Goal: Information Seeking & Learning: Learn about a topic

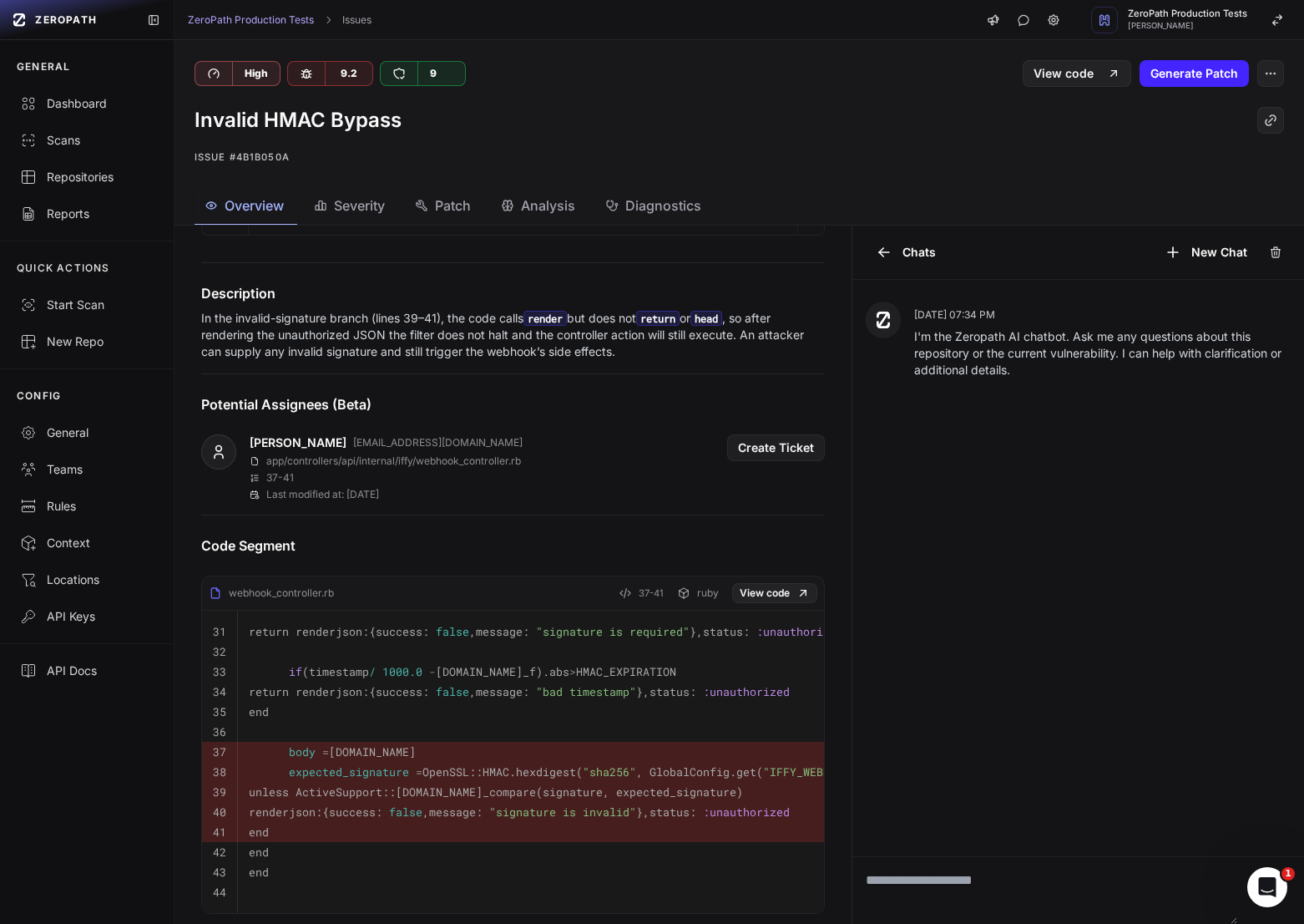
click at [456, 357] on p "In the invalid-signature branch (lines 39–41), the code calls render but does n…" at bounding box center [513, 335] width 624 height 50
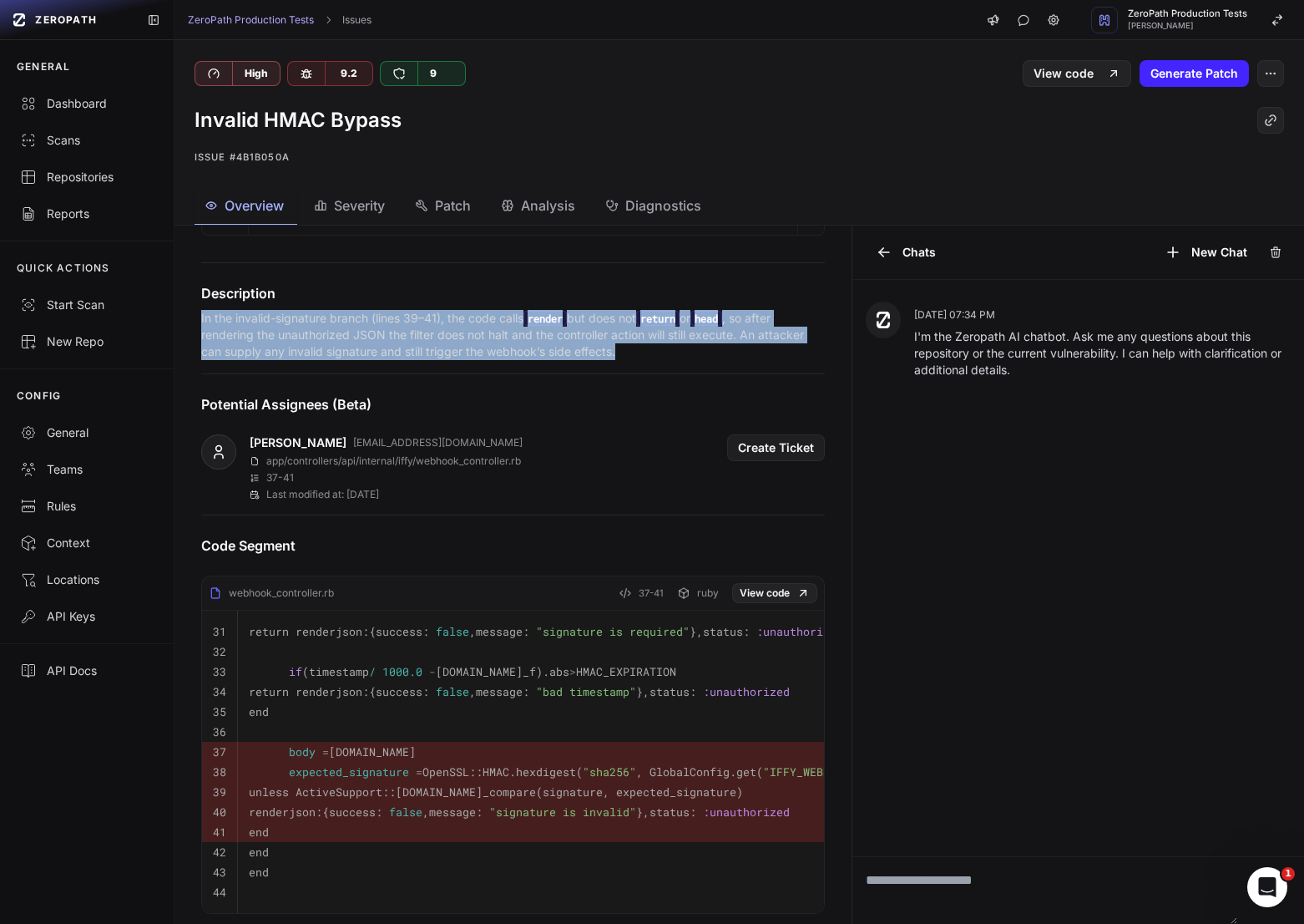
click at [456, 357] on p "In the invalid-signature branch (lines 39–41), the code calls render but does n…" at bounding box center [513, 335] width 624 height 50
click at [407, 359] on p "In the invalid-signature branch (lines 39–41), the code calls render but does n…" at bounding box center [513, 335] width 624 height 50
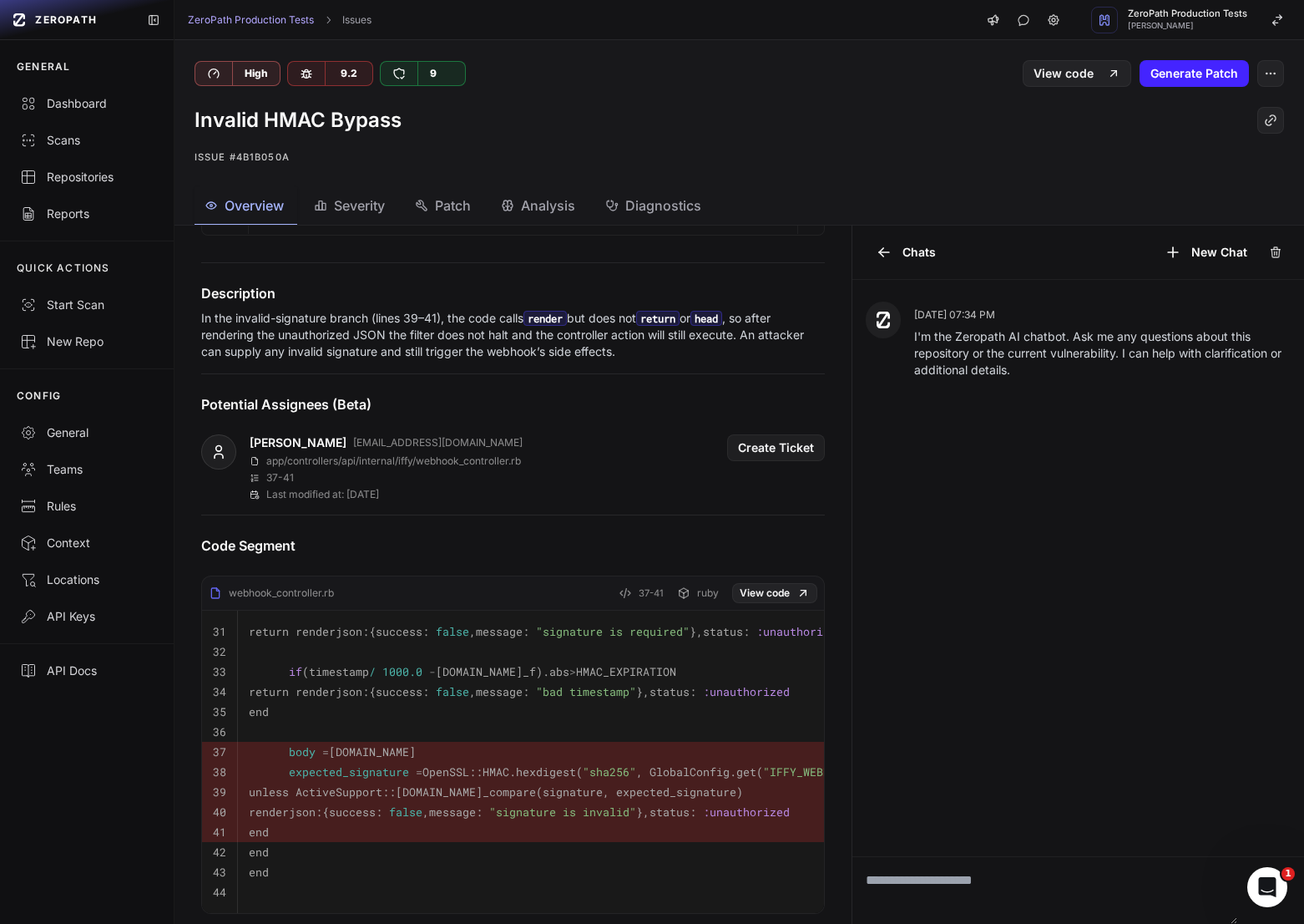
click at [407, 359] on p "In the invalid-signature branch (lines 39–41), the code calls render but does n…" at bounding box center [513, 335] width 624 height 50
click at [334, 341] on p "In the invalid-signature branch (lines 39–41), the code calls render but does n…" at bounding box center [513, 335] width 624 height 50
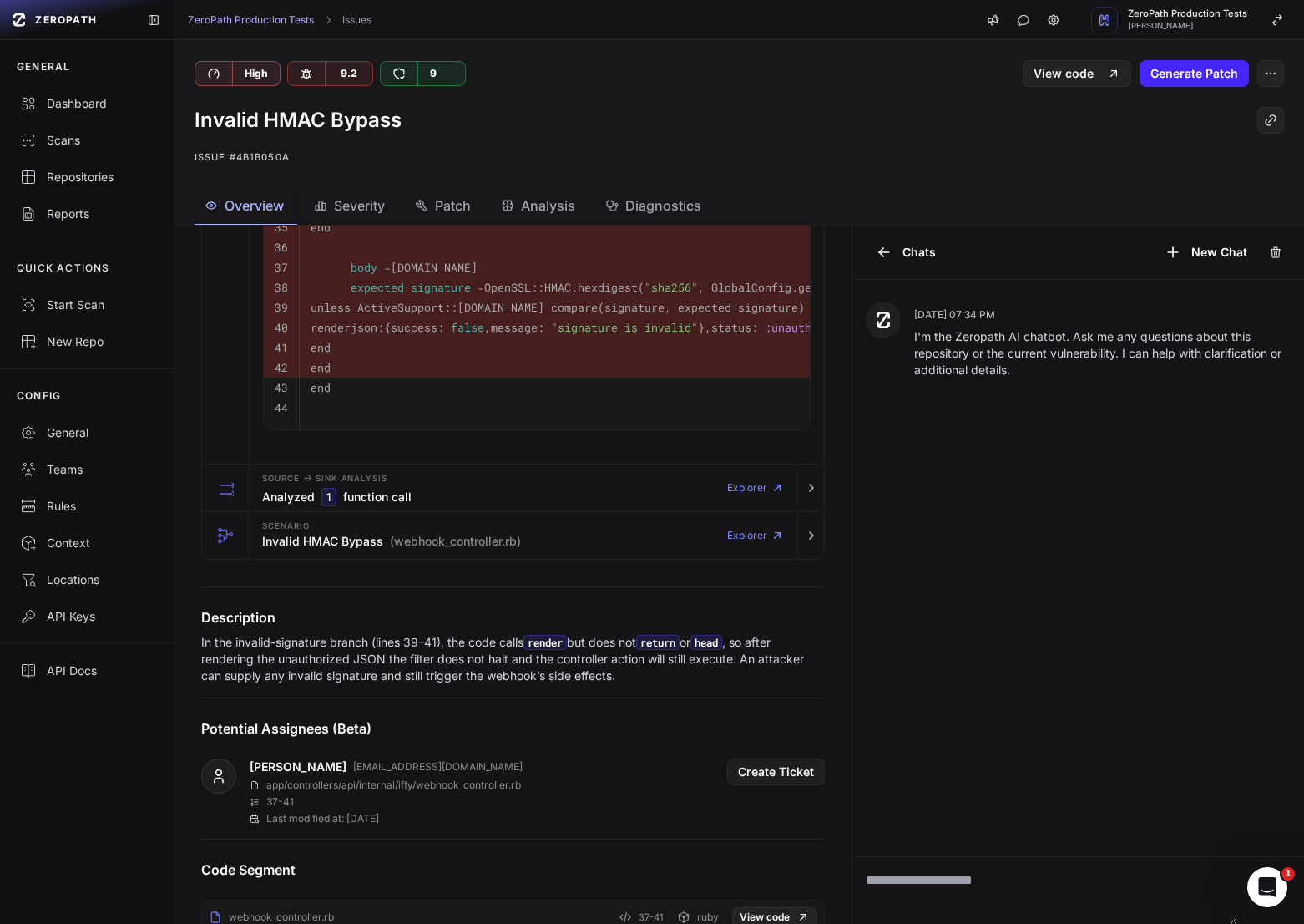
scroll to position [823, 0]
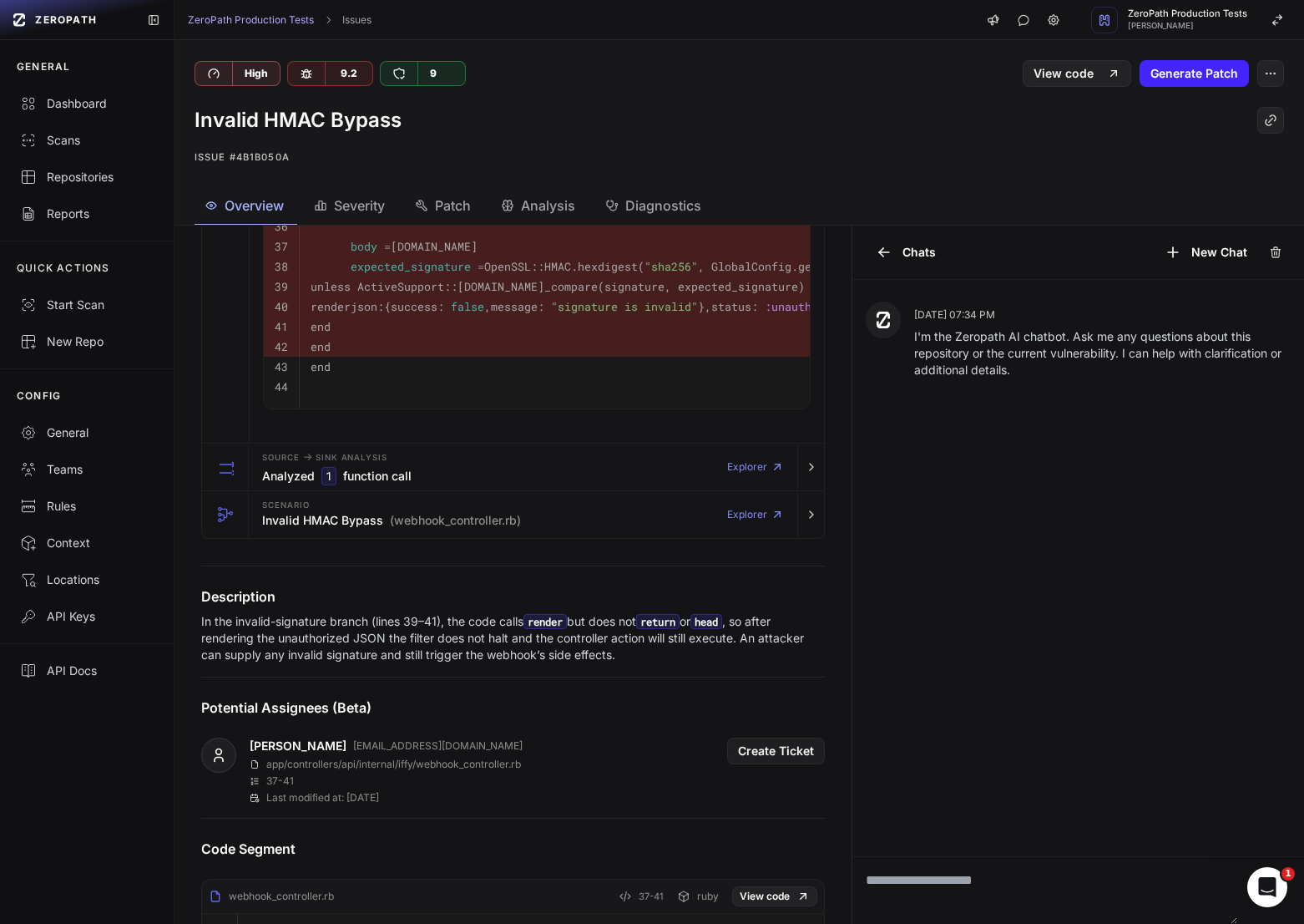
click at [446, 624] on p "In the invalid-signature branch (lines 39–41), the code calls render but does n…" at bounding box center [513, 637] width 624 height 50
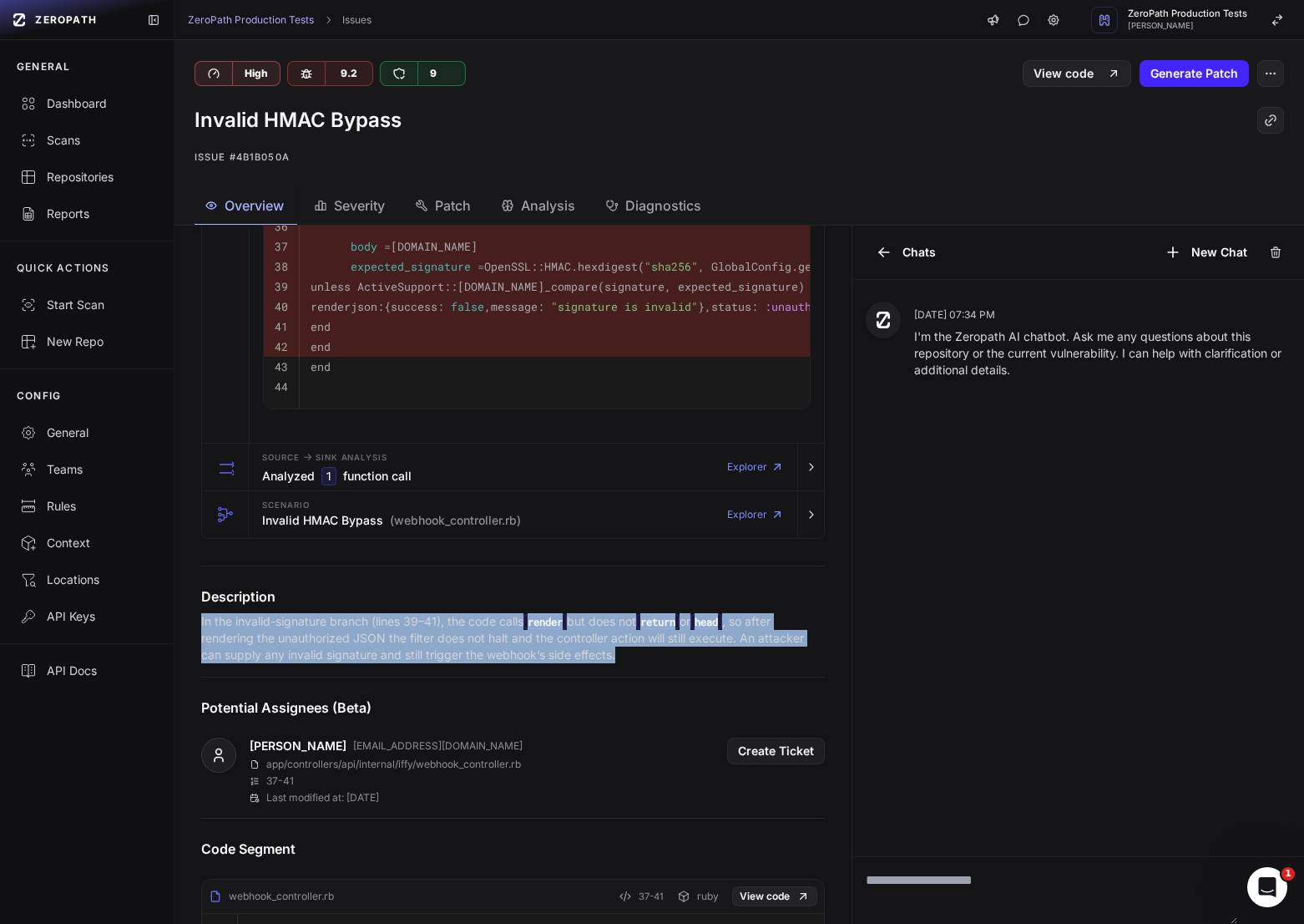
click at [456, 629] on p "In the invalid-signature branch (lines 39–41), the code calls render but does n…" at bounding box center [513, 637] width 624 height 50
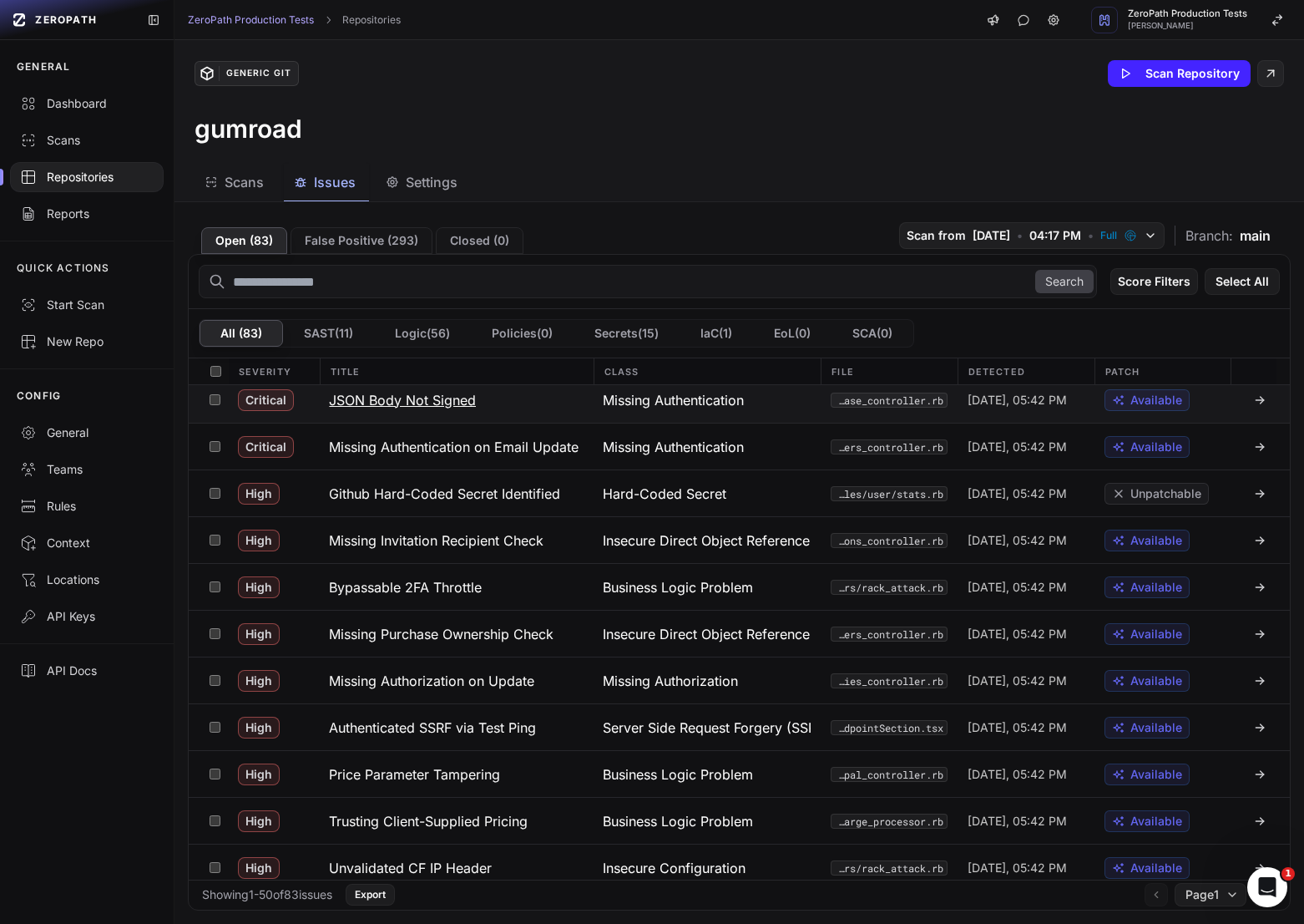
scroll to position [155, 0]
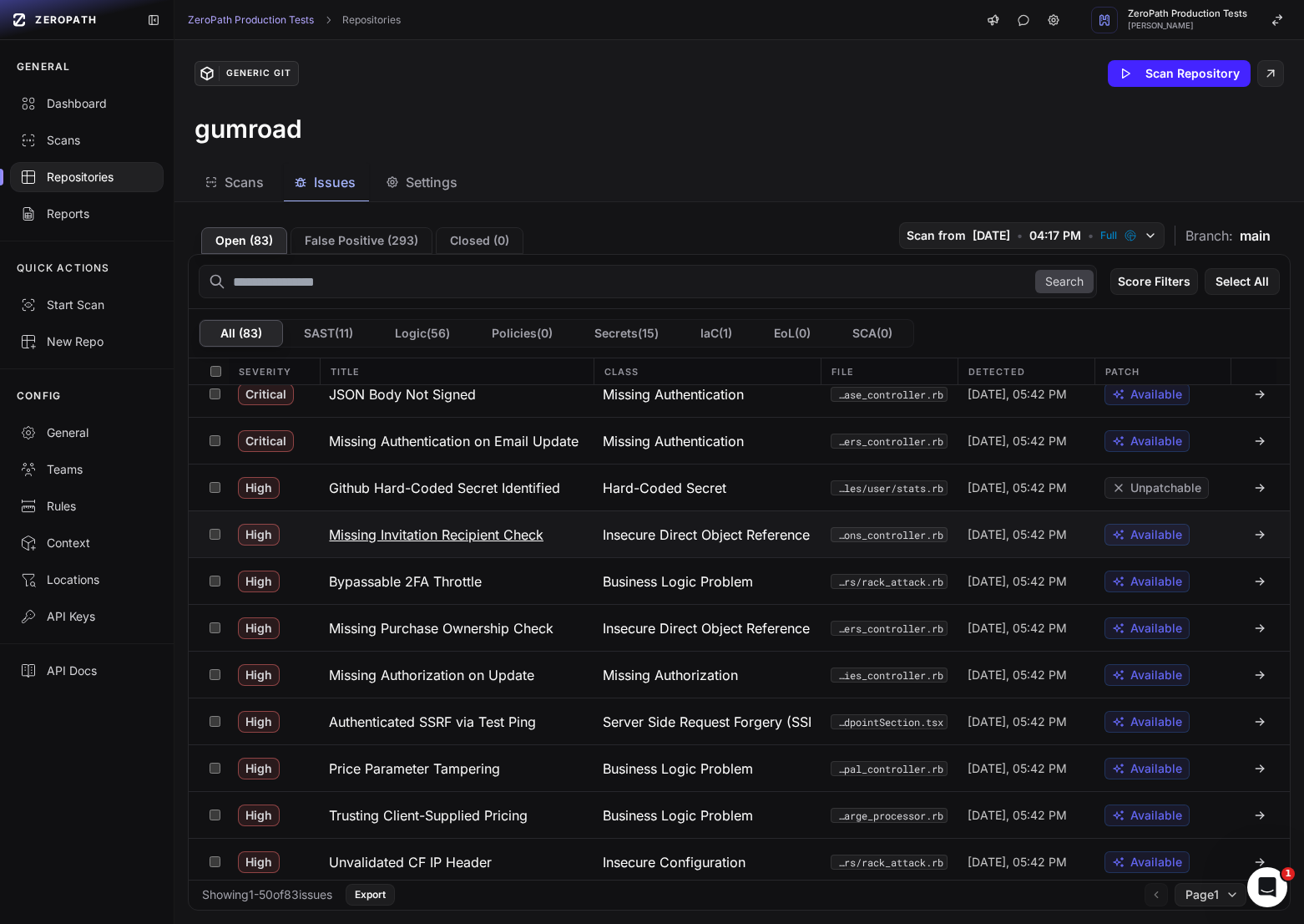
click at [553, 539] on button "Missing Invitation Recipient Check" at bounding box center [456, 533] width 274 height 46
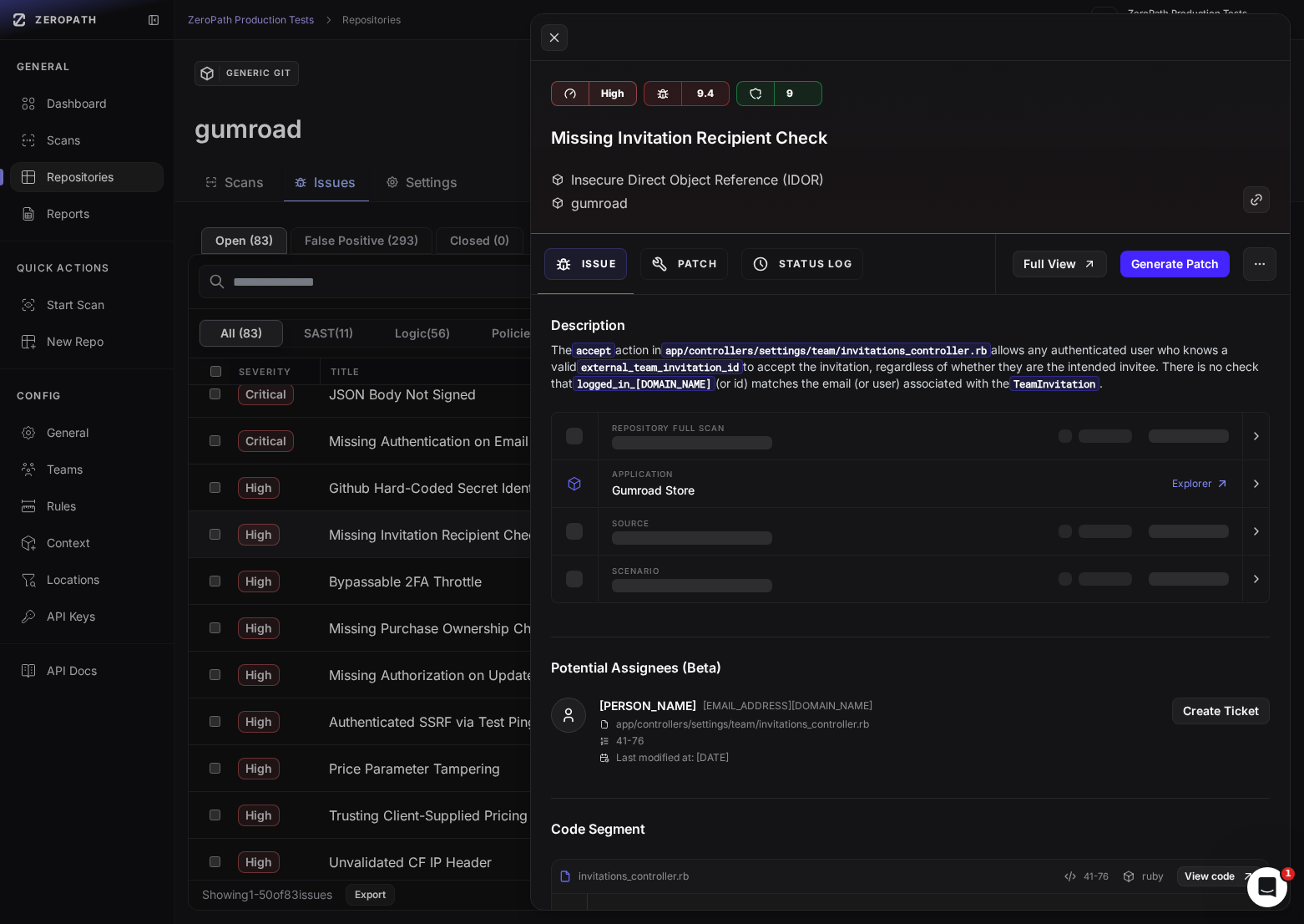
click at [422, 626] on button at bounding box center [652, 462] width 1304 height 924
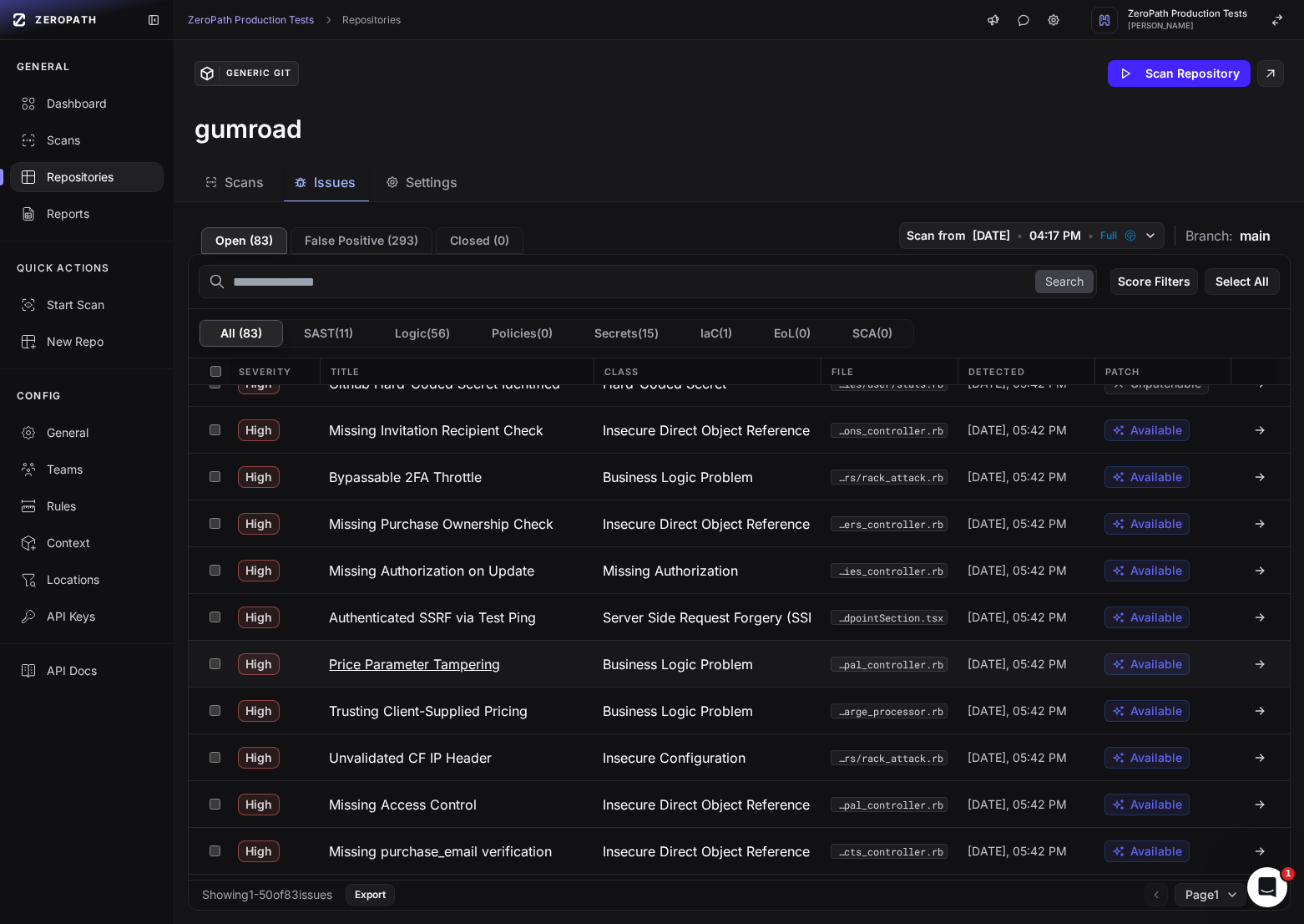
scroll to position [281, 0]
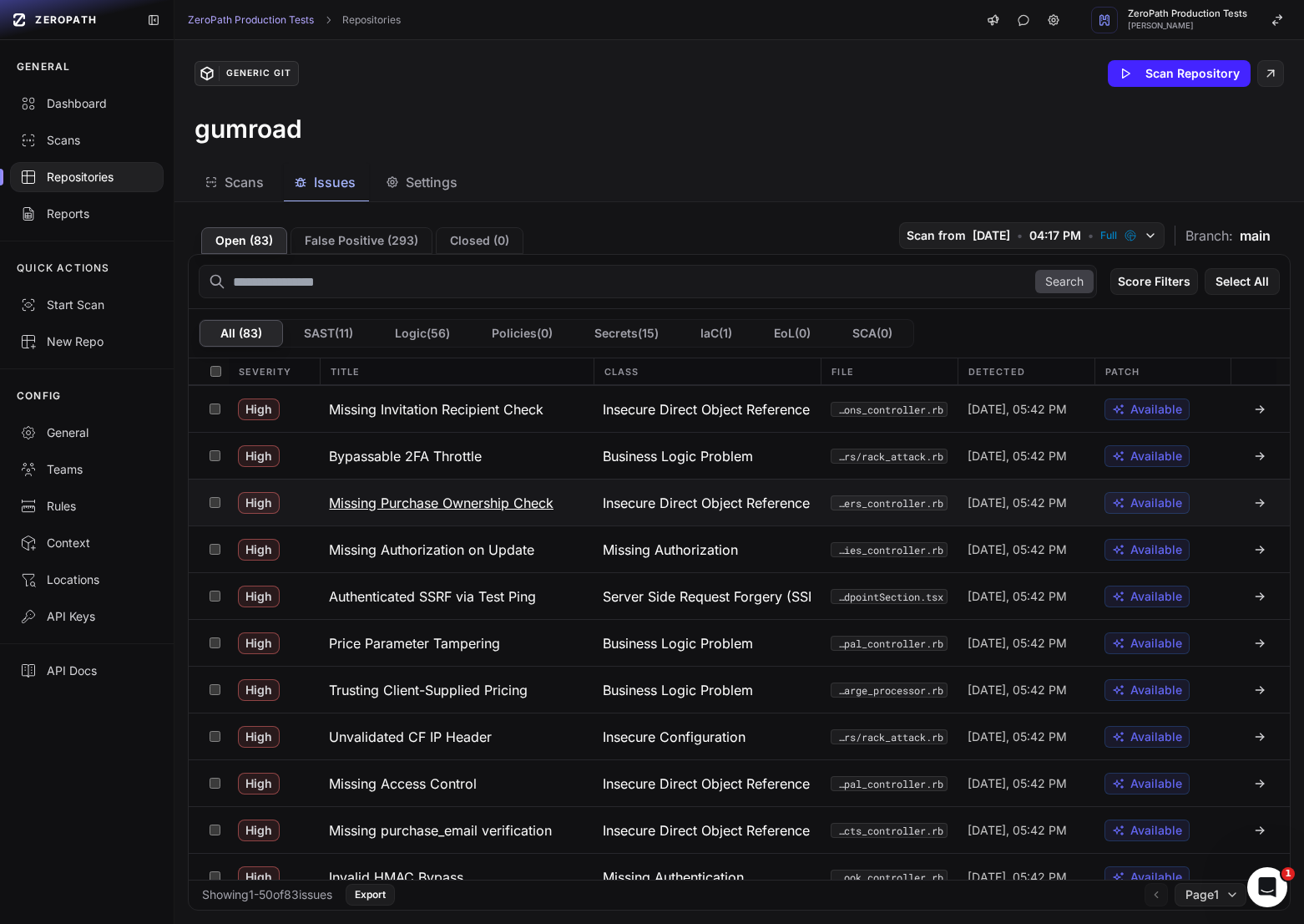
click at [505, 500] on h3 "Missing Purchase Ownership Check" at bounding box center [442, 502] width 225 height 20
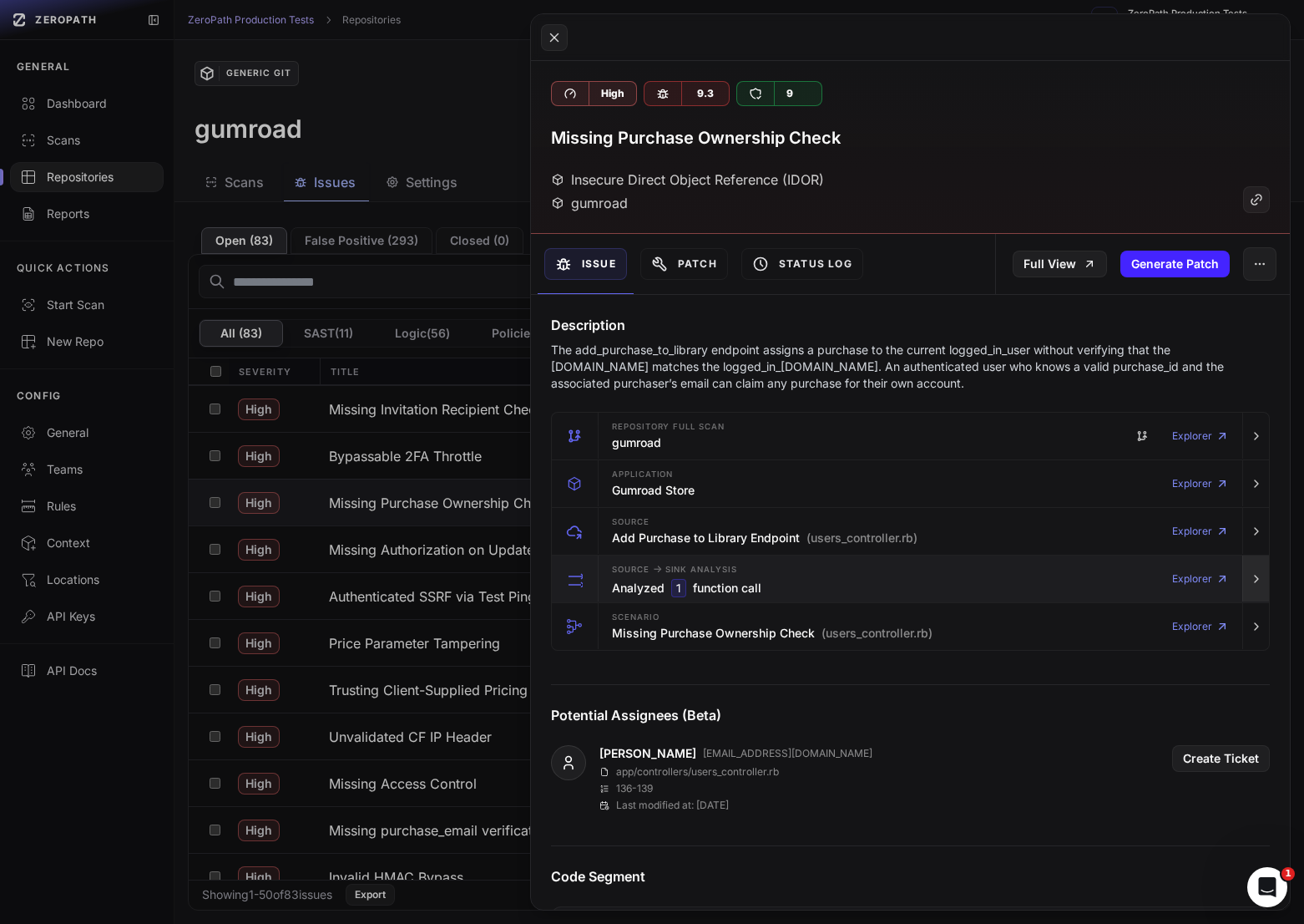
click at [1259, 589] on button "button" at bounding box center [1256, 578] width 26 height 46
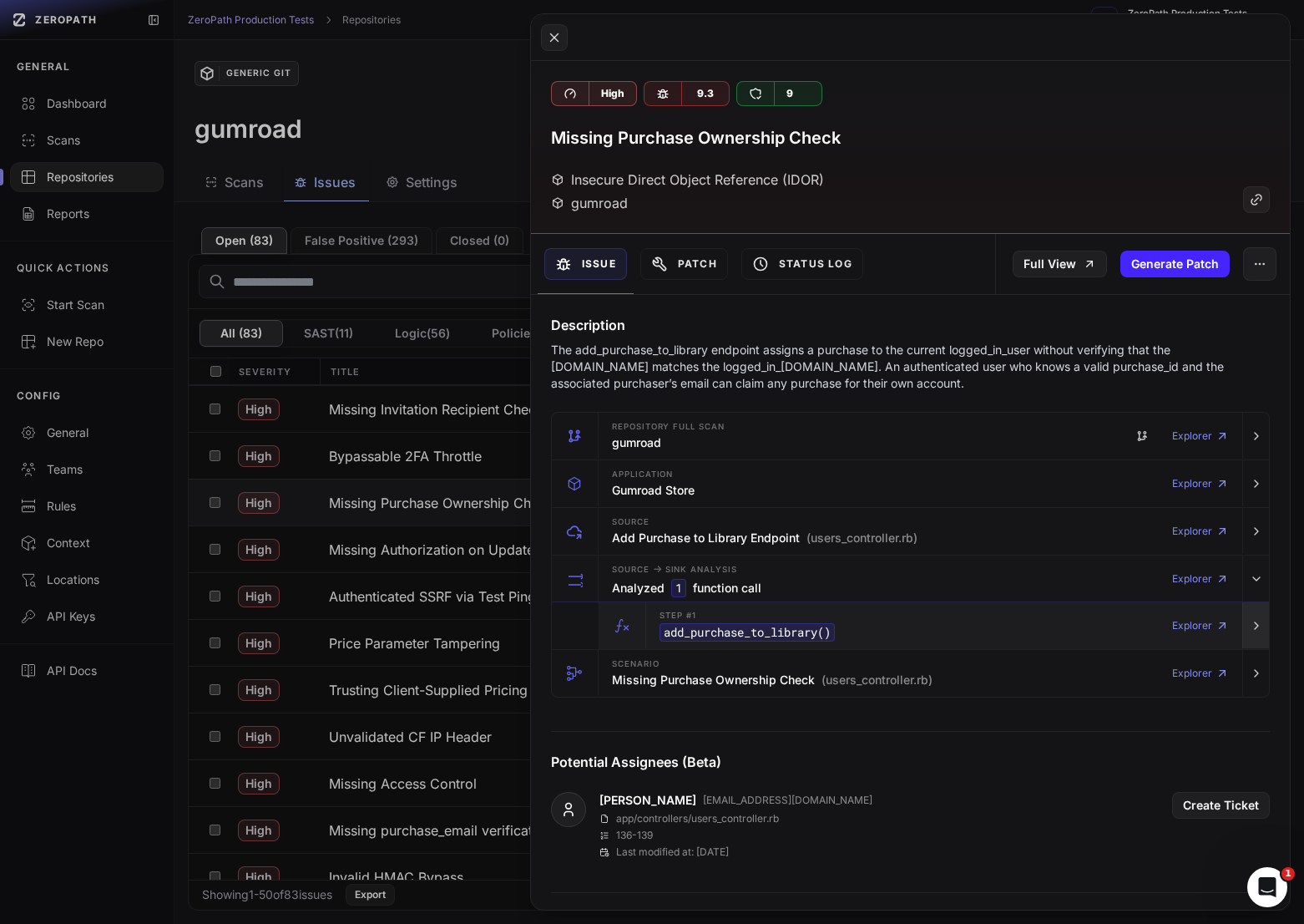
click at [1258, 626] on icon "button" at bounding box center [1257, 625] width 13 height 13
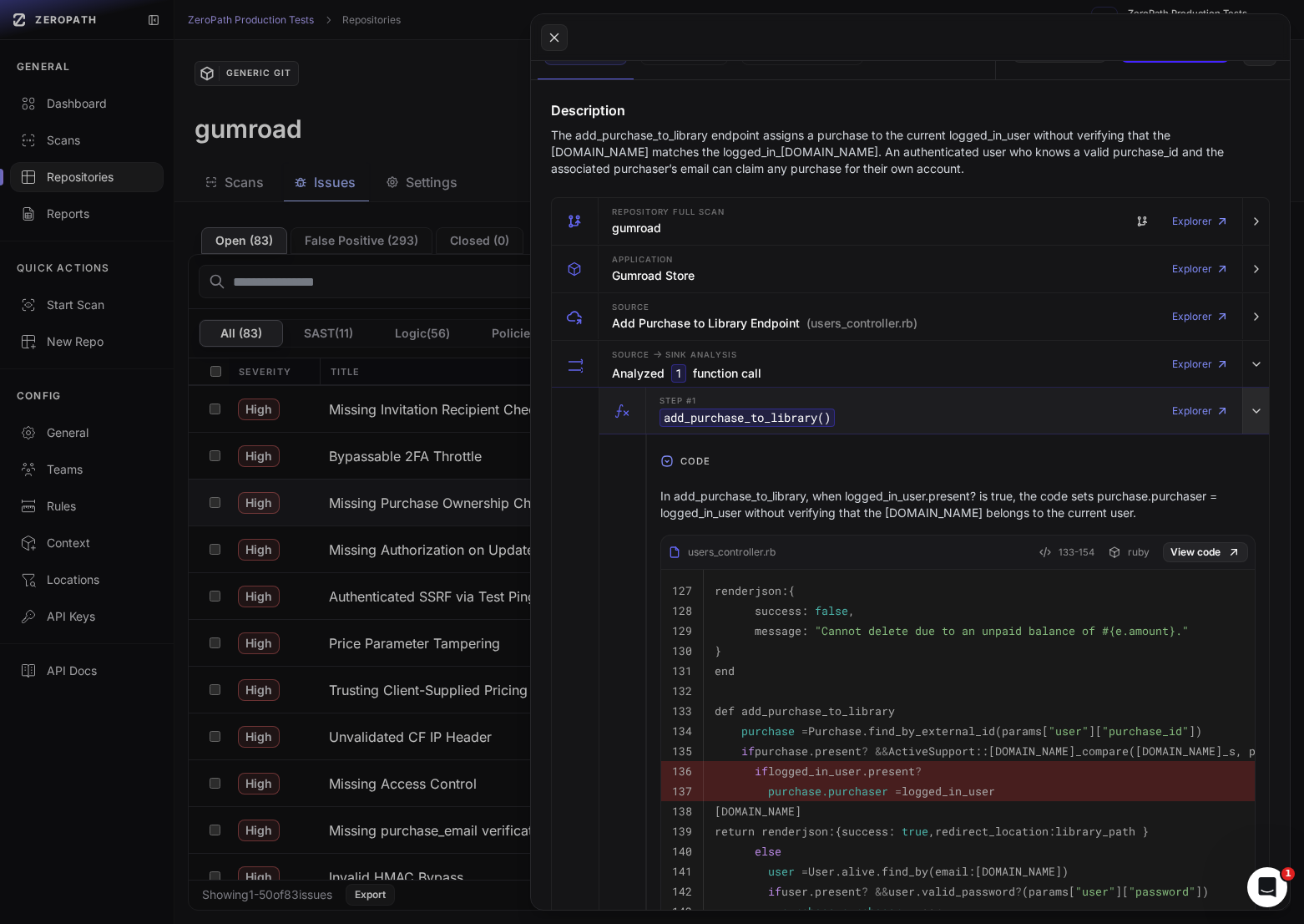
scroll to position [225, 0]
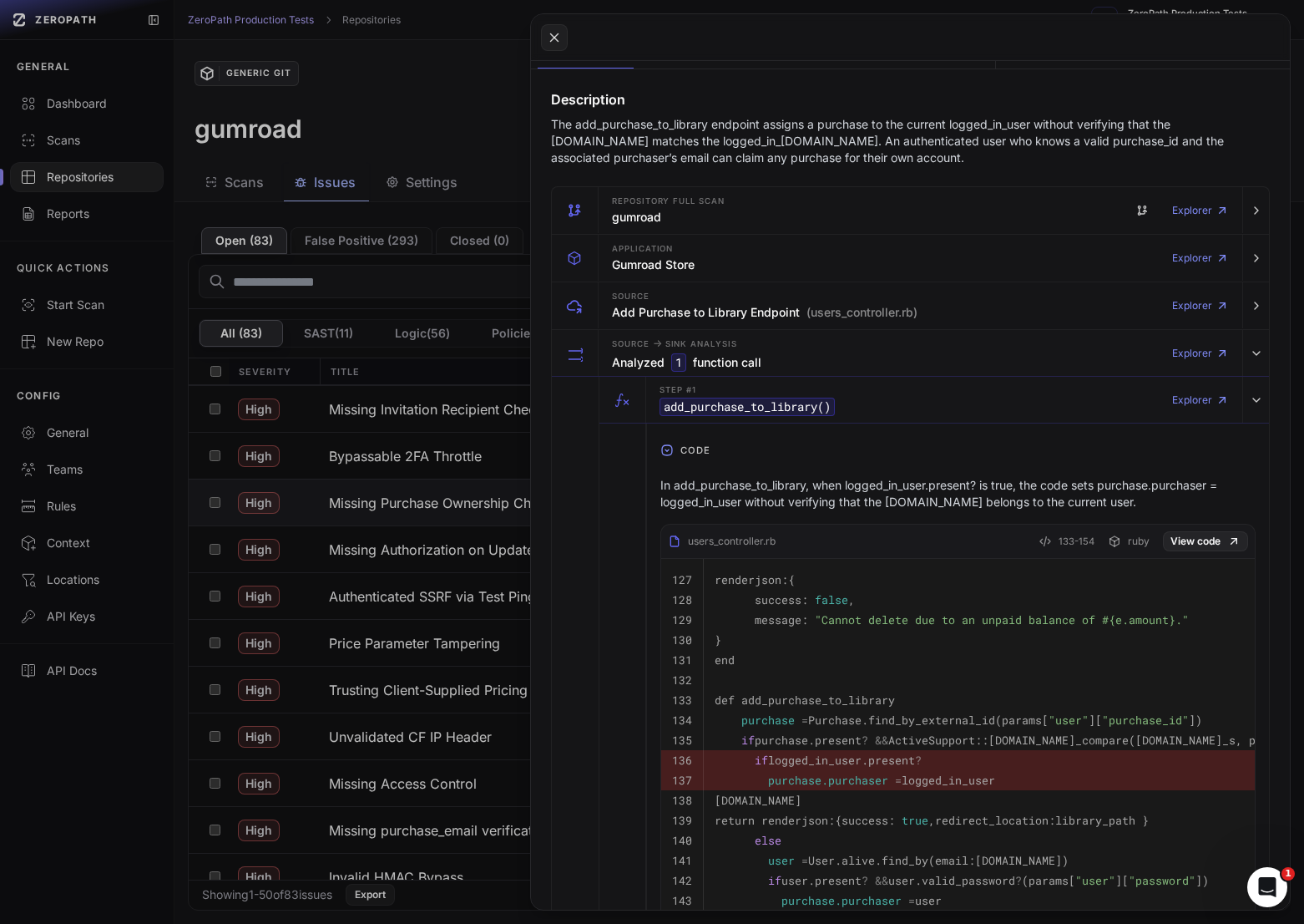
click at [1015, 482] on p "In add_purchase_to_library, when logged_in_user.present? is true, the code sets…" at bounding box center [958, 493] width 596 height 33
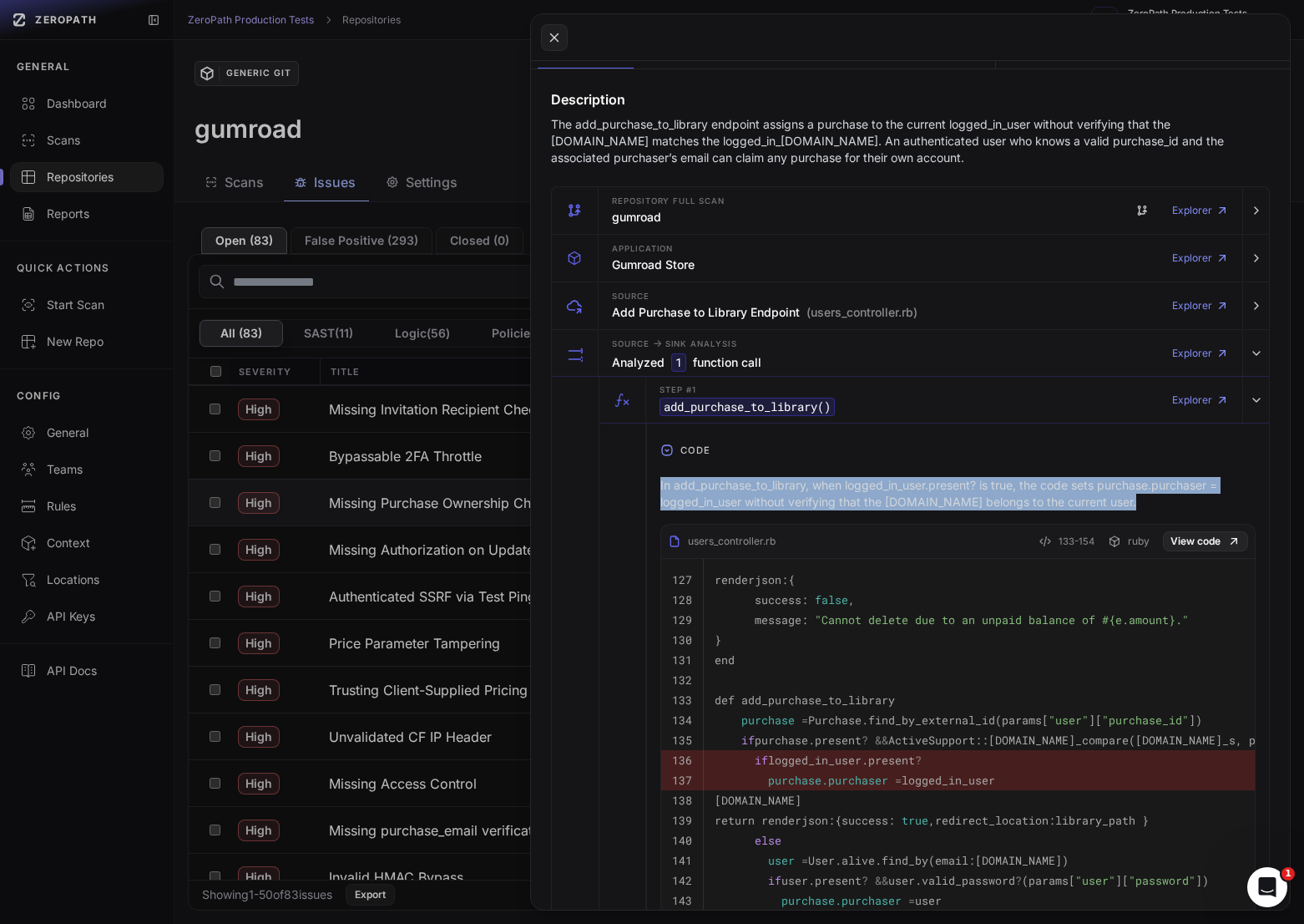
click at [1015, 482] on p "In add_purchase_to_library, when logged_in_user.present? is true, the code sets…" at bounding box center [958, 493] width 596 height 33
click at [1045, 491] on p "In add_purchase_to_library, when logged_in_user.present? is true, the code sets…" at bounding box center [958, 493] width 596 height 33
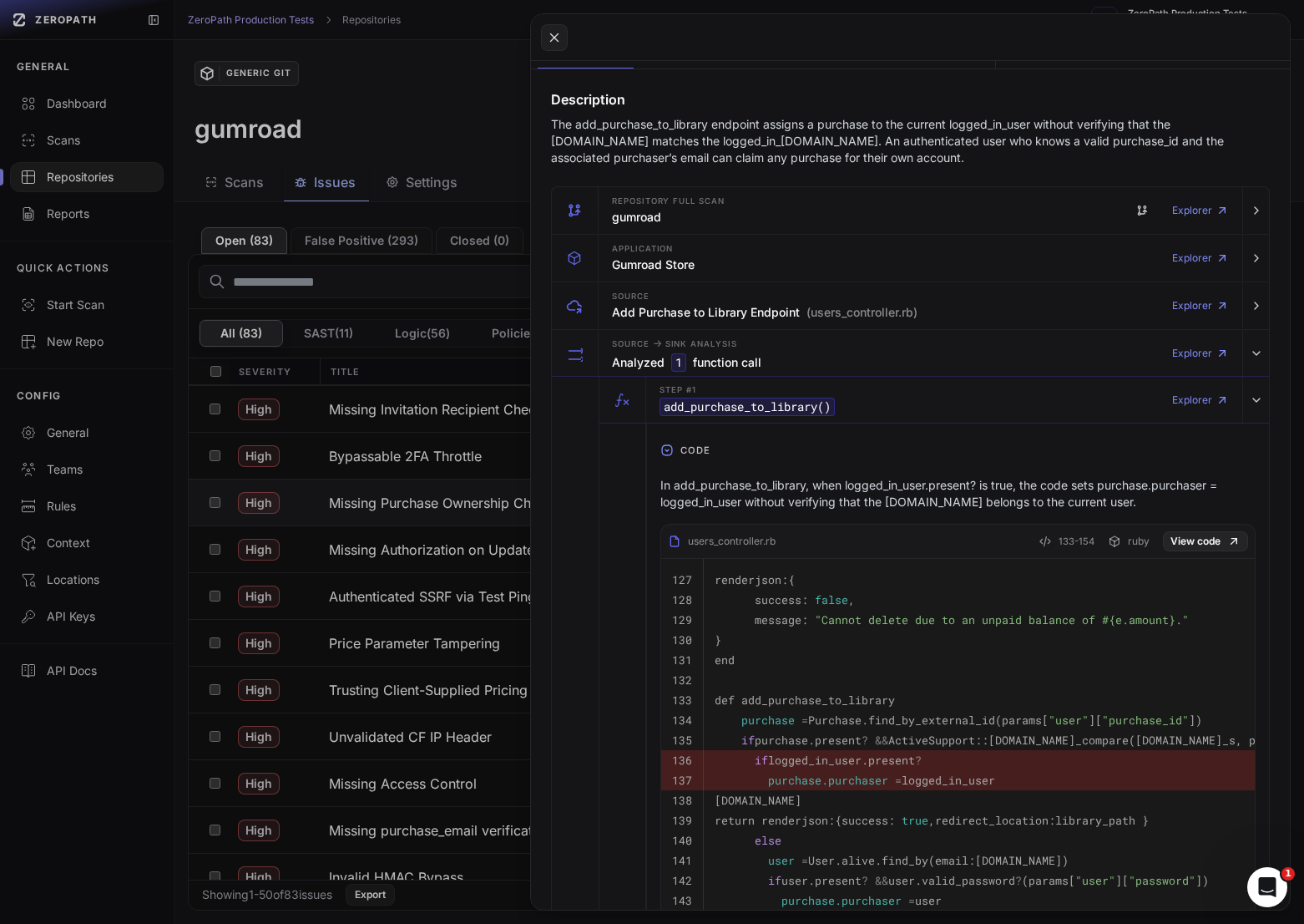
click at [1045, 491] on p "In add_purchase_to_library, when logged_in_user.present? is true, the code sets…" at bounding box center [958, 493] width 596 height 33
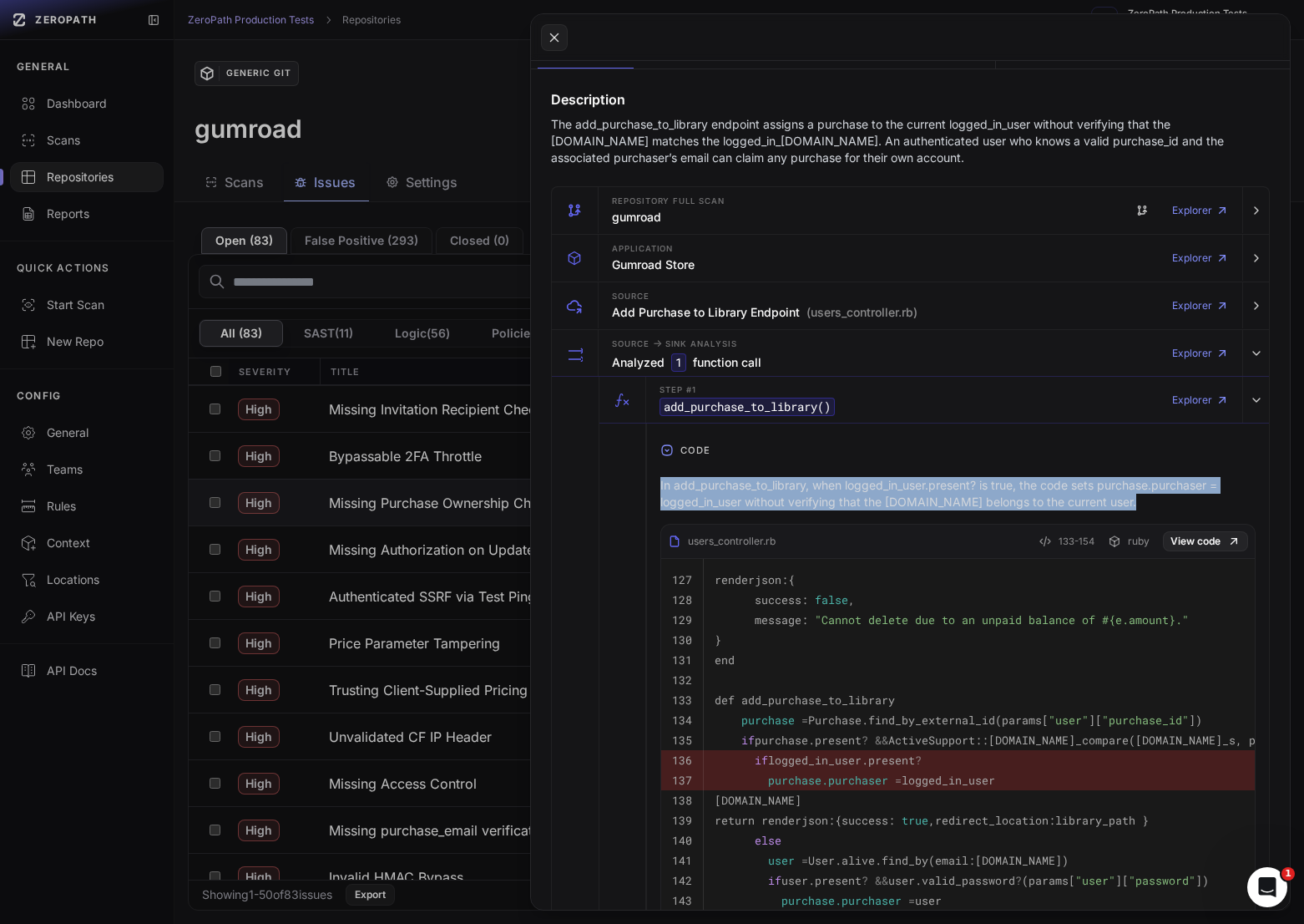
click at [1008, 491] on p "In add_purchase_to_library, when logged_in_user.present? is true, the code sets…" at bounding box center [958, 493] width 596 height 33
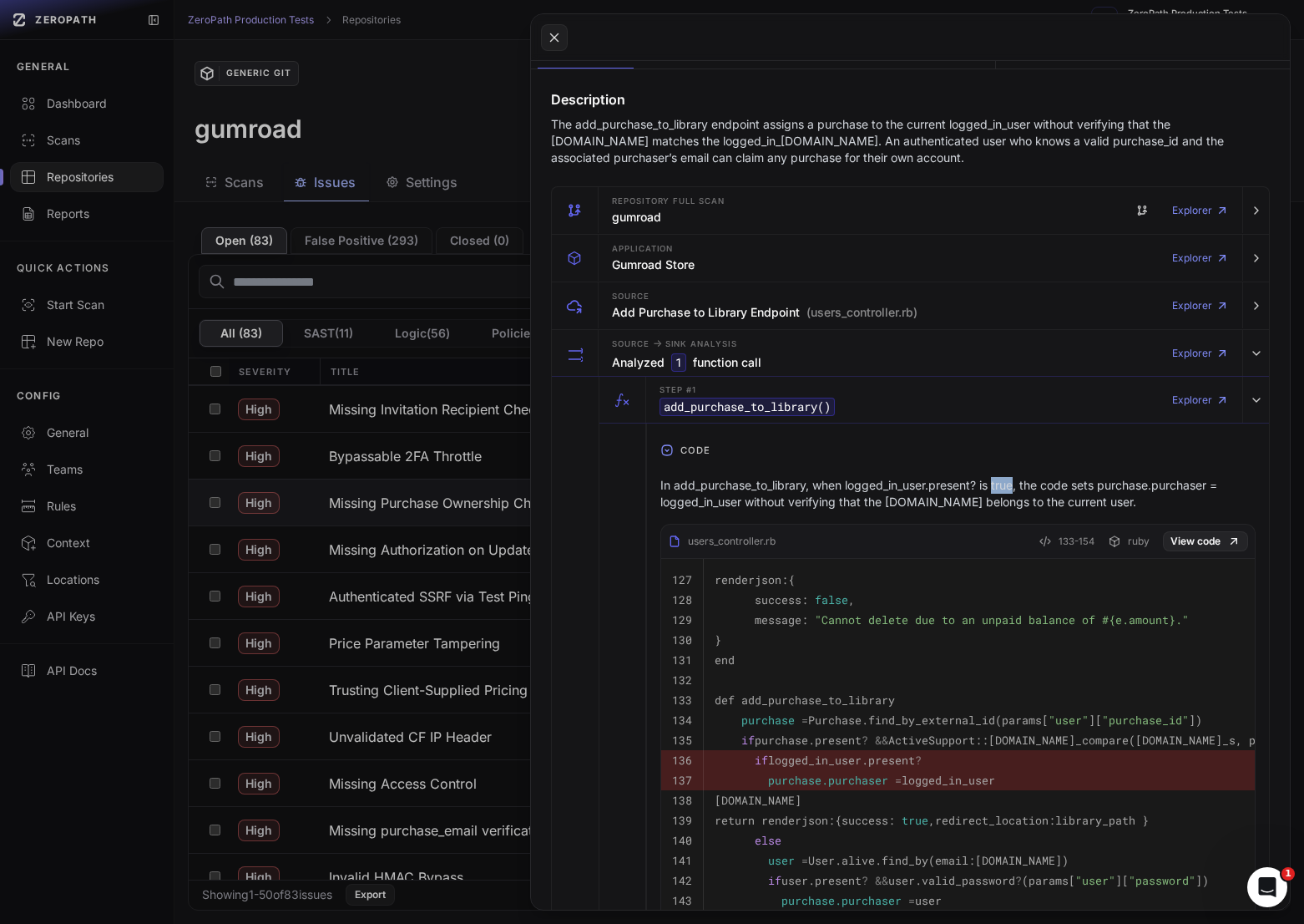
click at [1008, 491] on p "In add_purchase_to_library, when logged_in_user.present? is true, the code sets…" at bounding box center [958, 493] width 596 height 33
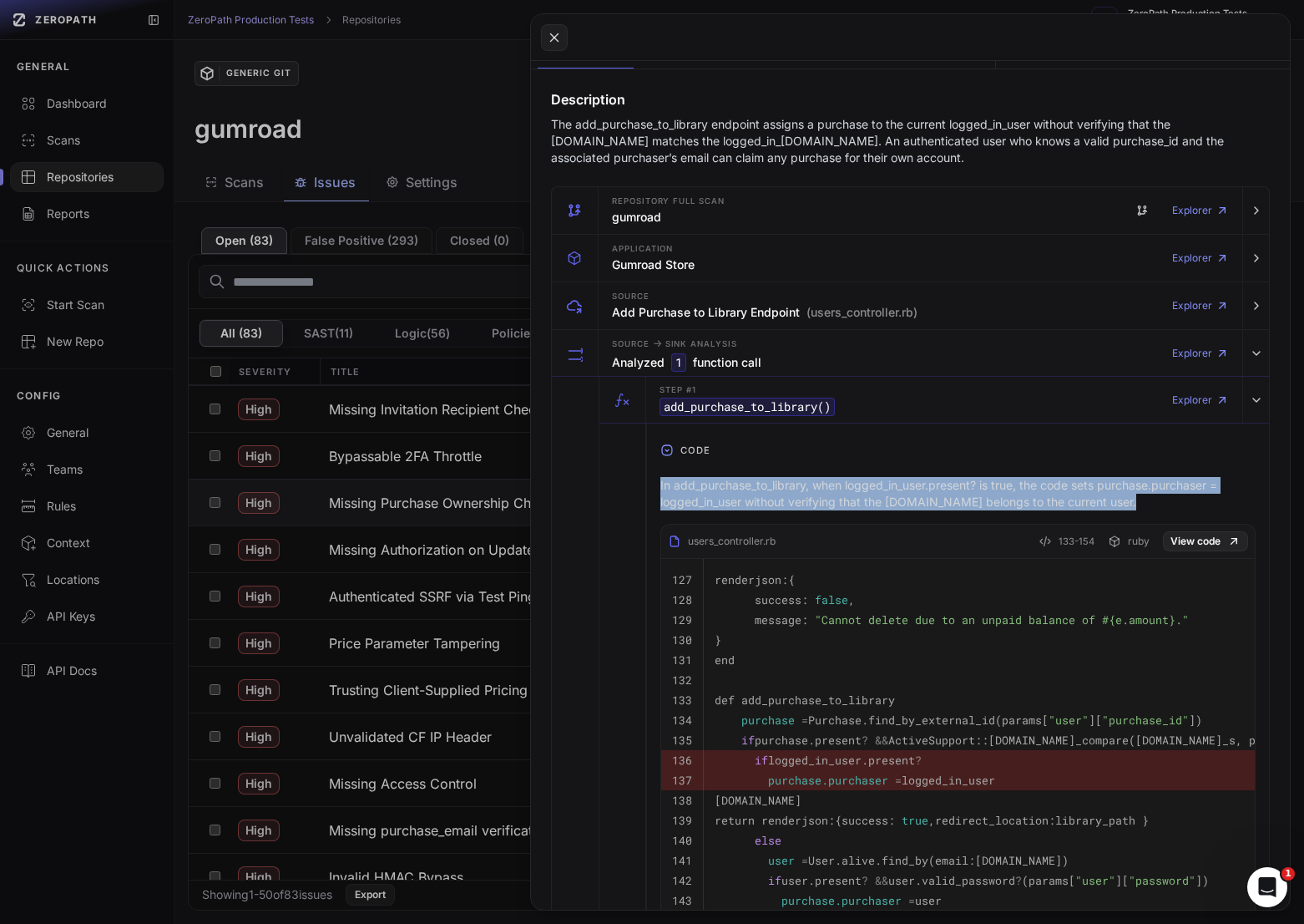
click at [1008, 491] on p "In add_purchase_to_library, when logged_in_user.present? is true, the code sets…" at bounding box center [958, 493] width 596 height 33
click at [1032, 491] on p "In add_purchase_to_library, when logged_in_user.present? is true, the code sets…" at bounding box center [958, 493] width 596 height 33
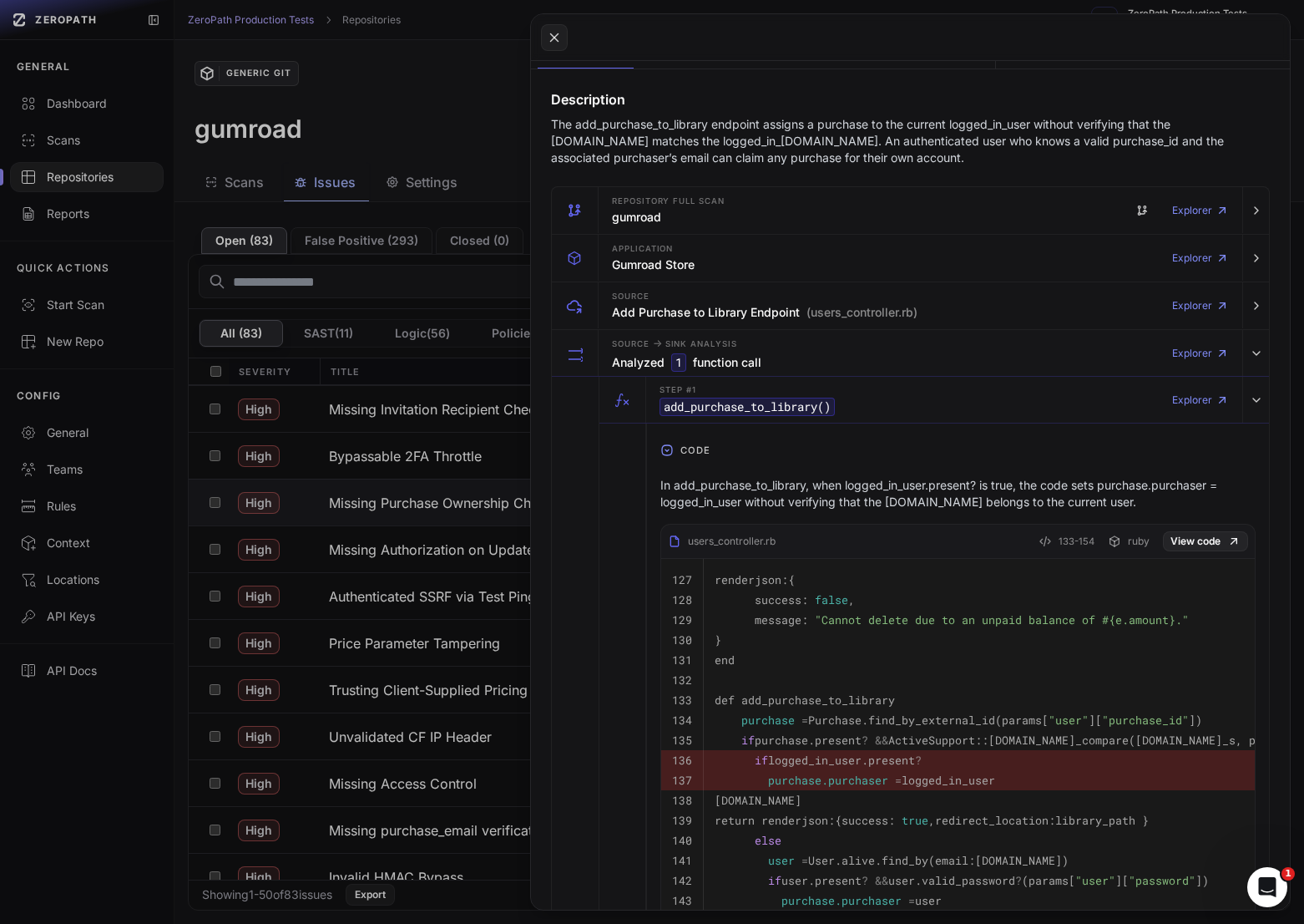
click at [1032, 491] on p "In add_purchase_to_library, when logged_in_user.present? is true, the code sets…" at bounding box center [958, 493] width 596 height 33
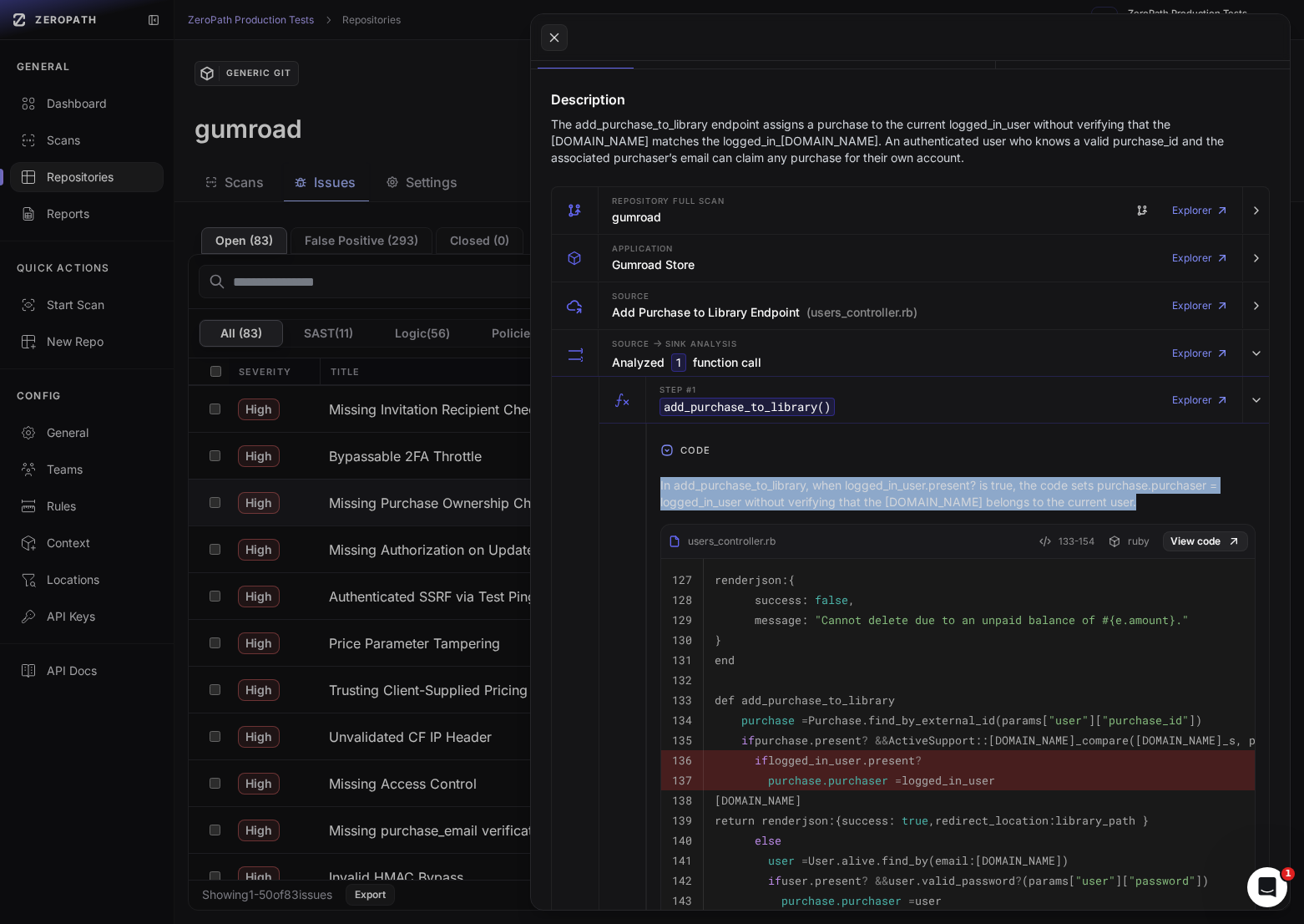
click at [1032, 491] on p "In add_purchase_to_library, when logged_in_user.present? is true, the code sets…" at bounding box center [958, 493] width 596 height 33
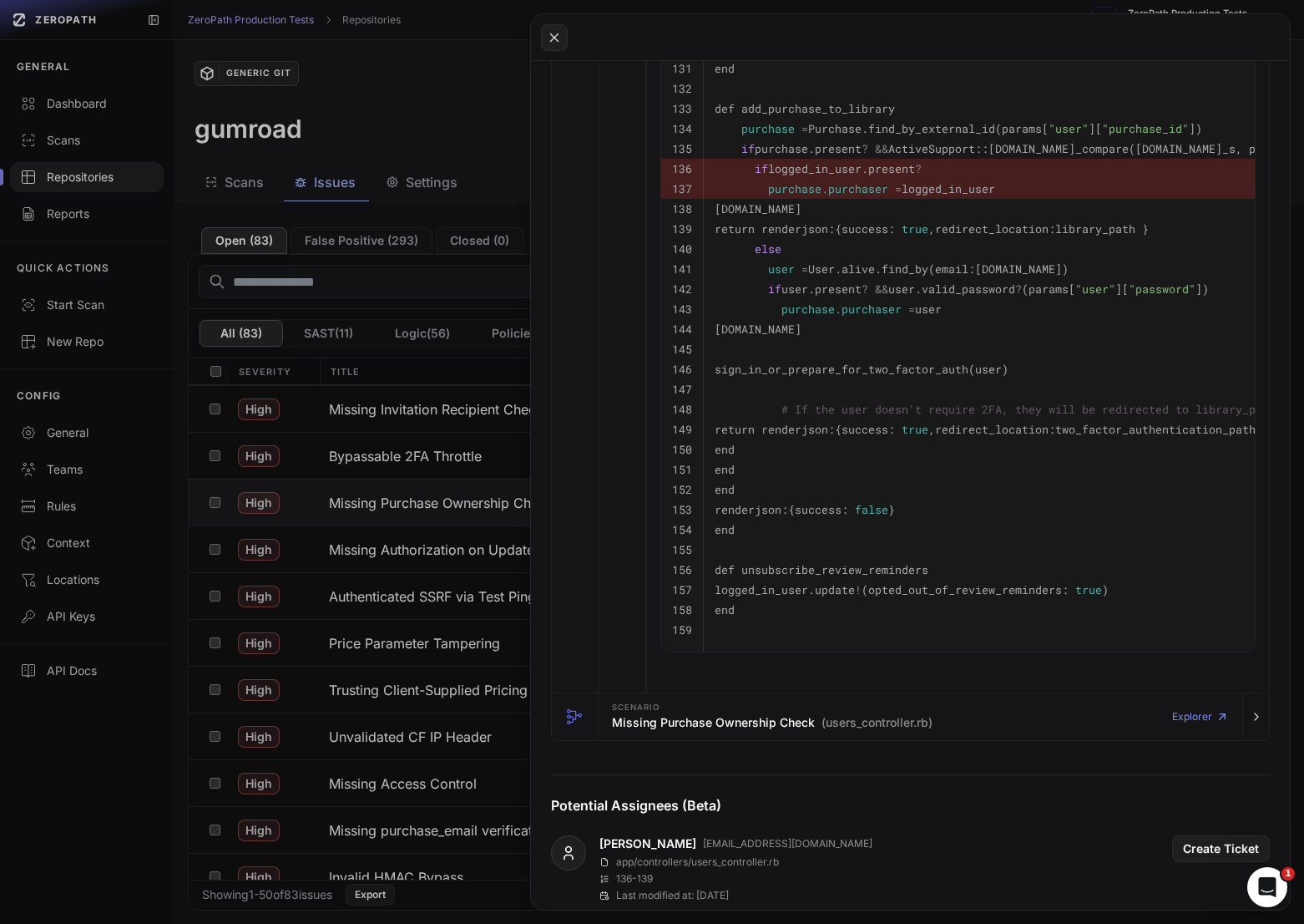
scroll to position [829, 0]
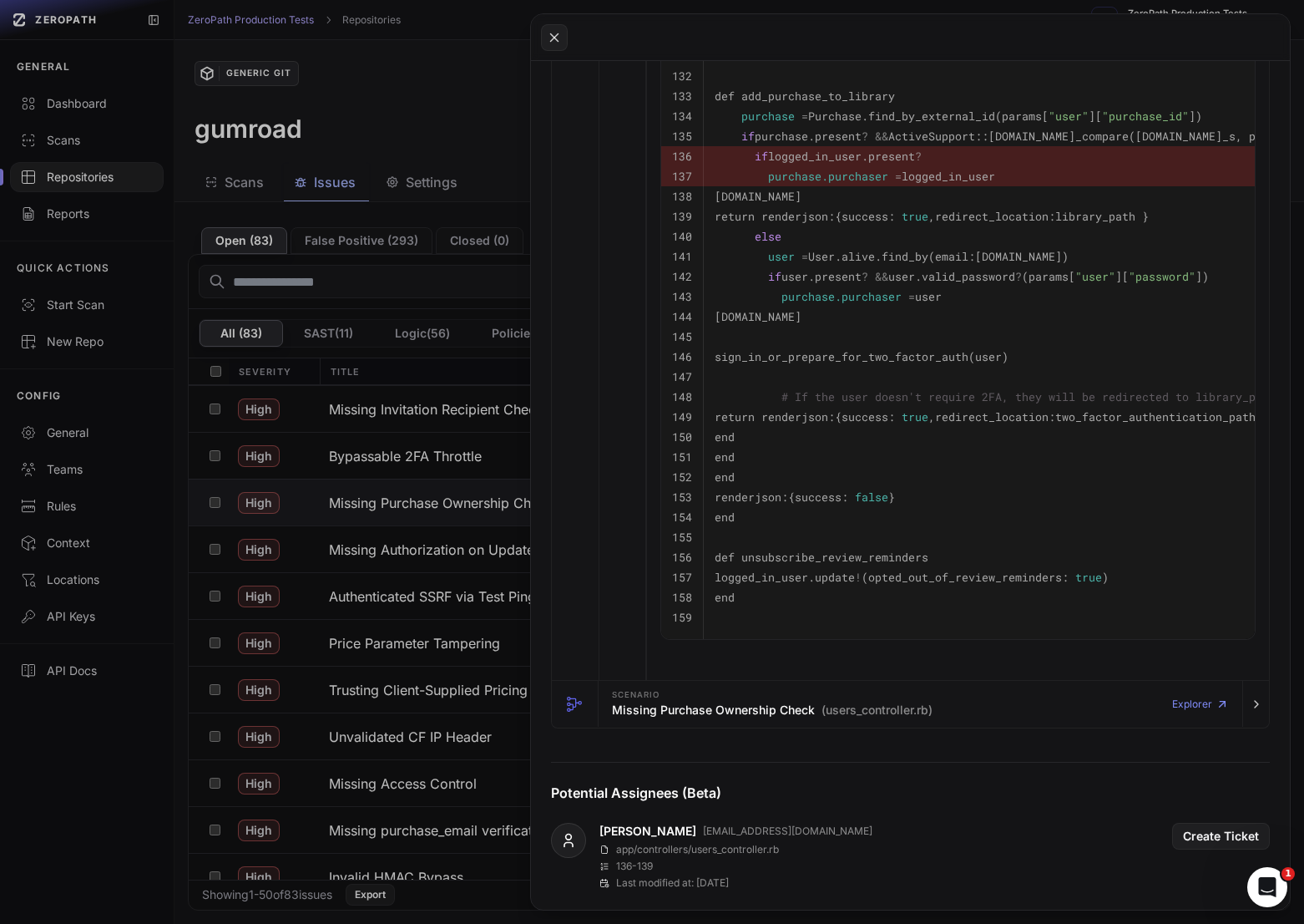
click at [432, 520] on button at bounding box center [652, 462] width 1304 height 924
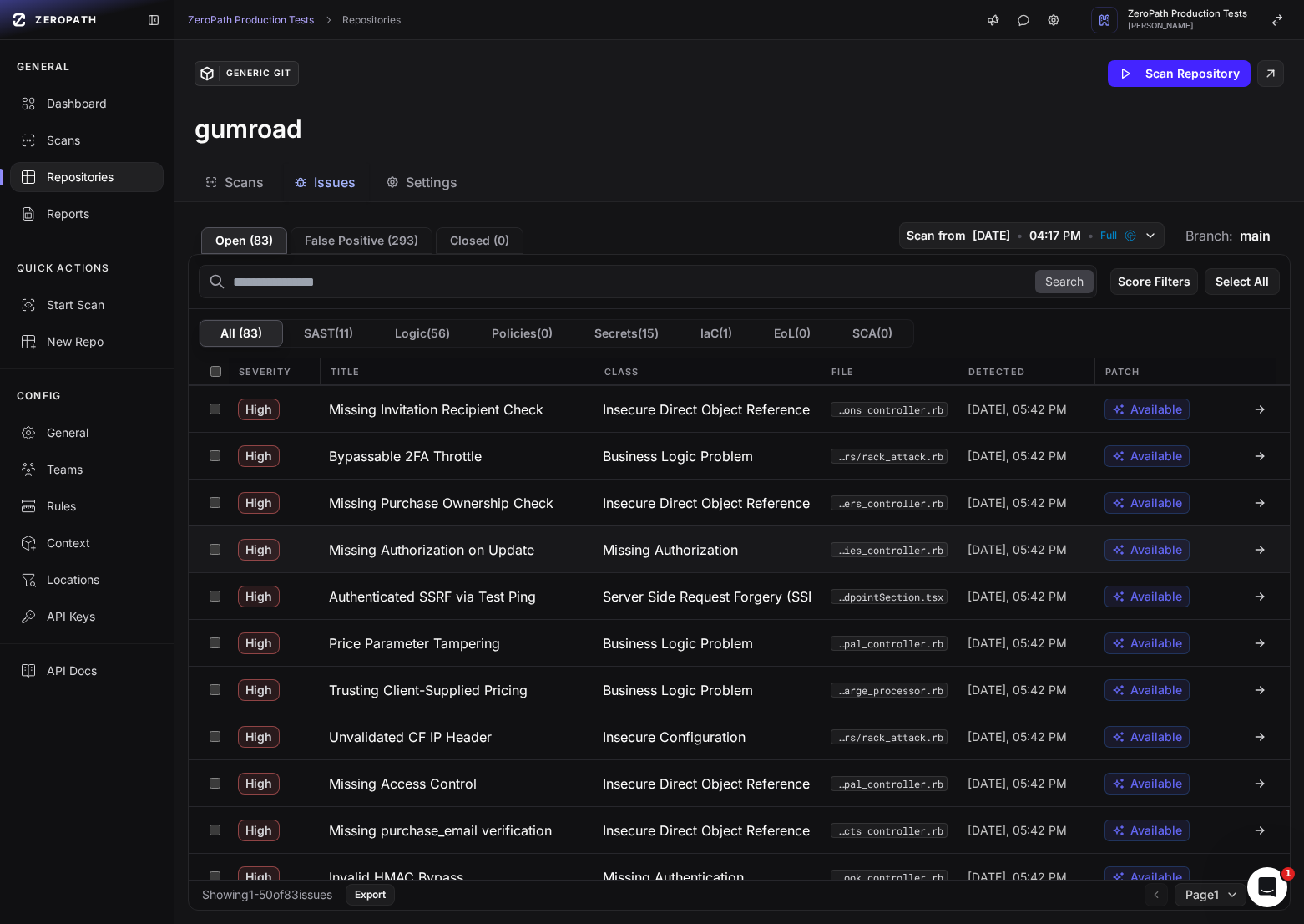
click at [473, 551] on h3 "Missing Authorization on Update" at bounding box center [431, 549] width 205 height 20
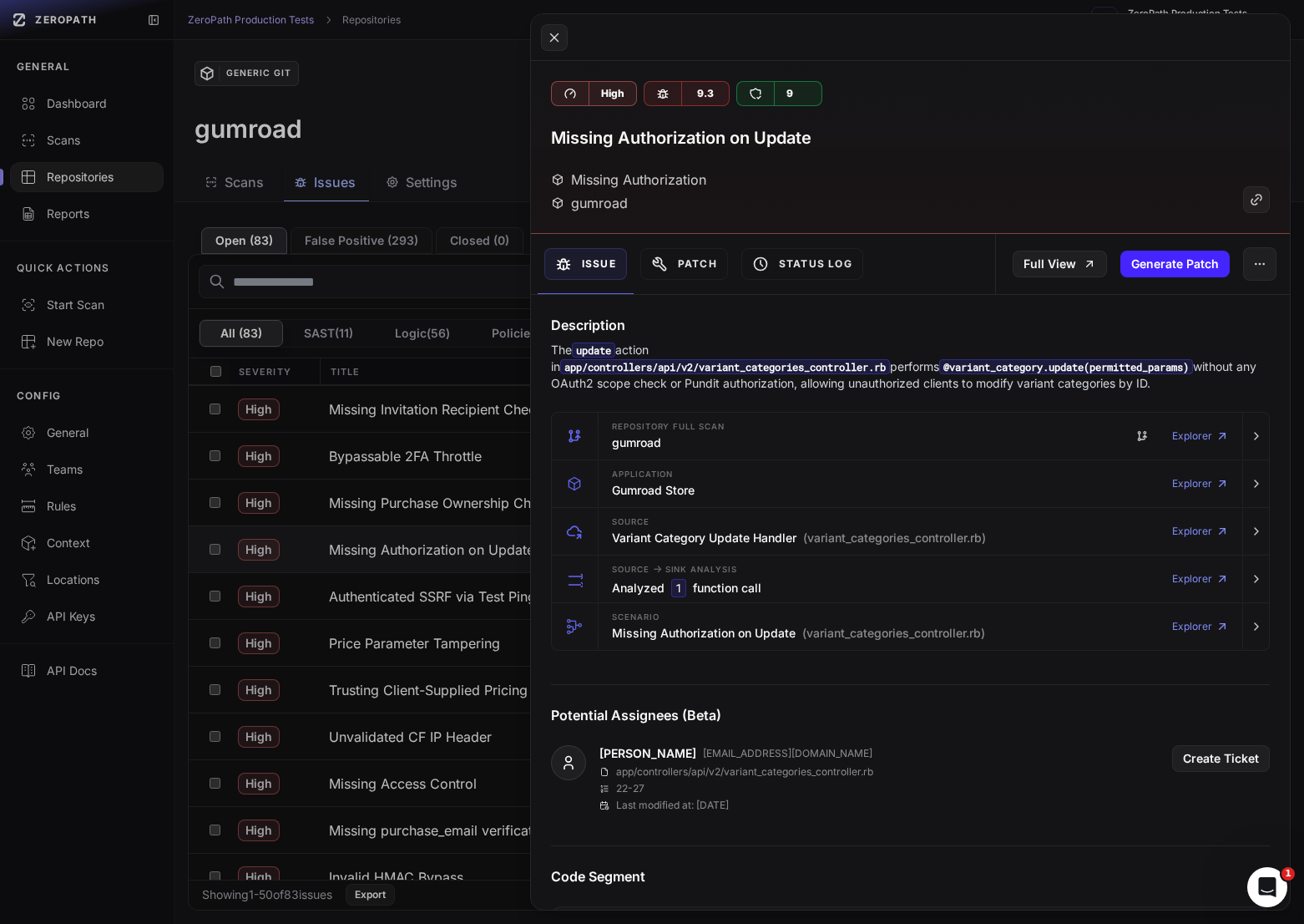
click at [304, 630] on button at bounding box center [652, 462] width 1304 height 924
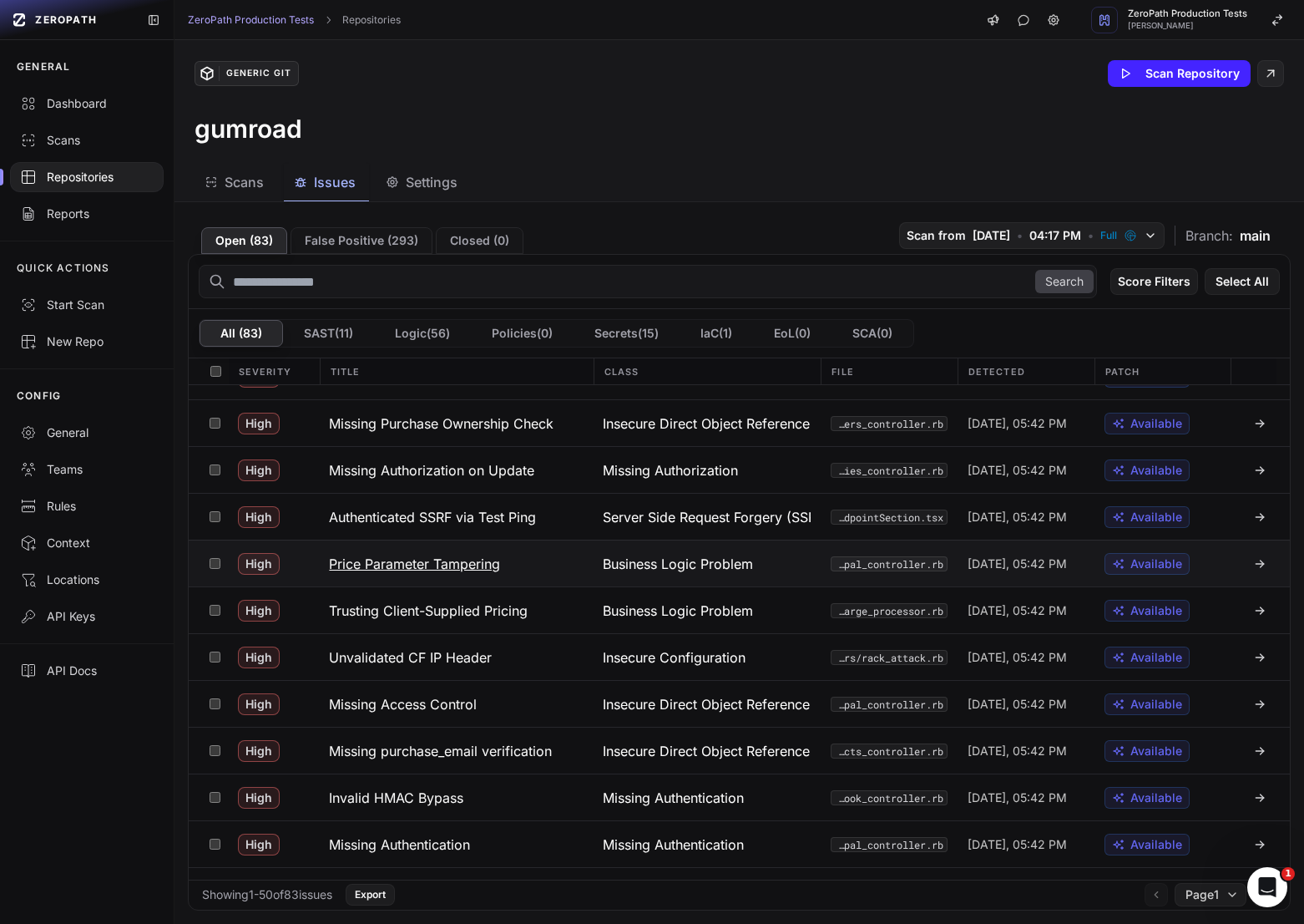
scroll to position [372, 0]
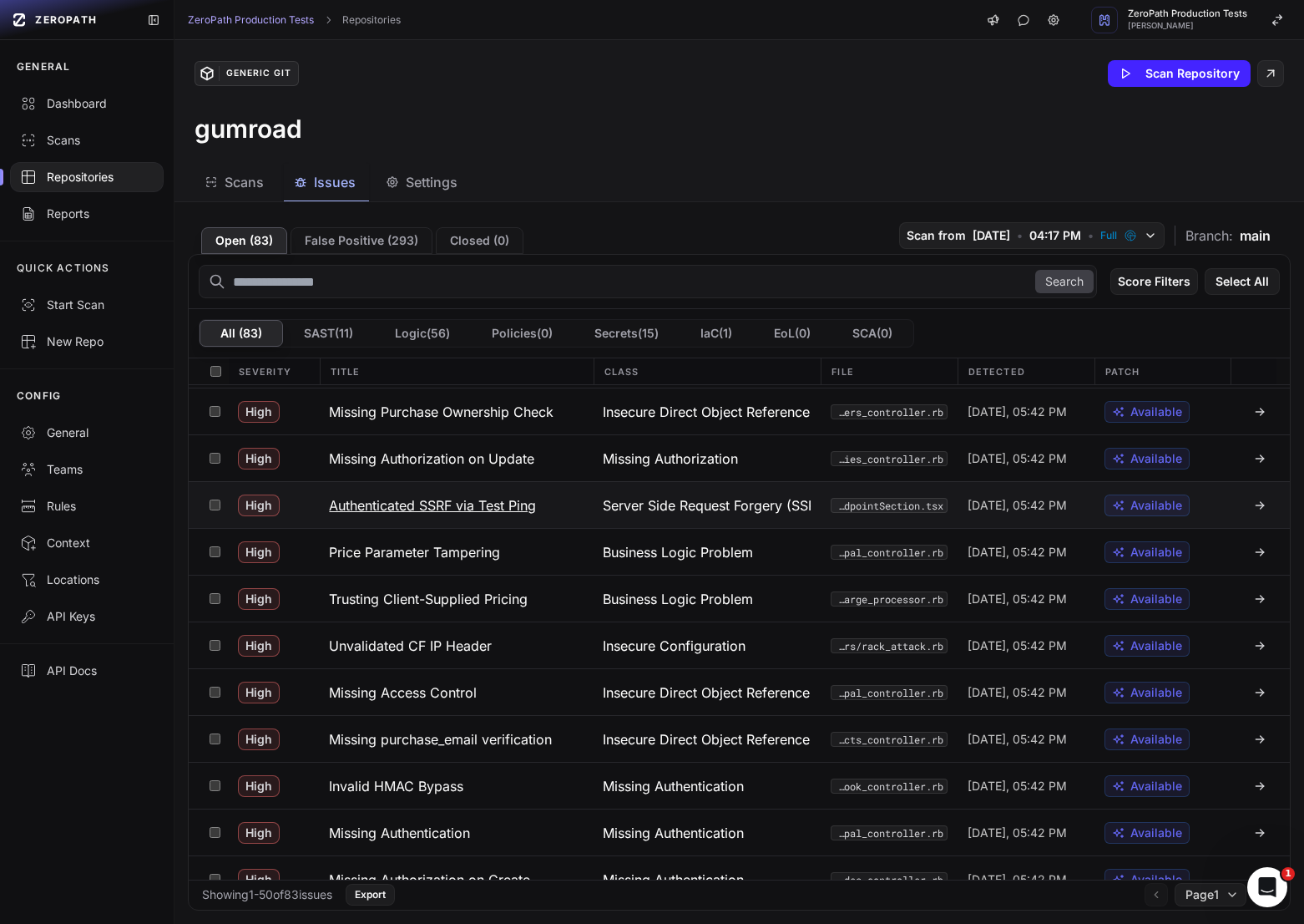
click at [486, 513] on h3 "Authenticated SSRF via Test Ping" at bounding box center [432, 505] width 207 height 20
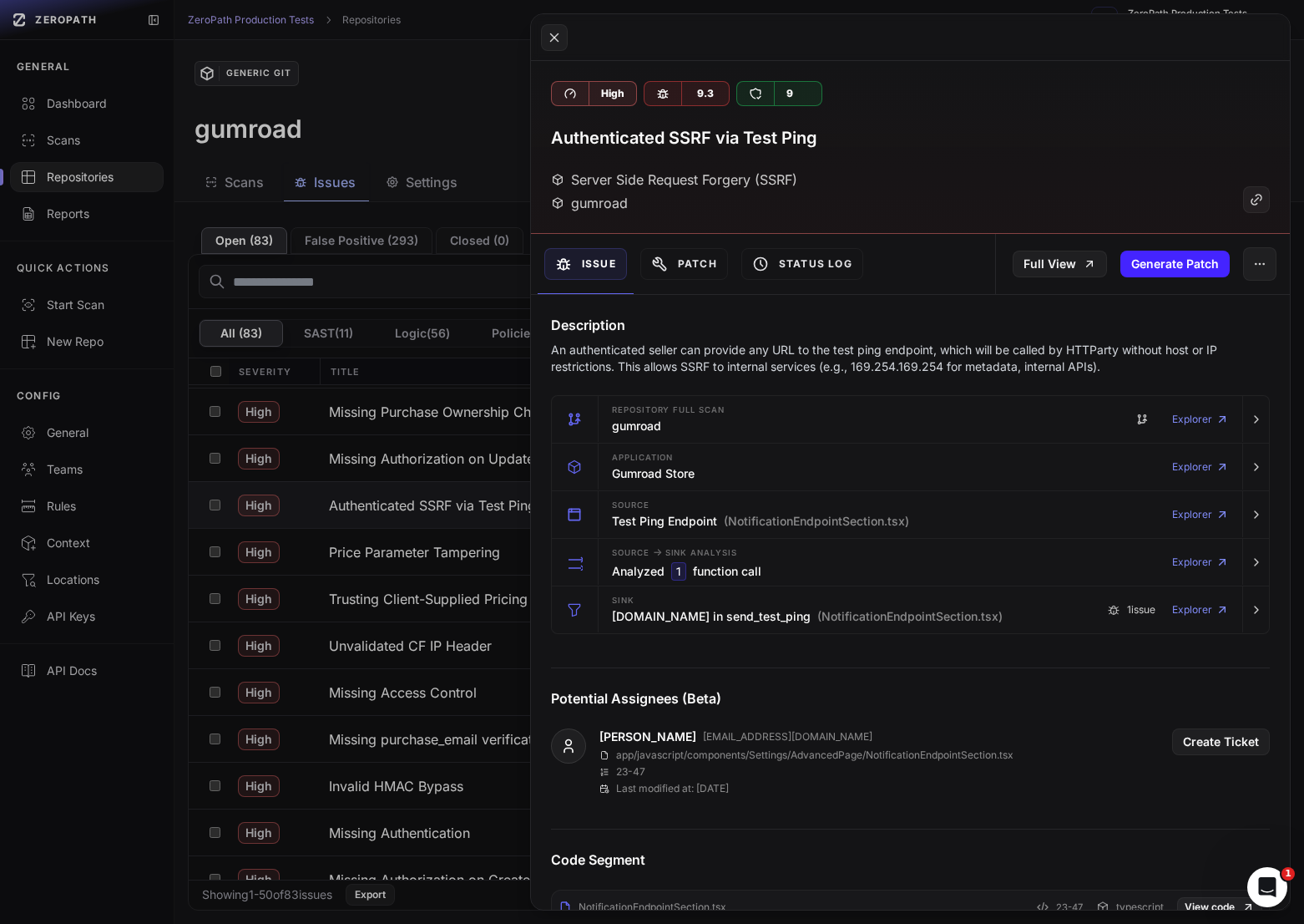
click at [851, 364] on p "An authenticated seller can provide any URL to the test ping endpoint, which wi…" at bounding box center [911, 357] width 719 height 33
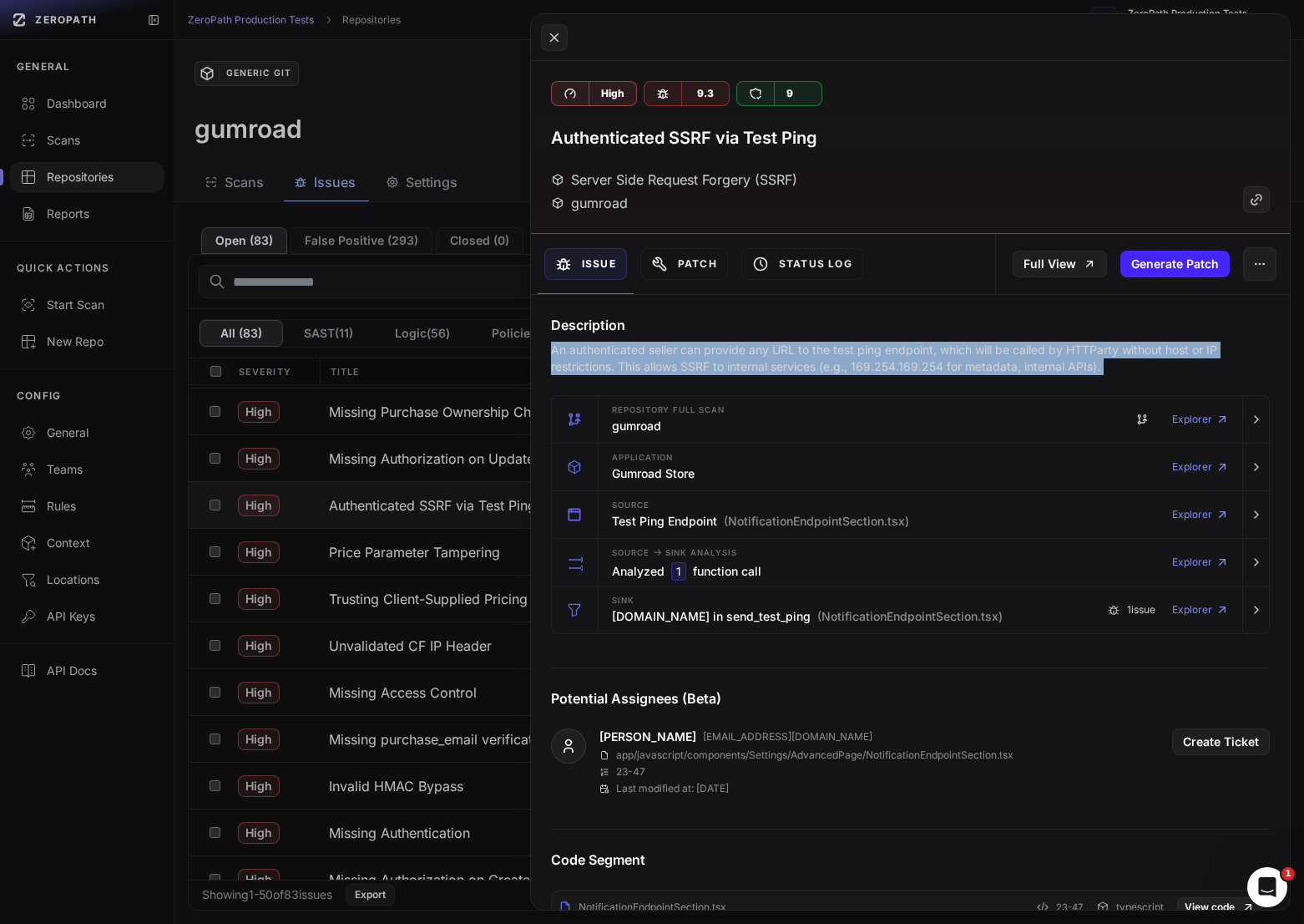
click at [851, 364] on p "An authenticated seller can provide any URL to the test ping endpoint, which wi…" at bounding box center [911, 357] width 719 height 33
click at [886, 364] on p "An authenticated seller can provide any URL to the test ping endpoint, which wi…" at bounding box center [911, 357] width 719 height 33
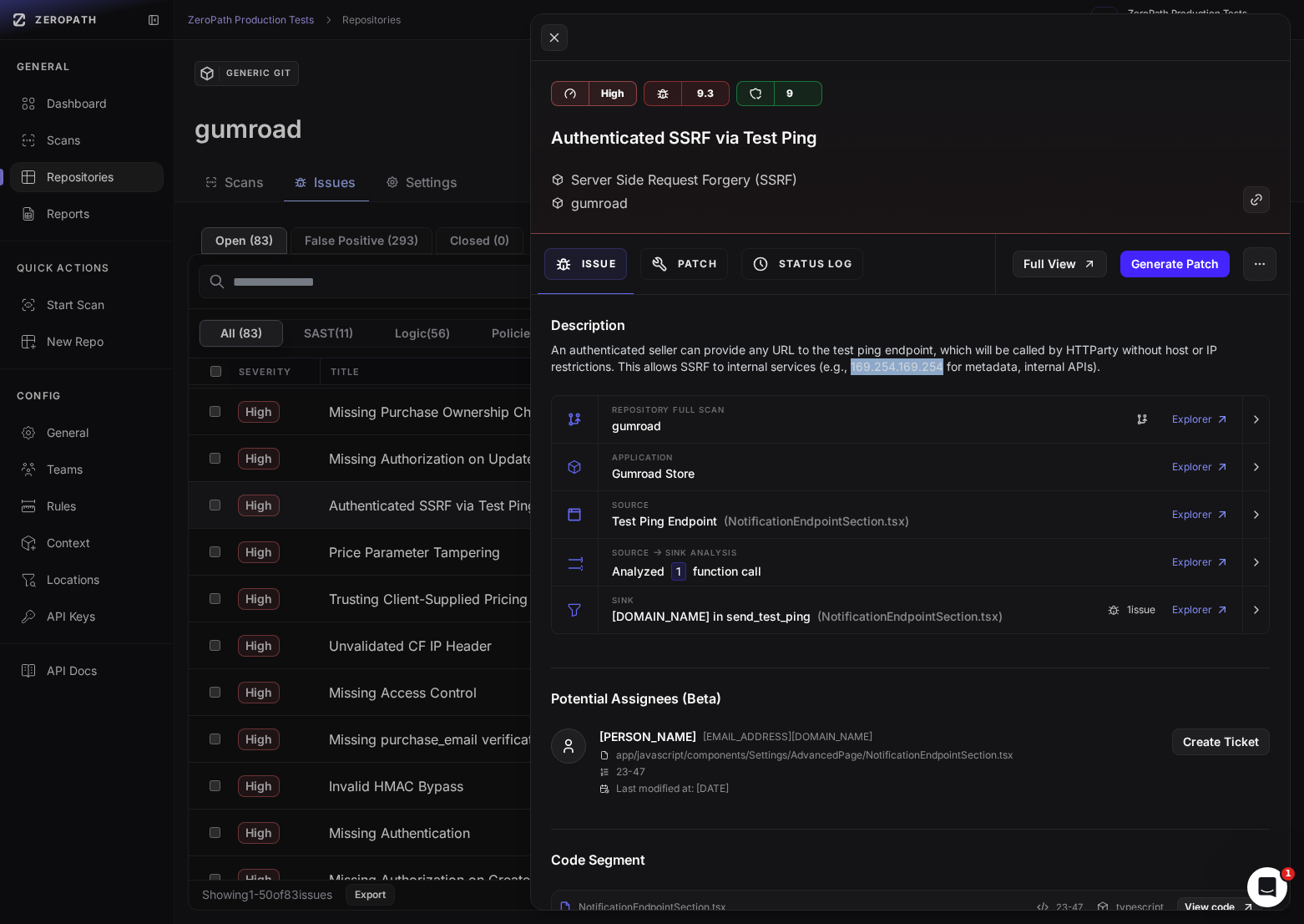
click at [886, 364] on p "An authenticated seller can provide any URL to the test ping endpoint, which wi…" at bounding box center [911, 357] width 719 height 33
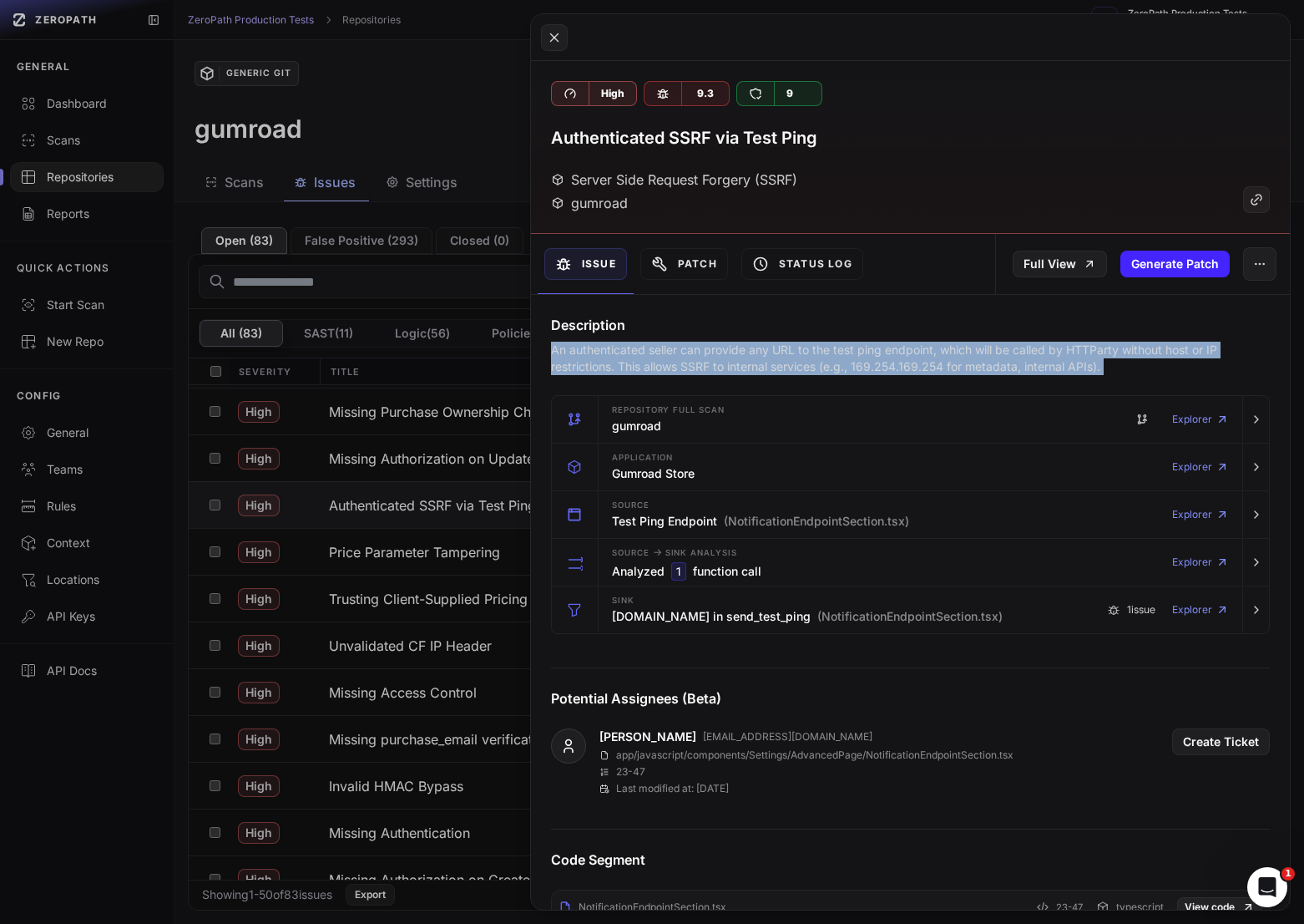
click at [886, 364] on p "An authenticated seller can provide any URL to the test ping endpoint, which wi…" at bounding box center [911, 357] width 719 height 33
click at [961, 365] on p "An authenticated seller can provide any URL to the test ping endpoint, which wi…" at bounding box center [911, 357] width 719 height 33
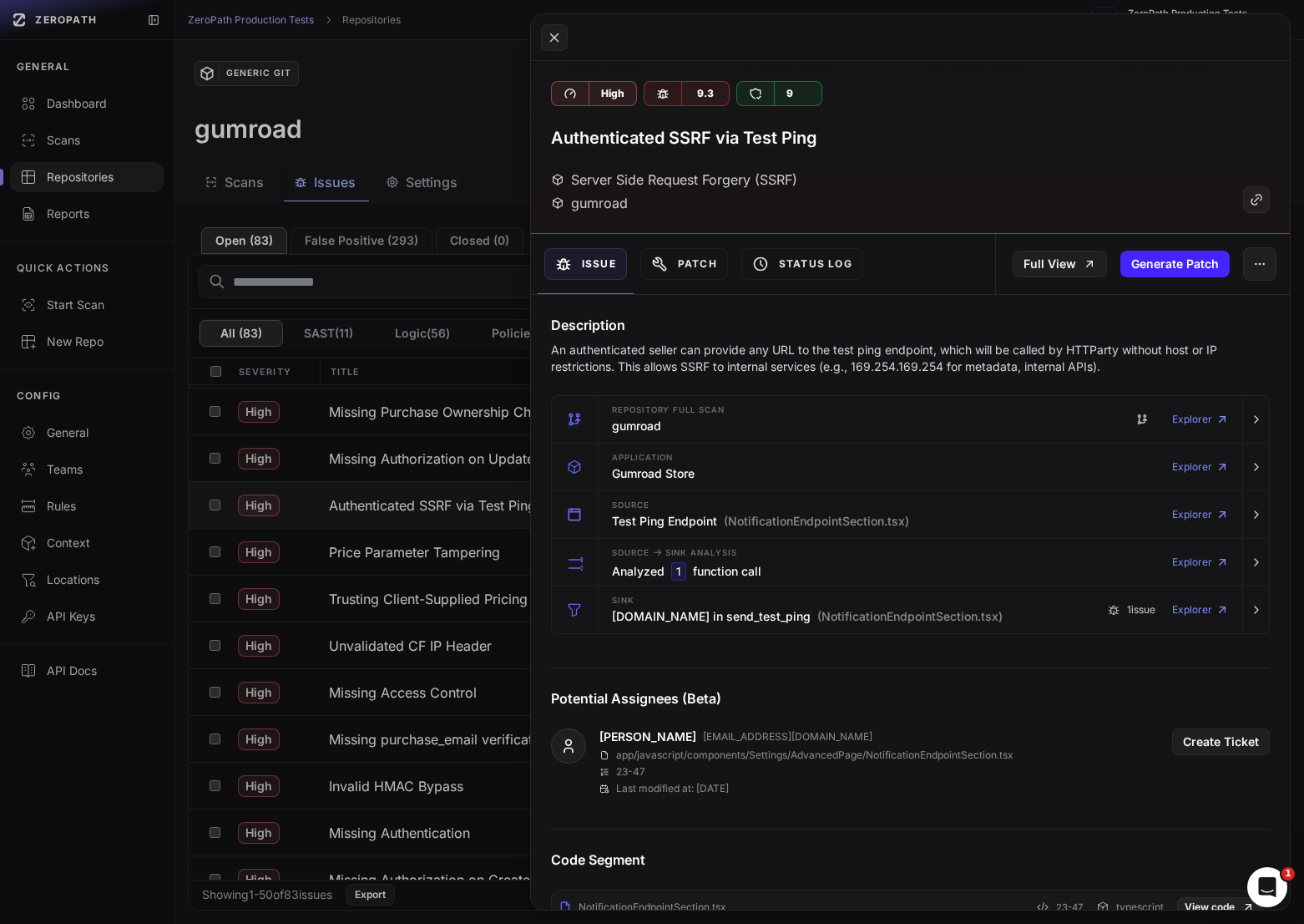
click at [961, 365] on p "An authenticated seller can provide any URL to the test ping endpoint, which wi…" at bounding box center [911, 357] width 719 height 33
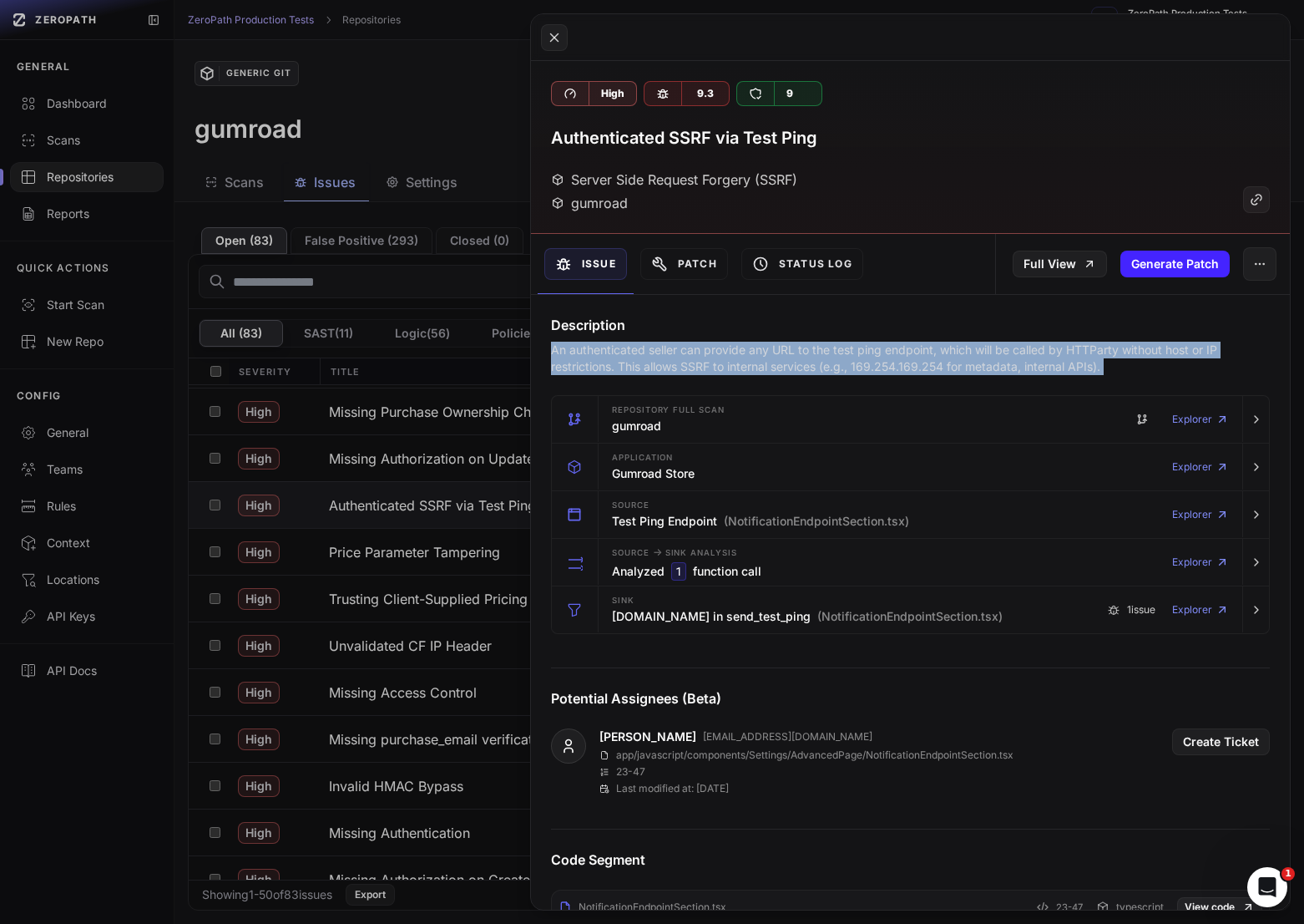
click at [961, 365] on p "An authenticated seller can provide any URL to the test ping endpoint, which wi…" at bounding box center [911, 357] width 719 height 33
click at [922, 365] on p "An authenticated seller can provide any URL to the test ping endpoint, which wi…" at bounding box center [911, 357] width 719 height 33
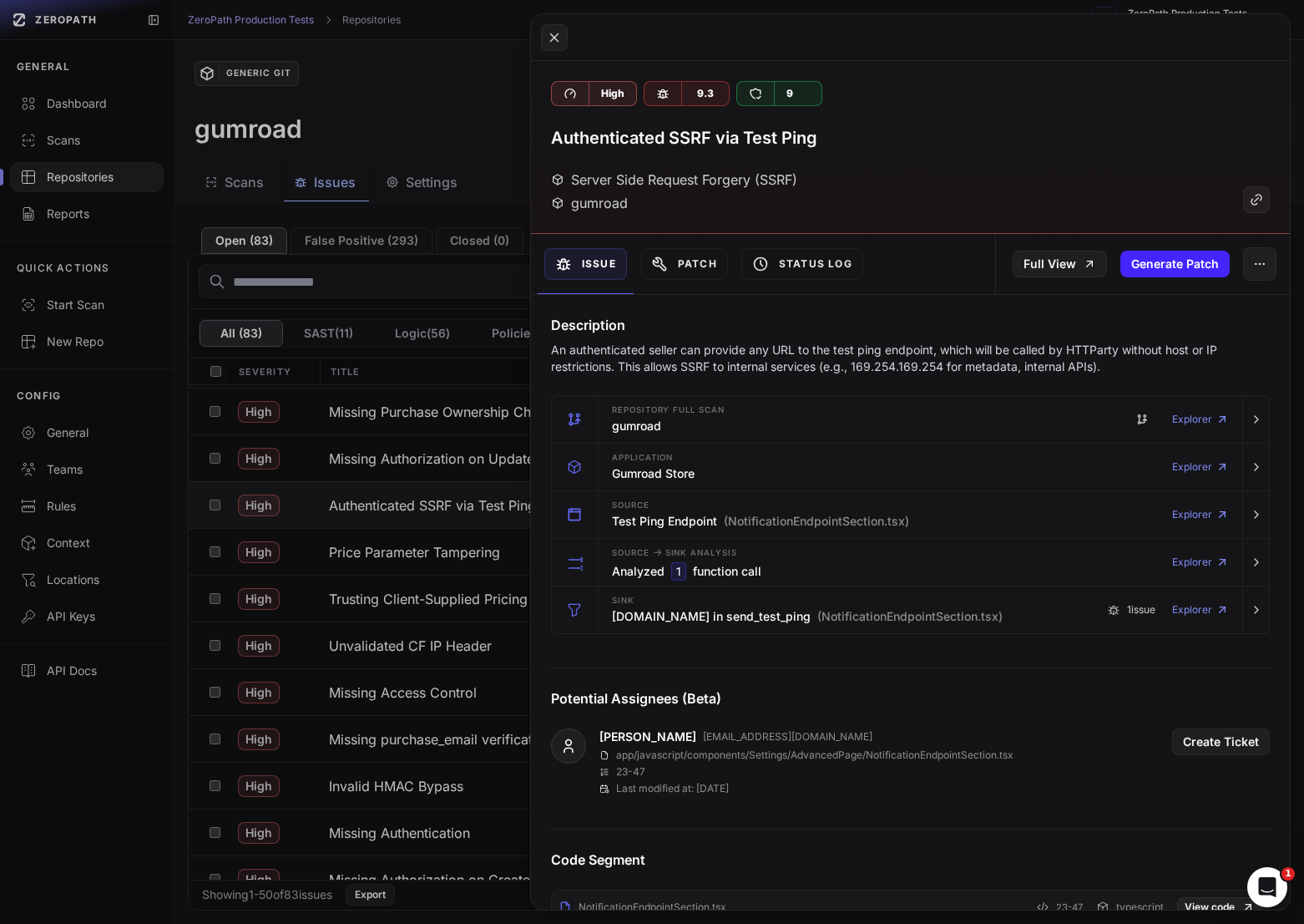
click at [922, 365] on p "An authenticated seller can provide any URL to the test ping endpoint, which wi…" at bounding box center [911, 357] width 719 height 33
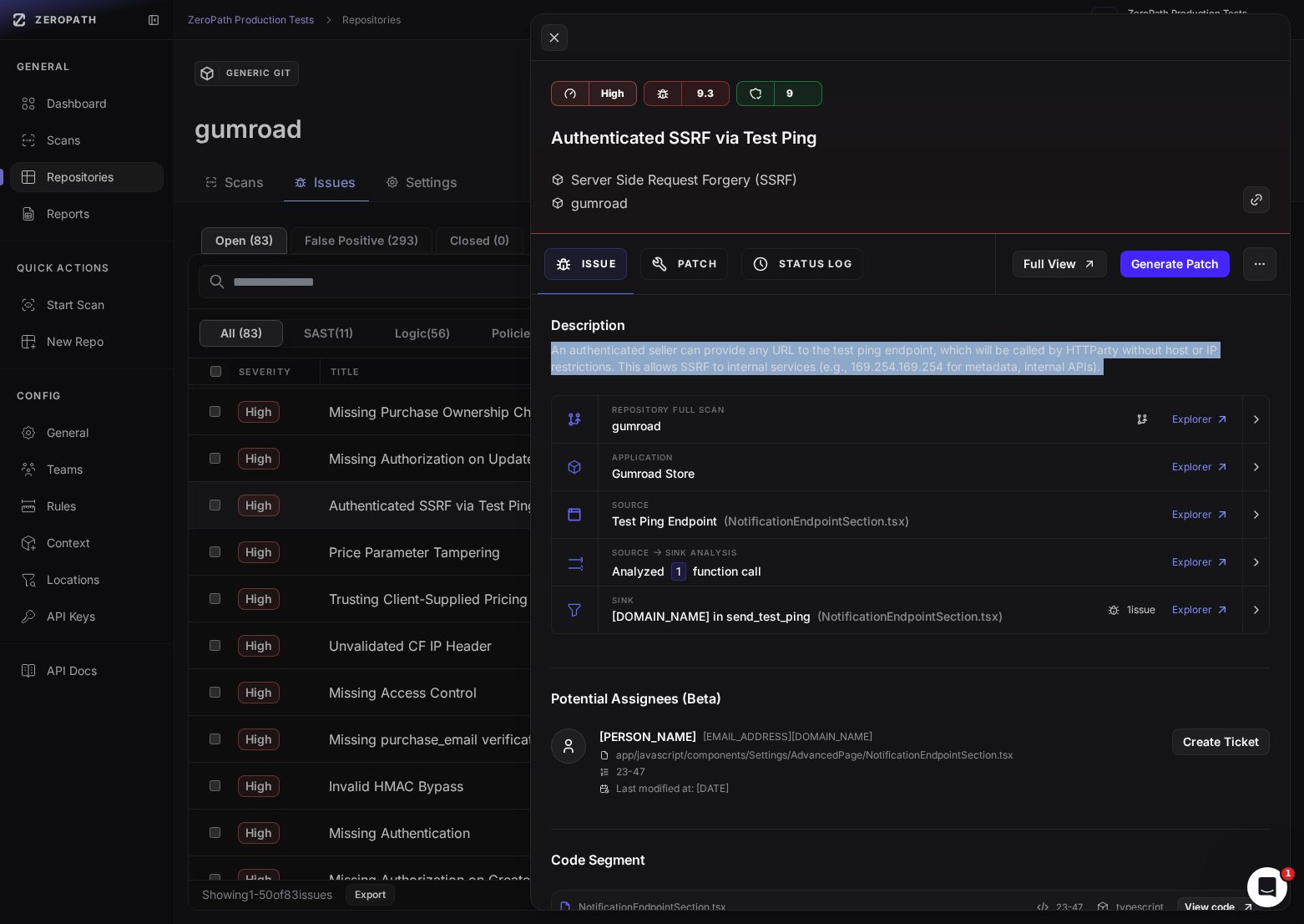
click at [945, 365] on p "An authenticated seller can provide any URL to the test ping endpoint, which wi…" at bounding box center [911, 357] width 719 height 33
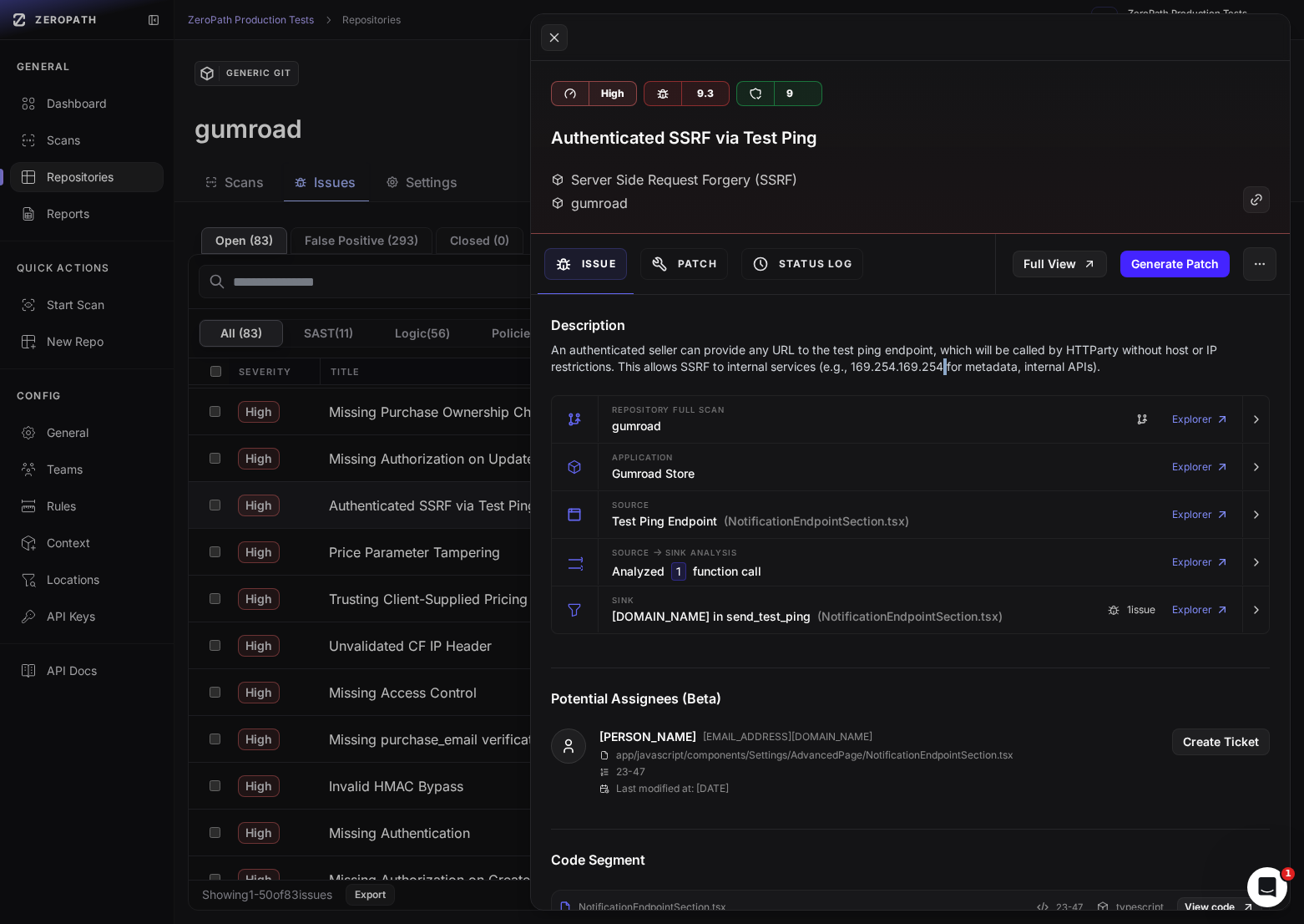
click at [945, 365] on p "An authenticated seller can provide any URL to the test ping endpoint, which wi…" at bounding box center [911, 357] width 719 height 33
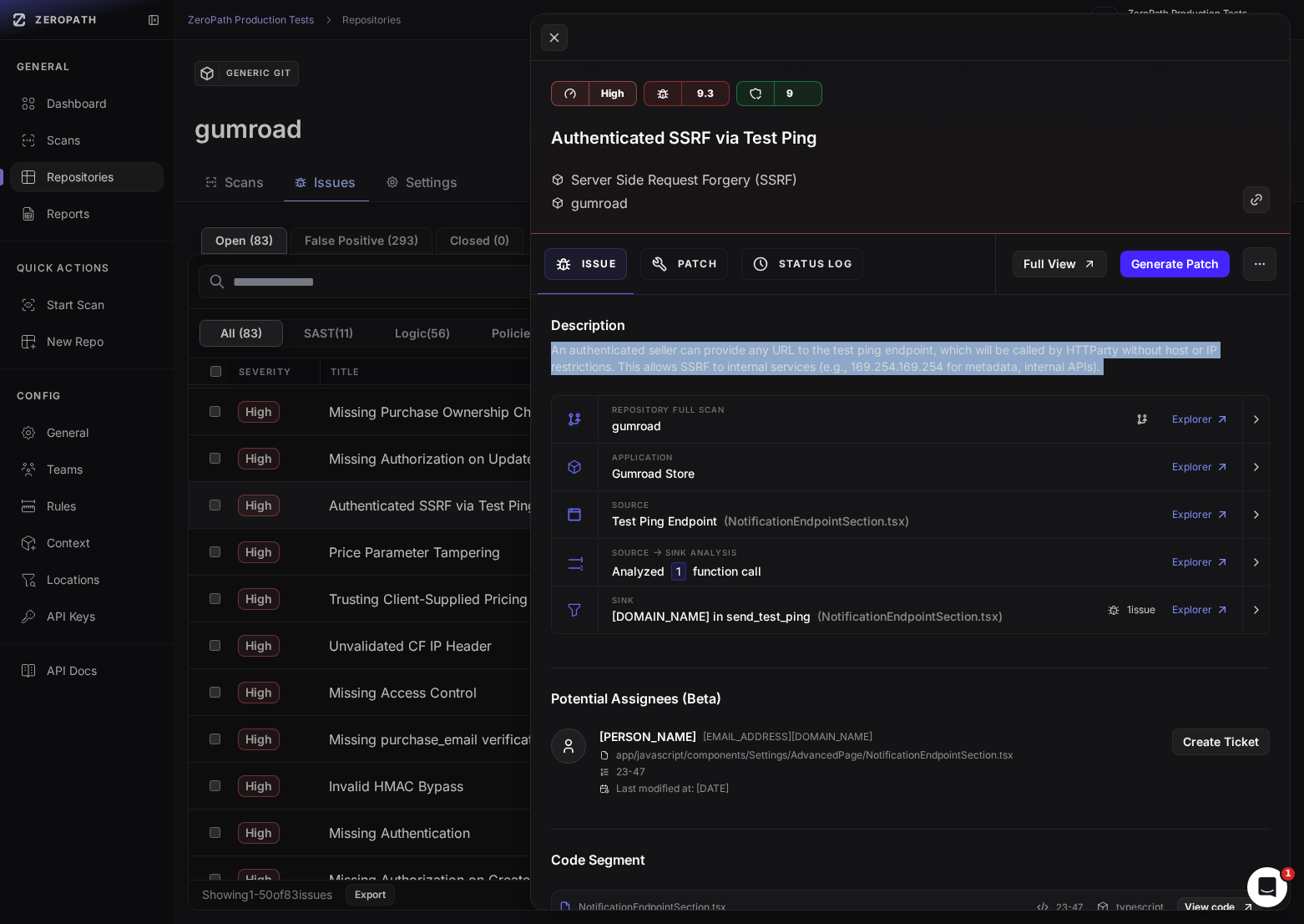
click at [945, 365] on p "An authenticated seller can provide any URL to the test ping endpoint, which wi…" at bounding box center [911, 357] width 719 height 33
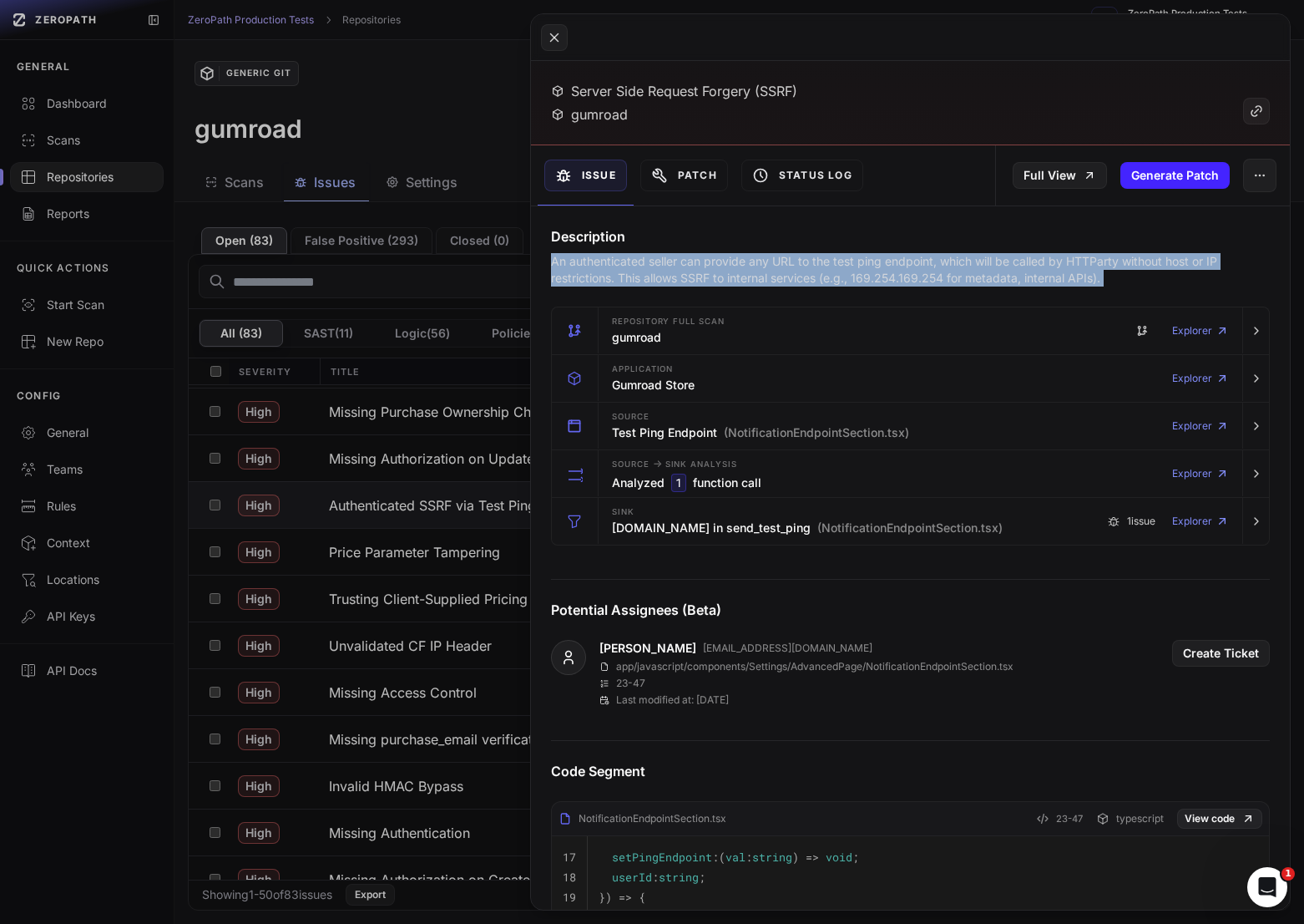
scroll to position [72, 0]
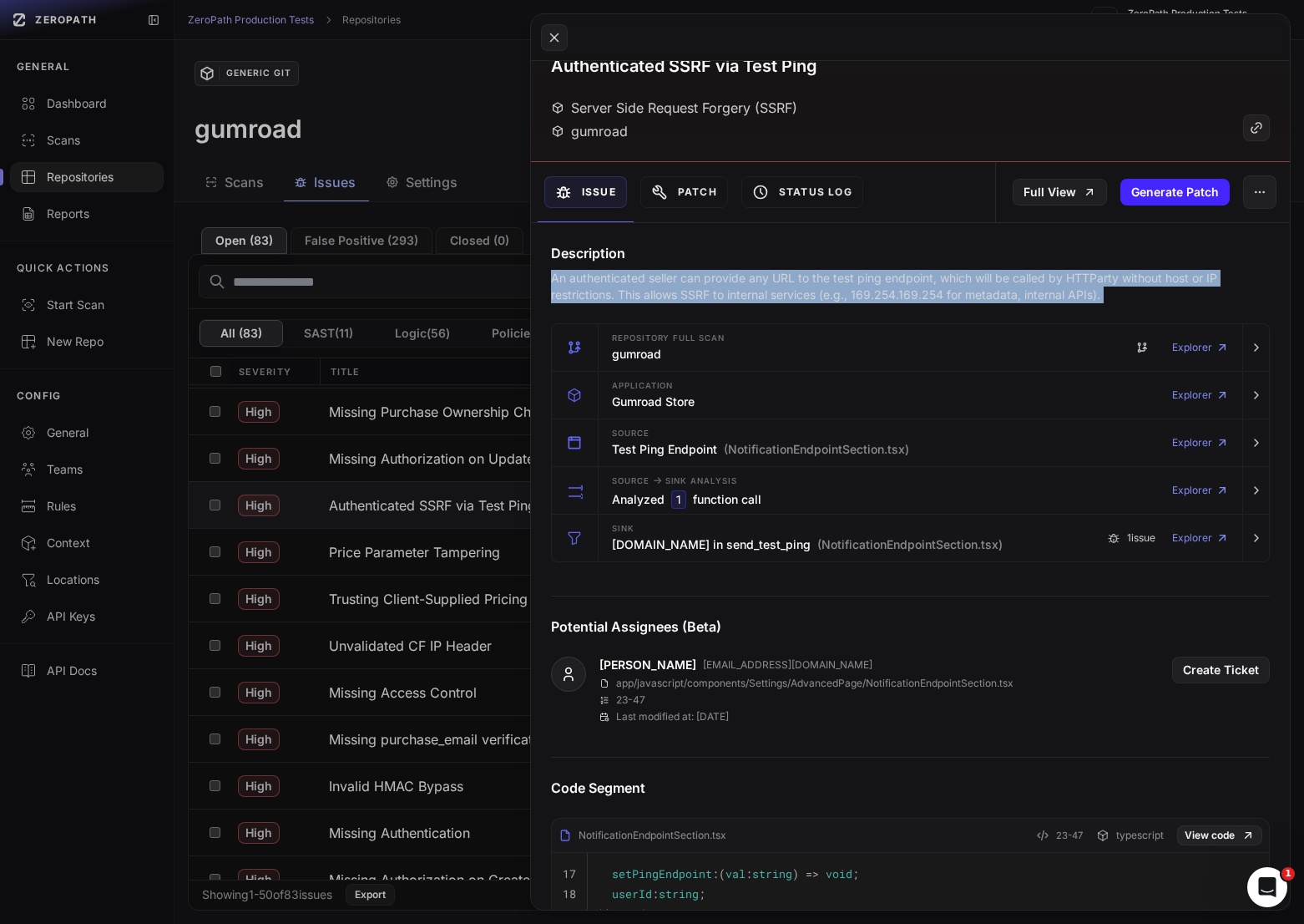
click at [426, 150] on button at bounding box center [652, 462] width 1304 height 924
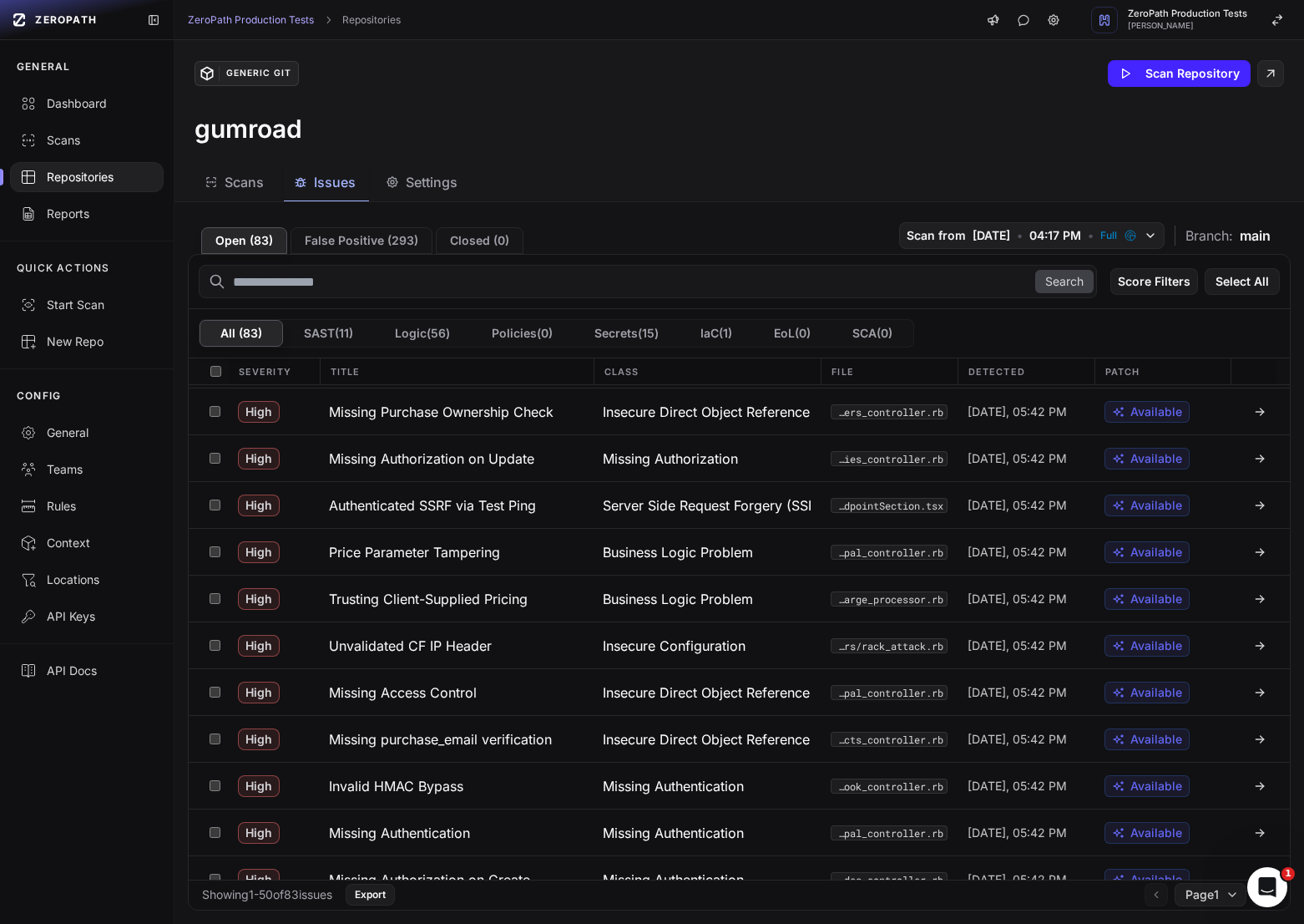
click at [395, 283] on input "text" at bounding box center [648, 281] width 898 height 33
type input "*******"
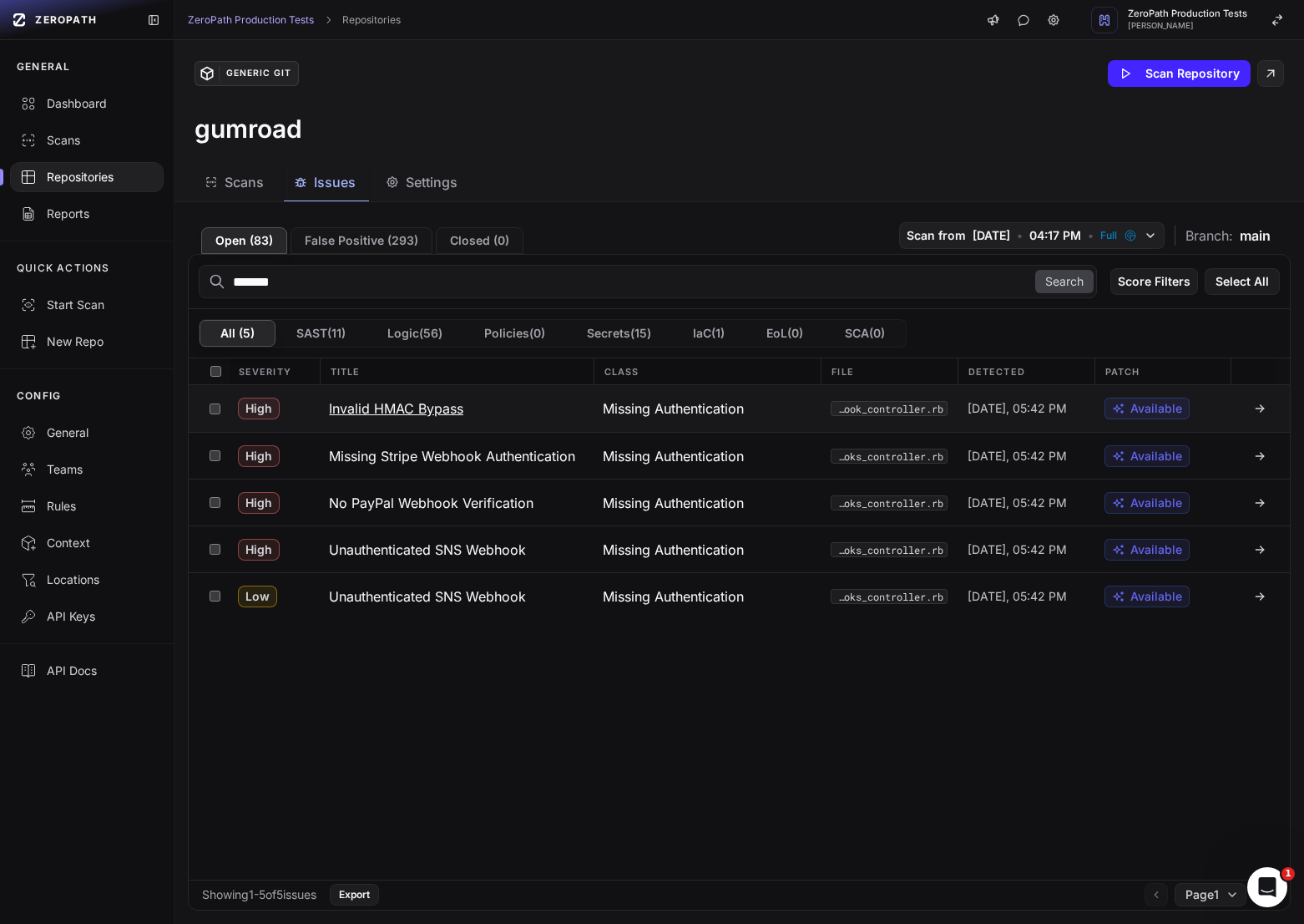
click at [457, 405] on h3 "Invalid HMAC Bypass" at bounding box center [396, 408] width 134 height 20
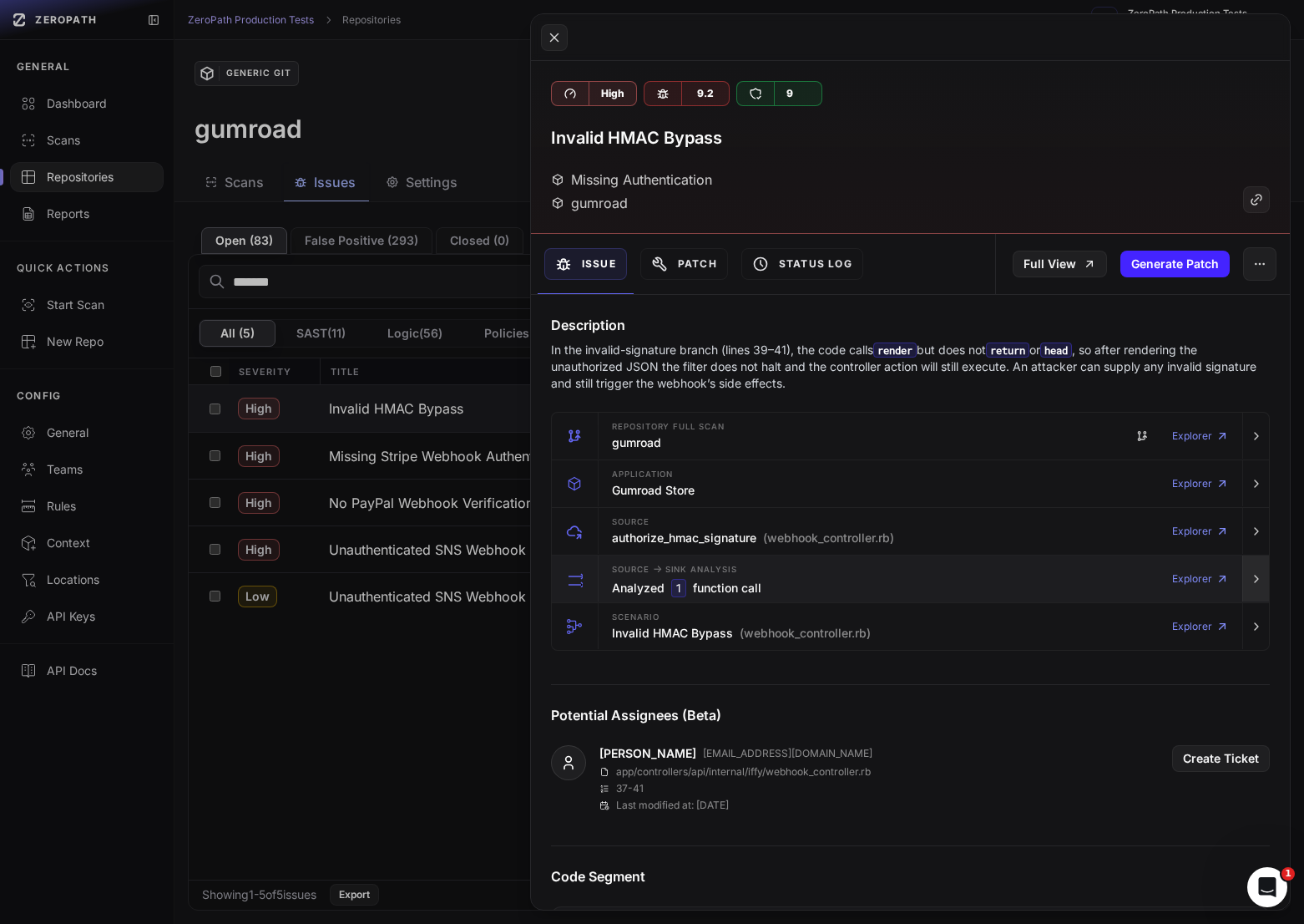
click at [1253, 570] on button "button" at bounding box center [1256, 578] width 26 height 46
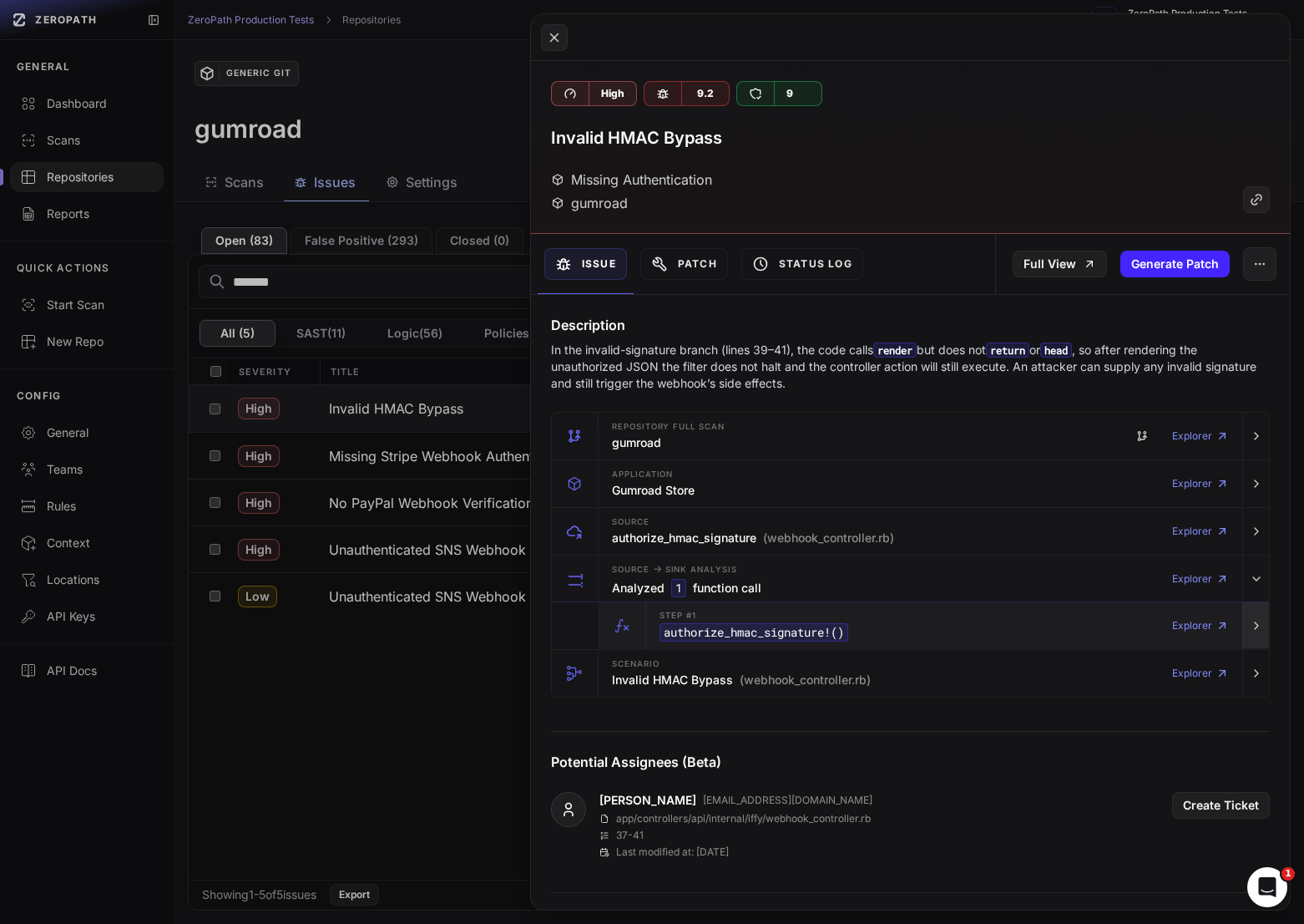
click at [1245, 620] on button "button" at bounding box center [1256, 625] width 26 height 46
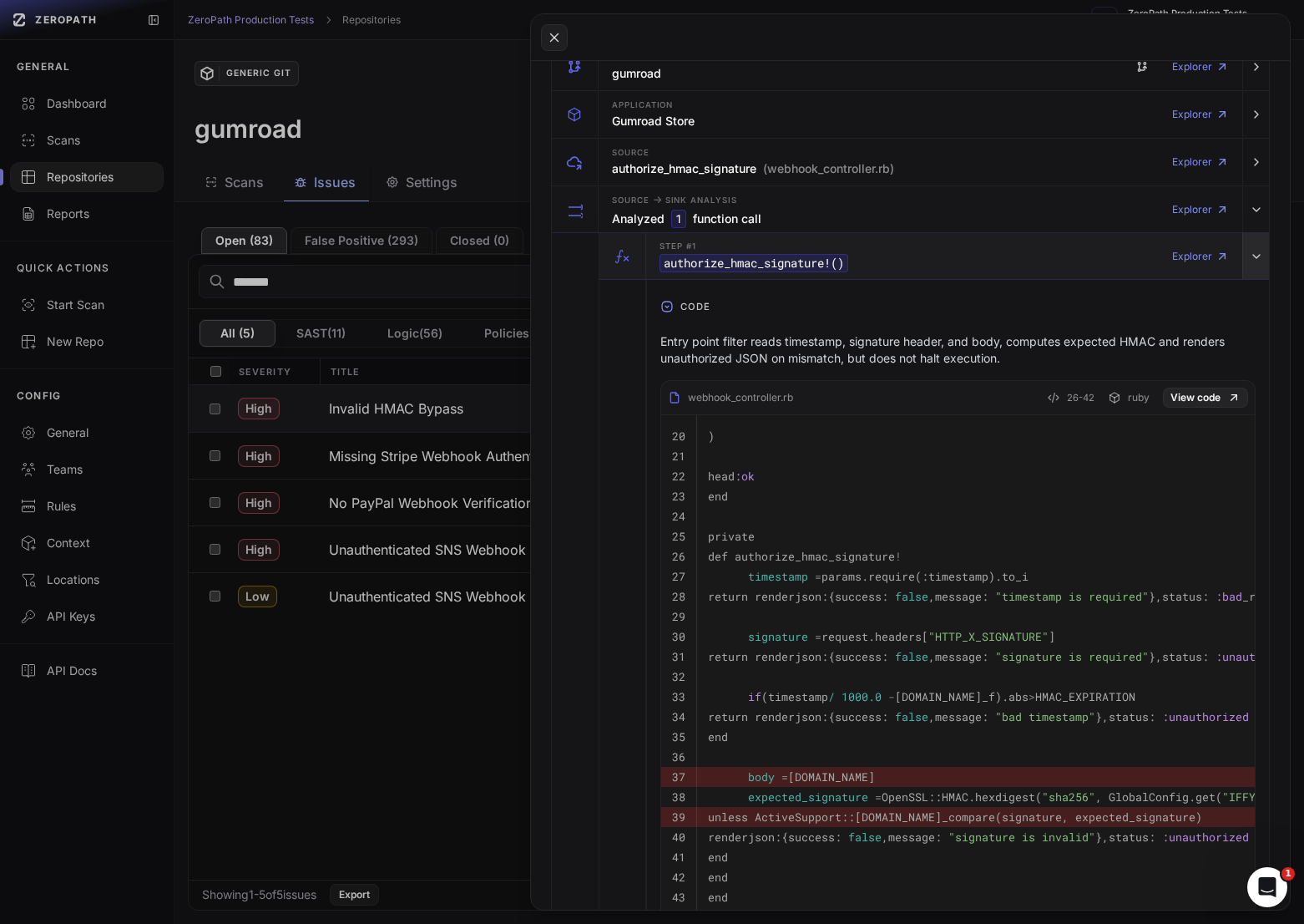
scroll to position [391, 0]
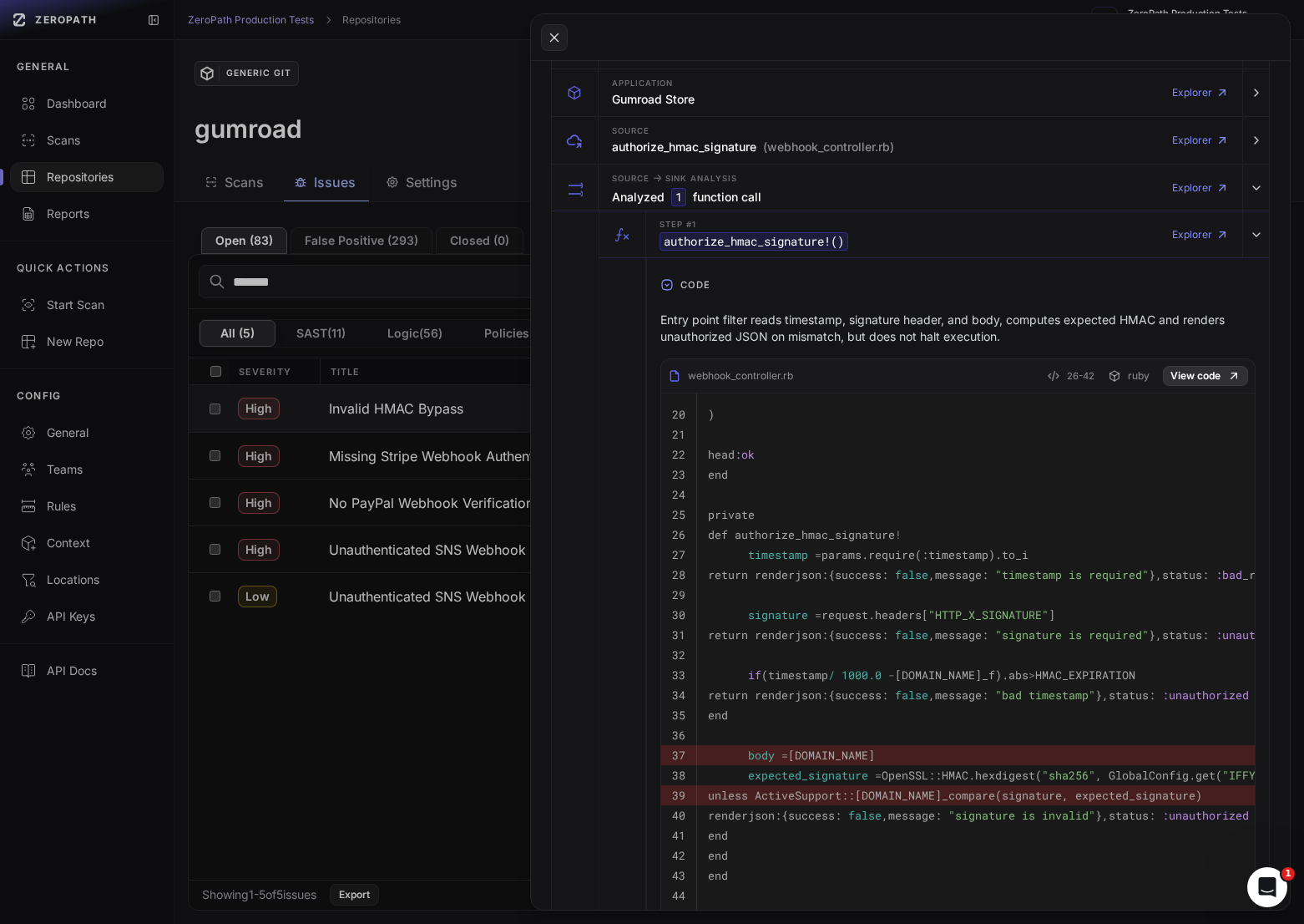
click at [1217, 378] on link "View code" at bounding box center [1206, 375] width 85 height 20
click at [347, 480] on button at bounding box center [652, 462] width 1304 height 924
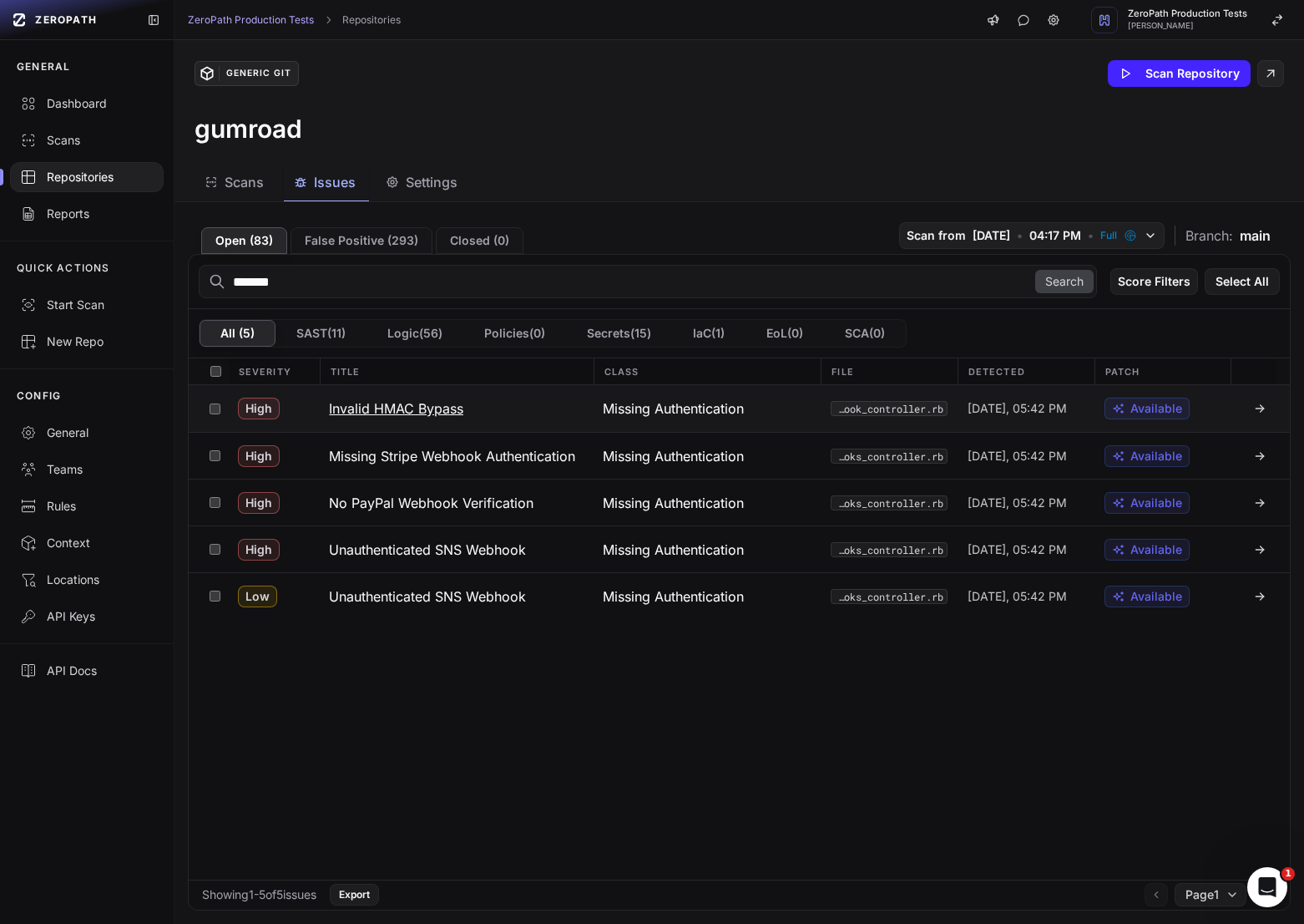
click at [443, 414] on h3 "Invalid HMAC Bypass" at bounding box center [396, 408] width 134 height 20
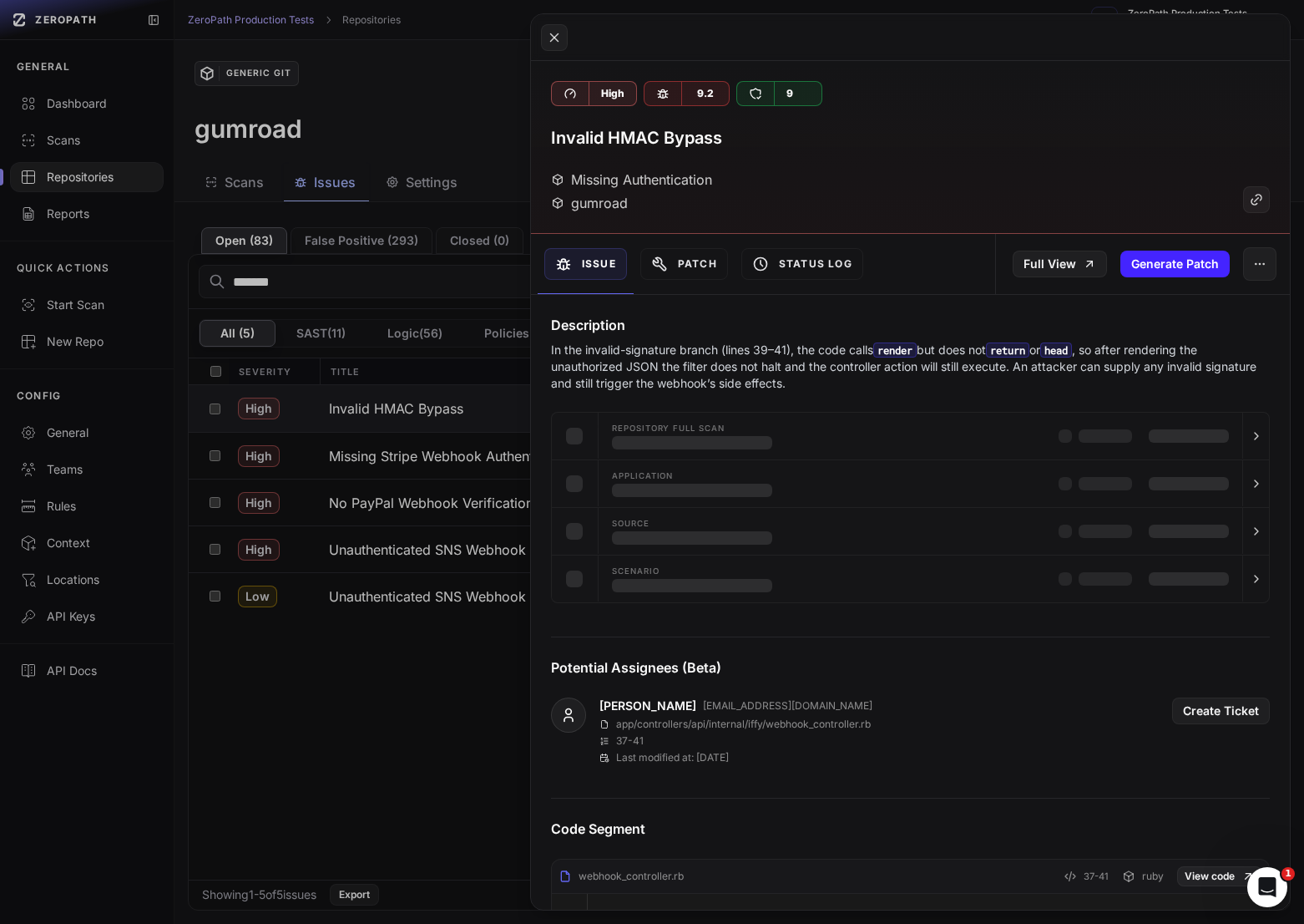
click at [443, 442] on button at bounding box center [652, 462] width 1304 height 924
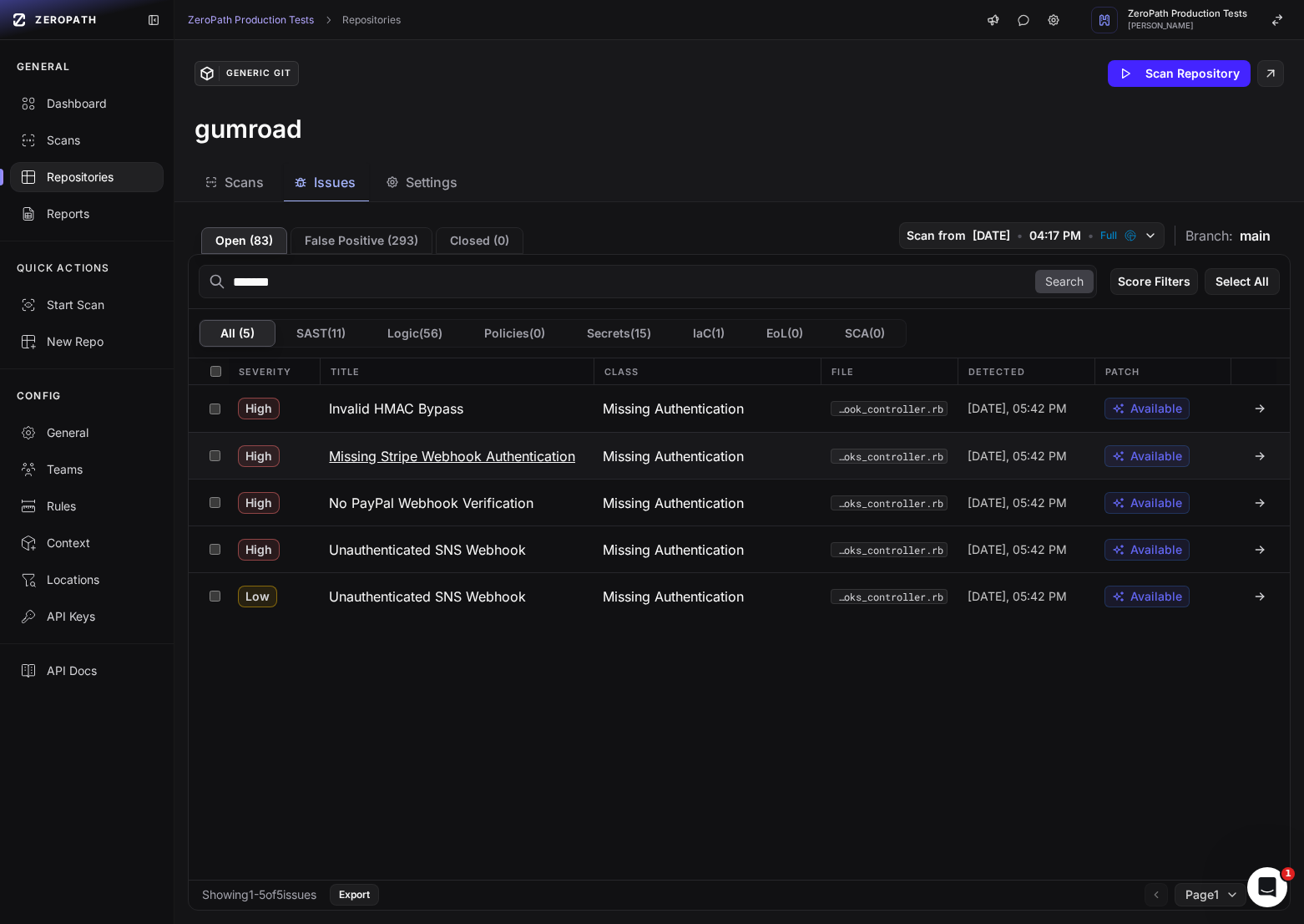
click at [421, 471] on button "Missing Stripe Webhook Authentication" at bounding box center [456, 455] width 274 height 46
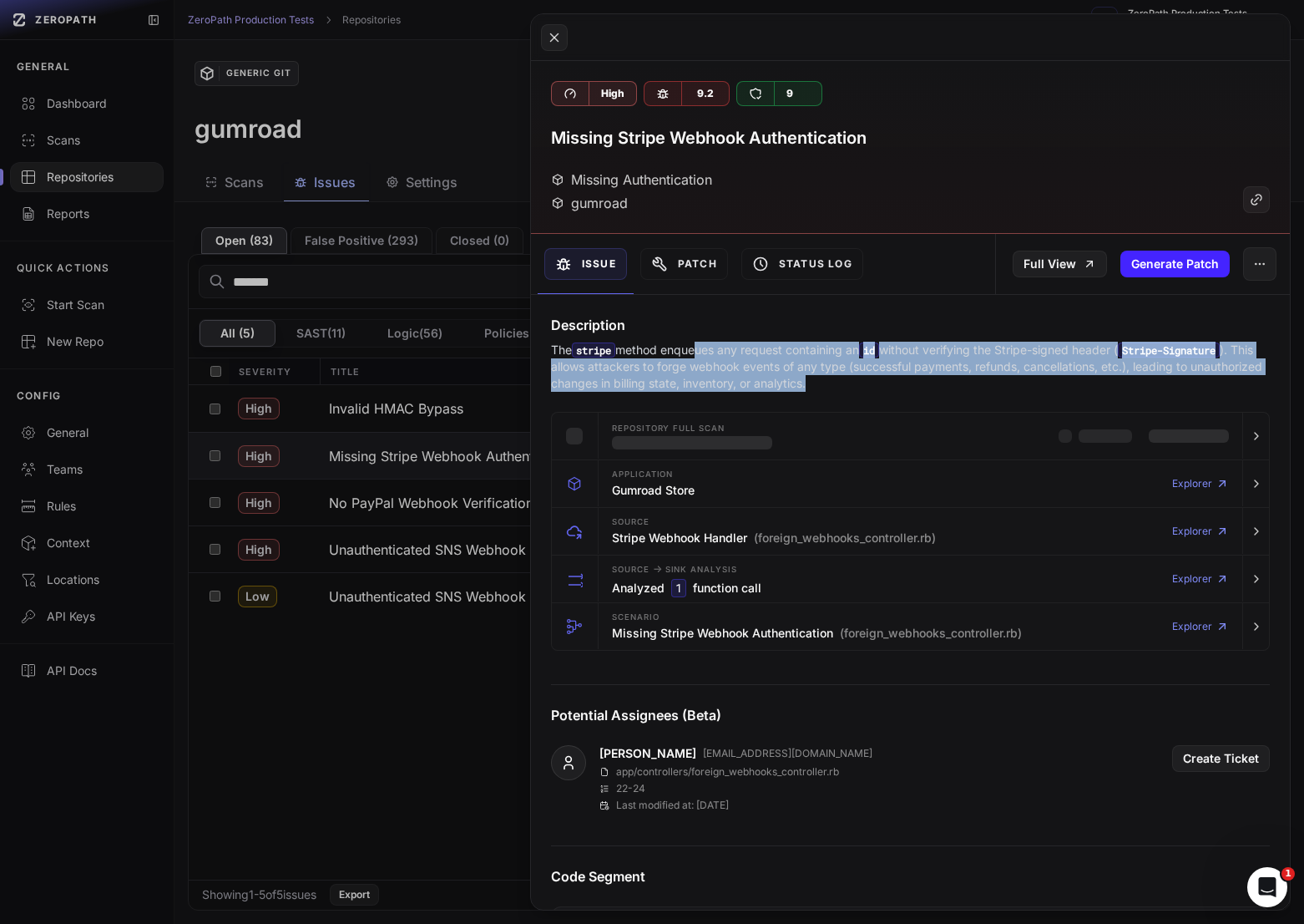
drag, startPoint x: 695, startPoint y: 346, endPoint x: 913, endPoint y: 375, distance: 219.9
click at [913, 375] on p "The stripe method enqueues any request containing an id without verifying the S…" at bounding box center [911, 366] width 719 height 50
click at [918, 378] on p "The stripe method enqueues any request containing an id without verifying the S…" at bounding box center [911, 366] width 719 height 50
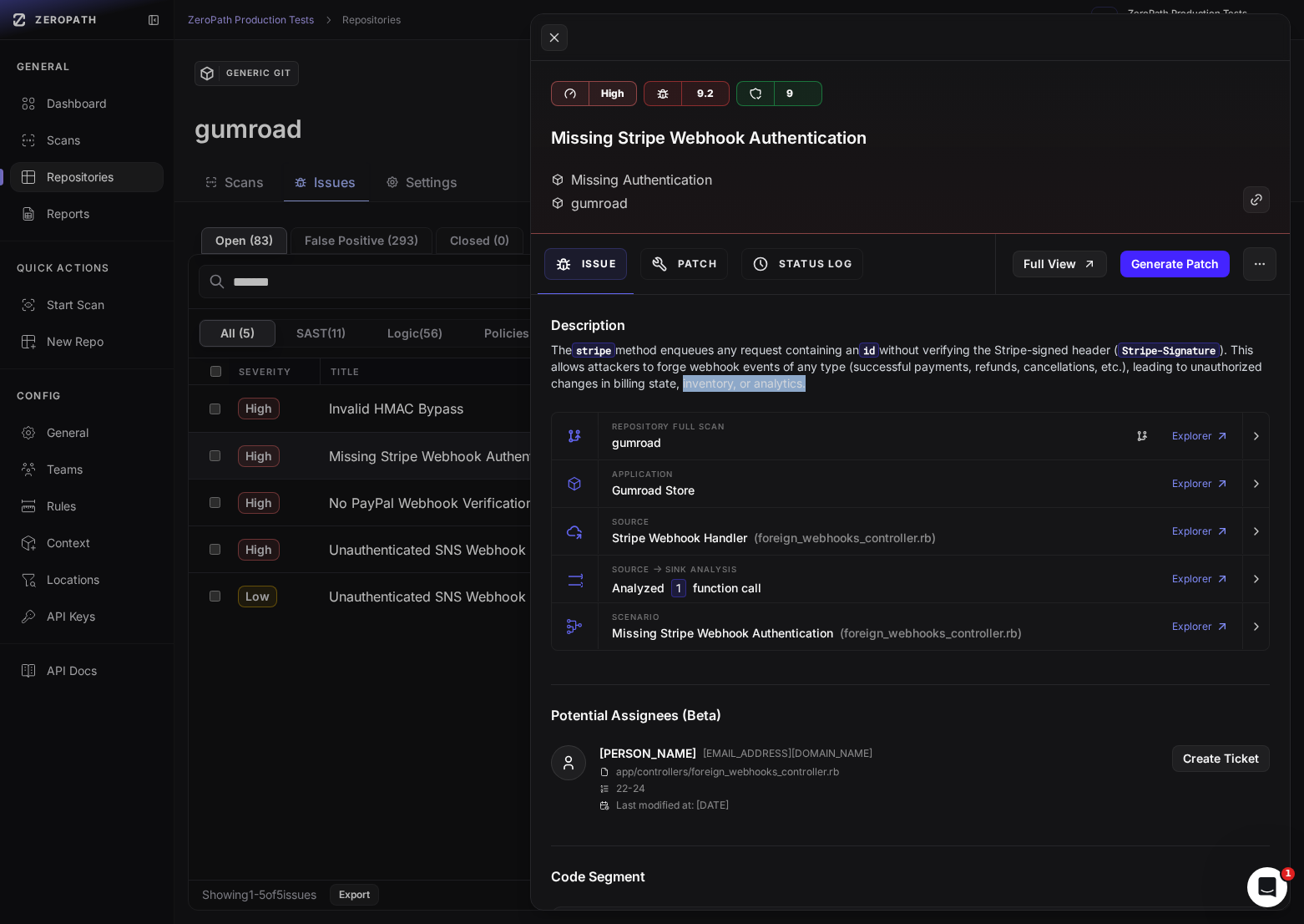
drag, startPoint x: 896, startPoint y: 389, endPoint x: 739, endPoint y: 379, distance: 157.3
click at [739, 380] on p "The stripe method enqueues any request containing an id without verifying the S…" at bounding box center [911, 366] width 719 height 50
click at [739, 379] on p "The stripe method enqueues any request containing an id without verifying the S…" at bounding box center [911, 366] width 719 height 50
click at [387, 507] on button at bounding box center [652, 462] width 1304 height 924
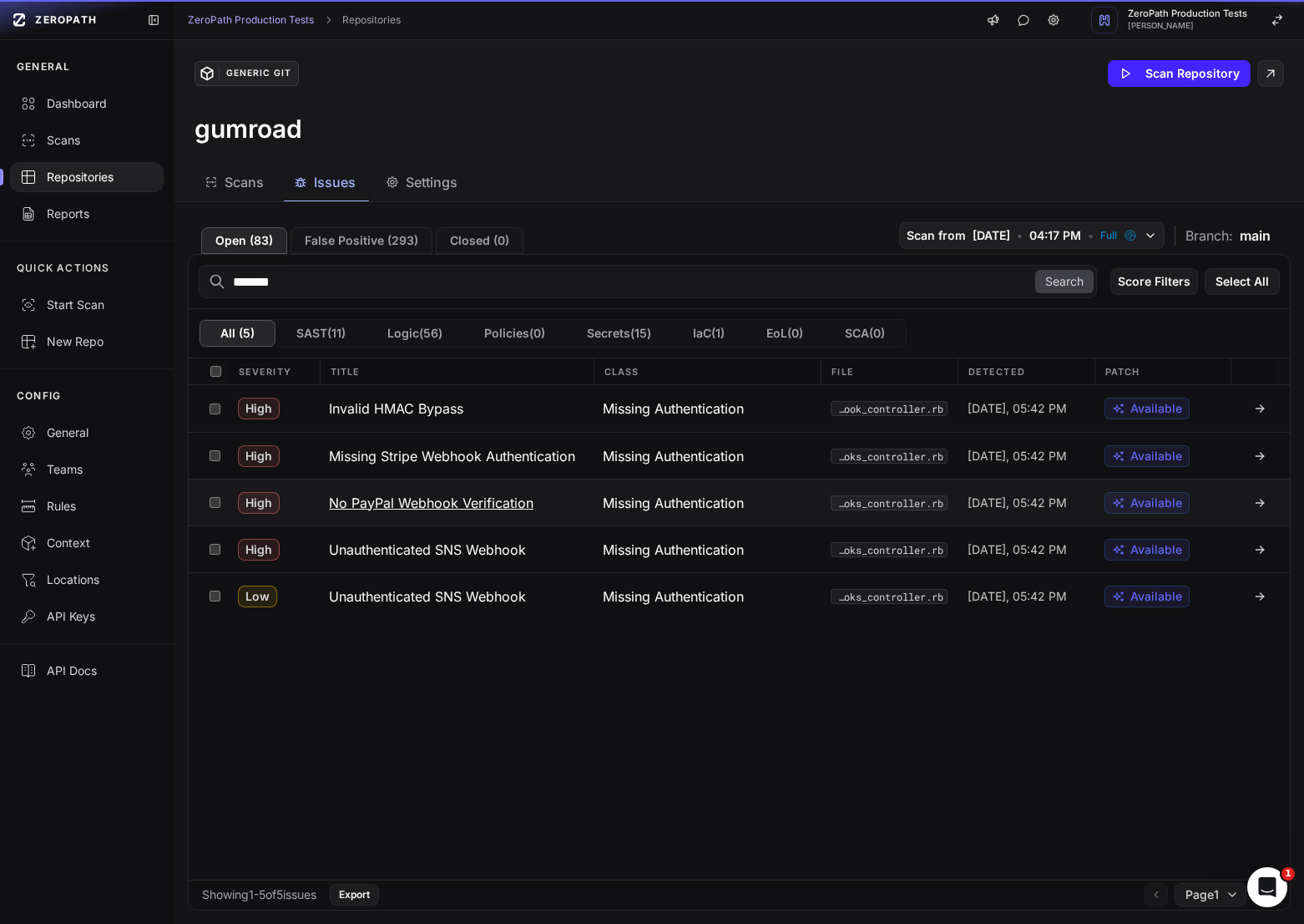
click at [404, 507] on h3 "No PayPal Webhook Verification" at bounding box center [431, 502] width 204 height 20
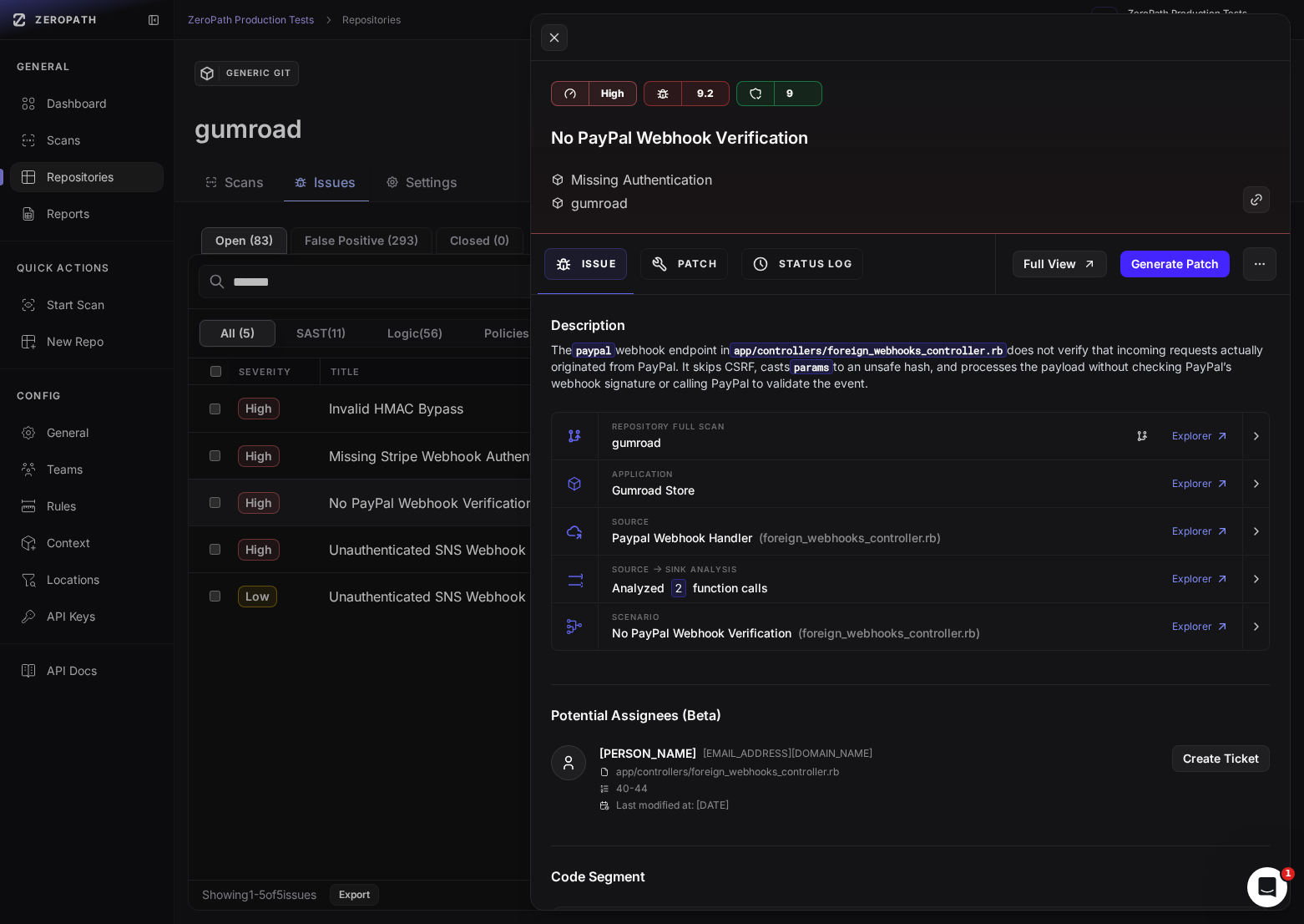
click at [414, 546] on button at bounding box center [652, 462] width 1304 height 924
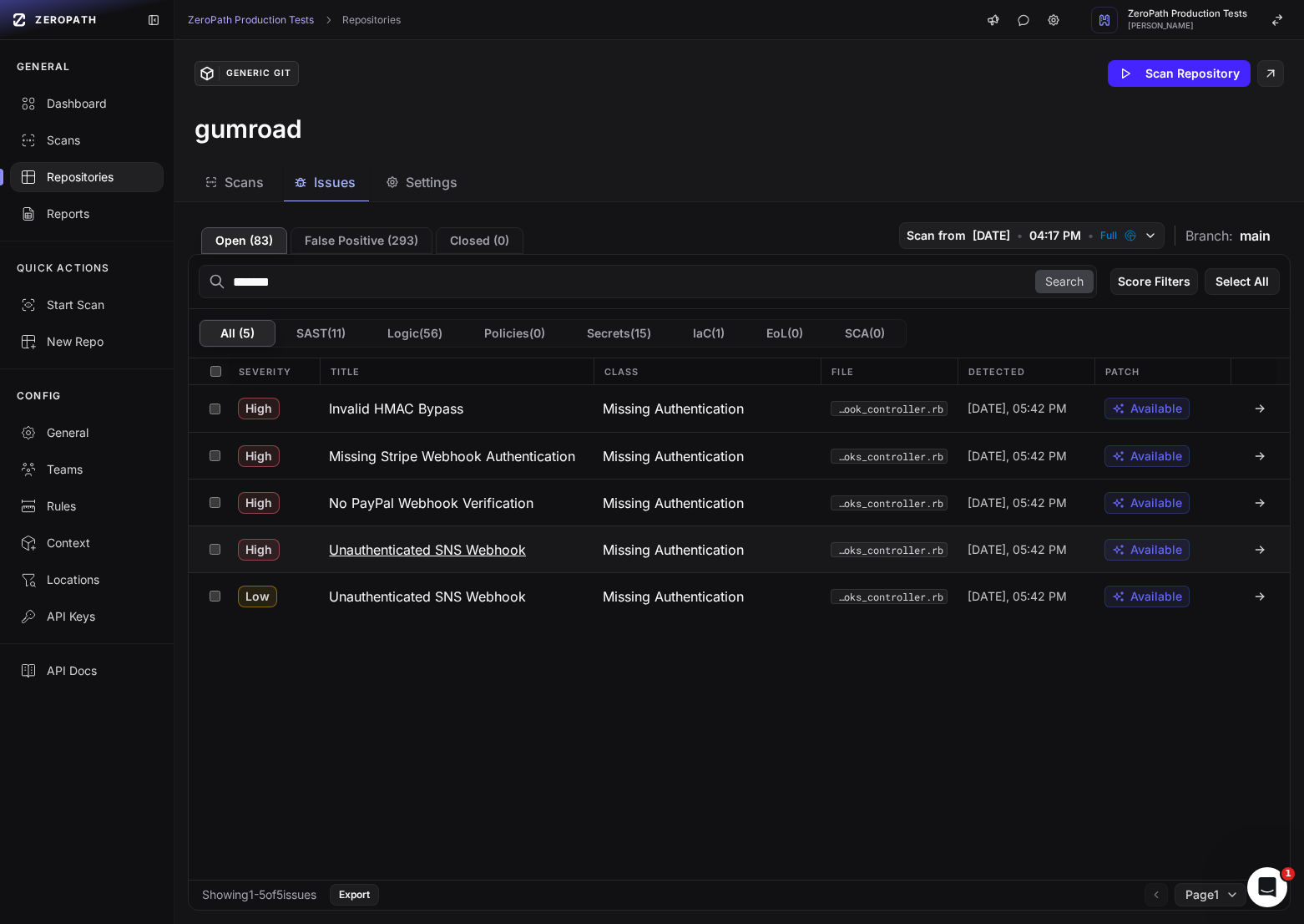
click at [462, 549] on h3 "Unauthenticated SNS Webhook" at bounding box center [427, 549] width 197 height 20
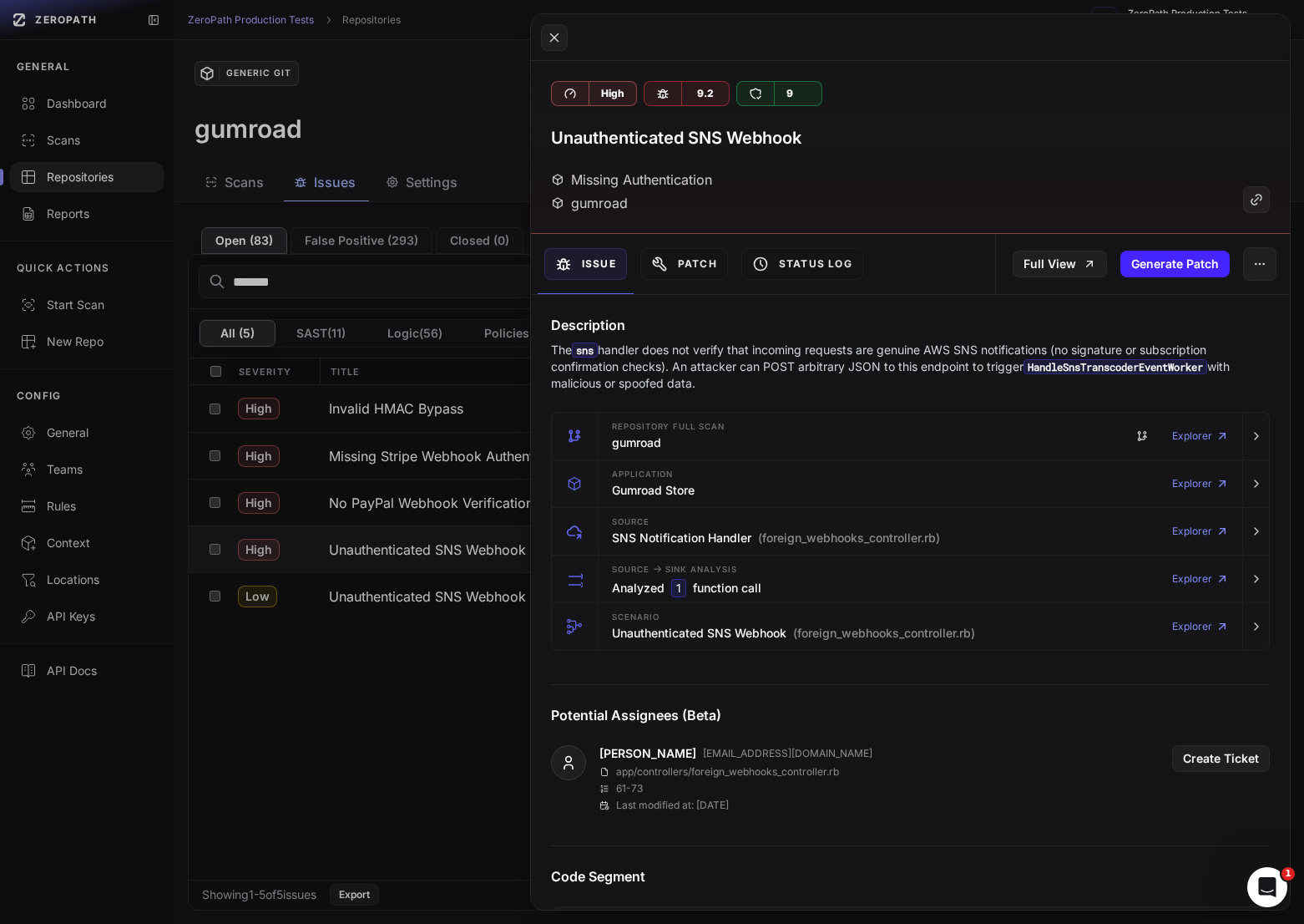
click at [789, 364] on p "The sns handler does not verify that incoming requests are genuine AWS SNS noti…" at bounding box center [911, 366] width 719 height 50
click at [499, 601] on button at bounding box center [652, 462] width 1304 height 924
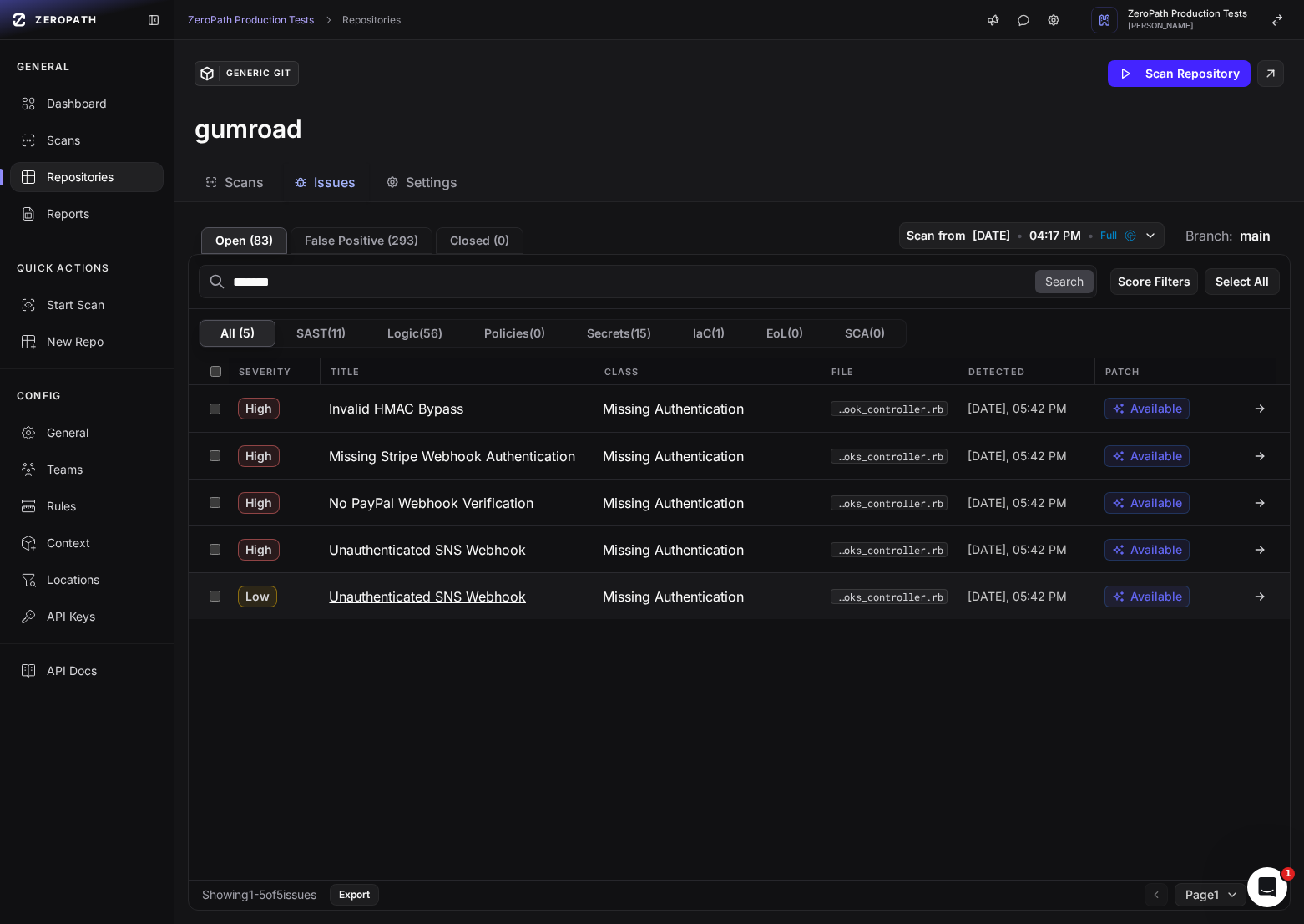
click at [528, 596] on button "Unauthenticated SNS Webhook" at bounding box center [456, 596] width 274 height 46
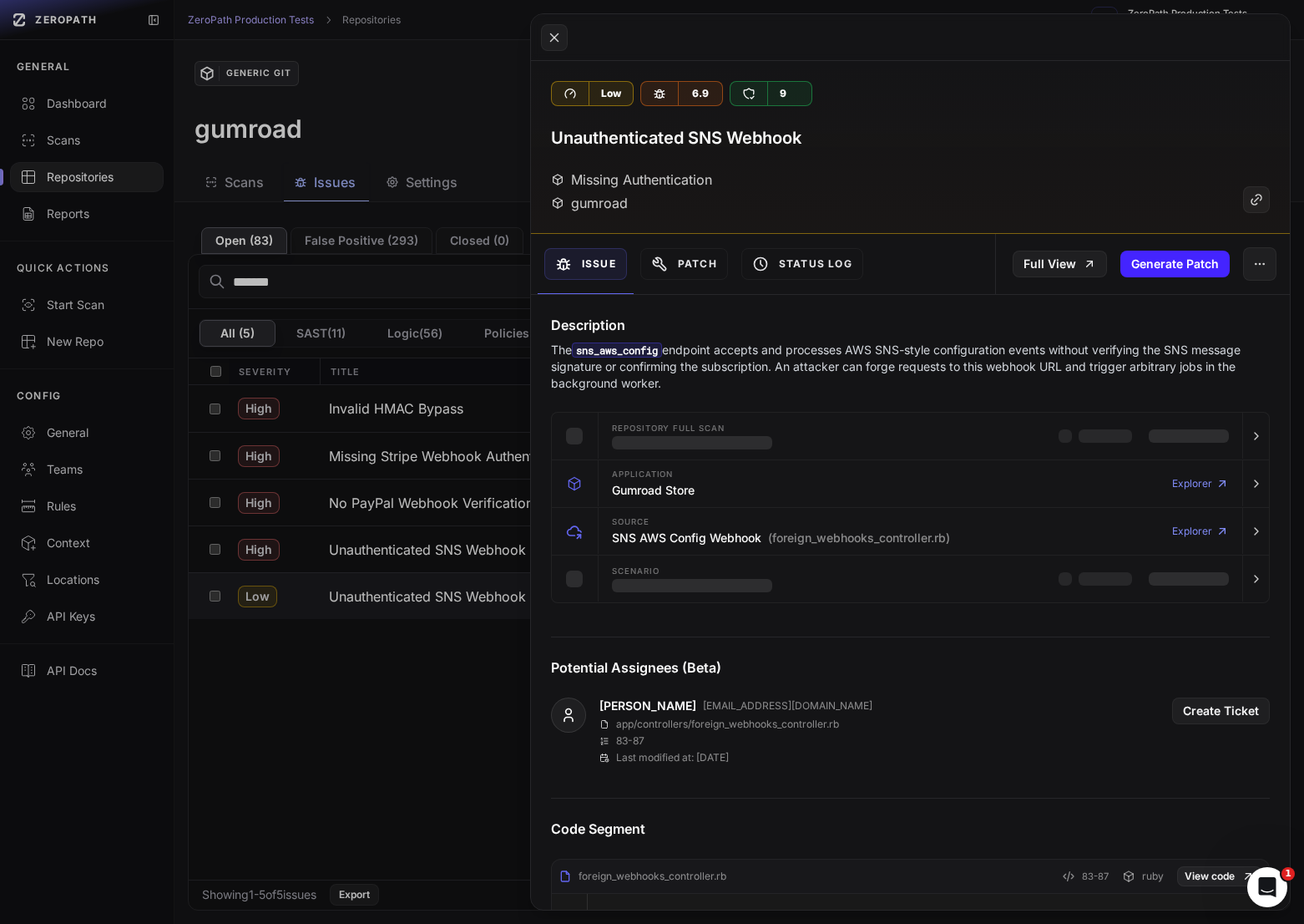
click at [482, 607] on button at bounding box center [652, 462] width 1304 height 924
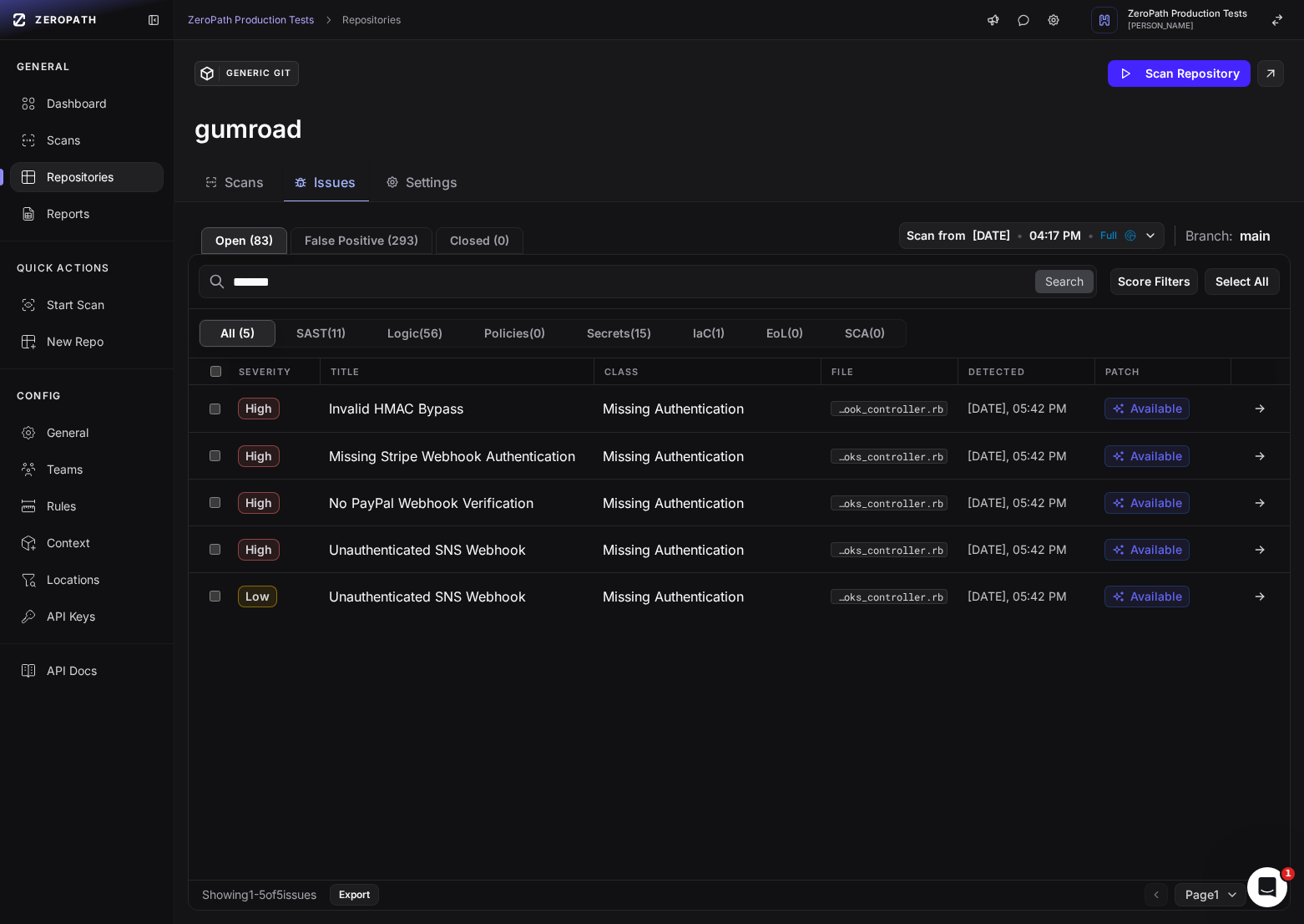
click at [315, 284] on input "*******" at bounding box center [648, 281] width 898 height 33
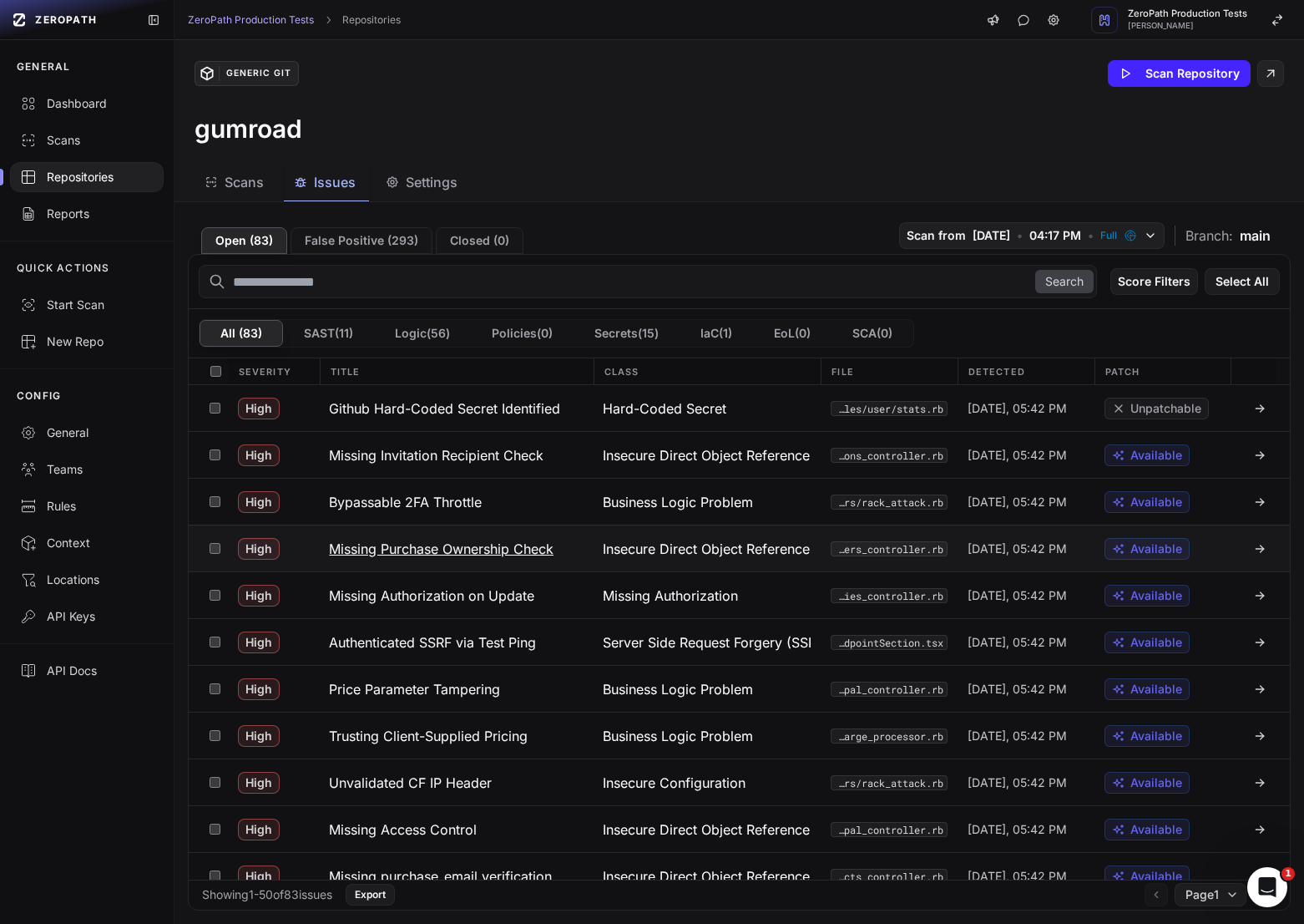
scroll to position [261, 0]
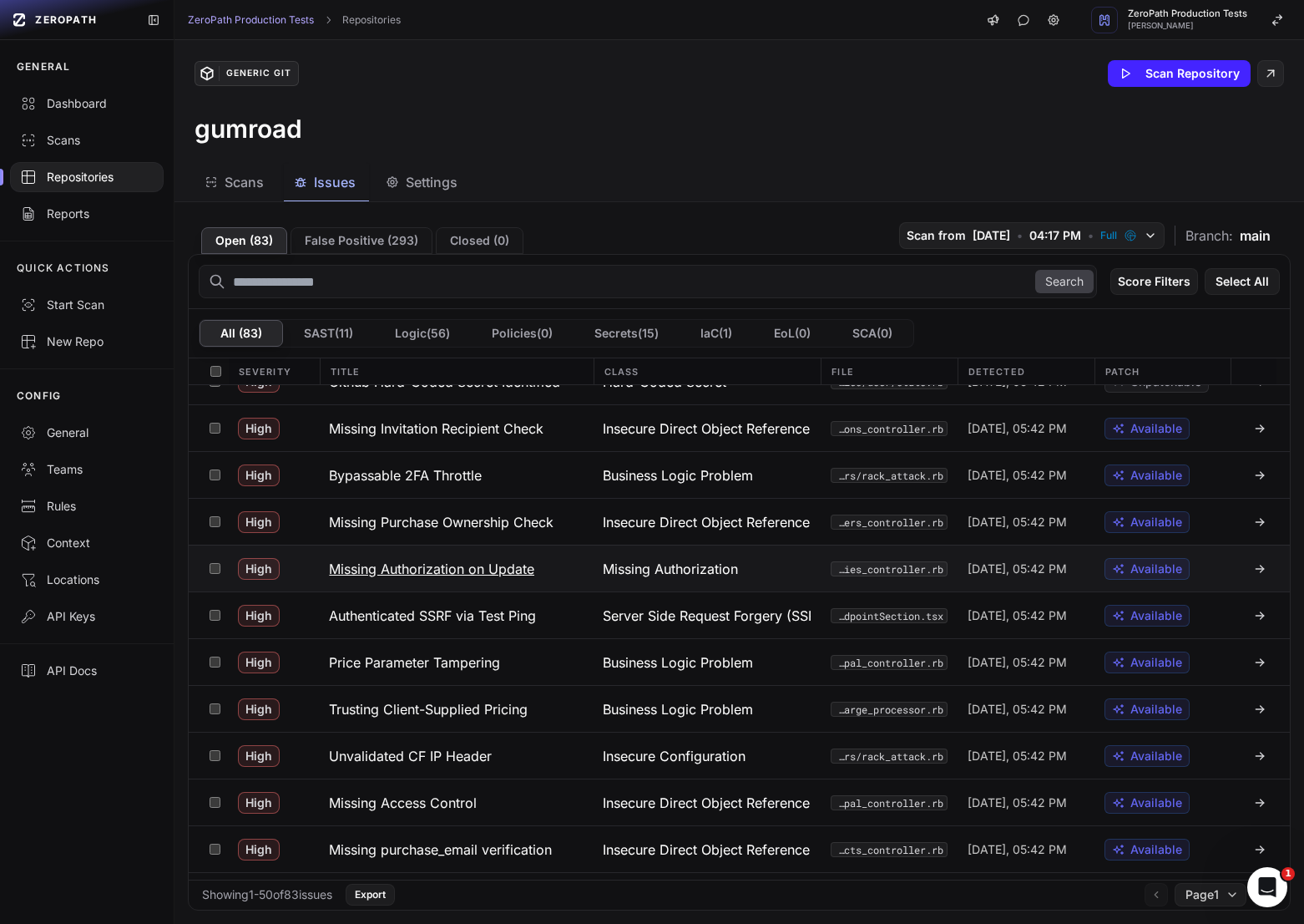
click at [553, 571] on button "Missing Authorization on Update" at bounding box center [456, 568] width 274 height 46
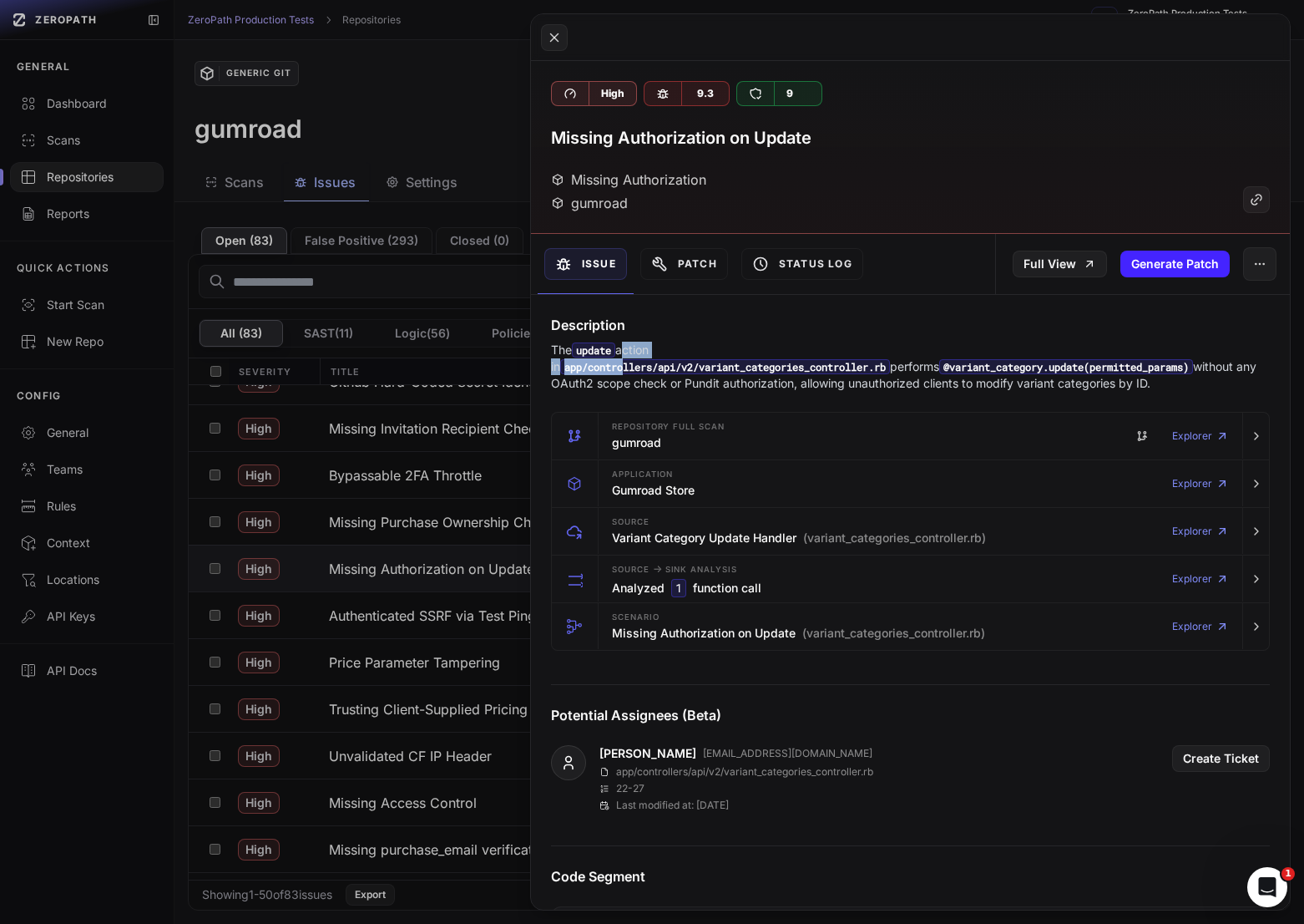
drag, startPoint x: 627, startPoint y: 352, endPoint x: 741, endPoint y: 355, distance: 114.0
click at [741, 356] on p "The update action in app/controllers/api/v2/variant_categories_controller.rb pe…" at bounding box center [911, 366] width 719 height 50
drag, startPoint x: 834, startPoint y: 372, endPoint x: 916, endPoint y: 382, distance: 82.6
click at [916, 382] on p "The update action in app/controllers/api/v2/variant_categories_controller.rb pe…" at bounding box center [911, 366] width 719 height 50
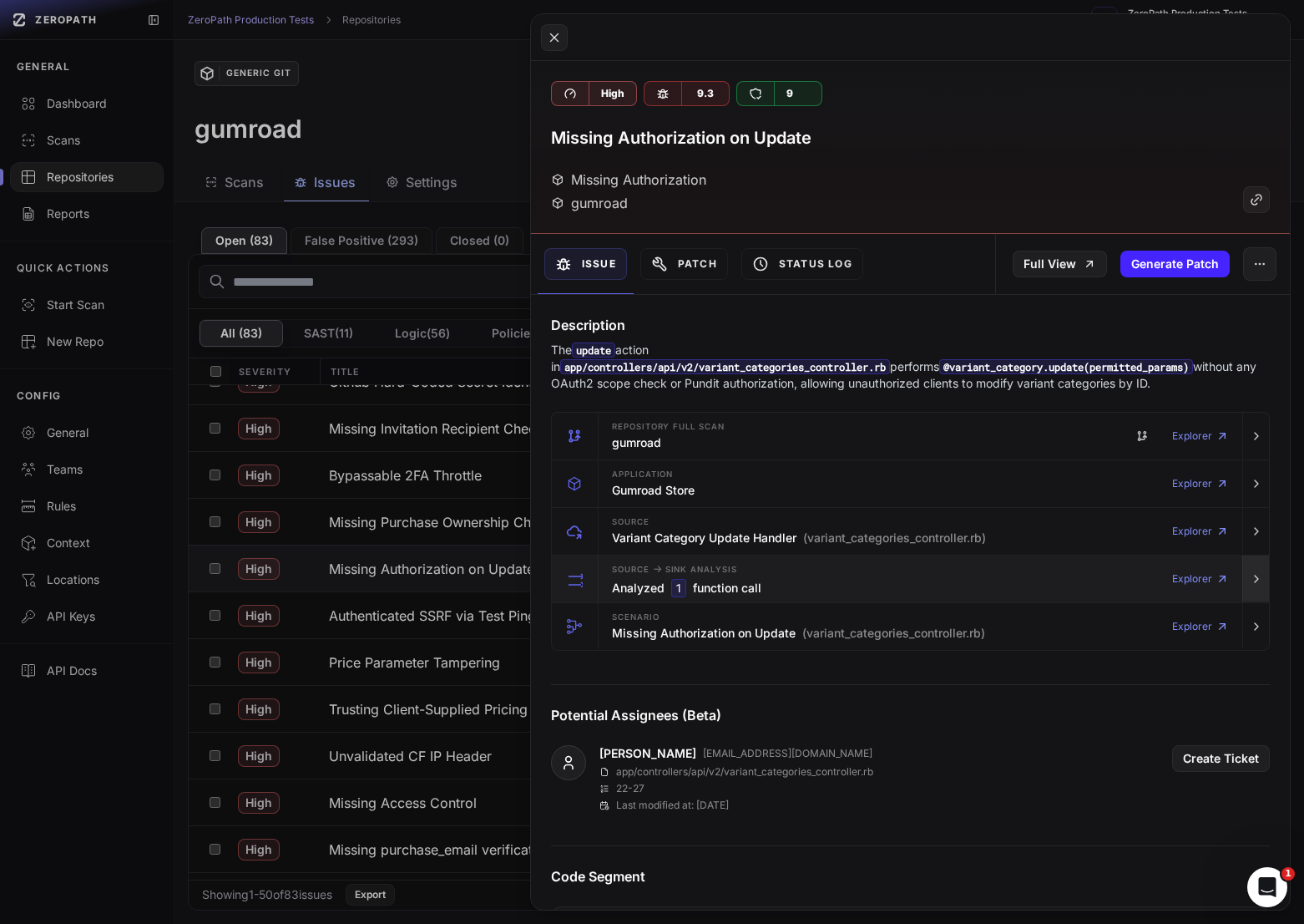
click at [1258, 584] on icon "button" at bounding box center [1257, 579] width 13 height 13
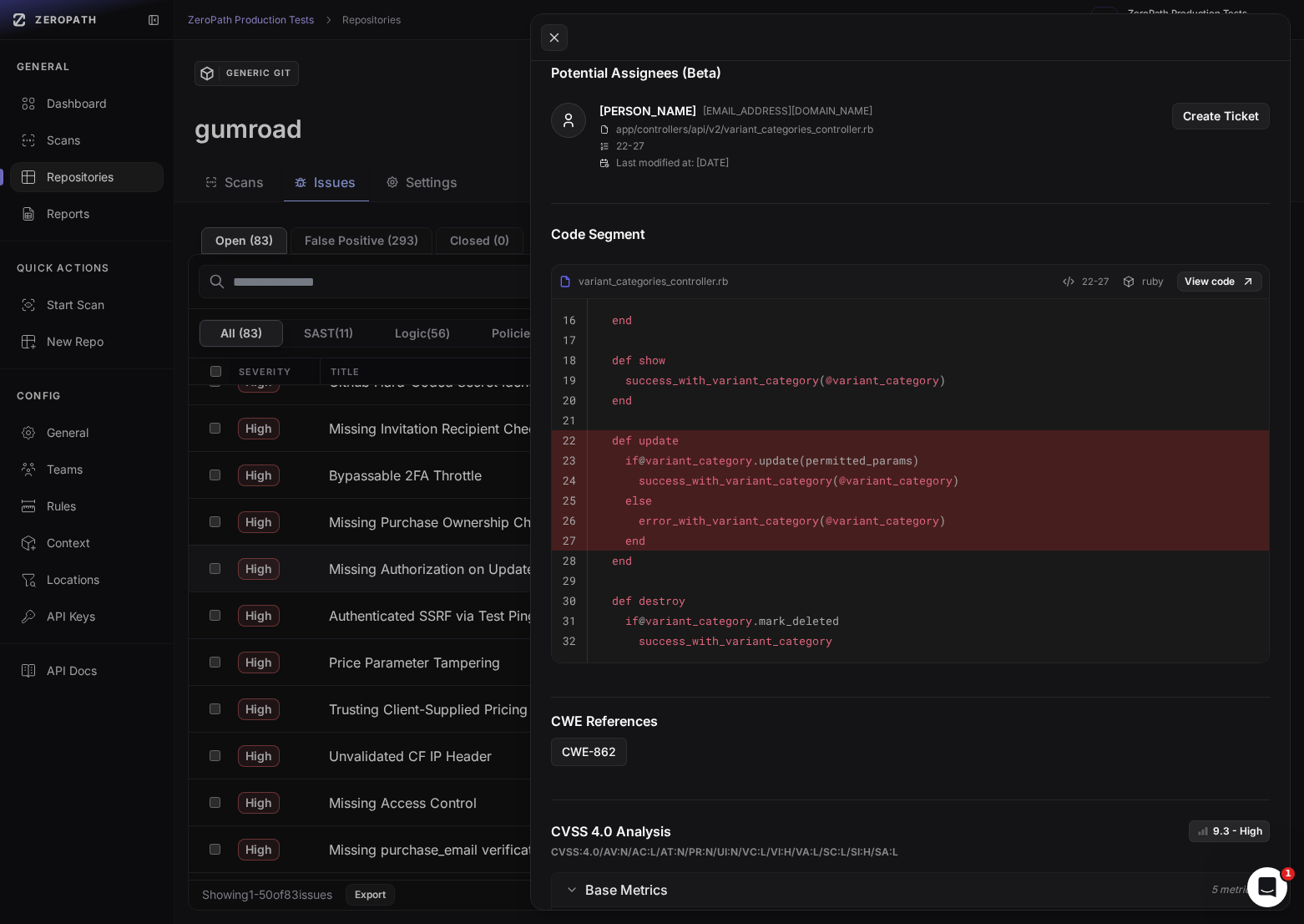
scroll to position [708, 0]
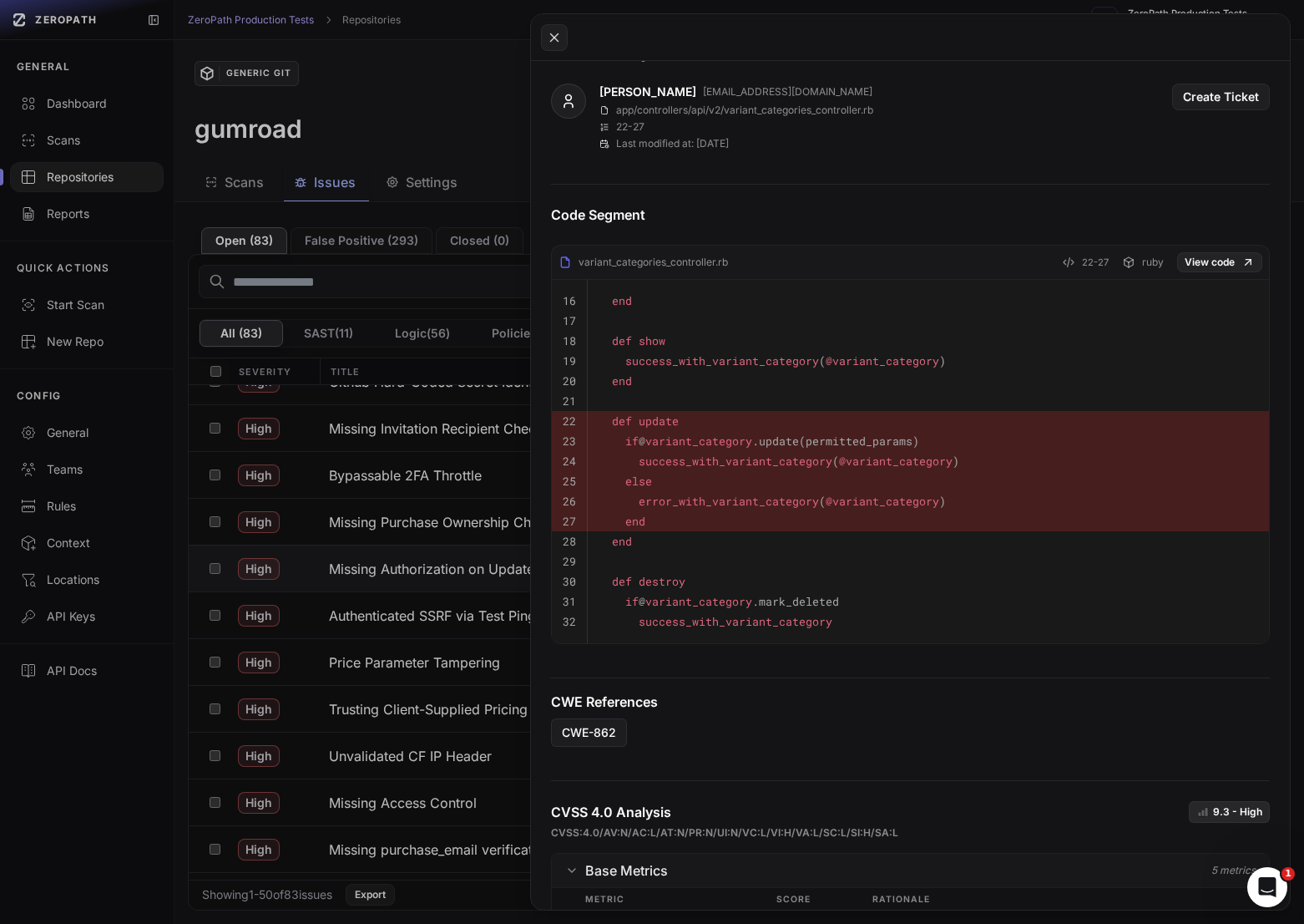
click at [304, 613] on button at bounding box center [652, 462] width 1304 height 924
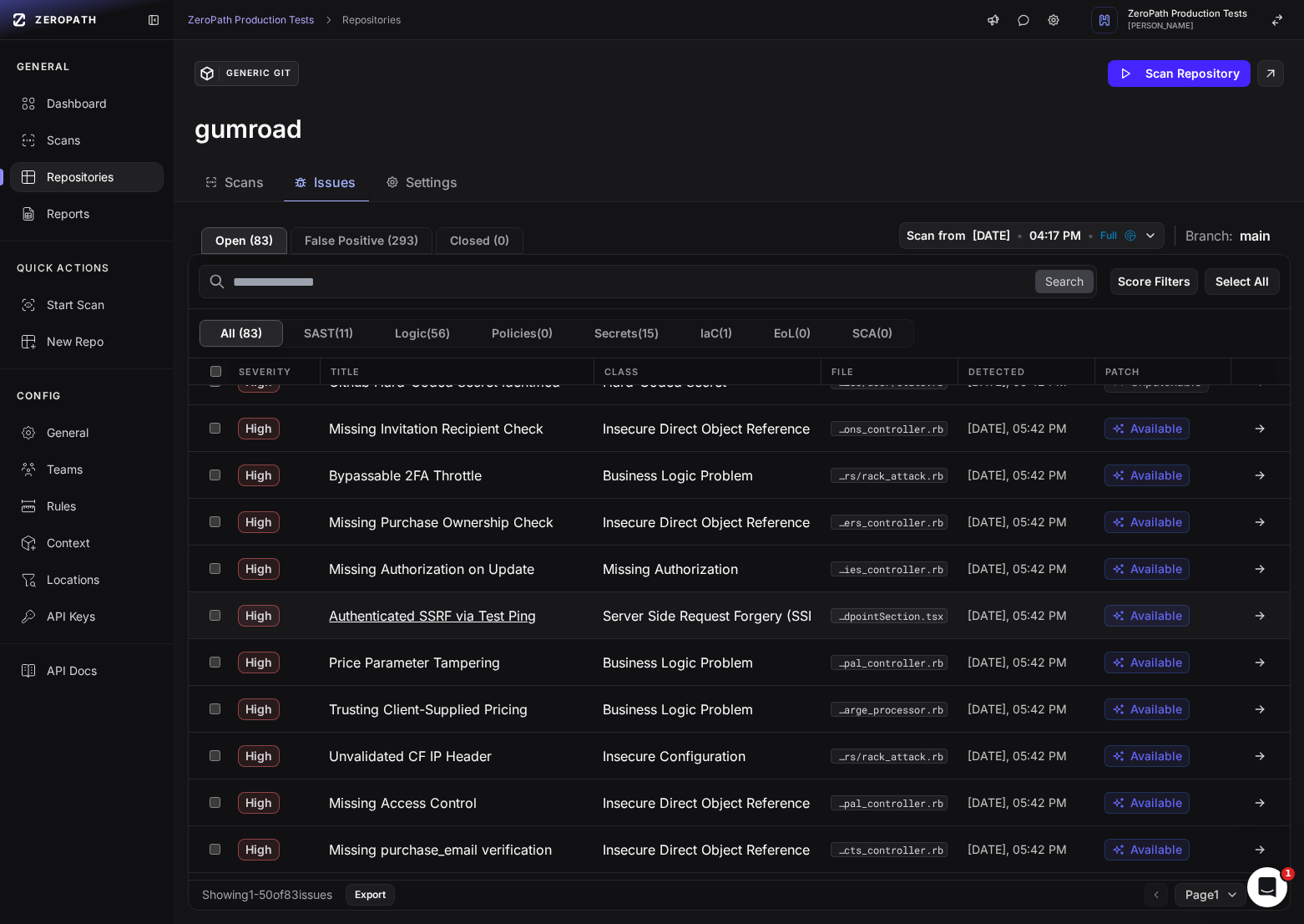
click at [391, 614] on h3 "Authenticated SSRF via Test Ping" at bounding box center [432, 615] width 207 height 20
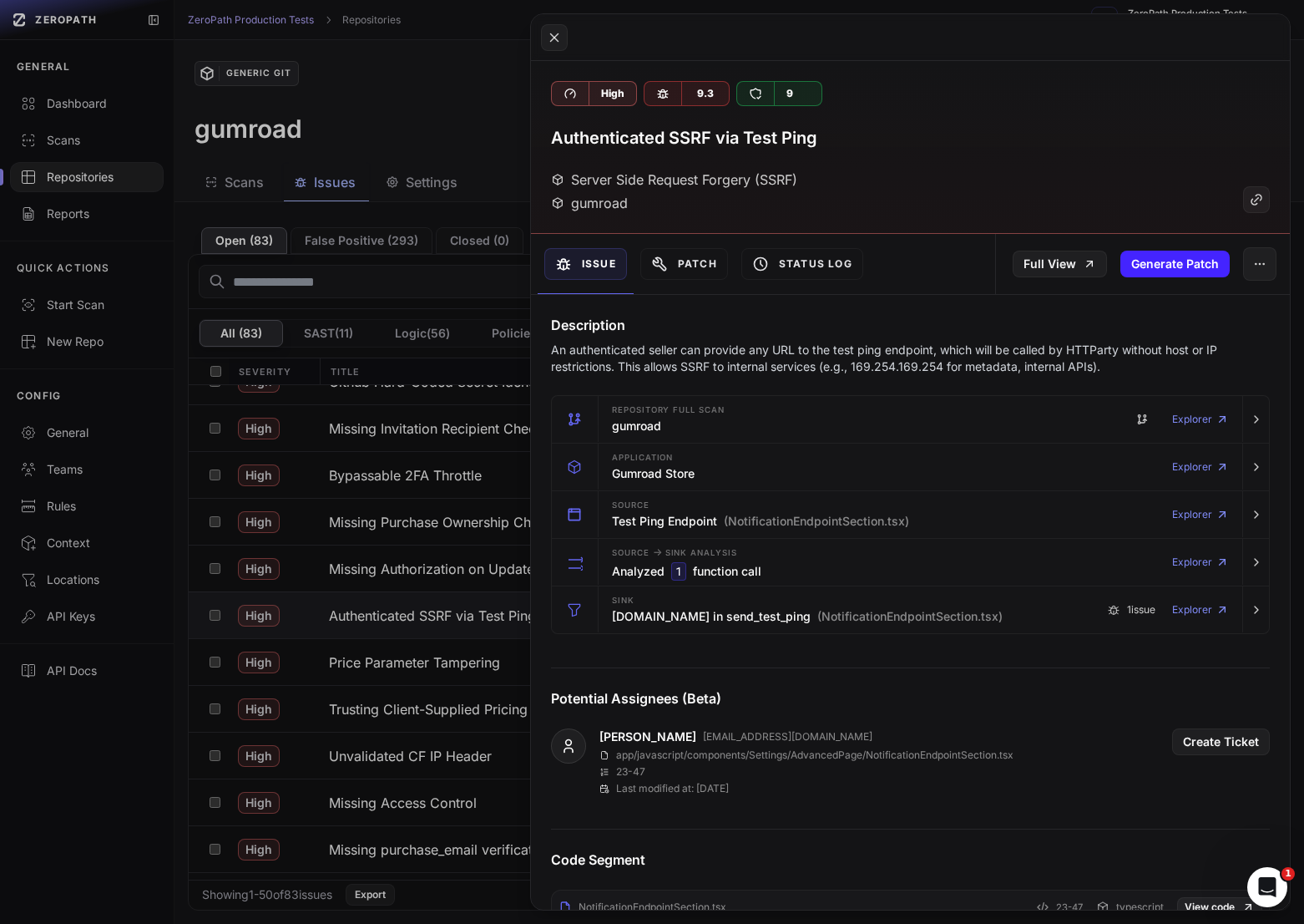
click at [336, 622] on button at bounding box center [652, 462] width 1304 height 924
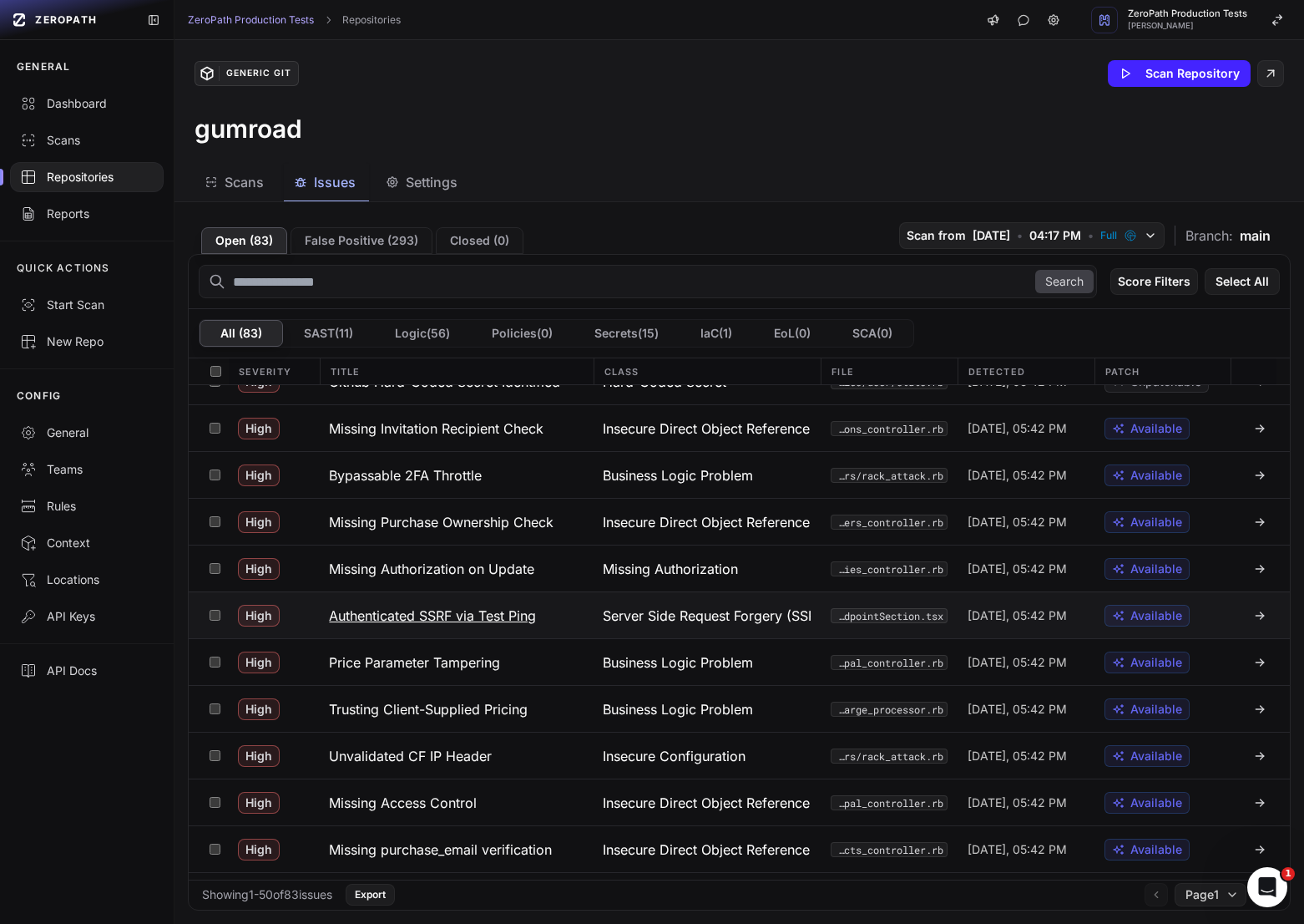
click at [452, 616] on h3 "Authenticated SSRF via Test Ping" at bounding box center [432, 615] width 207 height 20
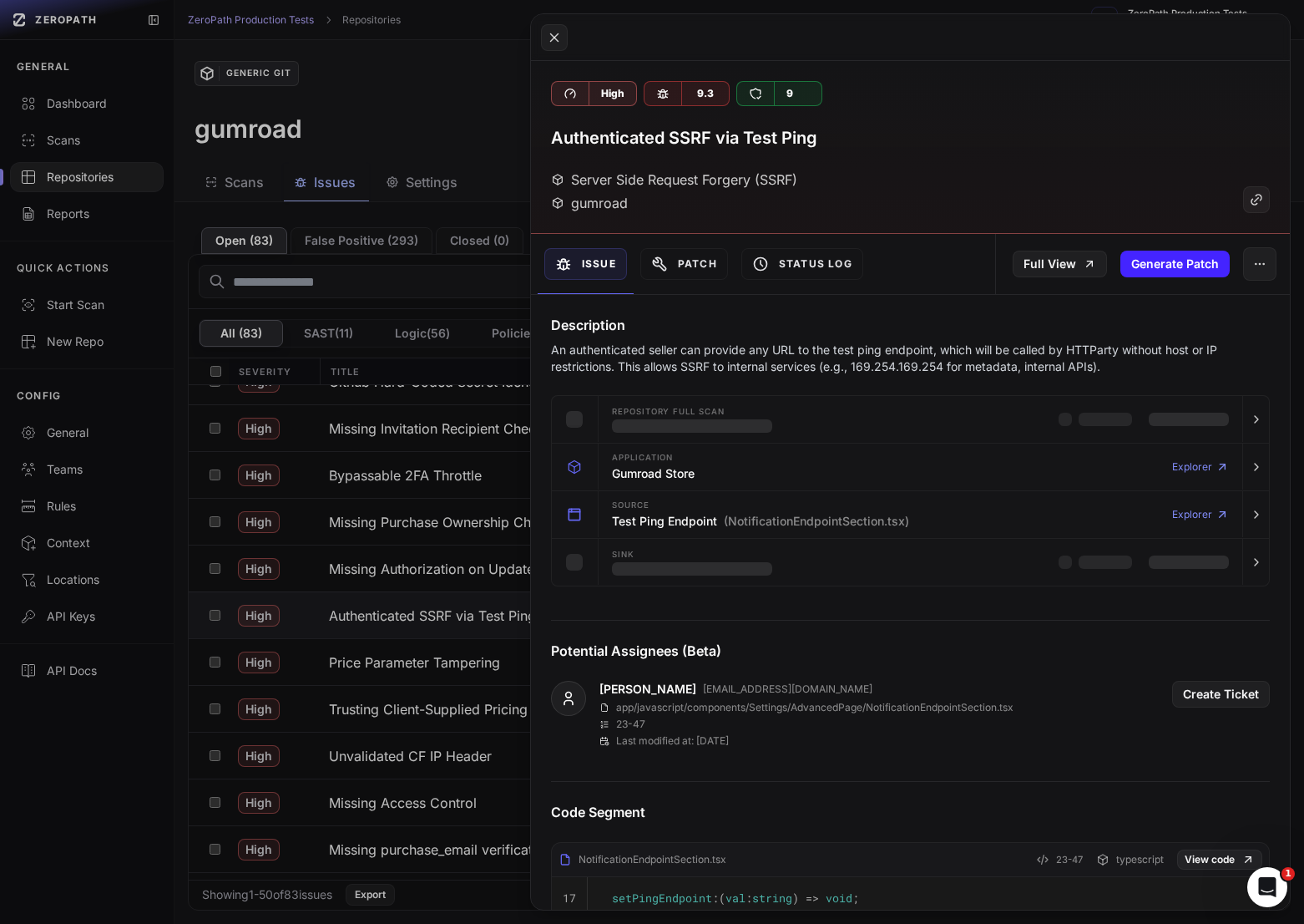
click at [944, 366] on p "An authenticated seller can provide any URL to the test ping endpoint, which wi…" at bounding box center [911, 357] width 719 height 33
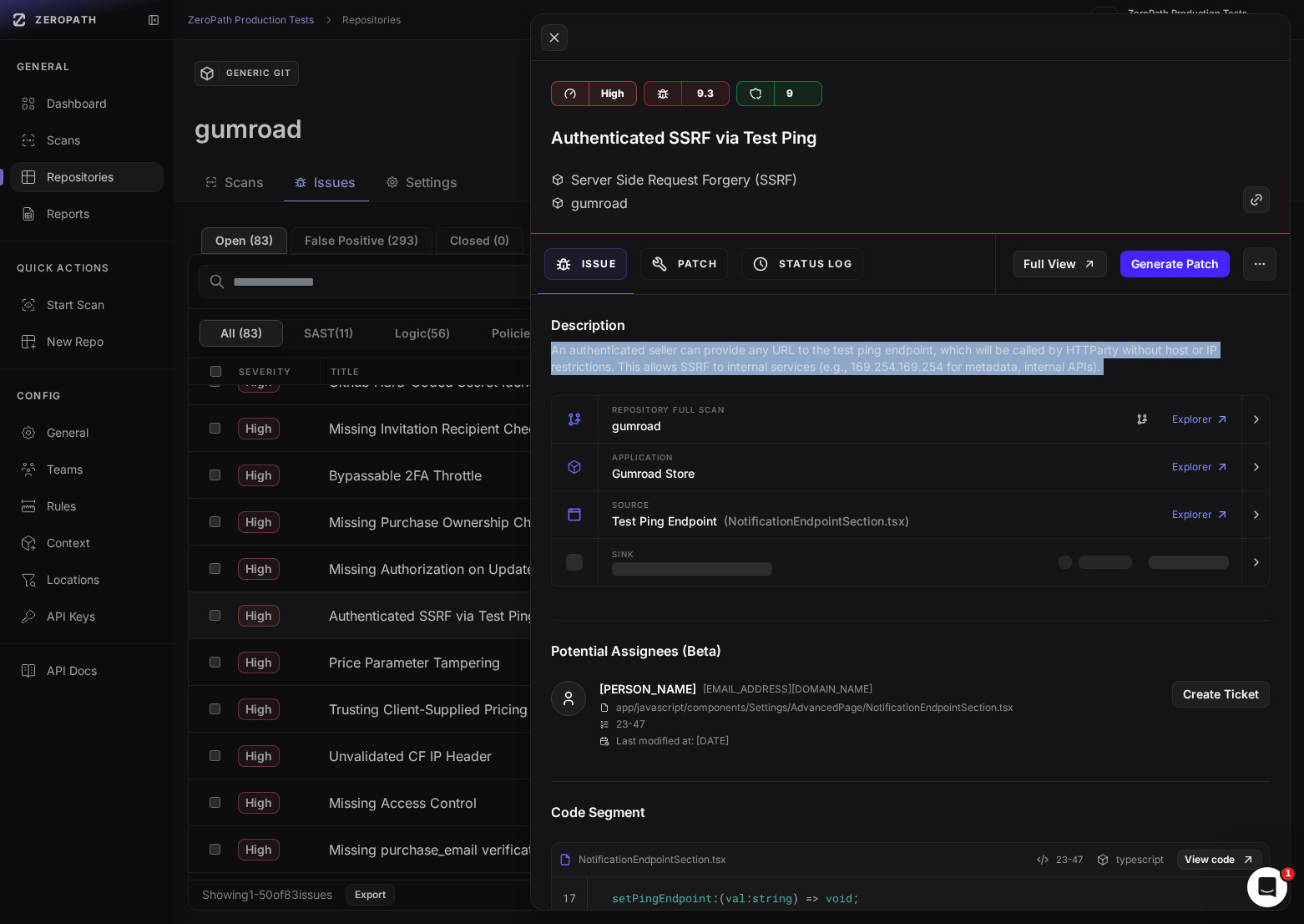
click at [944, 366] on p "An authenticated seller can provide any URL to the test ping endpoint, which wi…" at bounding box center [911, 357] width 719 height 33
click at [889, 366] on p "An authenticated seller can provide any URL to the test ping endpoint, which wi…" at bounding box center [911, 357] width 719 height 33
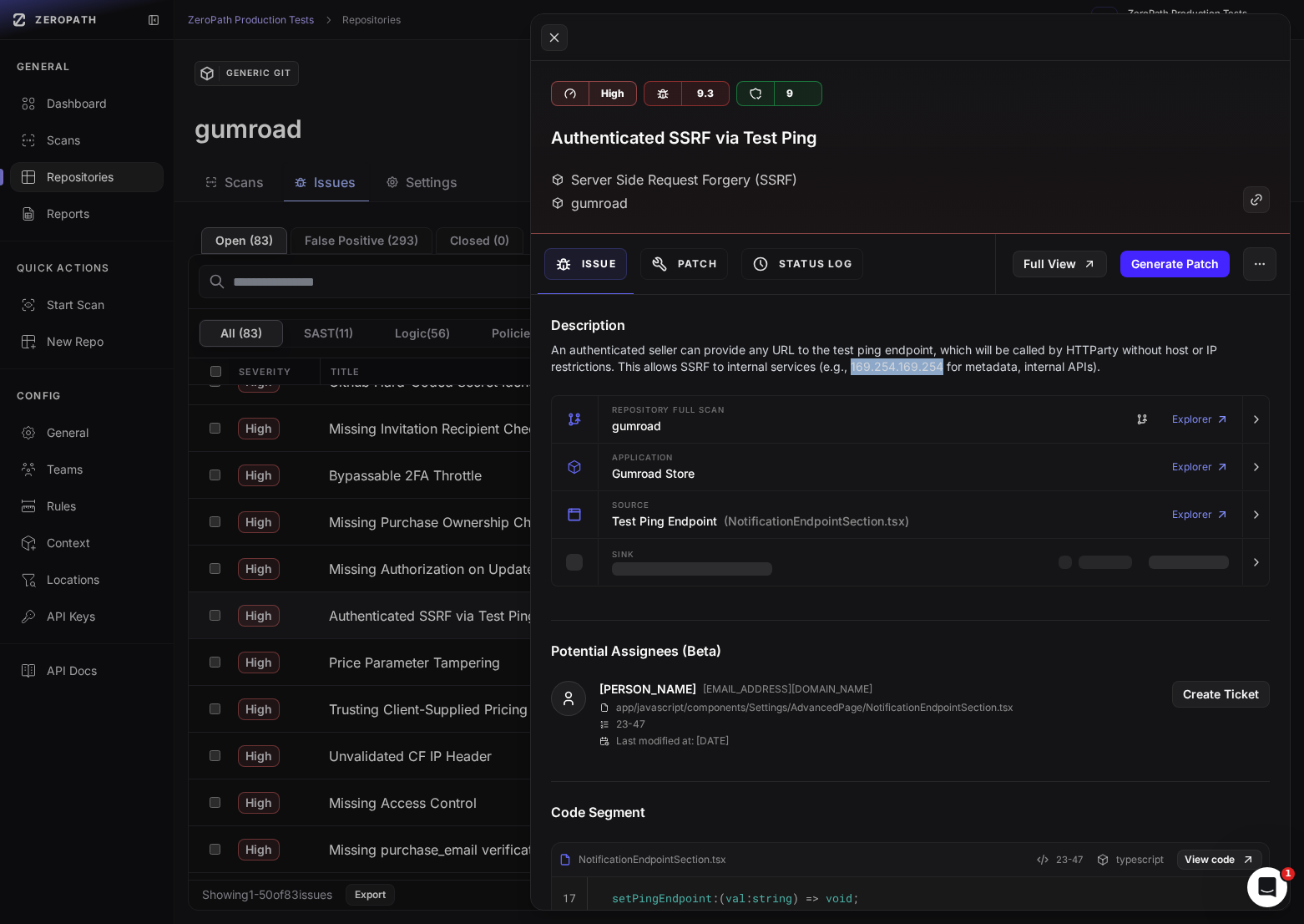
click at [889, 366] on p "An authenticated seller can provide any URL to the test ping endpoint, which wi…" at bounding box center [911, 357] width 719 height 33
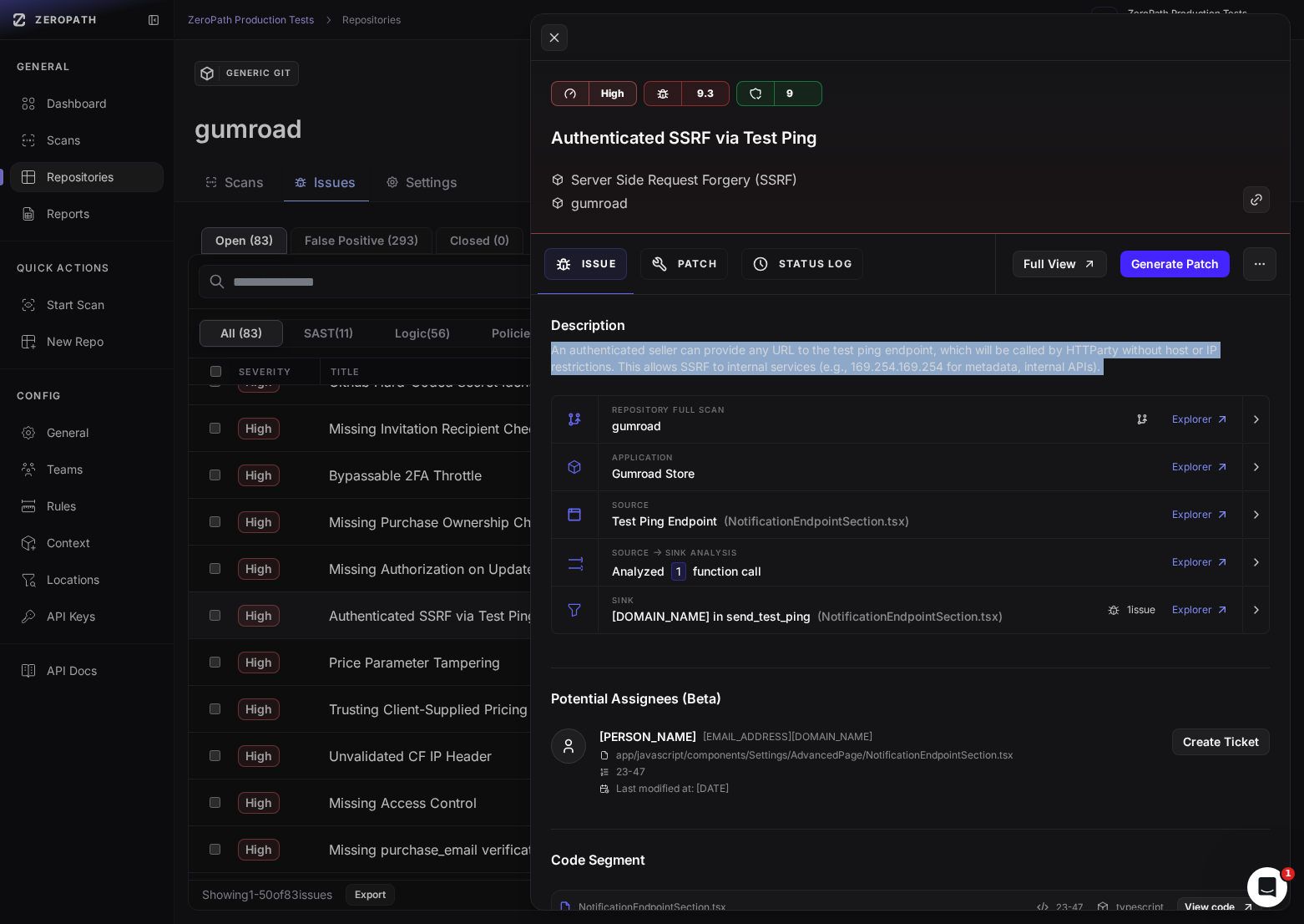
click at [889, 366] on p "An authenticated seller can provide any URL to the test ping endpoint, which wi…" at bounding box center [911, 357] width 719 height 33
click at [922, 366] on p "An authenticated seller can provide any URL to the test ping endpoint, which wi…" at bounding box center [911, 357] width 719 height 33
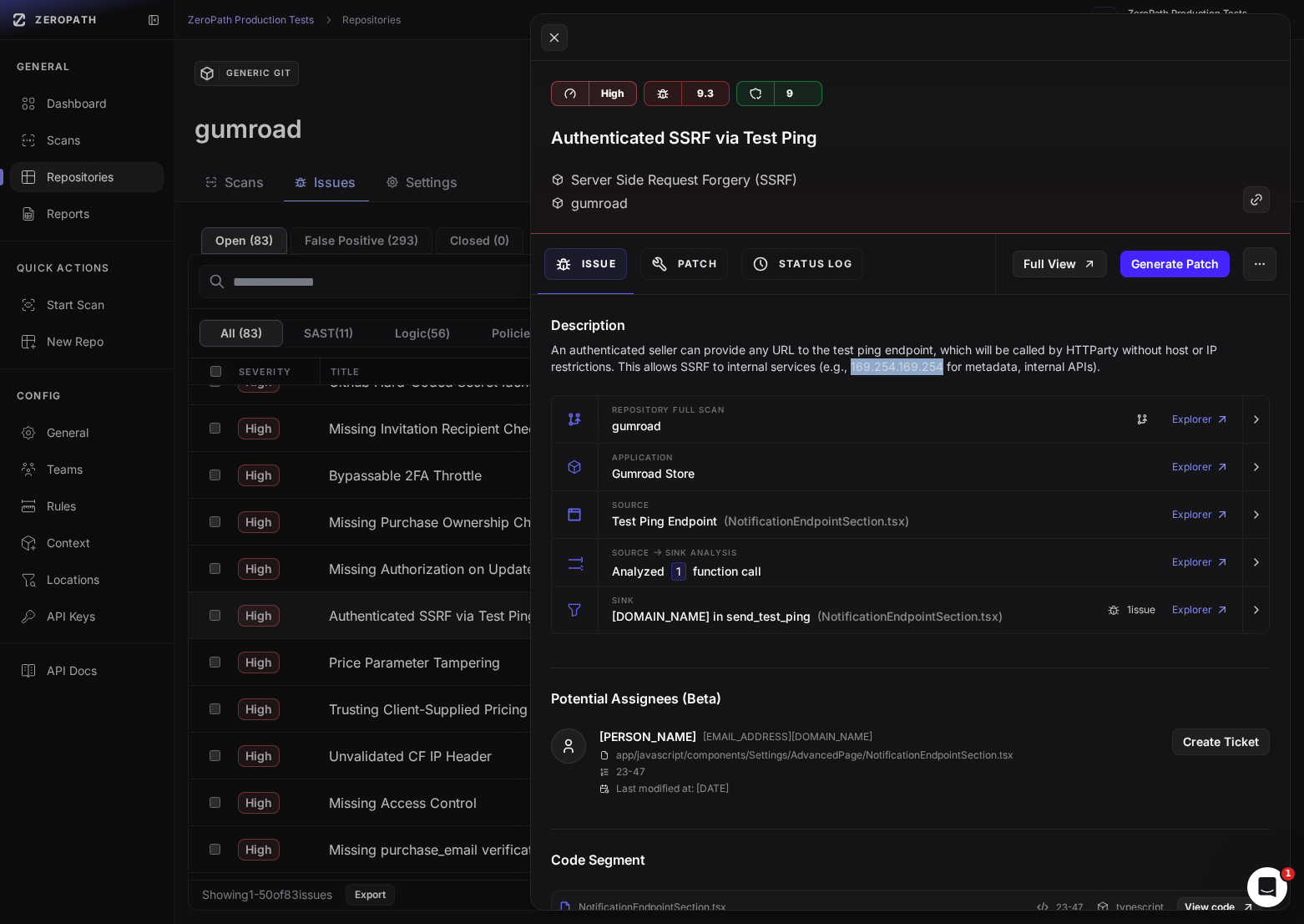
click at [922, 366] on p "An authenticated seller can provide any URL to the test ping endpoint, which wi…" at bounding box center [911, 357] width 719 height 33
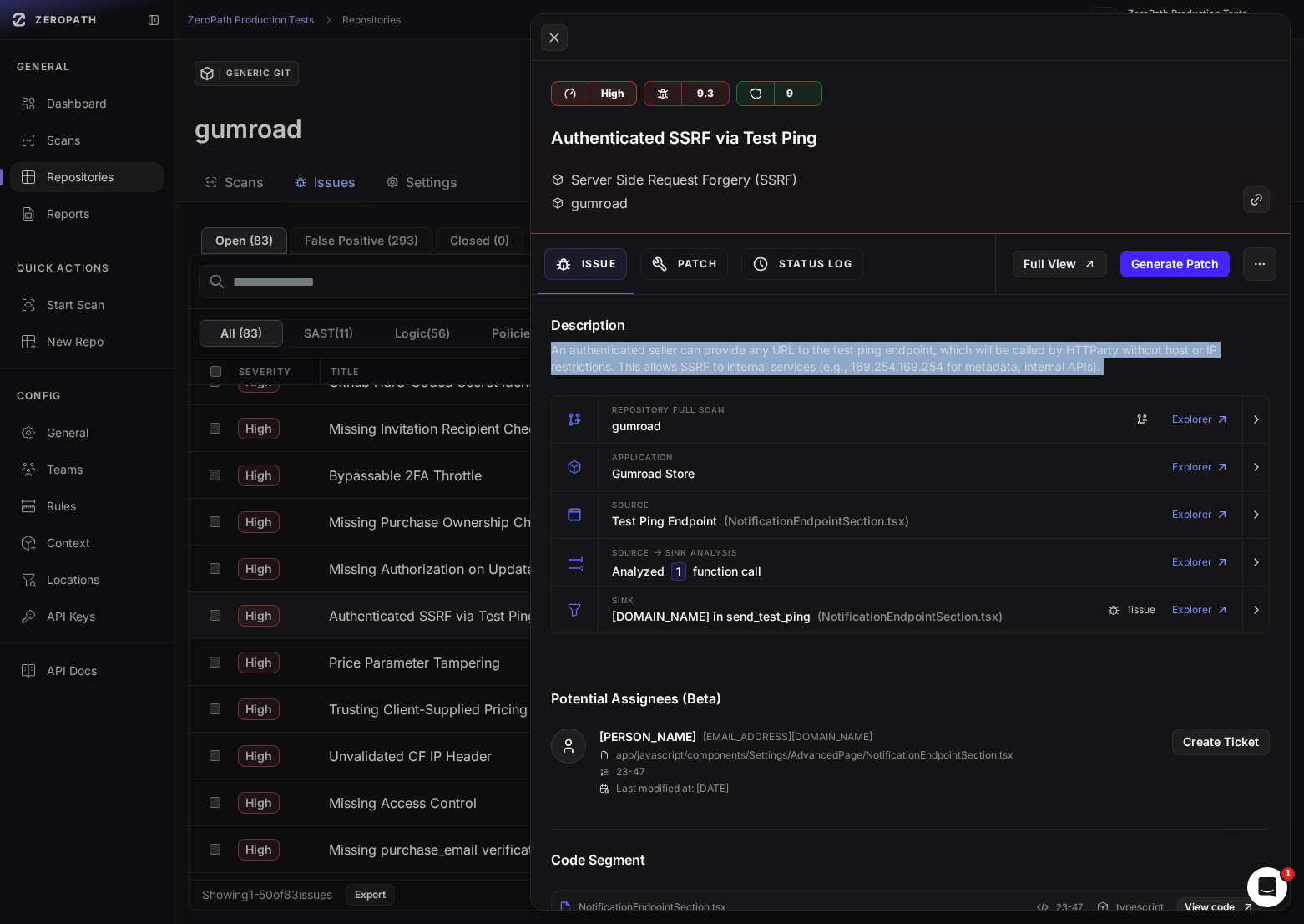
click at [922, 366] on p "An authenticated seller can provide any URL to the test ping endpoint, which wi…" at bounding box center [911, 357] width 719 height 33
click at [950, 367] on p "An authenticated seller can provide any URL to the test ping endpoint, which wi…" at bounding box center [911, 357] width 719 height 33
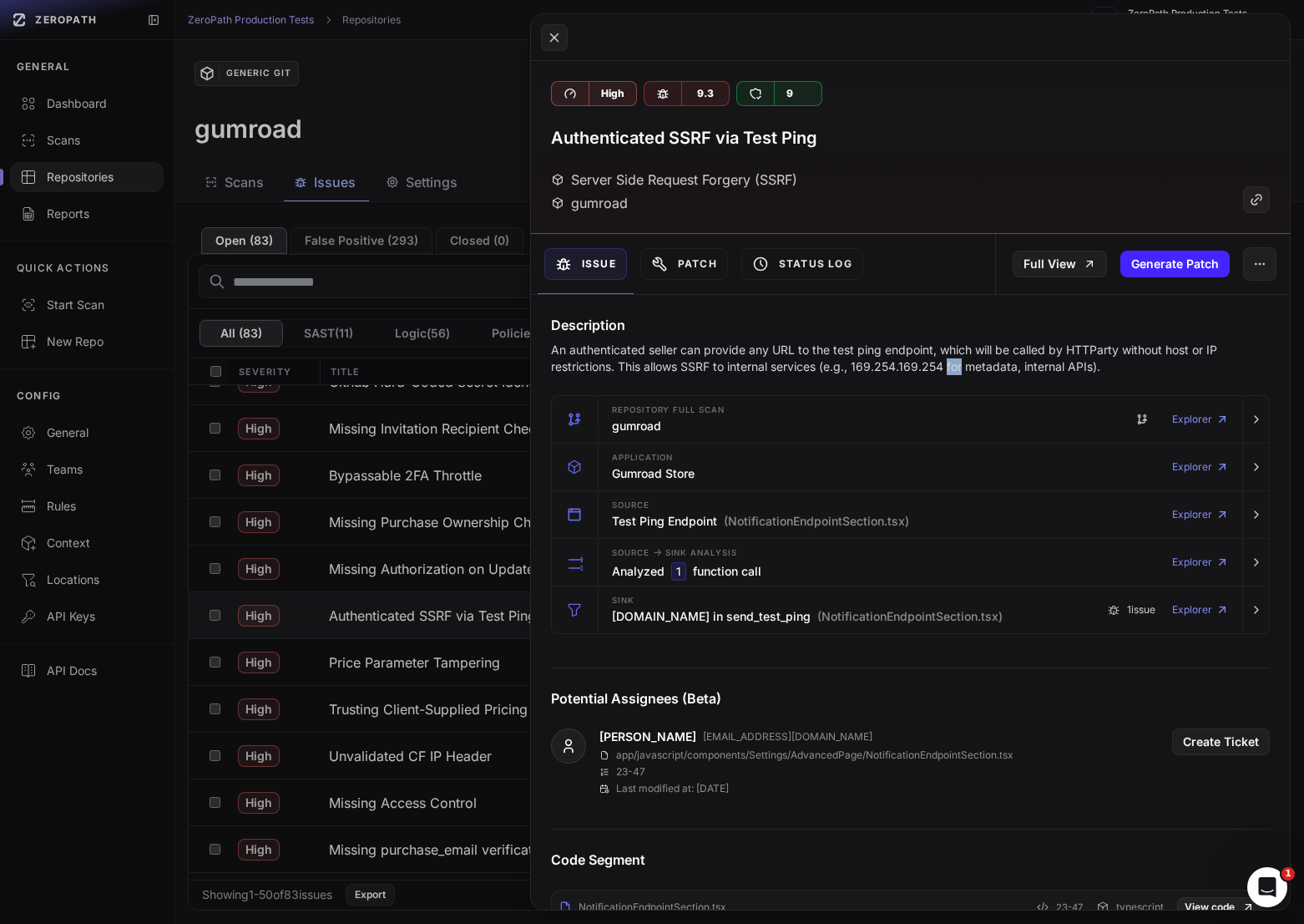
click at [950, 367] on p "An authenticated seller can provide any URL to the test ping endpoint, which wi…" at bounding box center [911, 357] width 719 height 33
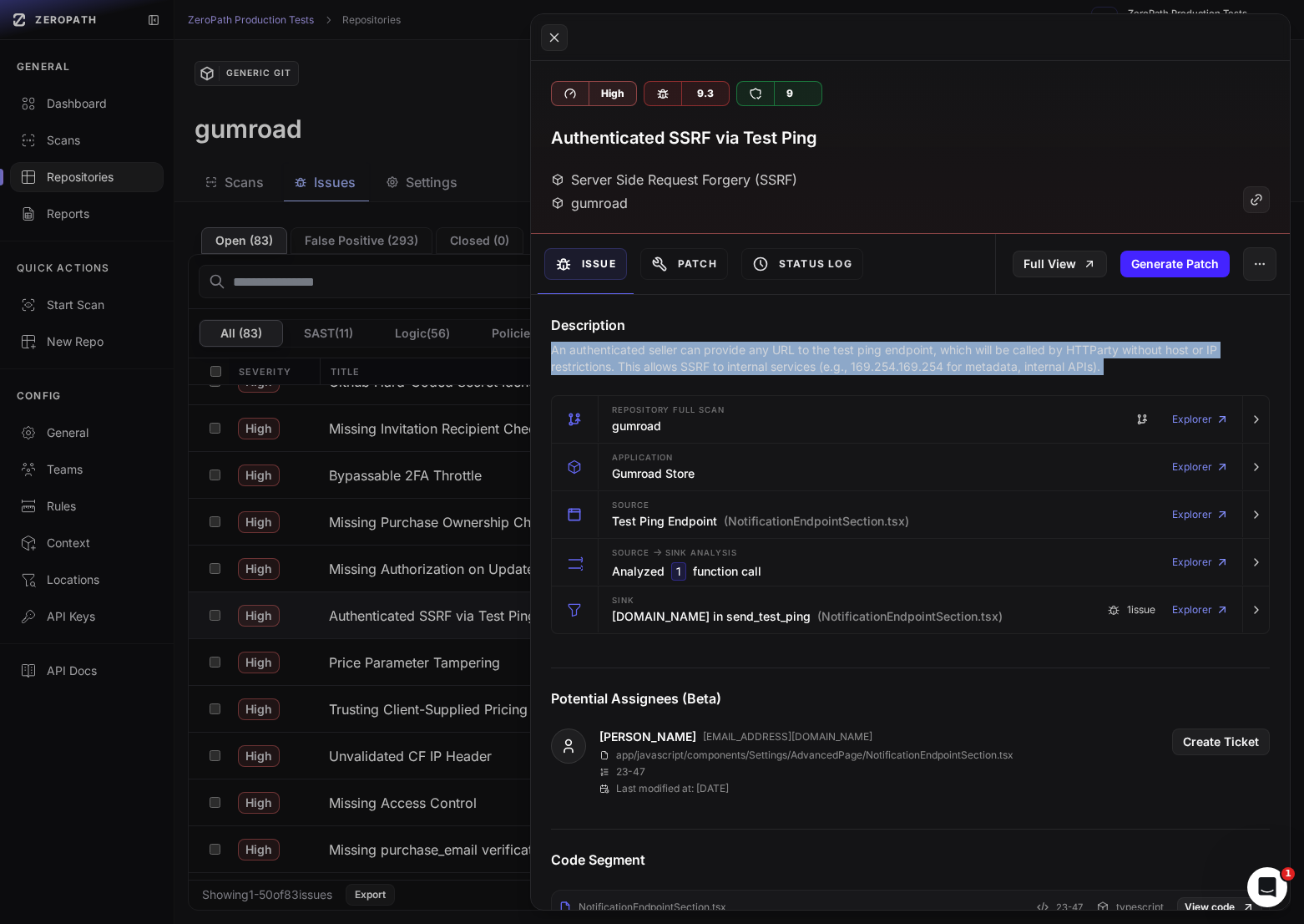
click at [950, 367] on p "An authenticated seller can provide any URL to the test ping endpoint, which wi…" at bounding box center [911, 357] width 719 height 33
click at [935, 367] on p "An authenticated seller can provide any URL to the test ping endpoint, which wi…" at bounding box center [911, 357] width 719 height 33
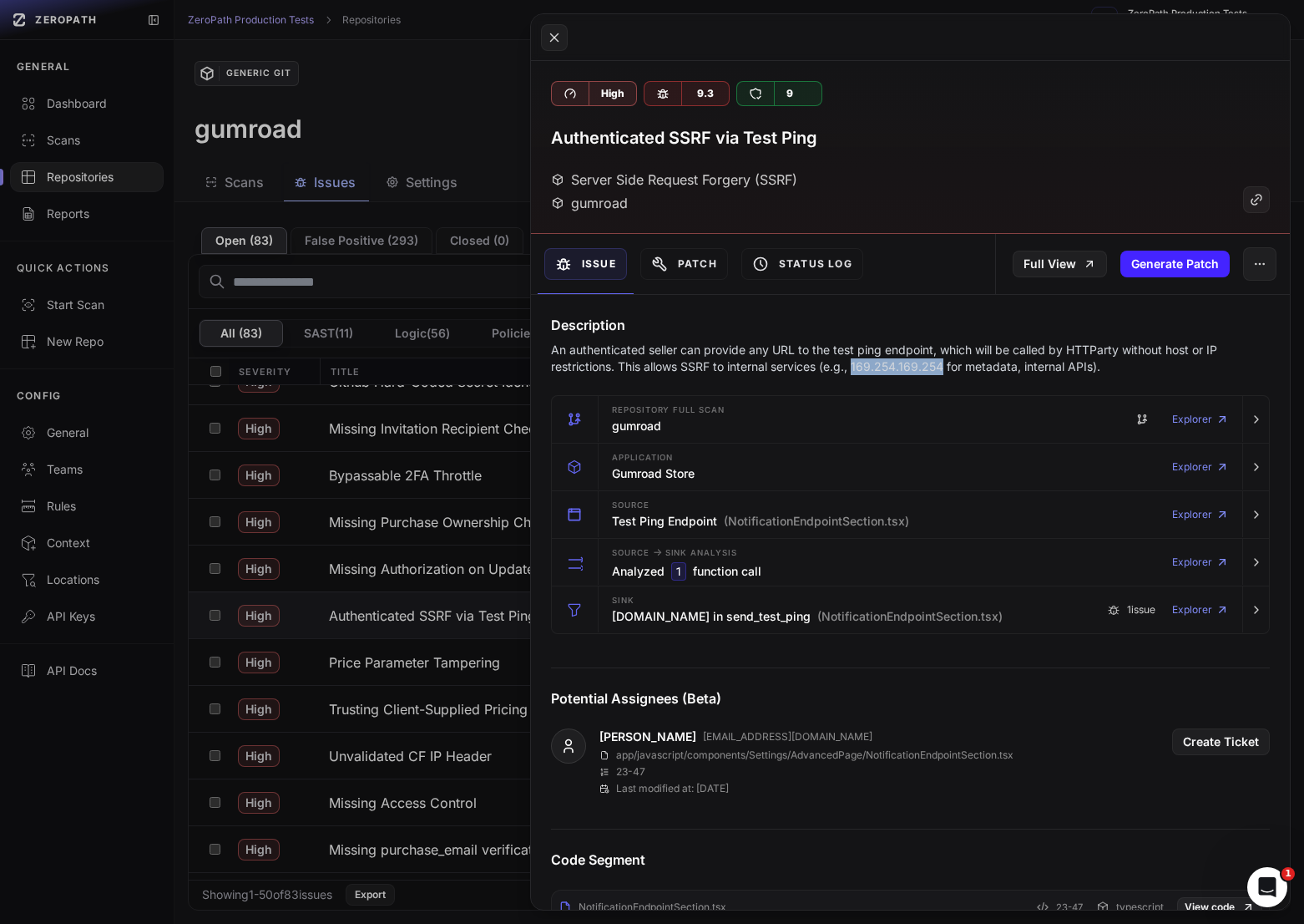
click at [935, 367] on p "An authenticated seller can provide any URL to the test ping endpoint, which wi…" at bounding box center [911, 357] width 719 height 33
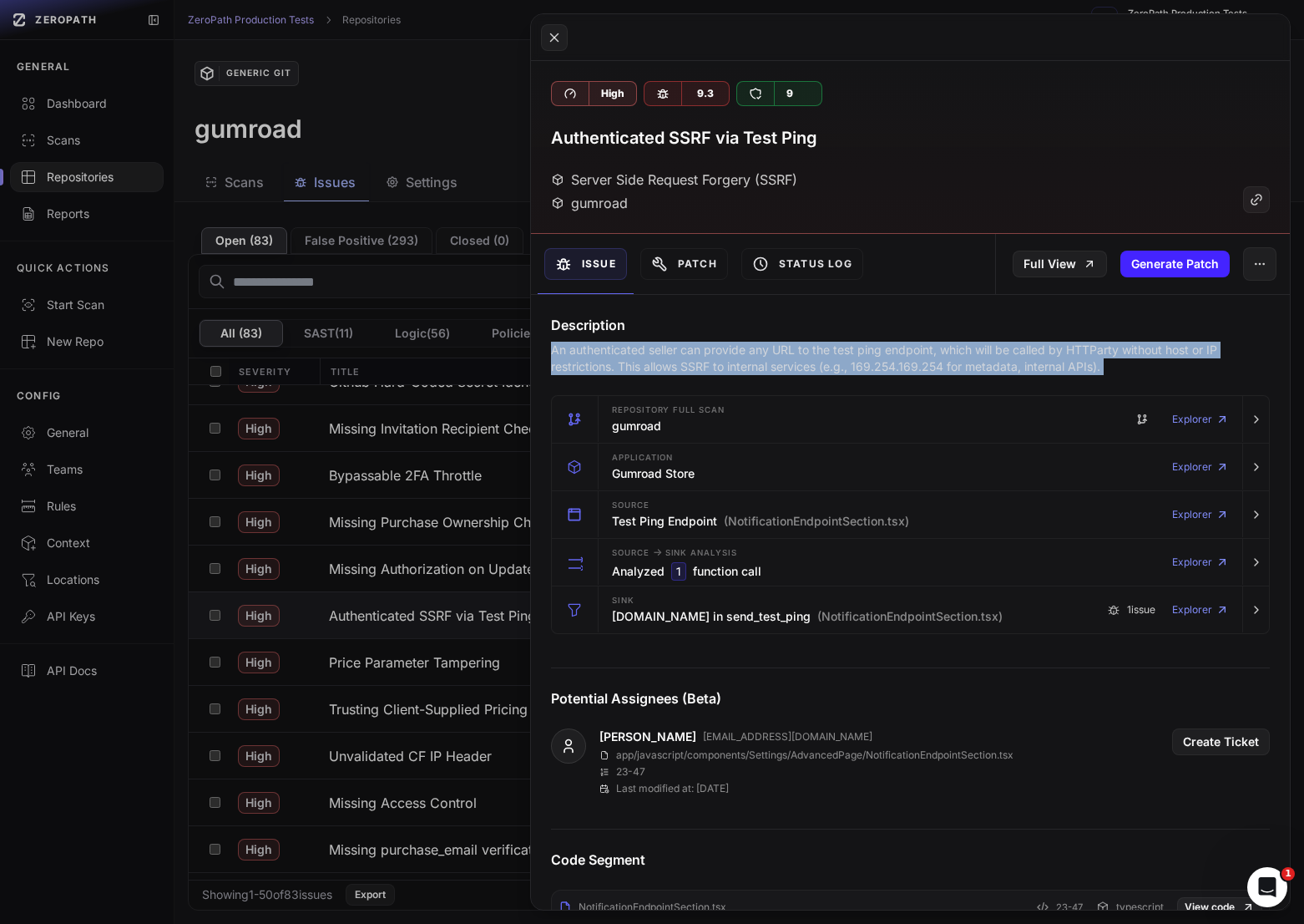
click at [935, 367] on p "An authenticated seller can provide any URL to the test ping endpoint, which wi…" at bounding box center [911, 357] width 719 height 33
click at [912, 367] on p "An authenticated seller can provide any URL to the test ping endpoint, which wi…" at bounding box center [911, 357] width 719 height 33
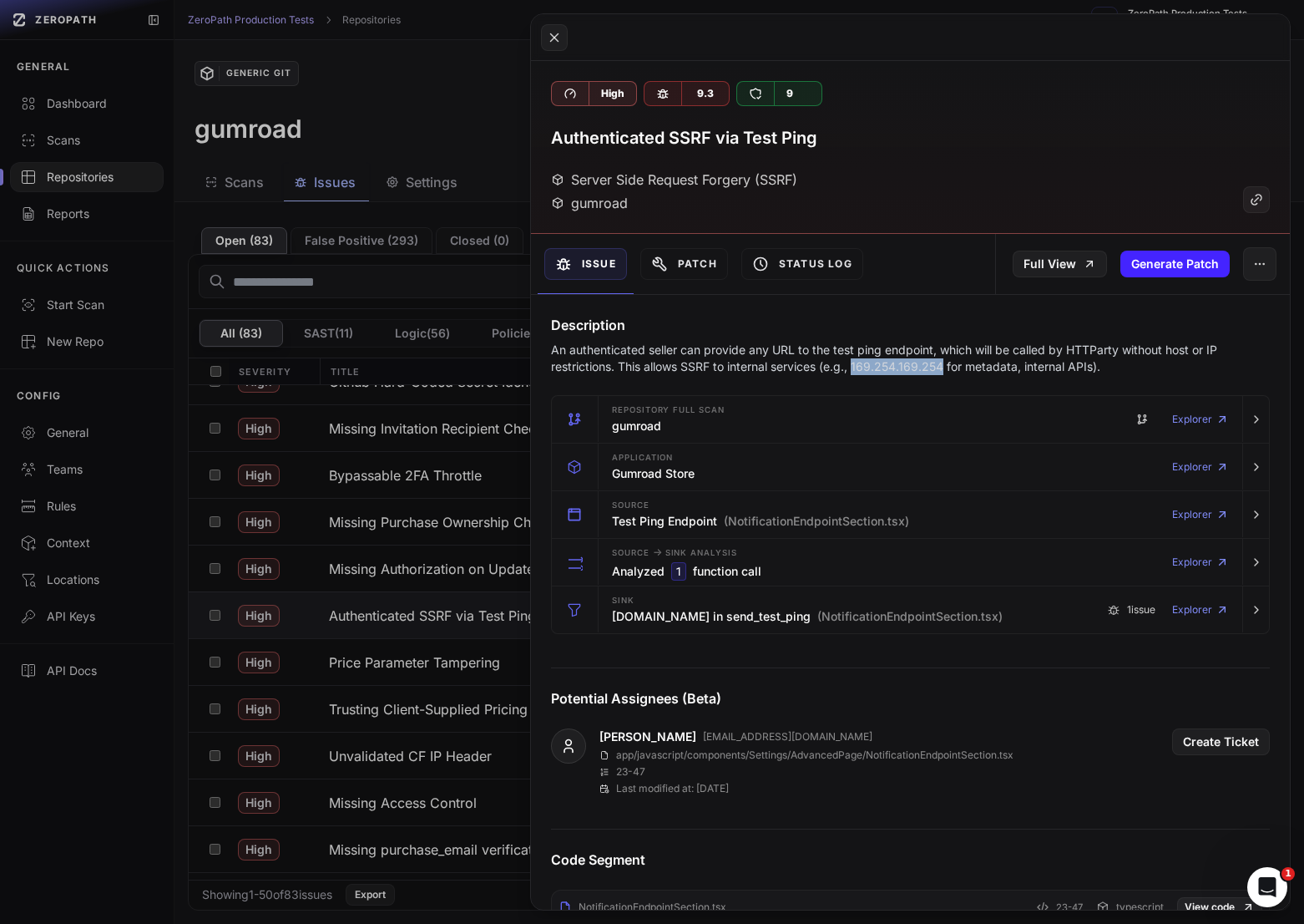
click at [912, 367] on p "An authenticated seller can provide any URL to the test ping endpoint, which wi…" at bounding box center [911, 357] width 719 height 33
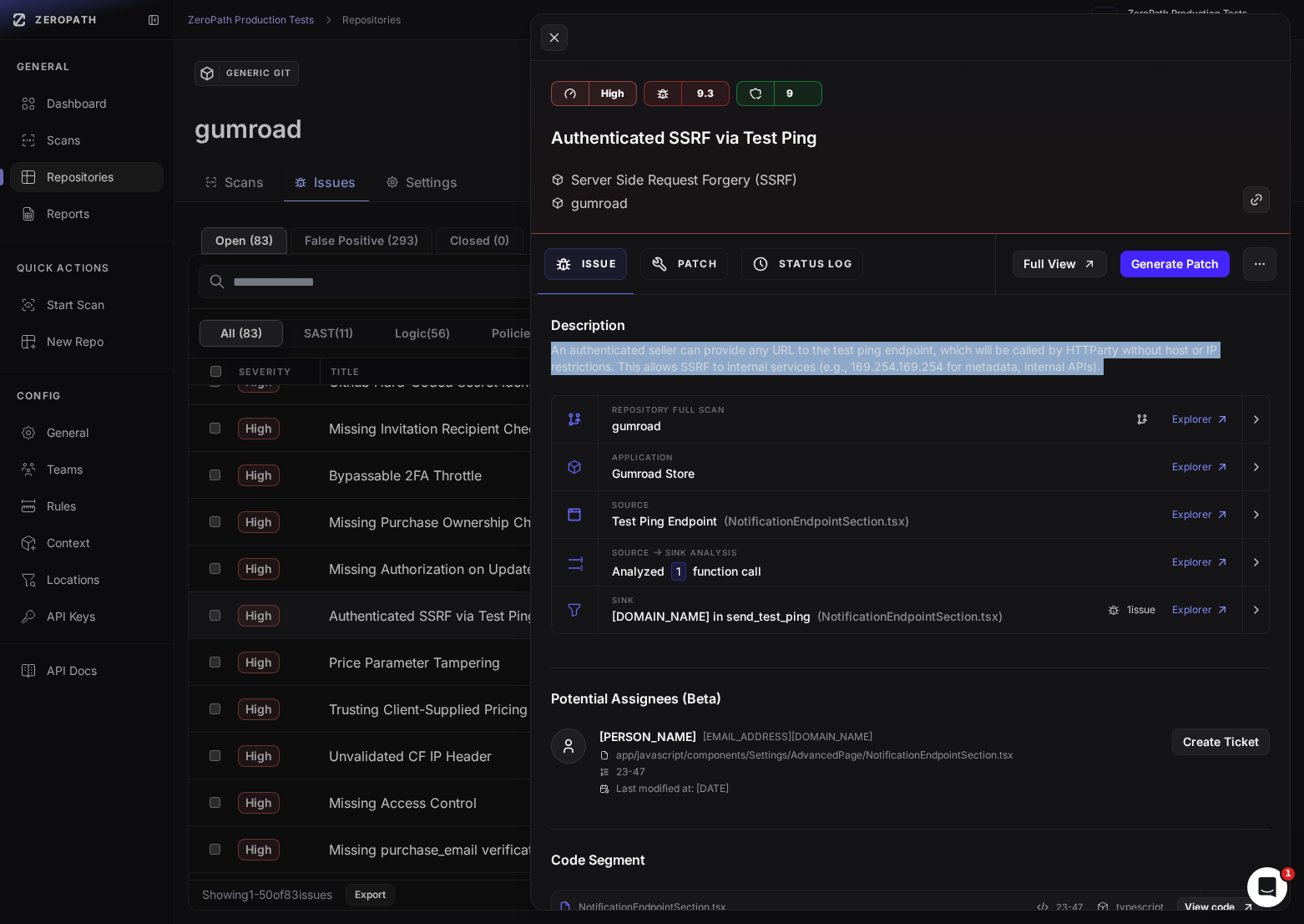
click at [912, 367] on p "An authenticated seller can provide any URL to the test ping endpoint, which wi…" at bounding box center [911, 357] width 719 height 33
click at [920, 367] on p "An authenticated seller can provide any URL to the test ping endpoint, which wi…" at bounding box center [911, 357] width 719 height 33
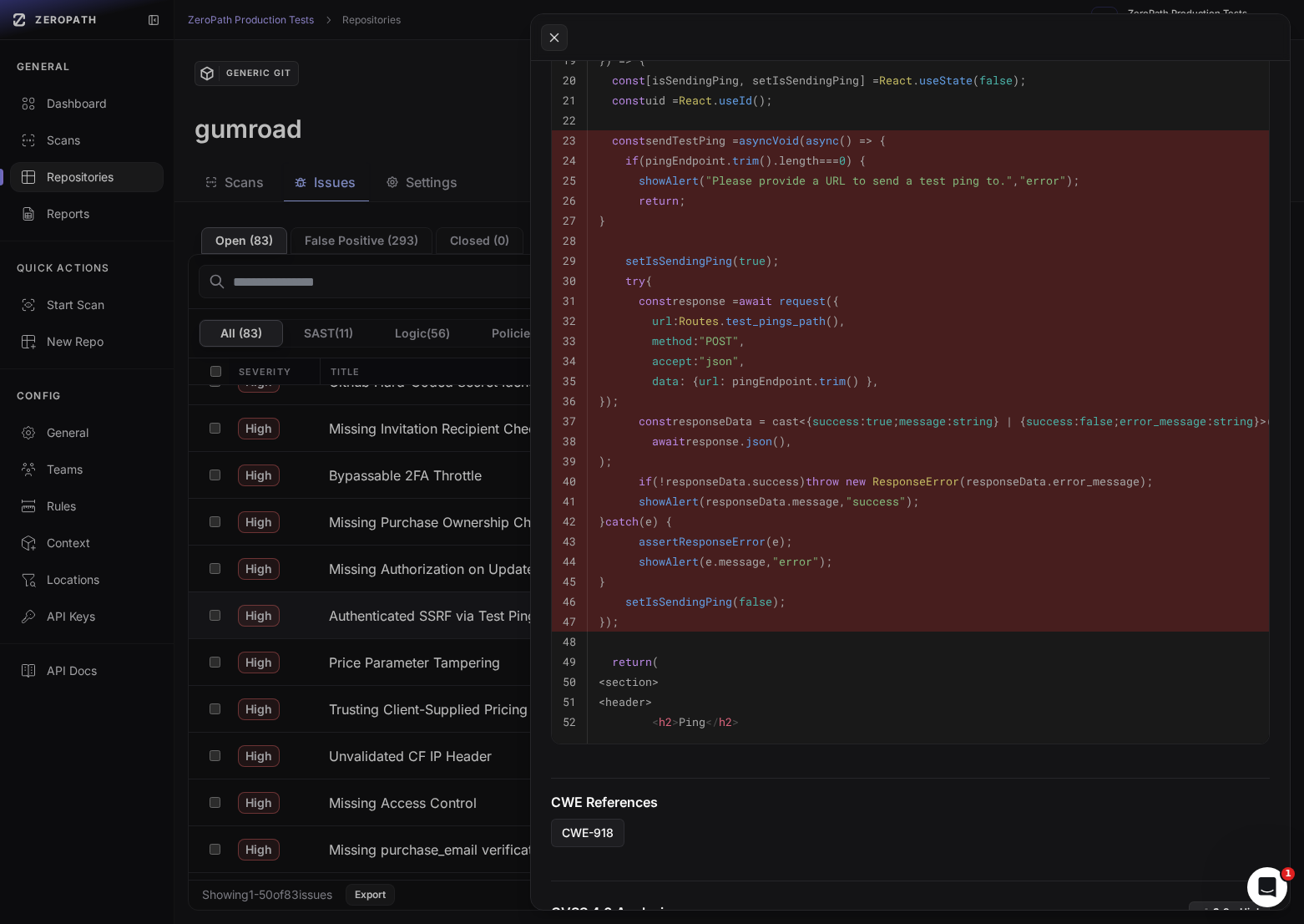
scroll to position [851, 0]
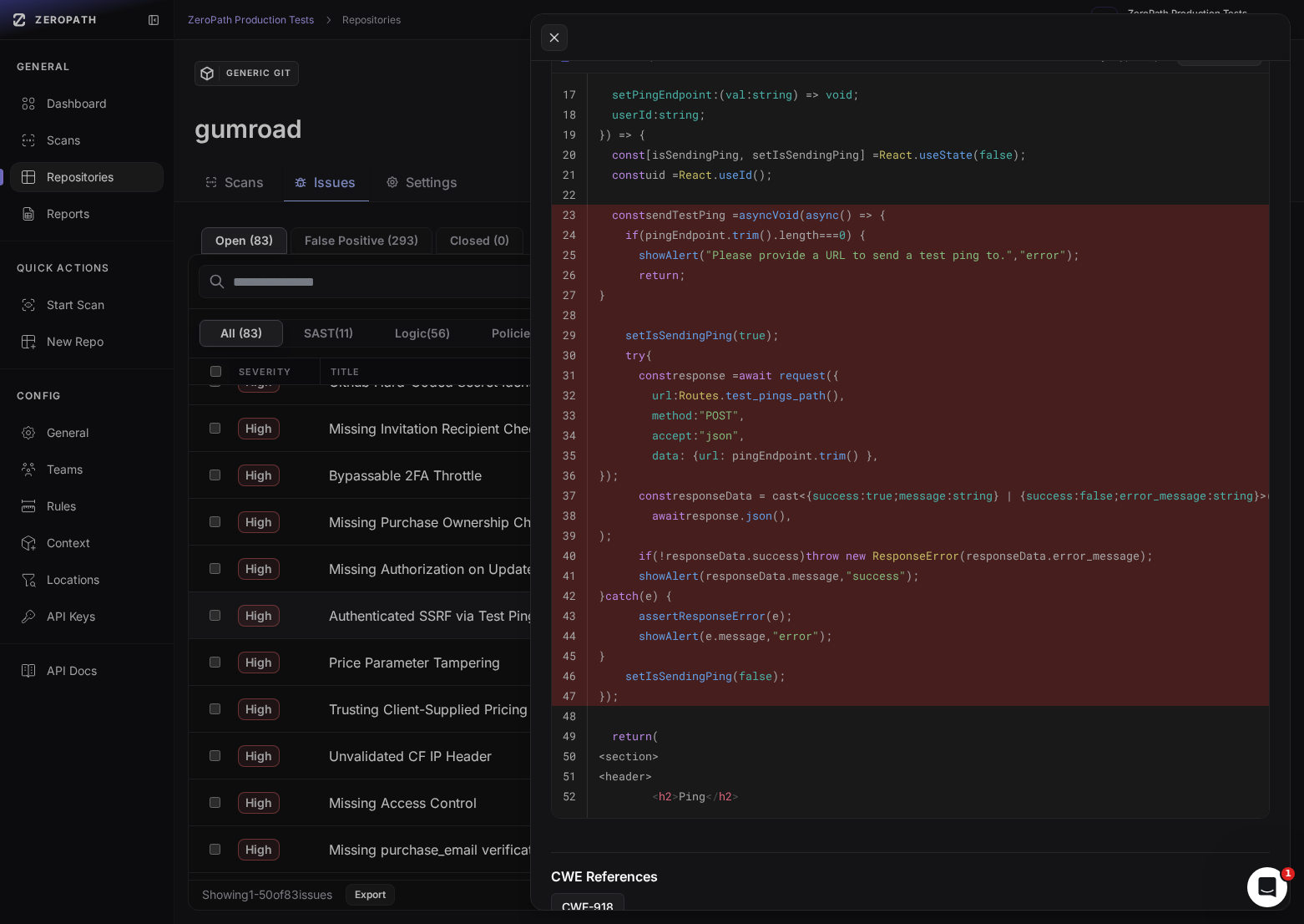
click at [341, 686] on button at bounding box center [652, 462] width 1304 height 924
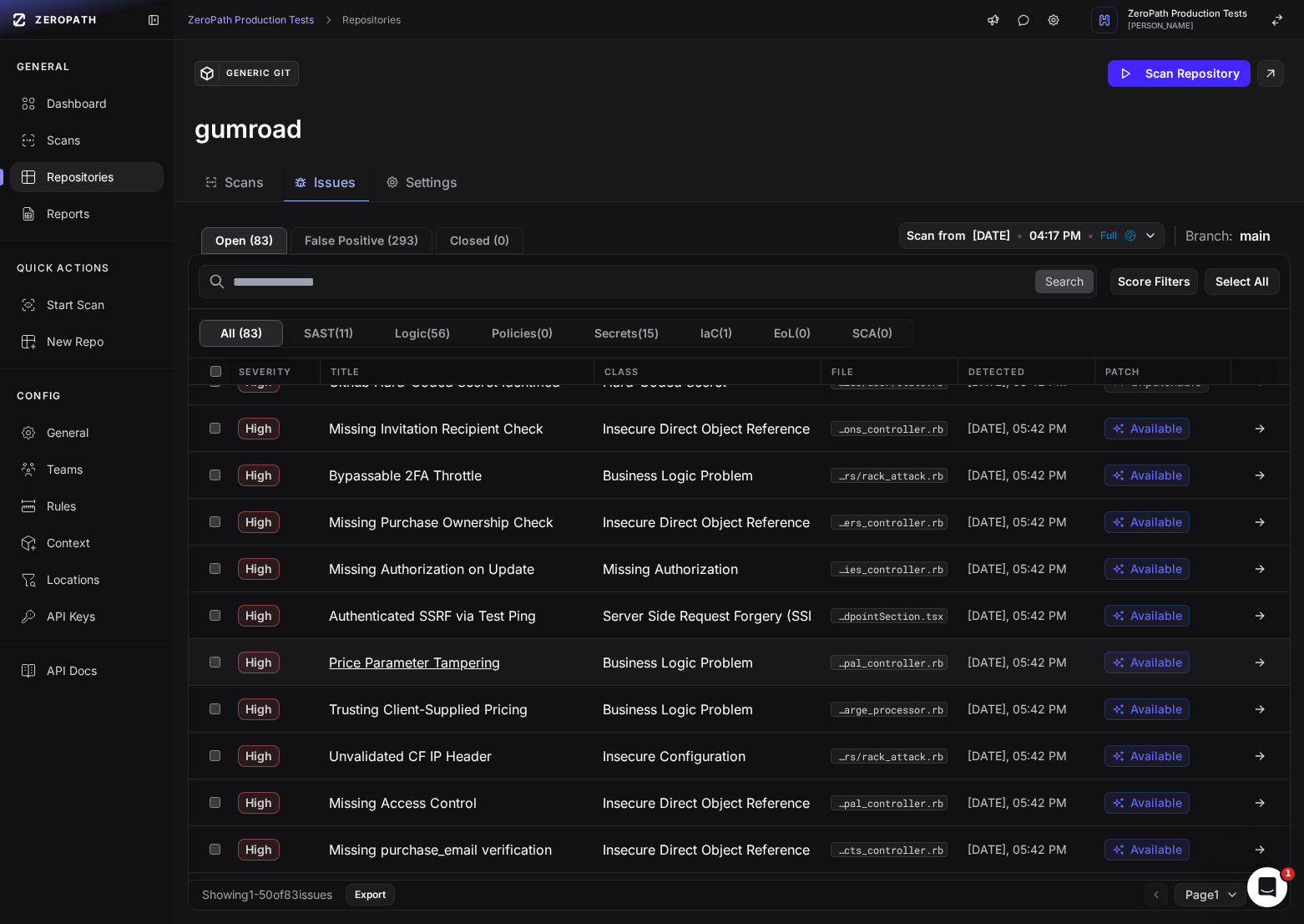
click at [417, 663] on h3 "Price Parameter Tampering" at bounding box center [414, 662] width 171 height 20
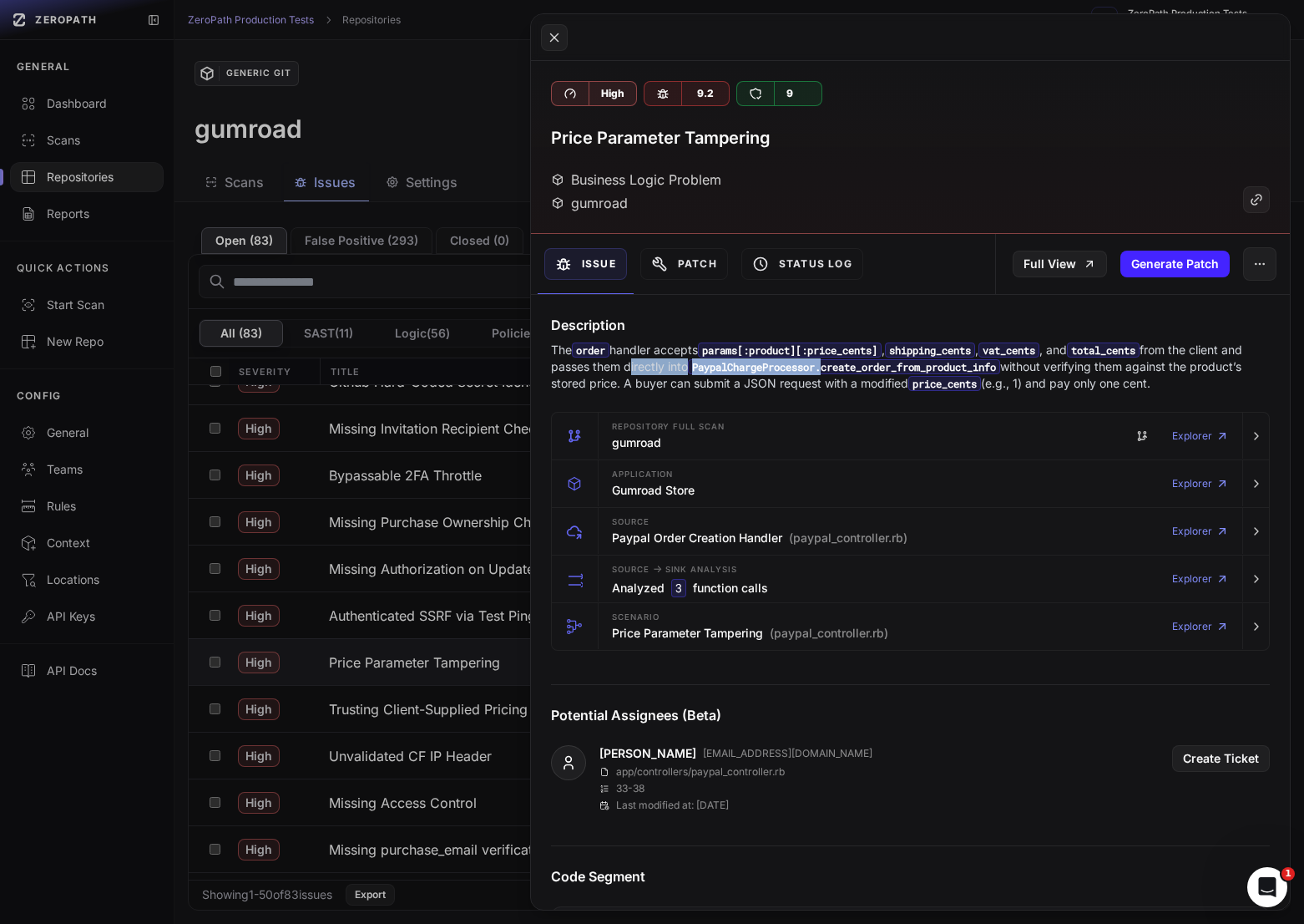
drag, startPoint x: 648, startPoint y: 364, endPoint x: 859, endPoint y: 363, distance: 211.0
click at [859, 363] on p "The order handler accepts params[:product][:price_cents] , shipping_cents , vat…" at bounding box center [911, 366] width 719 height 50
click at [930, 365] on code "PaypalChargeProcessor.create_order_from_product_info" at bounding box center [844, 367] width 312 height 15
click at [999, 368] on code "PaypalChargeProcessor.create_order_from_product_info" at bounding box center [844, 367] width 312 height 15
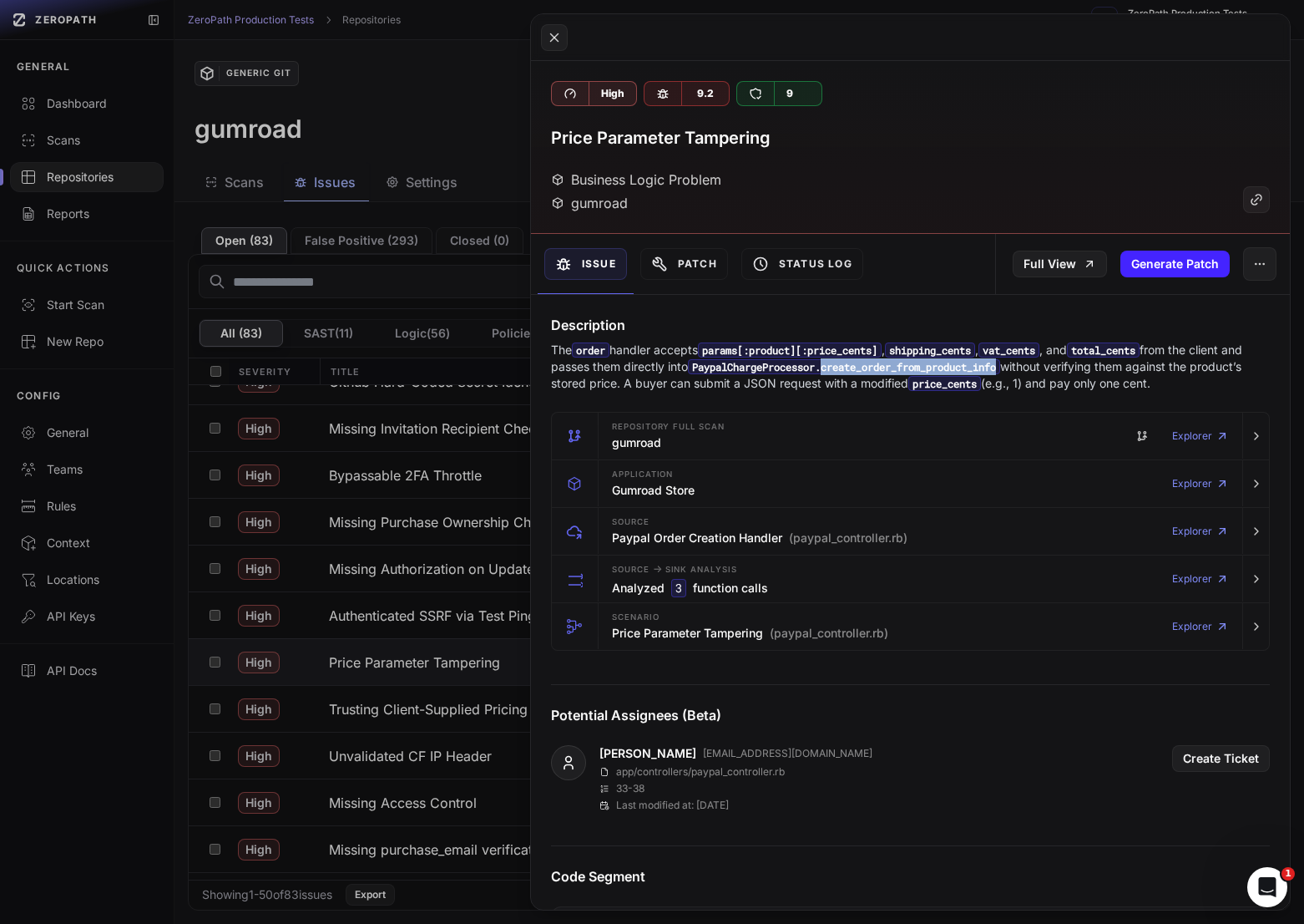
click at [999, 368] on code "PaypalChargeProcessor.create_order_from_product_info" at bounding box center [844, 367] width 312 height 15
click at [1131, 369] on p "The order handler accepts params[:product][:price_cents] , shipping_cents , vat…" at bounding box center [911, 366] width 719 height 50
click at [1069, 377] on p "The order handler accepts params[:product][:price_cents] , shipping_cents , vat…" at bounding box center [911, 366] width 719 height 50
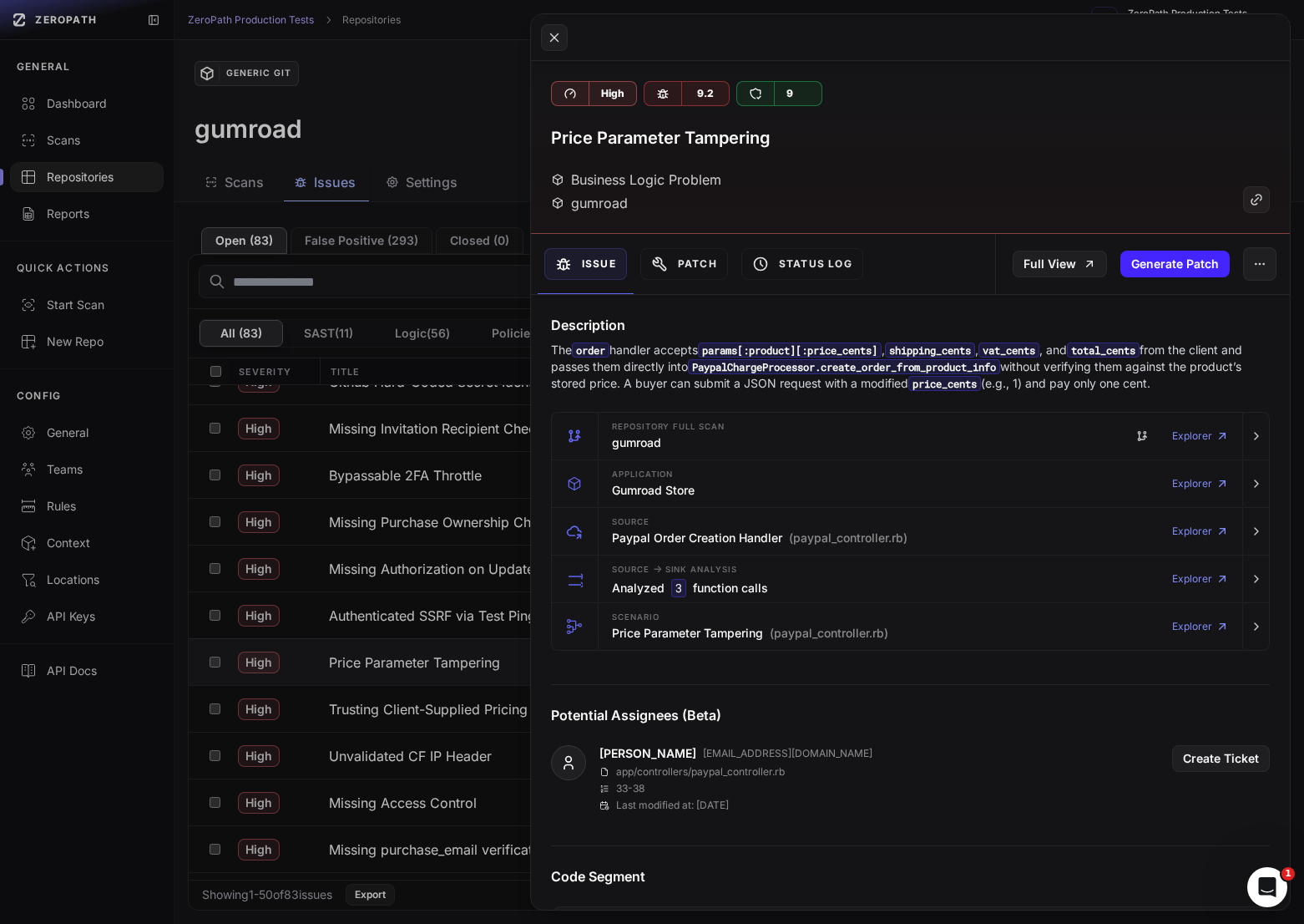
click at [881, 387] on p "The order handler accepts params[:product][:price_cents] , shipping_cents , vat…" at bounding box center [911, 366] width 719 height 50
click at [926, 387] on p "The order handler accepts params[:product][:price_cents] , shipping_cents , vat…" at bounding box center [911, 366] width 719 height 50
click at [1082, 388] on p "The order handler accepts params[:product][:price_cents] , shipping_cents , vat…" at bounding box center [911, 366] width 719 height 50
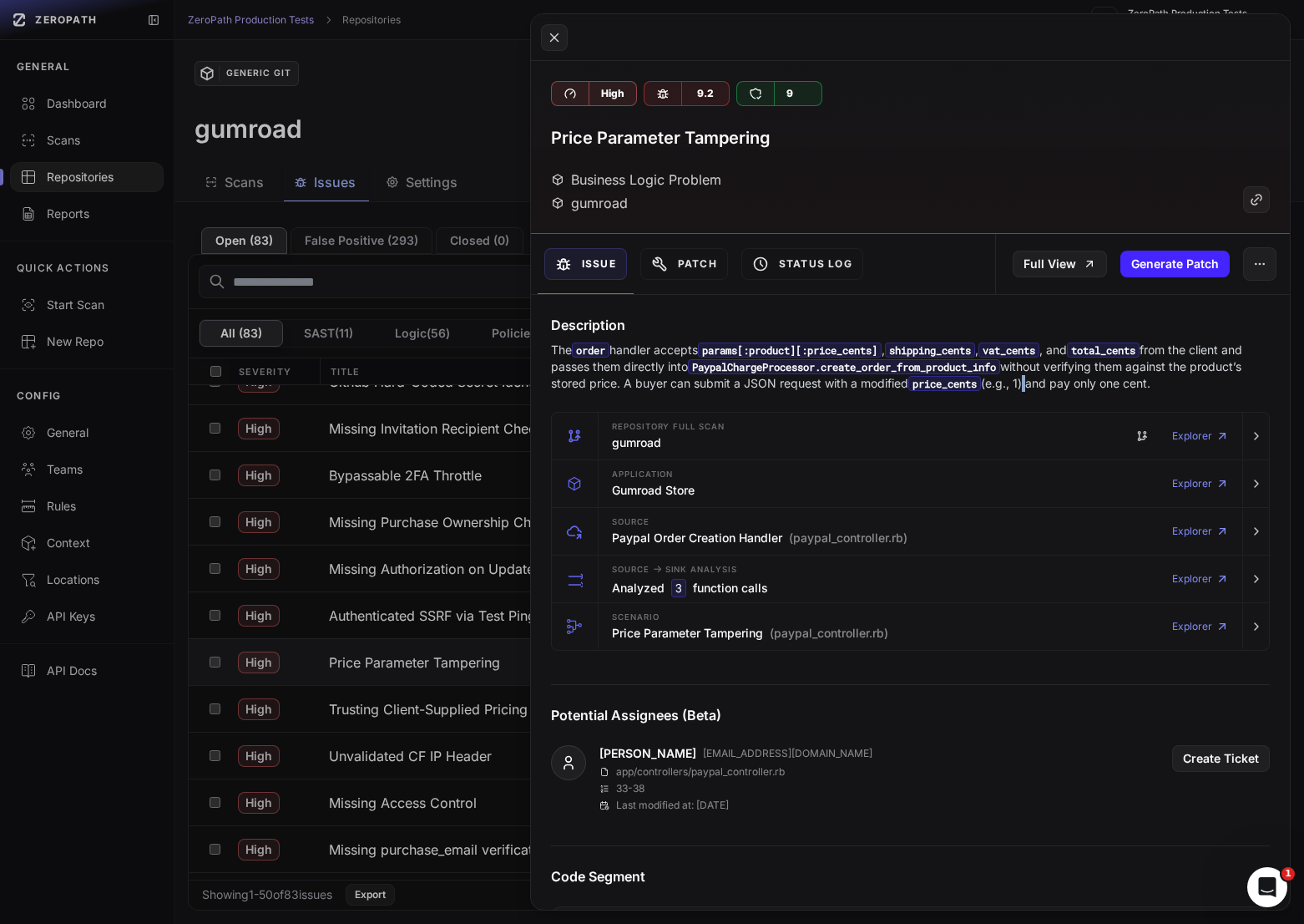
click at [1082, 388] on p "The order handler accepts params[:product][:price_cents] , shipping_cents , vat…" at bounding box center [911, 366] width 719 height 50
click at [1164, 388] on p "The order handler accepts params[:product][:price_cents] , shipping_cents , vat…" at bounding box center [911, 366] width 719 height 50
click at [1081, 388] on p "The order handler accepts params[:product][:price_cents] , shipping_cents , vat…" at bounding box center [911, 366] width 719 height 50
click at [868, 366] on code "PaypalChargeProcessor.create_order_from_product_info" at bounding box center [844, 367] width 312 height 15
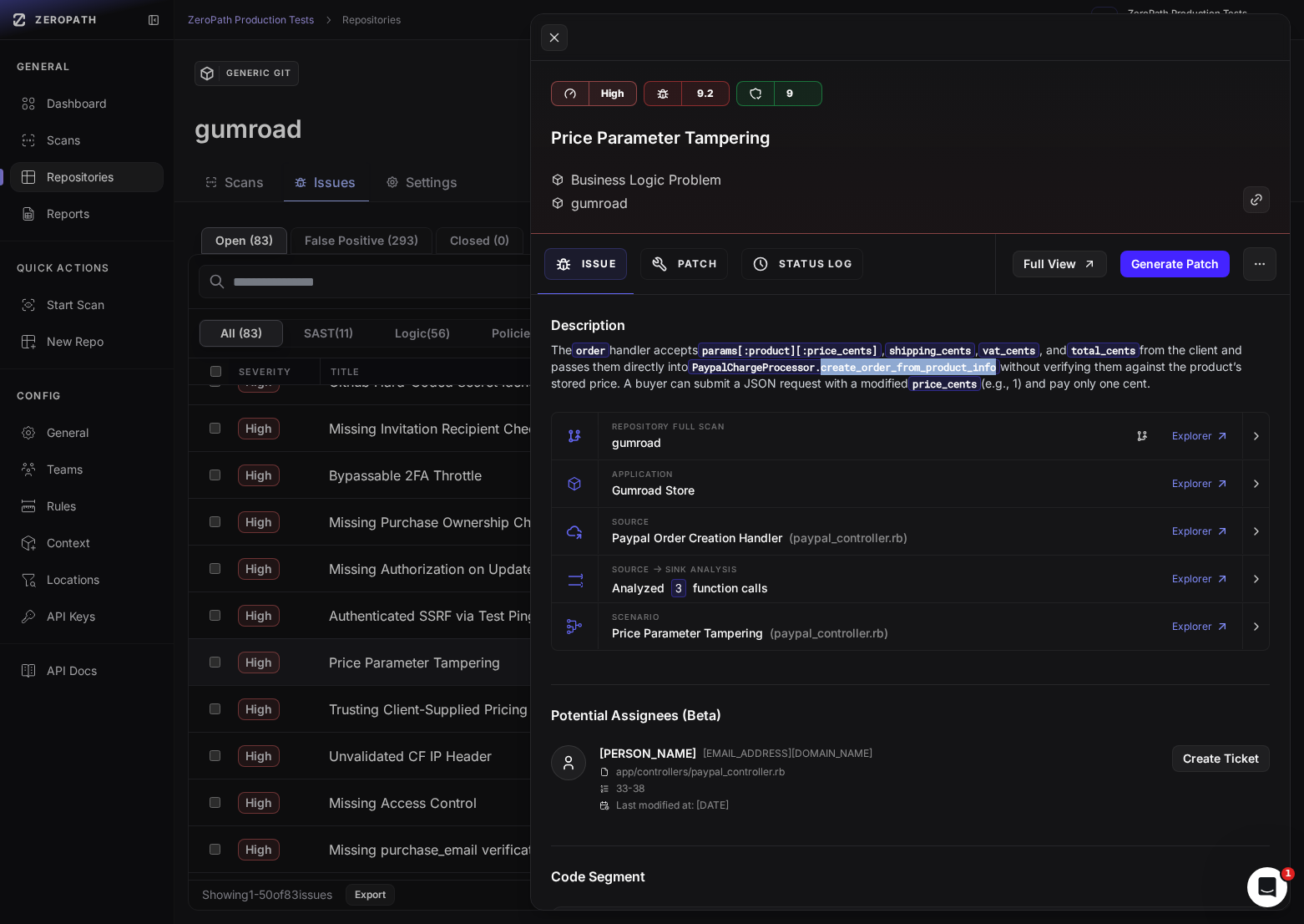
click at [868, 366] on code "PaypalChargeProcessor.create_order_from_product_info" at bounding box center [844, 367] width 312 height 15
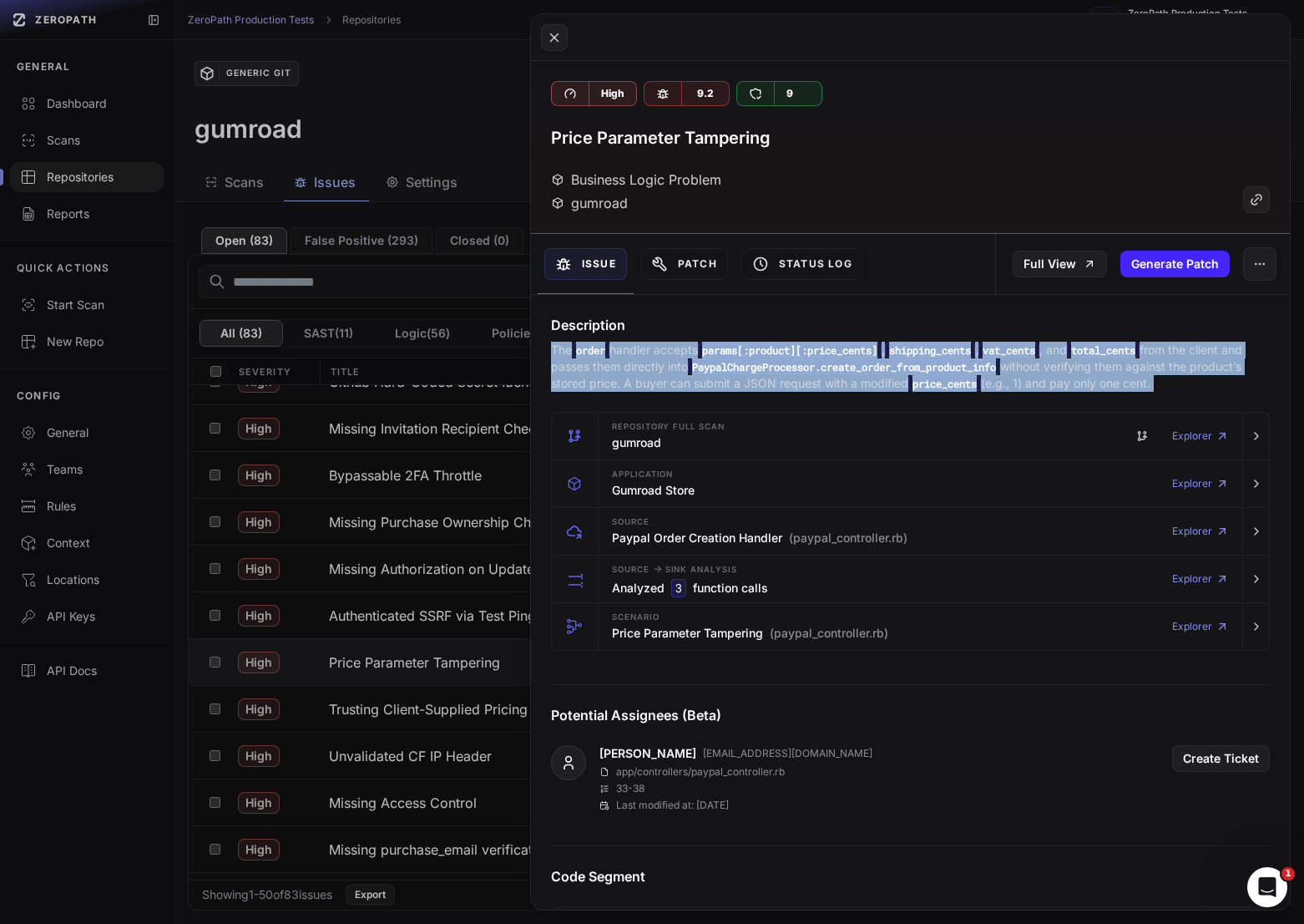
click at [868, 366] on code "PaypalChargeProcessor.create_order_from_product_info" at bounding box center [844, 367] width 312 height 15
copy div "The order handler accepts params[:product][:price_cents] , shipping_cents , vat…"
click at [432, 675] on button at bounding box center [652, 462] width 1304 height 924
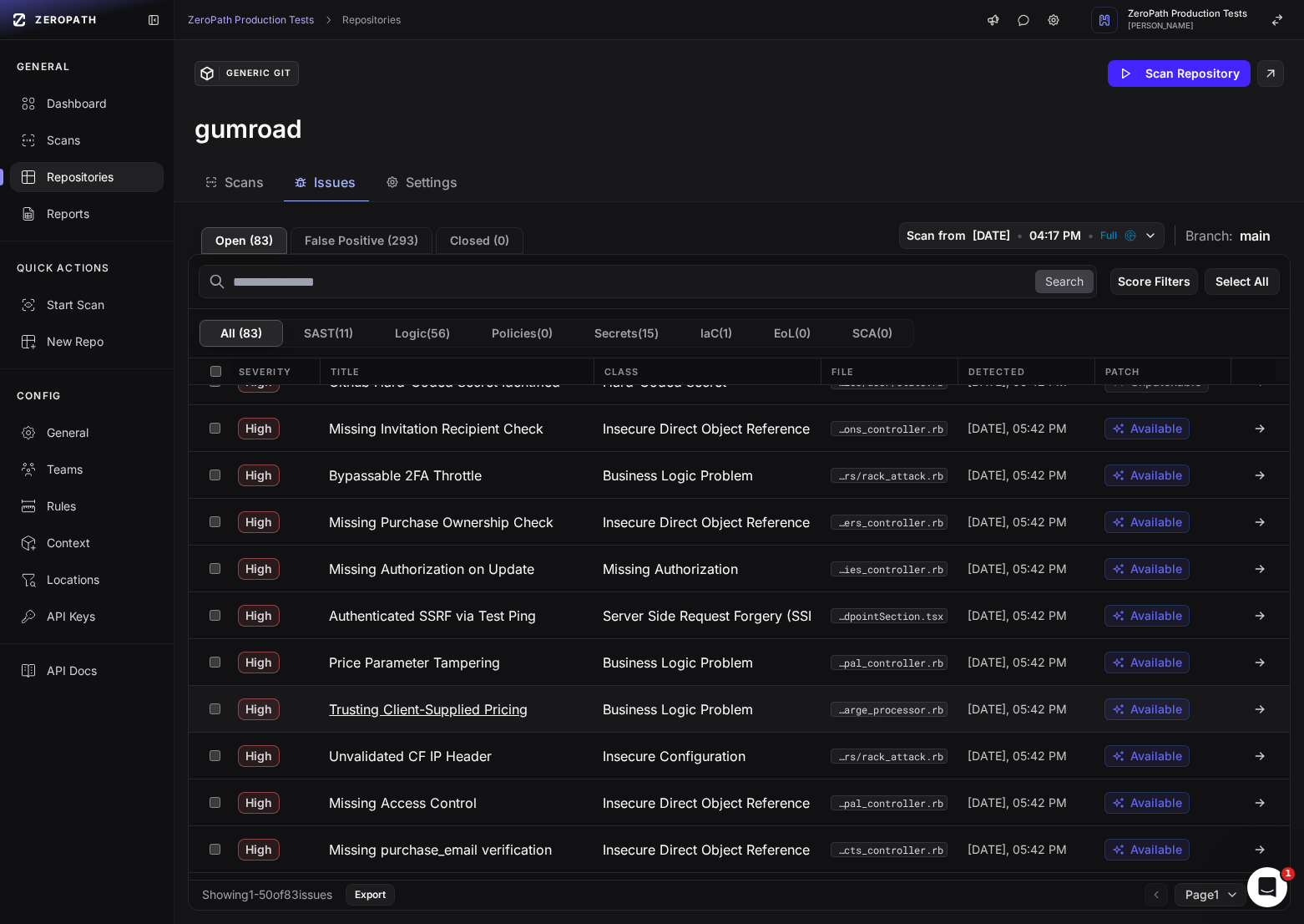
click at [453, 705] on h3 "Trusting Client-Supplied Pricing" at bounding box center [428, 708] width 199 height 20
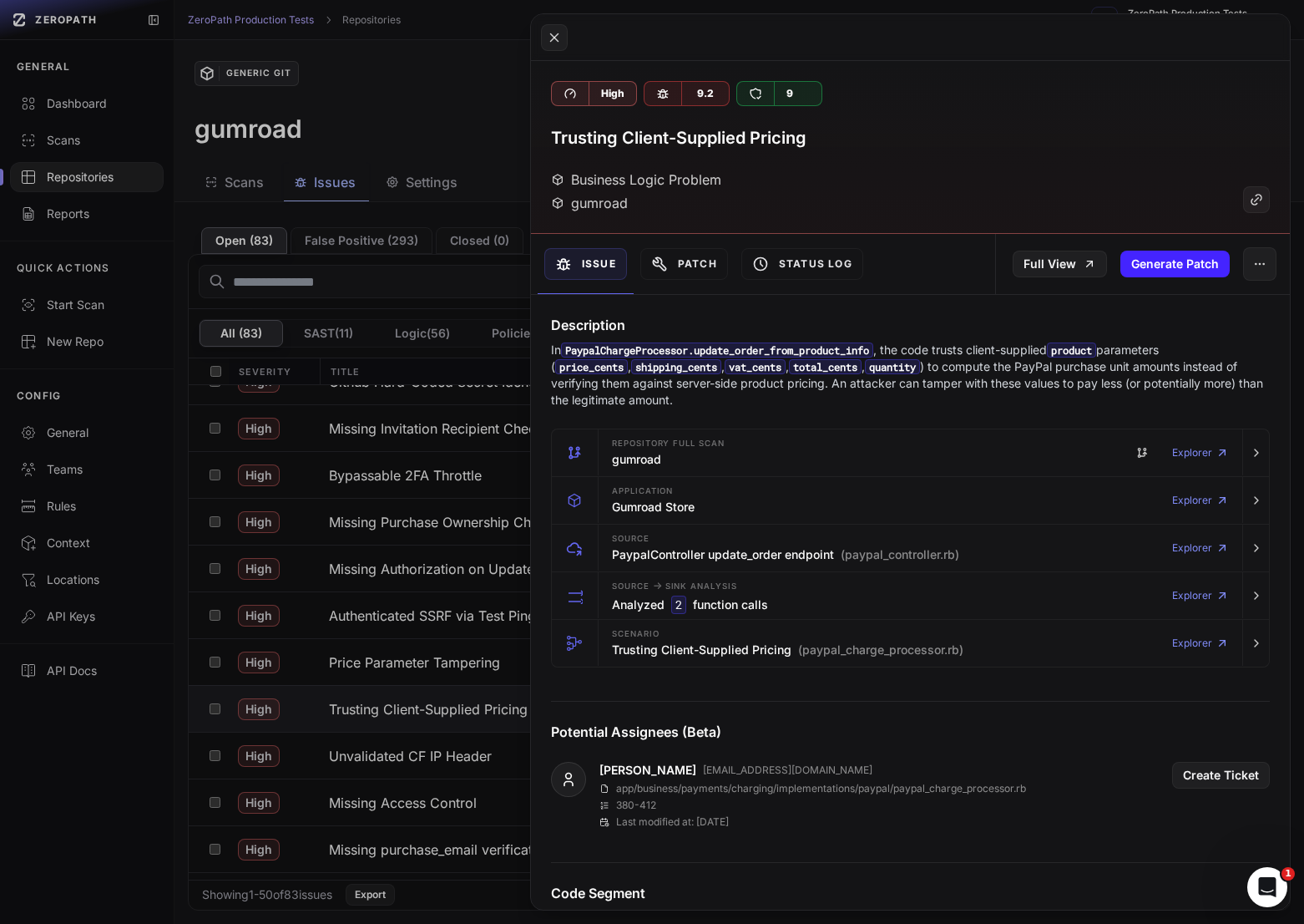
click at [452, 705] on button at bounding box center [652, 462] width 1304 height 924
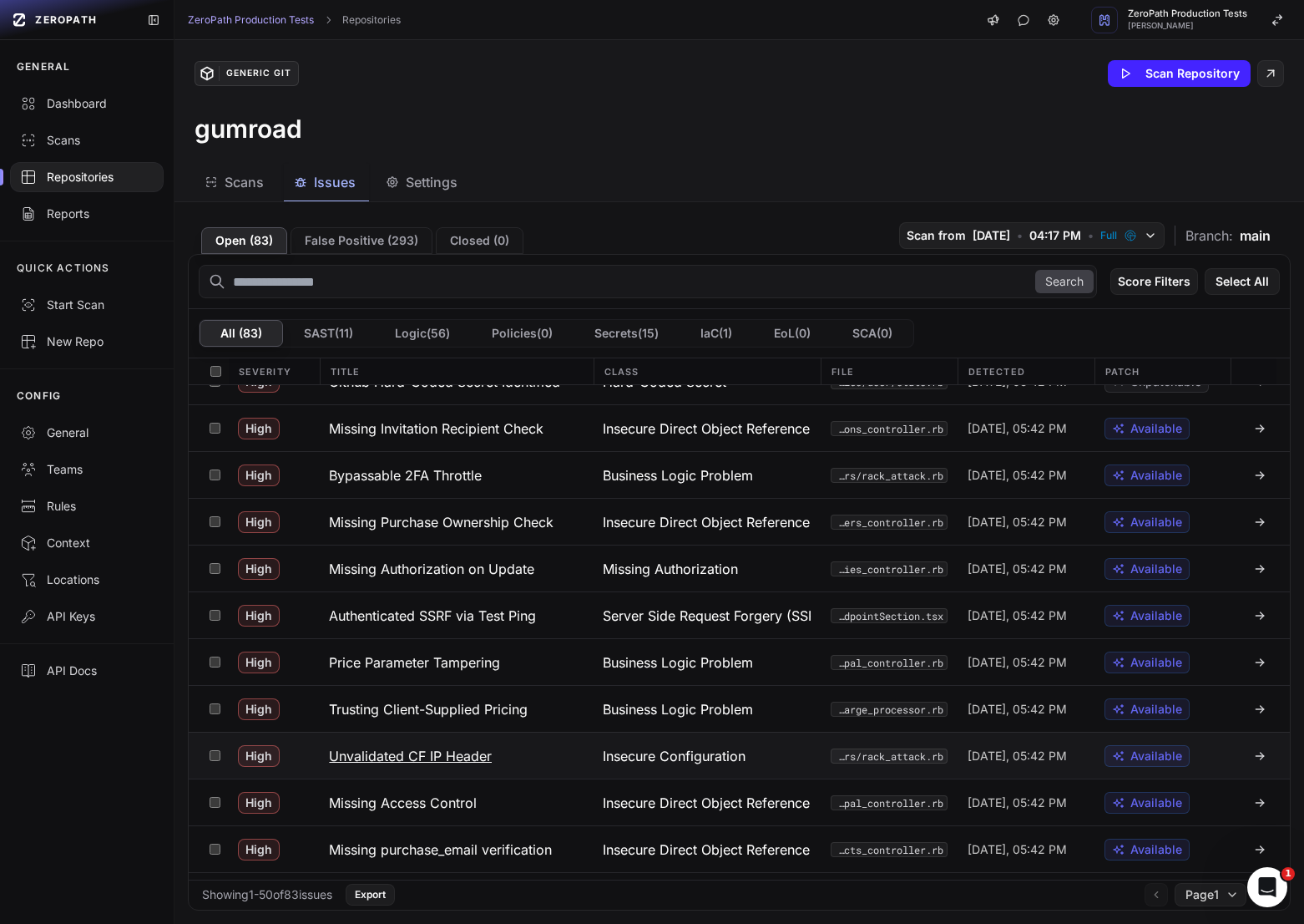
click at [472, 752] on h3 "Unvalidated CF IP Header" at bounding box center [410, 756] width 163 height 20
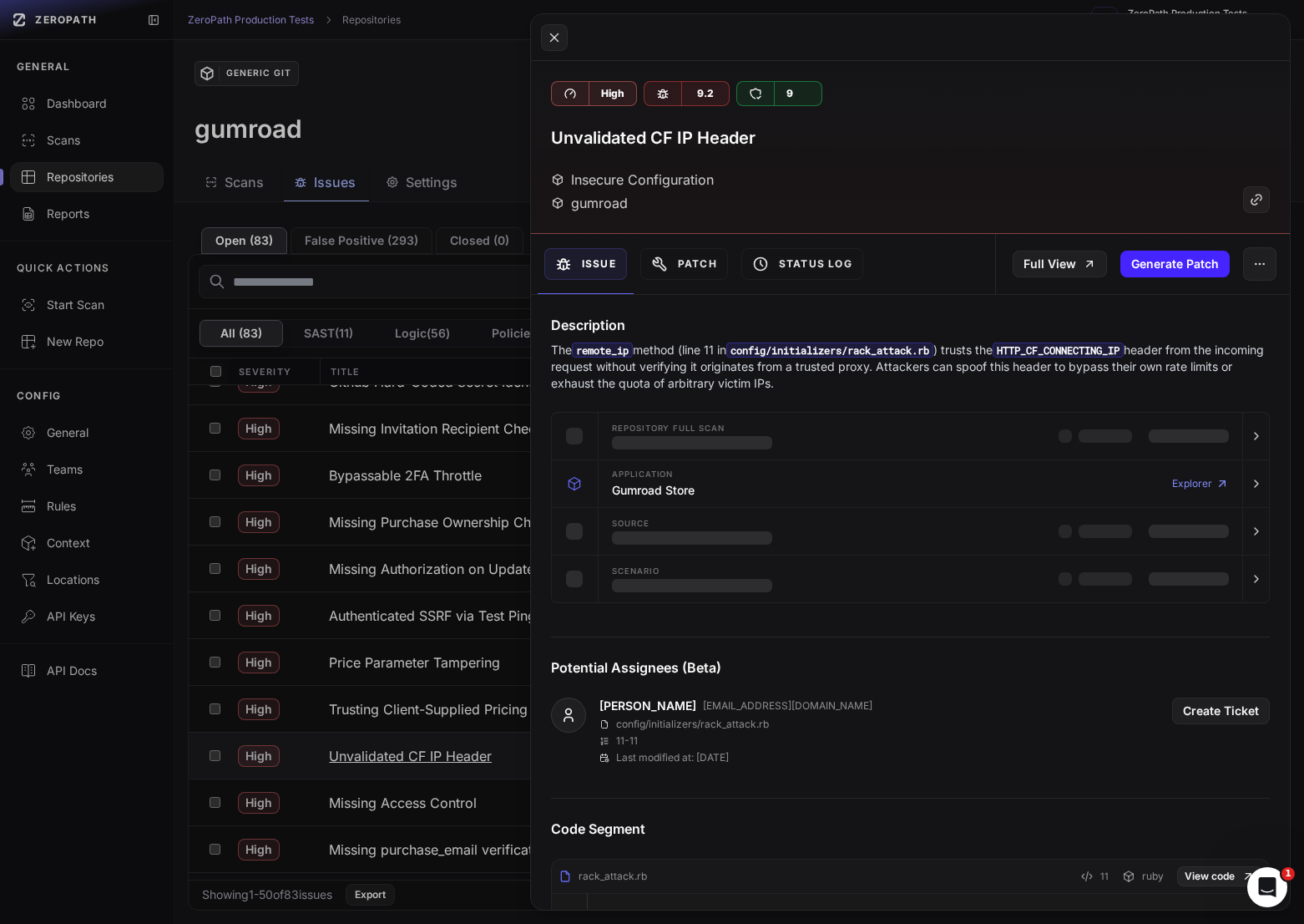
click at [472, 752] on button at bounding box center [652, 462] width 1304 height 924
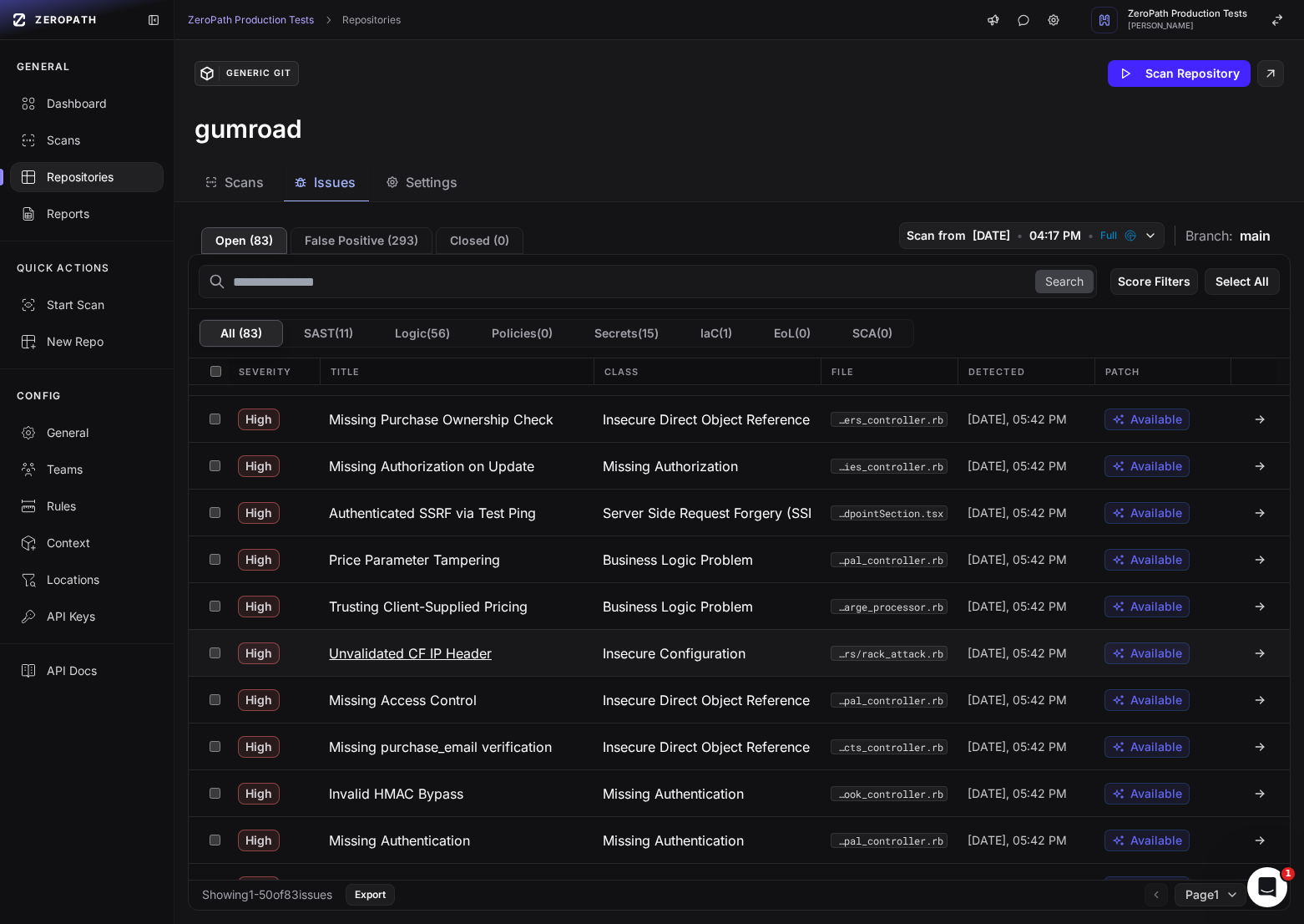
scroll to position [383, 0]
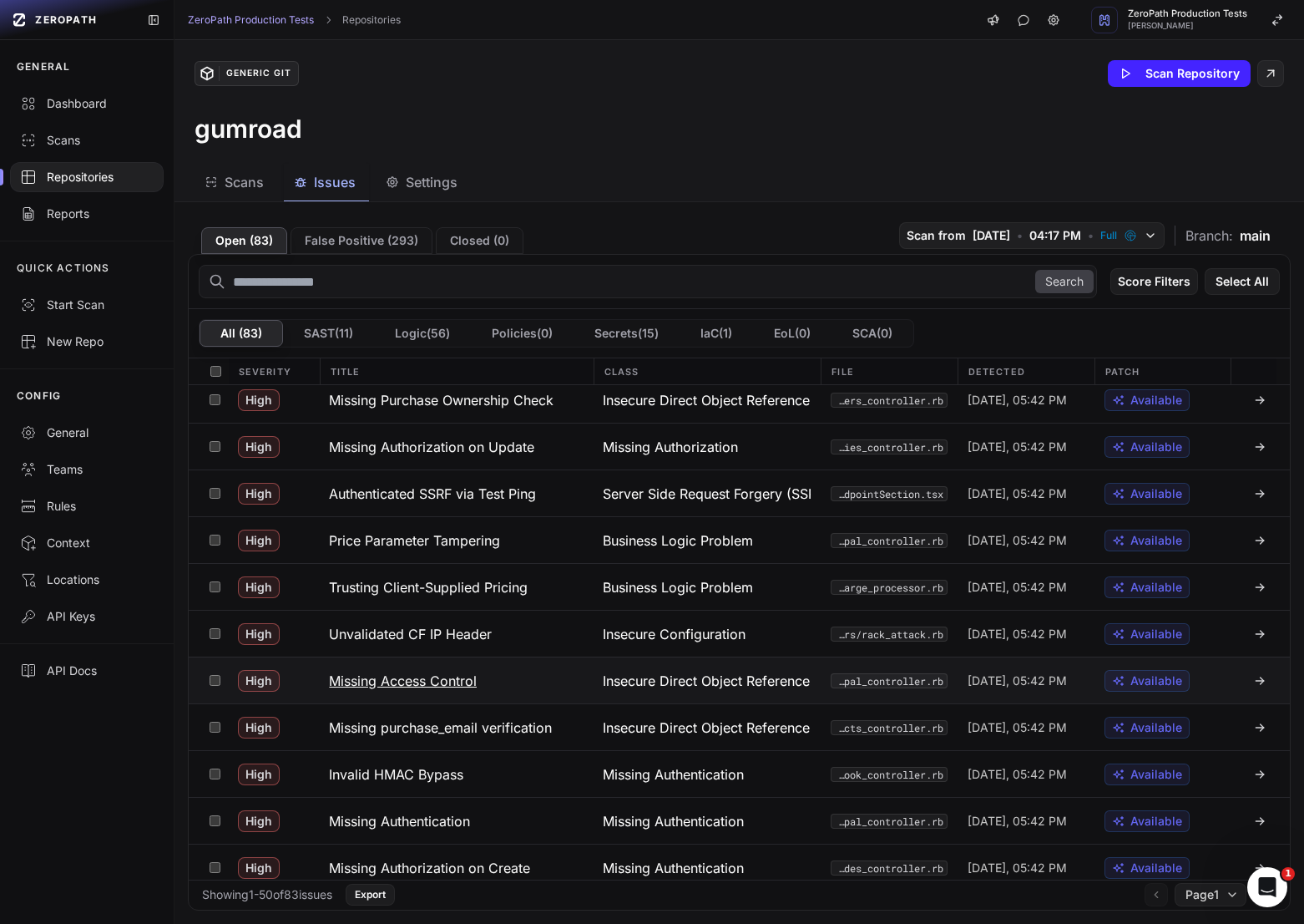
click at [467, 665] on button "Missing Access Control" at bounding box center [456, 680] width 274 height 46
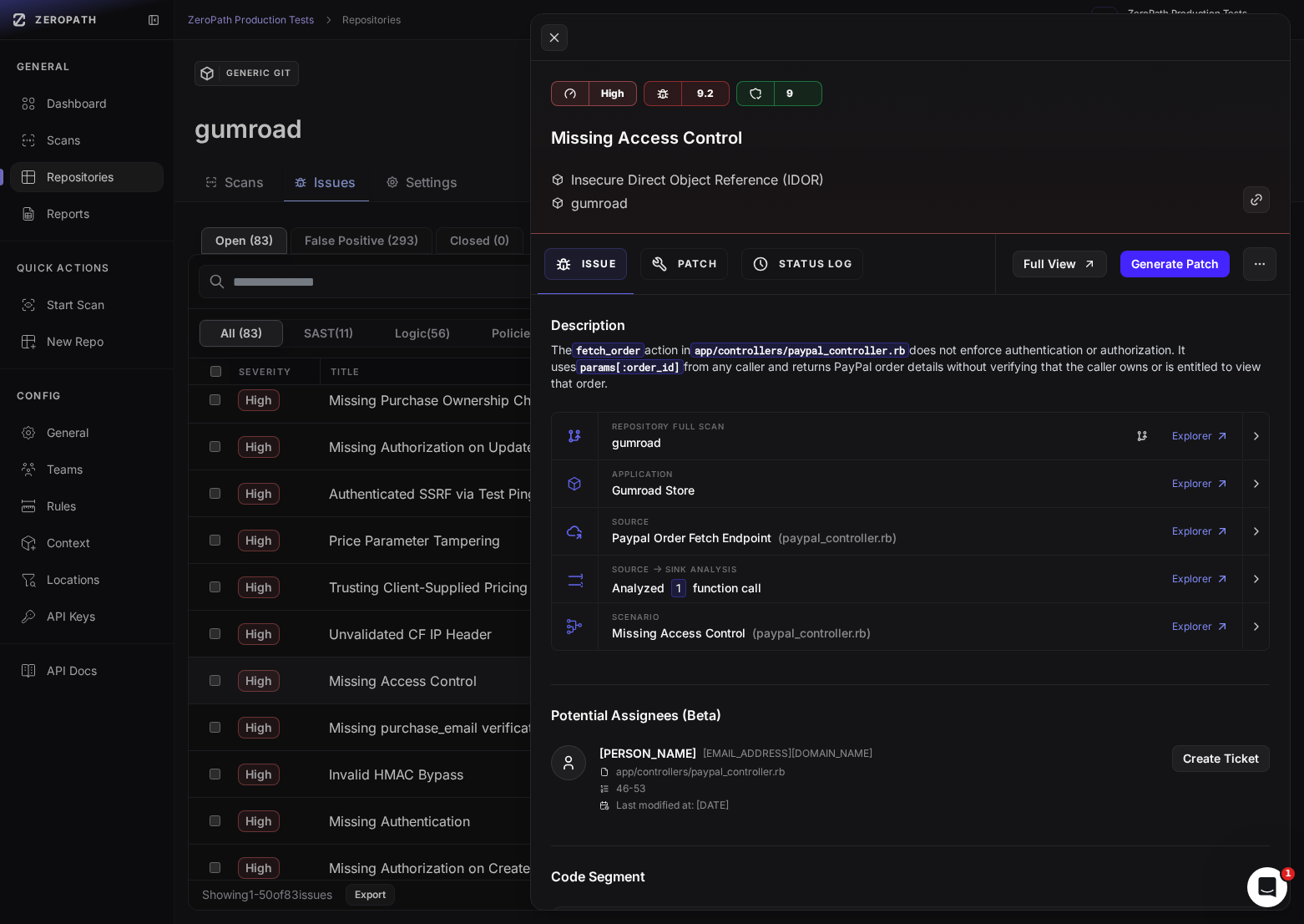
click at [419, 604] on button at bounding box center [652, 462] width 1304 height 924
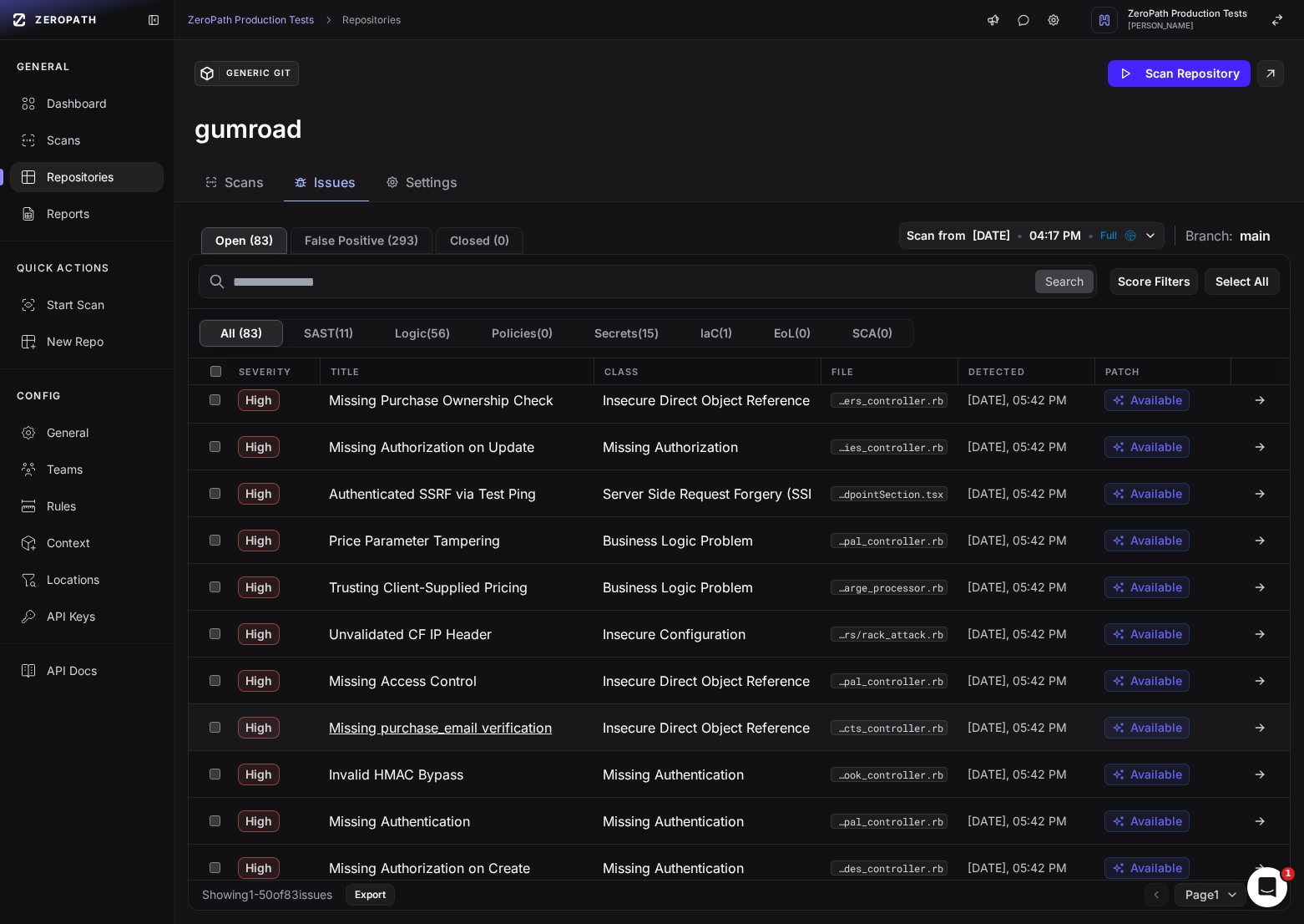
click at [419, 744] on button "Missing purchase_email verification" at bounding box center [456, 726] width 274 height 46
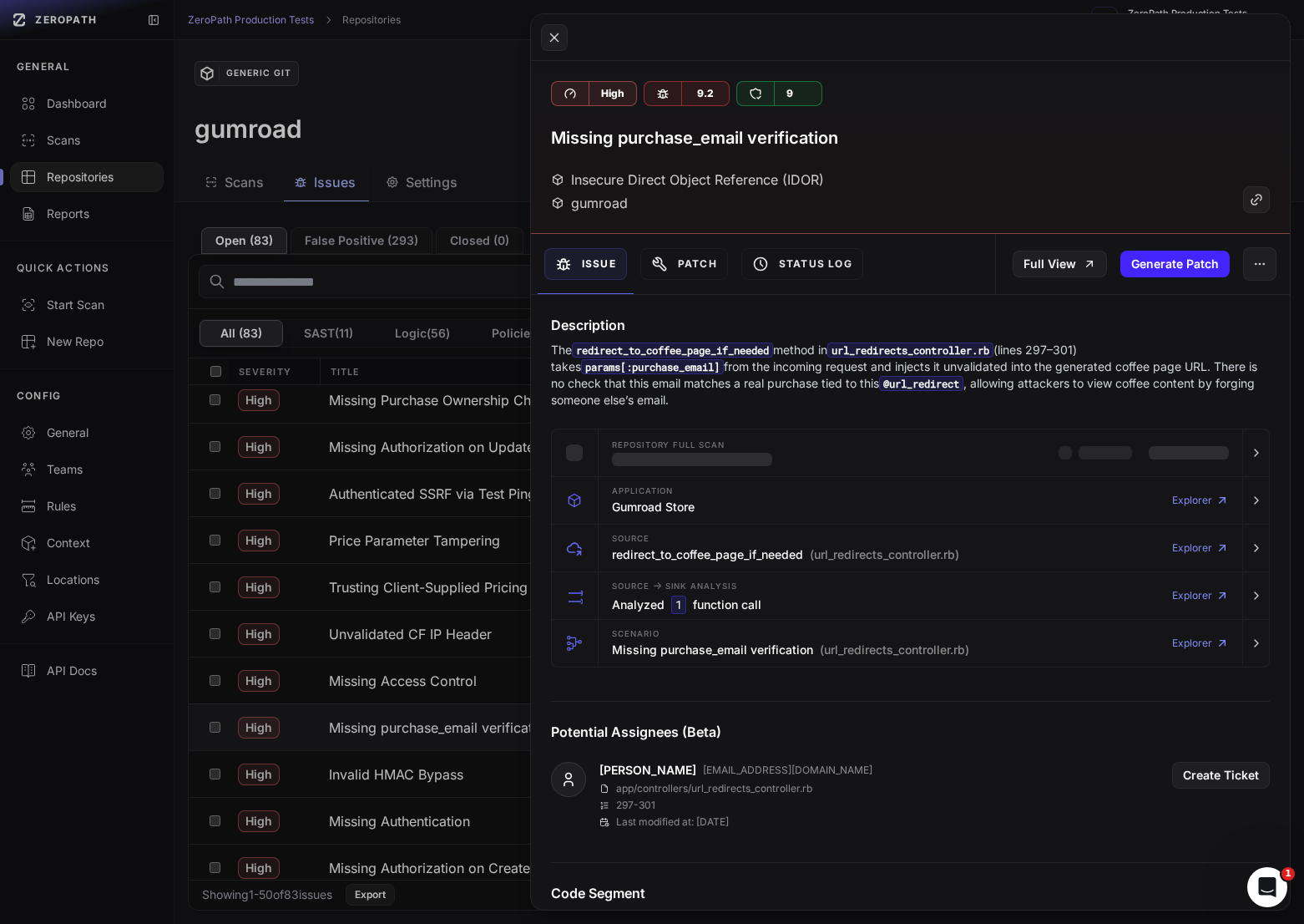
click at [1083, 346] on p "The redirect_to_coffee_page_if_needed method in url_redirects_controller.rb (li…" at bounding box center [911, 375] width 719 height 67
drag, startPoint x: 803, startPoint y: 369, endPoint x: 1073, endPoint y: 357, distance: 270.3
click at [1073, 357] on p "The redirect_to_coffee_page_if_needed method in url_redirects_controller.rb (li…" at bounding box center [911, 375] width 719 height 67
click at [1126, 367] on p "The redirect_to_coffee_page_if_needed method in url_redirects_controller.rb (li…" at bounding box center [911, 375] width 719 height 67
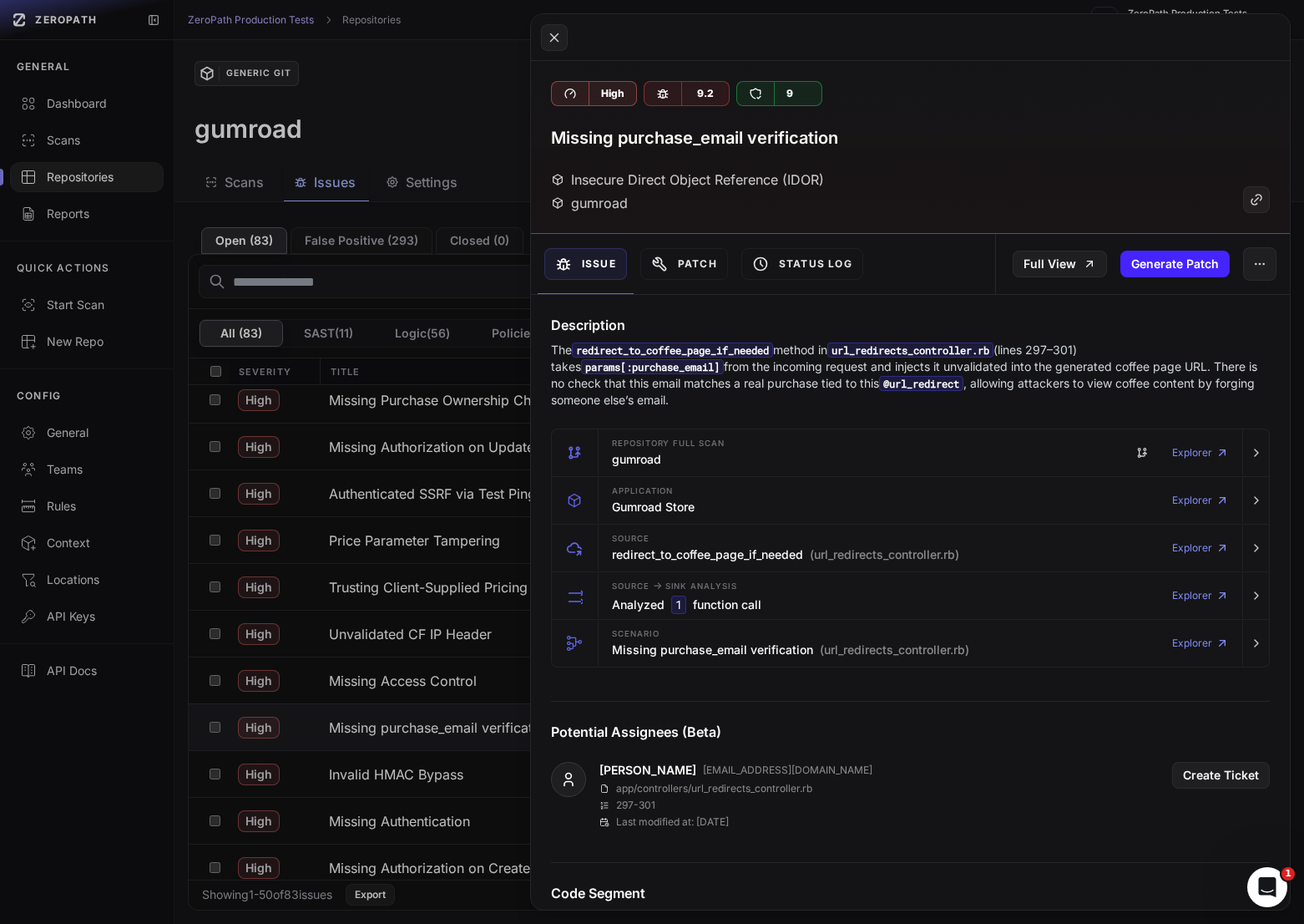
click at [373, 634] on button at bounding box center [652, 462] width 1304 height 924
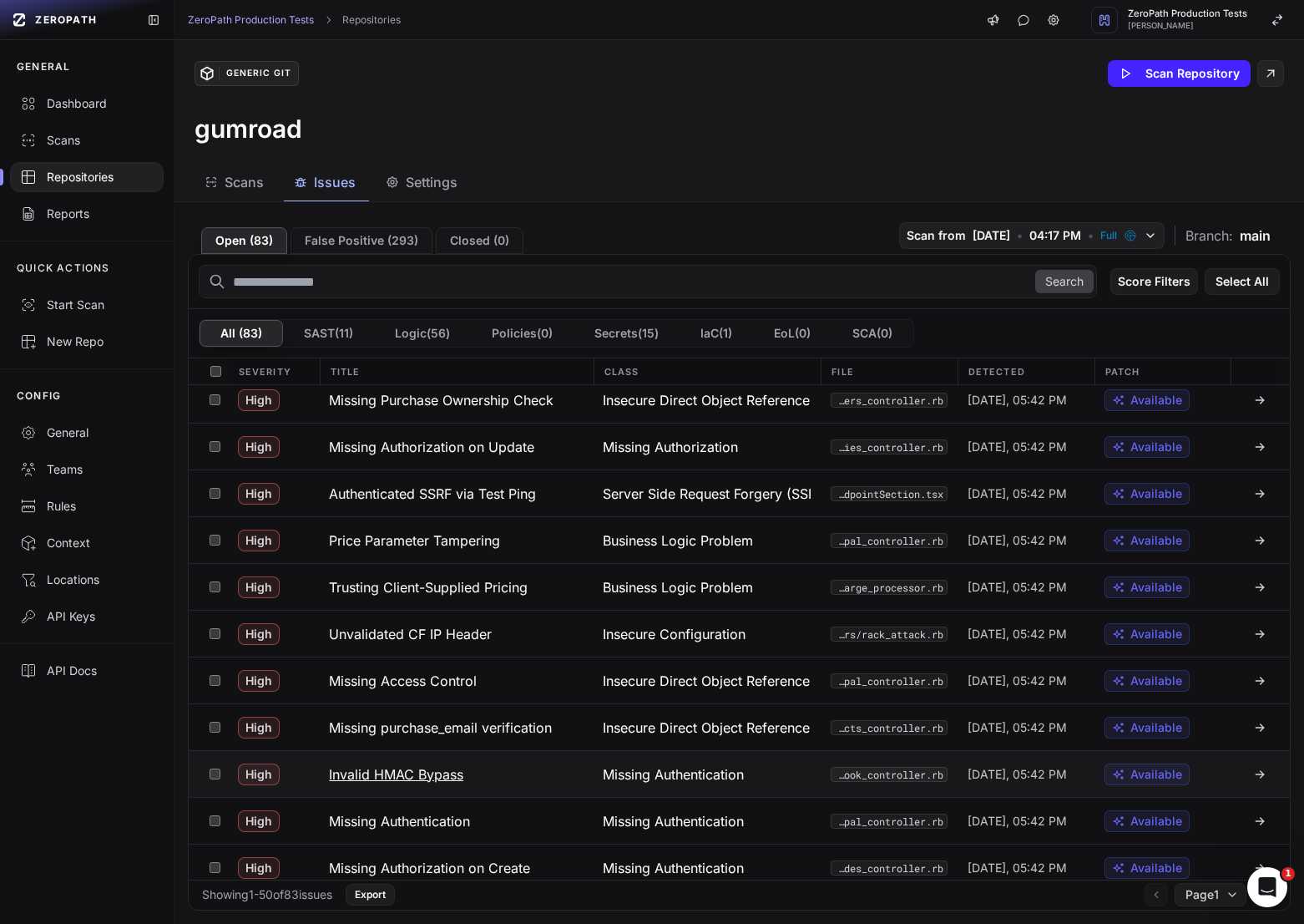
click at [419, 774] on h3 "Invalid HMAC Bypass" at bounding box center [396, 774] width 134 height 20
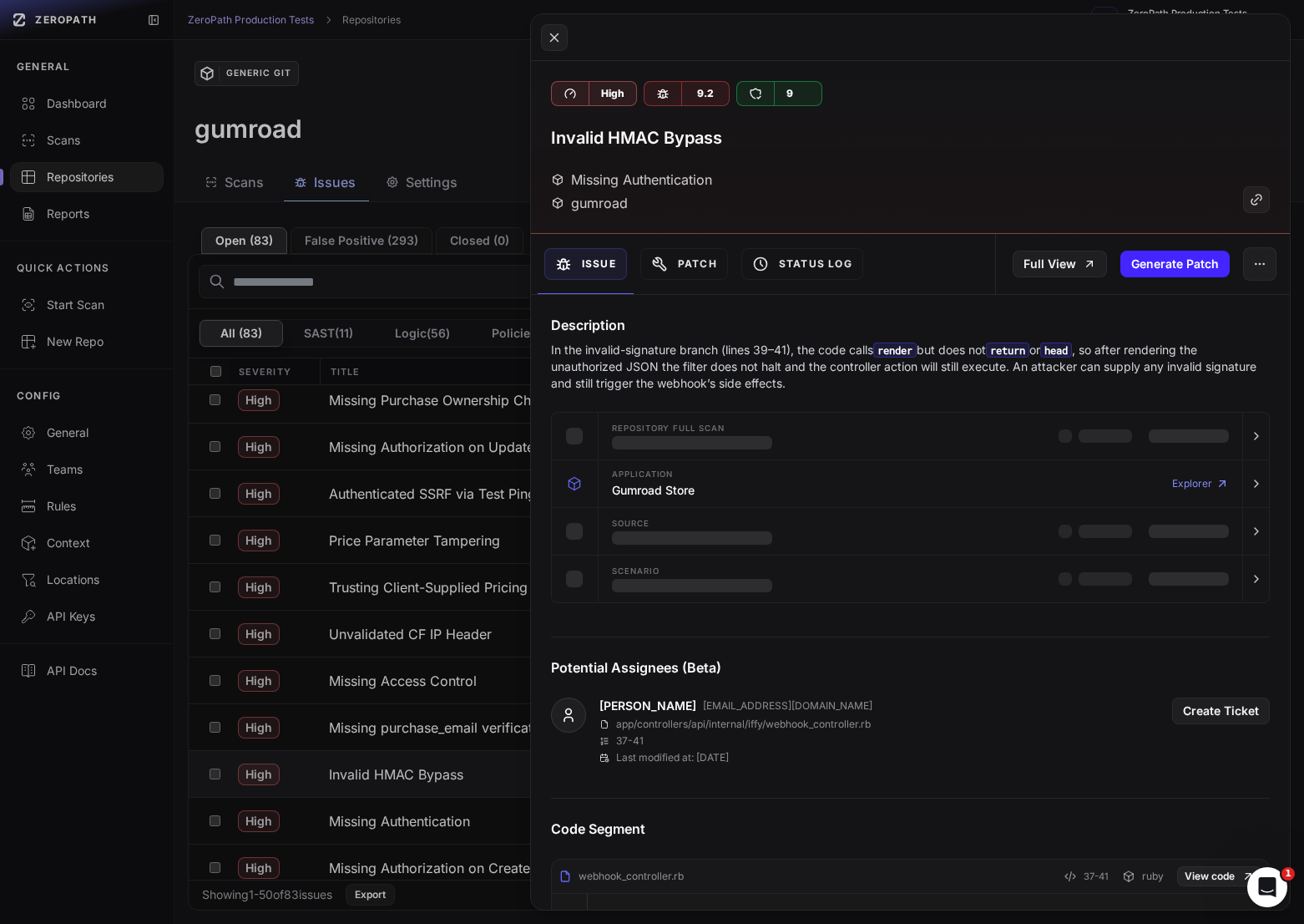
click at [417, 774] on button at bounding box center [652, 462] width 1304 height 924
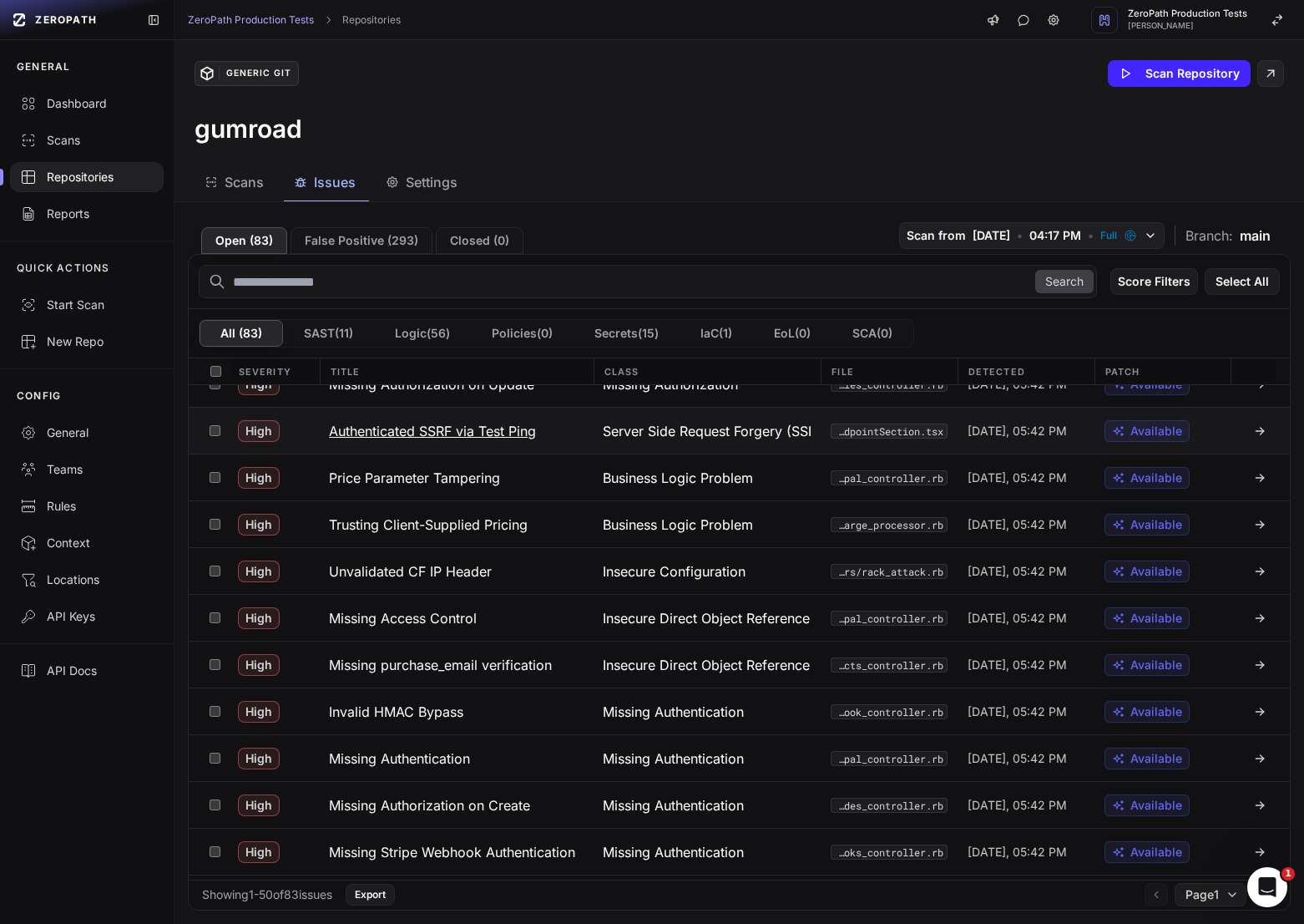
scroll to position [445, 0]
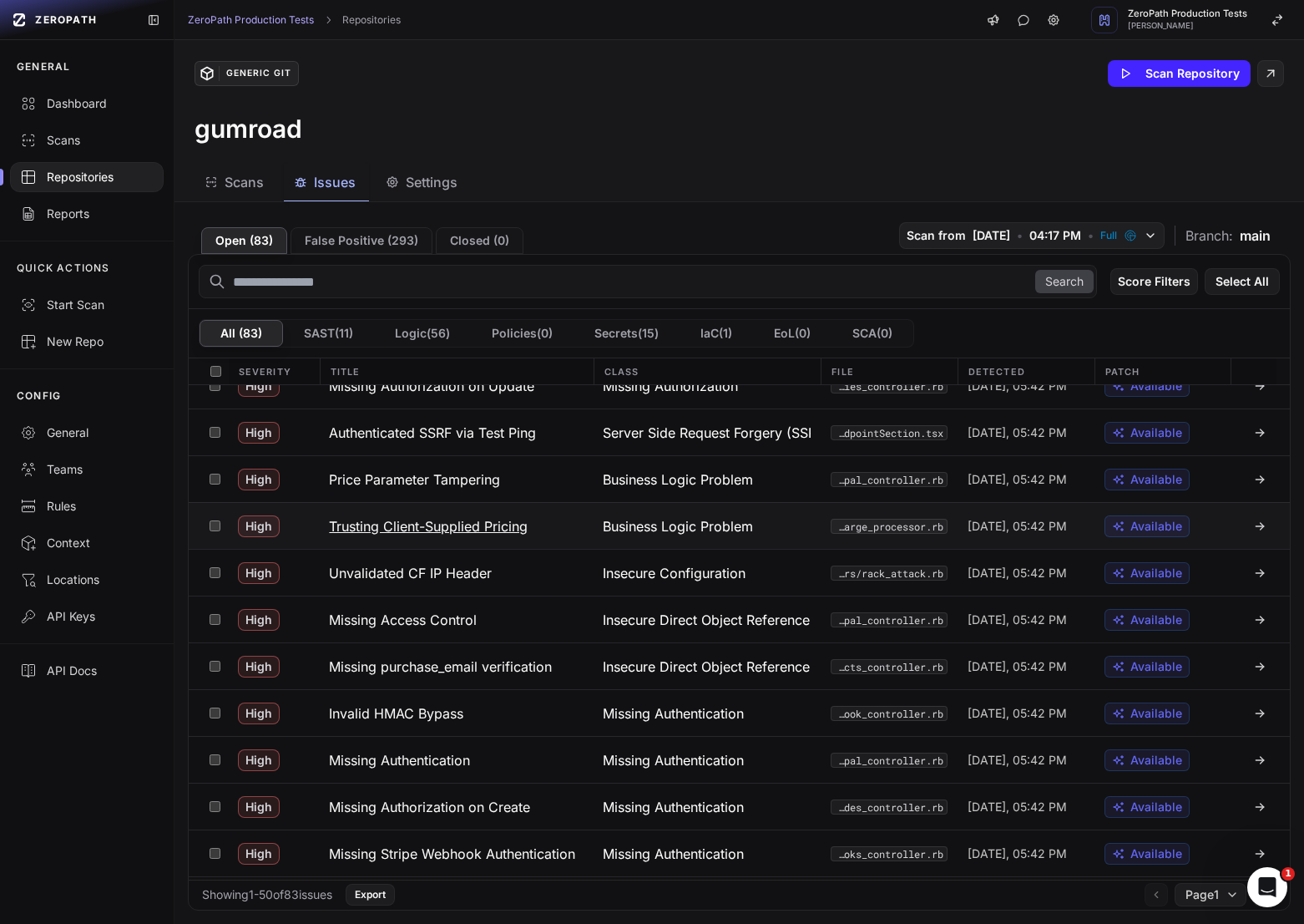
click at [525, 537] on button "Trusting Client-Supplied Pricing" at bounding box center [456, 526] width 274 height 46
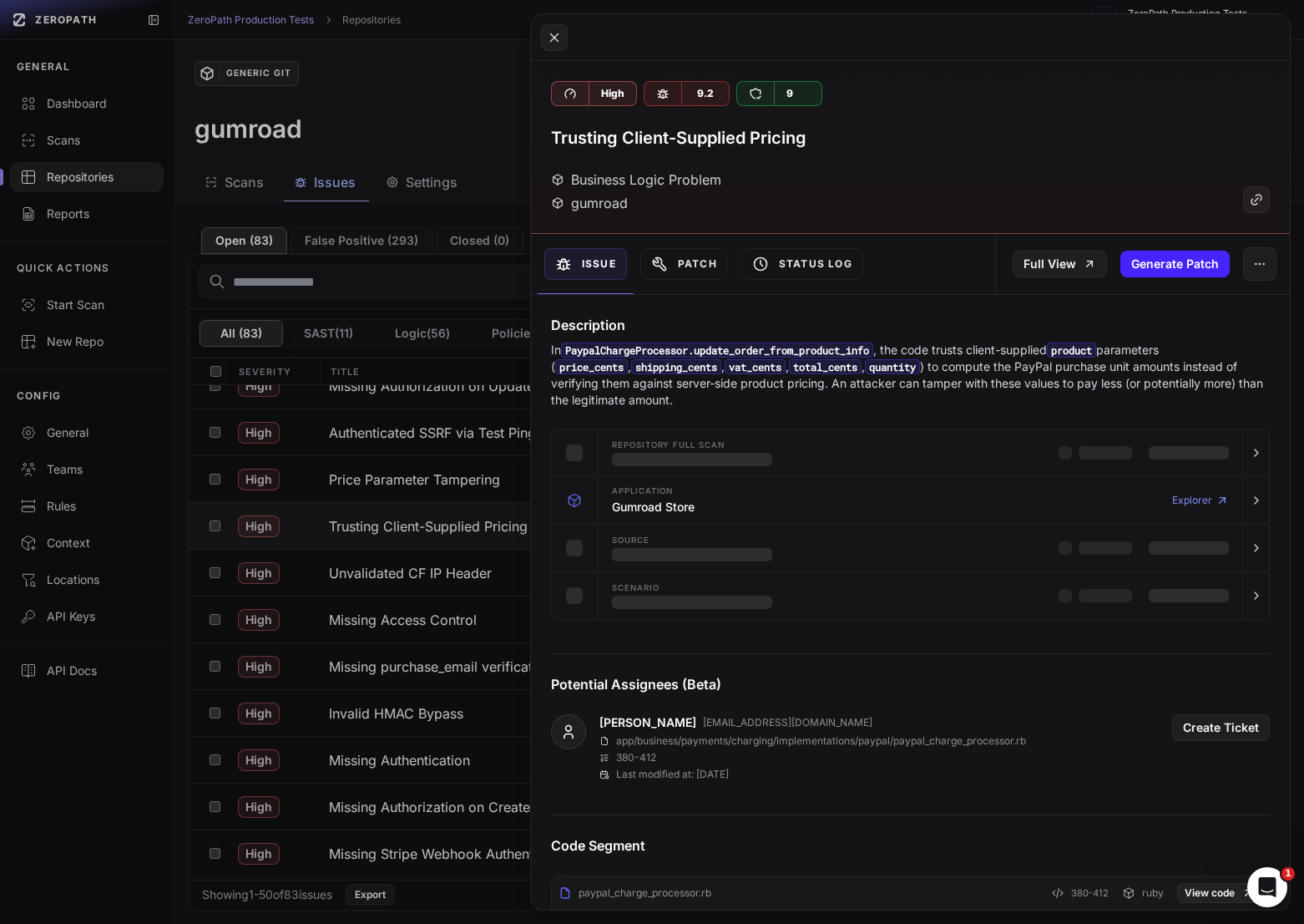
click at [976, 367] on p "In PaypalChargeProcessor.update_order_from_product_info , the code trusts clien…" at bounding box center [911, 375] width 719 height 67
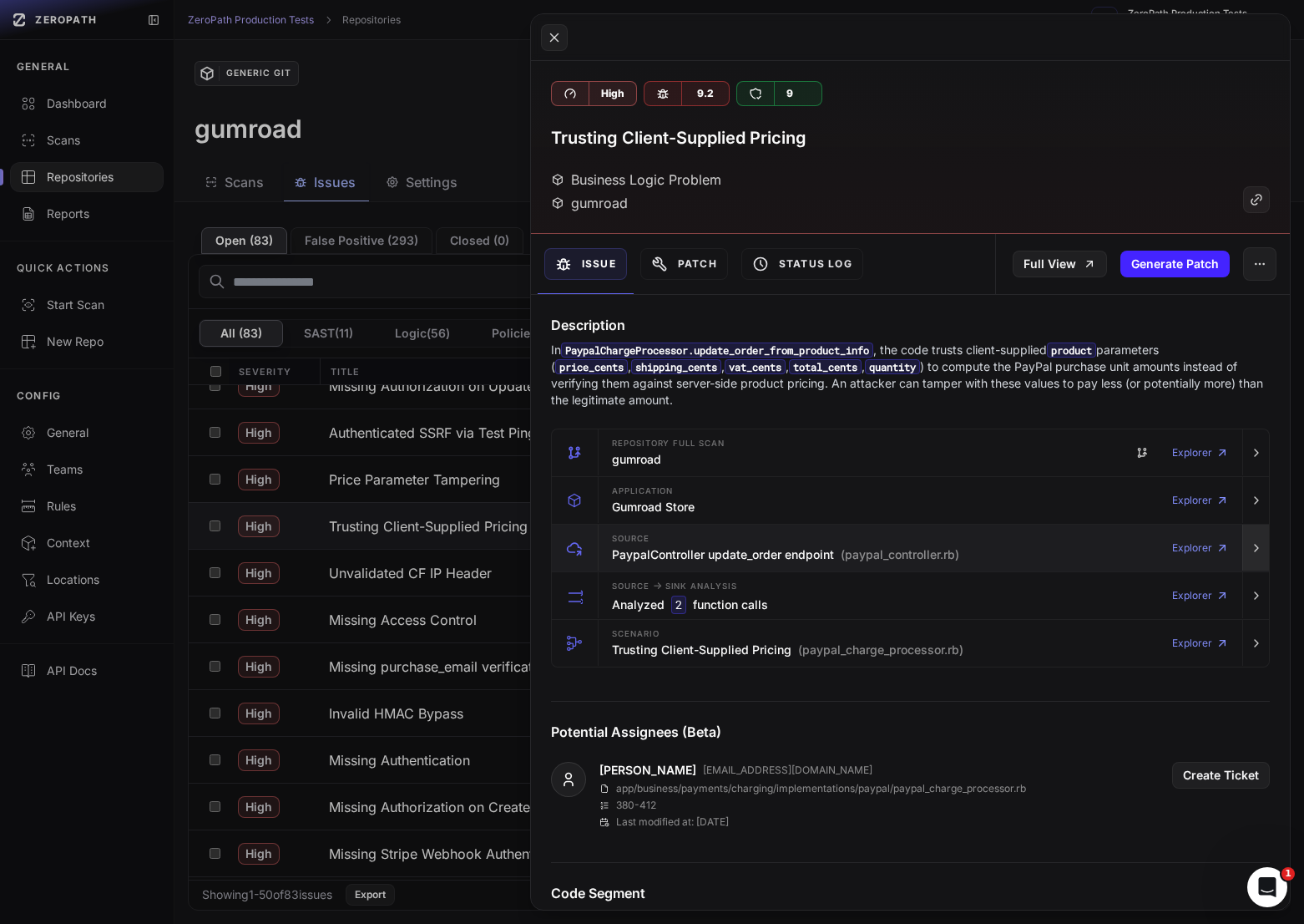
click at [1261, 562] on button "button" at bounding box center [1256, 548] width 26 height 46
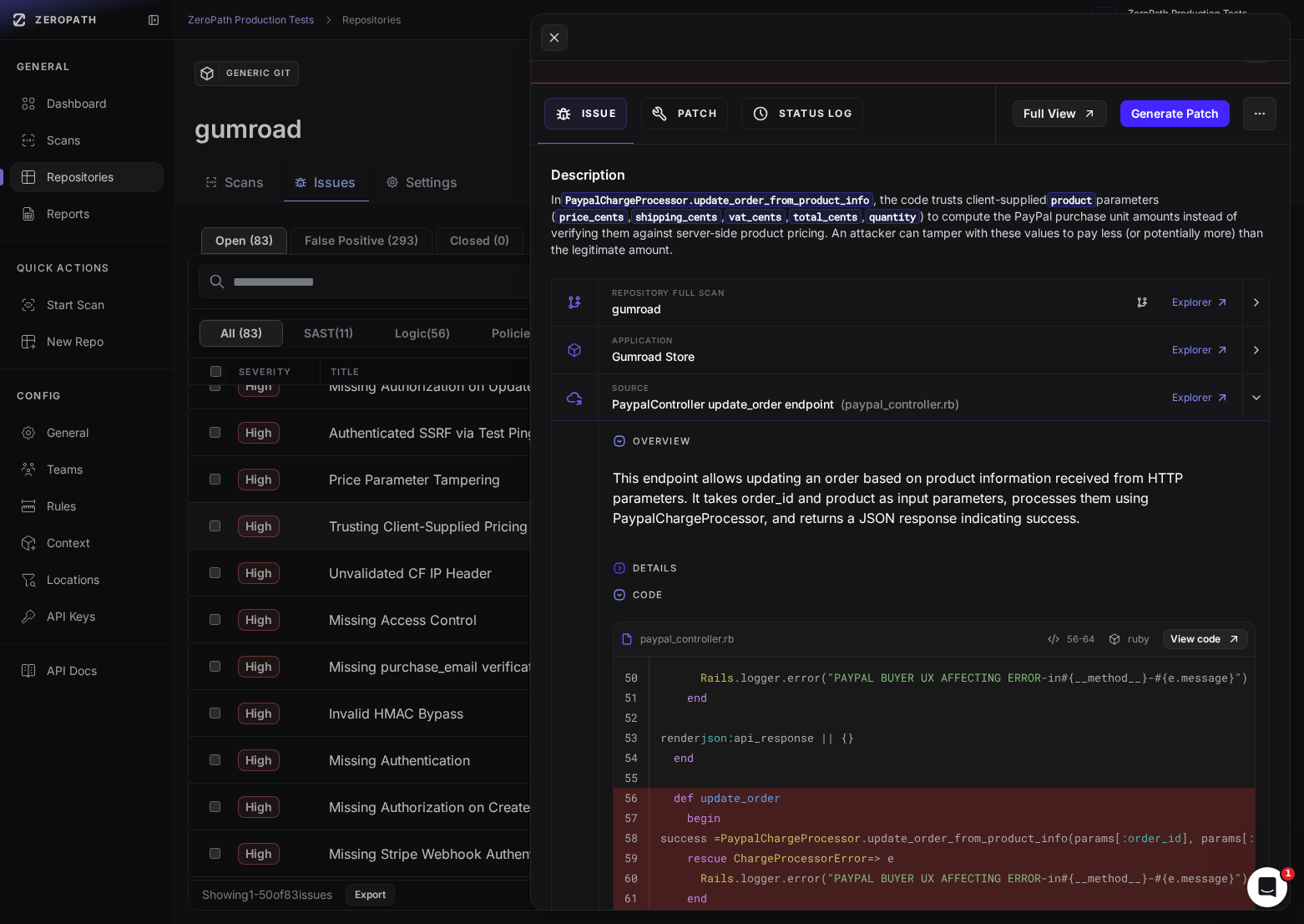
scroll to position [144, 0]
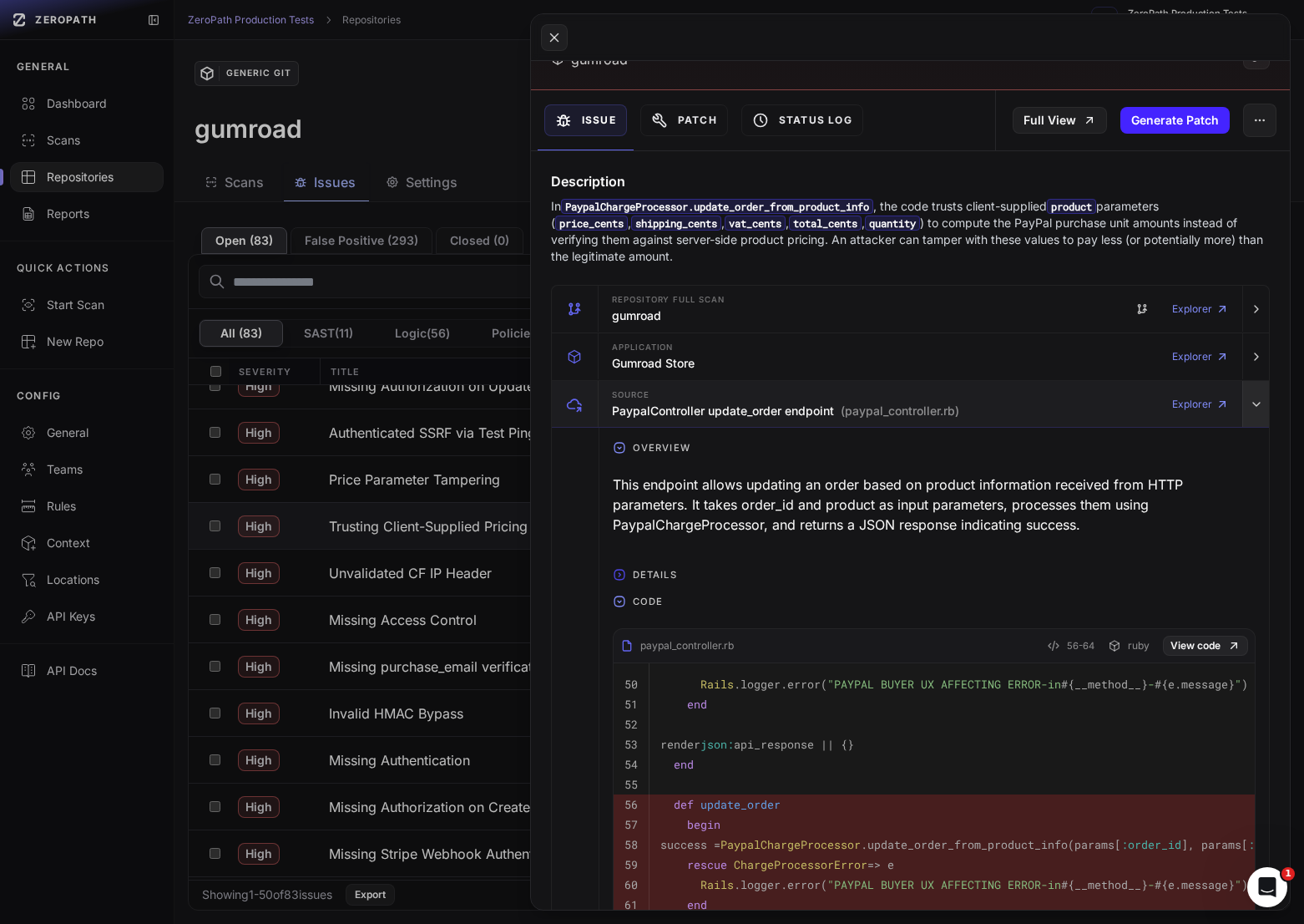
click at [1259, 406] on icon "button" at bounding box center [1257, 404] width 13 height 13
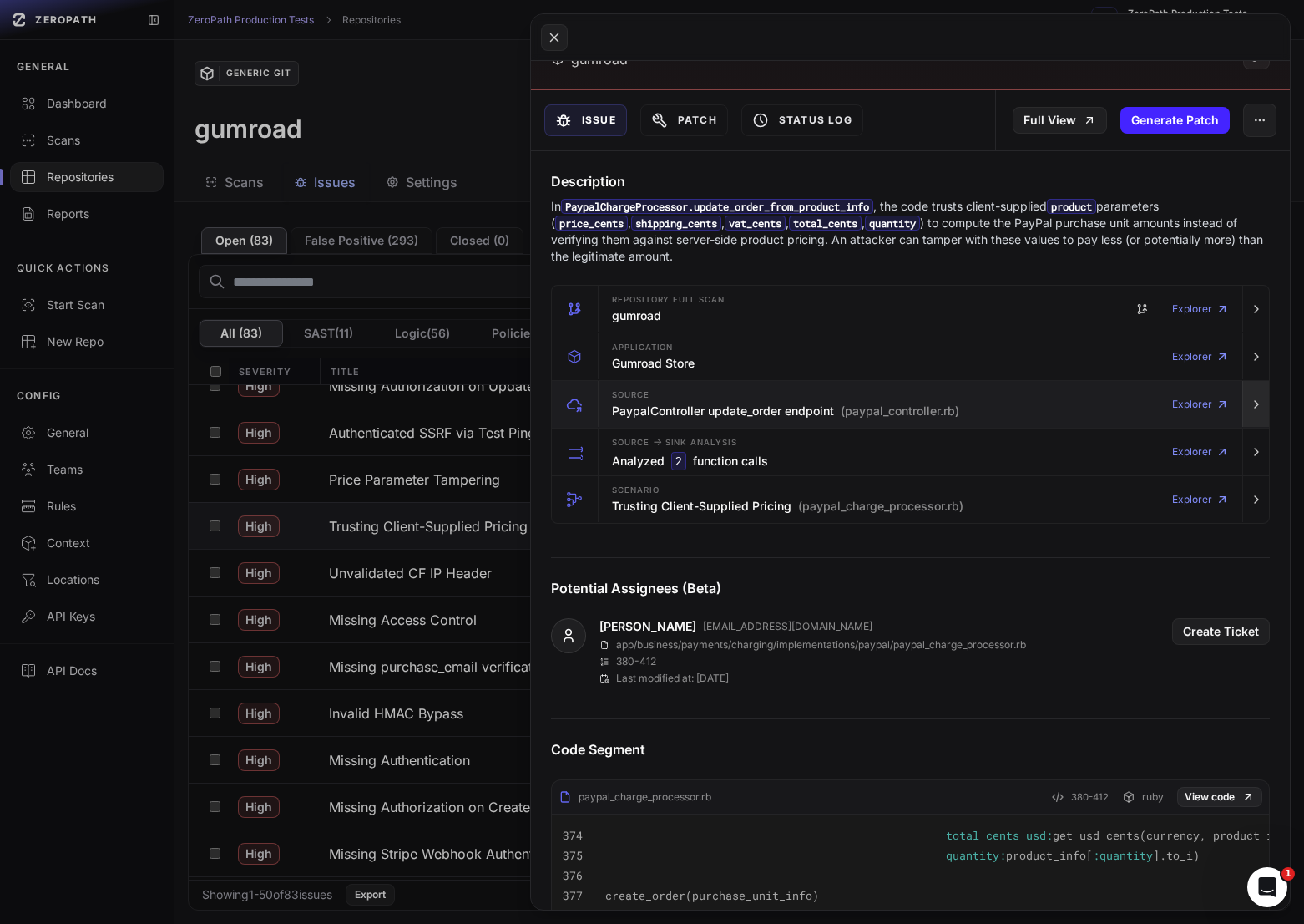
click at [1259, 406] on icon "button" at bounding box center [1257, 404] width 13 height 13
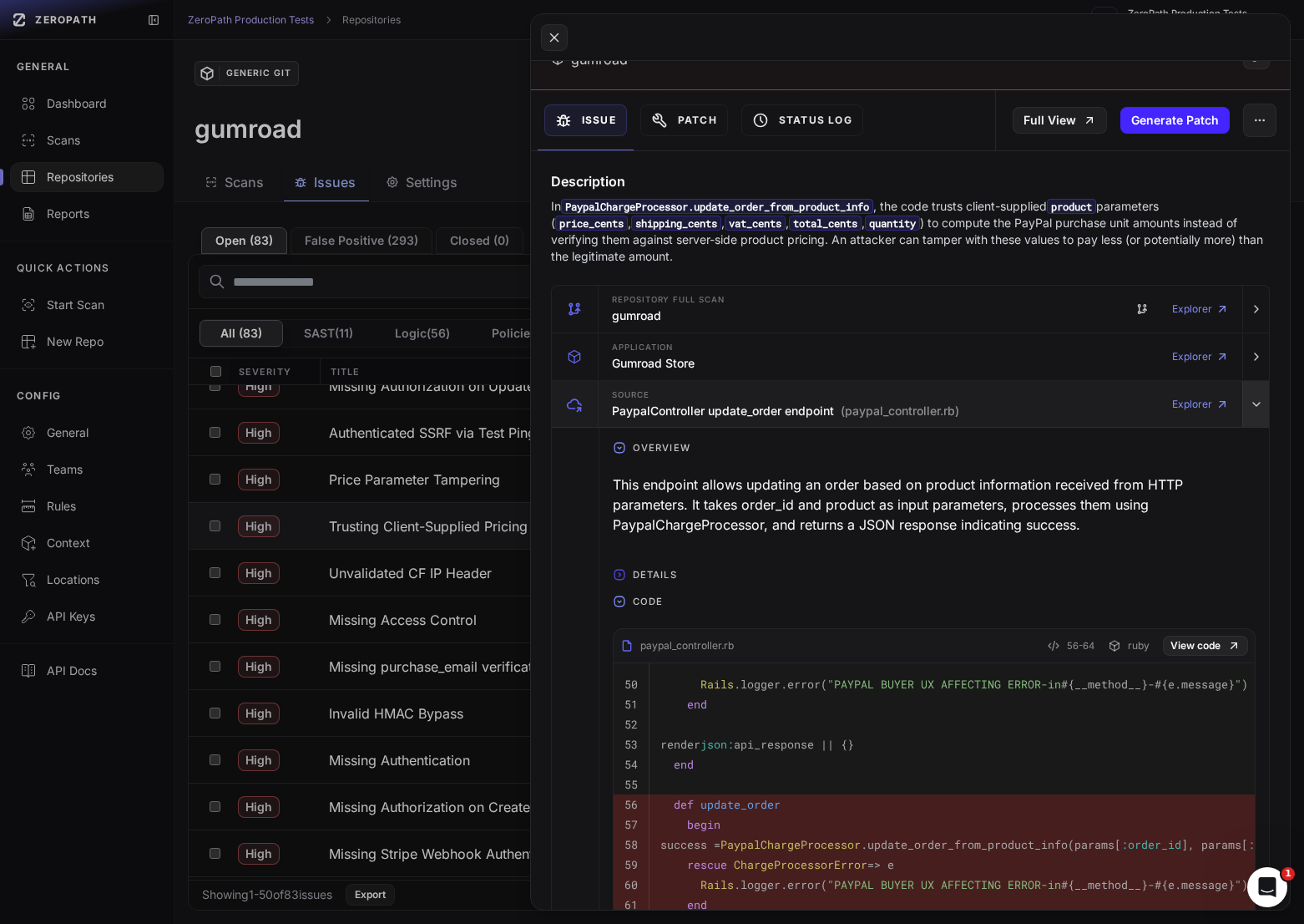
scroll to position [268, 0]
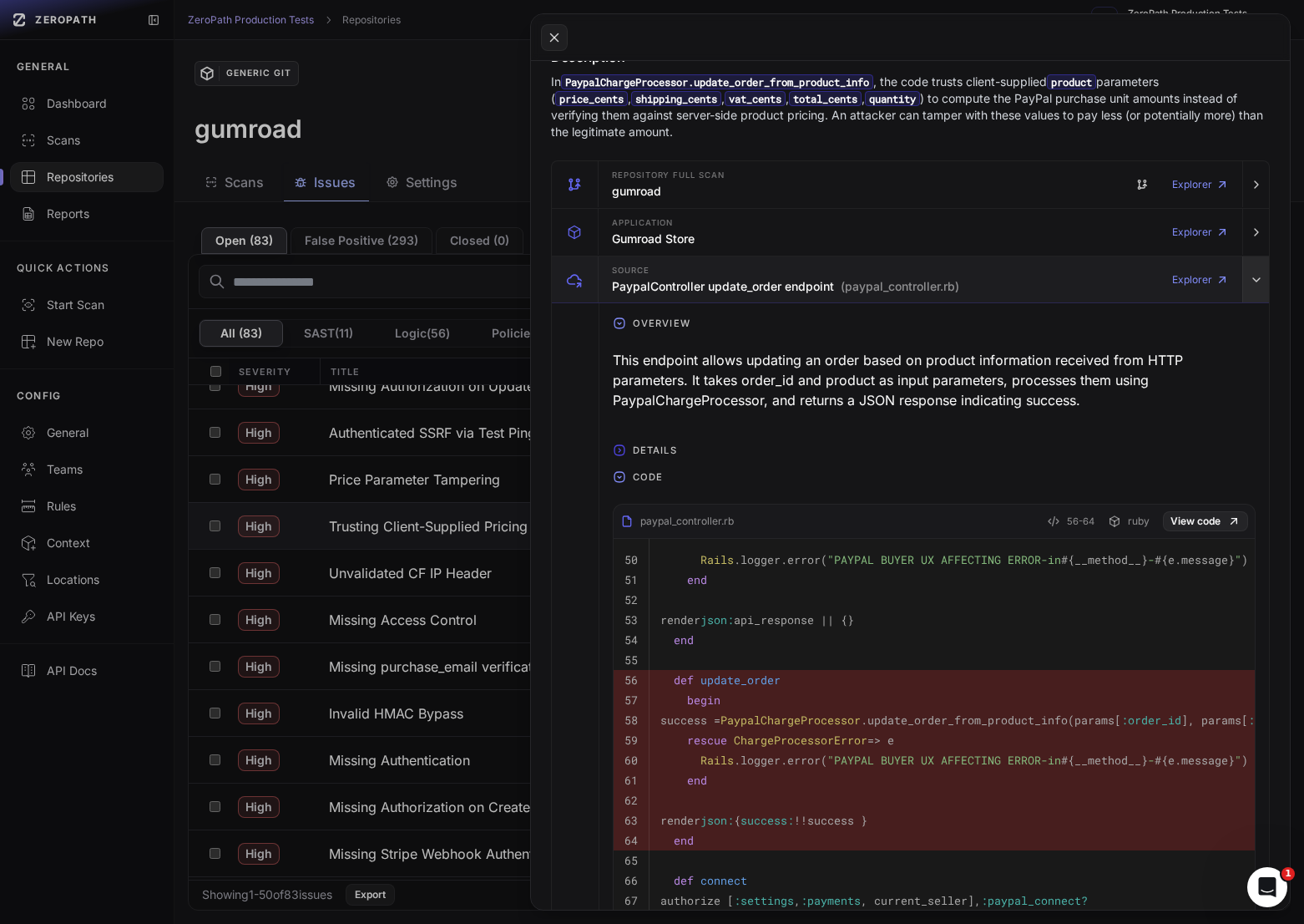
click at [1254, 291] on button "button" at bounding box center [1256, 279] width 26 height 46
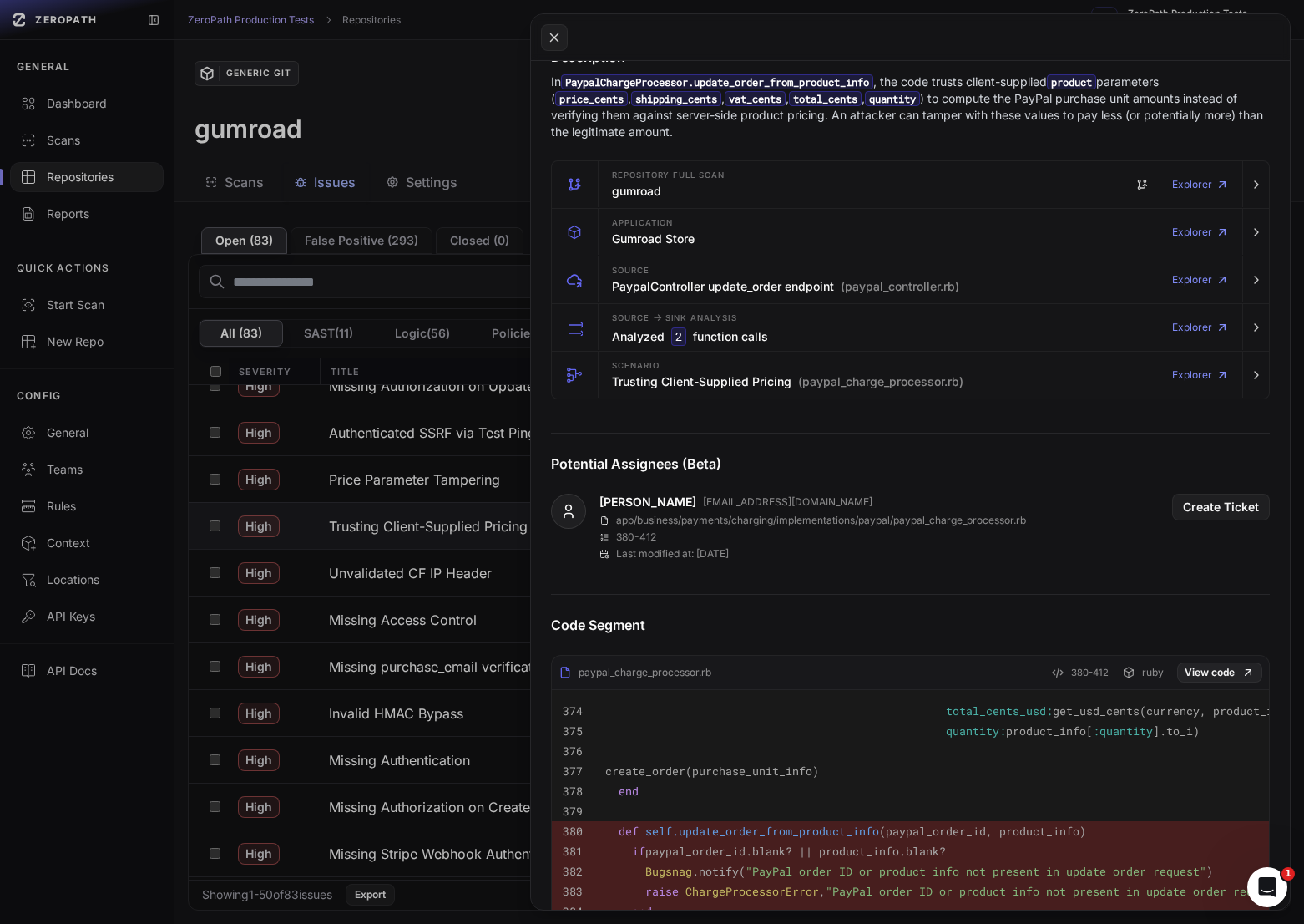
click at [446, 572] on button at bounding box center [652, 462] width 1304 height 924
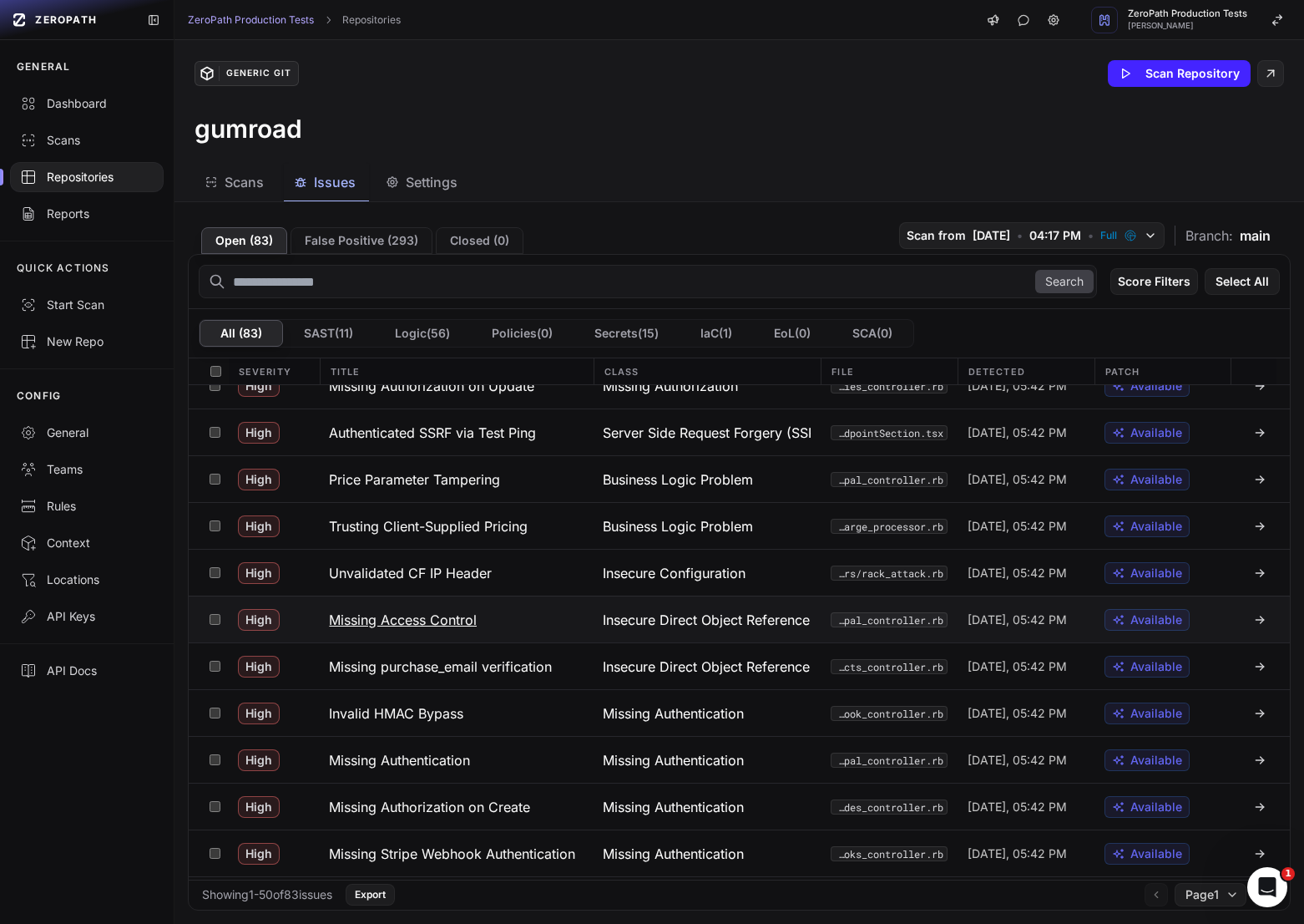
click at [475, 606] on button "Missing Access Control" at bounding box center [456, 619] width 274 height 46
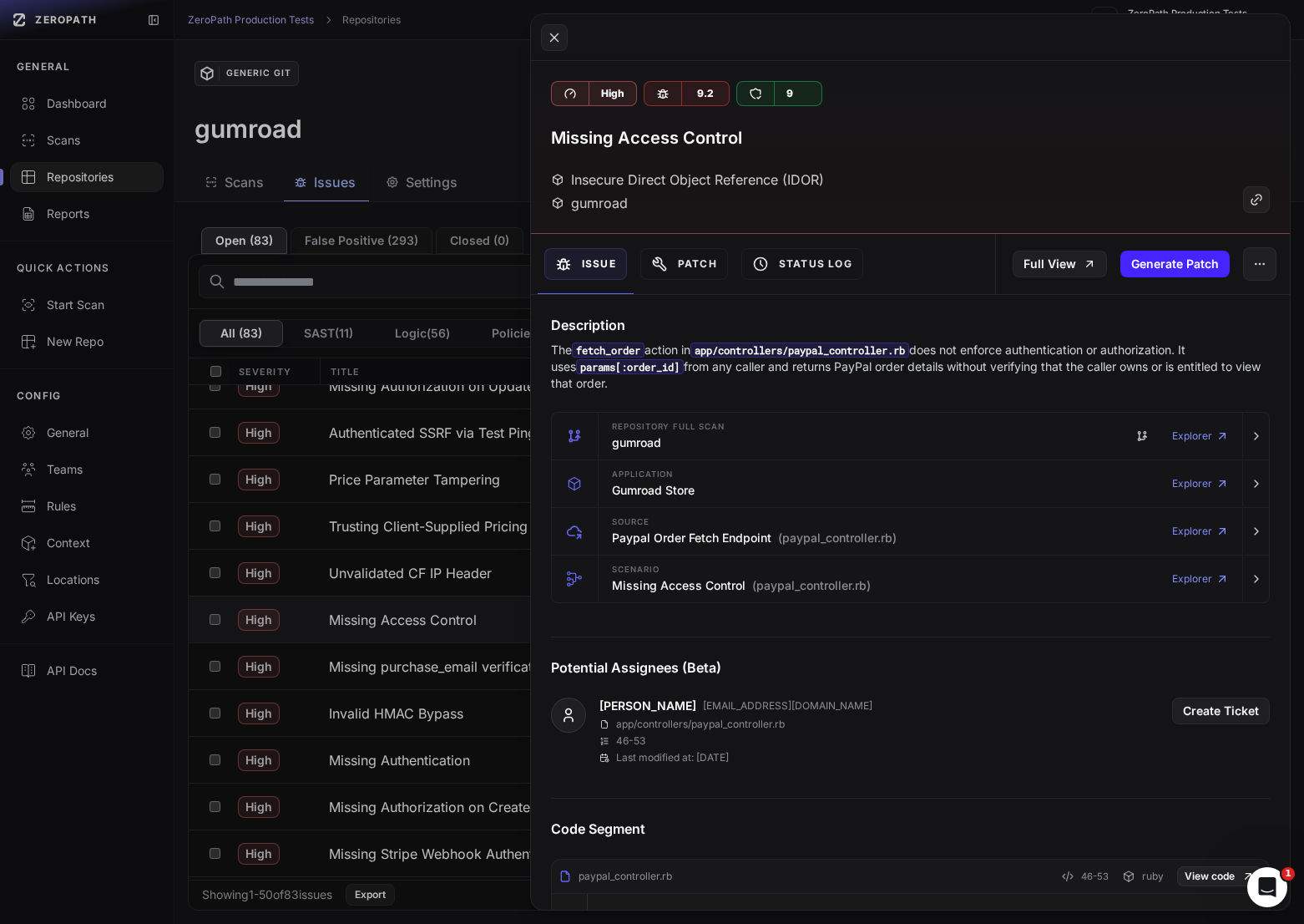
click at [687, 364] on p "The fetch_order action in app/controllers/paypal_controller.rb does not enforce…" at bounding box center [911, 366] width 719 height 50
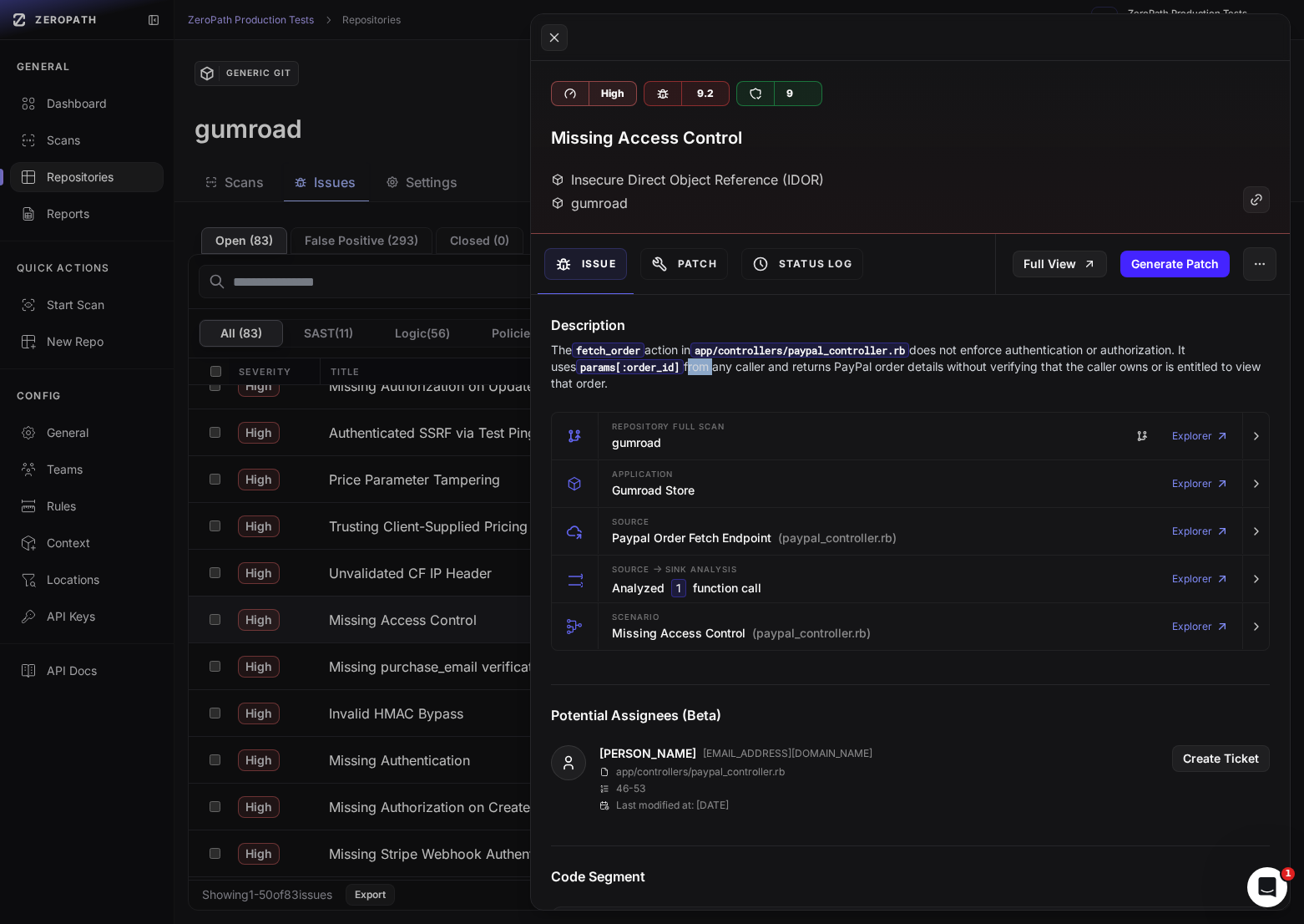
click at [687, 364] on p "The fetch_order action in app/controllers/paypal_controller.rb does not enforce…" at bounding box center [911, 366] width 719 height 50
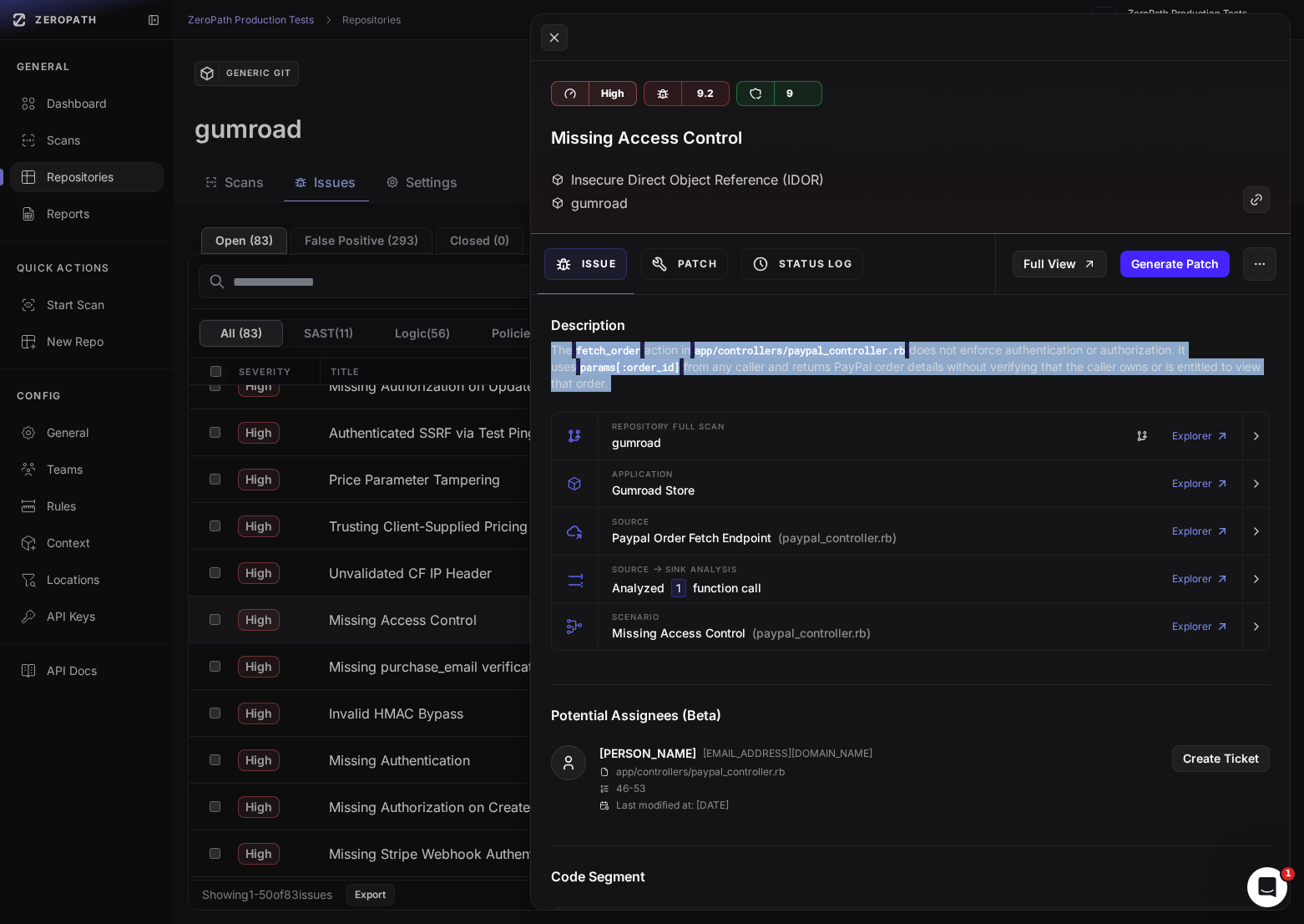
click at [687, 364] on p "The fetch_order action in app/controllers/paypal_controller.rb does not enforce…" at bounding box center [911, 366] width 719 height 50
click at [810, 368] on p "The fetch_order action in app/controllers/paypal_controller.rb does not enforce…" at bounding box center [911, 366] width 719 height 50
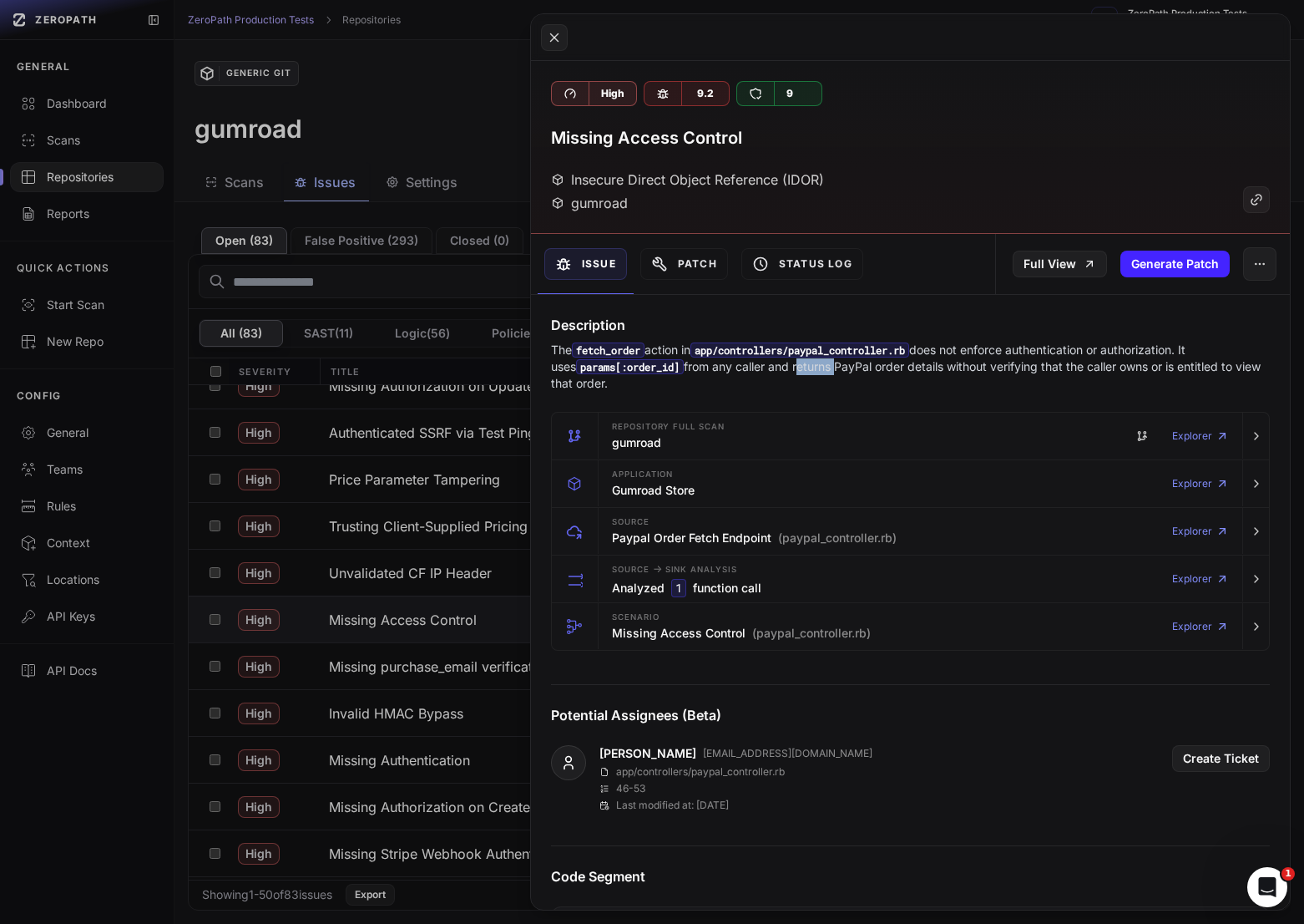
click at [810, 368] on p "The fetch_order action in app/controllers/paypal_controller.rb does not enforce…" at bounding box center [911, 366] width 719 height 50
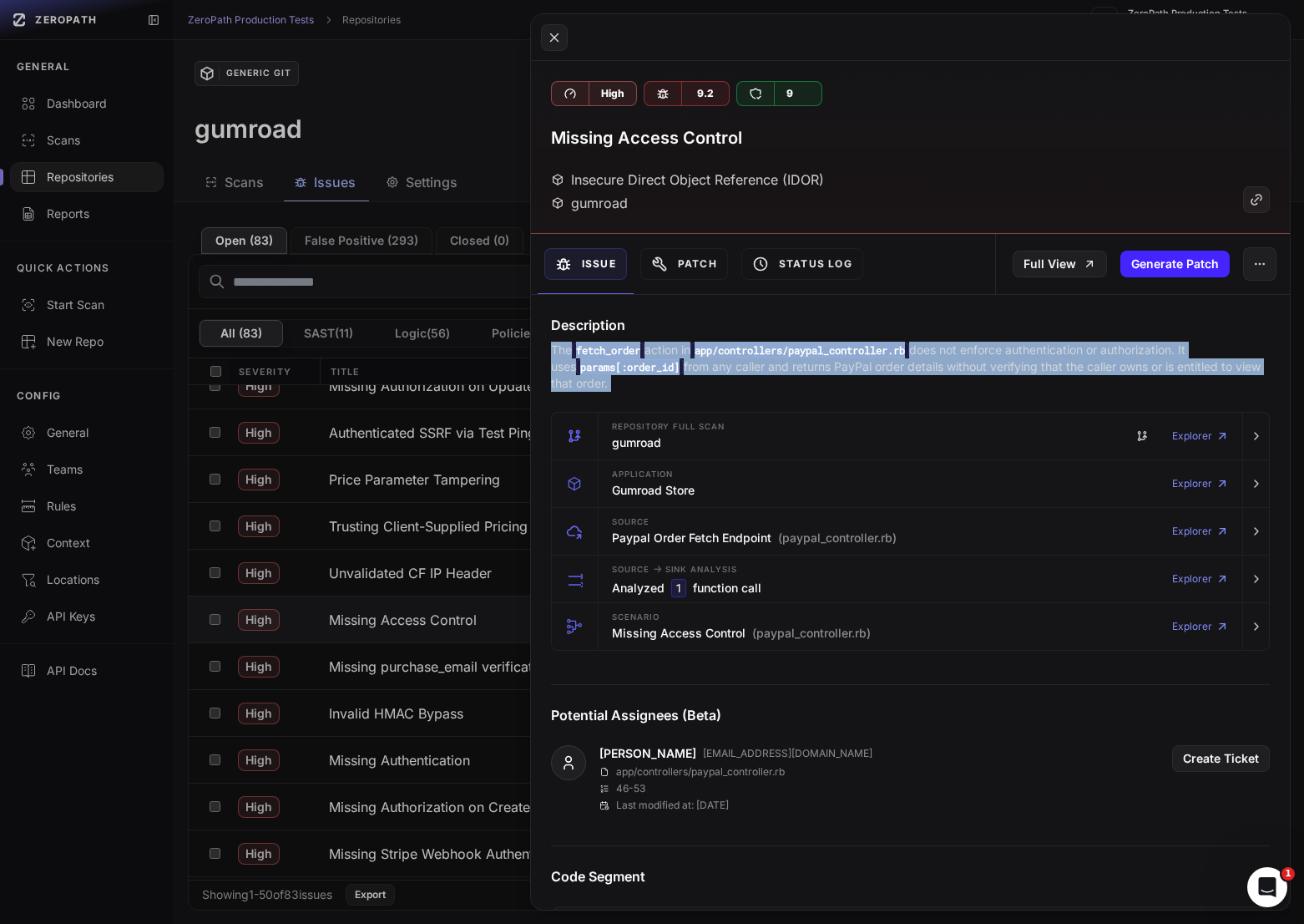
click at [810, 368] on p "The fetch_order action in app/controllers/paypal_controller.rb does not enforce…" at bounding box center [911, 366] width 719 height 50
click at [881, 368] on p "The fetch_order action in app/controllers/paypal_controller.rb does not enforce…" at bounding box center [911, 366] width 719 height 50
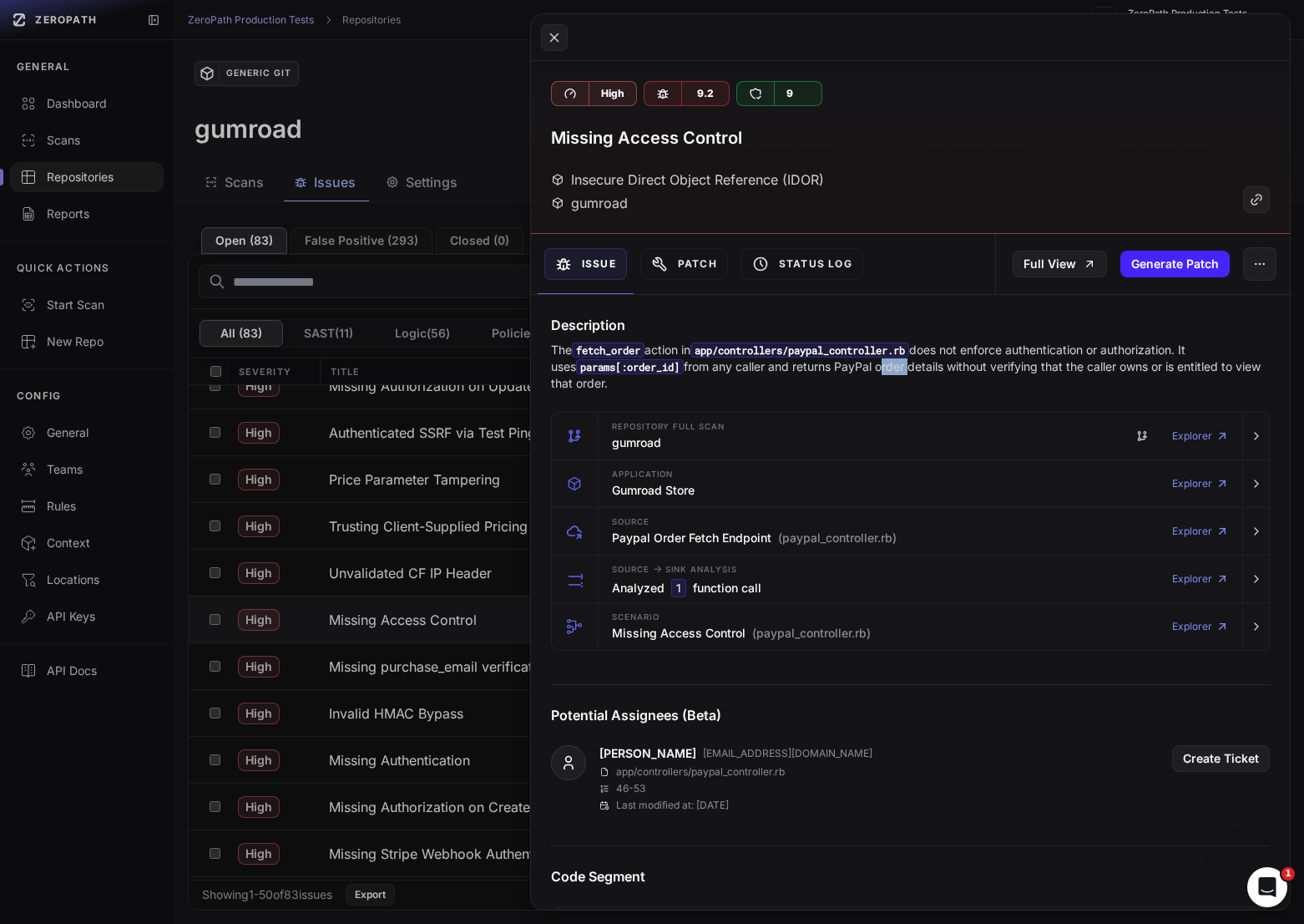
click at [881, 368] on p "The fetch_order action in app/controllers/paypal_controller.rb does not enforce…" at bounding box center [911, 366] width 719 height 50
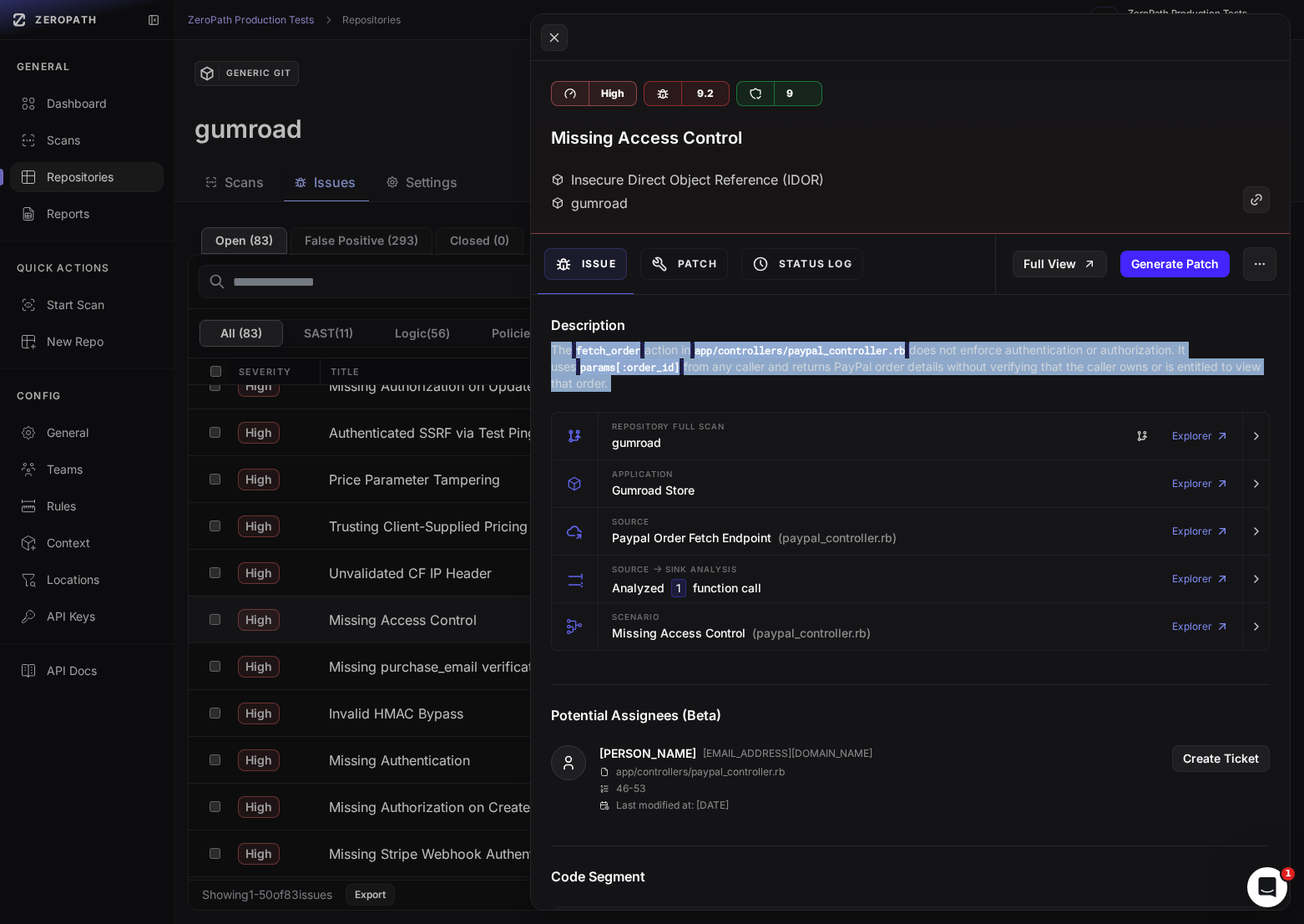
click at [881, 368] on p "The fetch_order action in app/controllers/paypal_controller.rb does not enforce…" at bounding box center [911, 366] width 719 height 50
click at [828, 368] on p "The fetch_order action in app/controllers/paypal_controller.rb does not enforce…" at bounding box center [911, 366] width 719 height 50
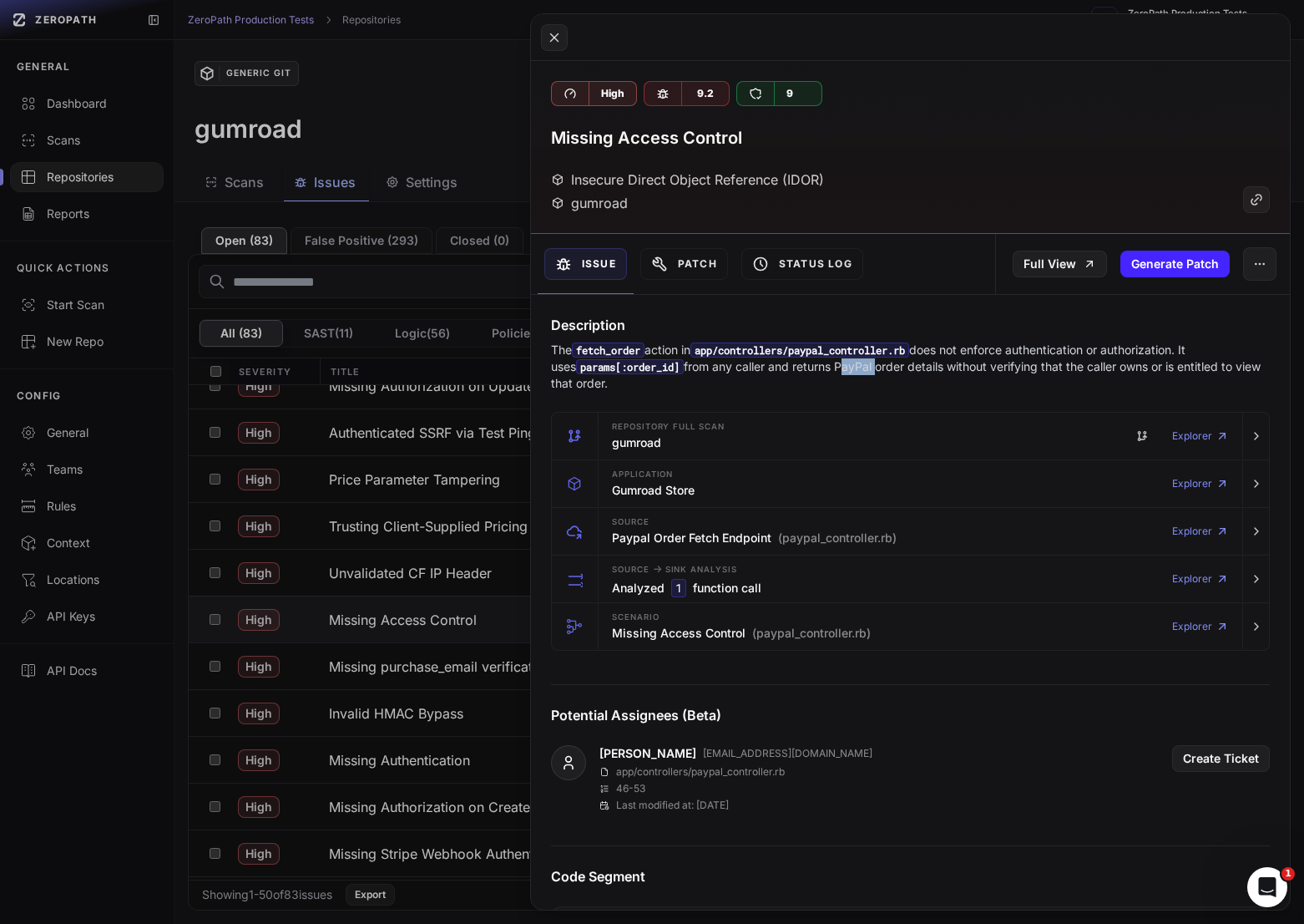
click at [828, 368] on p "The fetch_order action in app/controllers/paypal_controller.rb does not enforce…" at bounding box center [911, 366] width 719 height 50
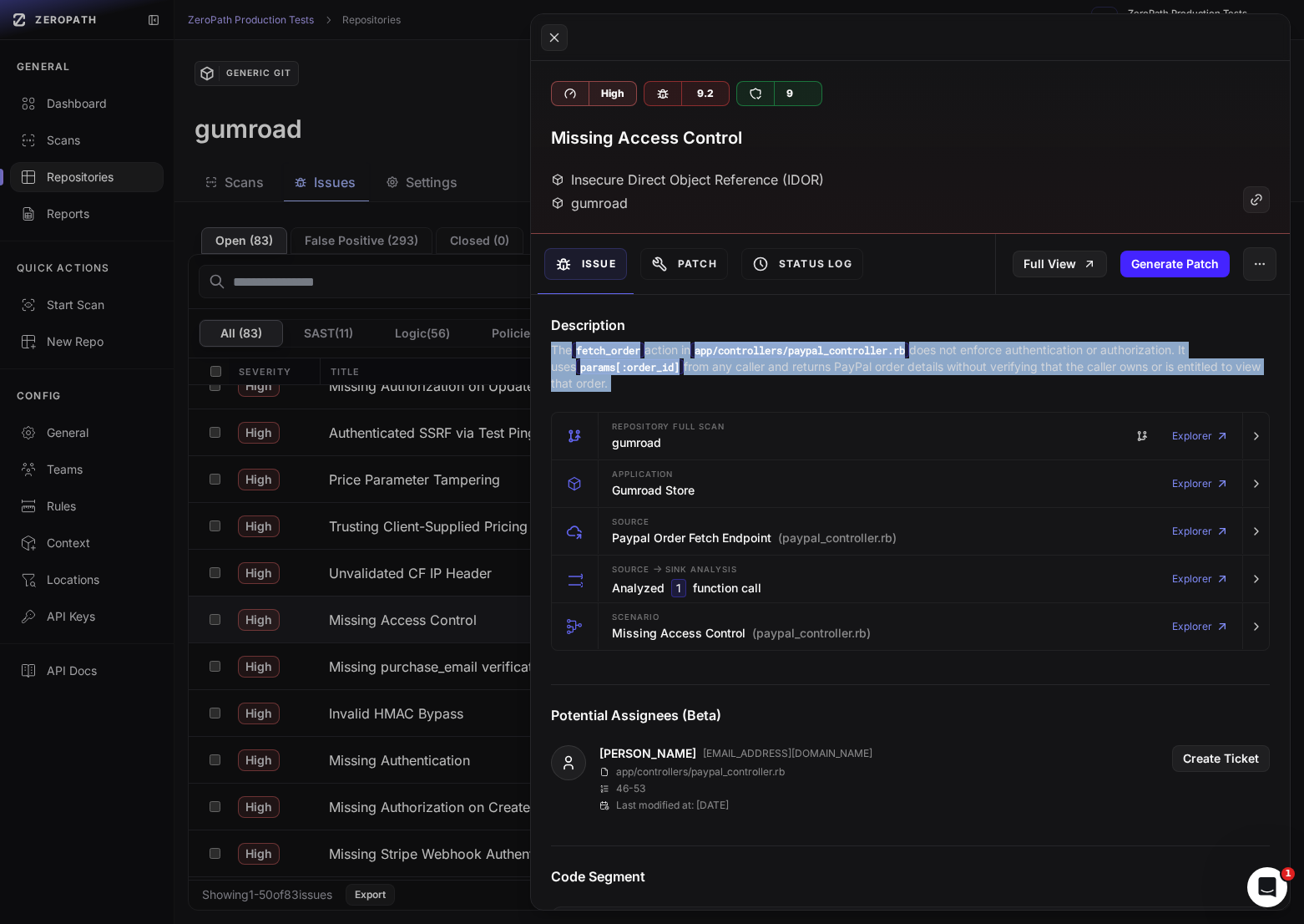
click at [828, 368] on p "The fetch_order action in app/controllers/paypal_controller.rb does not enforce…" at bounding box center [911, 366] width 719 height 50
click at [880, 368] on p "The fetch_order action in app/controllers/paypal_controller.rb does not enforce…" at bounding box center [911, 366] width 719 height 50
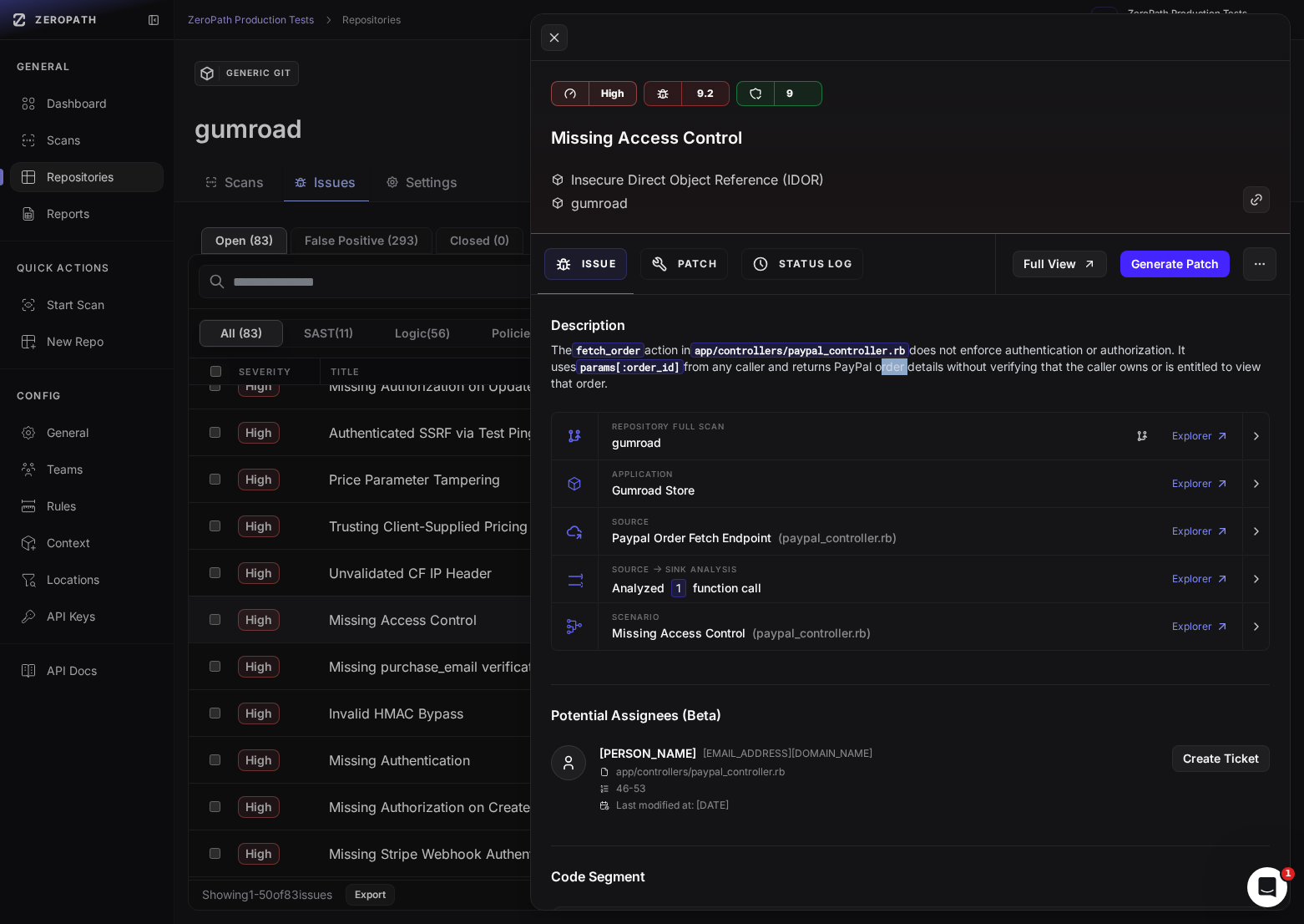
click at [880, 368] on p "The fetch_order action in app/controllers/paypal_controller.rb does not enforce…" at bounding box center [911, 366] width 719 height 50
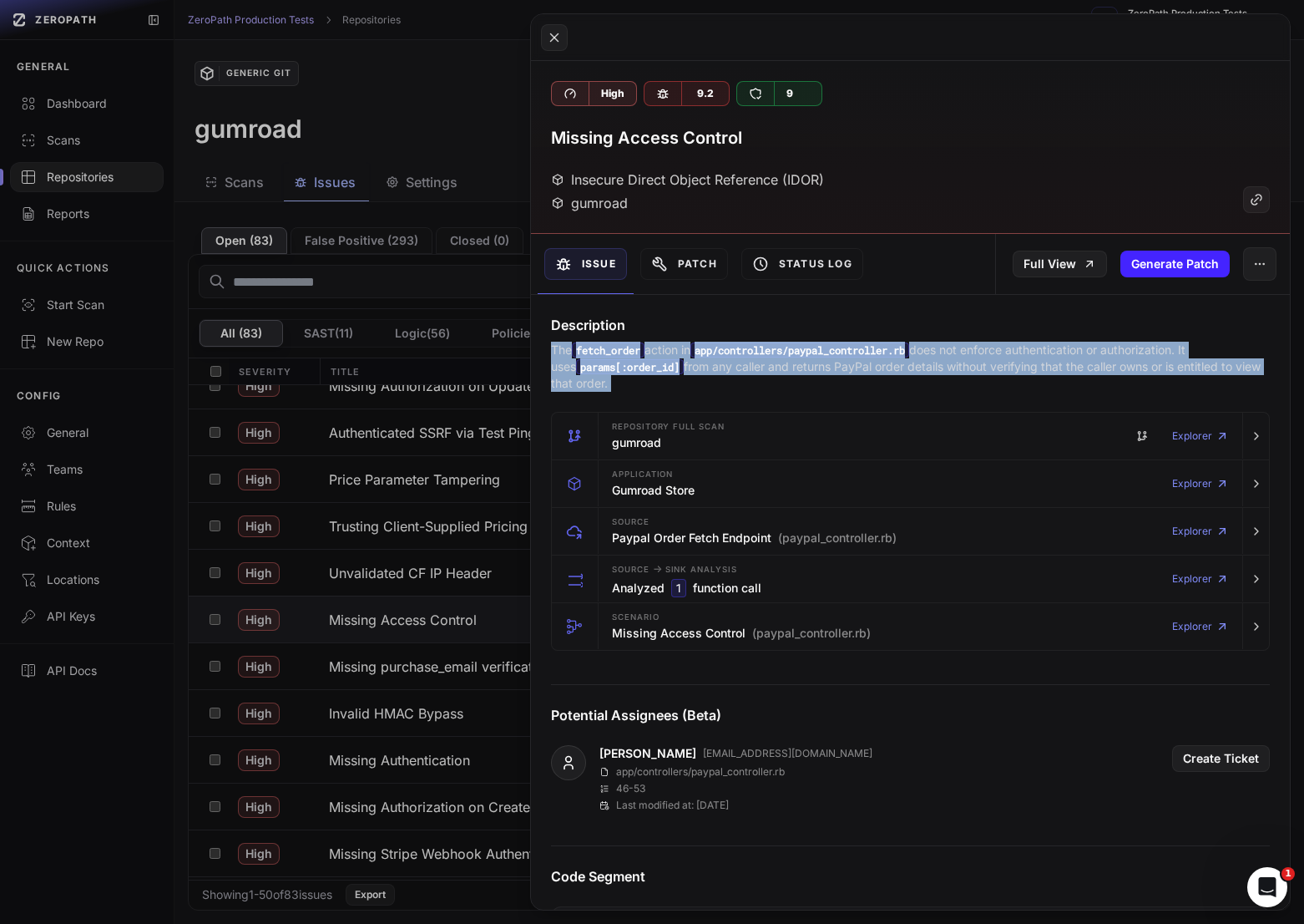
click at [880, 368] on p "The fetch_order action in app/controllers/paypal_controller.rb does not enforce…" at bounding box center [911, 366] width 719 height 50
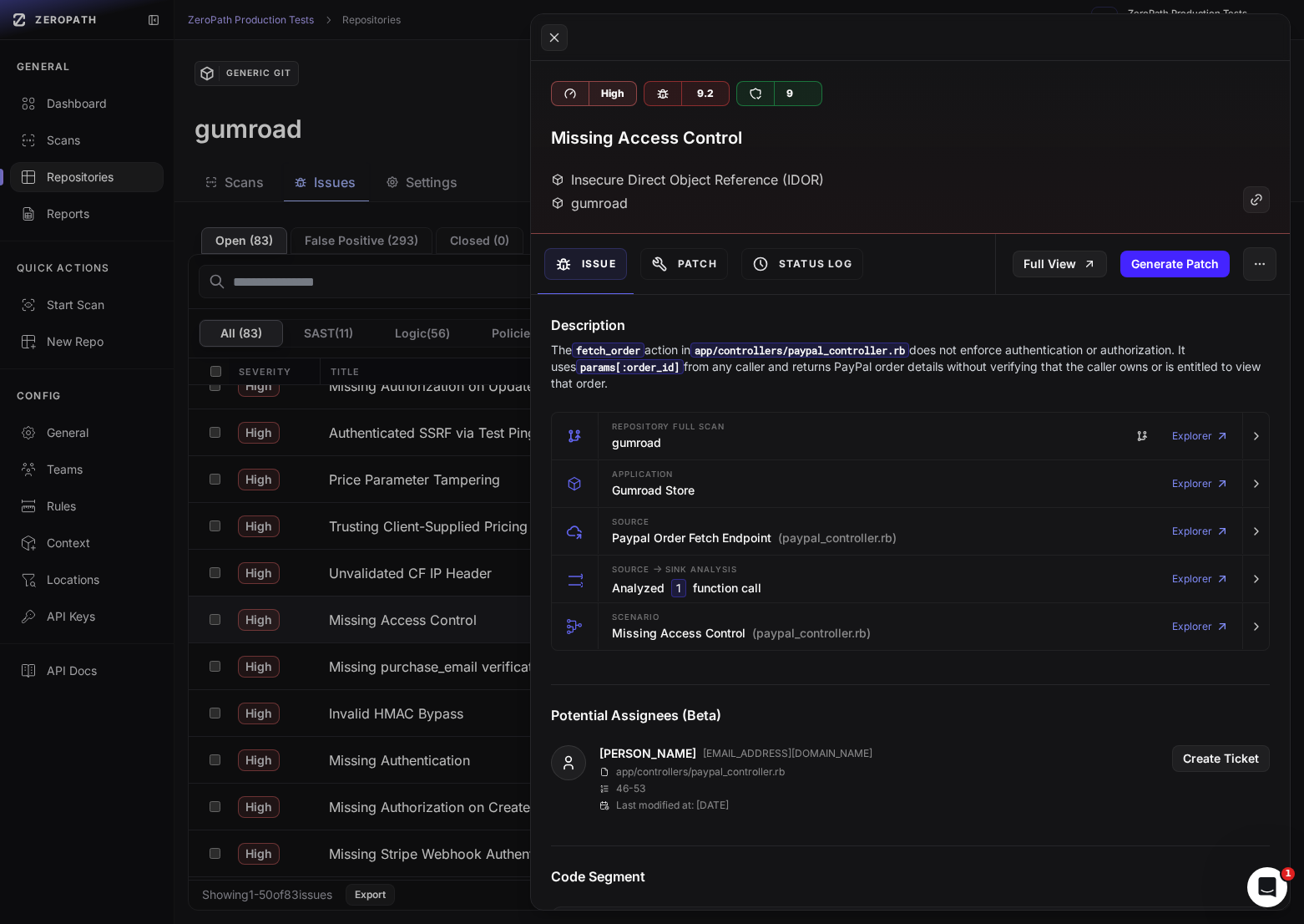
click at [966, 367] on p "The fetch_order action in app/controllers/paypal_controller.rb does not enforce…" at bounding box center [911, 366] width 719 height 50
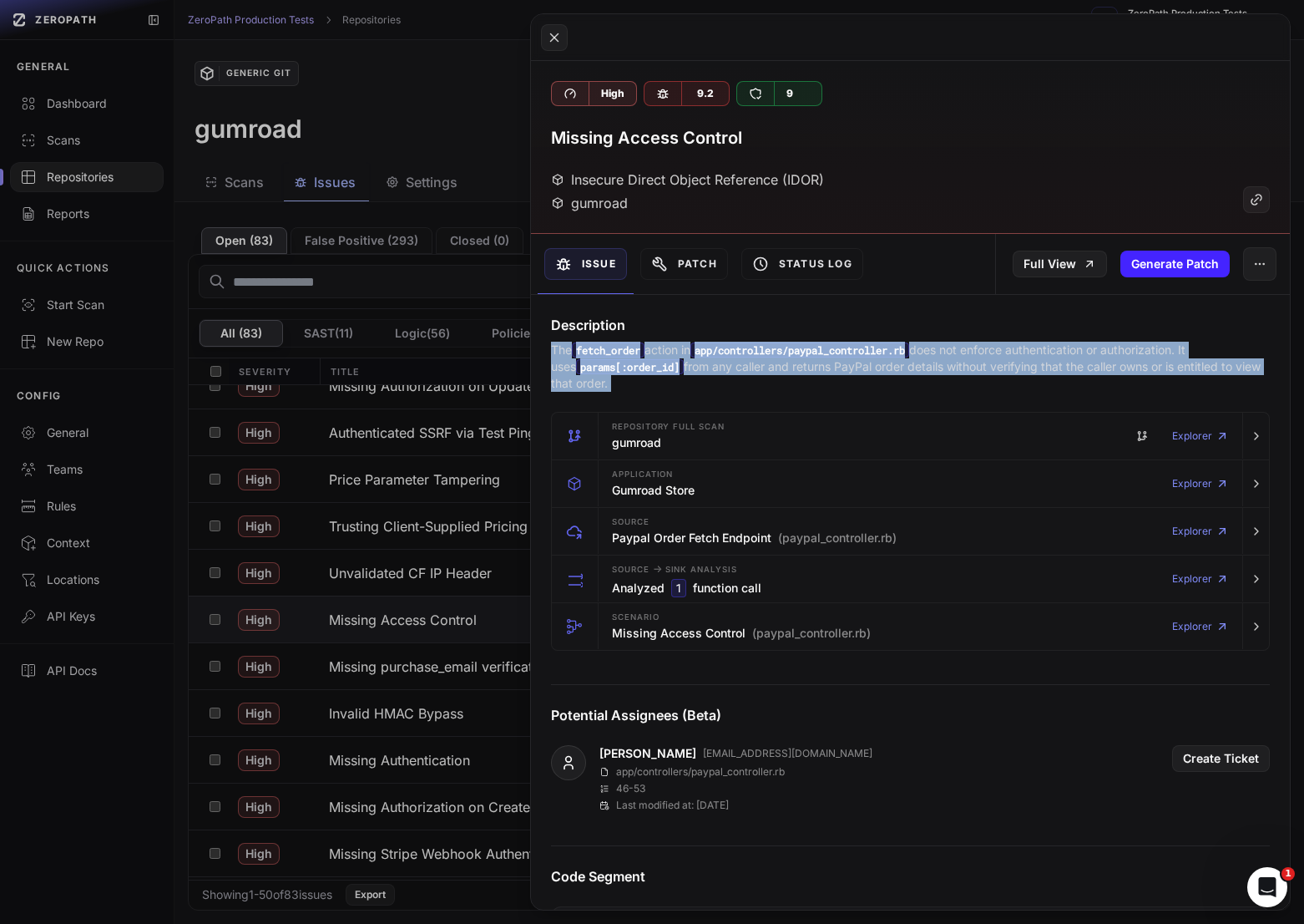
click at [966, 367] on p "The fetch_order action in app/controllers/paypal_controller.rb does not enforce…" at bounding box center [911, 366] width 719 height 50
click at [1000, 367] on p "The fetch_order action in app/controllers/paypal_controller.rb does not enforce…" at bounding box center [911, 366] width 719 height 50
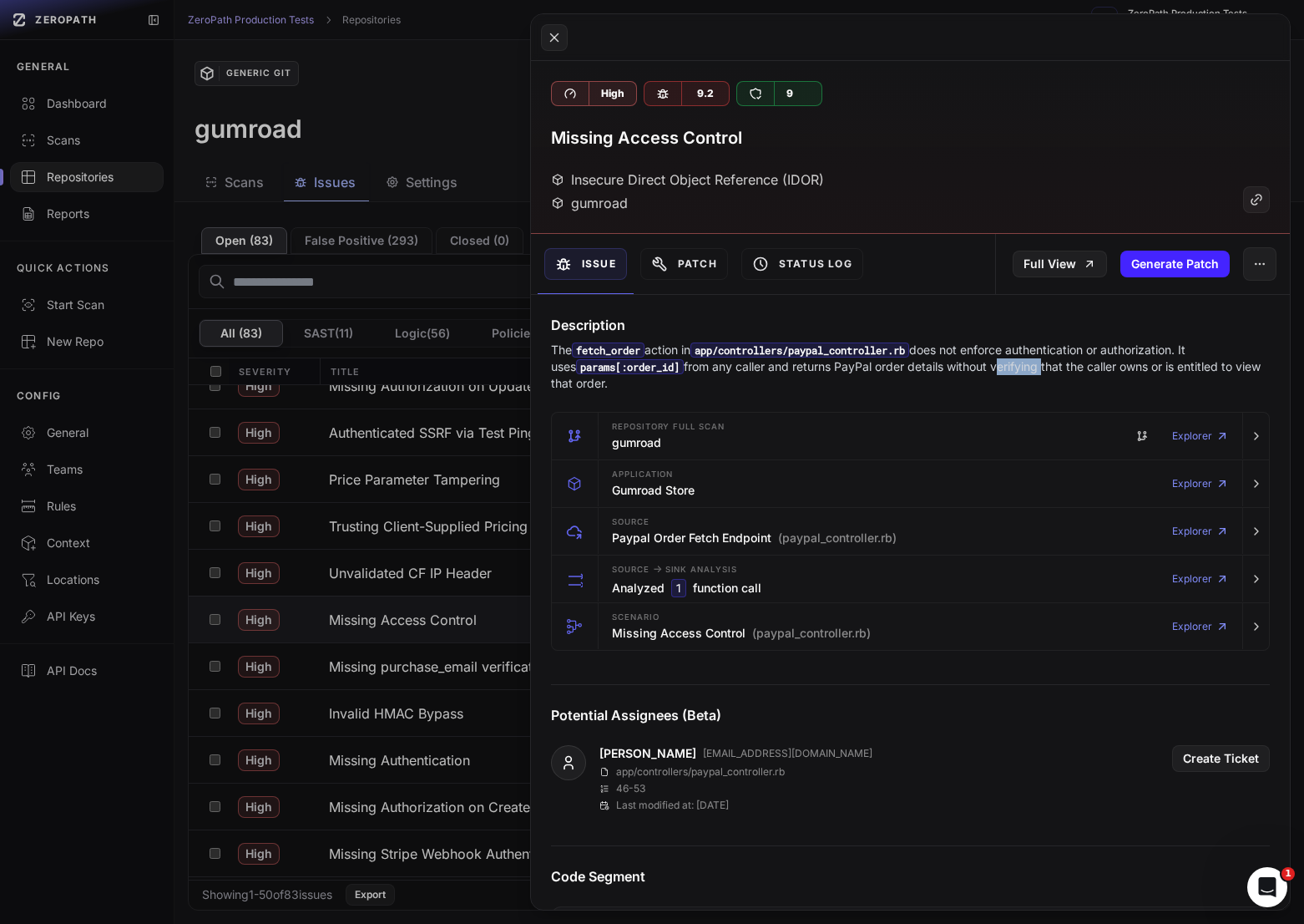
click at [1000, 367] on p "The fetch_order action in app/controllers/paypal_controller.rb does not enforce…" at bounding box center [911, 366] width 719 height 50
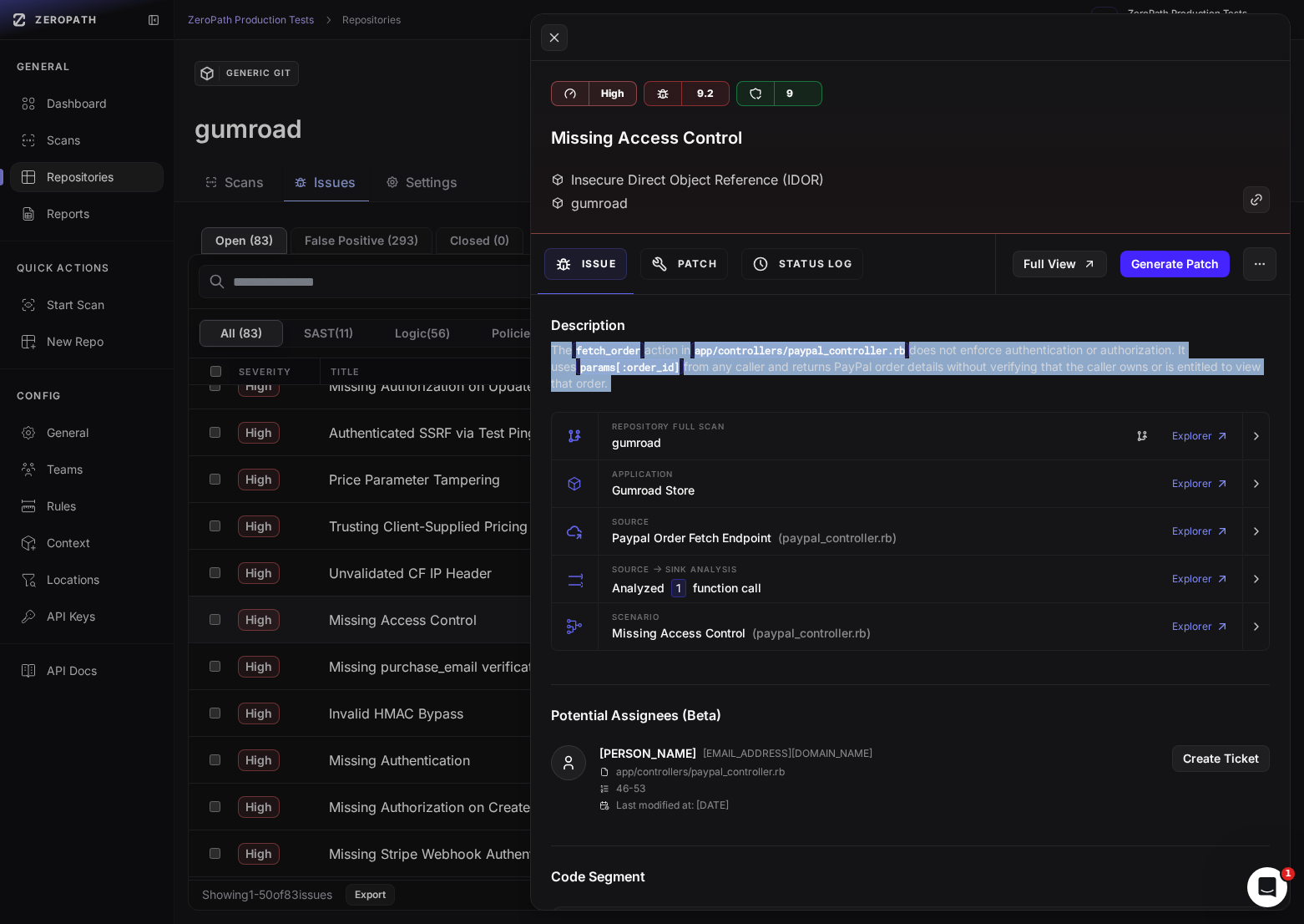
click at [1000, 367] on p "The fetch_order action in app/controllers/paypal_controller.rb does not enforce…" at bounding box center [911, 366] width 719 height 50
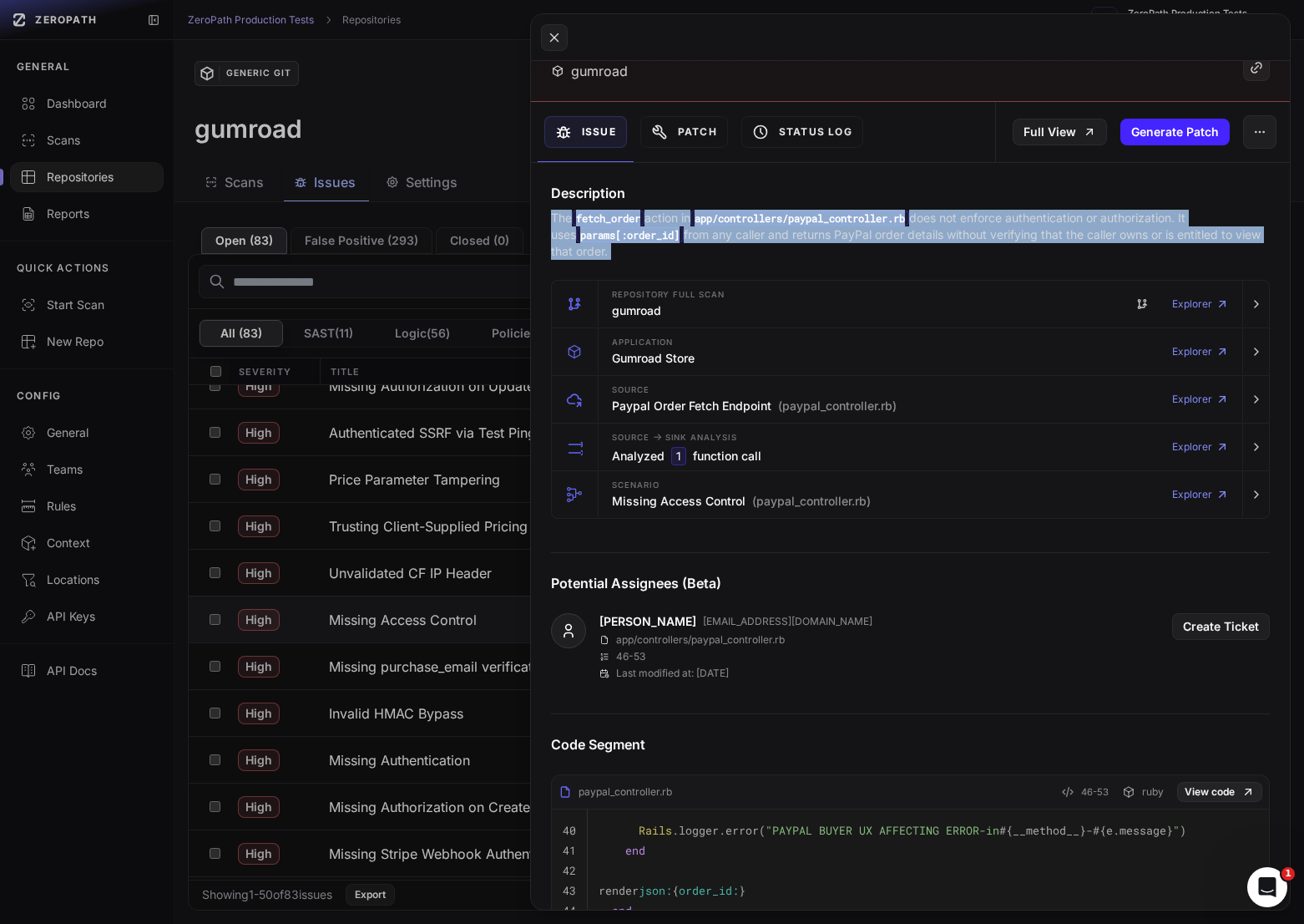
scroll to position [135, 0]
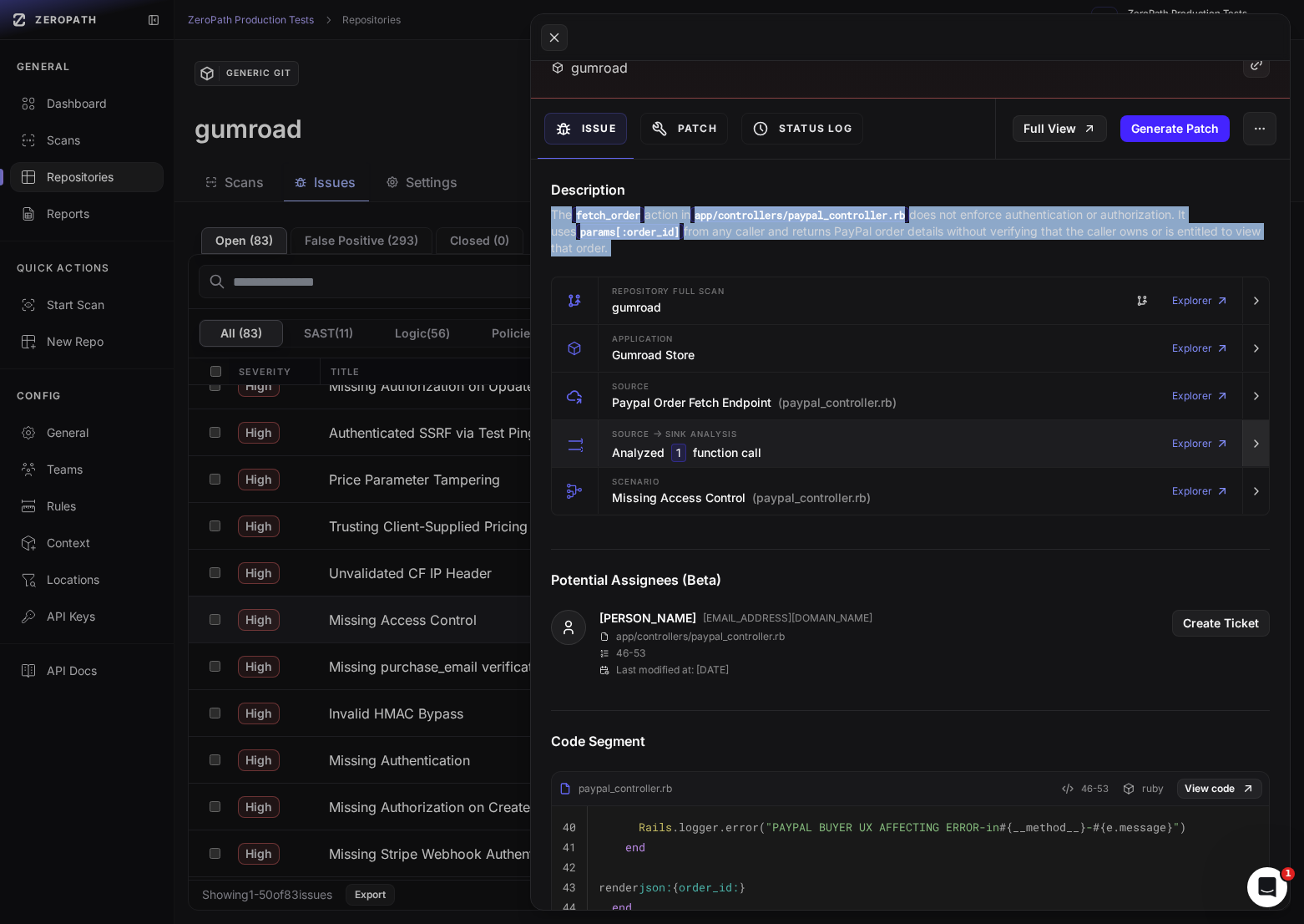
click at [1254, 444] on icon "button" at bounding box center [1257, 444] width 13 height 13
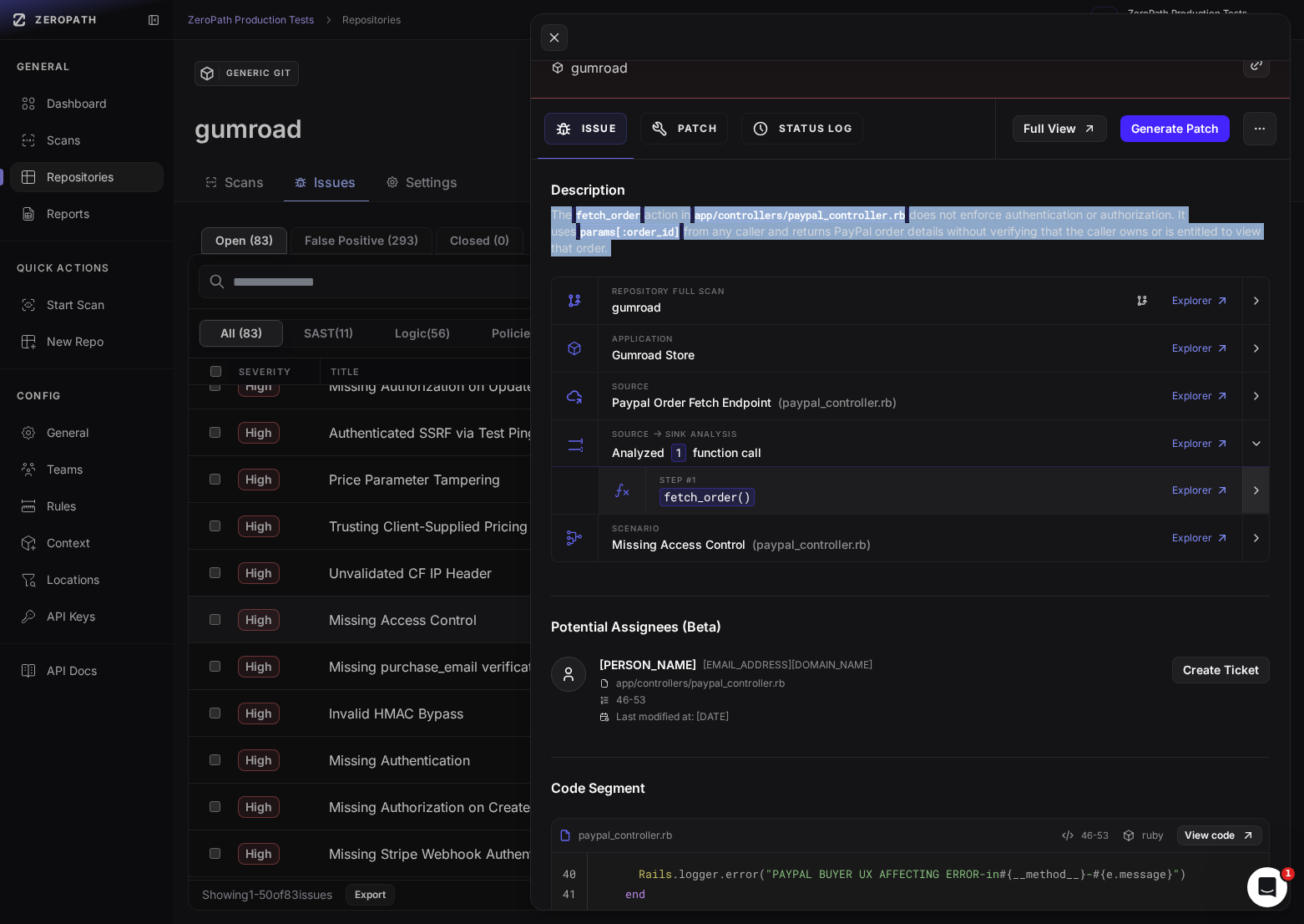
click at [1247, 481] on button "button" at bounding box center [1256, 490] width 26 height 46
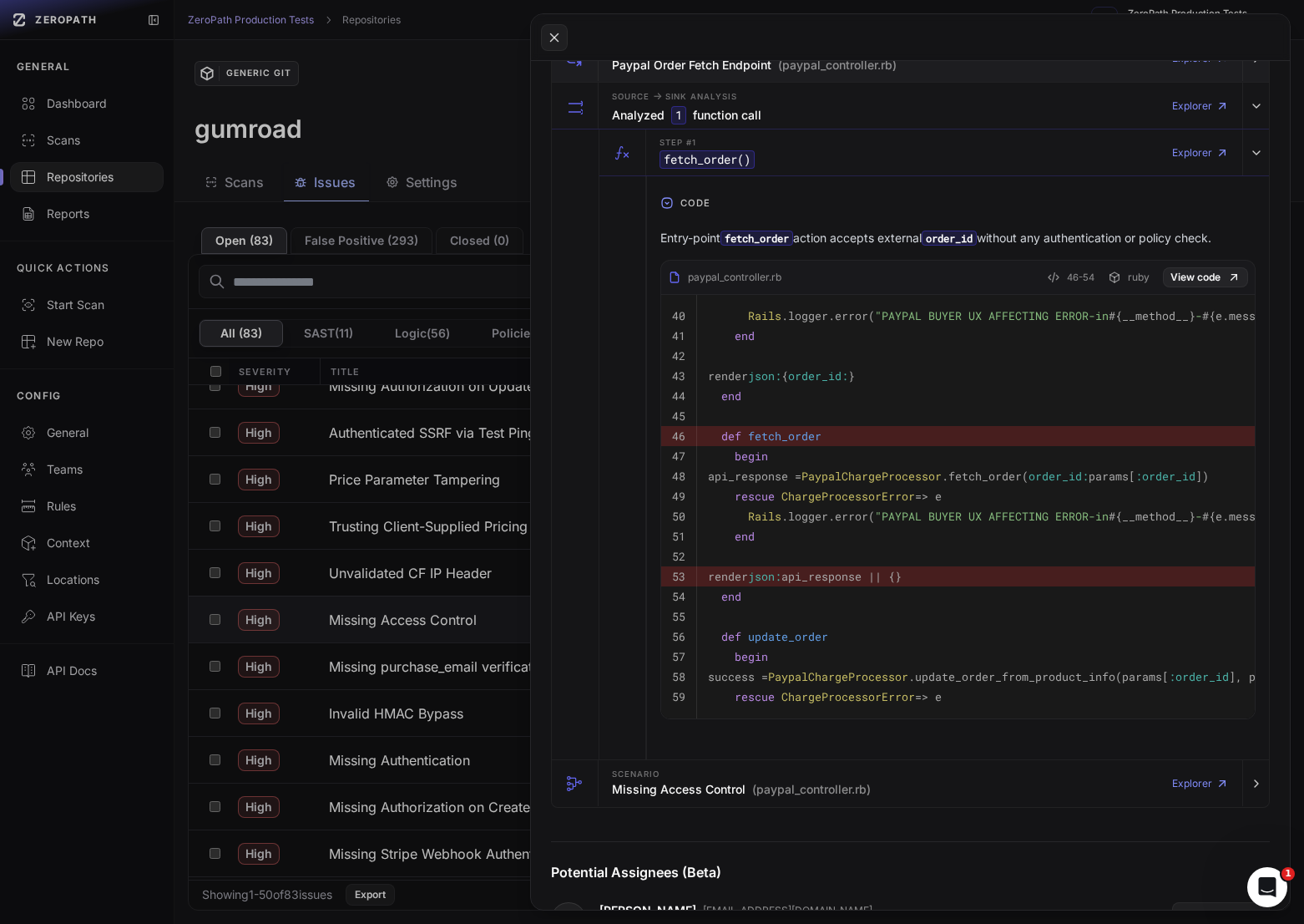
scroll to position [680, 0]
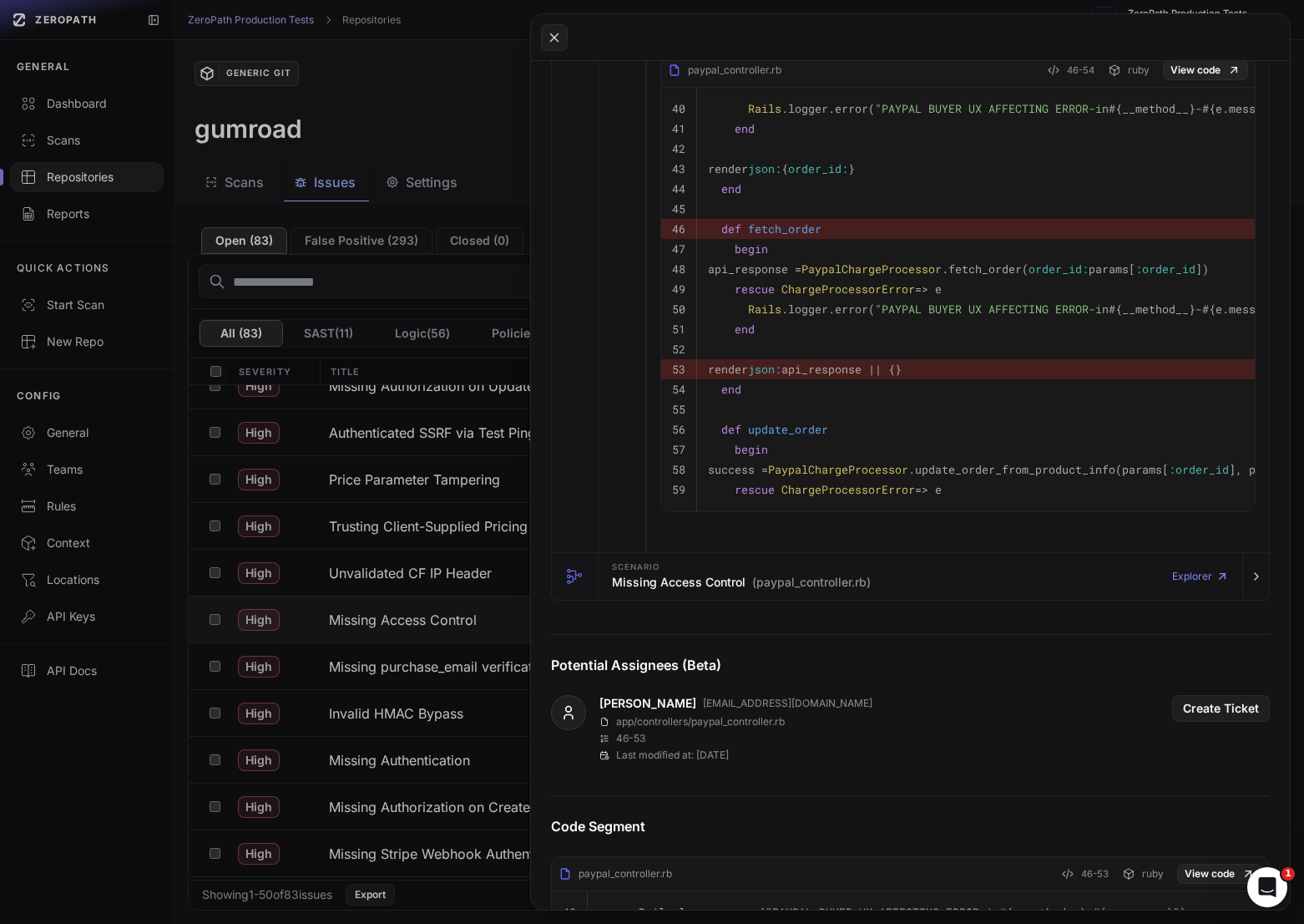
click at [1270, 577] on div "Repository Full scan gumroad Explorer Application Gumroad Store Explorer Source…" at bounding box center [911, 166] width 759 height 868
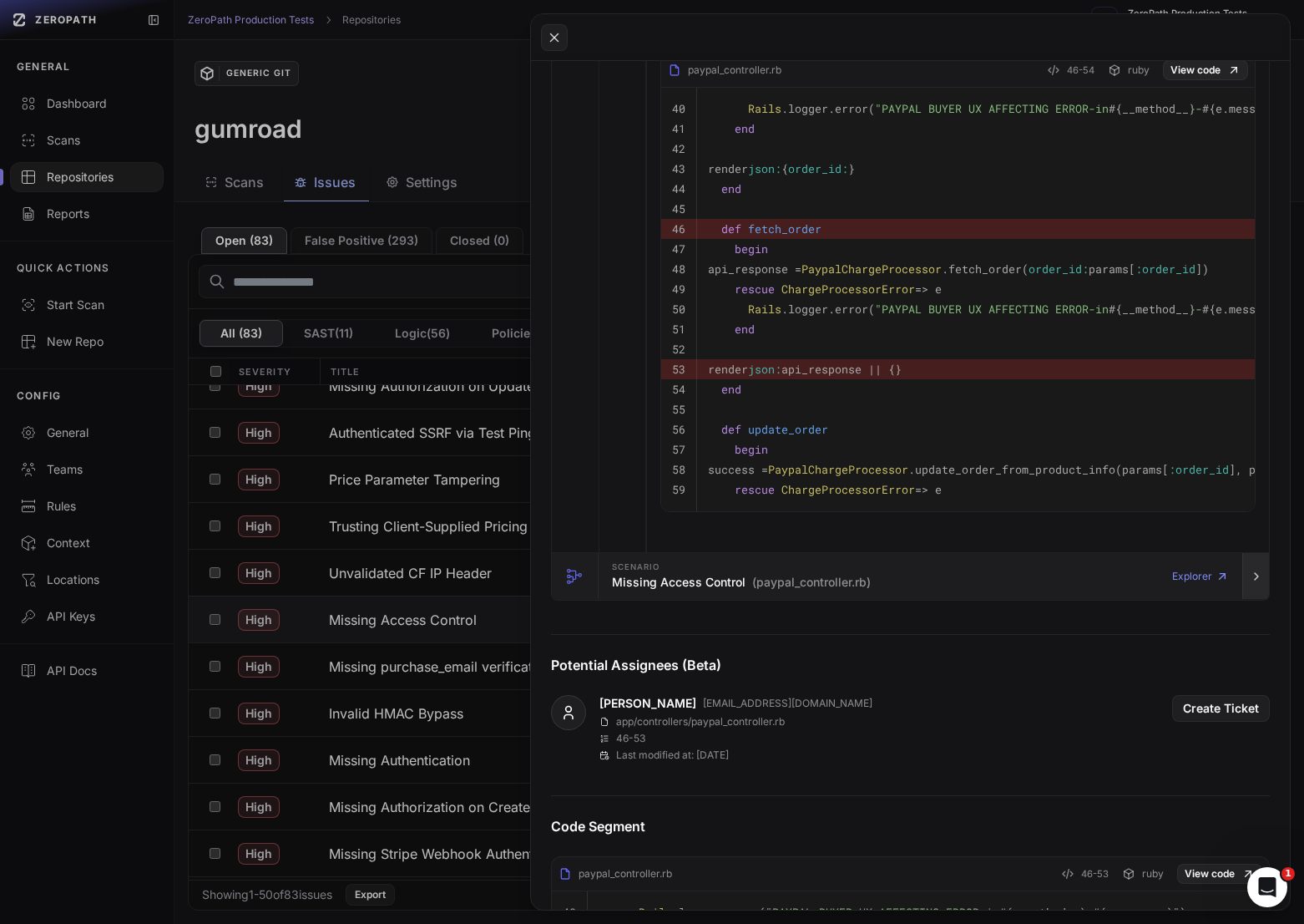
click at [1252, 577] on icon "button" at bounding box center [1257, 576] width 13 height 13
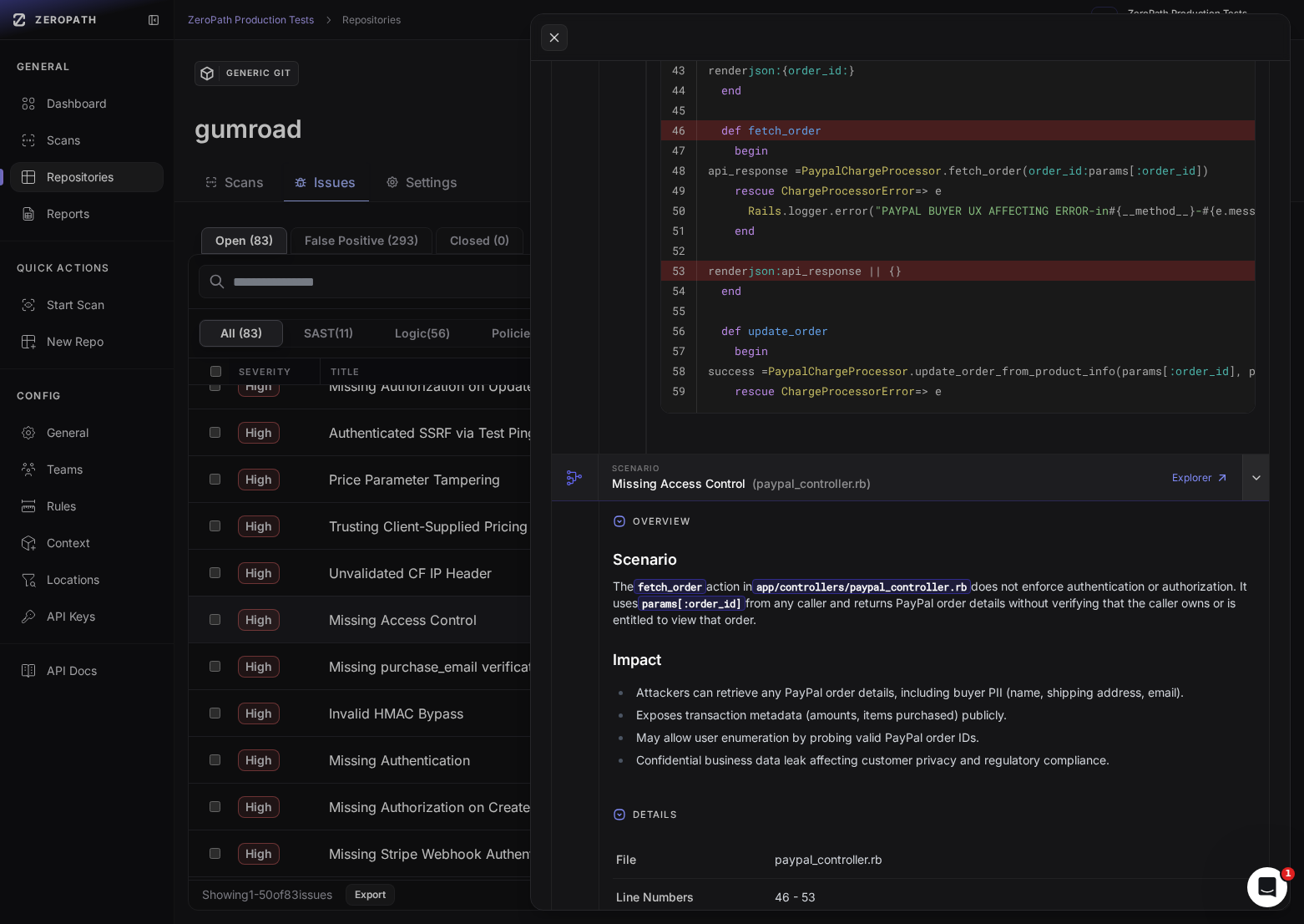
scroll to position [793, 0]
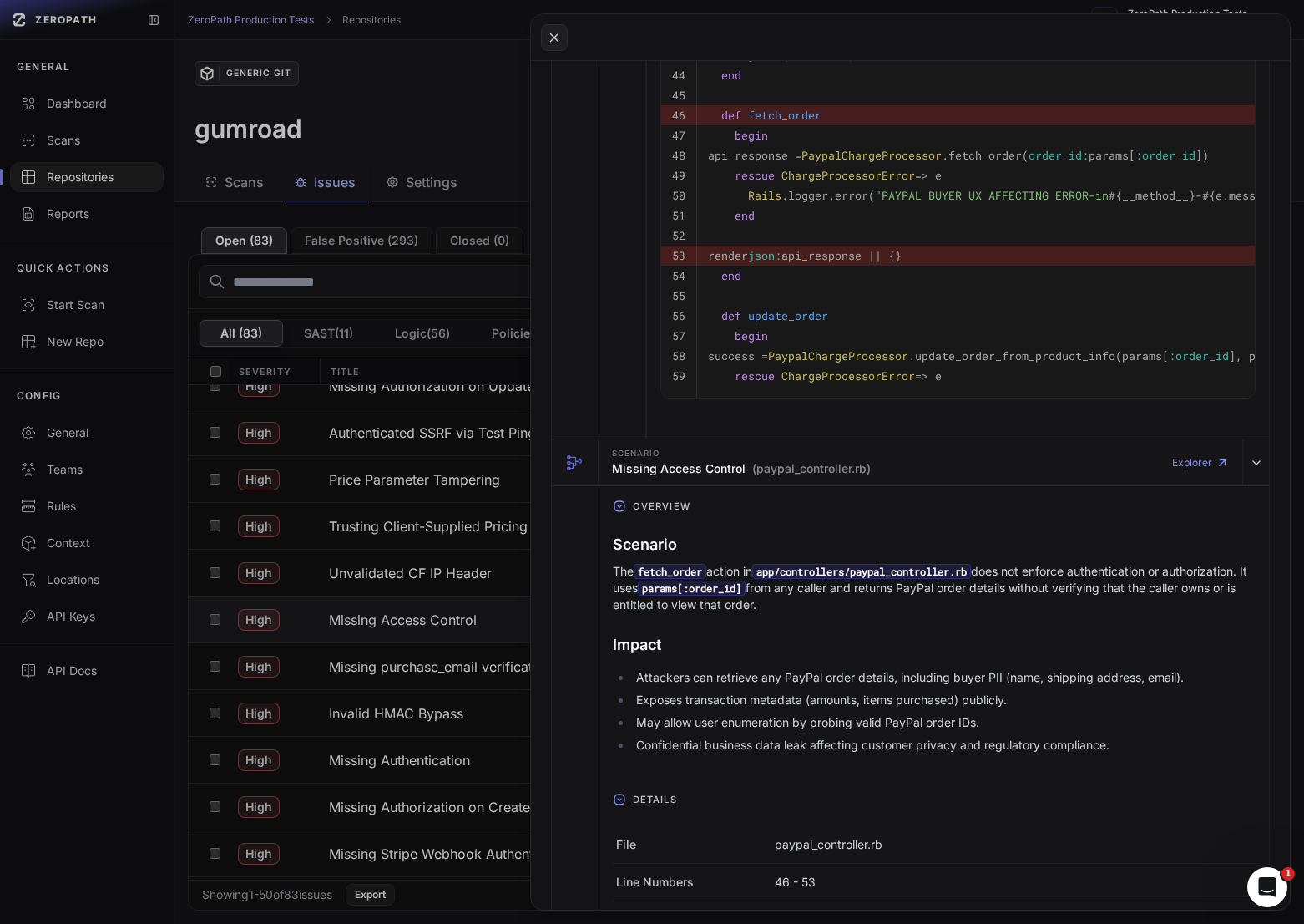
click at [951, 691] on ul "Attackers can retrieve any PayPal order details, including buyer PII (name, shi…" at bounding box center [934, 710] width 643 height 84
click at [960, 673] on li "Attackers can retrieve any PayPal order details, including buyer PII (name, shi…" at bounding box center [944, 677] width 624 height 17
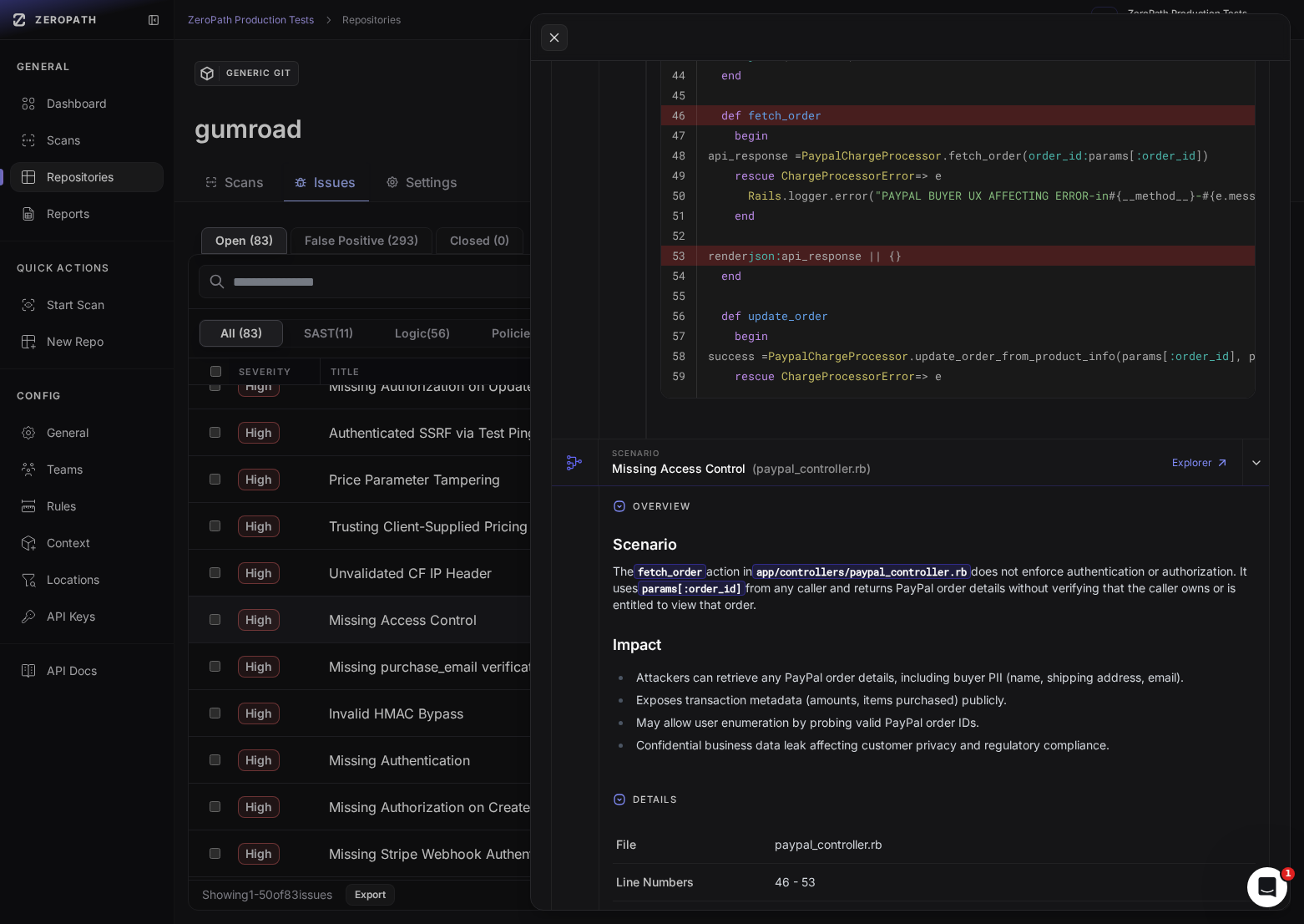
click at [932, 697] on li "Exposes transaction metadata (amounts, items purchased) publicly." at bounding box center [944, 700] width 624 height 17
click at [915, 724] on li "May allow user enumeration by probing valid PayPal order IDs." at bounding box center [944, 723] width 624 height 17
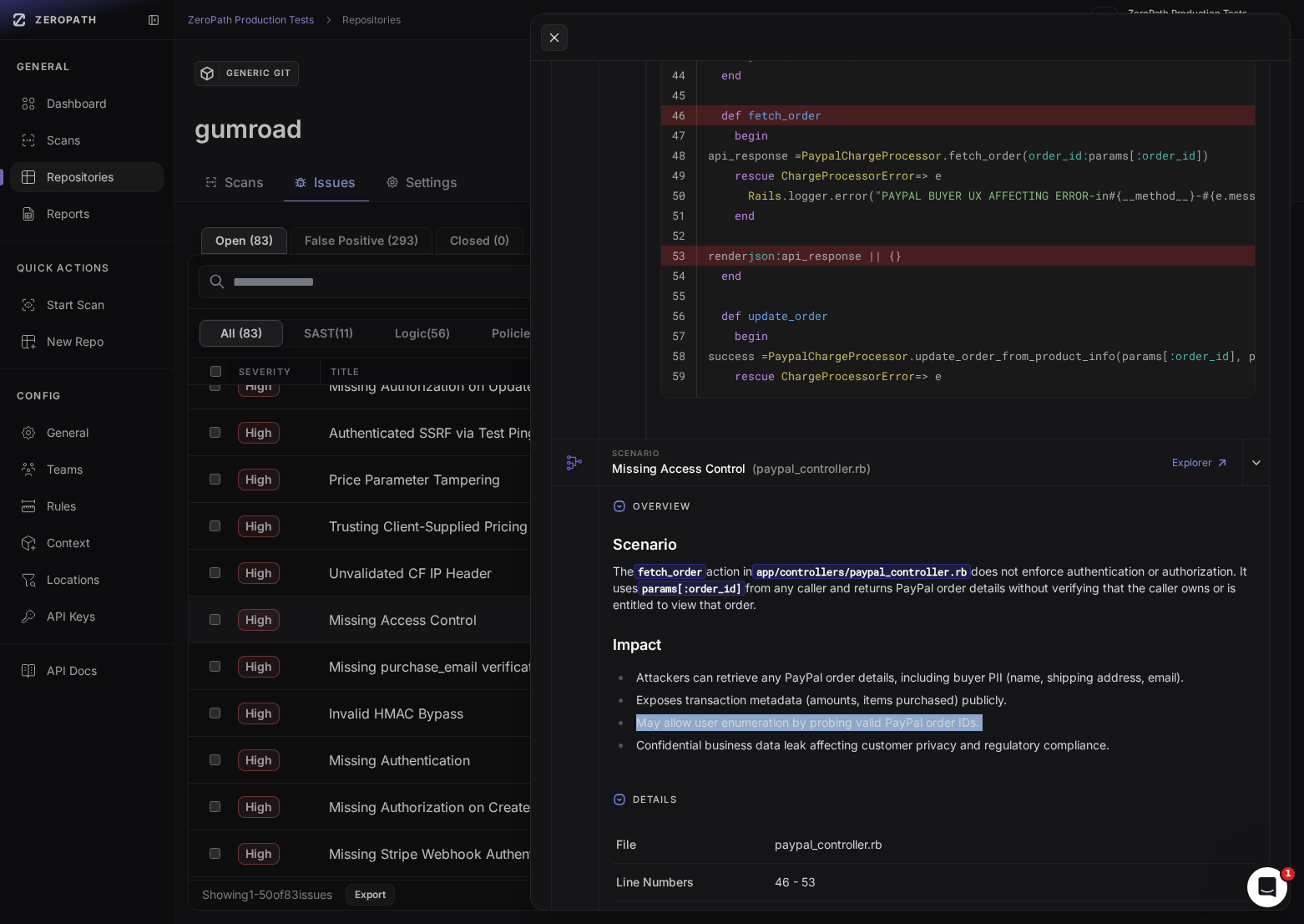
click at [915, 724] on li "May allow user enumeration by probing valid PayPal order IDs." at bounding box center [944, 723] width 624 height 17
click at [946, 724] on li "May allow user enumeration by probing valid PayPal order IDs." at bounding box center [944, 723] width 624 height 17
click at [965, 724] on li "May allow user enumeration by probing valid PayPal order IDs." at bounding box center [944, 723] width 624 height 17
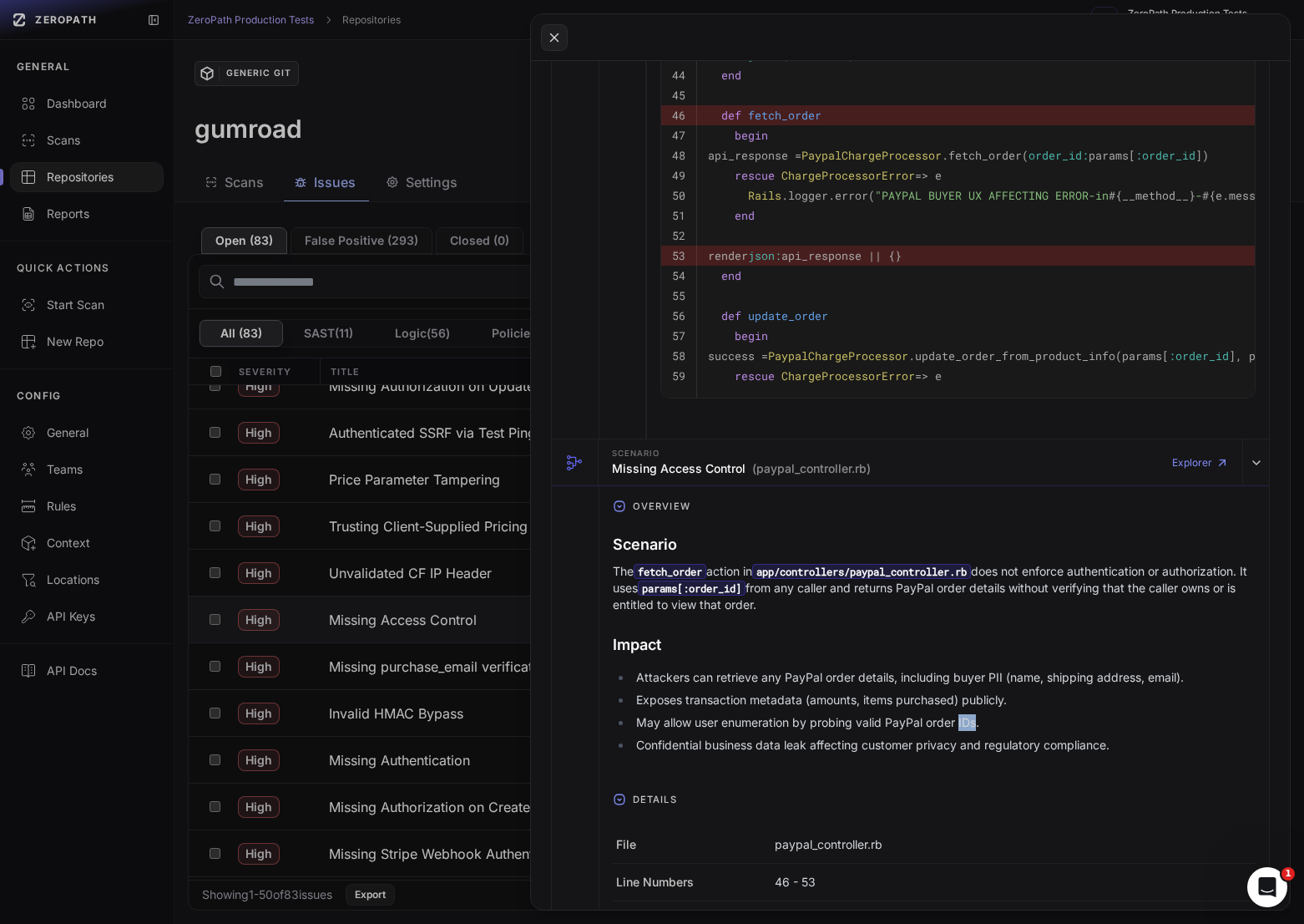
click at [965, 724] on li "May allow user enumeration by probing valid PayPal order IDs." at bounding box center [944, 723] width 624 height 17
click at [924, 729] on li "May allow user enumeration by probing valid PayPal order IDs." at bounding box center [944, 723] width 624 height 17
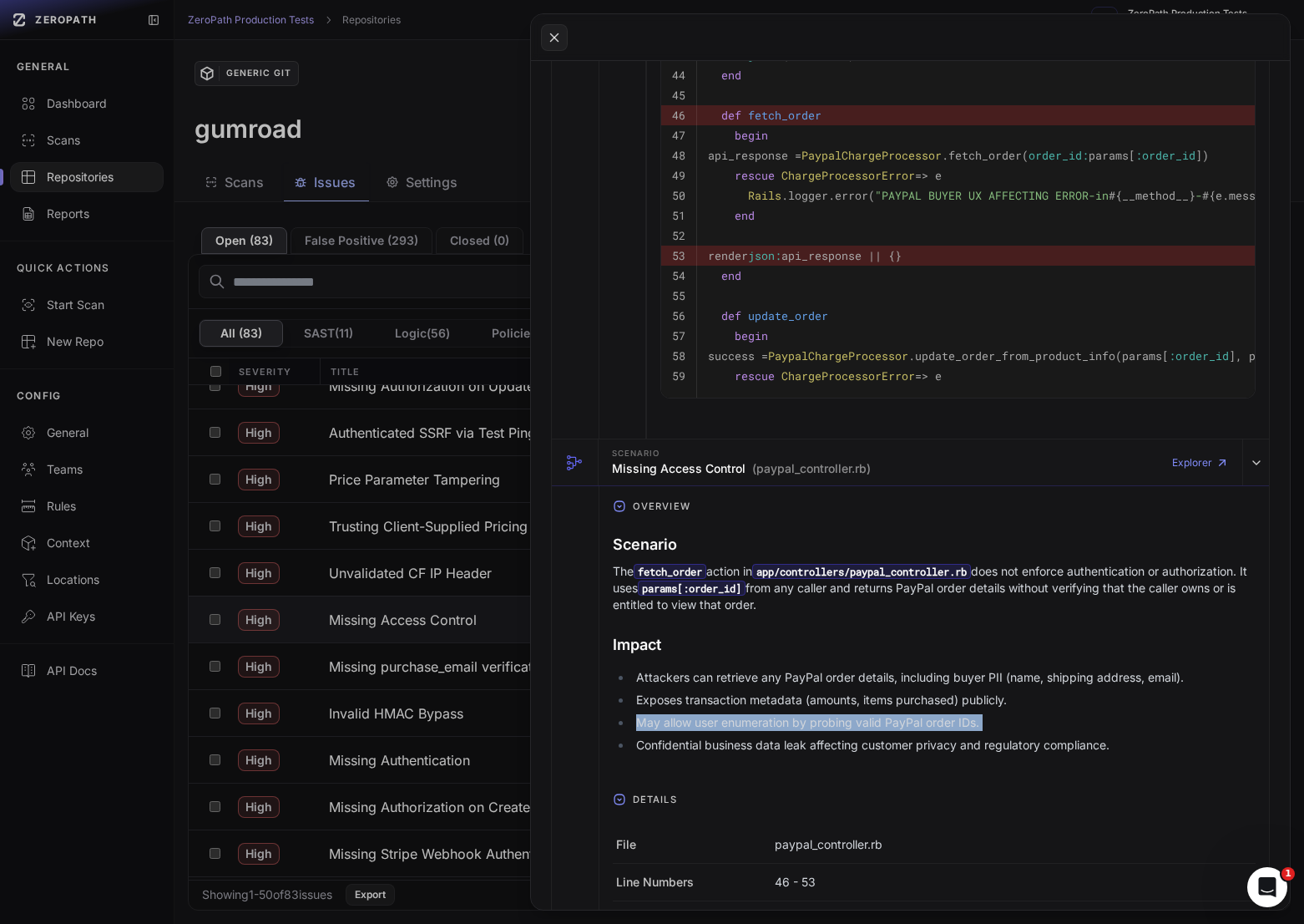
click at [952, 729] on li "May allow user enumeration by probing valid PayPal order IDs." at bounding box center [944, 723] width 624 height 17
click at [924, 729] on li "May allow user enumeration by probing valid PayPal order IDs." at bounding box center [944, 723] width 624 height 17
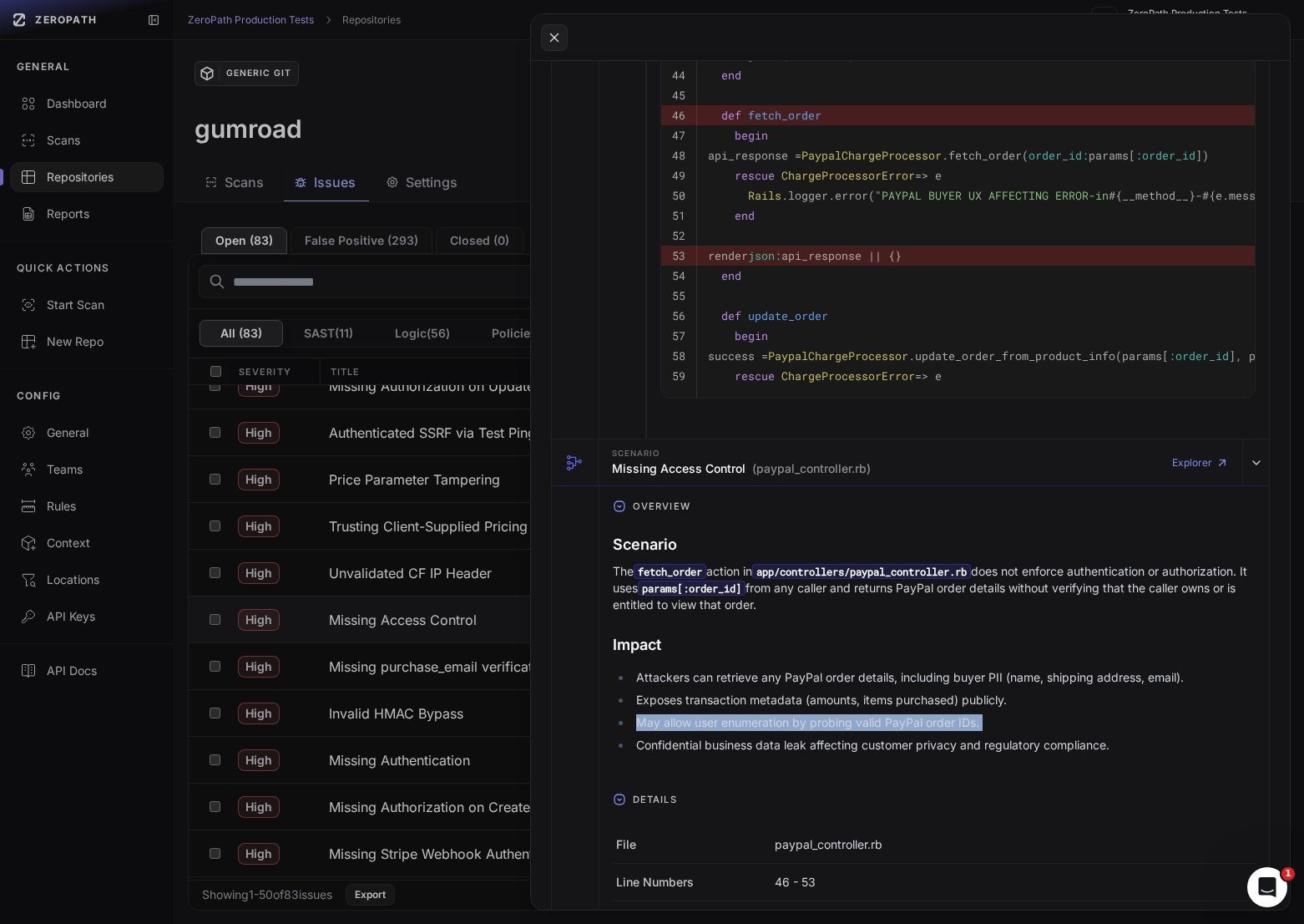
click at [924, 729] on li "May allow user enumeration by probing valid PayPal order IDs." at bounding box center [944, 723] width 624 height 17
click at [938, 729] on li "May allow user enumeration by probing valid PayPal order IDs." at bounding box center [944, 723] width 624 height 17
click at [912, 736] on ul "Attackers can retrieve any PayPal order details, including buyer PII (name, shi…" at bounding box center [934, 710] width 643 height 84
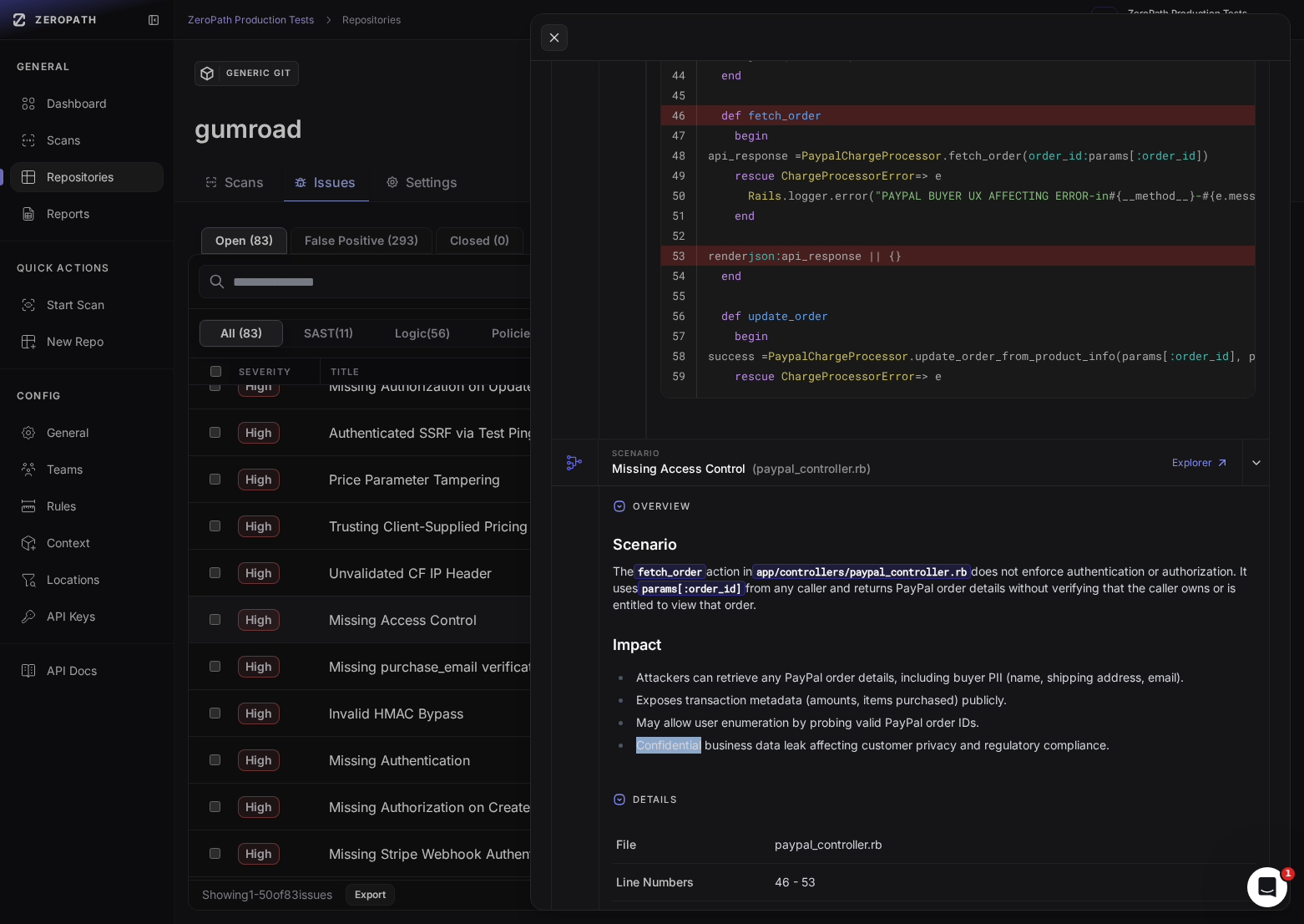
click at [912, 736] on ul "Attackers can retrieve any PayPal order details, including buyer PII (name, shi…" at bounding box center [934, 710] width 643 height 84
click at [912, 719] on li "May allow user enumeration by probing valid PayPal order IDs." at bounding box center [944, 723] width 624 height 17
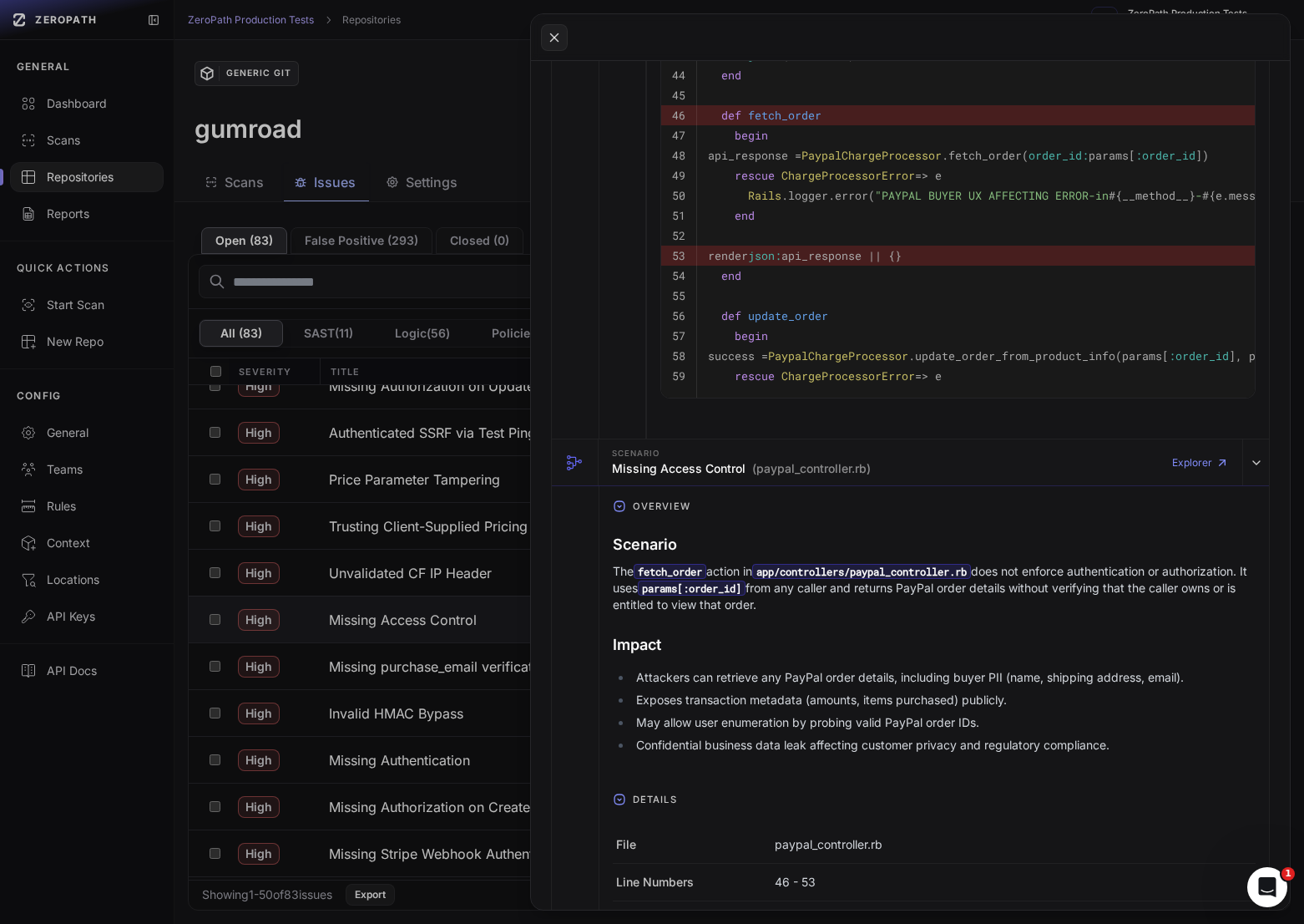
click at [927, 741] on li "Confidential business data leak affecting customer privacy and regulatory compl…" at bounding box center [944, 745] width 624 height 17
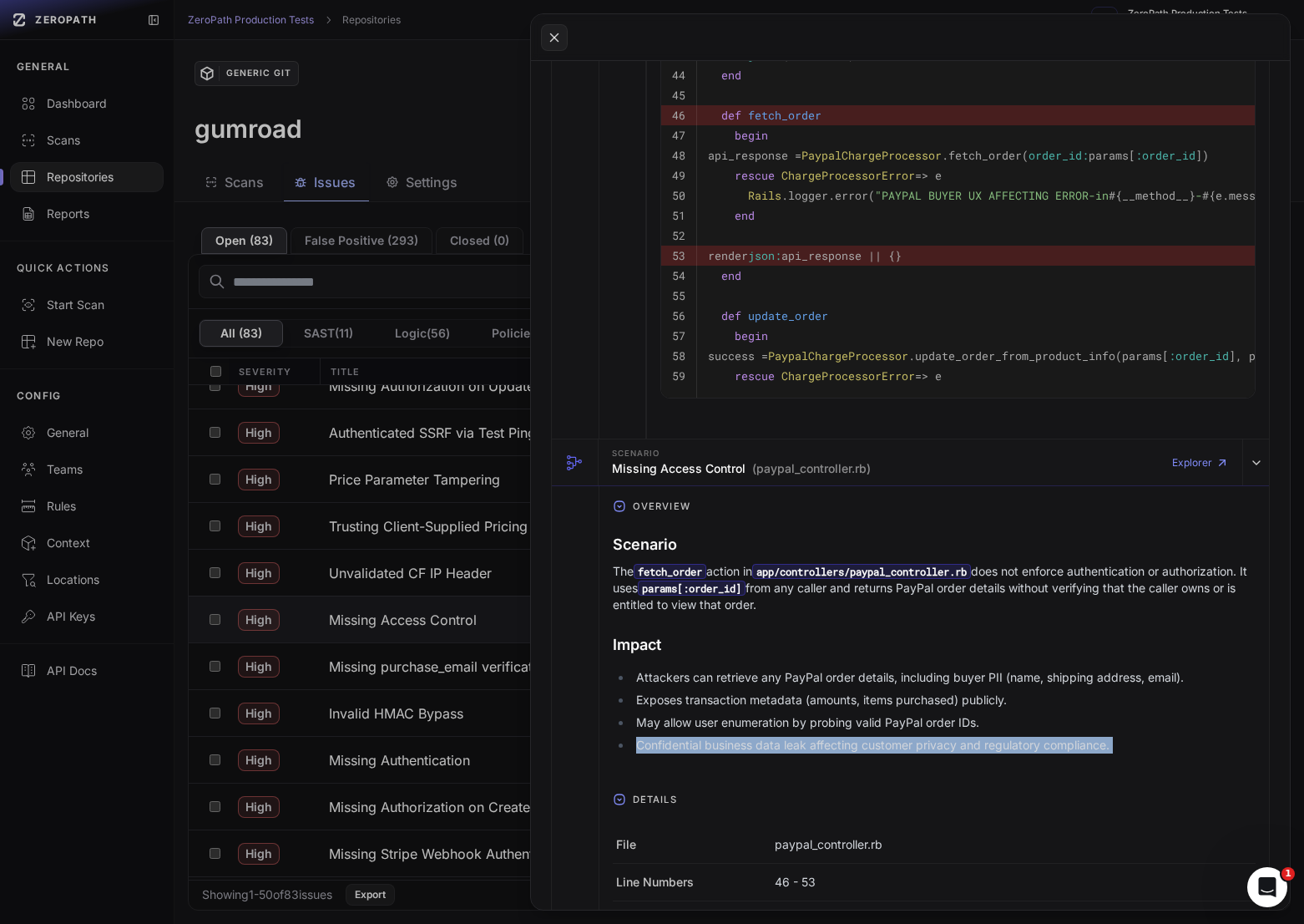
click at [927, 741] on li "Confidential business data leak affecting customer privacy and regulatory compl…" at bounding box center [944, 745] width 624 height 17
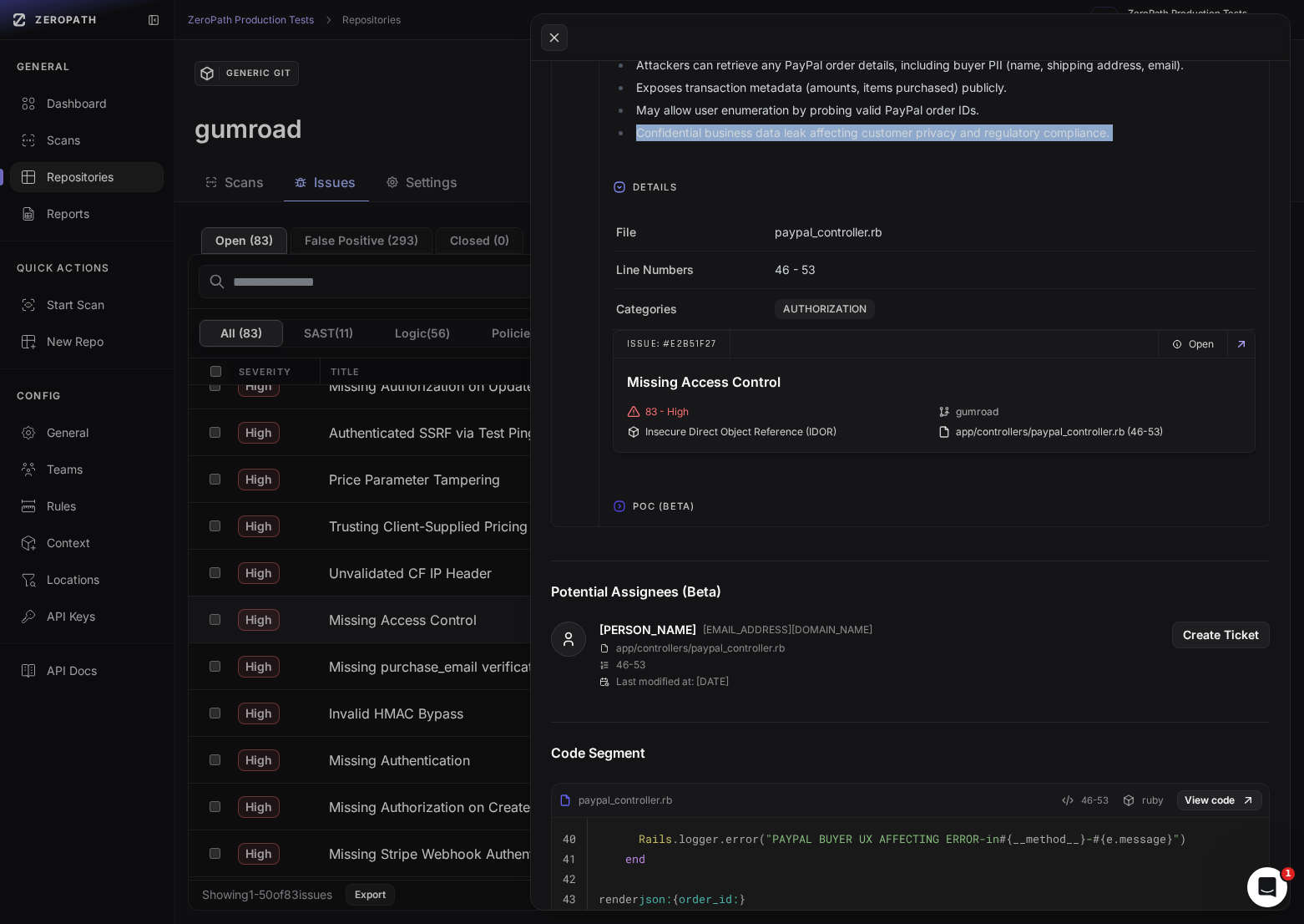
scroll to position [1605, 0]
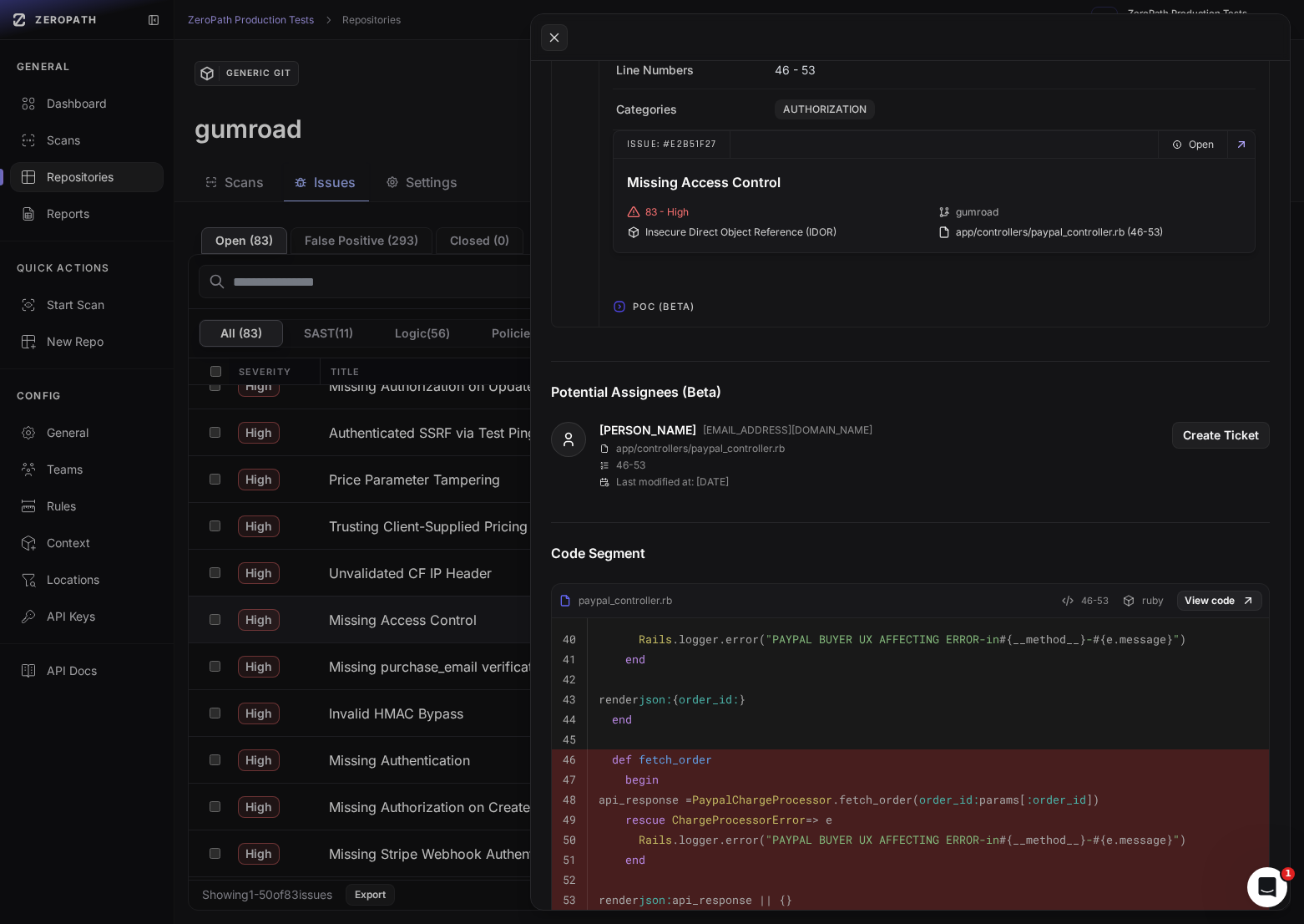
click at [391, 612] on button at bounding box center [652, 462] width 1304 height 924
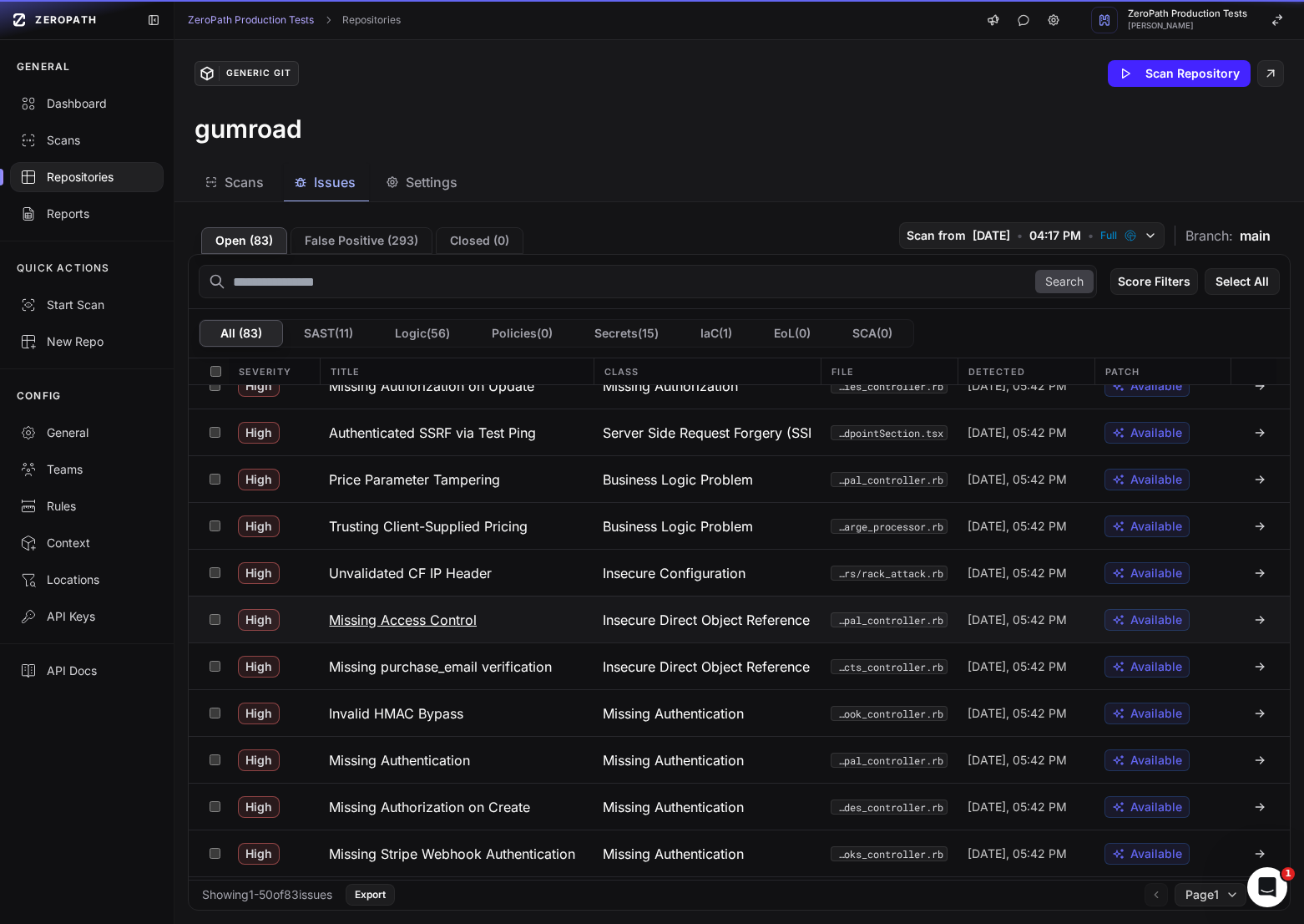
click at [417, 612] on h3 "Missing Access Control" at bounding box center [403, 619] width 148 height 20
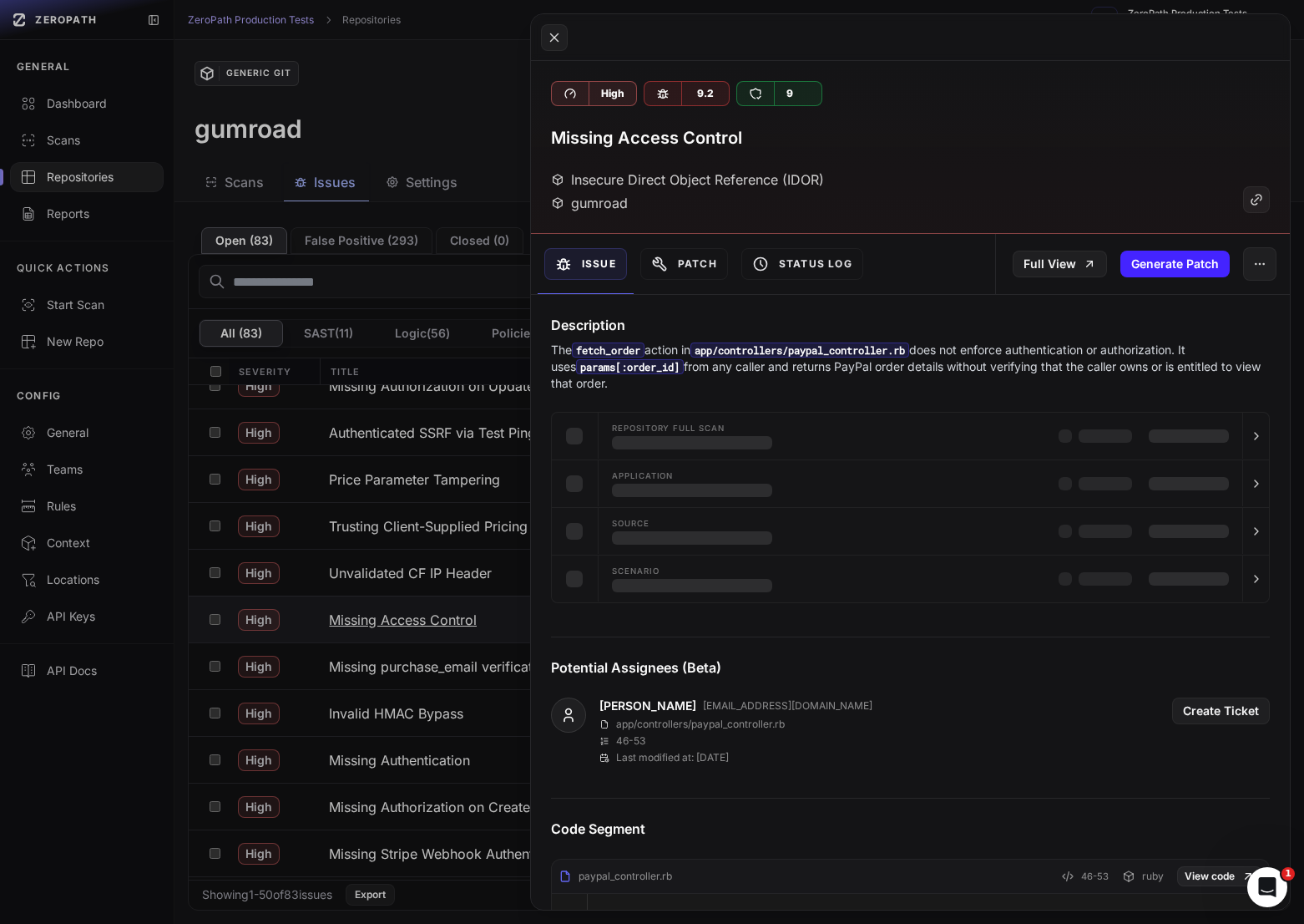
click at [417, 612] on button at bounding box center [652, 462] width 1304 height 924
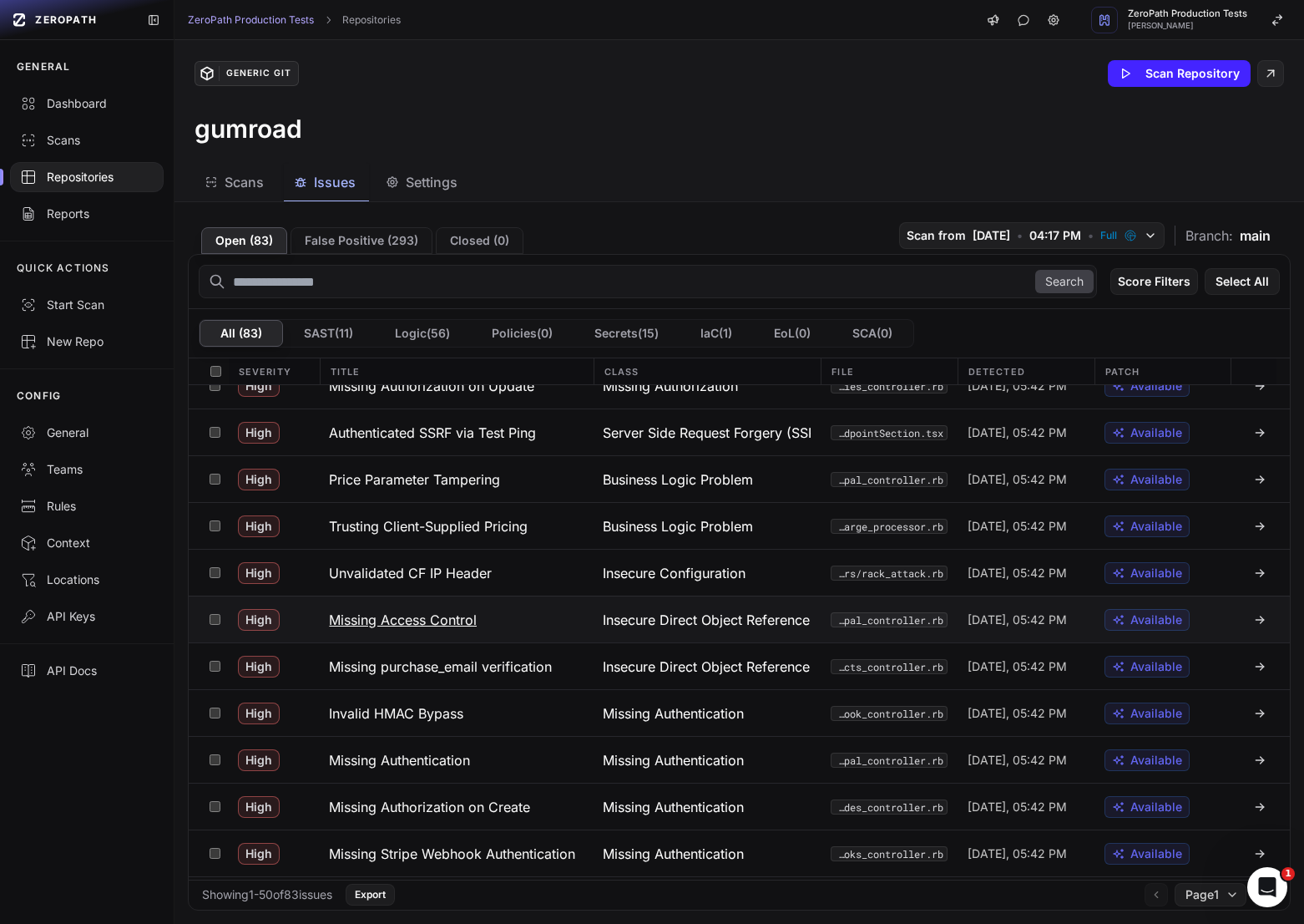
click at [417, 612] on h3 "Missing Access Control" at bounding box center [403, 619] width 148 height 20
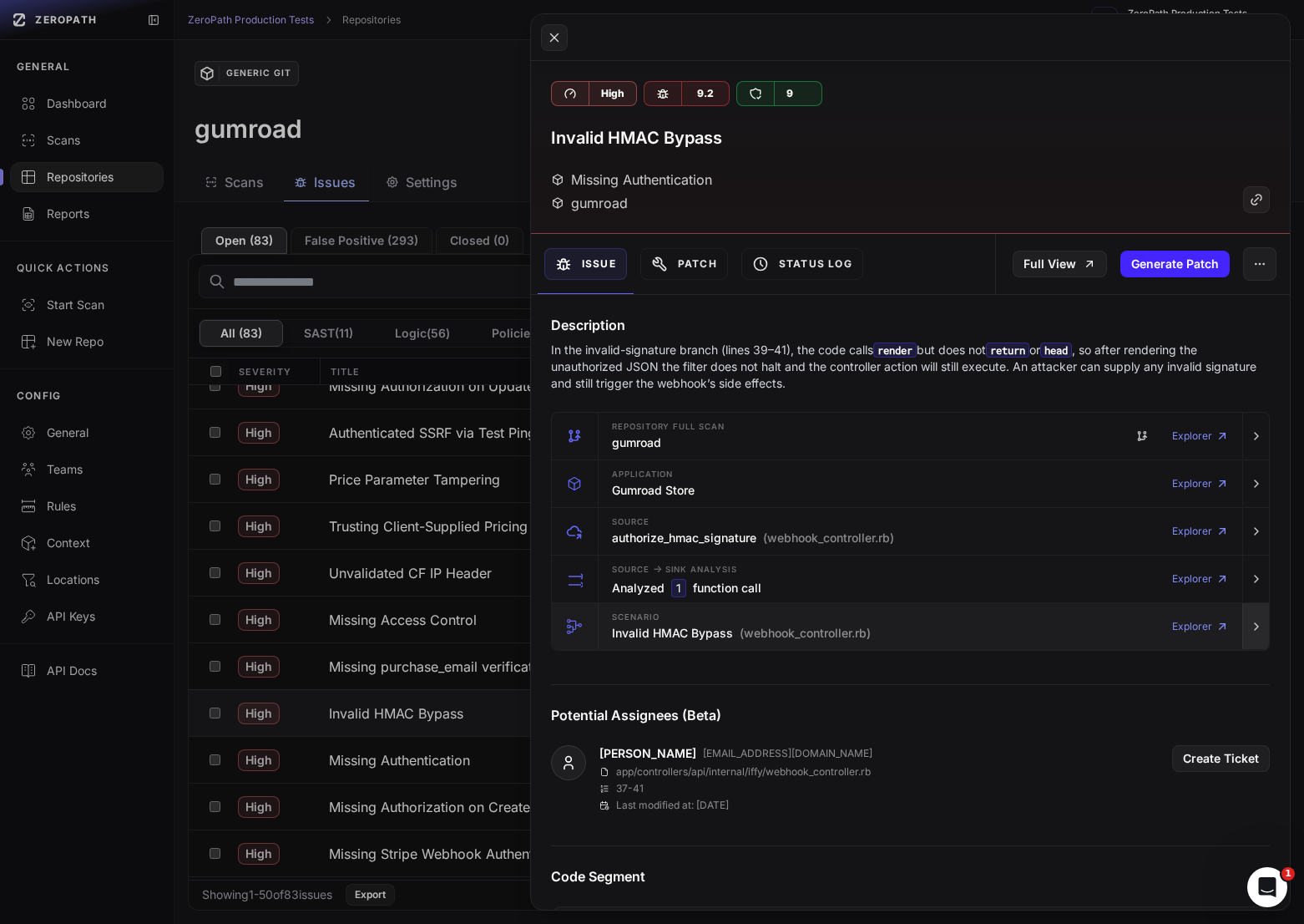
click at [1257, 632] on icon "button" at bounding box center [1257, 626] width 13 height 13
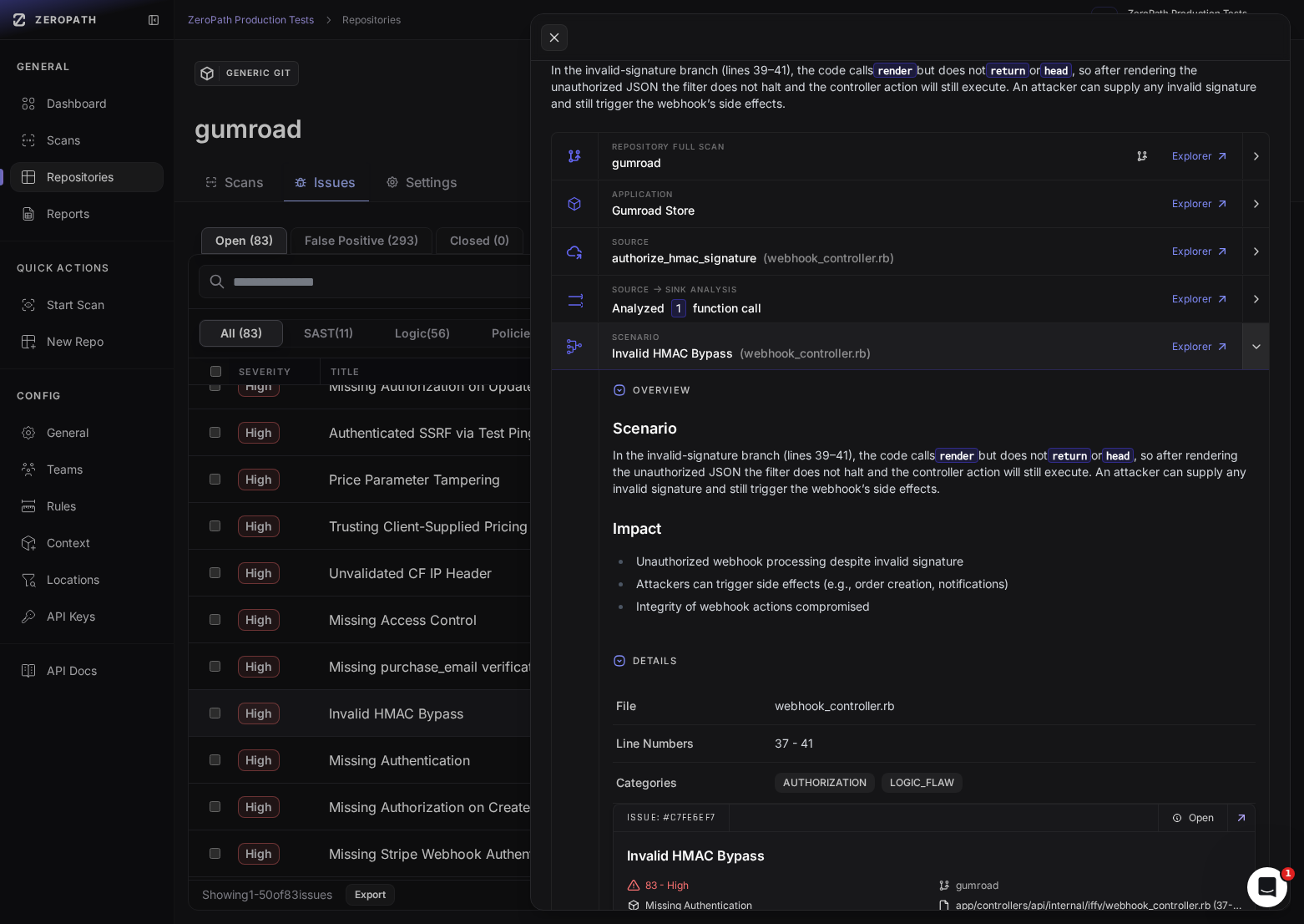
scroll to position [329, 0]
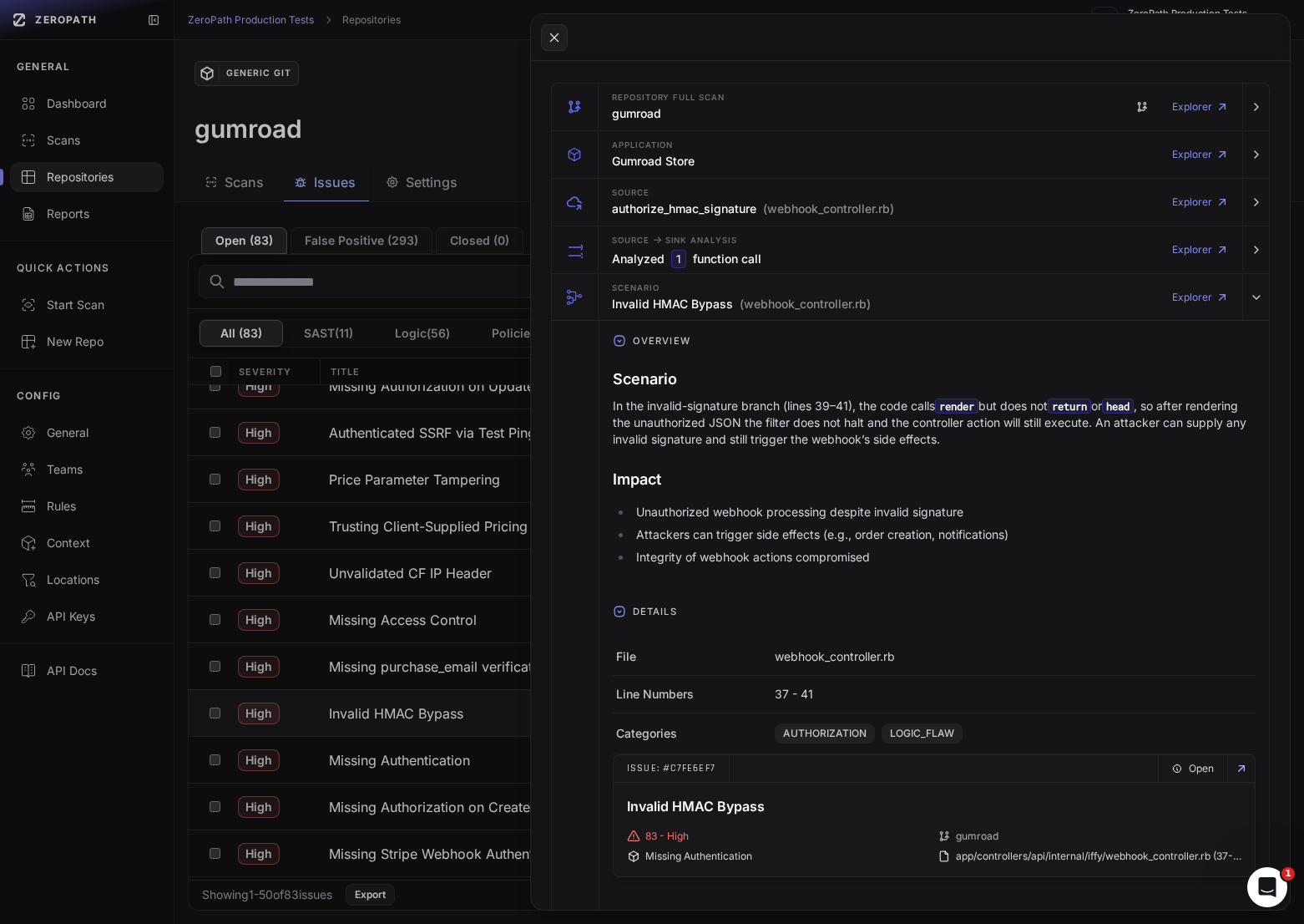
click at [1156, 534] on li "Attackers can trigger side effects (e.g., order creation, notifications)" at bounding box center [944, 534] width 624 height 17
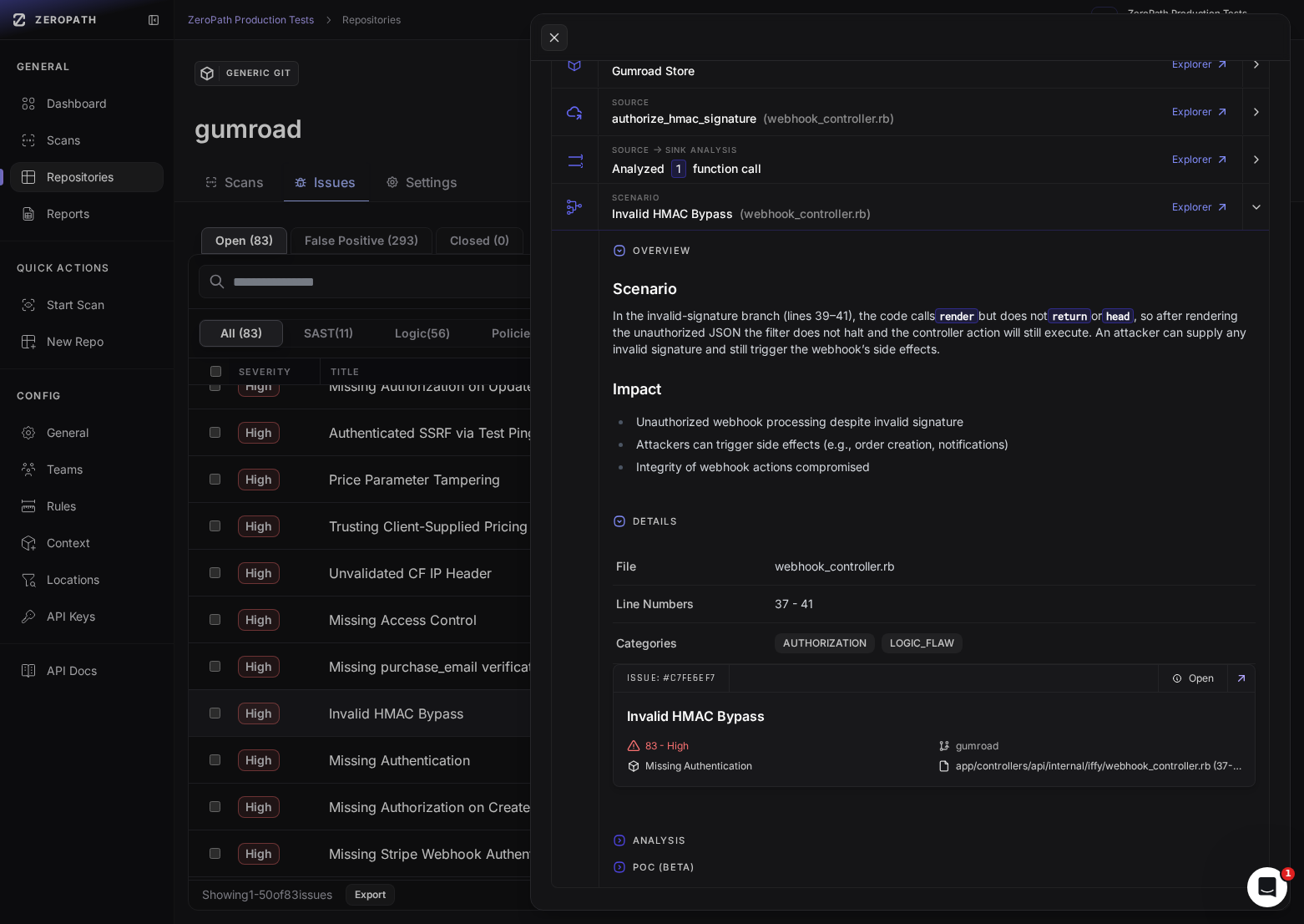
scroll to position [425, 0]
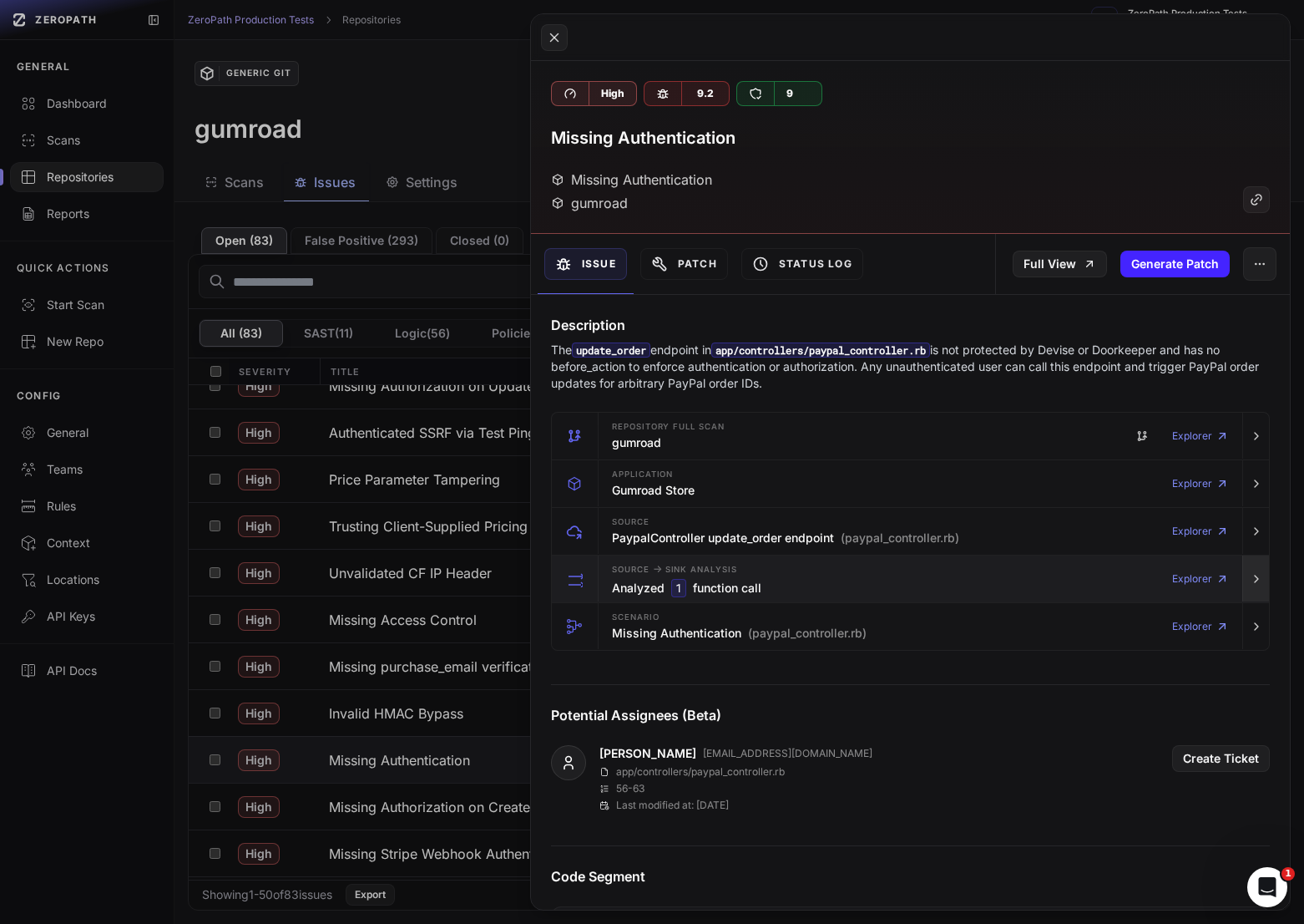
click at [1257, 585] on button "button" at bounding box center [1256, 578] width 26 height 46
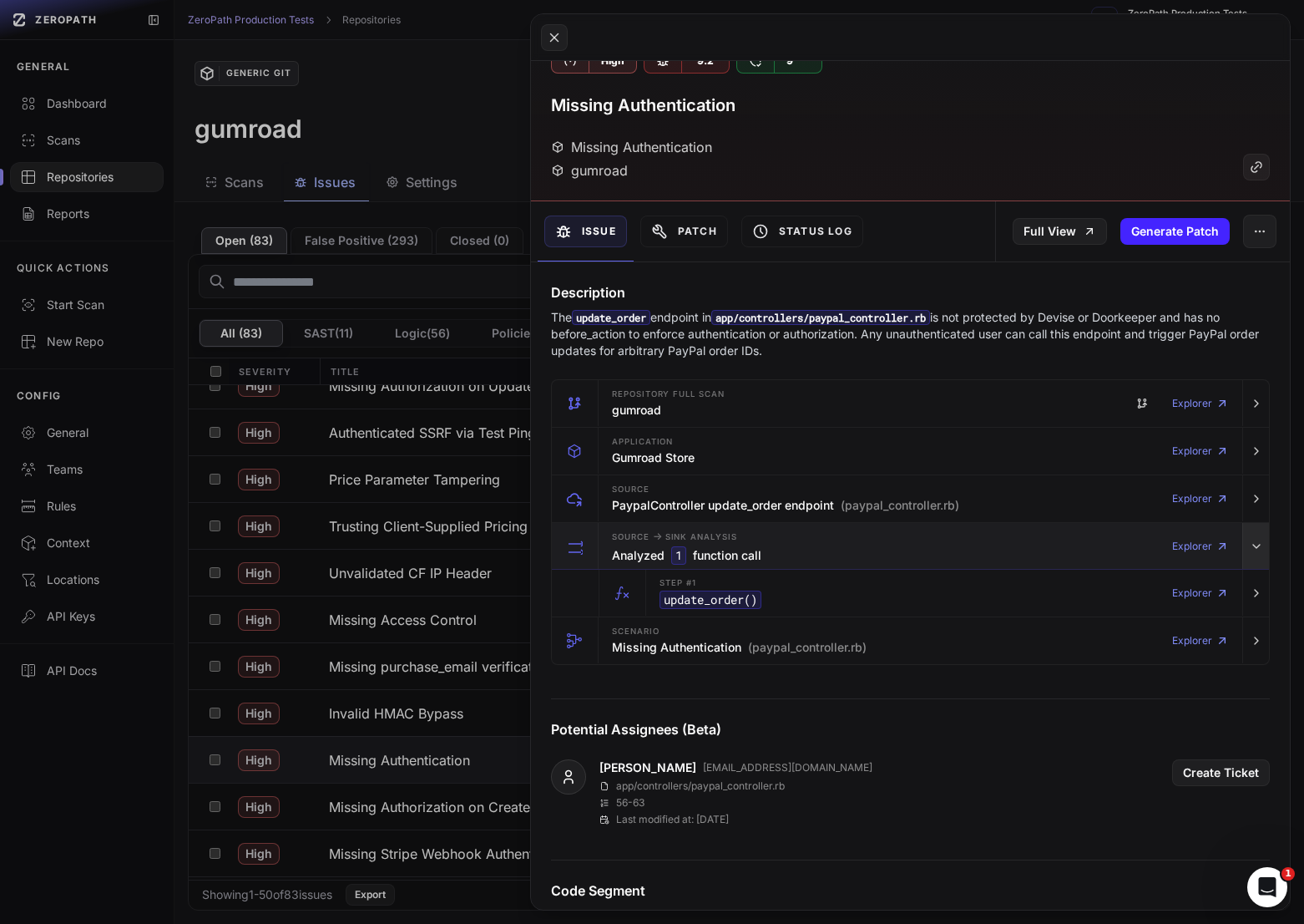
click at [1257, 585] on button "button" at bounding box center [1256, 592] width 26 height 46
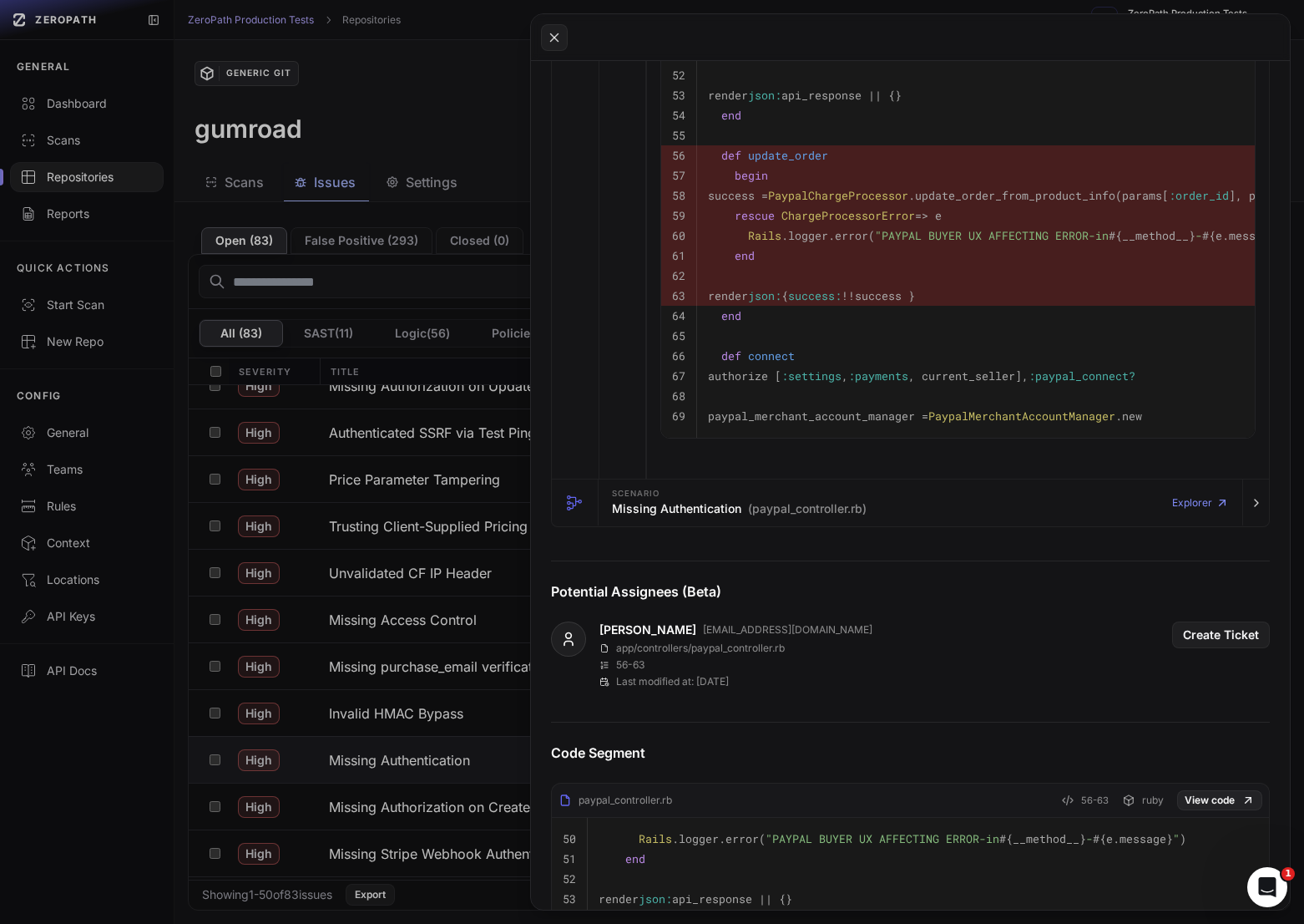
scroll to position [724, 0]
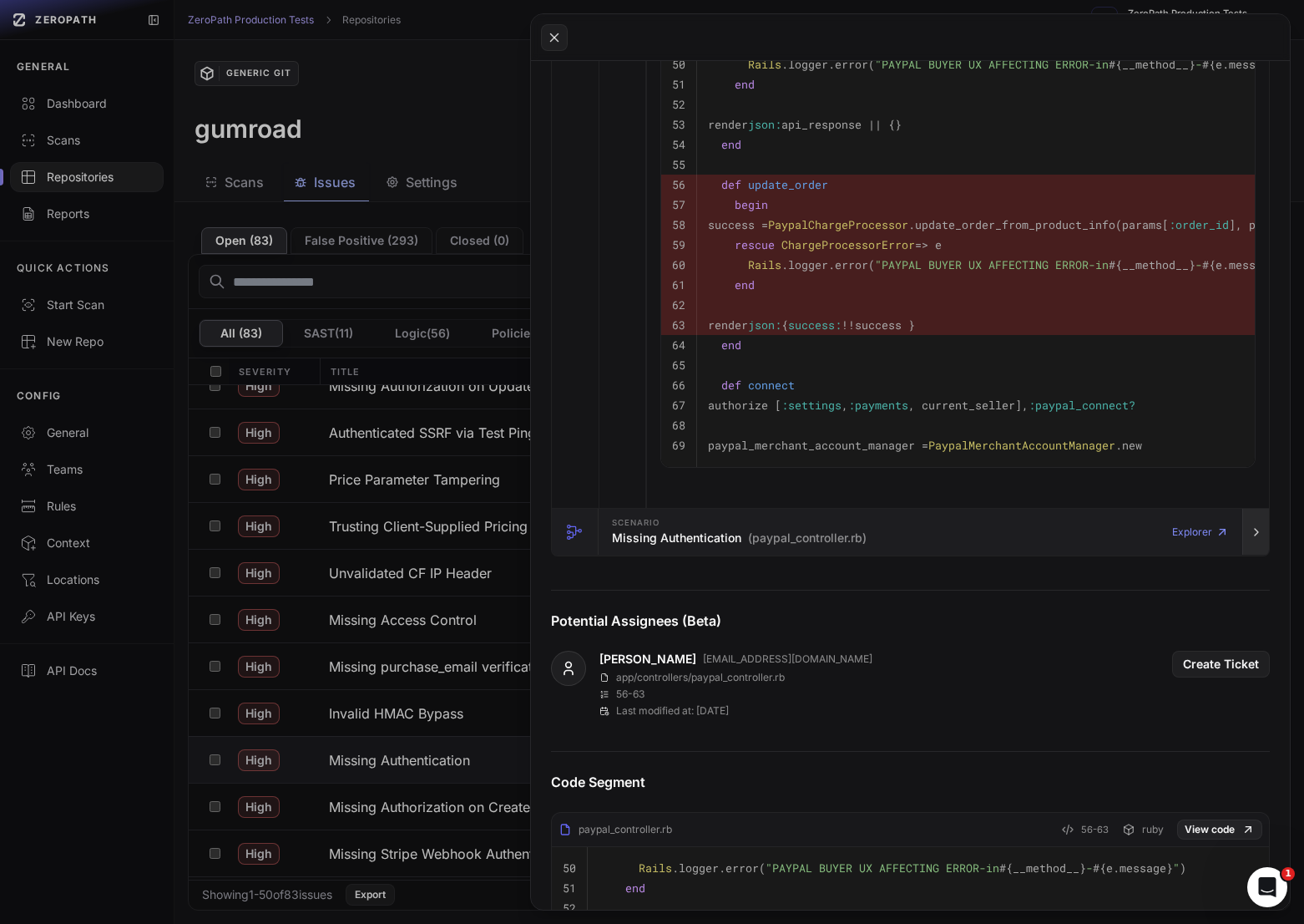
click at [1260, 547] on button "button" at bounding box center [1256, 532] width 26 height 46
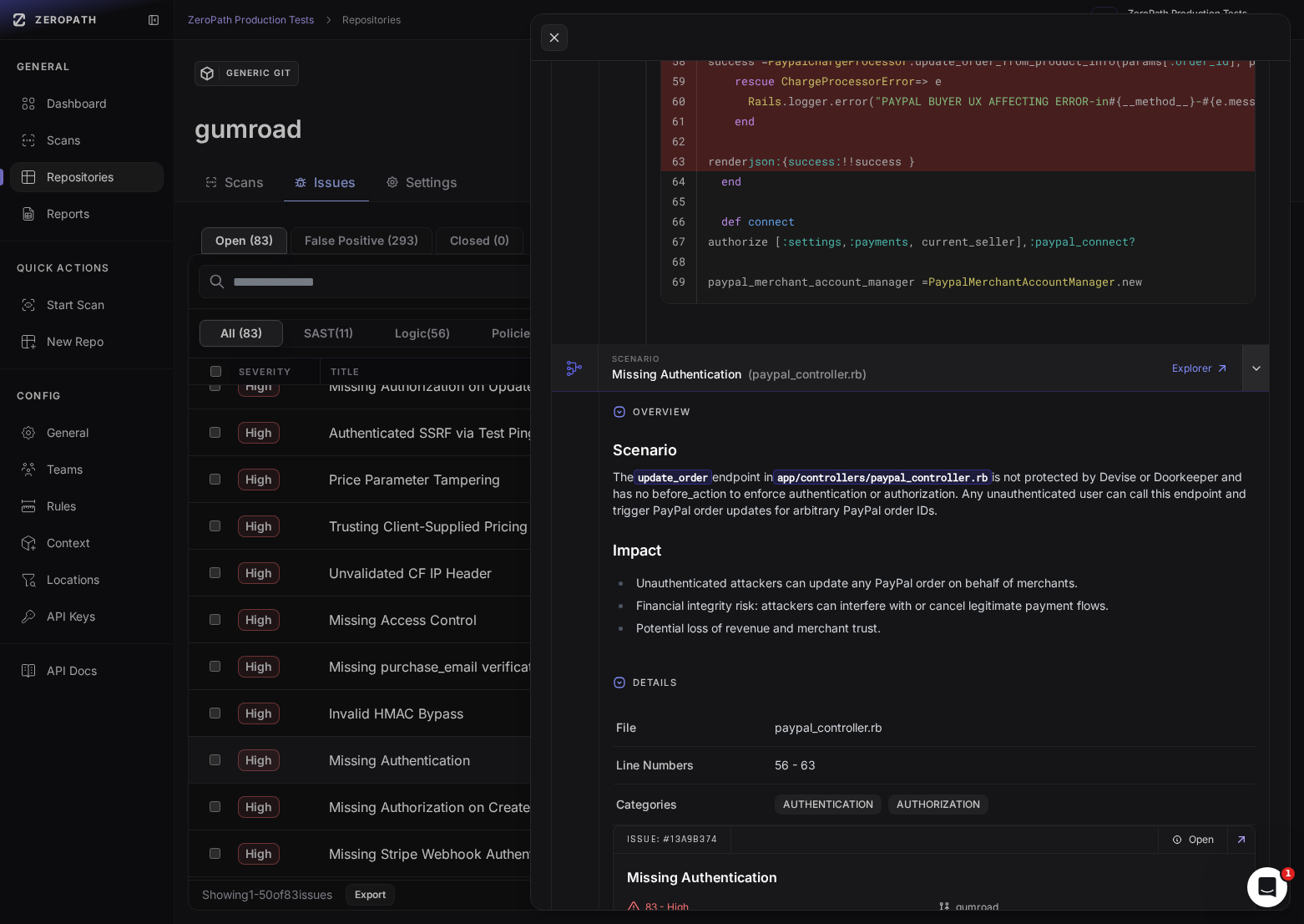
scroll to position [896, 0]
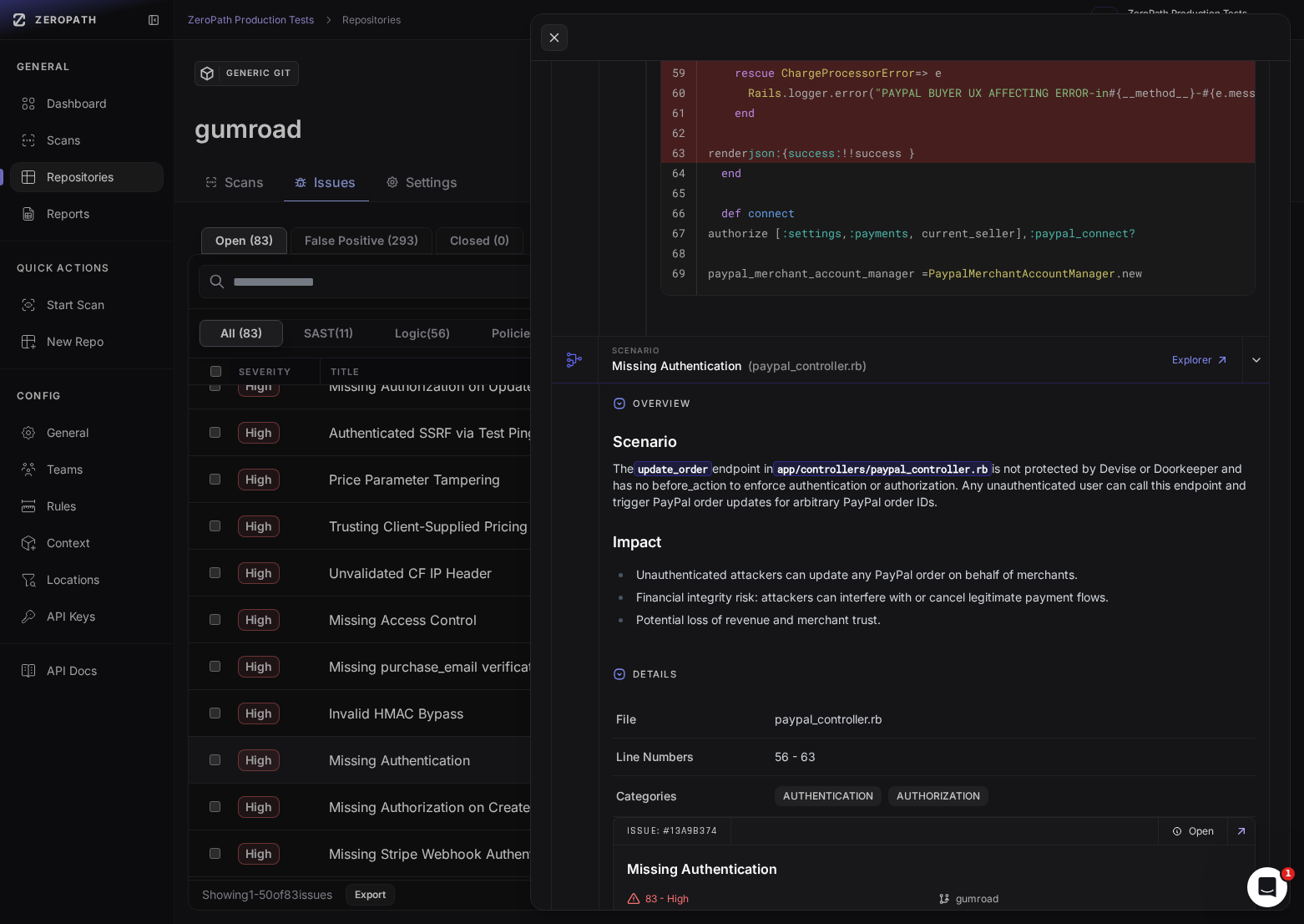
click at [932, 586] on ul "Unauthenticated attackers can update any PayPal order on behalf of merchants. F…" at bounding box center [934, 597] width 643 height 61
click at [932, 580] on li "Unauthenticated attackers can update any PayPal order on behalf of merchants." at bounding box center [944, 575] width 624 height 17
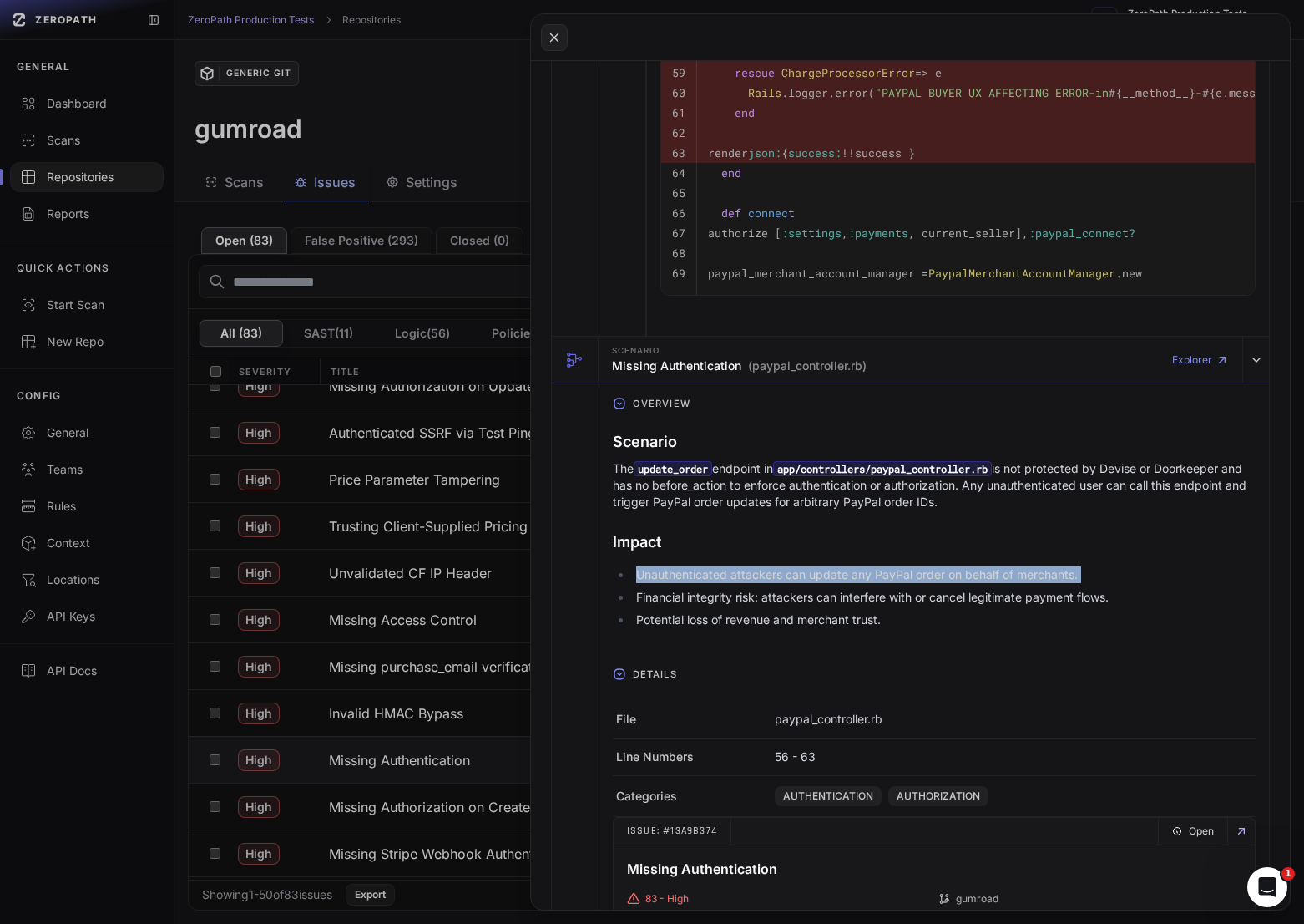
click at [932, 580] on li "Unauthenticated attackers can update any PayPal order on behalf of merchants." at bounding box center [944, 575] width 624 height 17
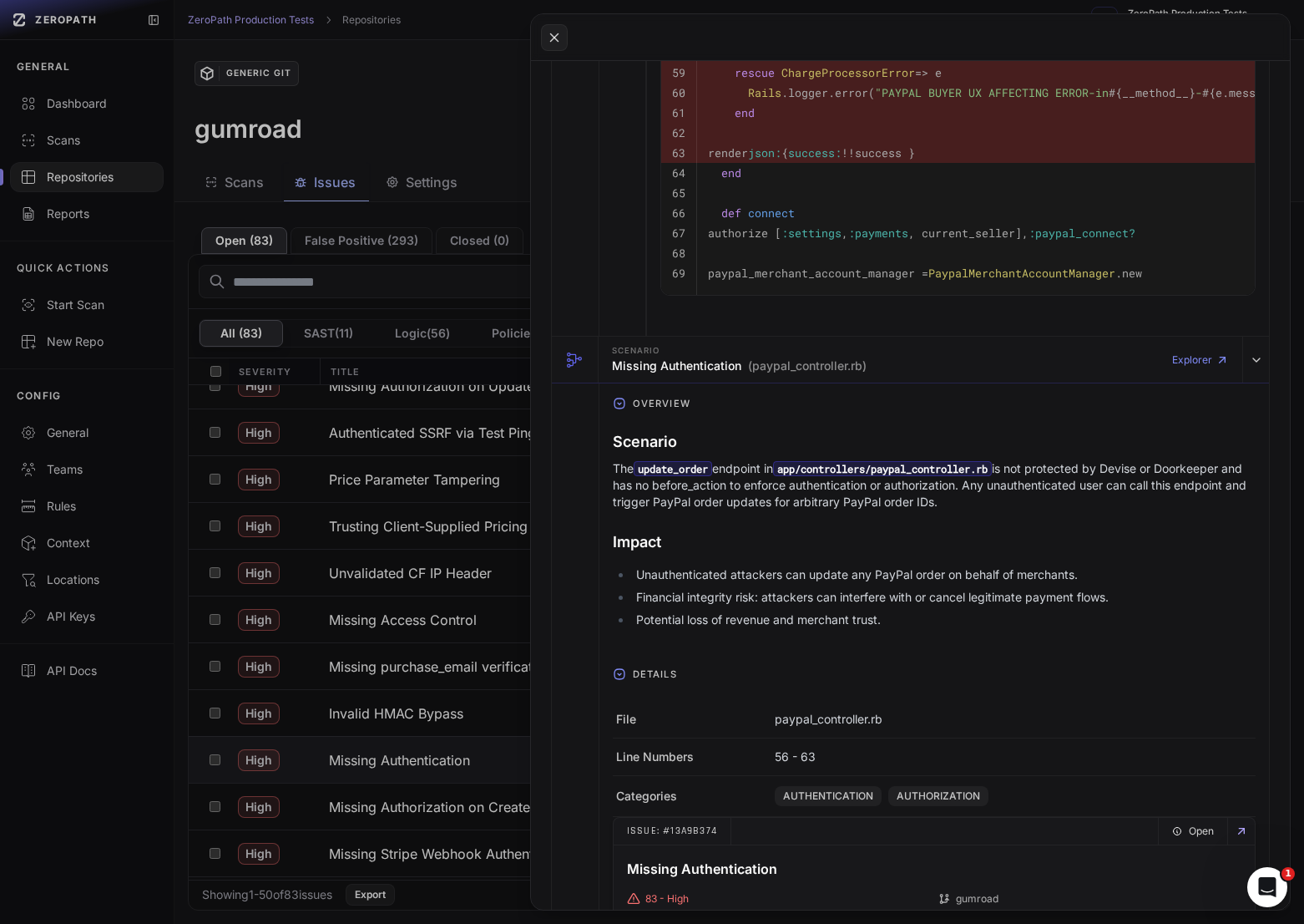
click at [910, 601] on li "Financial integrity risk: attackers can interfere with or cancel legitimate pay…" at bounding box center [944, 598] width 624 height 17
click at [946, 601] on li "Financial integrity risk: attackers can interfere with or cancel legitimate pay…" at bounding box center [944, 598] width 624 height 17
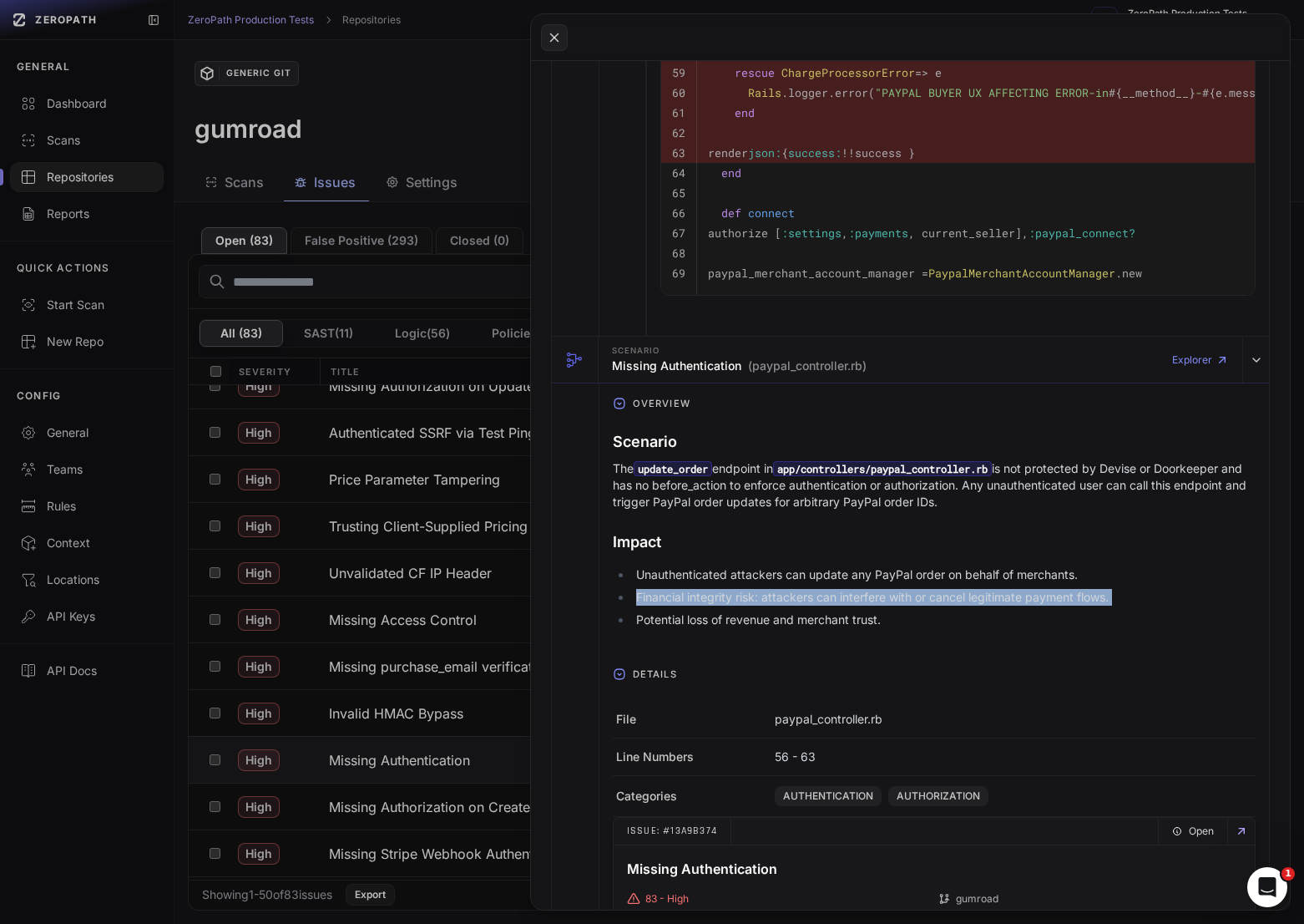
click at [946, 601] on li "Financial integrity risk: attackers can interfere with or cancel legitimate pay…" at bounding box center [944, 598] width 624 height 17
click at [870, 620] on li "Potential loss of revenue and merchant trust." at bounding box center [944, 619] width 624 height 17
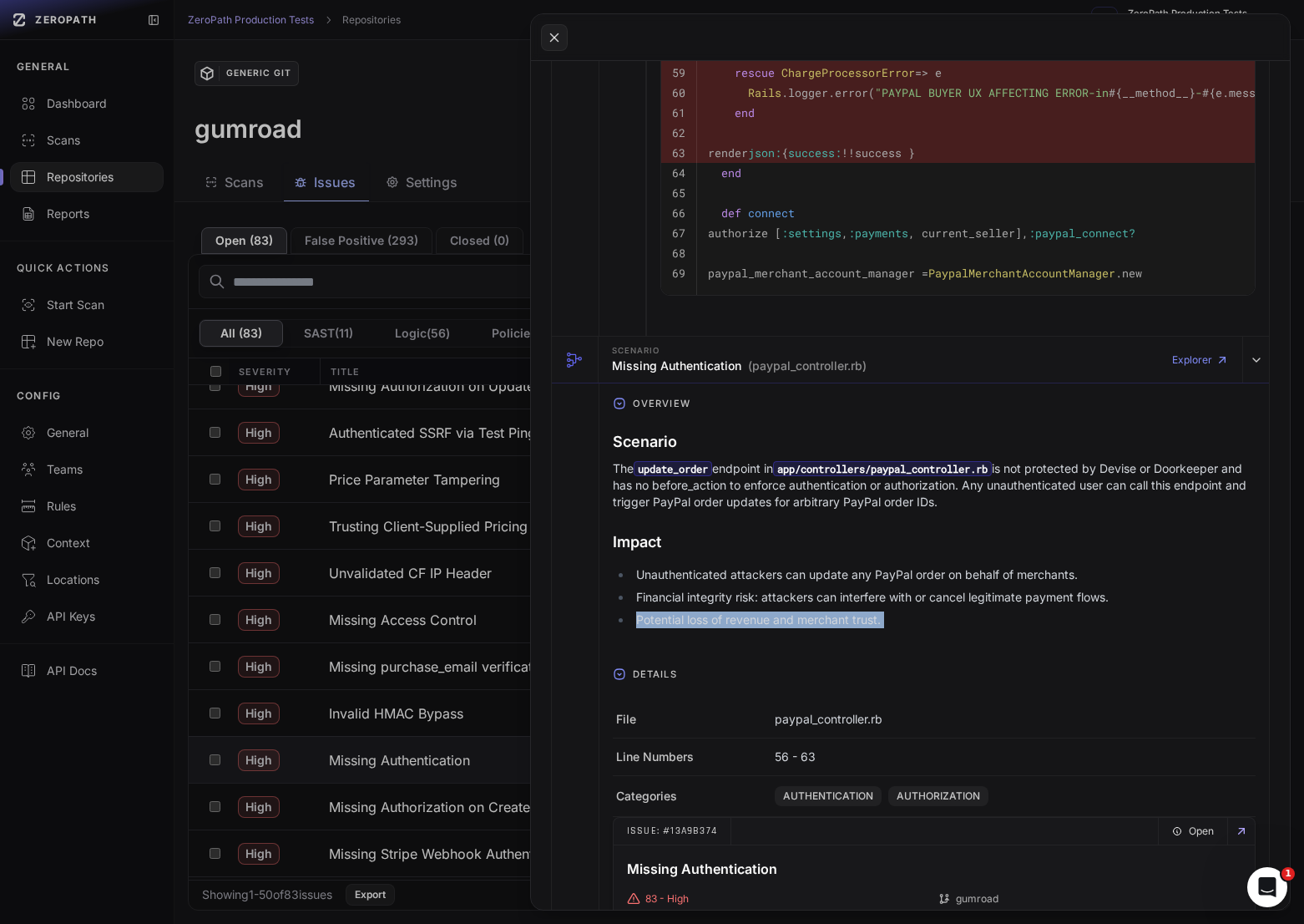
click at [870, 620] on li "Potential loss of revenue and merchant trust." at bounding box center [944, 619] width 624 height 17
click at [881, 611] on ul "Unauthenticated attackers can update any PayPal order on behalf of merchants. F…" at bounding box center [934, 597] width 643 height 61
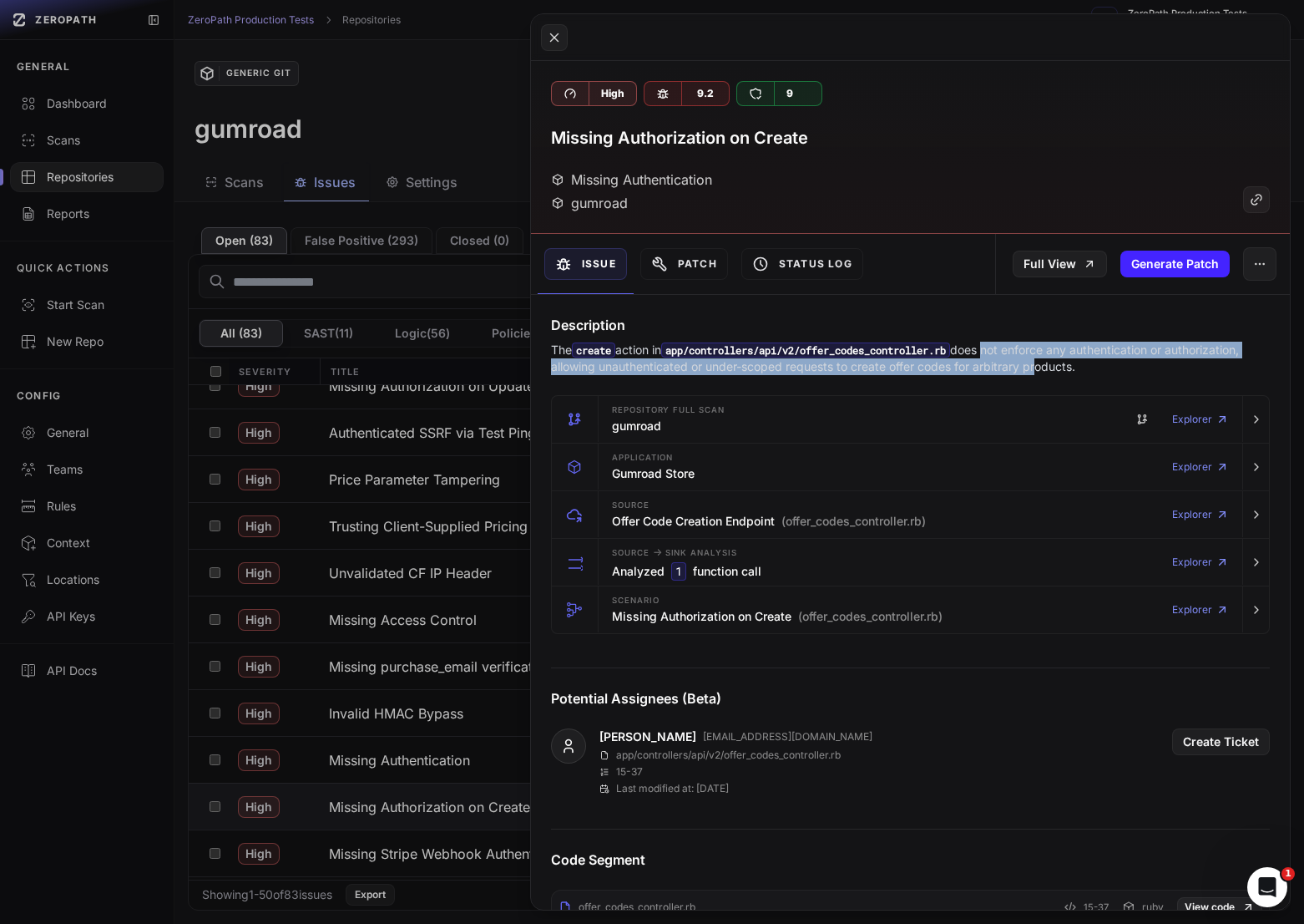
drag, startPoint x: 1004, startPoint y: 349, endPoint x: 1105, endPoint y: 362, distance: 101.8
click at [1105, 362] on p "The create action in app/controllers/api/v2/offer_codes_controller.rb does not …" at bounding box center [911, 357] width 719 height 33
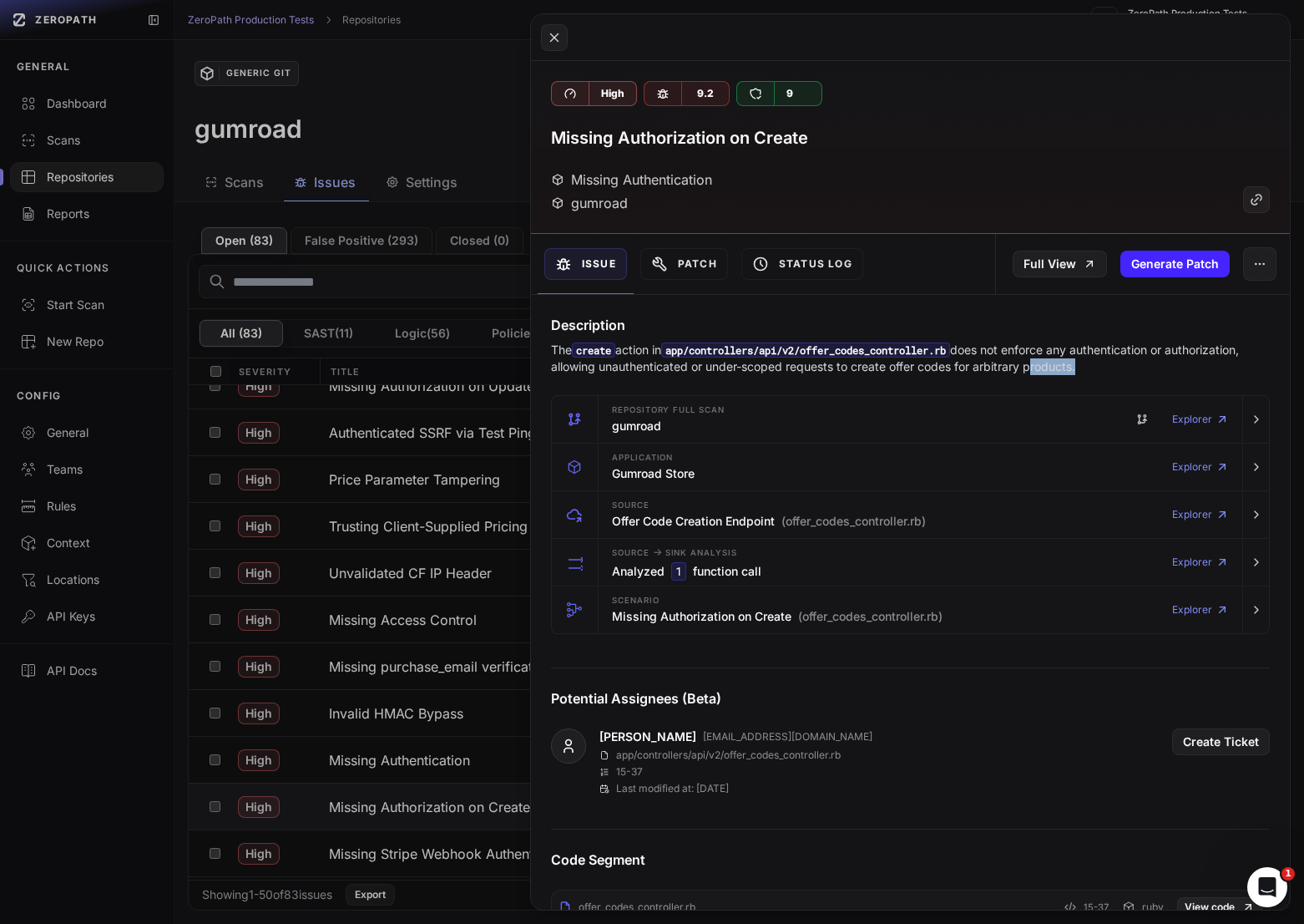
click at [1105, 362] on p "The create action in app/controllers/api/v2/offer_codes_controller.rb does not …" at bounding box center [911, 357] width 719 height 33
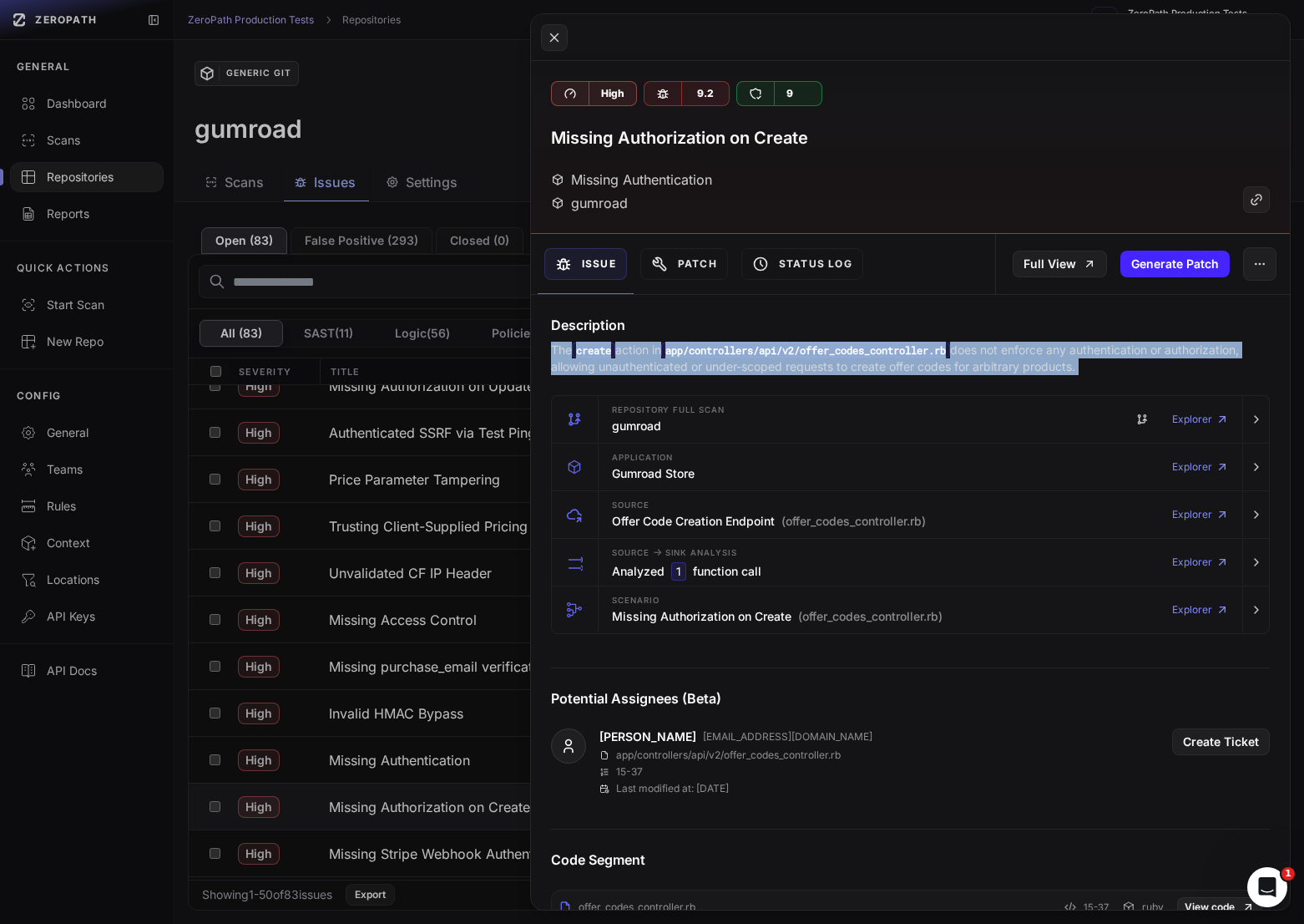
click at [1105, 362] on p "The create action in app/controllers/api/v2/offer_codes_controller.rb does not …" at bounding box center [911, 357] width 719 height 33
click at [1139, 362] on p "The create action in app/controllers/api/v2/offer_codes_controller.rb does not …" at bounding box center [911, 357] width 719 height 33
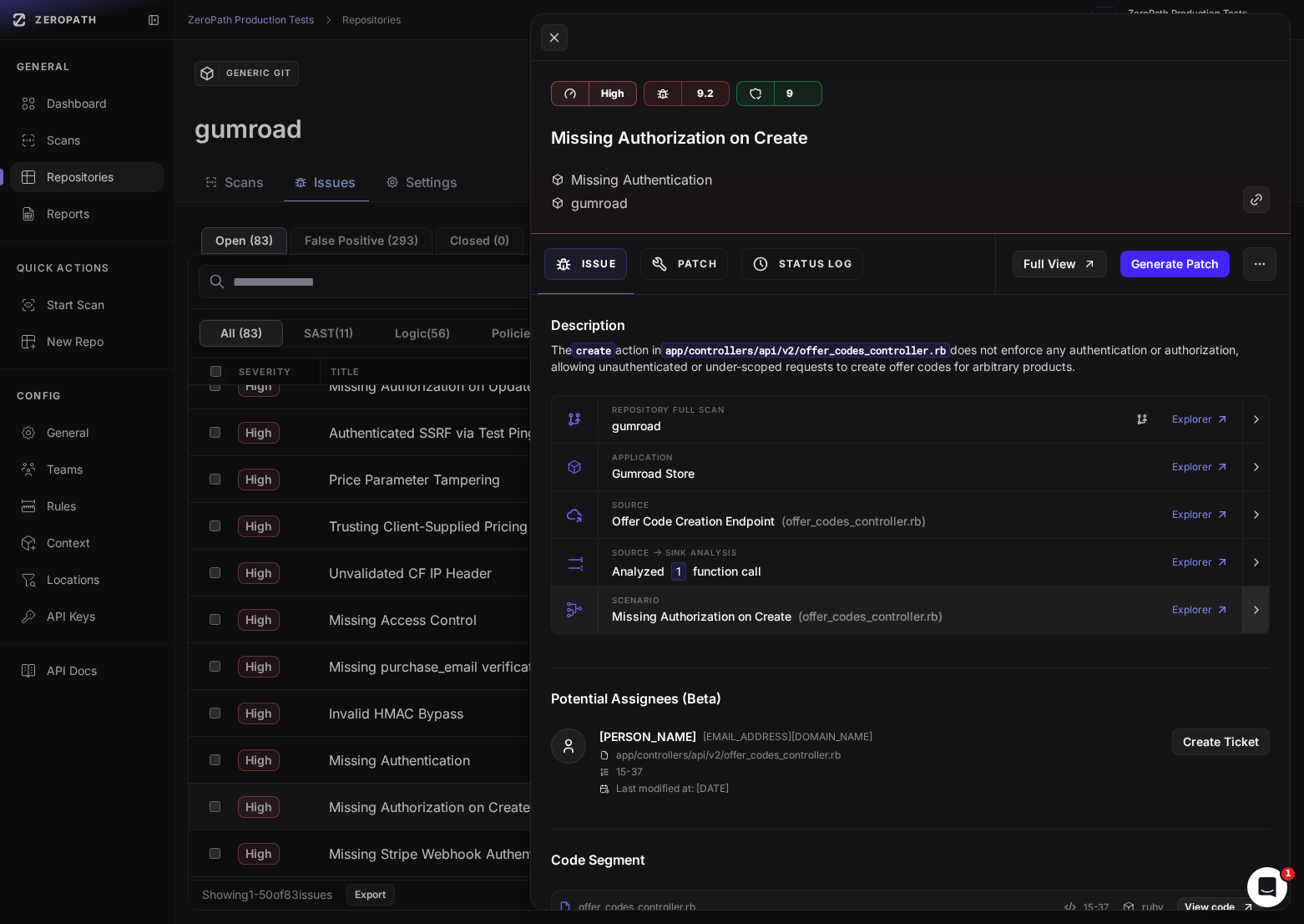
click at [1256, 618] on button "button" at bounding box center [1256, 609] width 26 height 46
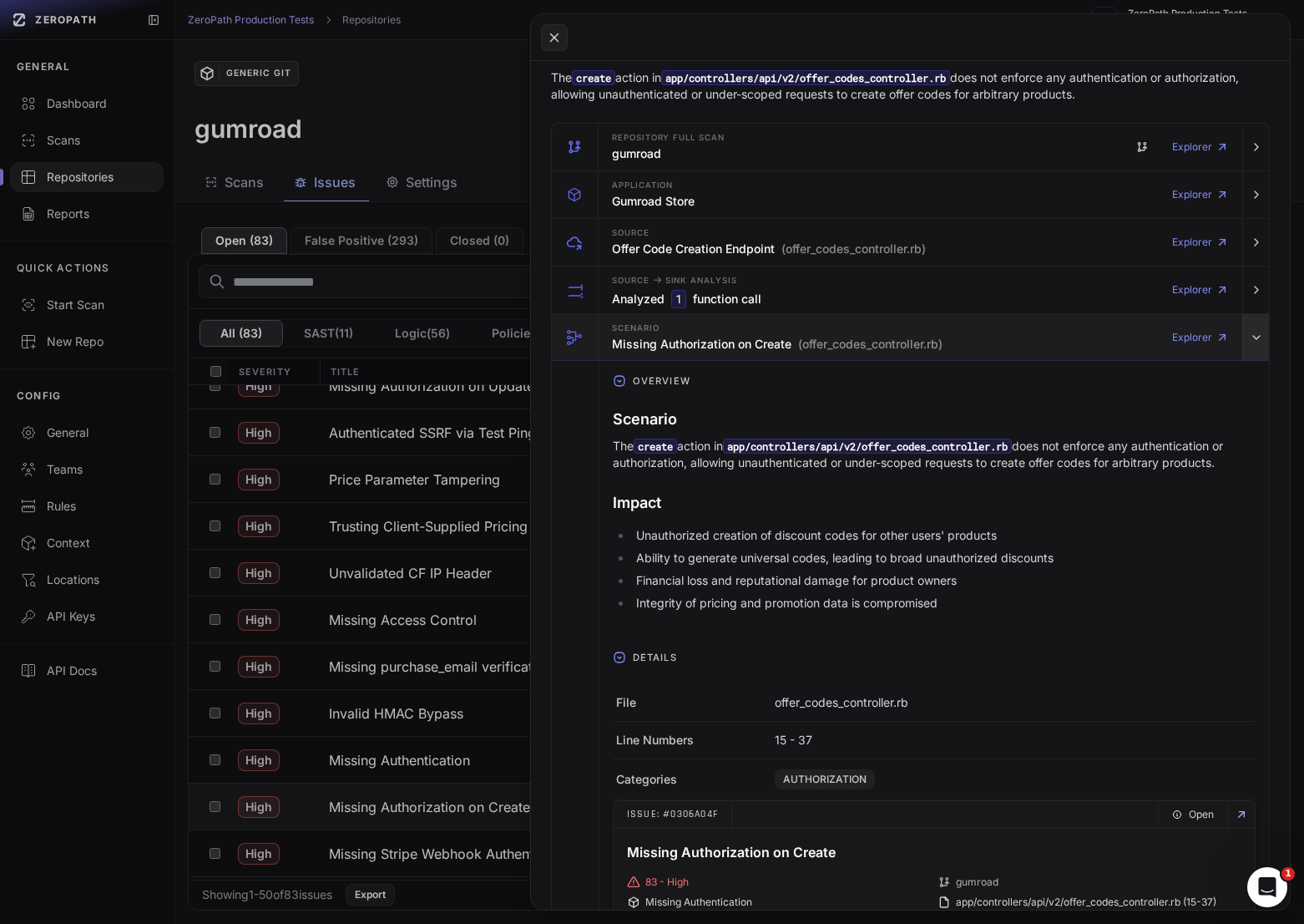
scroll to position [276, 0]
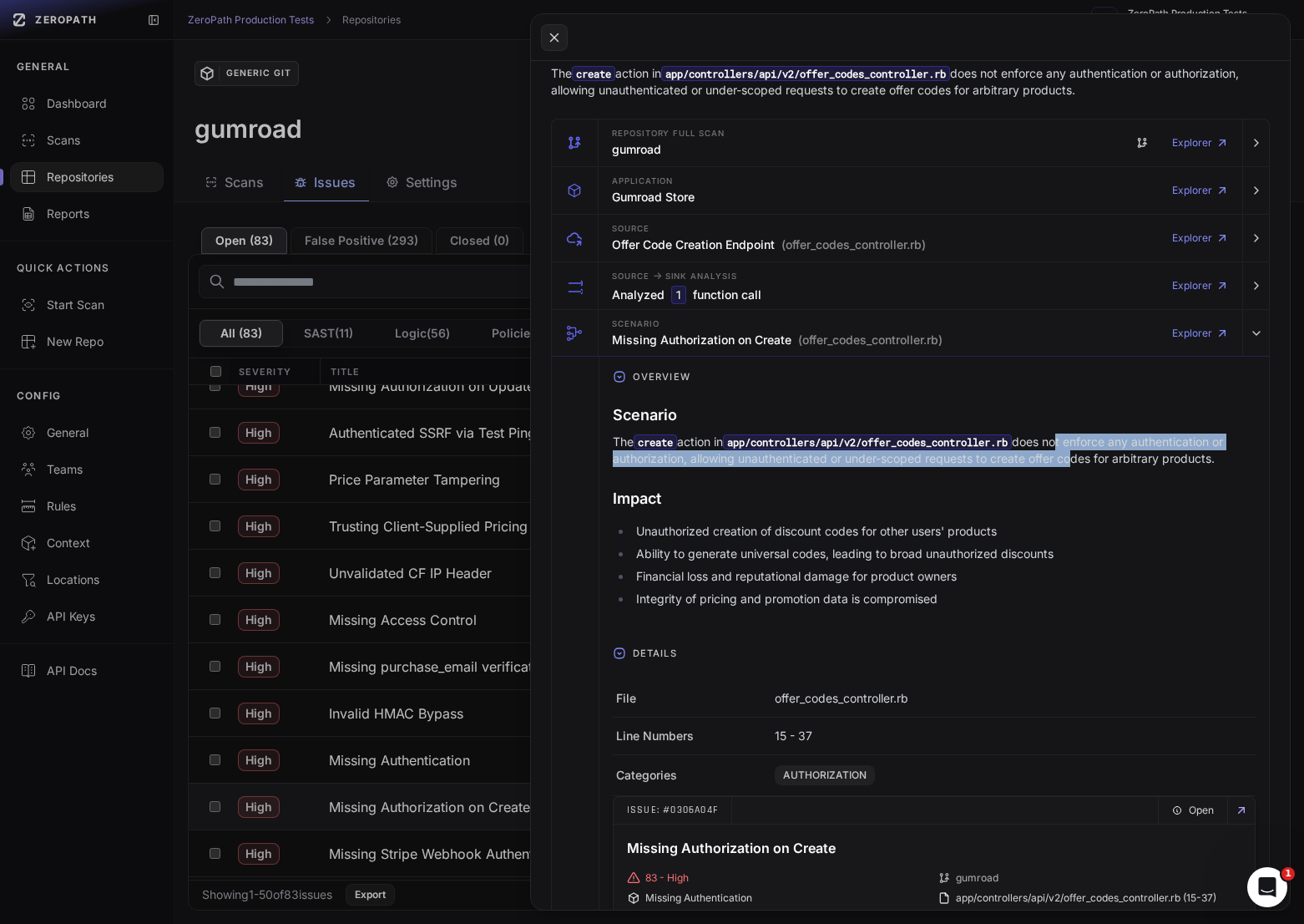
drag, startPoint x: 1076, startPoint y: 442, endPoint x: 1067, endPoint y: 462, distance: 21.9
click at [1067, 462] on p "The create action in app/controllers/api/v2/offer_codes_controller.rb does not …" at bounding box center [934, 449] width 643 height 33
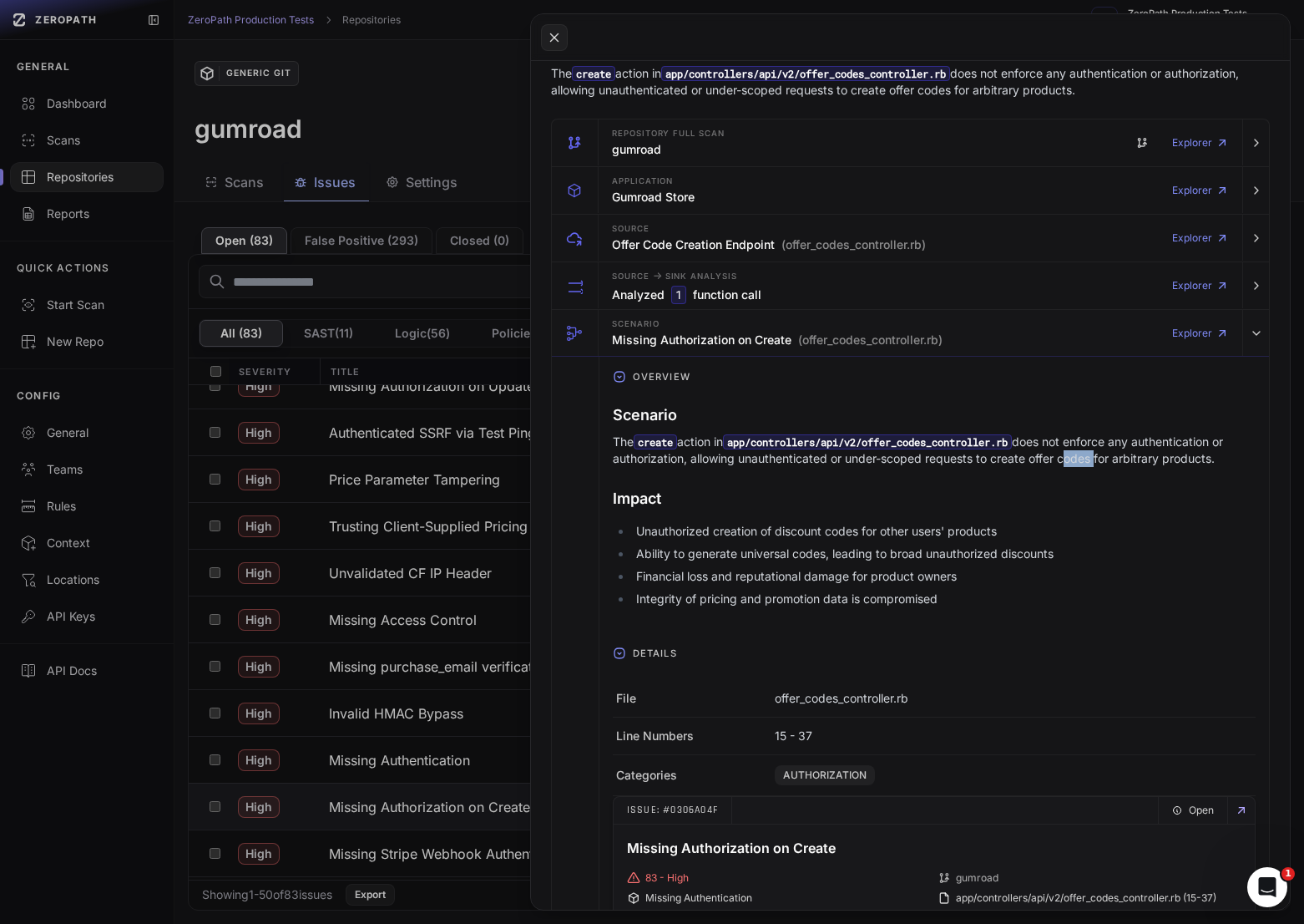
click at [1067, 462] on p "The create action in app/controllers/api/v2/offer_codes_controller.rb does not …" at bounding box center [934, 449] width 643 height 33
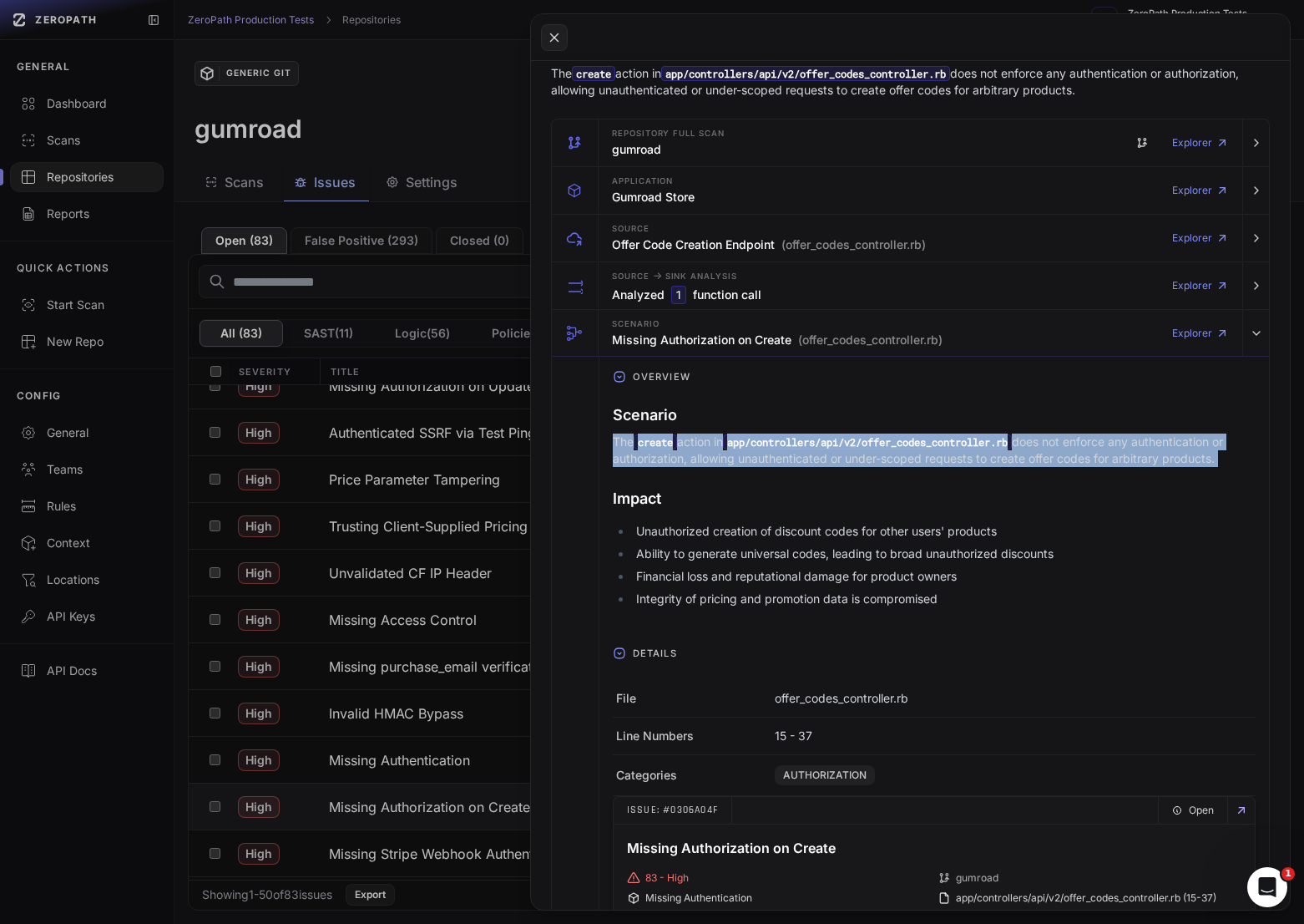
click at [1067, 462] on p "The create action in app/controllers/api/v2/offer_codes_controller.rb does not …" at bounding box center [934, 449] width 643 height 33
click at [1089, 462] on p "The create action in app/controllers/api/v2/offer_codes_controller.rb does not …" at bounding box center [934, 449] width 643 height 33
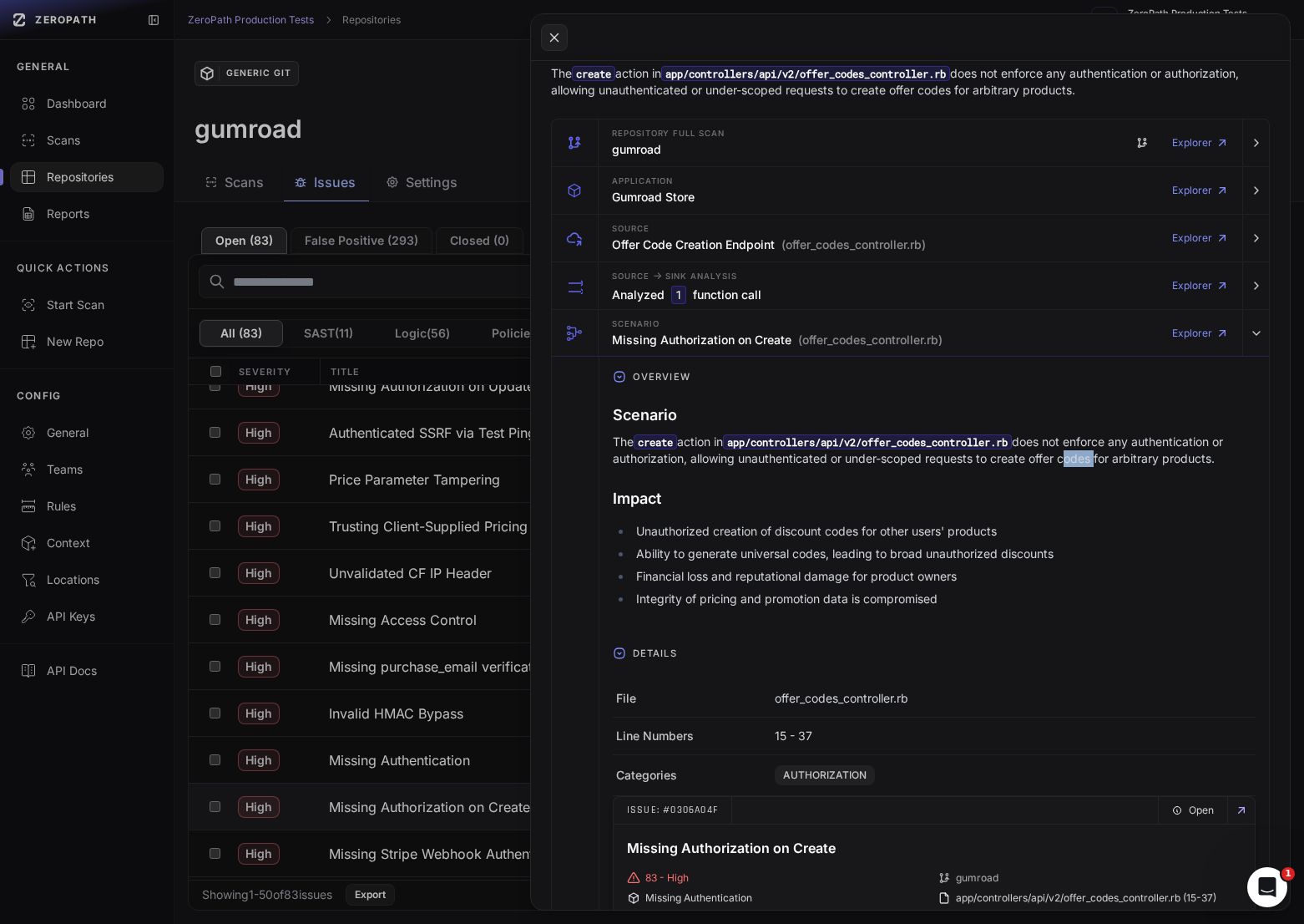
click at [1089, 462] on p "The create action in app/controllers/api/v2/offer_codes_controller.rb does not …" at bounding box center [934, 449] width 643 height 33
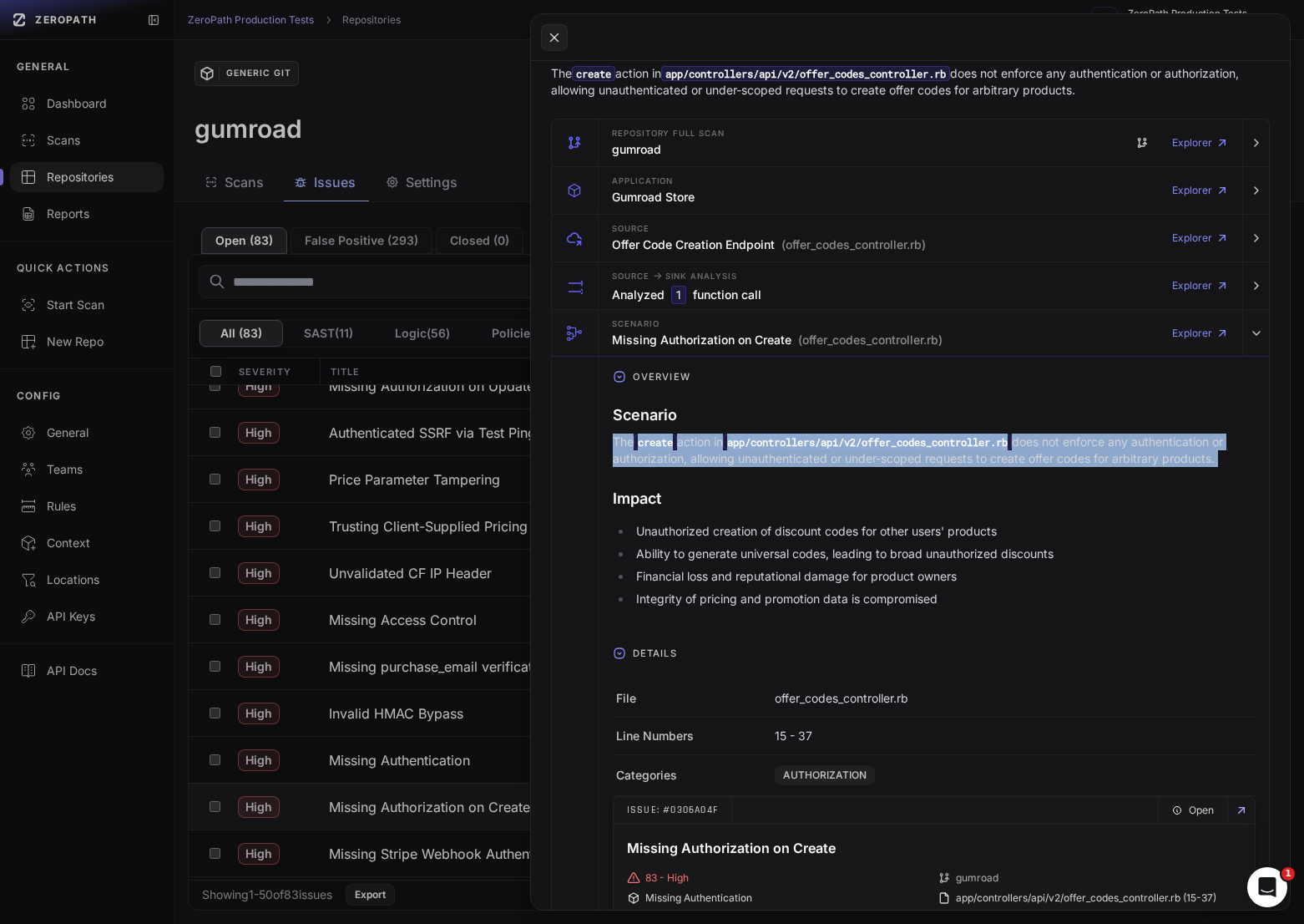
click at [1089, 462] on p "The create action in app/controllers/api/v2/offer_codes_controller.rb does not …" at bounding box center [934, 449] width 643 height 33
click at [1108, 460] on p "The create action in app/controllers/api/v2/offer_codes_controller.rb does not …" at bounding box center [934, 449] width 643 height 33
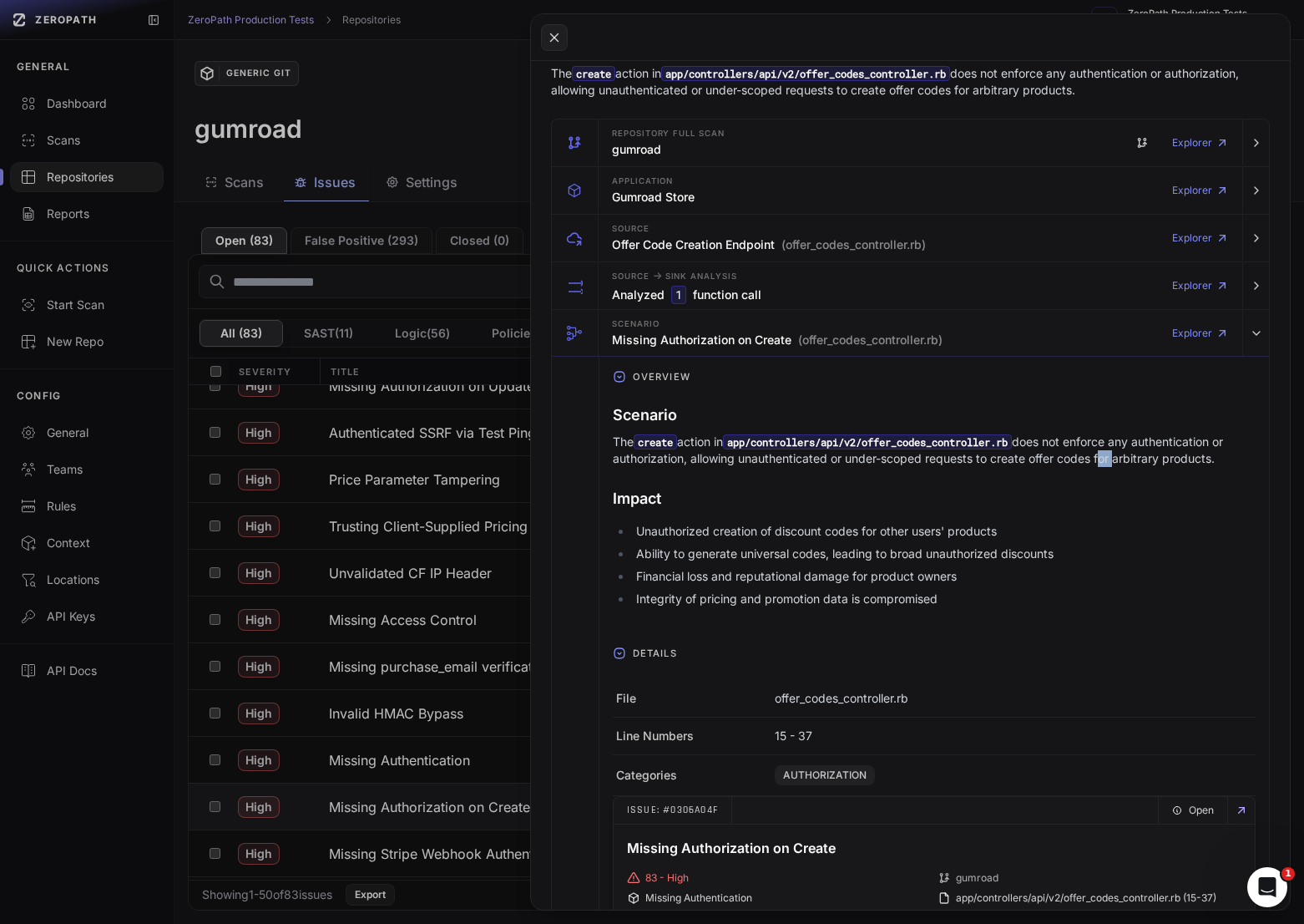
click at [1108, 460] on p "The create action in app/controllers/api/v2/offer_codes_controller.rb does not …" at bounding box center [934, 449] width 643 height 33
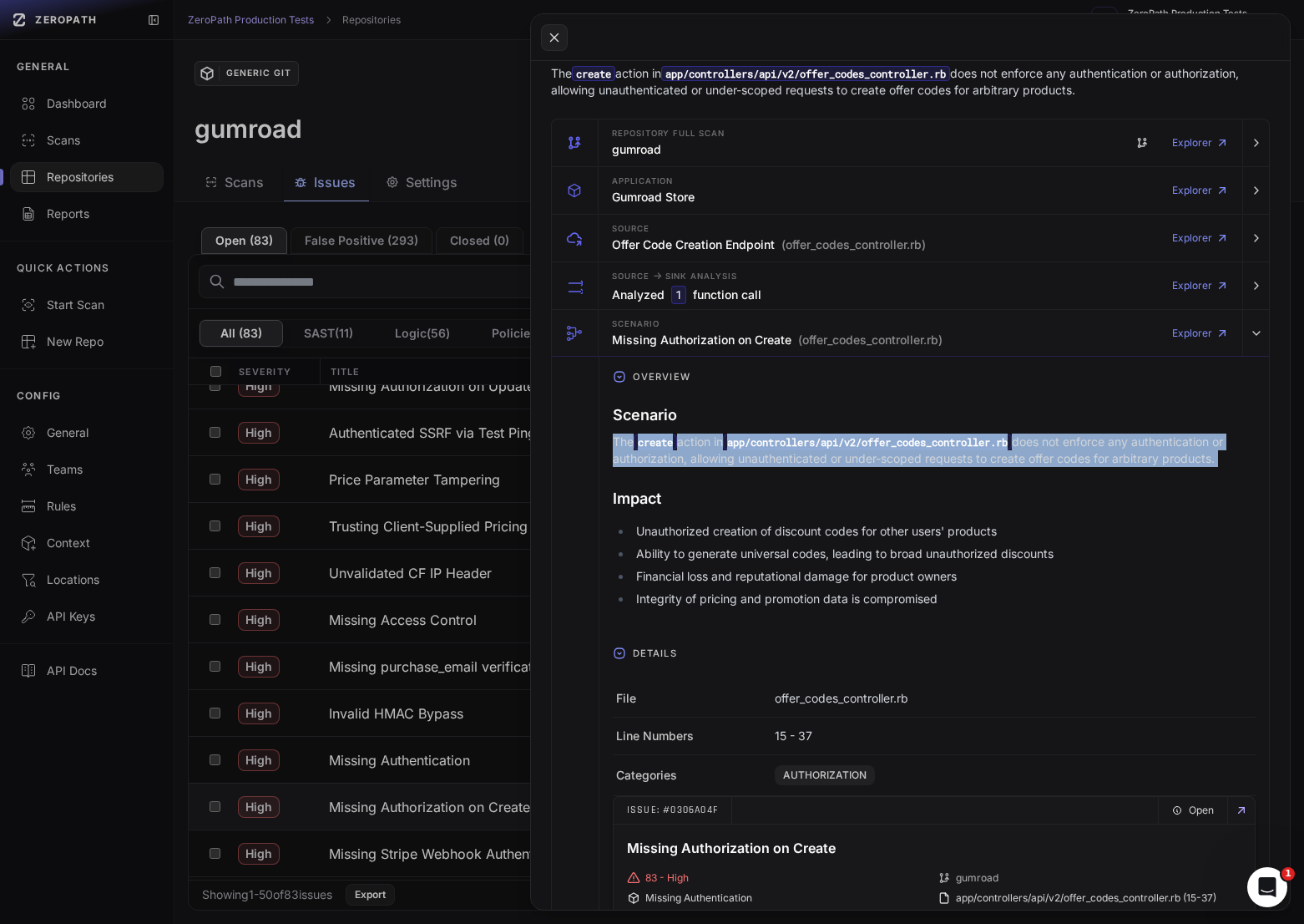
click at [1108, 460] on p "The create action in app/controllers/api/v2/offer_codes_controller.rb does not …" at bounding box center [934, 449] width 643 height 33
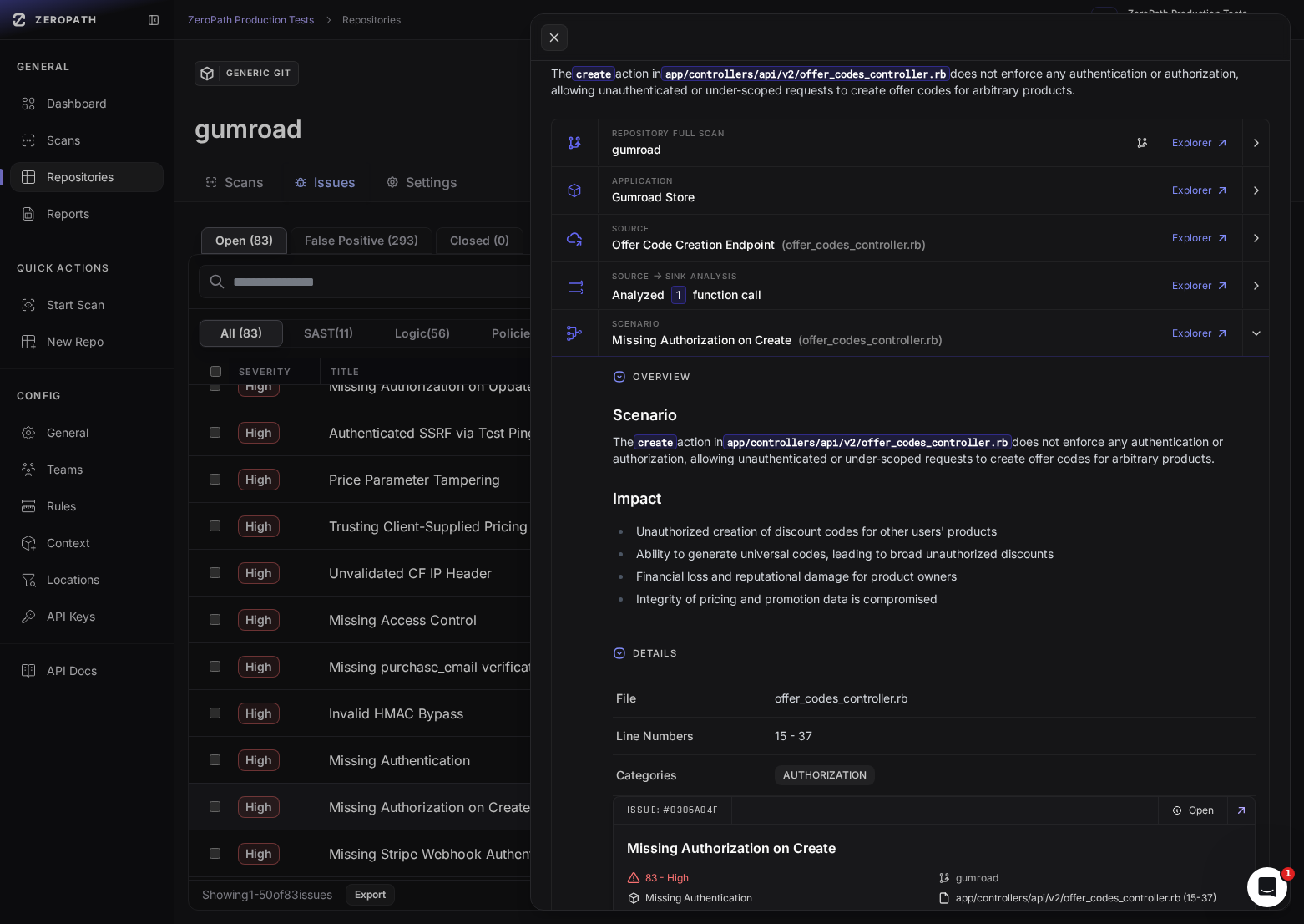
click at [1089, 460] on p "The create action in app/controllers/api/v2/offer_codes_controller.rb does not …" at bounding box center [934, 449] width 643 height 33
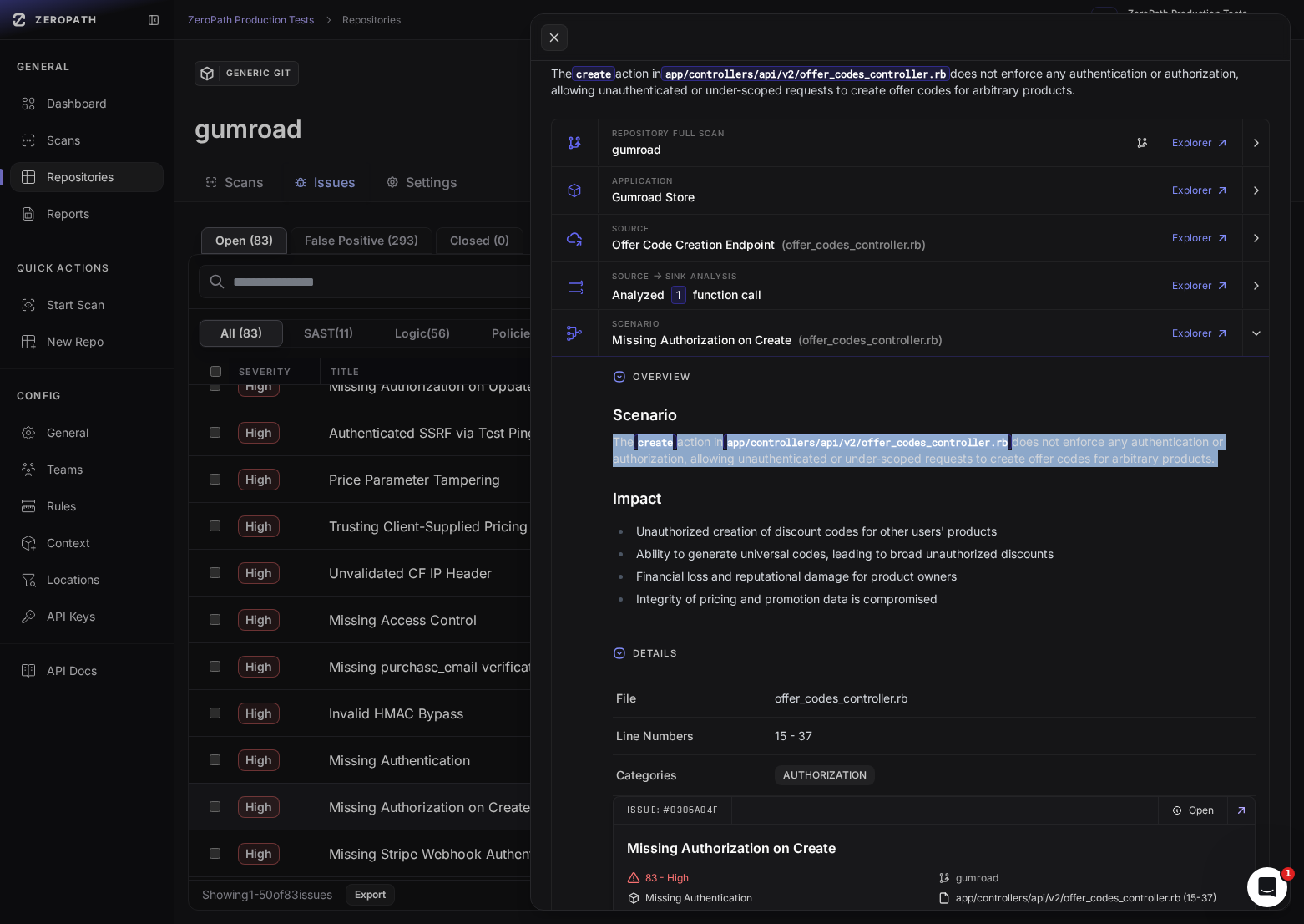
click at [1089, 460] on p "The create action in app/controllers/api/v2/offer_codes_controller.rb does not …" at bounding box center [934, 449] width 643 height 33
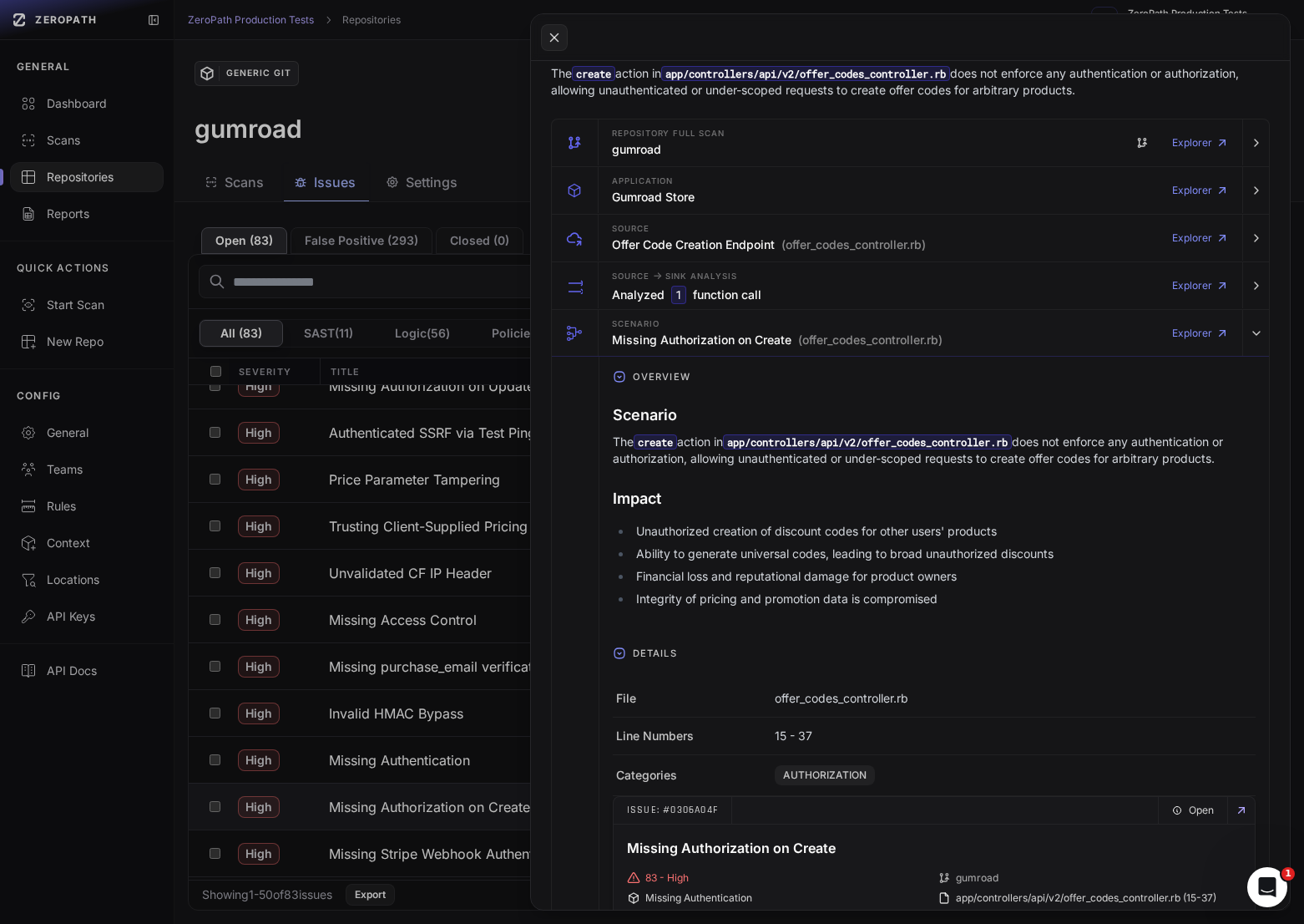
click at [938, 514] on div "Scenario The create action in app/controllers/api/v2/offer_codes_controller.rb …" at bounding box center [934, 508] width 643 height 223
click at [956, 526] on li "Unauthorized creation of discount codes for other users' products" at bounding box center [944, 532] width 624 height 17
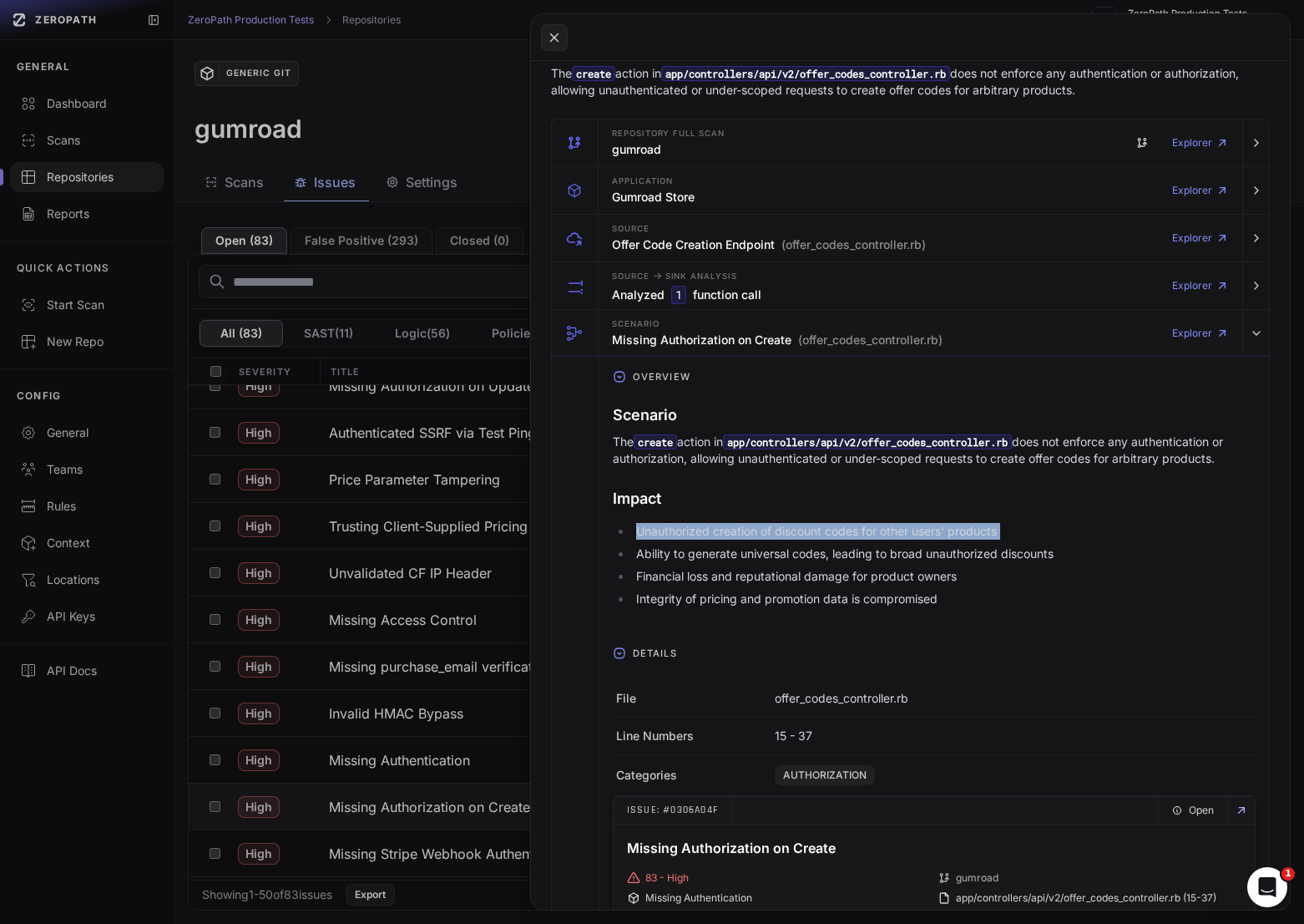
click at [956, 526] on li "Unauthorized creation of discount codes for other users' products" at bounding box center [944, 532] width 624 height 17
click at [962, 545] on ul "Unauthorized creation of discount codes for other users' products Ability to ge…" at bounding box center [934, 565] width 643 height 84
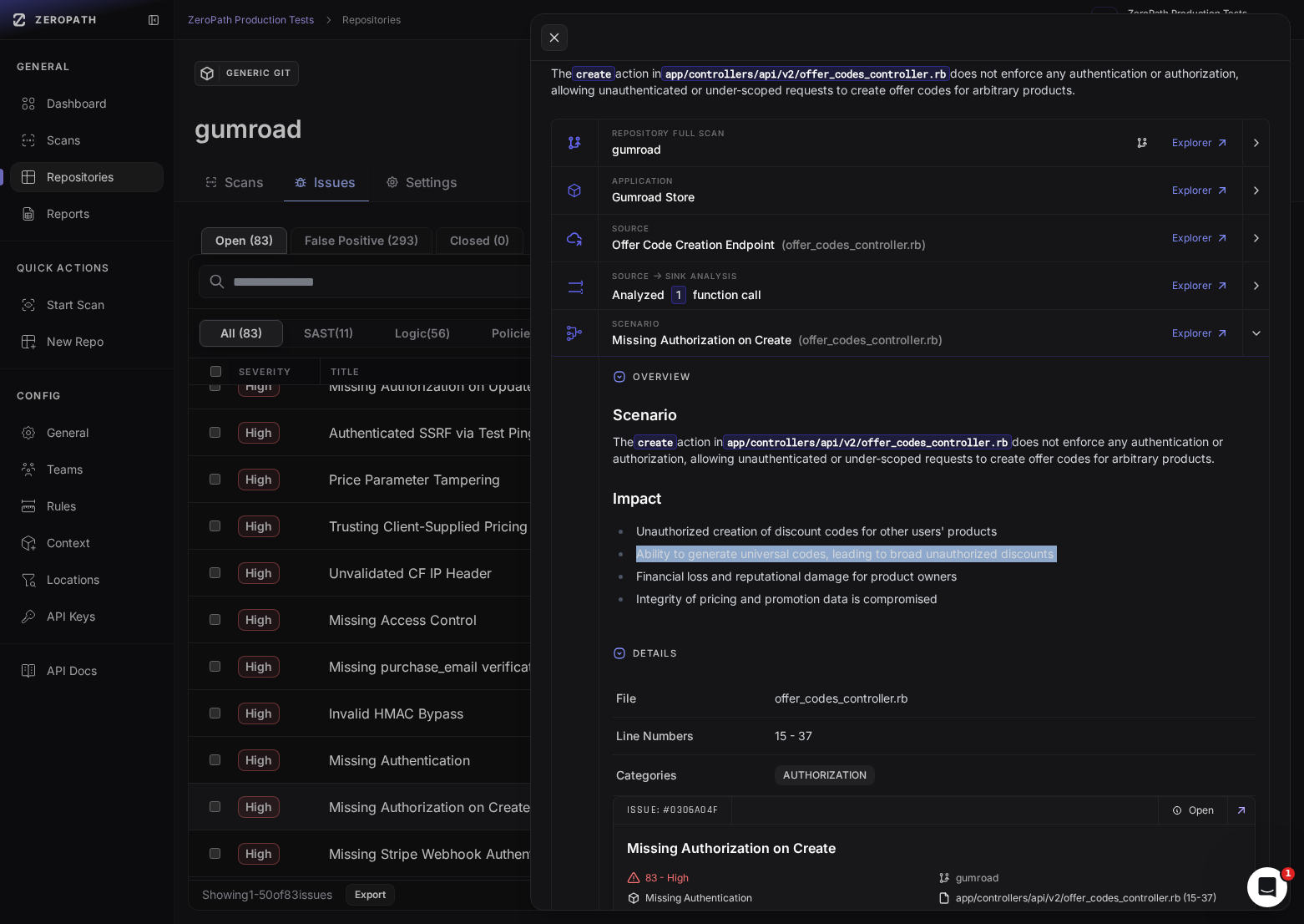
click at [962, 545] on ul "Unauthorized creation of discount codes for other users' products Ability to ge…" at bounding box center [934, 565] width 643 height 84
click at [982, 545] on ul "Unauthorized creation of discount codes for other users' products Ability to ge…" at bounding box center [934, 565] width 643 height 84
click at [917, 570] on li "Financial loss and reputational damage for product owners" at bounding box center [944, 576] width 624 height 17
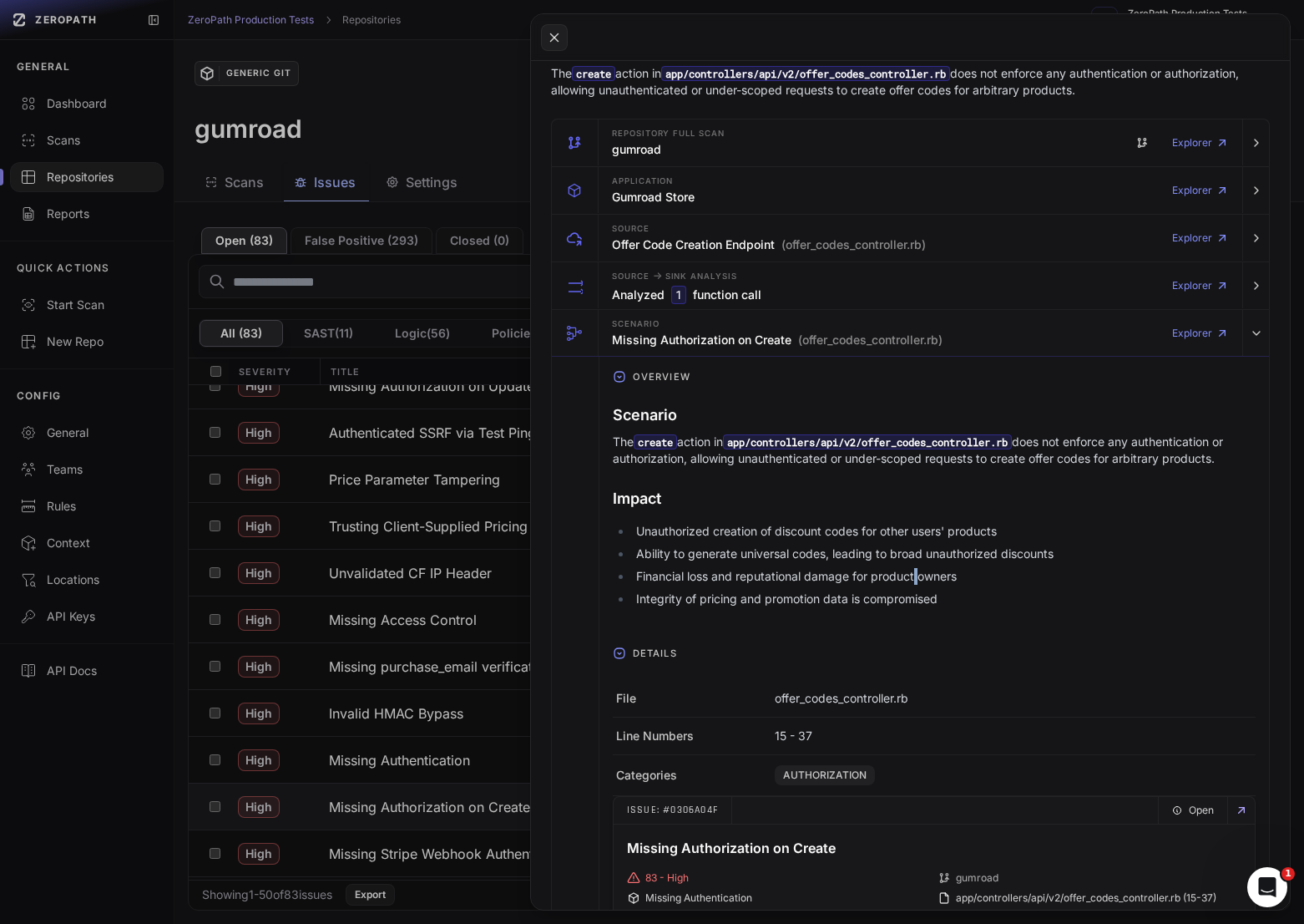
click at [917, 570] on li "Financial loss and reputational damage for product owners" at bounding box center [944, 576] width 624 height 17
click at [920, 562] on li "Ability to generate universal codes, leading to broad unauthorized discounts" at bounding box center [944, 554] width 624 height 17
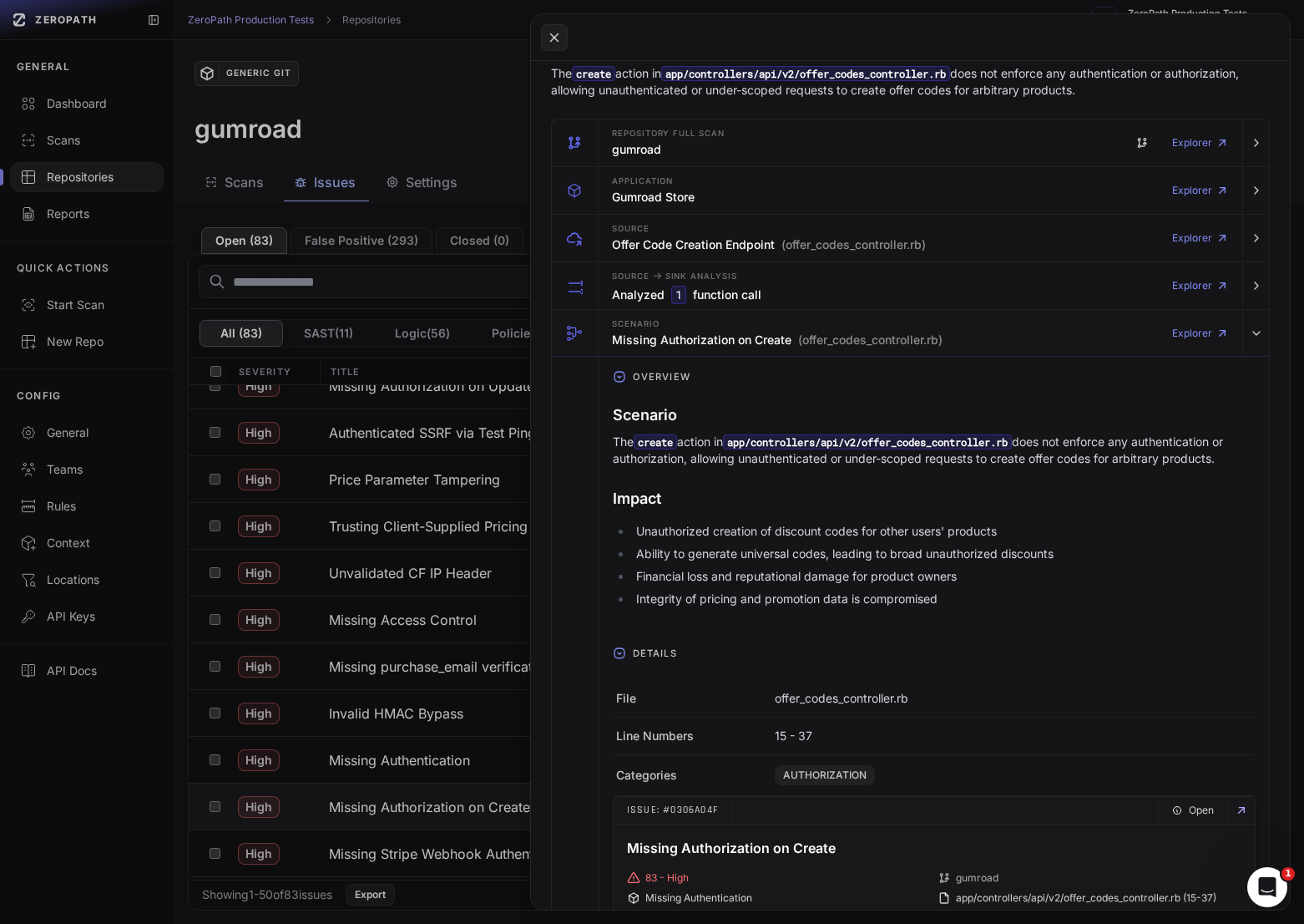
click at [920, 573] on li "Financial loss and reputational damage for product owners" at bounding box center [944, 576] width 624 height 17
click at [920, 586] on ul "Unauthorized creation of discount codes for other users' products Ability to ge…" at bounding box center [934, 565] width 643 height 84
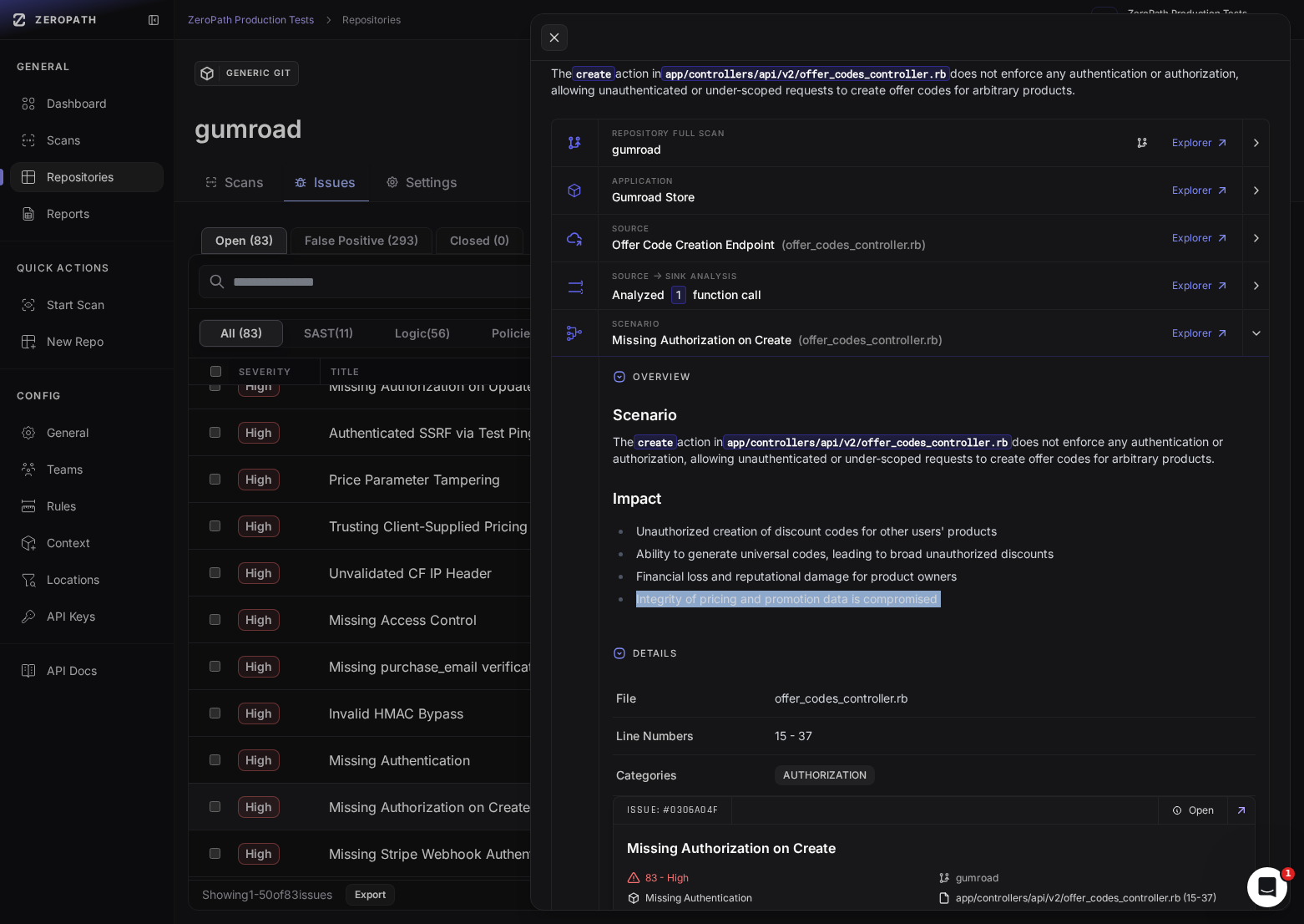
click at [920, 586] on ul "Unauthorized creation of discount codes for other users' products Ability to ge…" at bounding box center [934, 565] width 643 height 84
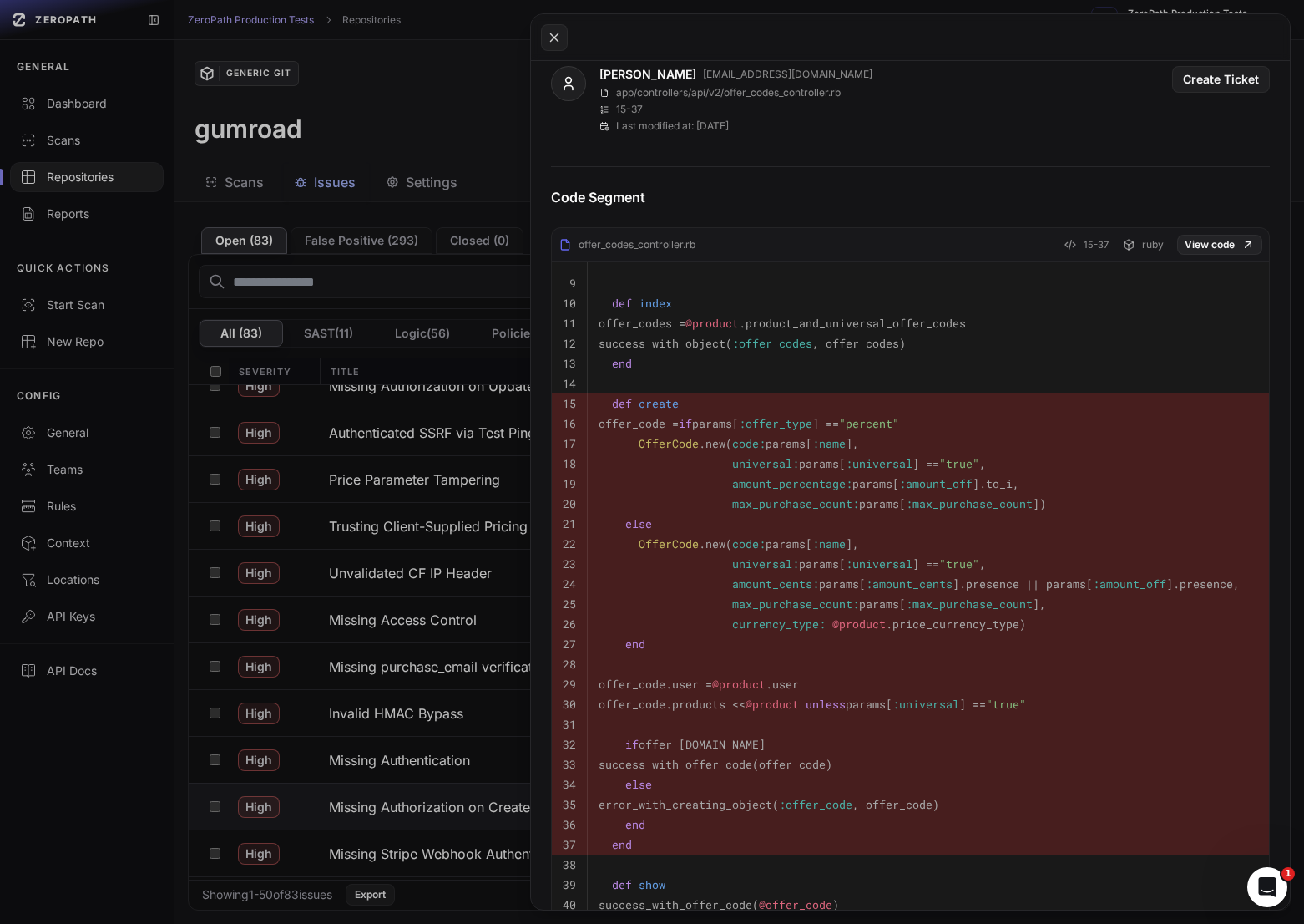
scroll to position [1626, 0]
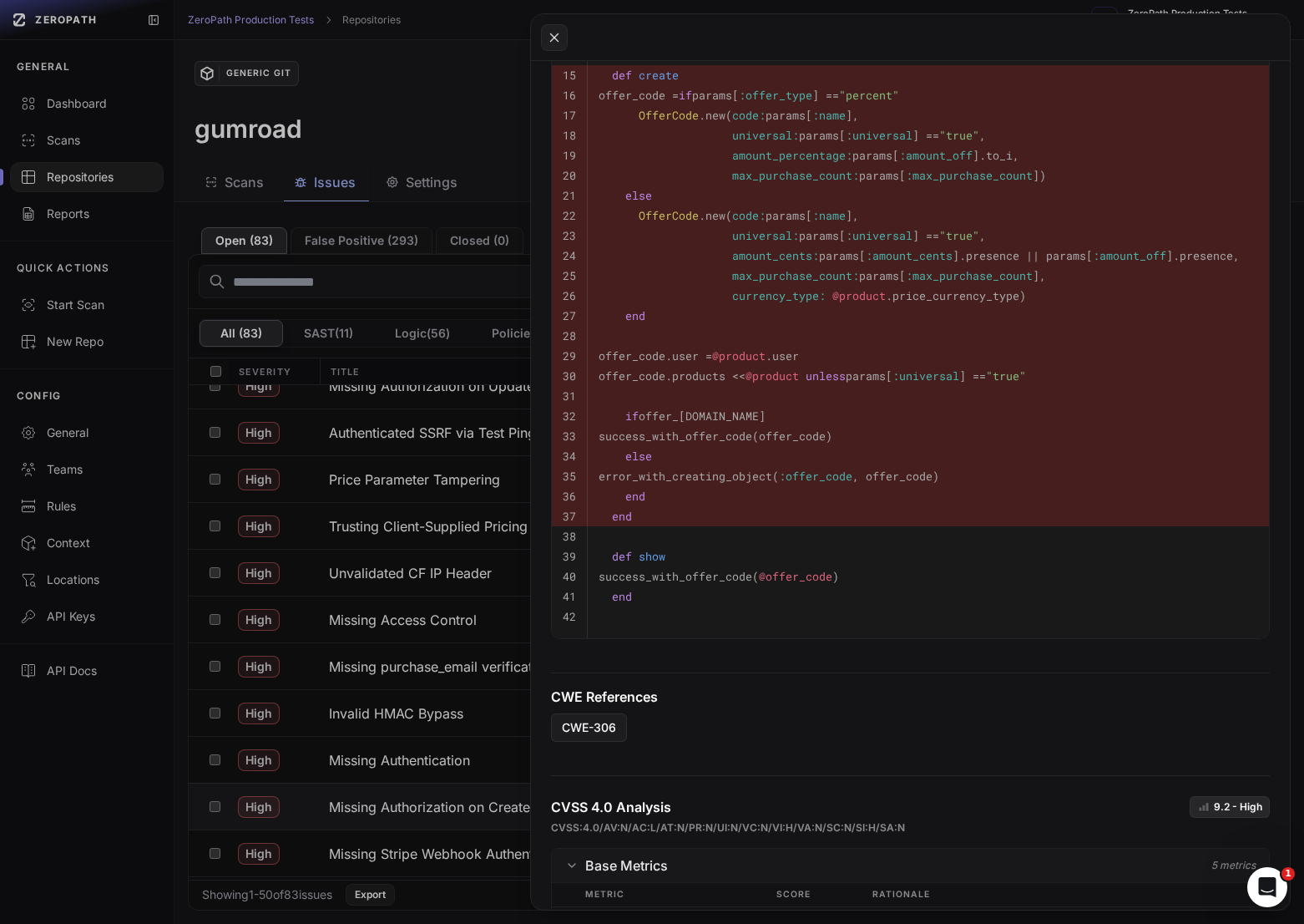
click at [333, 759] on button at bounding box center [652, 462] width 1304 height 924
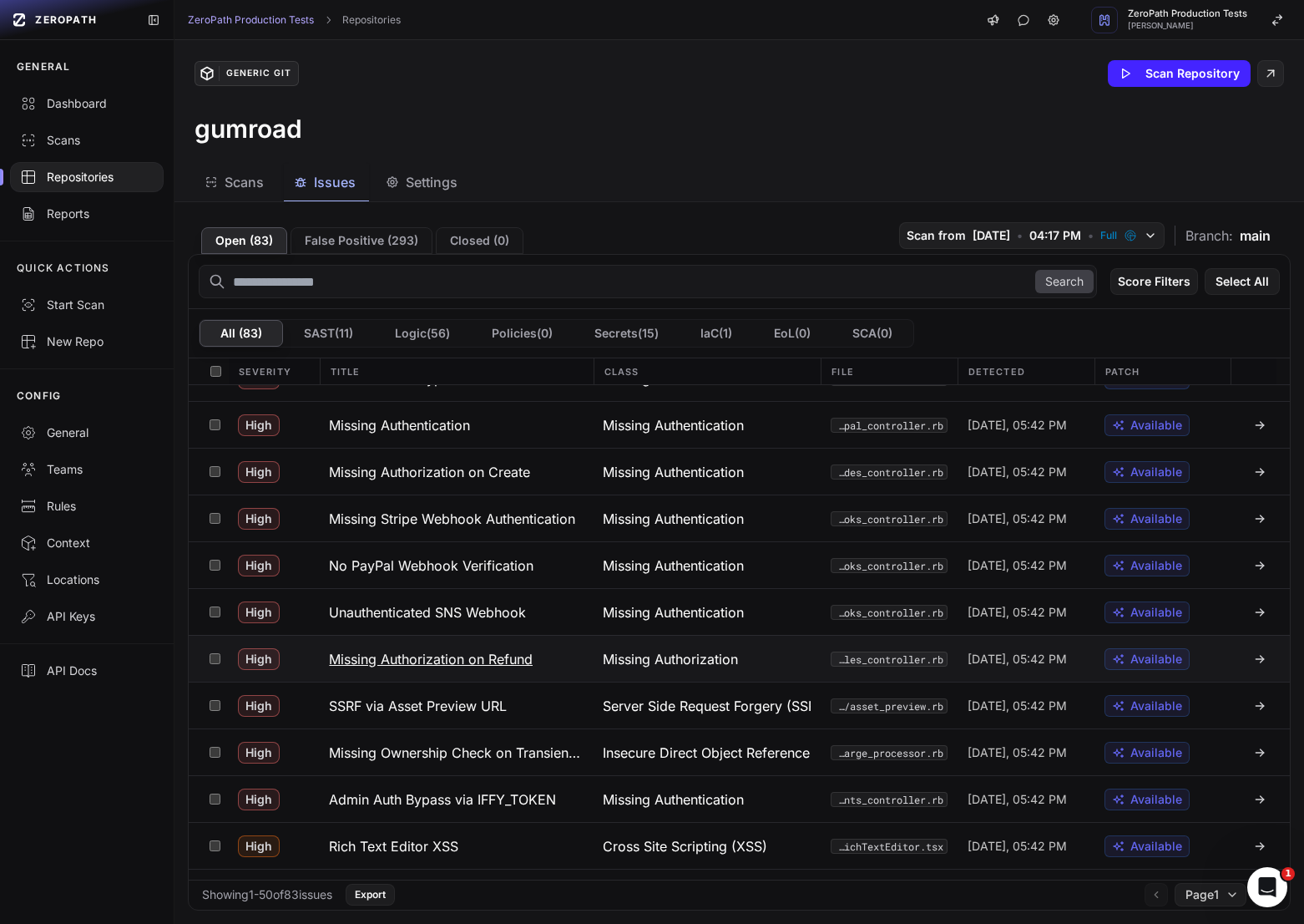
scroll to position [841, 0]
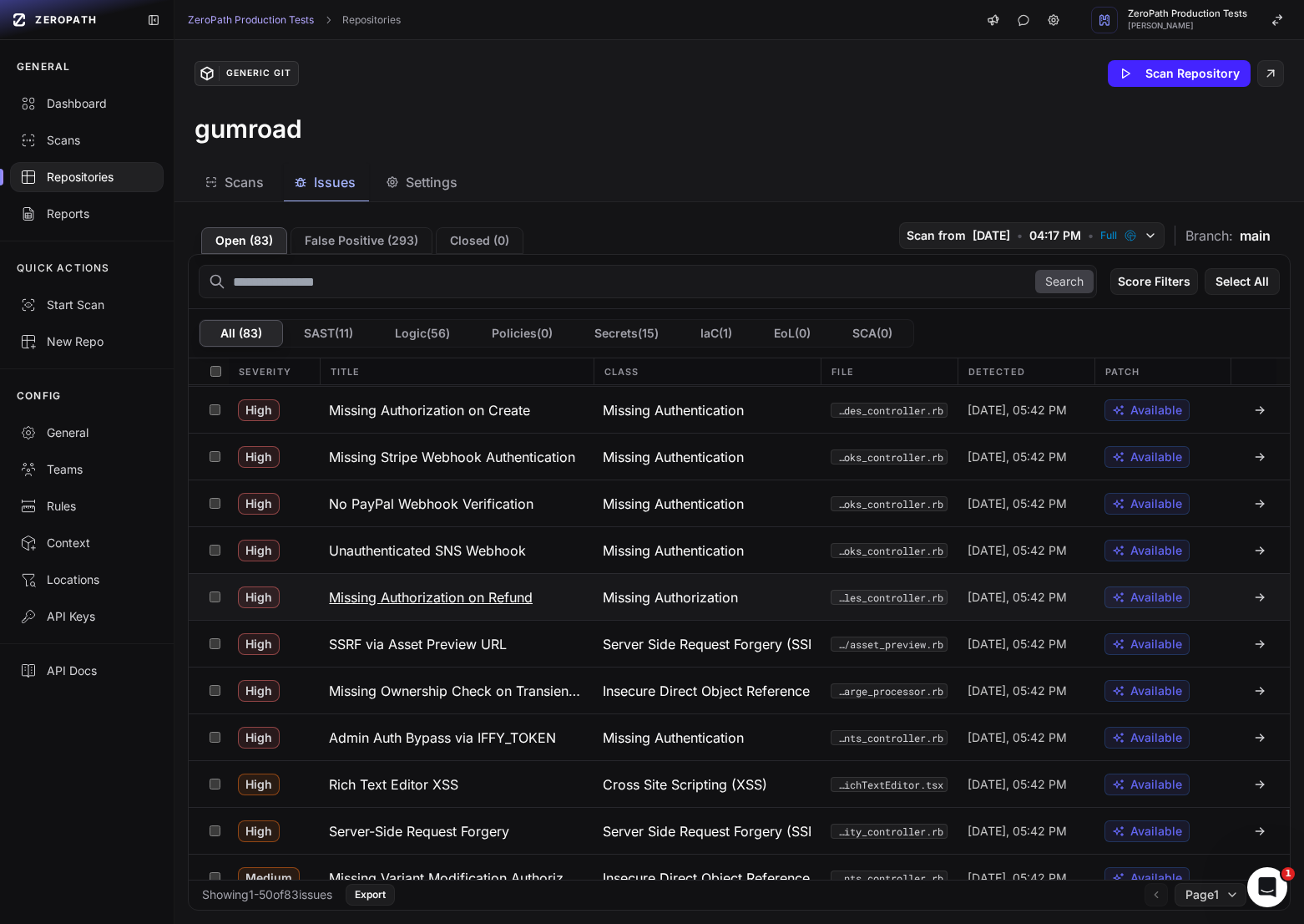
click at [516, 608] on button "Missing Authorization on Refund" at bounding box center [456, 597] width 274 height 46
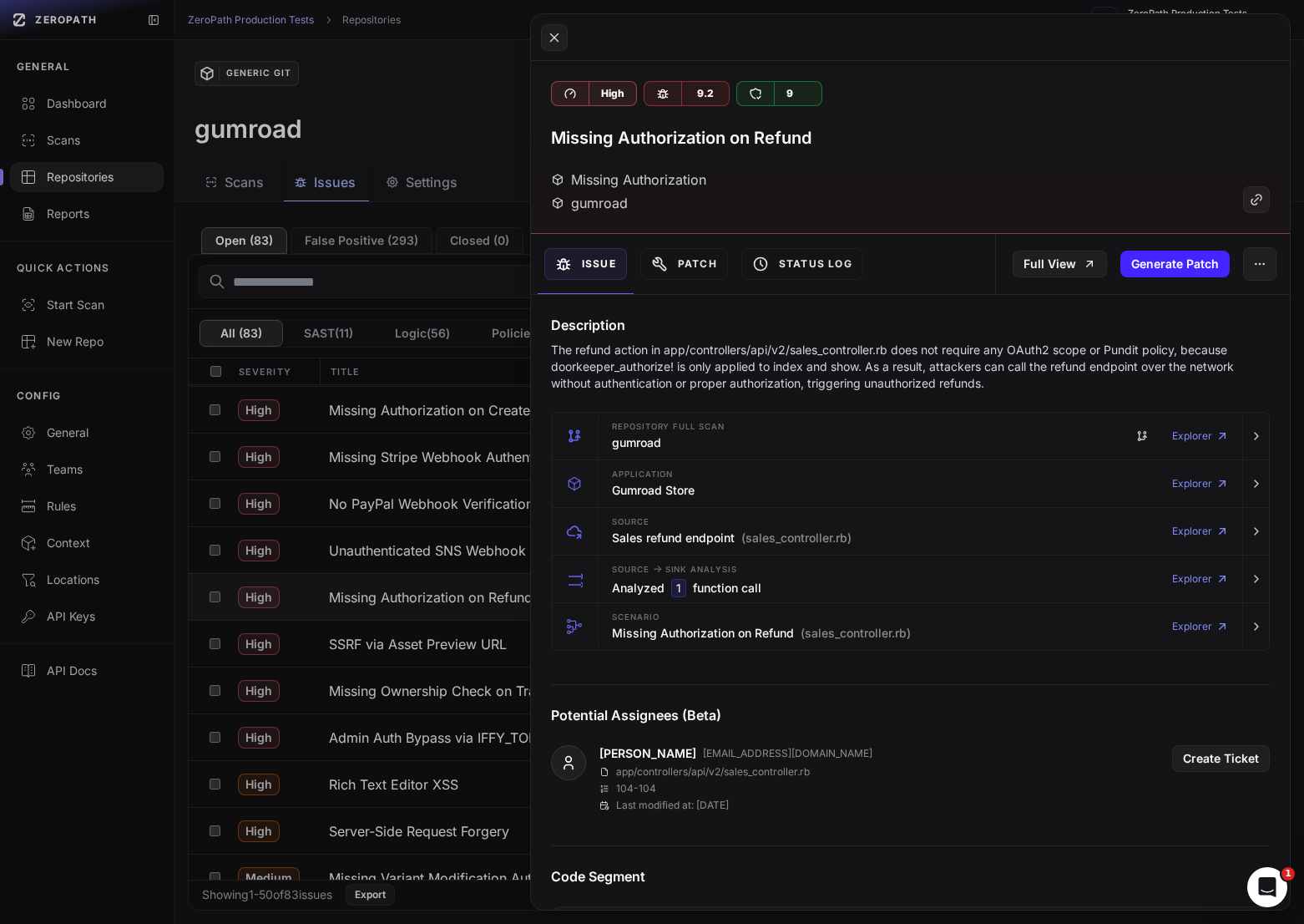
click at [420, 599] on button at bounding box center [652, 462] width 1304 height 924
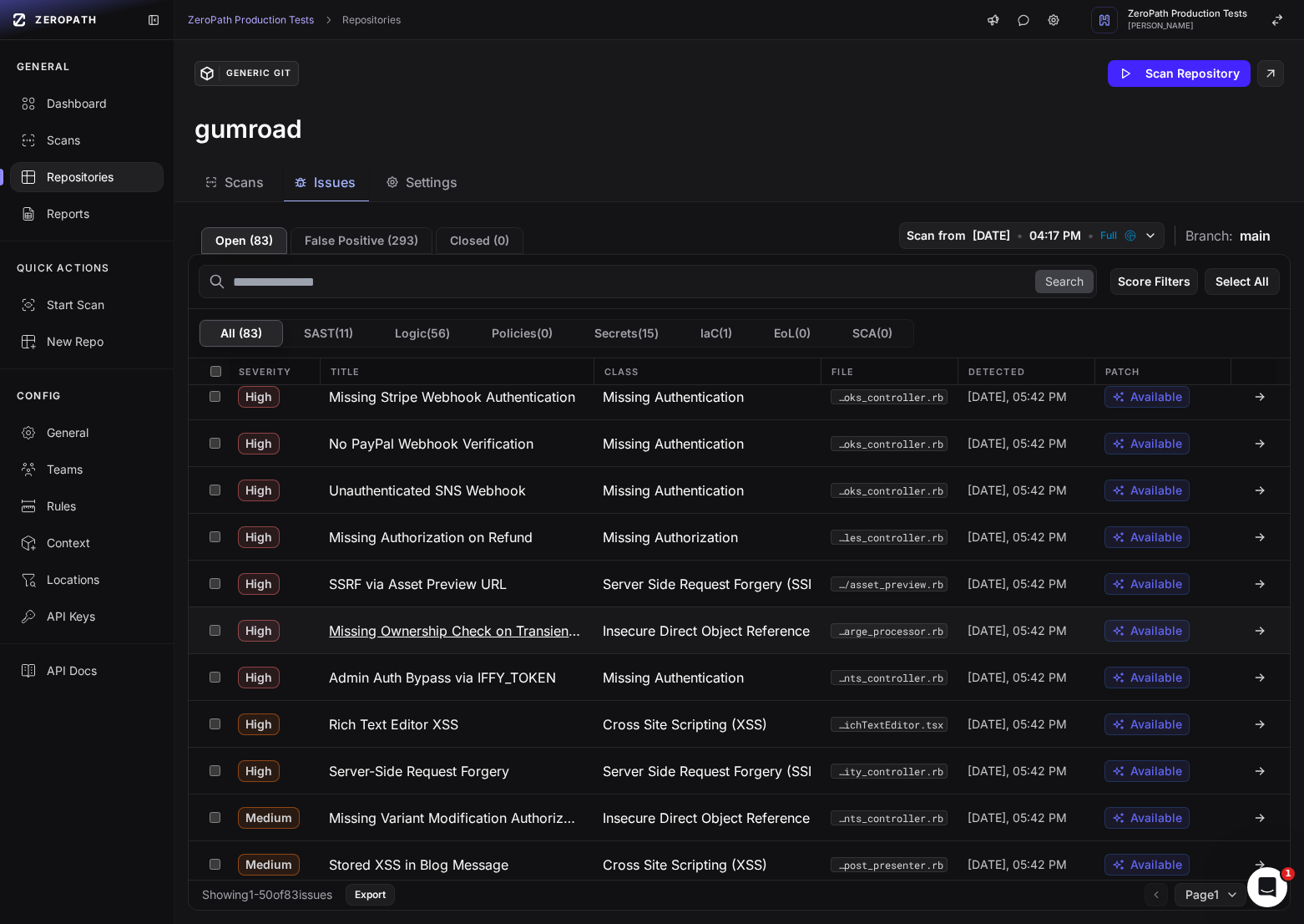
scroll to position [902, 0]
click at [463, 632] on h3 "Missing Ownership Check on Transient Customer Token" at bounding box center [456, 629] width 253 height 20
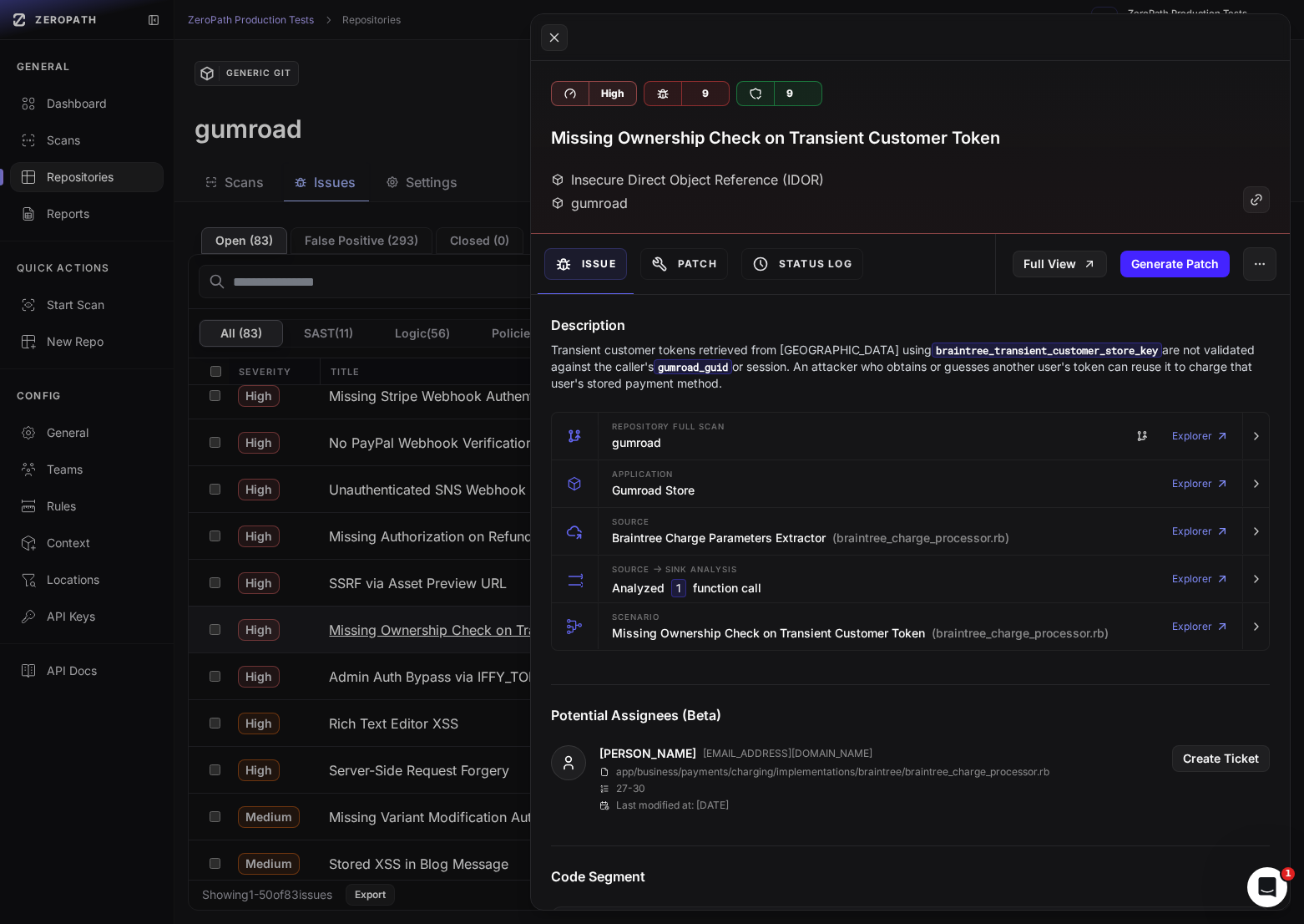
click at [463, 632] on button at bounding box center [652, 462] width 1304 height 924
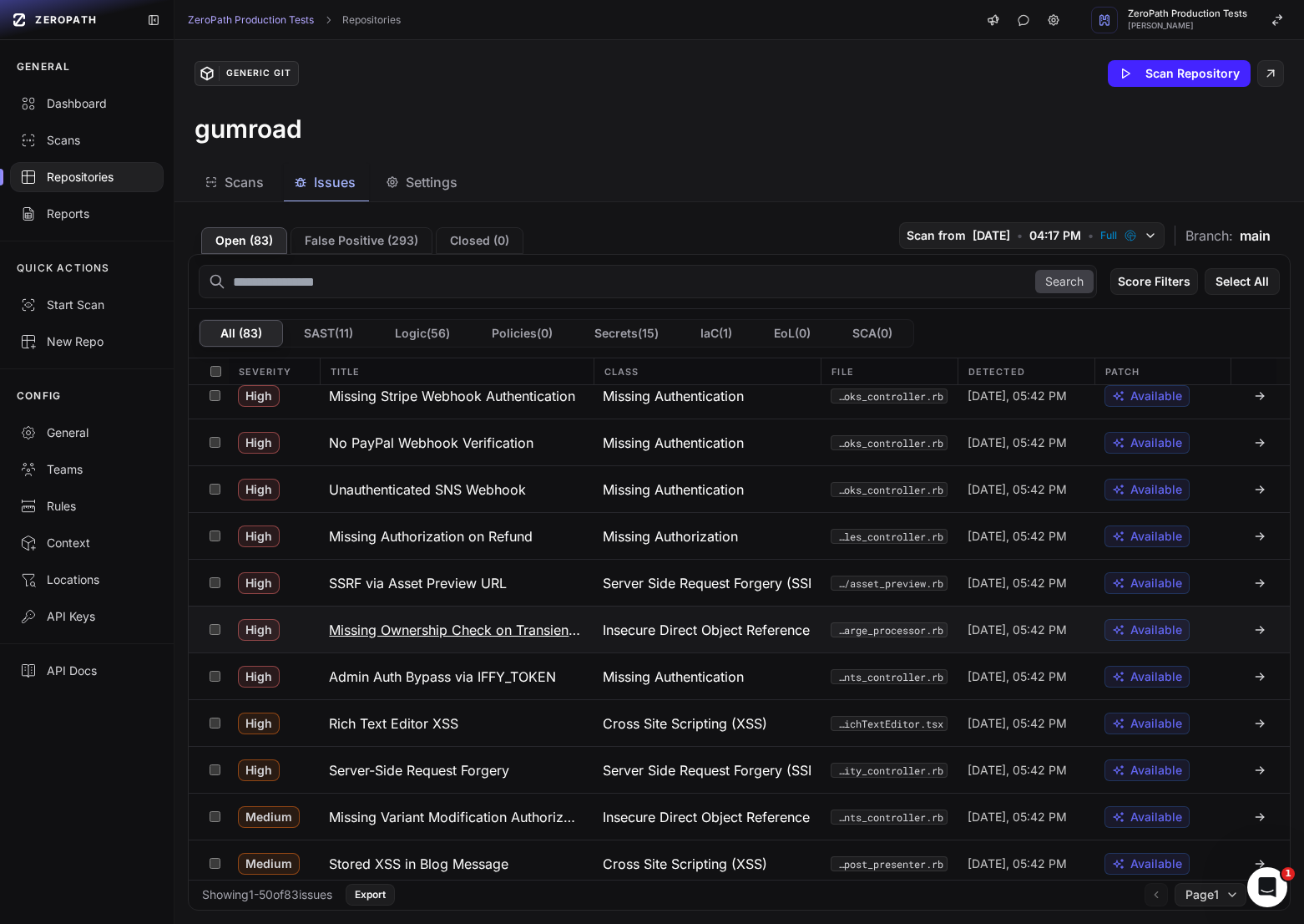
click at [443, 632] on h3 "Missing Ownership Check on Transient Customer Token" at bounding box center [456, 629] width 253 height 20
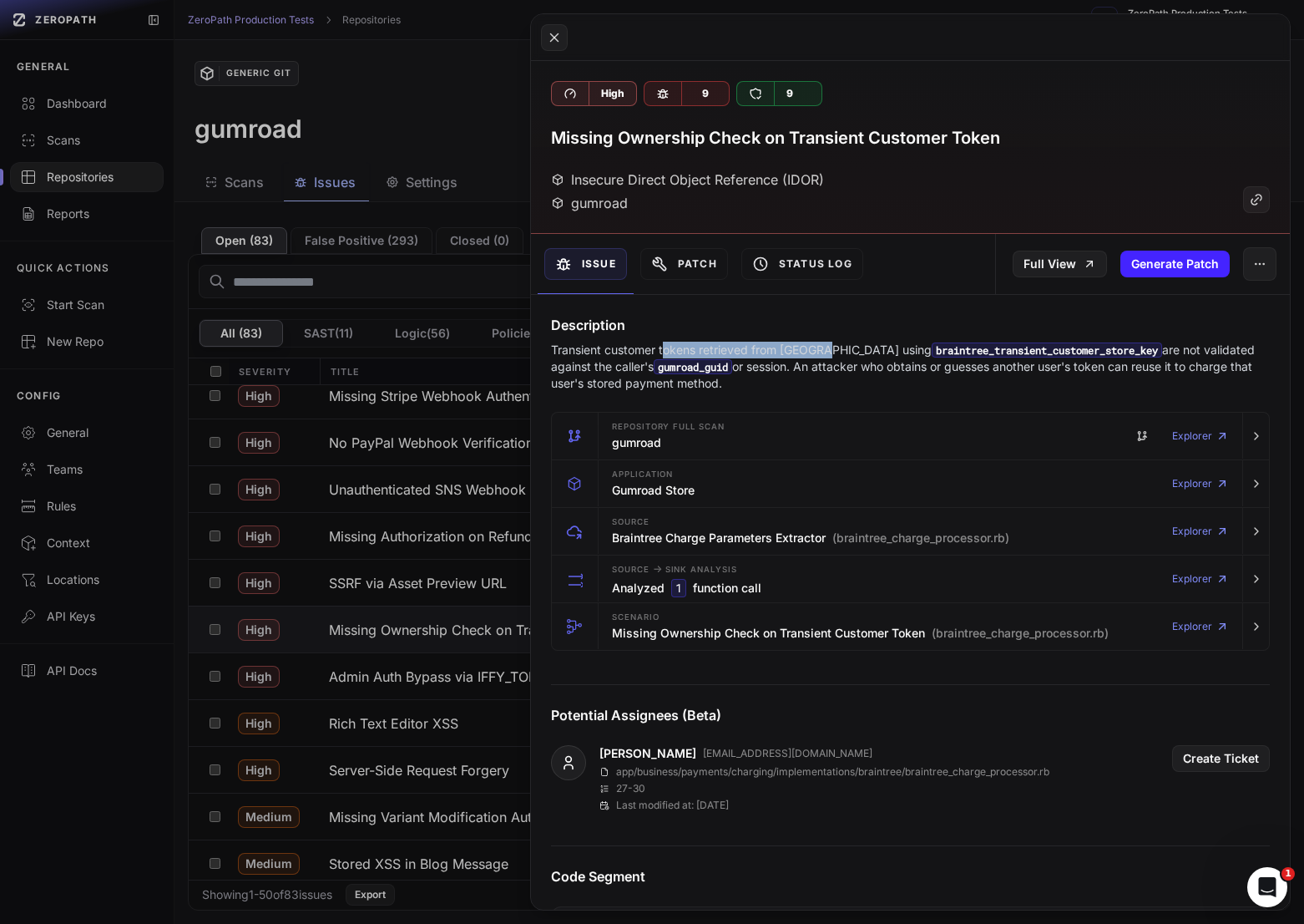
drag, startPoint x: 668, startPoint y: 346, endPoint x: 821, endPoint y: 346, distance: 153.0
click at [822, 346] on p "Transient customer tokens retrieved from [GEOGRAPHIC_DATA] using braintree_tran…" at bounding box center [911, 366] width 719 height 50
click at [821, 346] on p "Transient customer tokens retrieved from [GEOGRAPHIC_DATA] using braintree_tran…" at bounding box center [911, 366] width 719 height 50
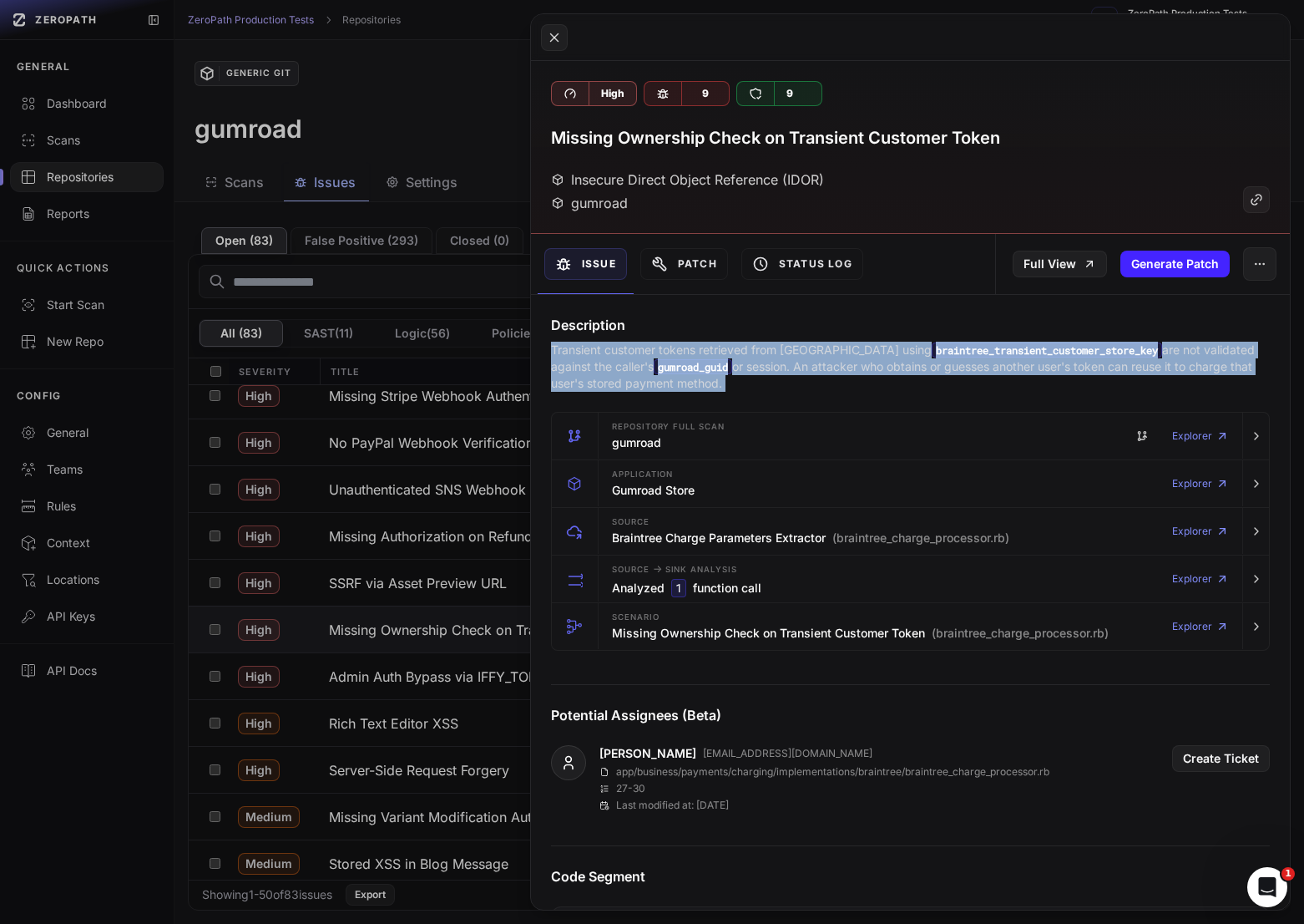
click at [821, 346] on p "Transient customer tokens retrieved from [GEOGRAPHIC_DATA] using braintree_tran…" at bounding box center [911, 366] width 719 height 50
click at [786, 357] on p "Transient customer tokens retrieved from [GEOGRAPHIC_DATA] using braintree_tran…" at bounding box center [911, 366] width 719 height 50
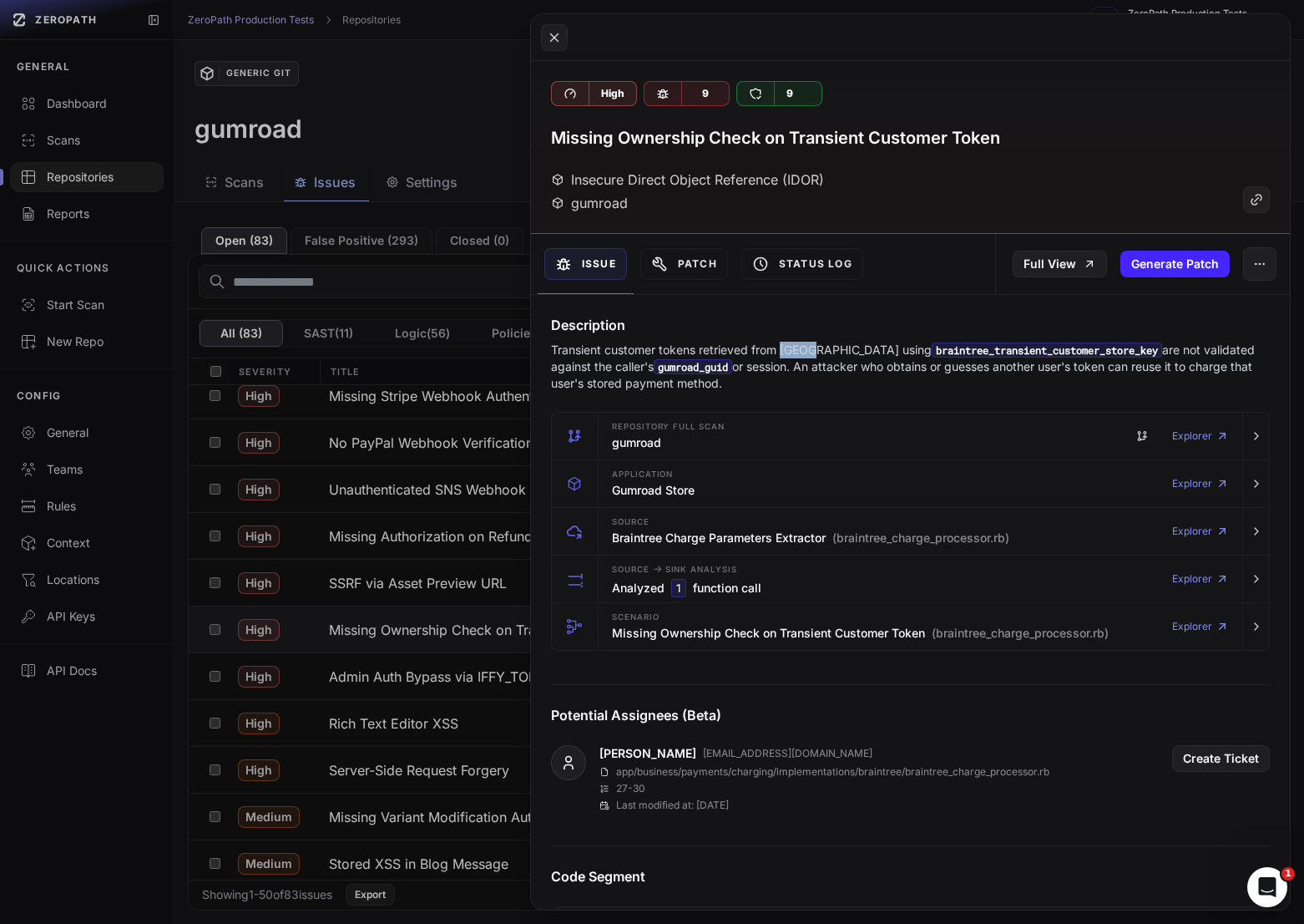
click at [786, 357] on p "Transient customer tokens retrieved from [GEOGRAPHIC_DATA] using braintree_tran…" at bounding box center [911, 366] width 719 height 50
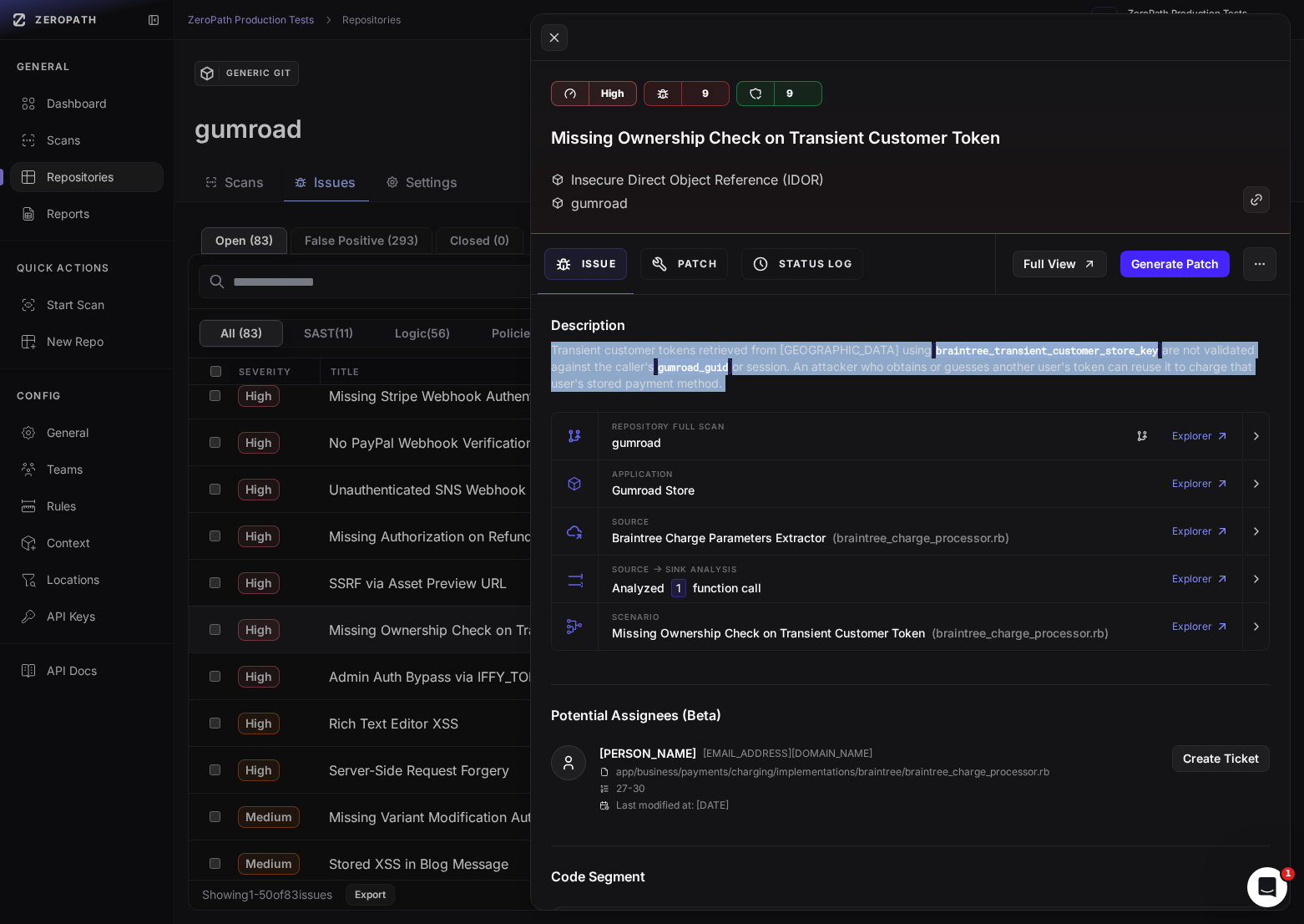
click at [786, 357] on p "Transient customer tokens retrieved from [GEOGRAPHIC_DATA] using braintree_tran…" at bounding box center [911, 366] width 719 height 50
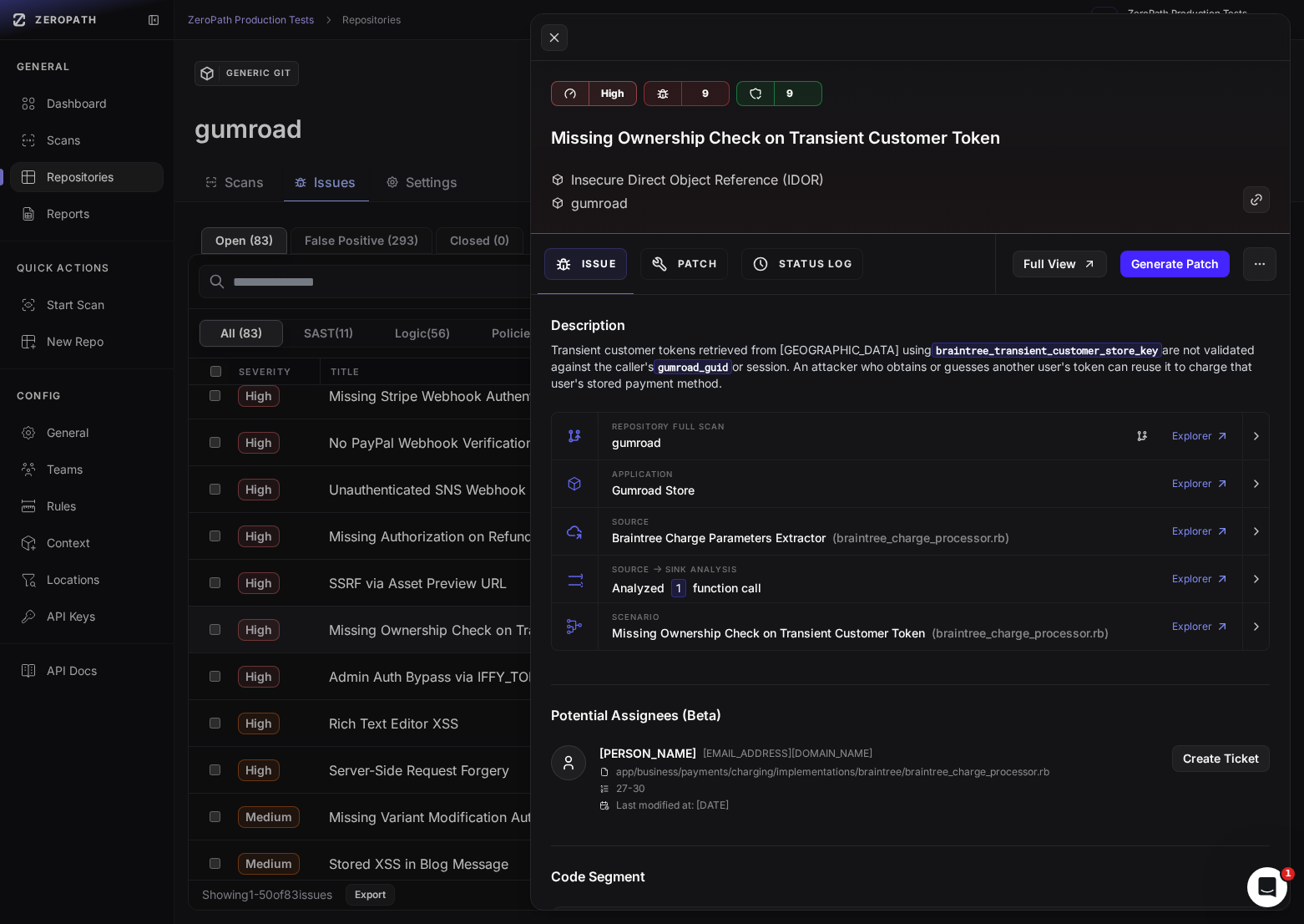
click at [786, 373] on p "Transient customer tokens retrieved from [GEOGRAPHIC_DATA] using braintree_tran…" at bounding box center [911, 366] width 719 height 50
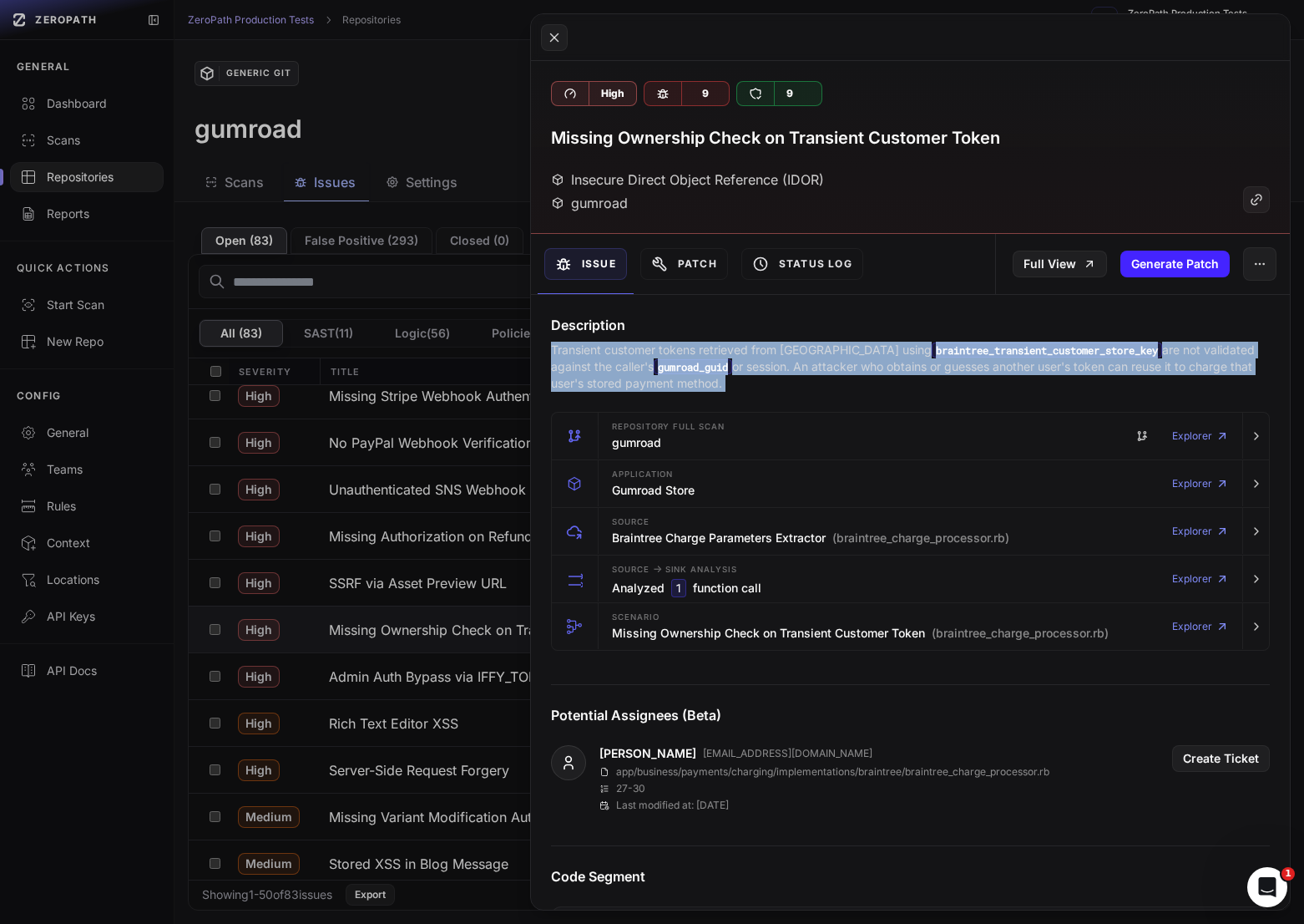
click at [786, 373] on p "Transient customer tokens retrieved from [GEOGRAPHIC_DATA] using braintree_tran…" at bounding box center [911, 366] width 719 height 50
click at [838, 361] on p "Transient customer tokens retrieved from [GEOGRAPHIC_DATA] using braintree_tran…" at bounding box center [911, 366] width 719 height 50
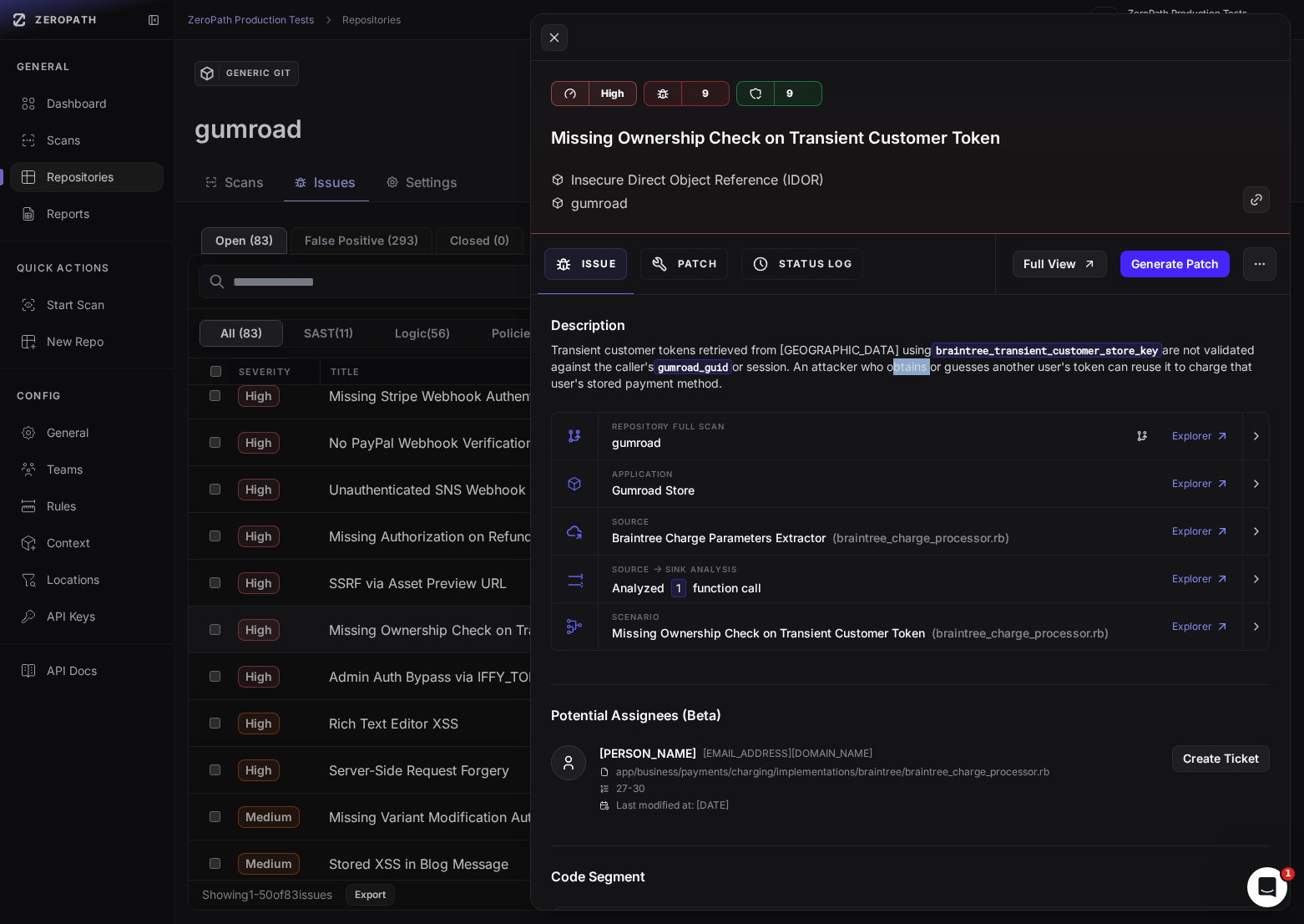
click at [838, 361] on p "Transient customer tokens retrieved from [GEOGRAPHIC_DATA] using braintree_tran…" at bounding box center [911, 366] width 719 height 50
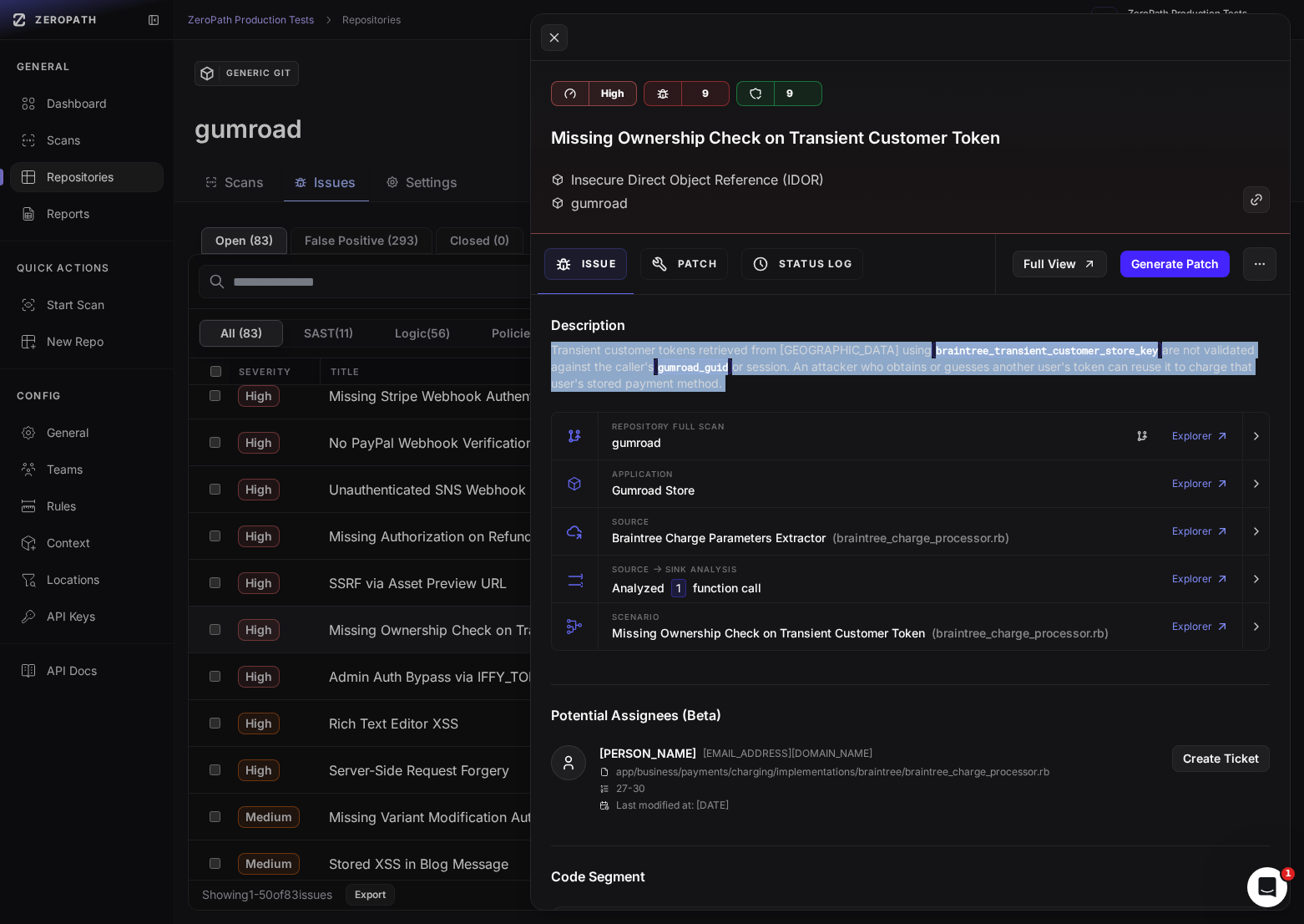
click at [838, 361] on p "Transient customer tokens retrieved from [GEOGRAPHIC_DATA] using braintree_tran…" at bounding box center [911, 366] width 719 height 50
click at [805, 362] on p "Transient customer tokens retrieved from [GEOGRAPHIC_DATA] using braintree_tran…" at bounding box center [911, 366] width 719 height 50
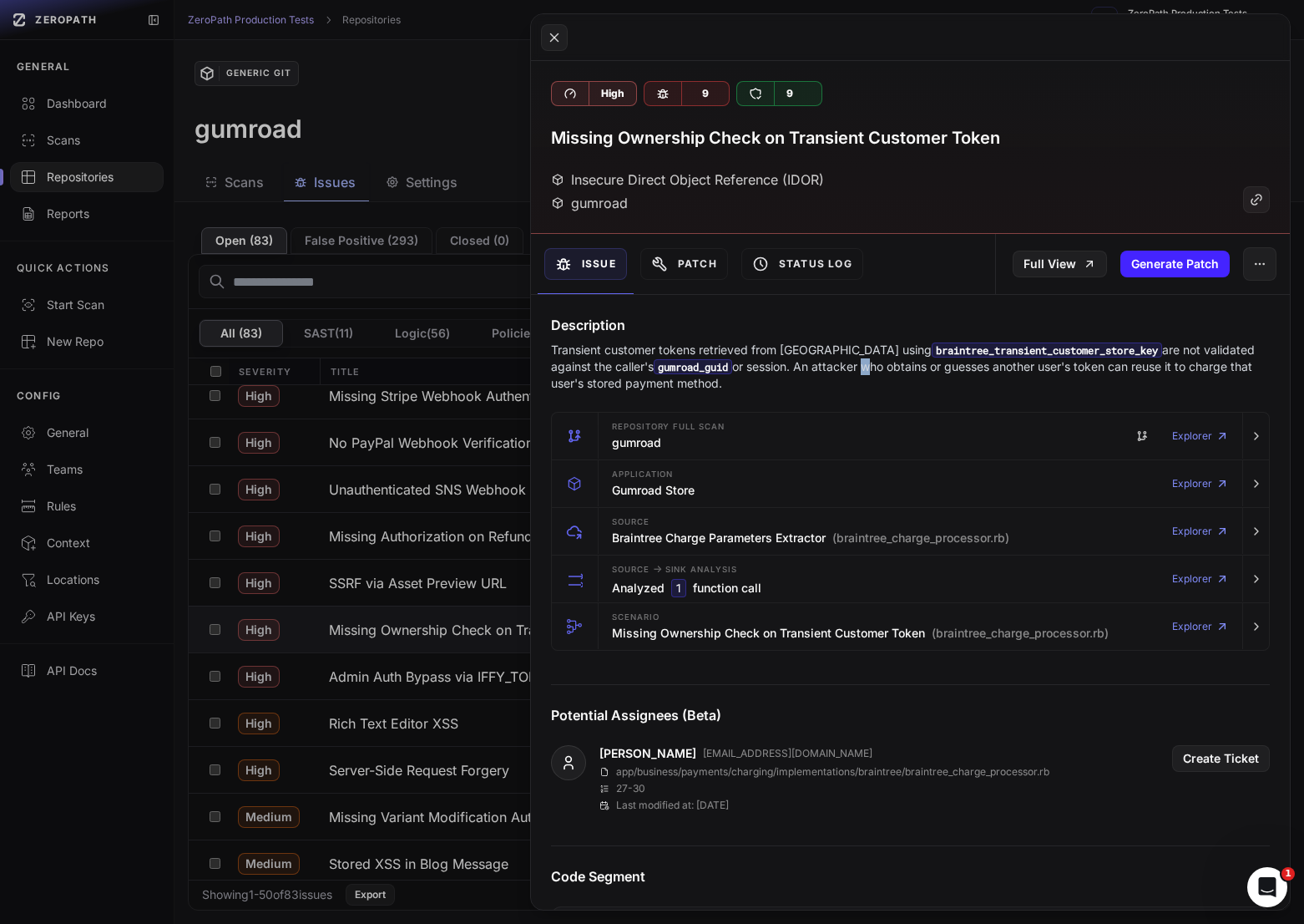
click at [805, 362] on p "Transient customer tokens retrieved from [GEOGRAPHIC_DATA] using braintree_tran…" at bounding box center [911, 366] width 719 height 50
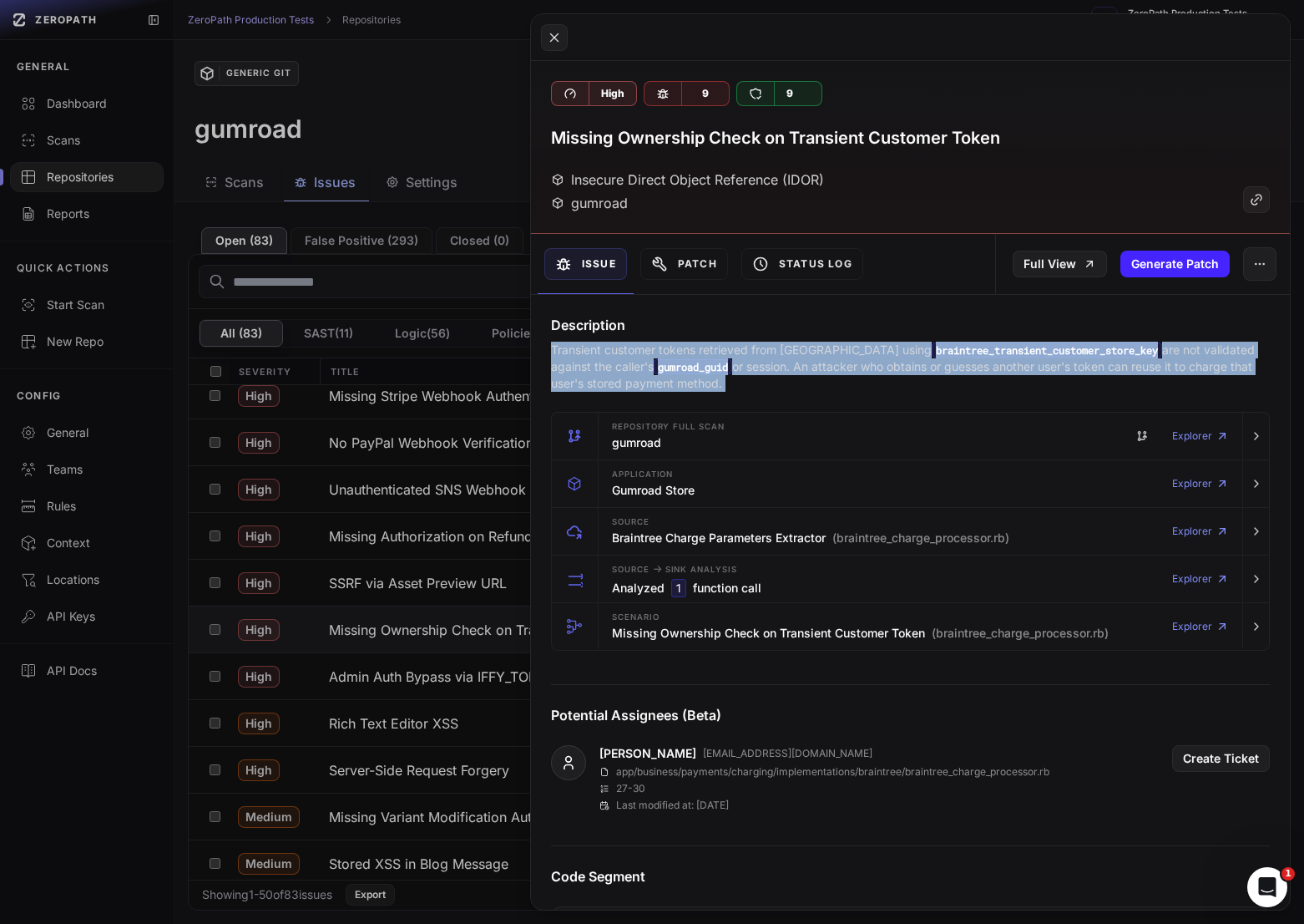
click at [805, 362] on p "Transient customer tokens retrieved from [GEOGRAPHIC_DATA] using braintree_tran…" at bounding box center [911, 366] width 719 height 50
click at [408, 685] on button at bounding box center [652, 462] width 1304 height 924
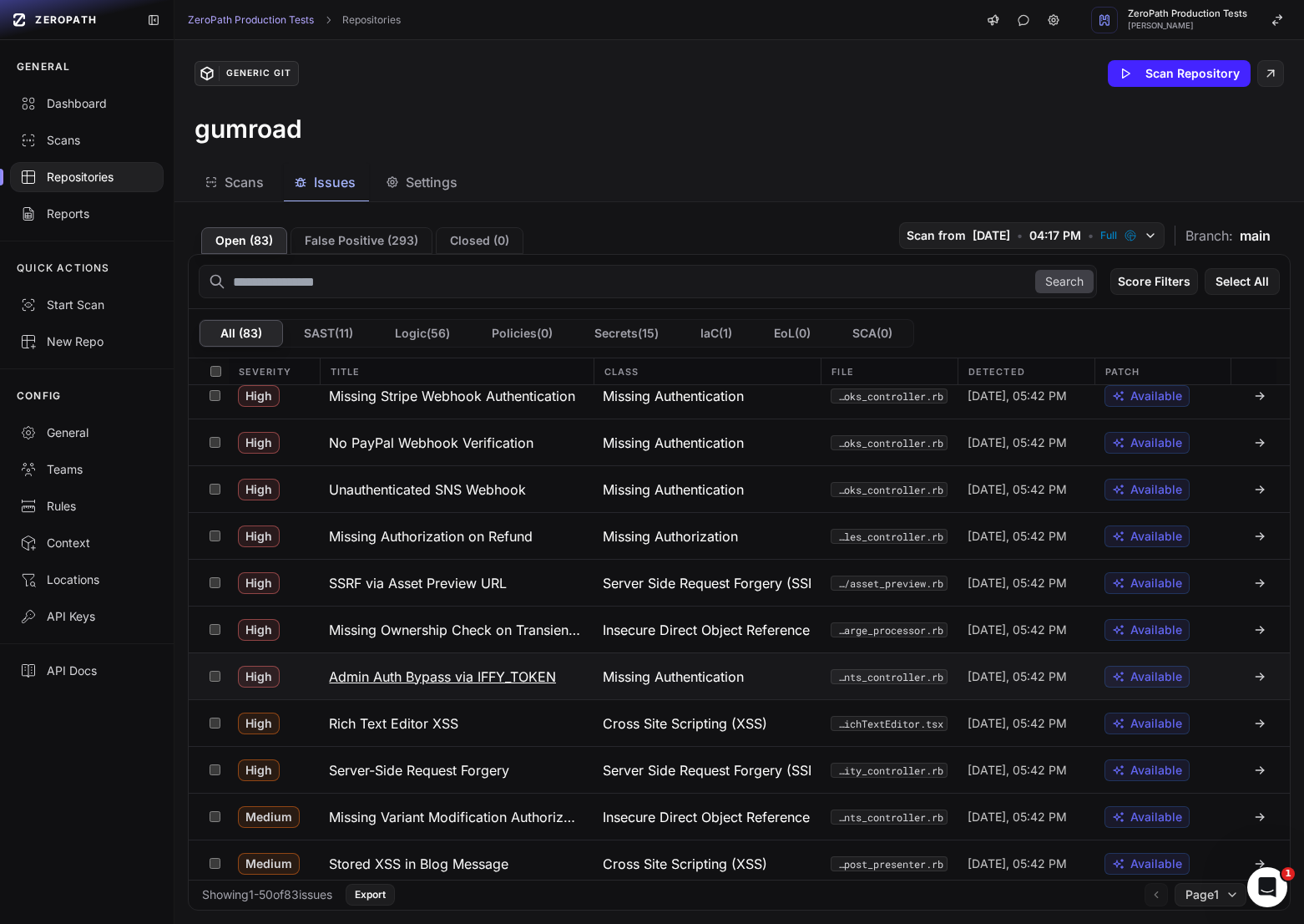
click at [453, 677] on h3 "Admin Auth Bypass via IFFY_TOKEN" at bounding box center [443, 676] width 227 height 20
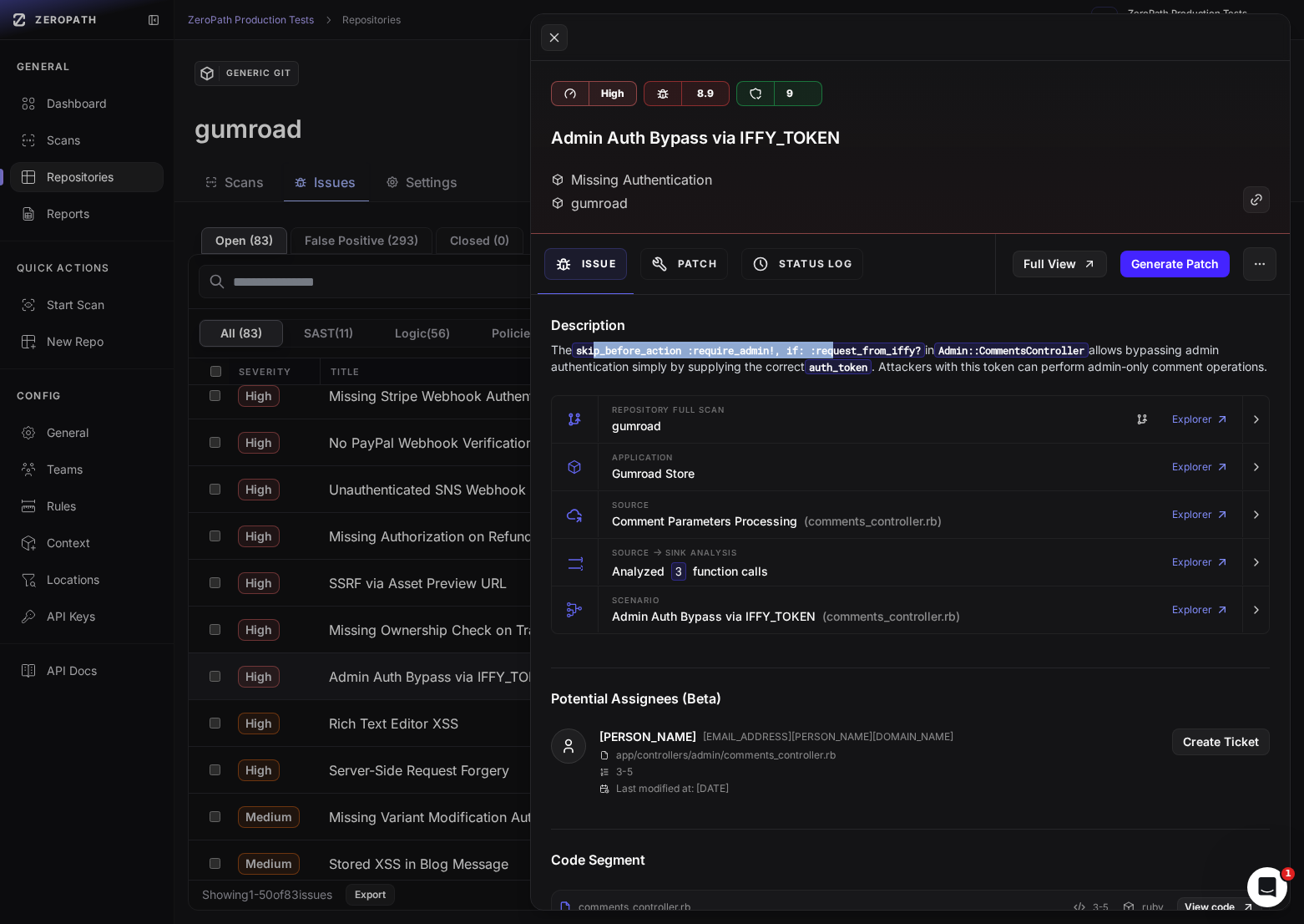
drag, startPoint x: 600, startPoint y: 349, endPoint x: 848, endPoint y: 350, distance: 248.0
click at [848, 350] on code "skip_before_action :require_admin!, if: :request_from_iffy?" at bounding box center [749, 350] width 354 height 15
click at [999, 353] on code "Admin::CommentsController" at bounding box center [1011, 350] width 154 height 15
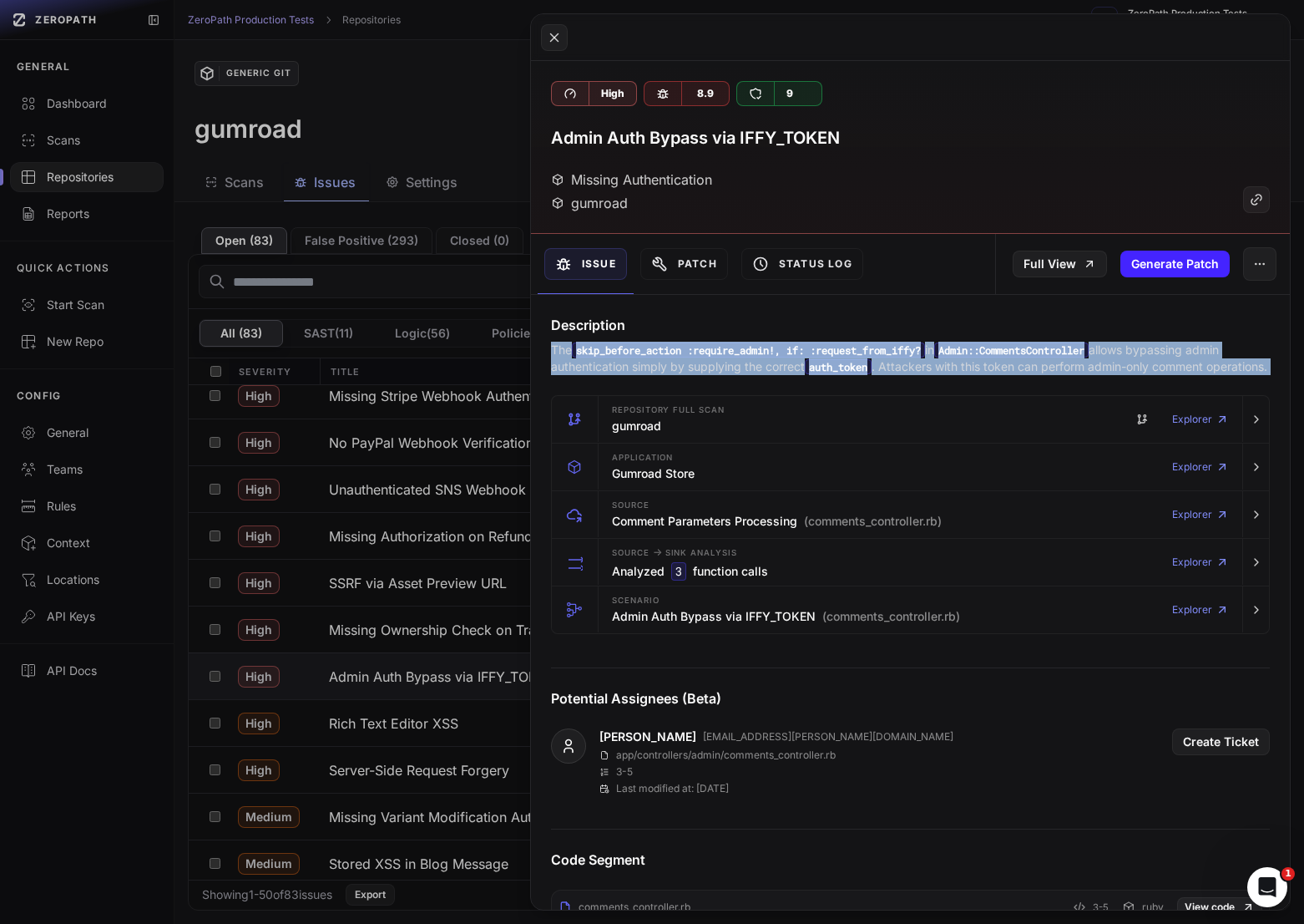
click at [999, 353] on code "Admin::CommentsController" at bounding box center [1011, 350] width 154 height 15
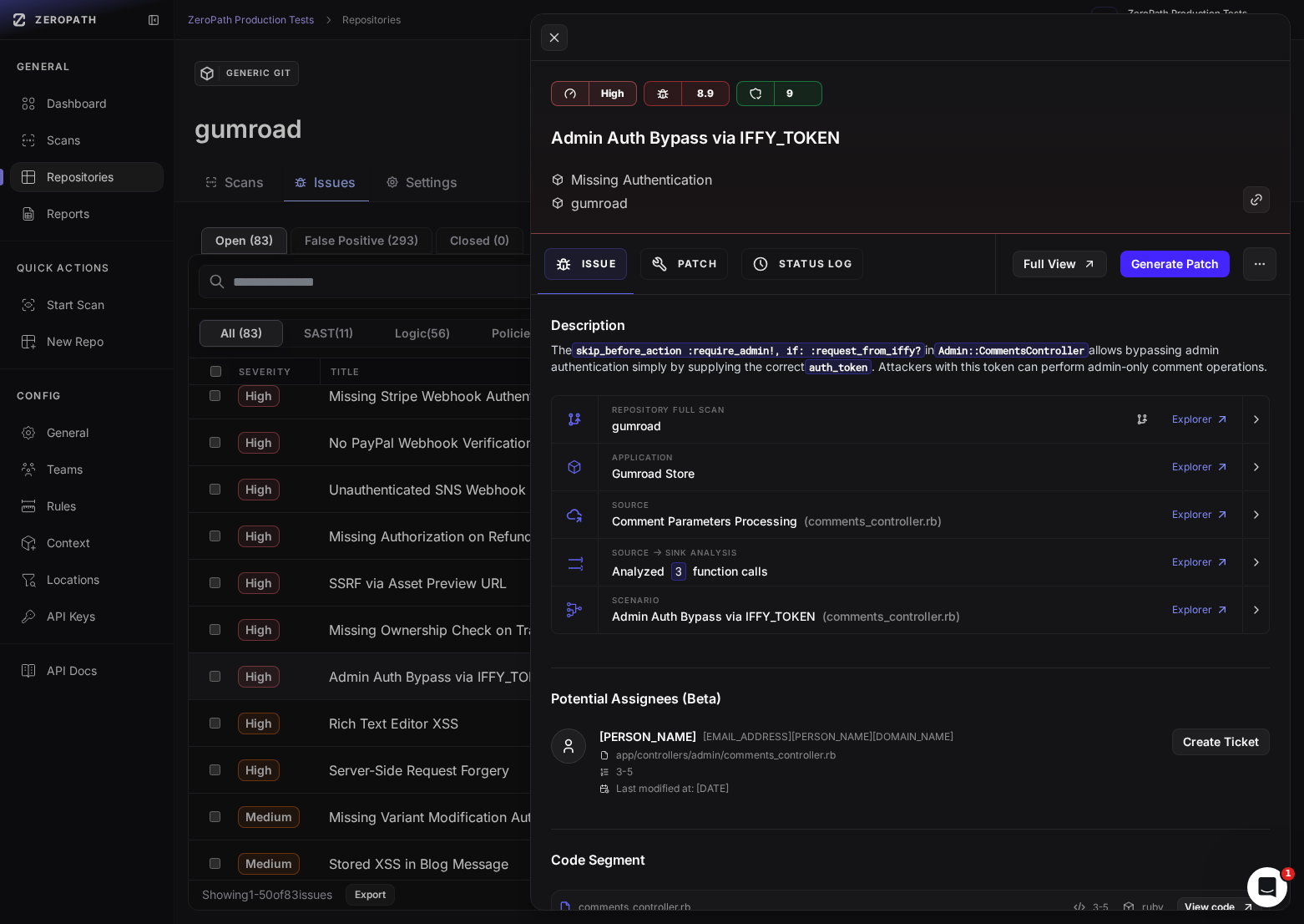
click at [1035, 356] on code "Admin::CommentsController" at bounding box center [1011, 350] width 154 height 15
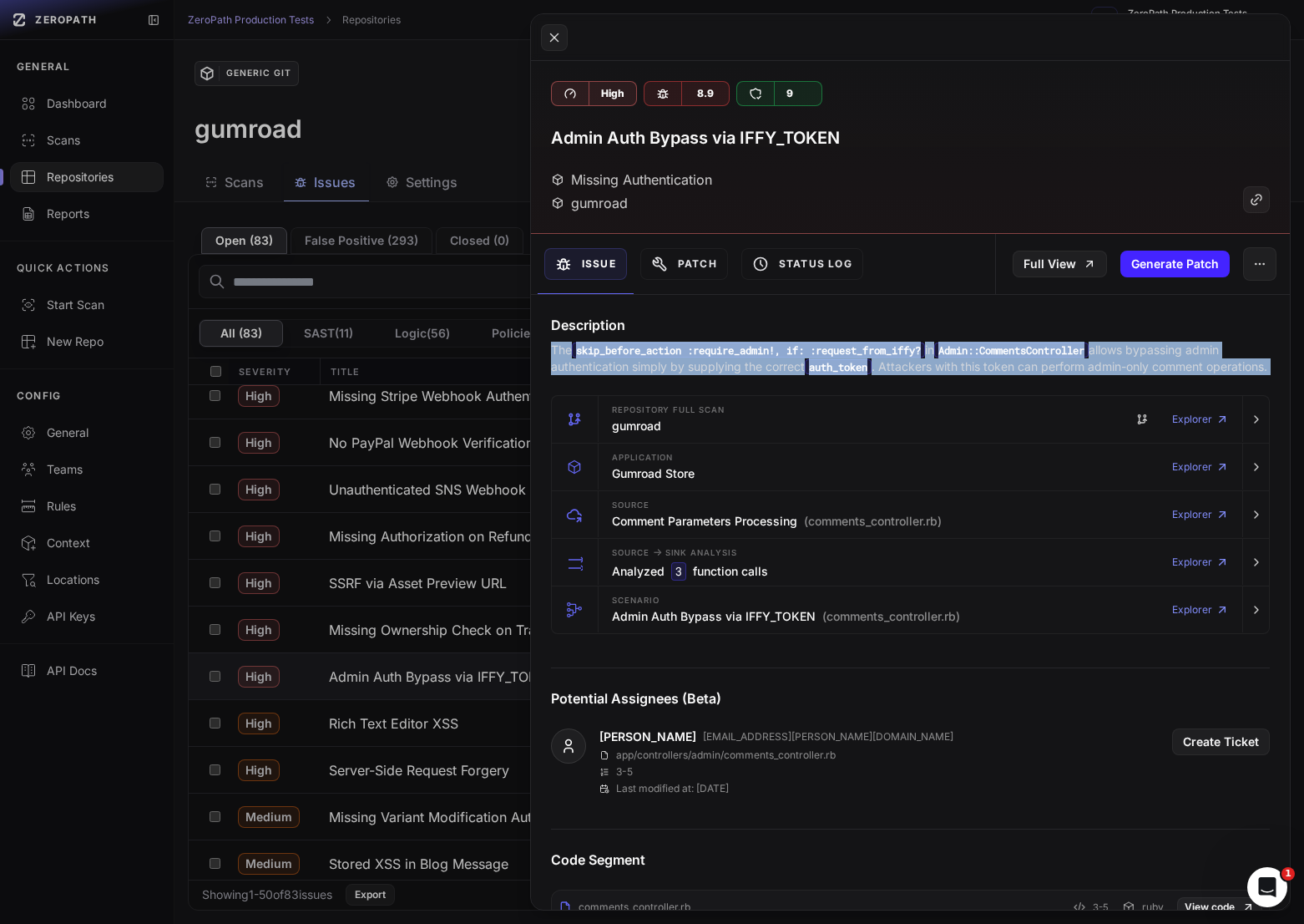
click at [1035, 356] on code "Admin::CommentsController" at bounding box center [1011, 350] width 154 height 15
click at [919, 366] on p "The skip_before_action :require_admin!, if: :request_from_iffy? in Admin::Comme…" at bounding box center [911, 357] width 719 height 33
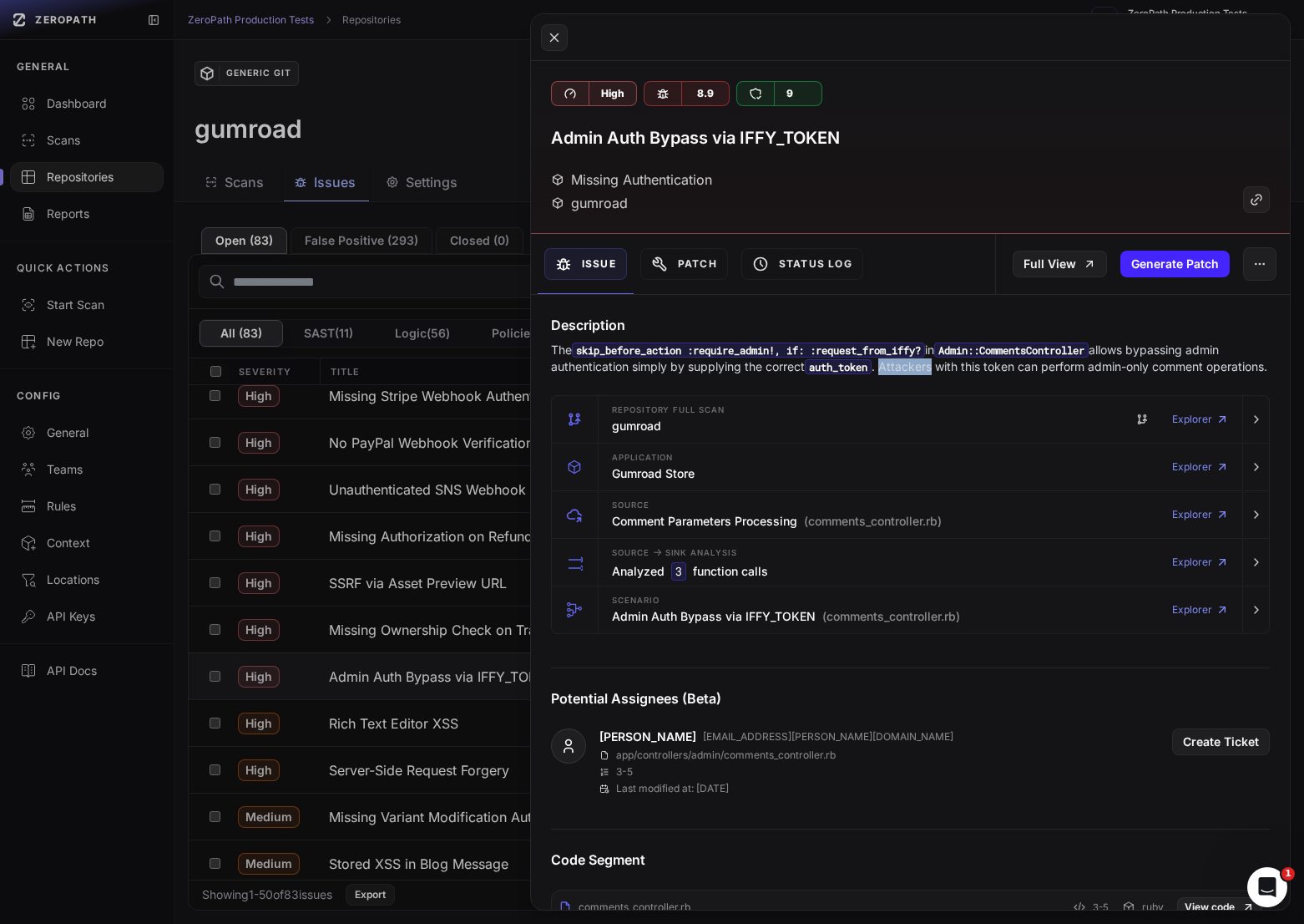
click at [919, 366] on p "The skip_before_action :require_admin!, if: :request_from_iffy? in Admin::Comme…" at bounding box center [911, 357] width 719 height 33
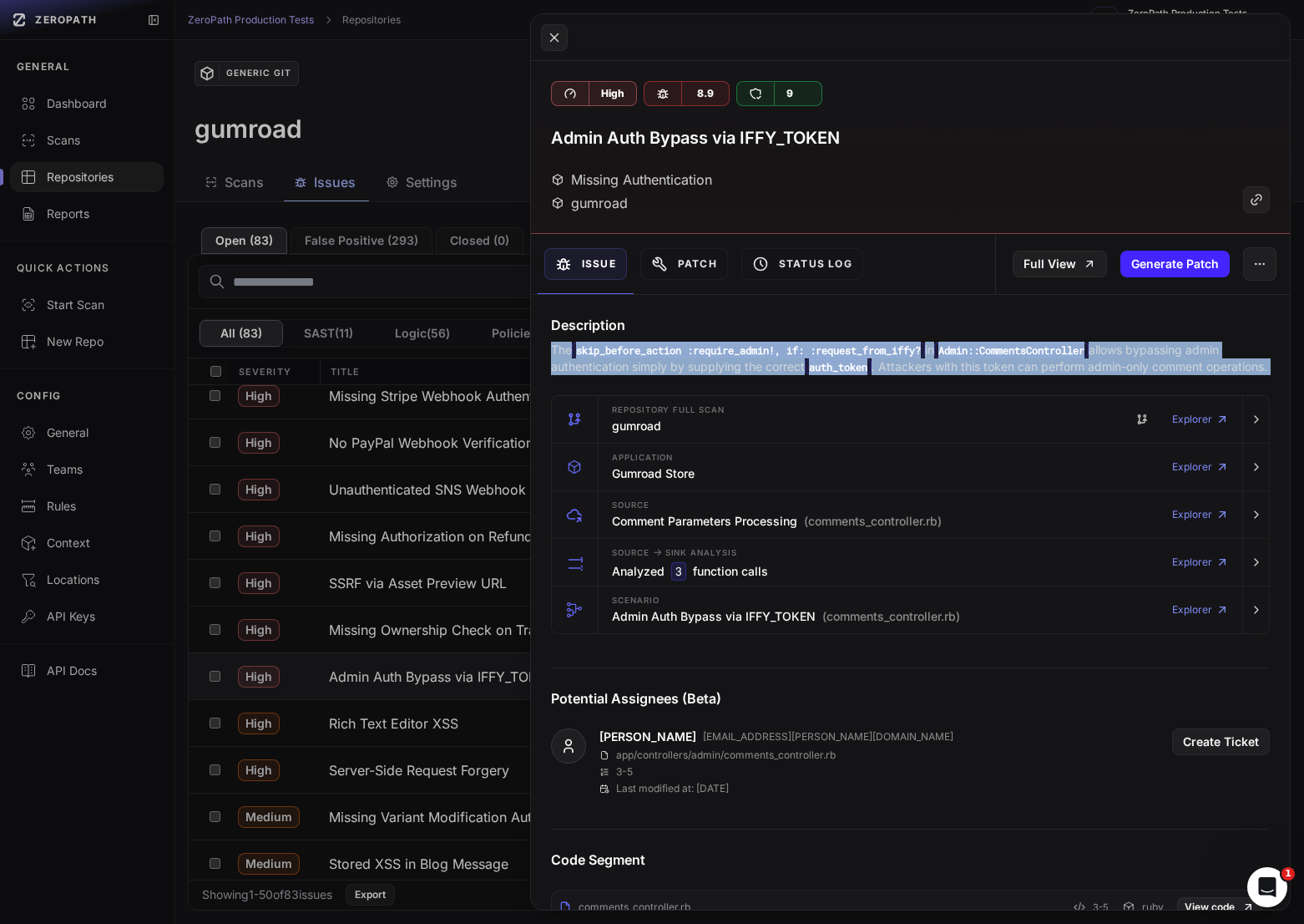
click at [919, 366] on p "The skip_before_action :require_admin!, if: :request_from_iffy? in Admin::Comme…" at bounding box center [911, 357] width 719 height 33
click at [872, 368] on code "auth_token" at bounding box center [838, 367] width 67 height 15
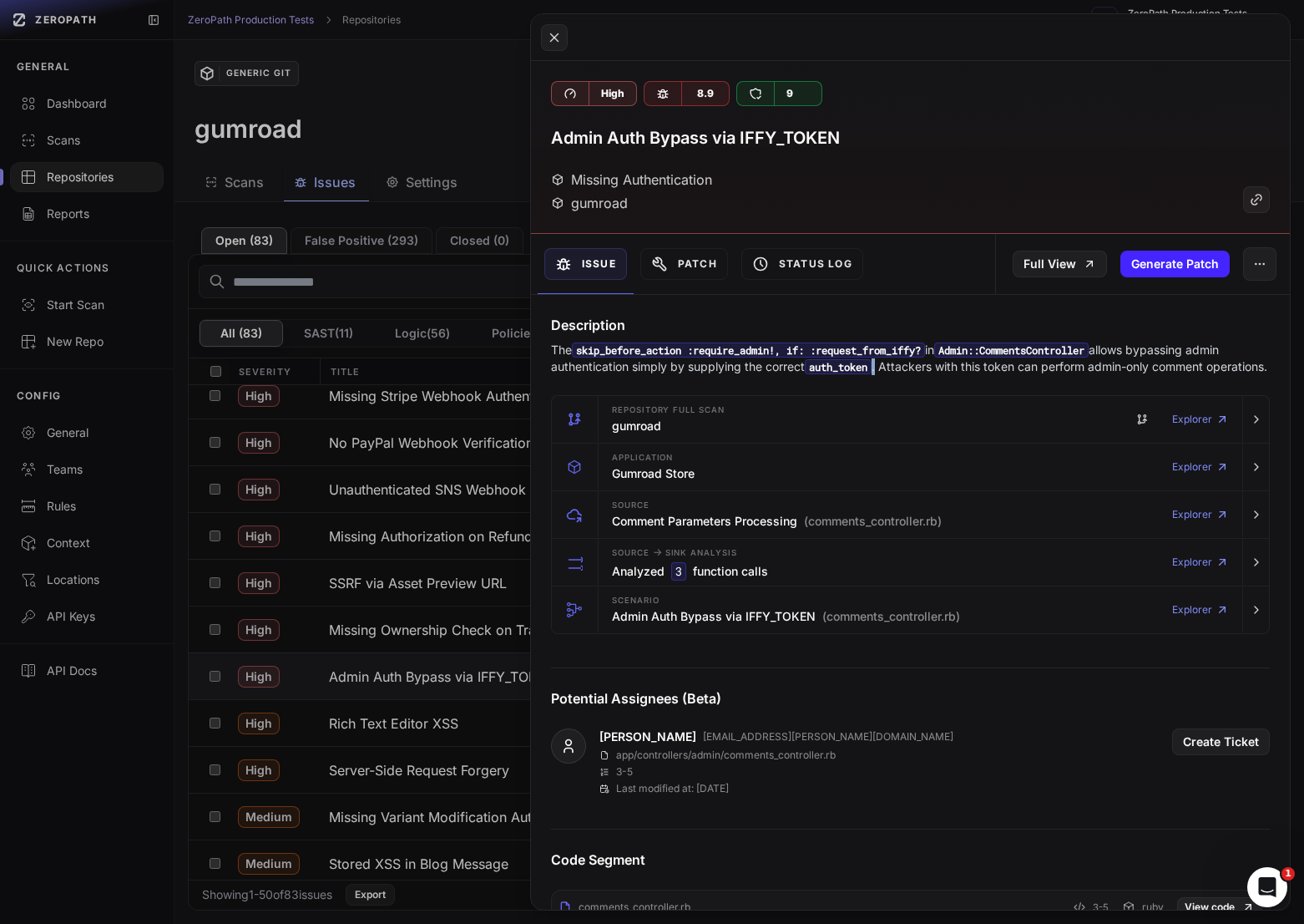
click at [872, 368] on code "auth_token" at bounding box center [838, 367] width 67 height 15
click at [948, 358] on p "The skip_before_action :require_admin!, if: :request_from_iffy? in Admin::Comme…" at bounding box center [911, 357] width 719 height 33
click at [1012, 363] on p "The skip_before_action :require_admin!, if: :request_from_iffy? in Admin::Comme…" at bounding box center [911, 357] width 719 height 33
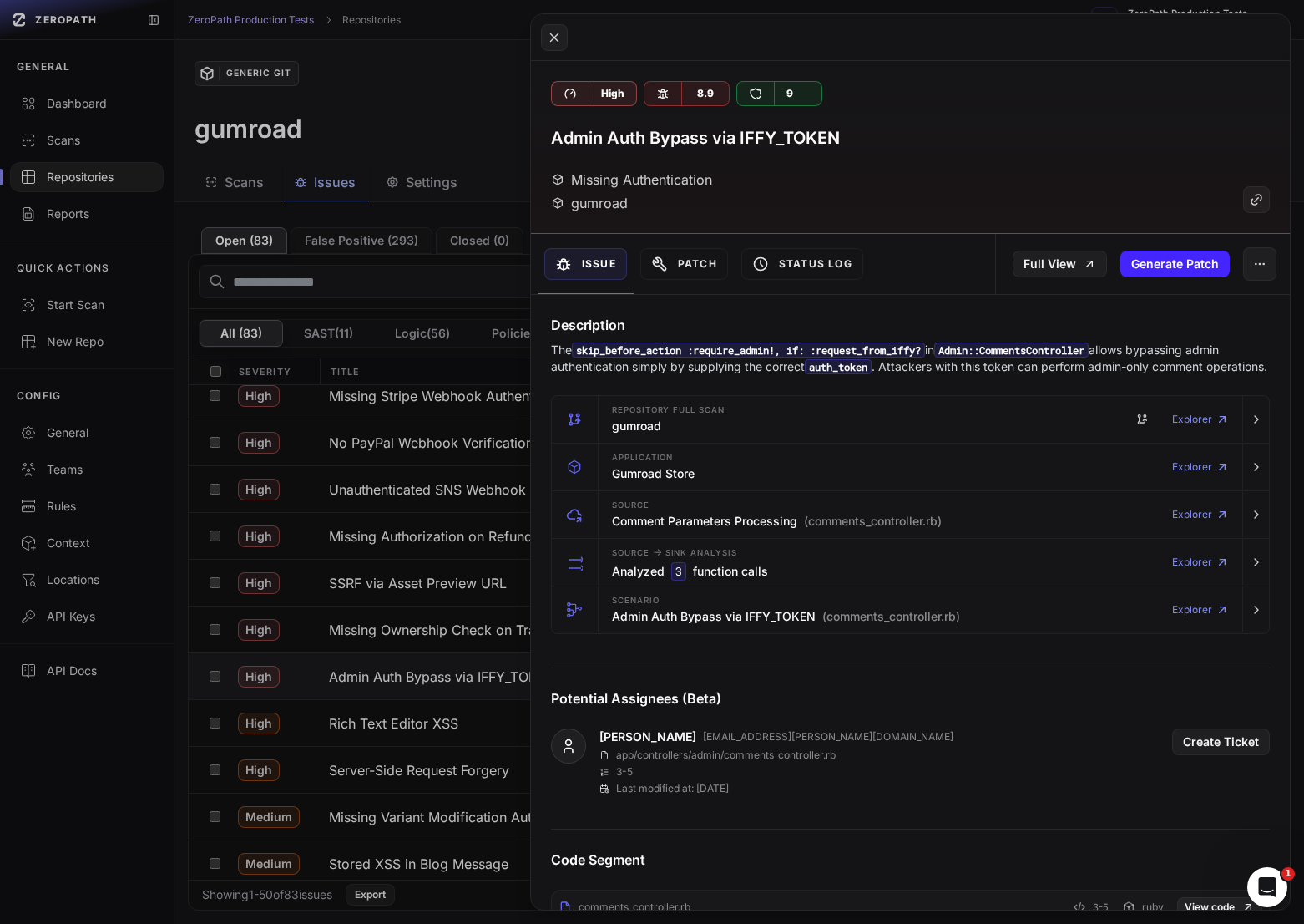
click at [1069, 363] on p "The skip_before_action :require_admin!, if: :request_from_iffy? in Admin::Comme…" at bounding box center [911, 357] width 719 height 33
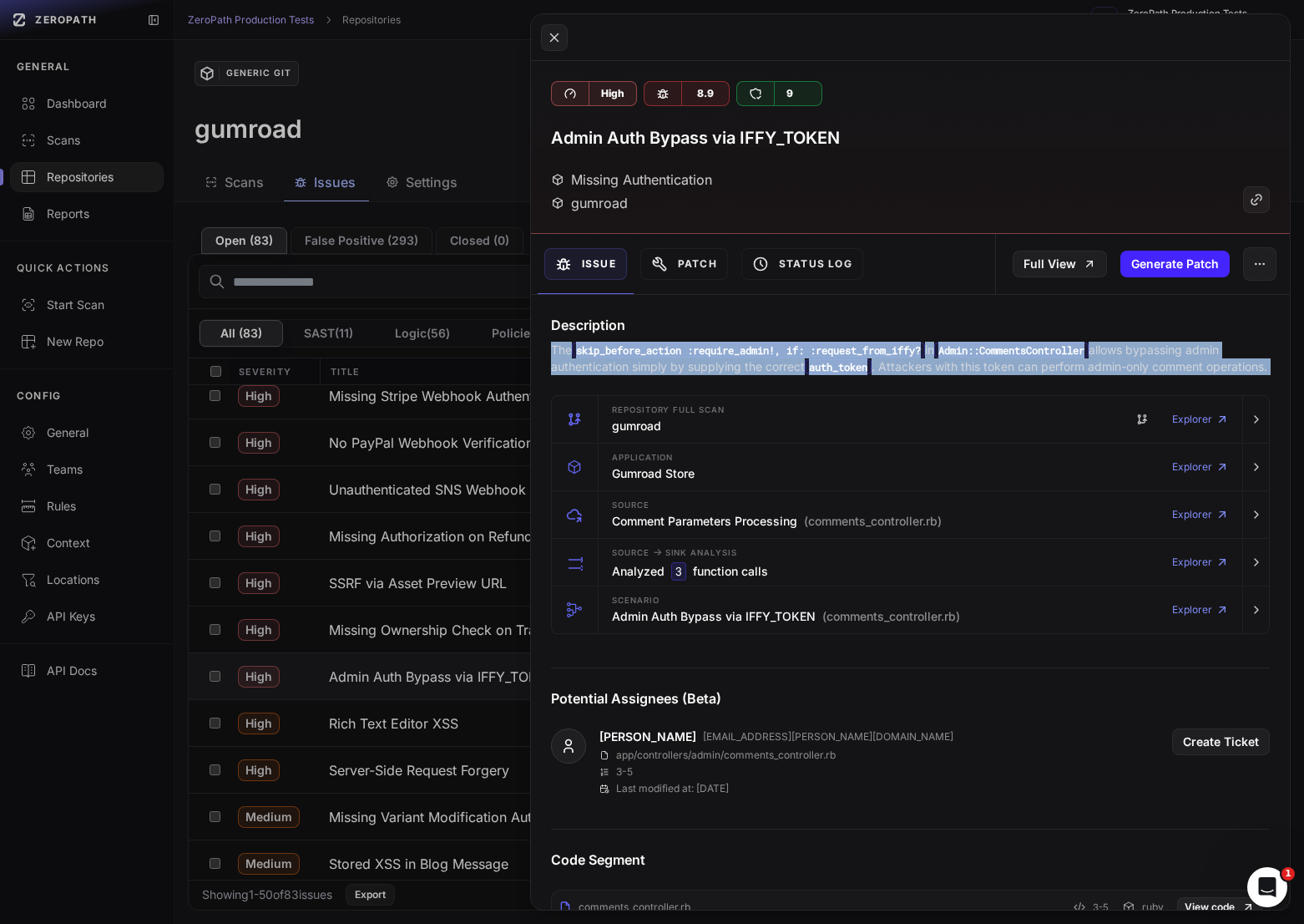
click at [1069, 363] on p "The skip_before_action :require_admin!, if: :request_from_iffy? in Admin::Comme…" at bounding box center [911, 357] width 719 height 33
click at [1030, 363] on p "The skip_before_action :require_admin!, if: :request_from_iffy? in Admin::Comme…" at bounding box center [911, 357] width 719 height 33
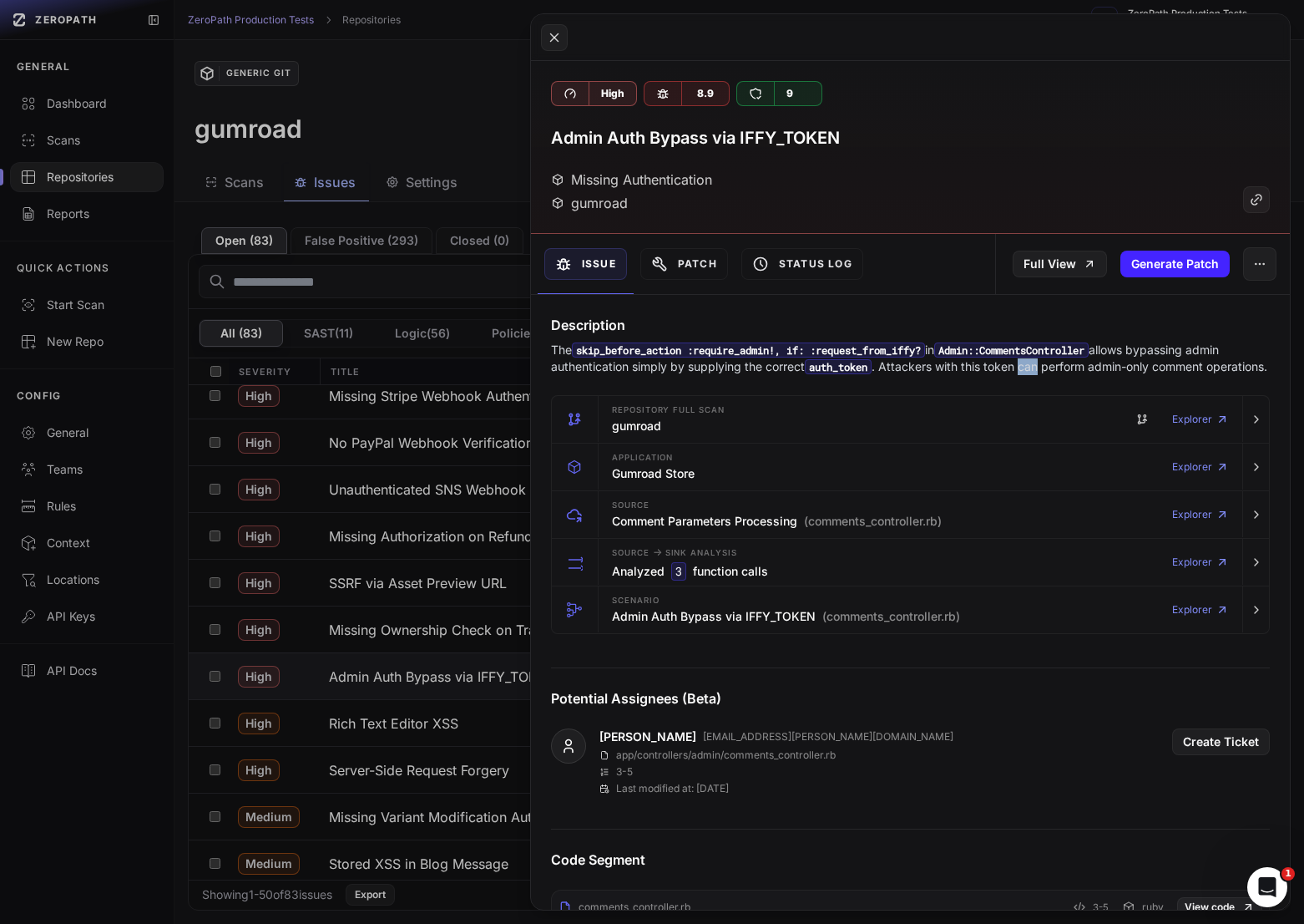
click at [1030, 363] on p "The skip_before_action :require_admin!, if: :request_from_iffy? in Admin::Comme…" at bounding box center [911, 357] width 719 height 33
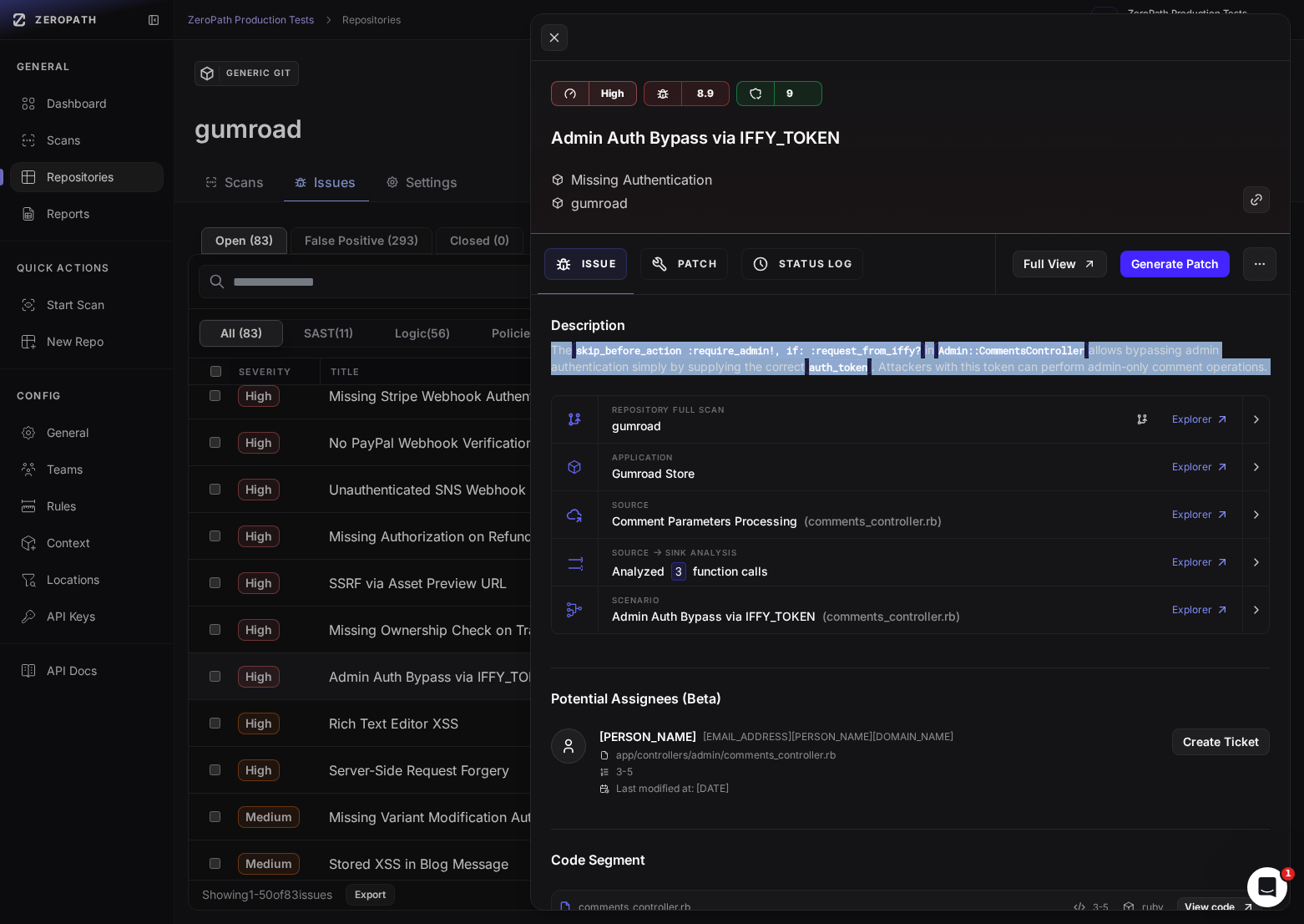
click at [1030, 363] on p "The skip_before_action :require_admin!, if: :request_from_iffy? in Admin::Comme…" at bounding box center [911, 357] width 719 height 33
click at [1059, 363] on p "The skip_before_action :require_admin!, if: :request_from_iffy? in Admin::Comme…" at bounding box center [911, 357] width 719 height 33
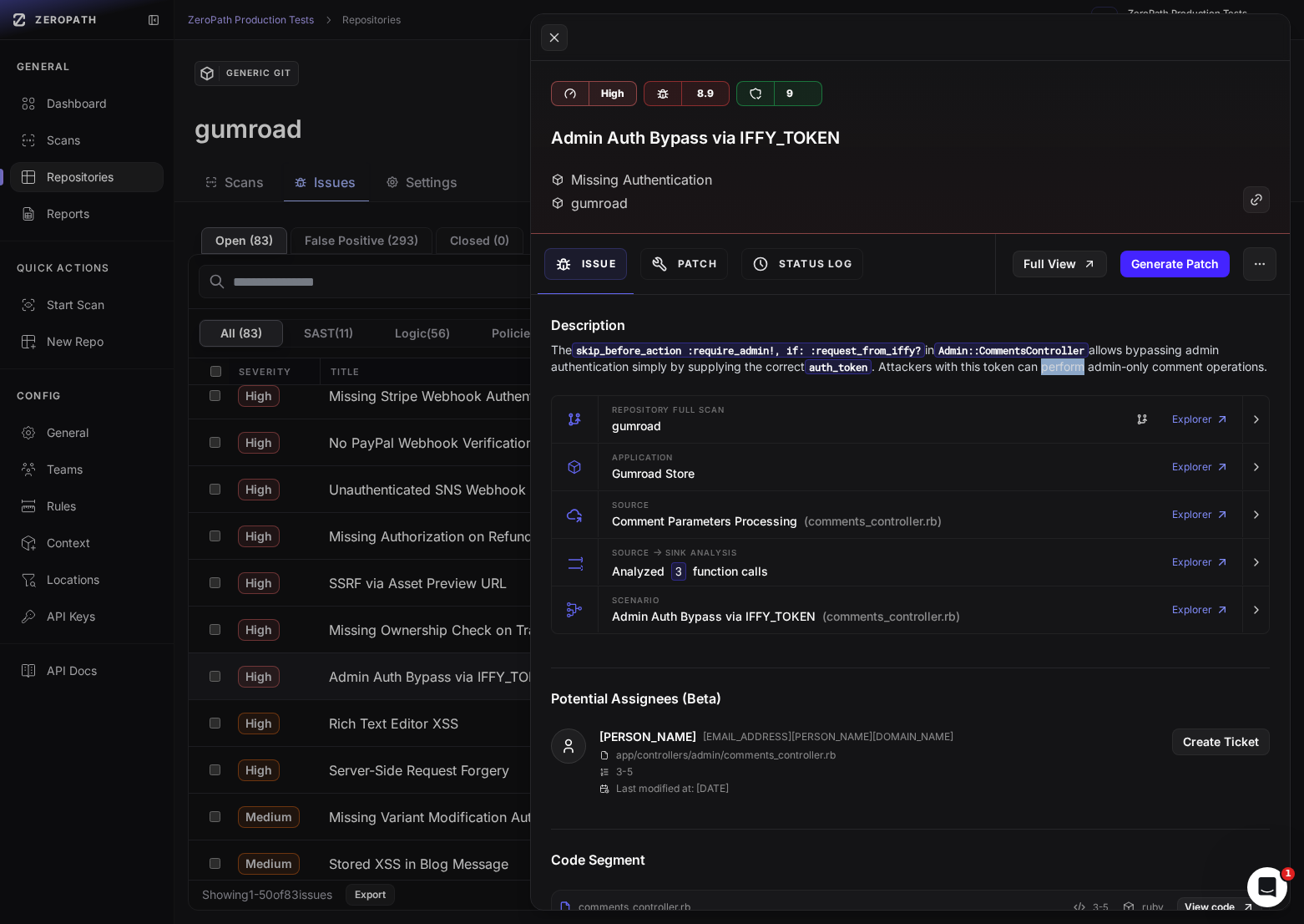
click at [1059, 363] on p "The skip_before_action :require_admin!, if: :request_from_iffy? in Admin::Comme…" at bounding box center [911, 357] width 719 height 33
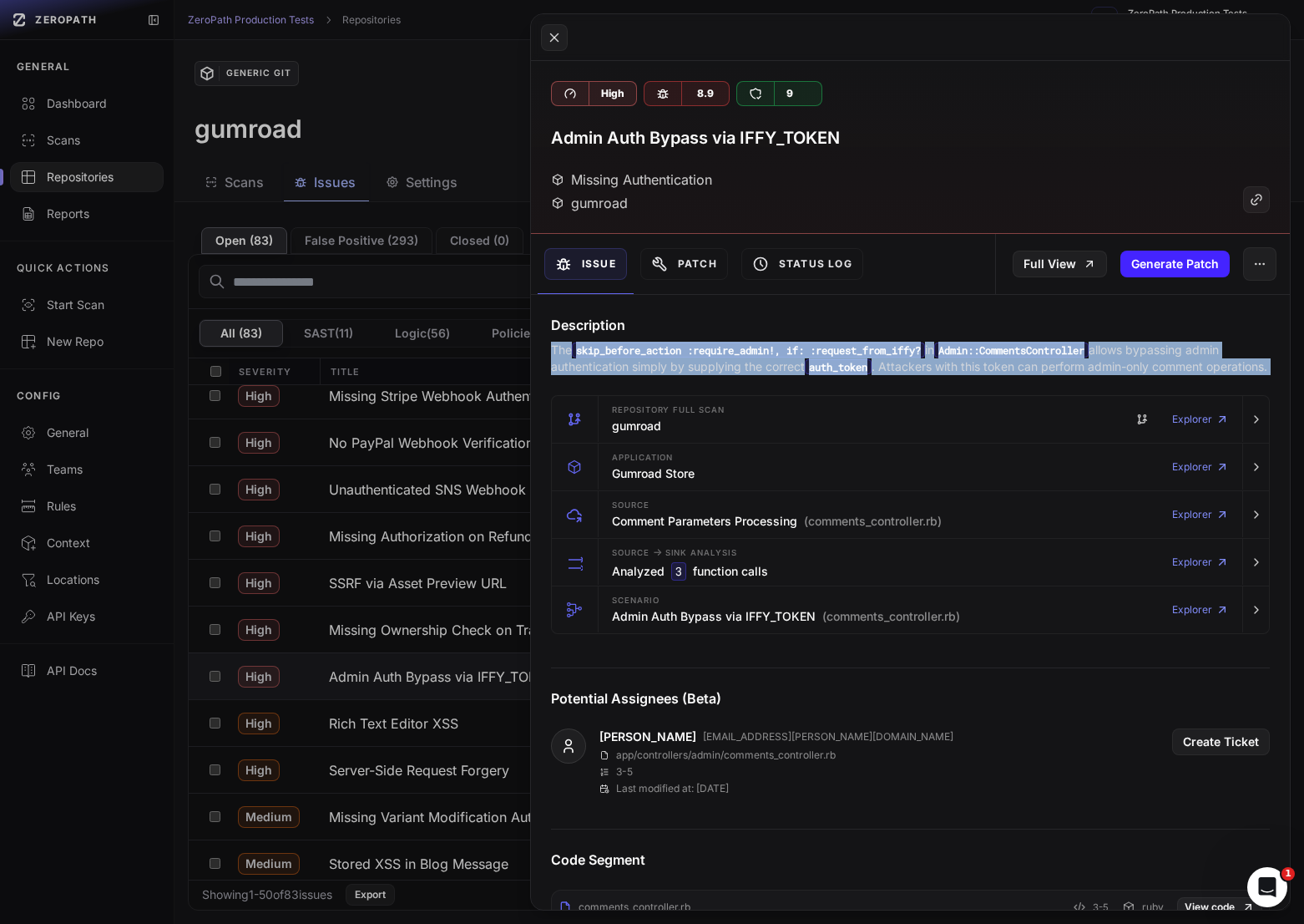
click at [1059, 363] on p "The skip_before_action :require_admin!, if: :request_from_iffy? in Admin::Comme…" at bounding box center [911, 357] width 719 height 33
click at [1026, 363] on p "The skip_before_action :require_admin!, if: :request_from_iffy? in Admin::Comme…" at bounding box center [911, 357] width 719 height 33
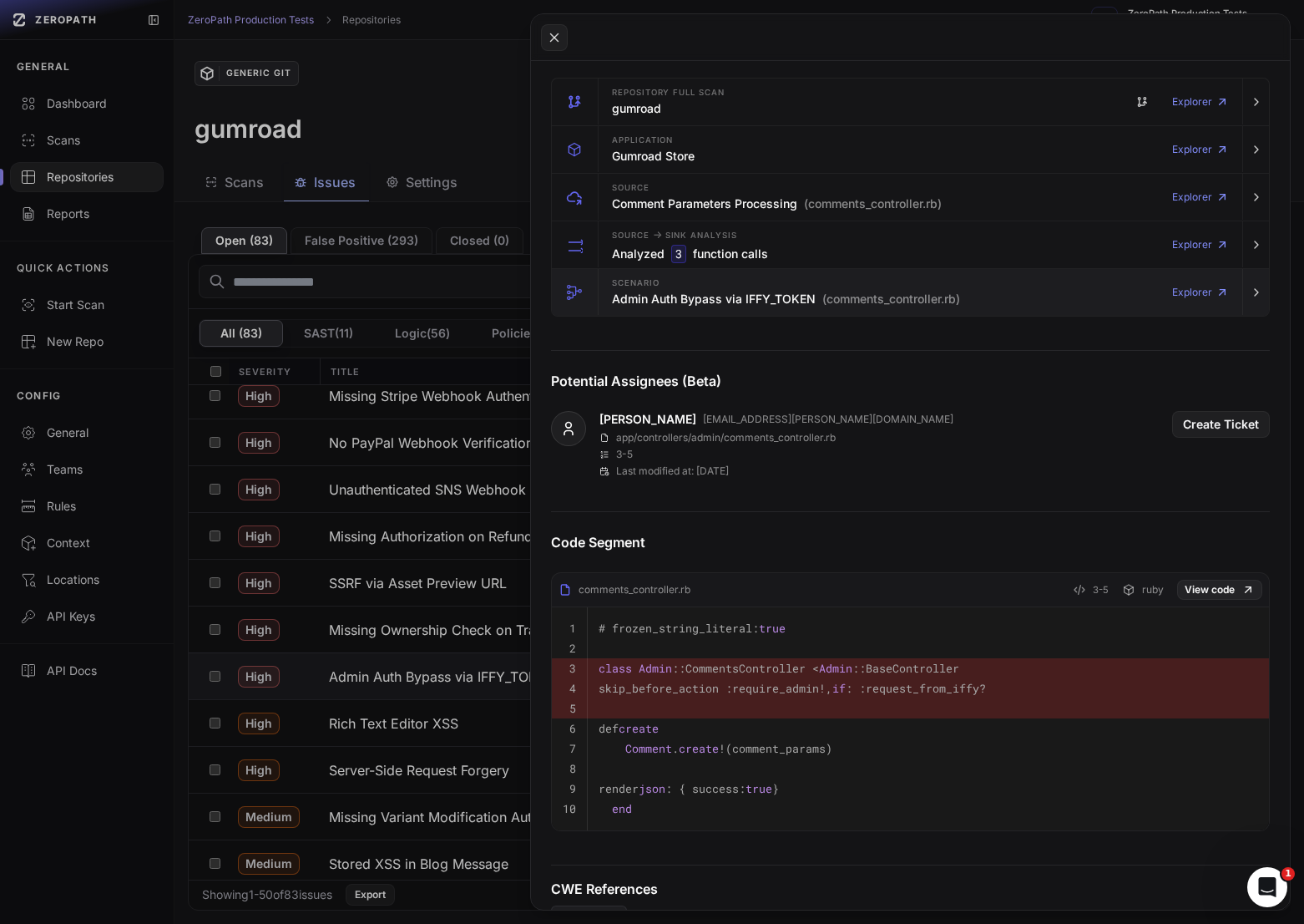
scroll to position [318, 0]
click at [368, 732] on button at bounding box center [652, 462] width 1304 height 924
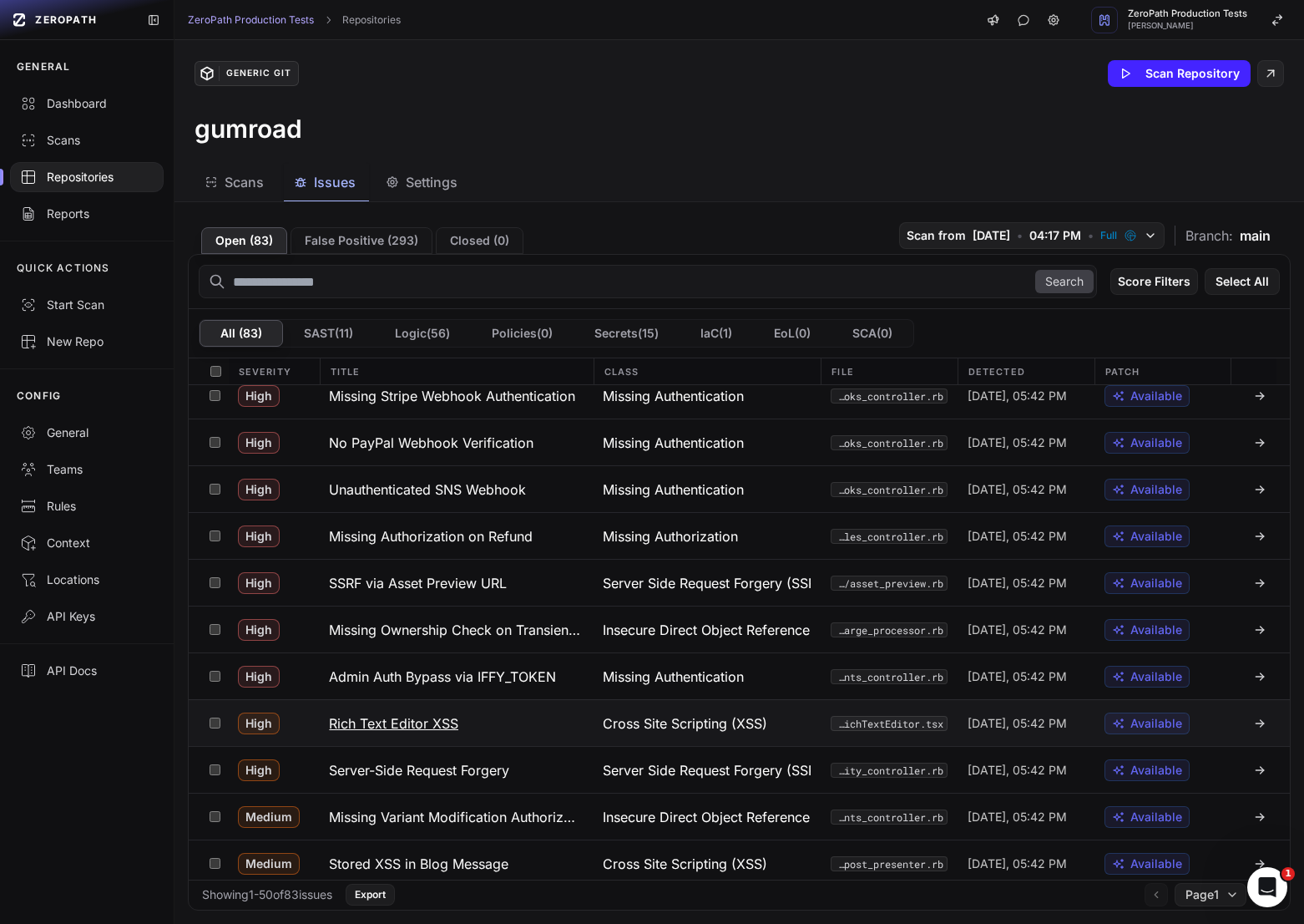
click at [437, 732] on button "Rich Text Editor XSS" at bounding box center [456, 723] width 274 height 46
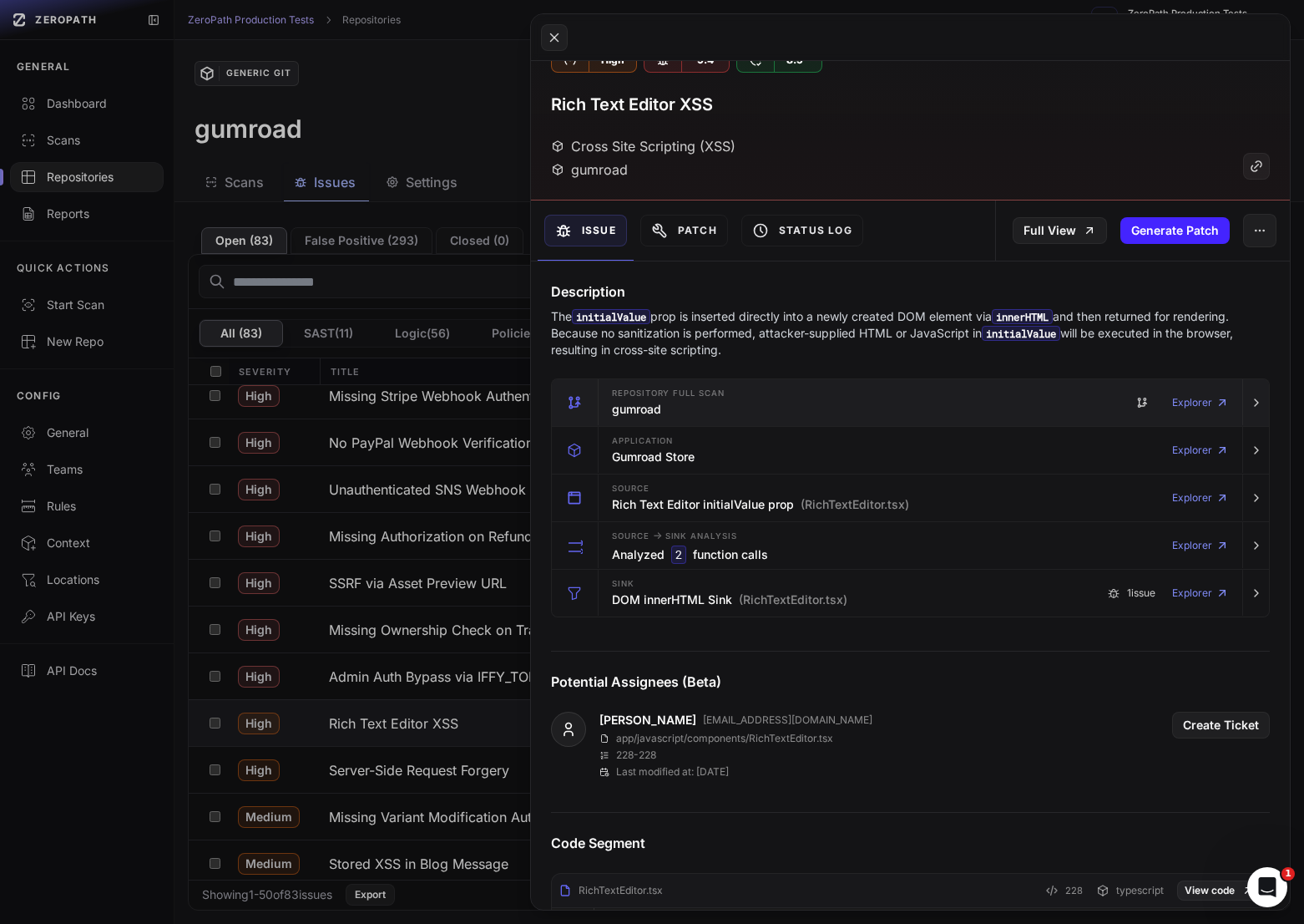
scroll to position [29, 0]
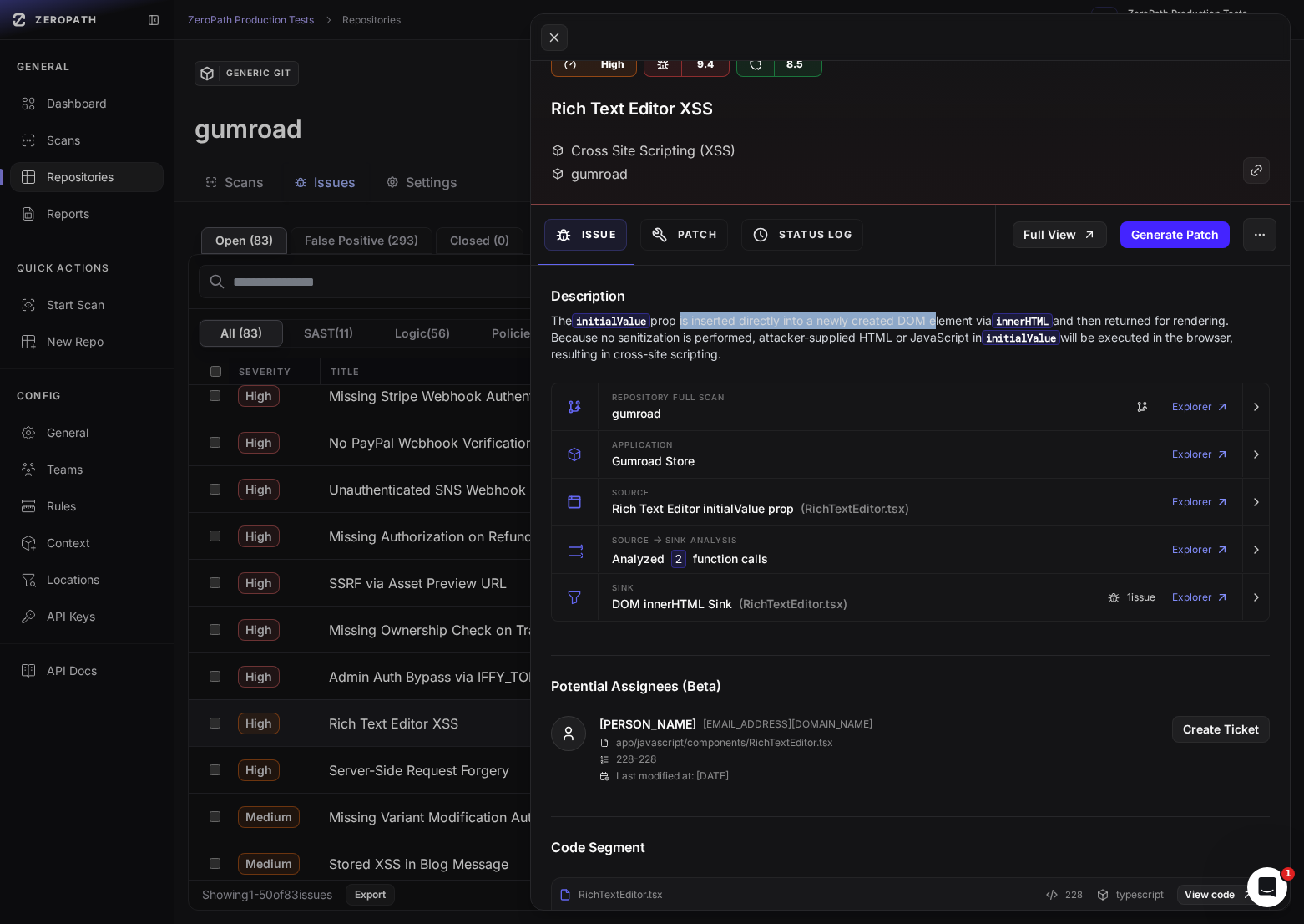
drag, startPoint x: 687, startPoint y: 318, endPoint x: 945, endPoint y: 325, distance: 258.1
click at [945, 325] on p "The initialValue prop is inserted directly into a newly created DOM element via…" at bounding box center [911, 337] width 719 height 50
click at [985, 326] on p "The initialValue prop is inserted directly into a newly created DOM element via…" at bounding box center [911, 337] width 719 height 50
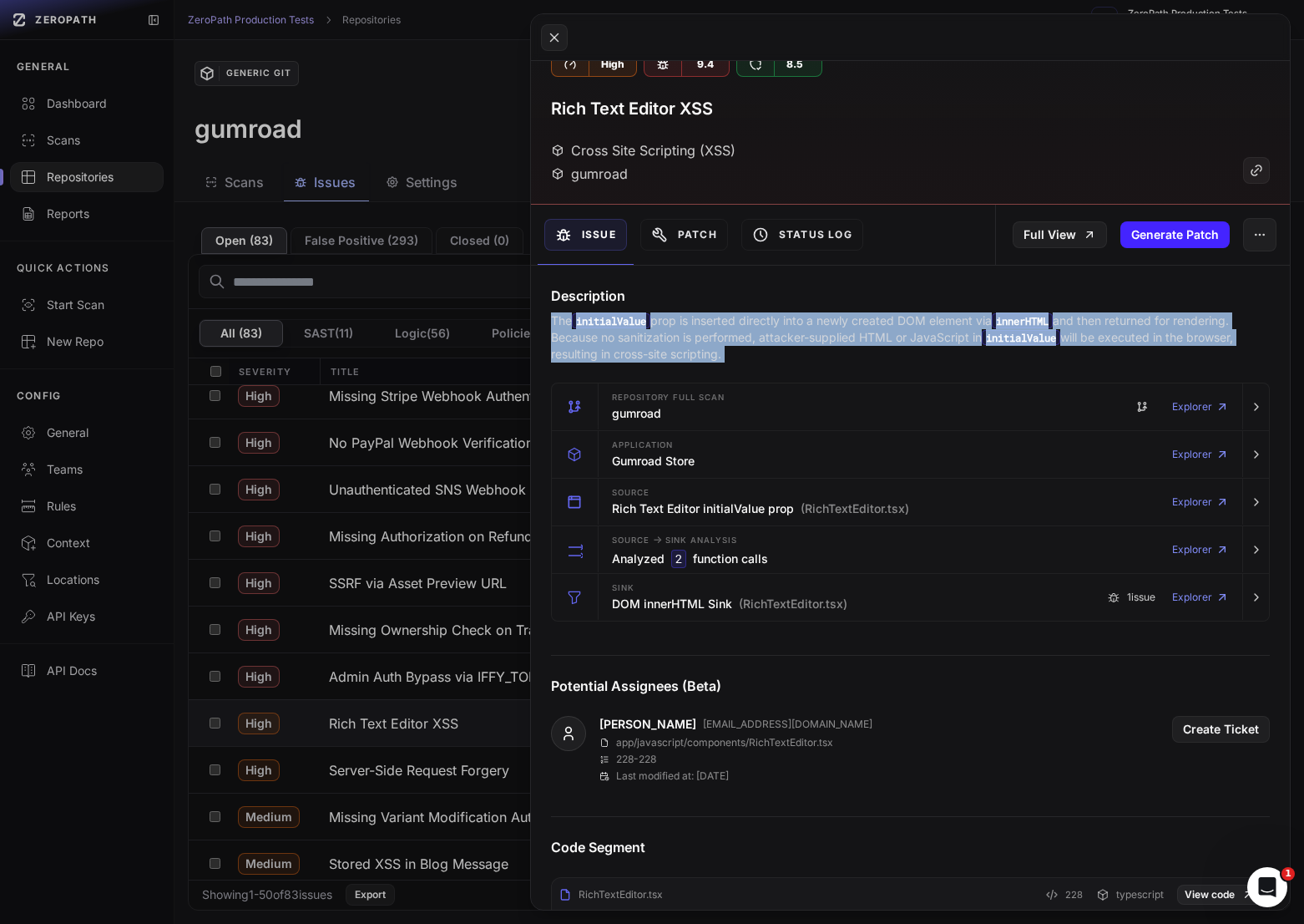
click at [985, 326] on p "The initialValue prop is inserted directly into a newly created DOM element via…" at bounding box center [911, 337] width 719 height 50
click at [913, 339] on p "The initialValue prop is inserted directly into a newly created DOM element via…" at bounding box center [911, 337] width 719 height 50
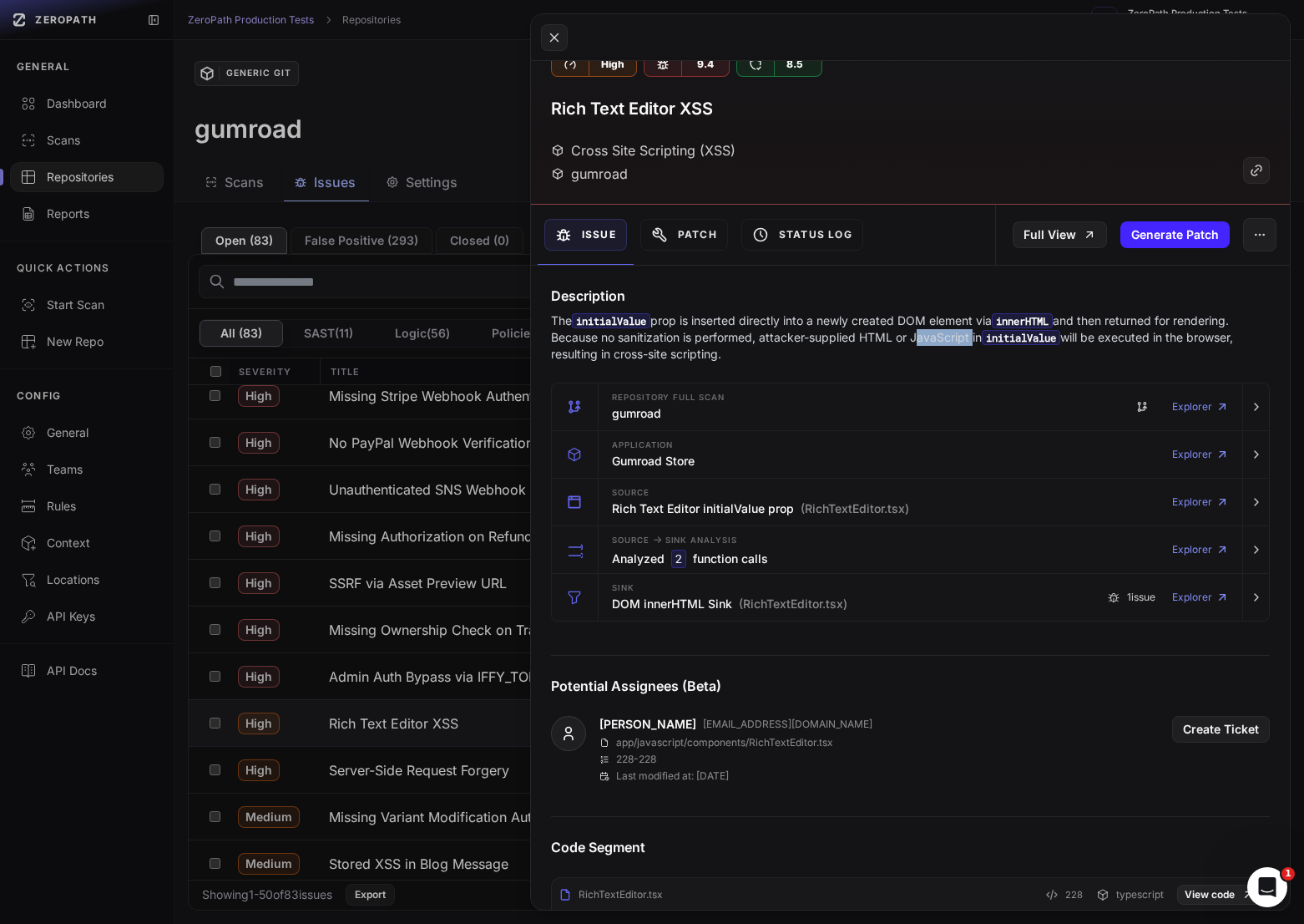
click at [913, 339] on p "The initialValue prop is inserted directly into a newly created DOM element via…" at bounding box center [911, 337] width 719 height 50
click at [854, 339] on p "The initialValue prop is inserted directly into a newly created DOM element via…" at bounding box center [911, 337] width 719 height 50
click at [938, 339] on p "The initialValue prop is inserted directly into a newly created DOM element via…" at bounding box center [911, 337] width 719 height 50
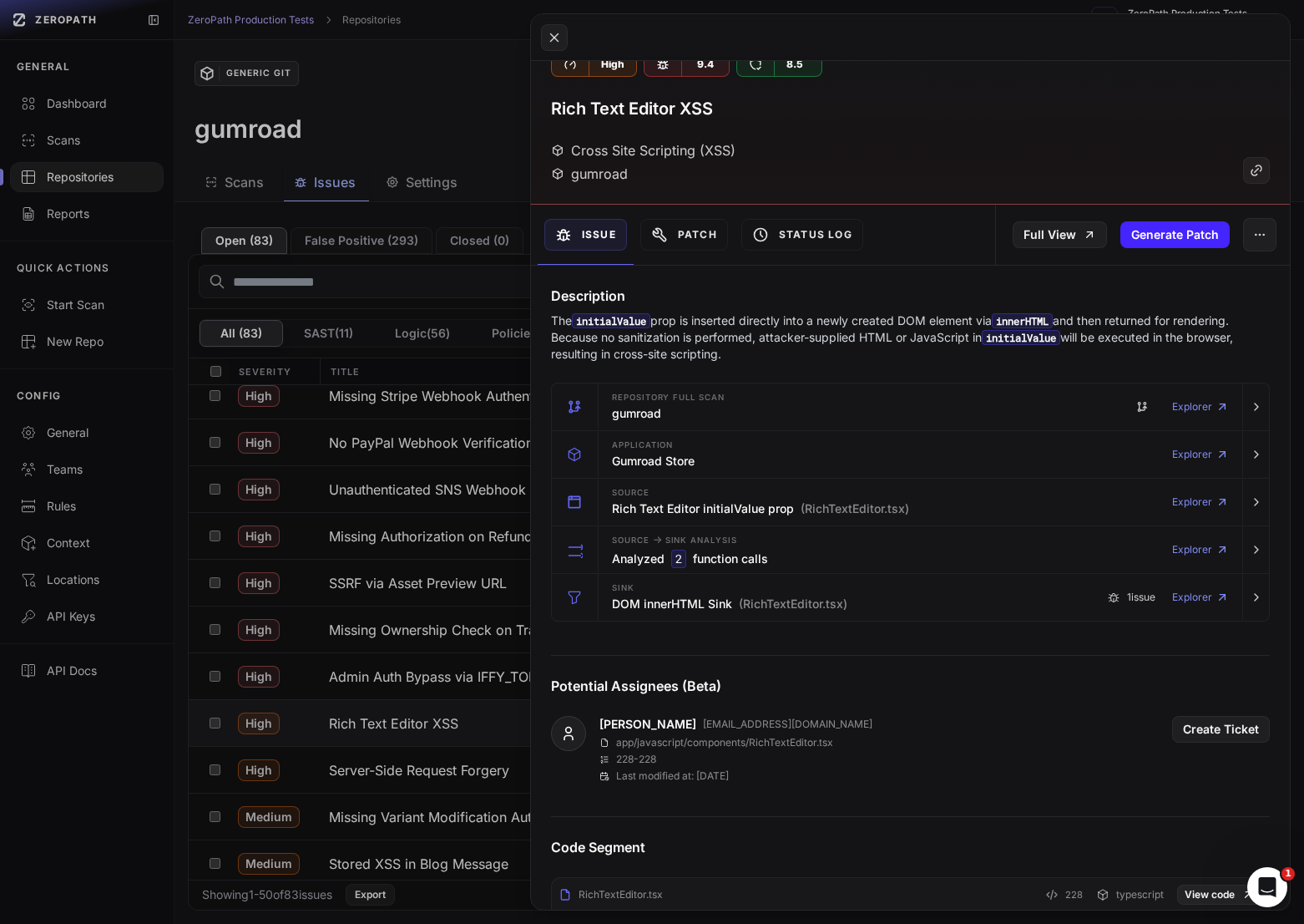
click at [1048, 339] on code "initialValue" at bounding box center [1020, 338] width 78 height 15
click at [1123, 339] on p "The initialValue prop is inserted directly into a newly created DOM element via…" at bounding box center [911, 337] width 719 height 50
click at [1048, 339] on code "initialValue" at bounding box center [1020, 338] width 78 height 15
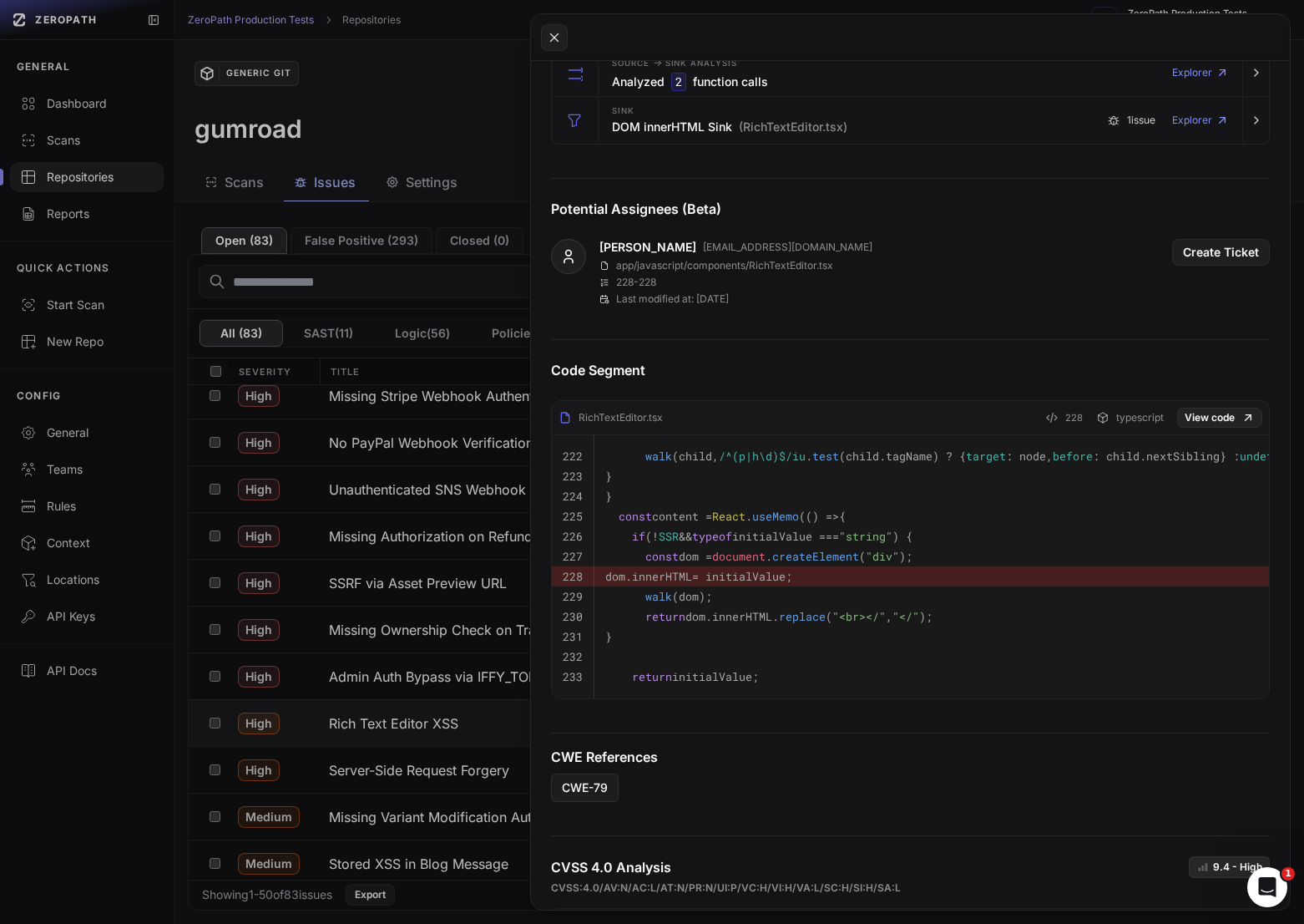
scroll to position [525, 0]
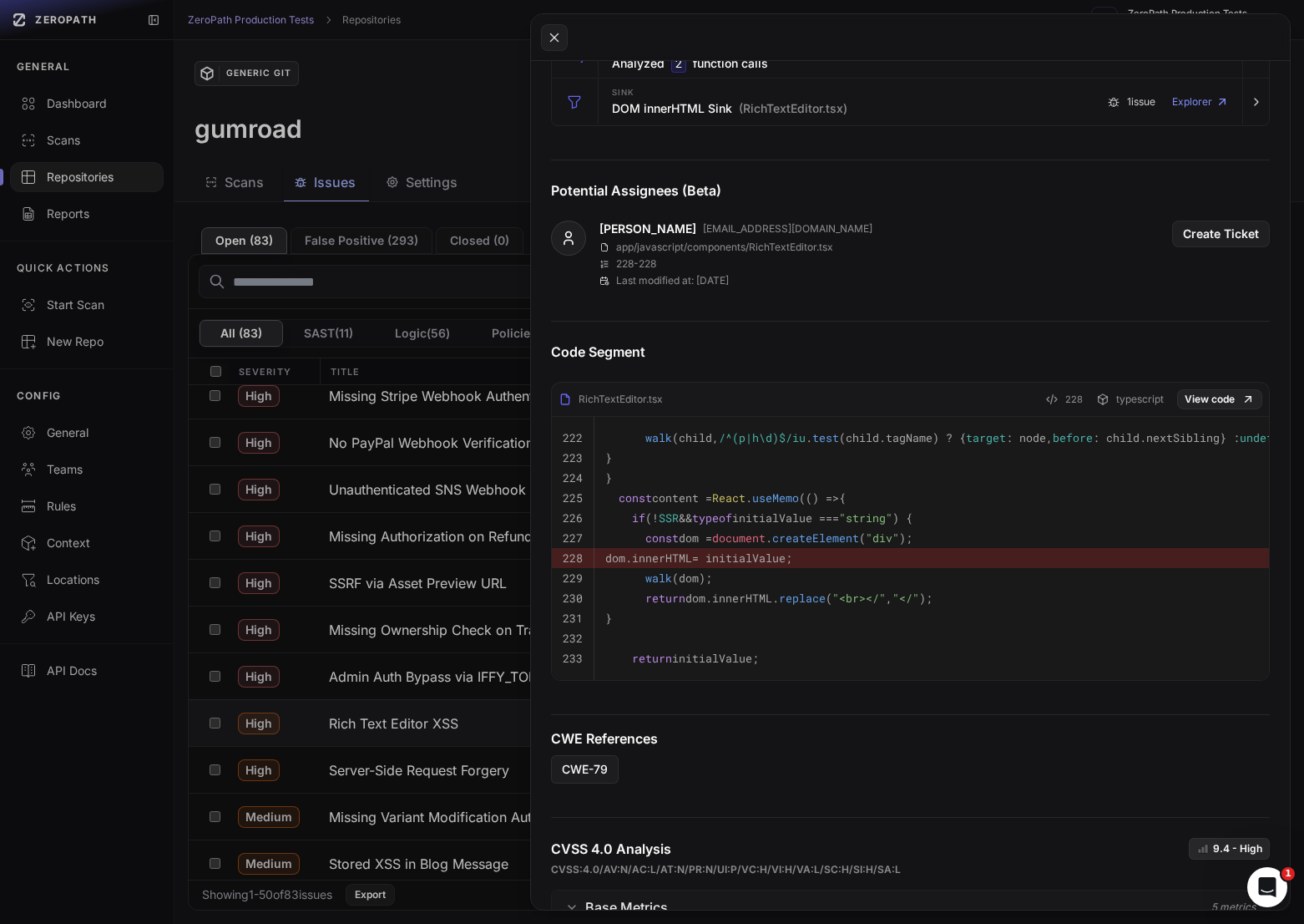
click at [383, 773] on button at bounding box center [652, 462] width 1304 height 924
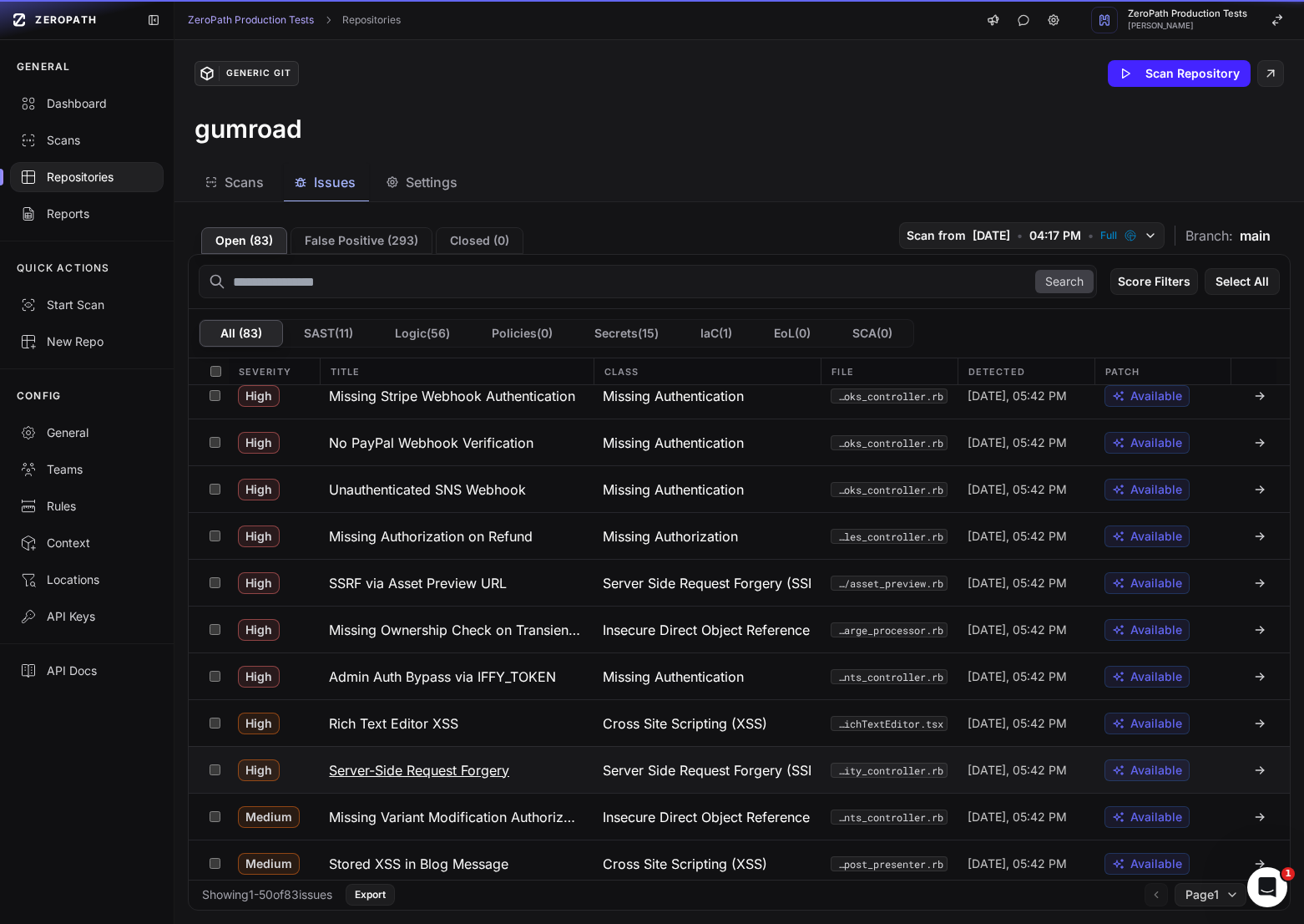
click at [431, 773] on h3 "Server-Side Request Forgery" at bounding box center [419, 770] width 181 height 20
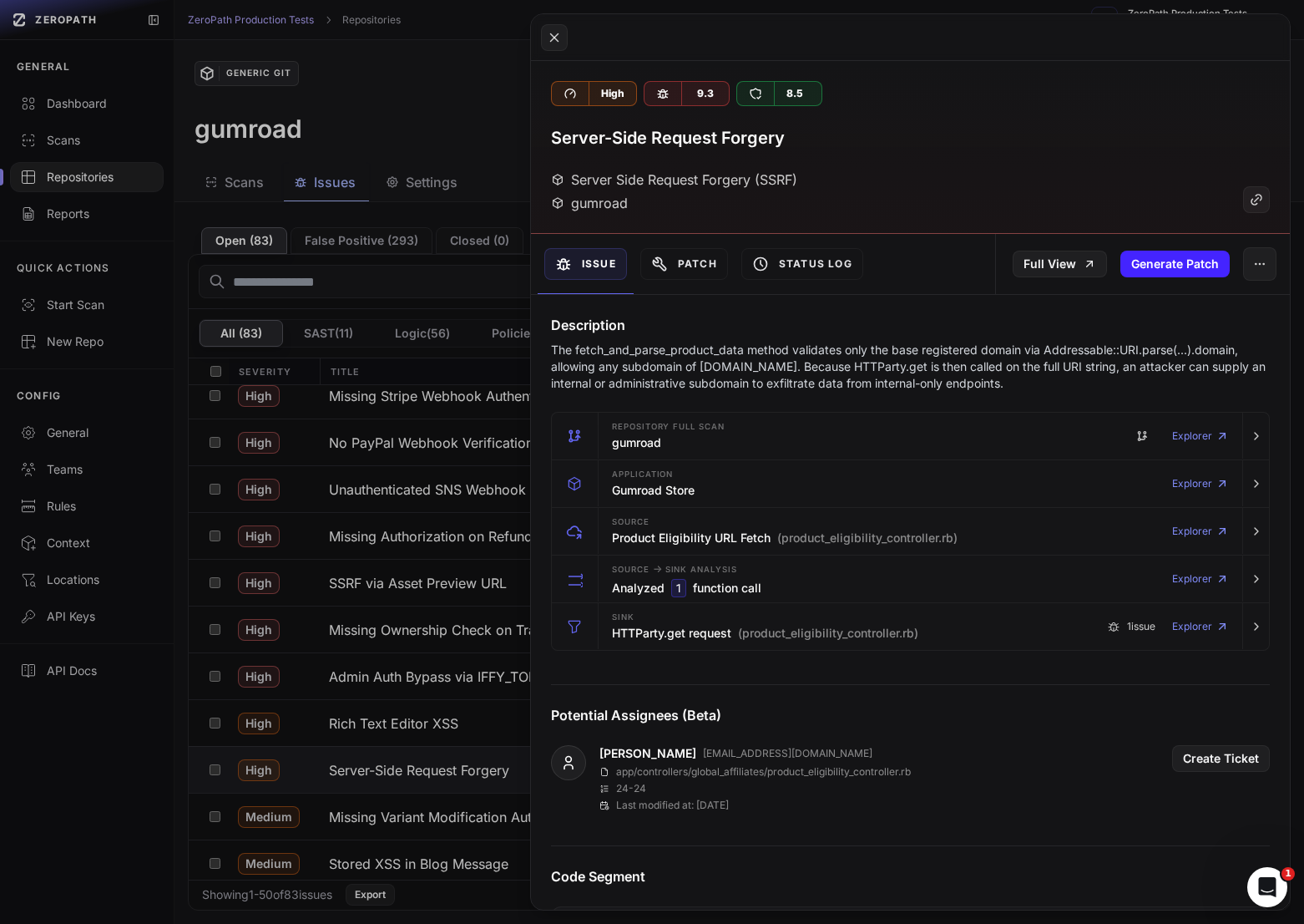
click at [774, 346] on p "The fetch_and_parse_product_data method validates only the base registered doma…" at bounding box center [911, 366] width 719 height 50
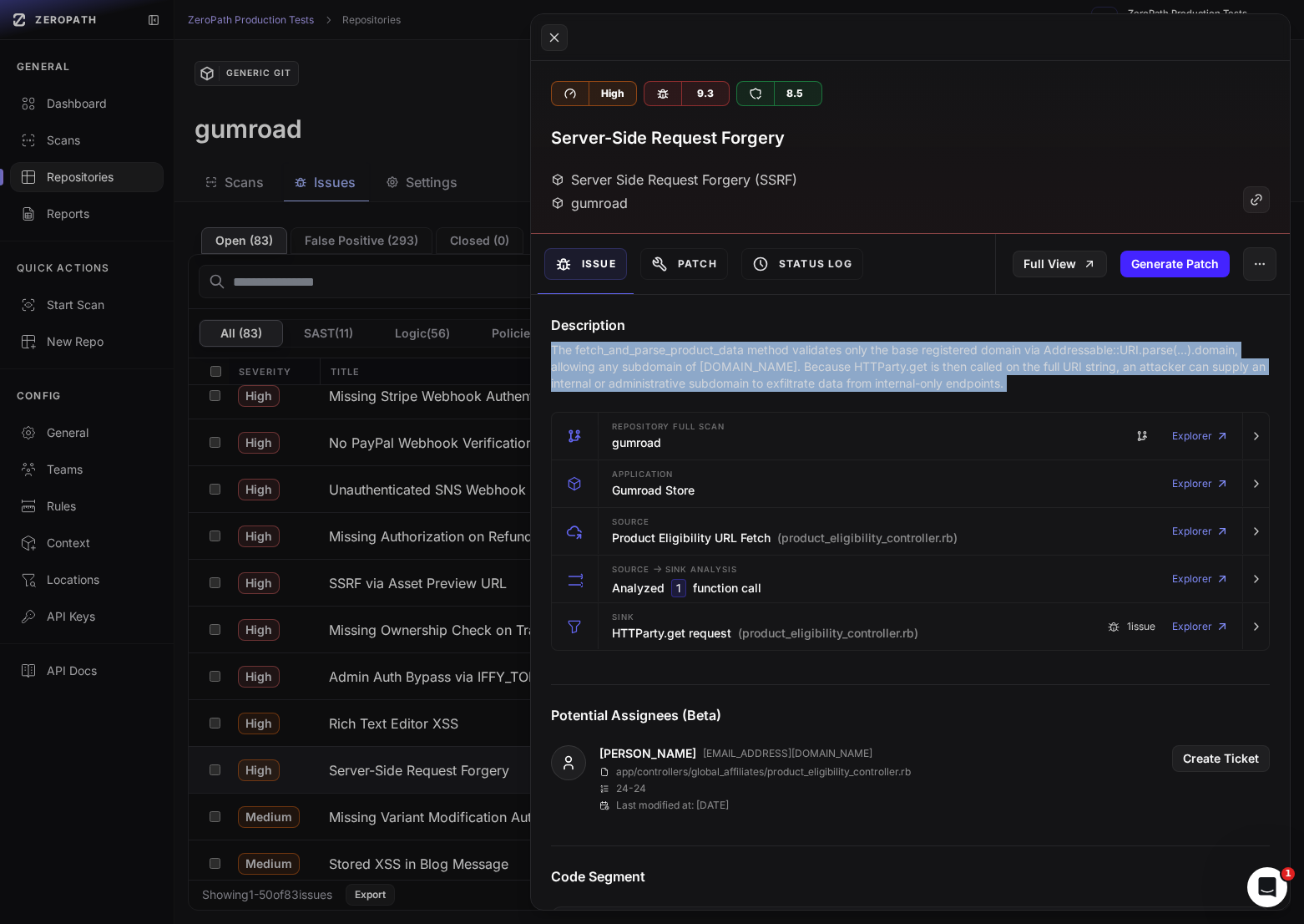
click at [774, 346] on p "The fetch_and_parse_product_data method validates only the base registered doma…" at bounding box center [911, 366] width 719 height 50
click at [818, 360] on p "The fetch_and_parse_product_data method validates only the base registered doma…" at bounding box center [911, 366] width 719 height 50
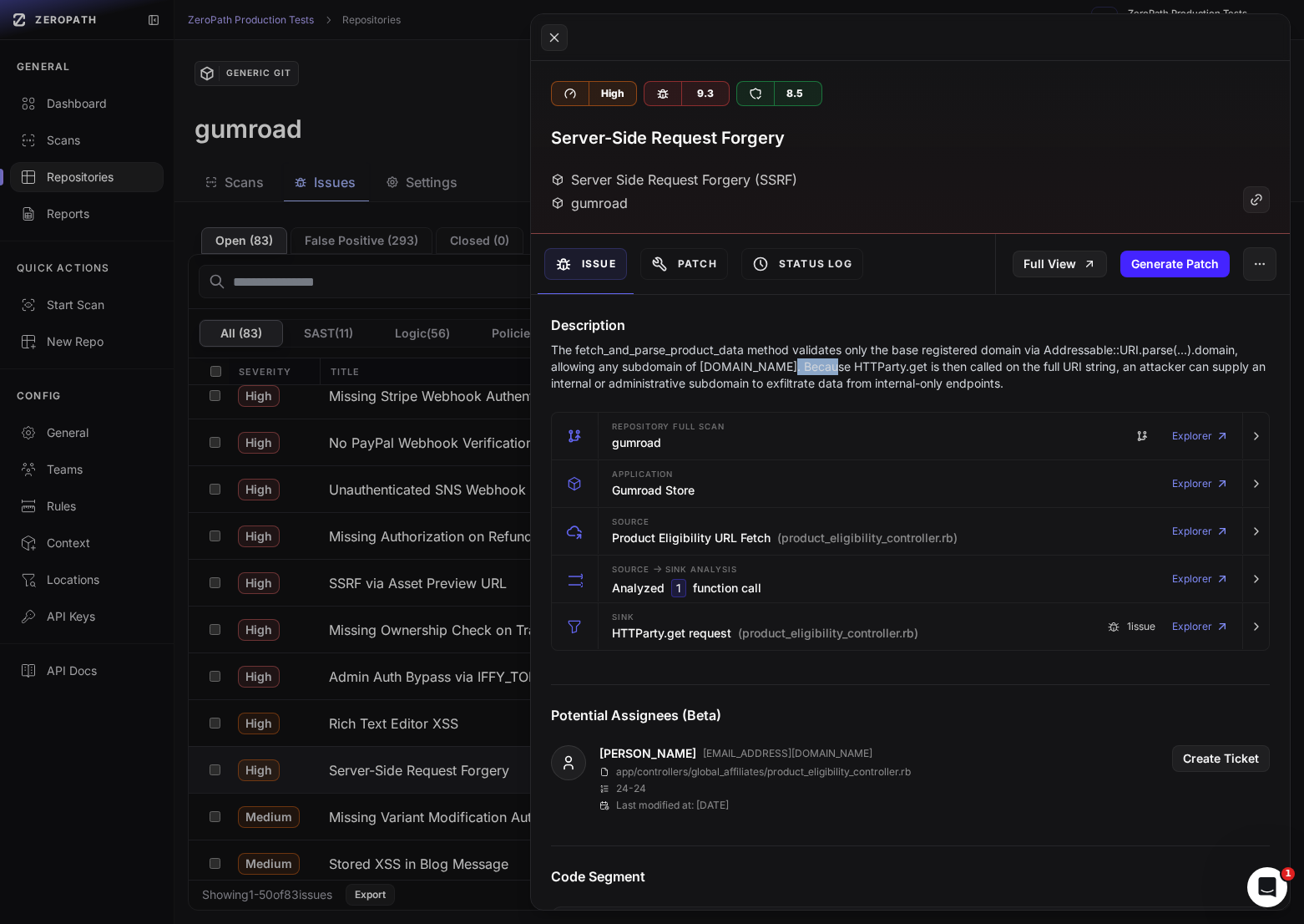
click at [818, 360] on p "The fetch_and_parse_product_data method validates only the base registered doma…" at bounding box center [911, 366] width 719 height 50
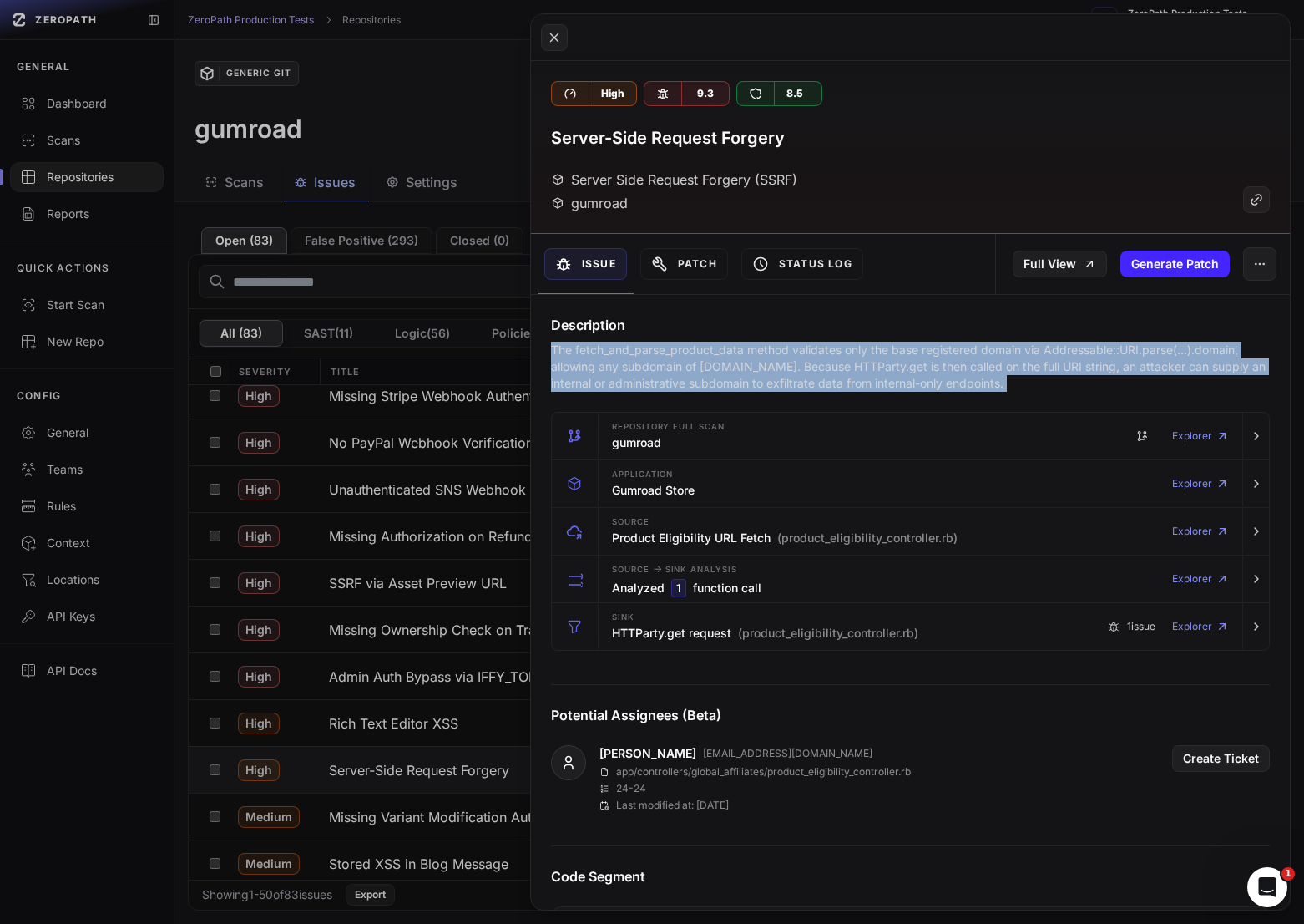
click at [818, 360] on p "The fetch_and_parse_product_data method validates only the base registered doma…" at bounding box center [911, 366] width 719 height 50
click at [785, 360] on p "The fetch_and_parse_product_data method validates only the base registered doma…" at bounding box center [911, 366] width 719 height 50
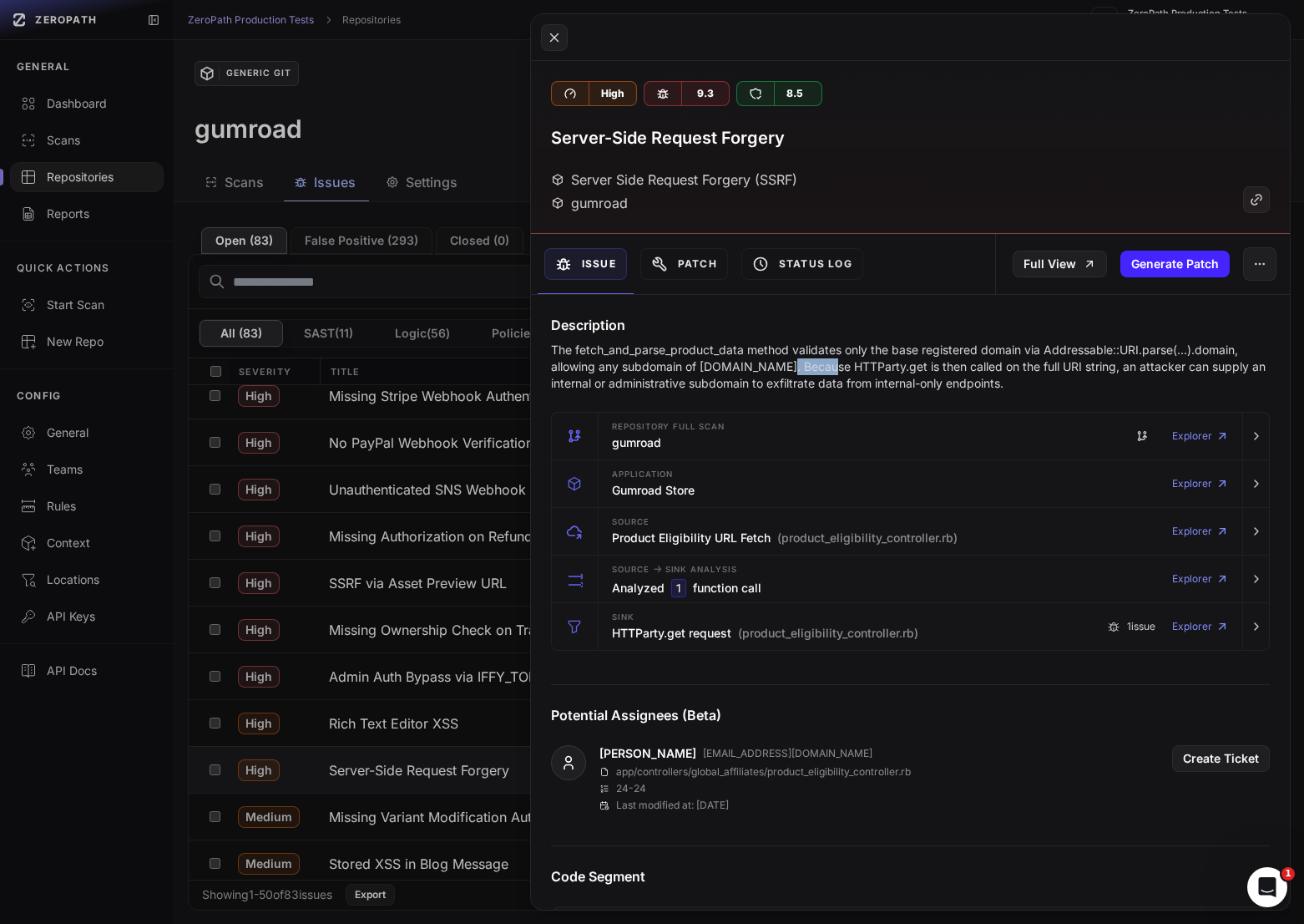
click at [785, 360] on p "The fetch_and_parse_product_data method validates only the base registered doma…" at bounding box center [911, 366] width 719 height 50
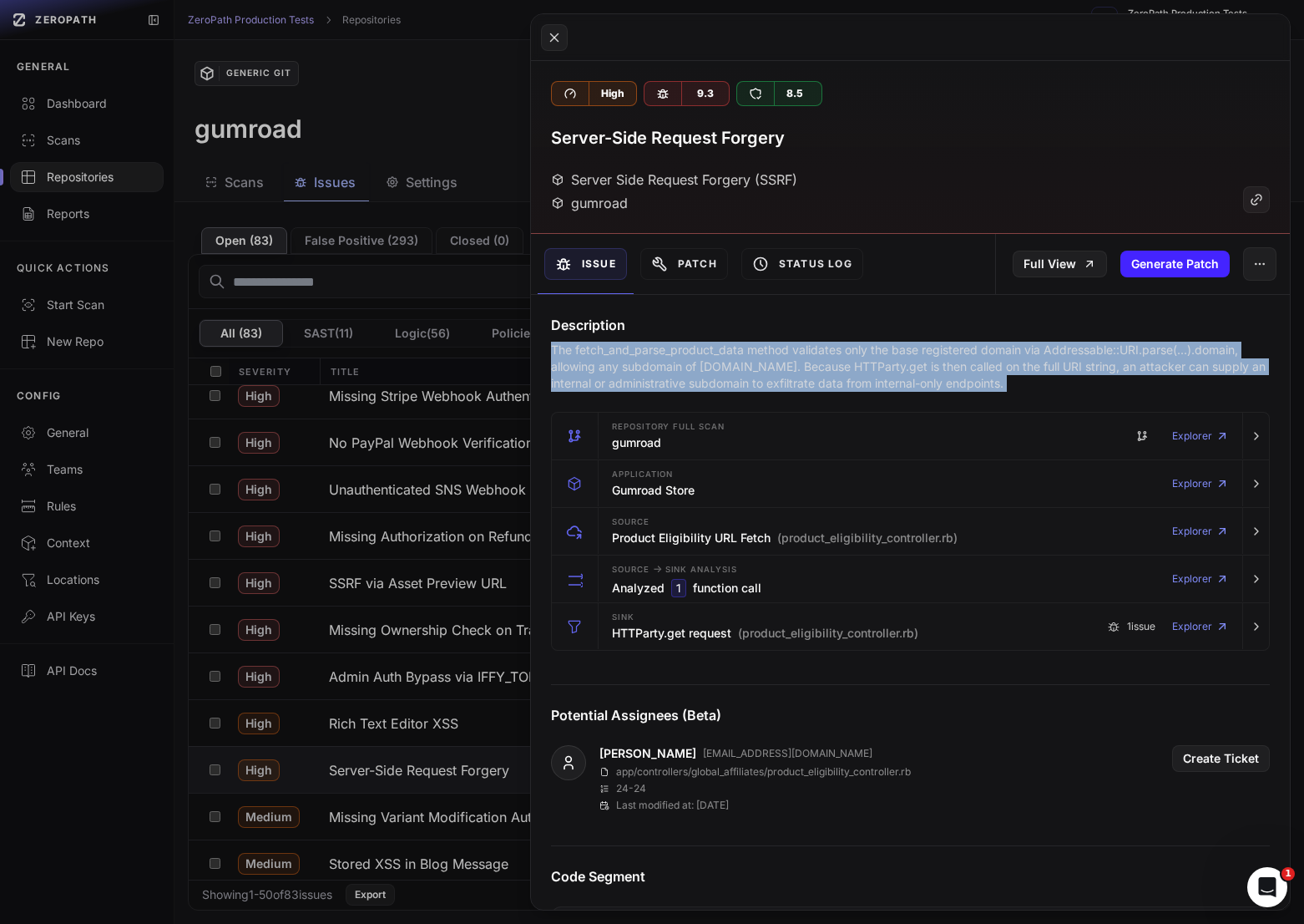
click at [785, 360] on p "The fetch_and_parse_product_data method validates only the base registered doma…" at bounding box center [911, 366] width 719 height 50
click at [784, 361] on p "The fetch_and_parse_product_data method validates only the base registered doma…" at bounding box center [911, 366] width 719 height 50
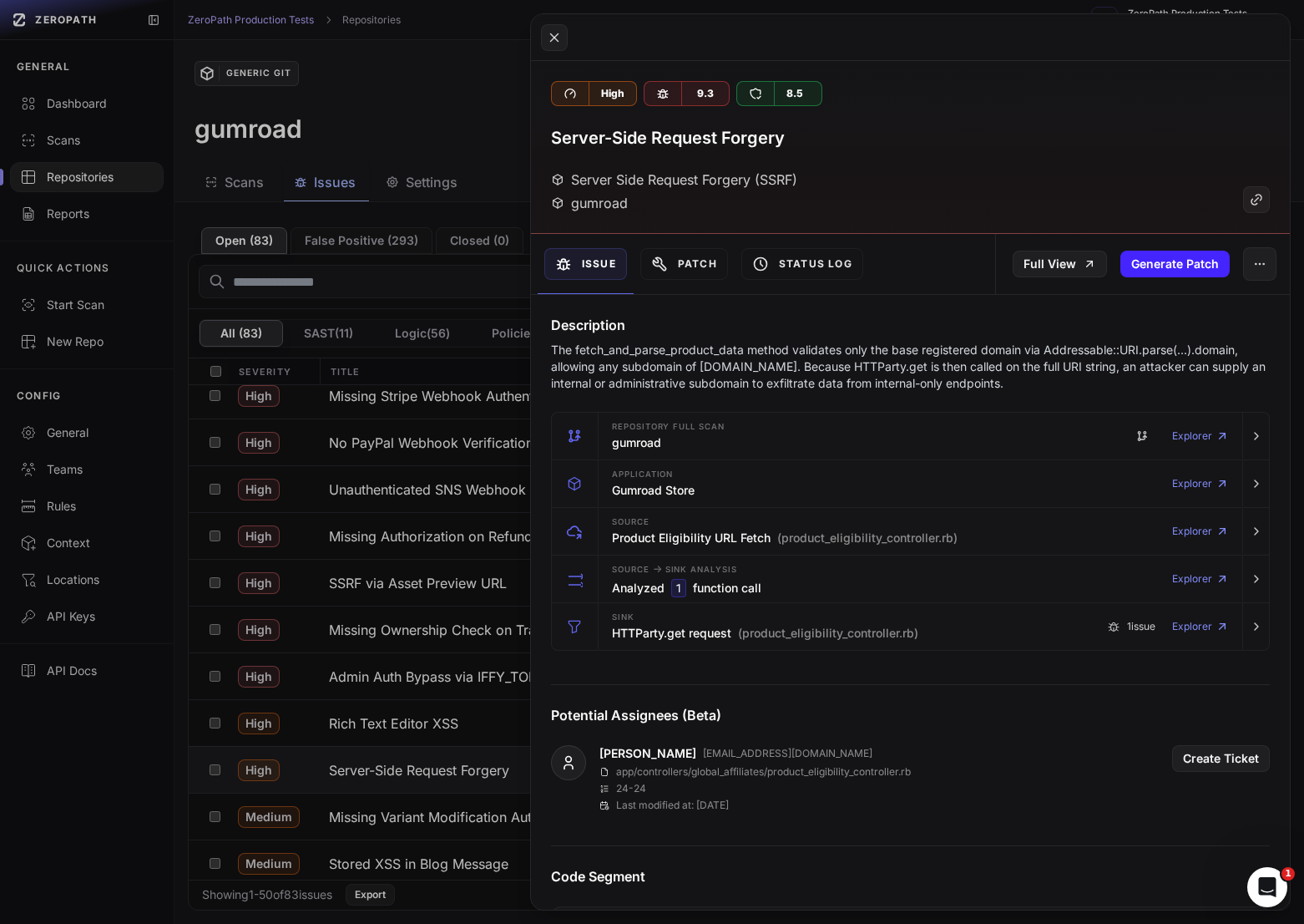
click at [784, 369] on p "The fetch_and_parse_product_data method validates only the base registered doma…" at bounding box center [911, 366] width 719 height 50
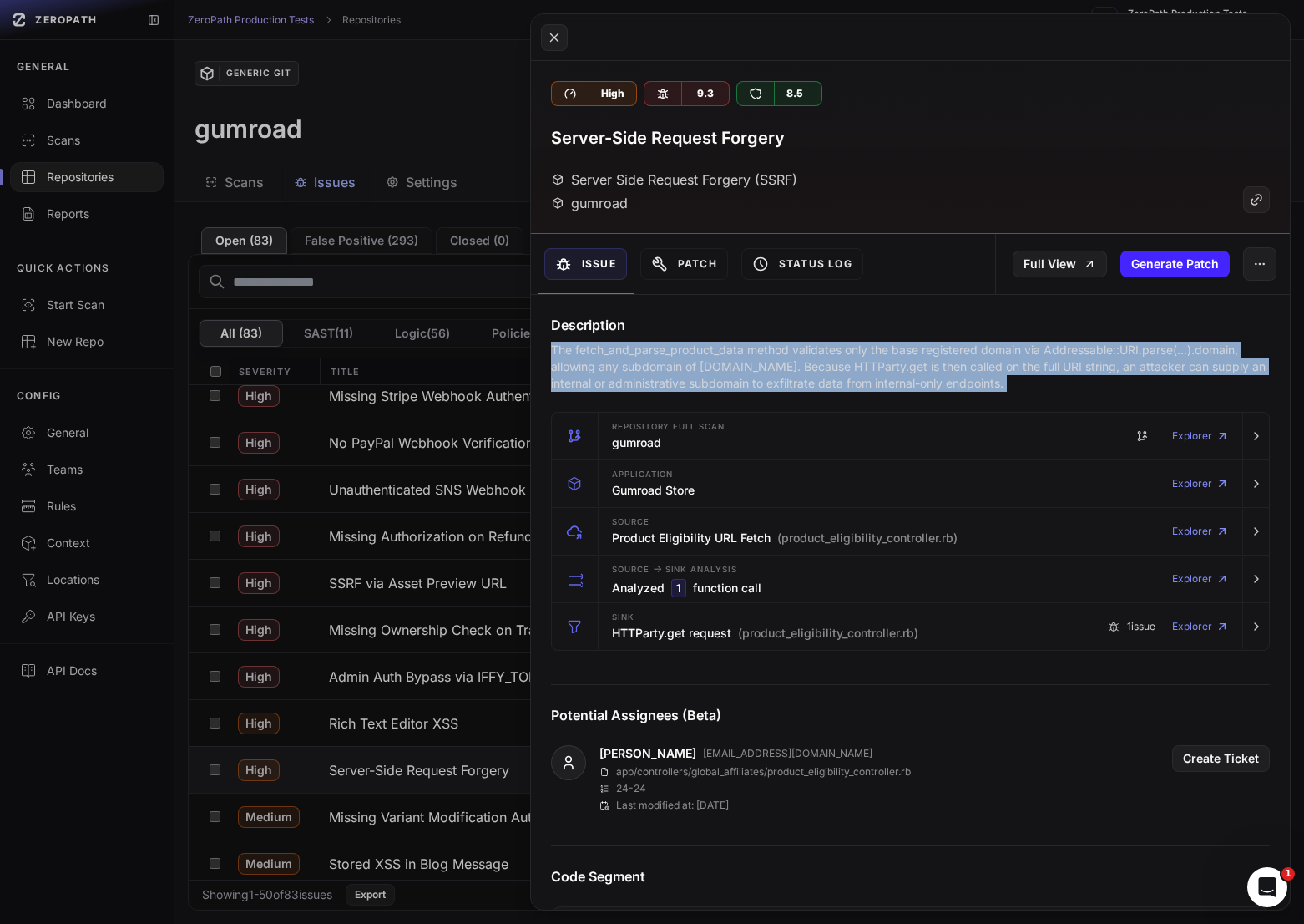
click at [784, 369] on p "The fetch_and_parse_product_data method validates only the base registered doma…" at bounding box center [911, 366] width 719 height 50
click at [1253, 626] on icon "button" at bounding box center [1257, 626] width 13 height 13
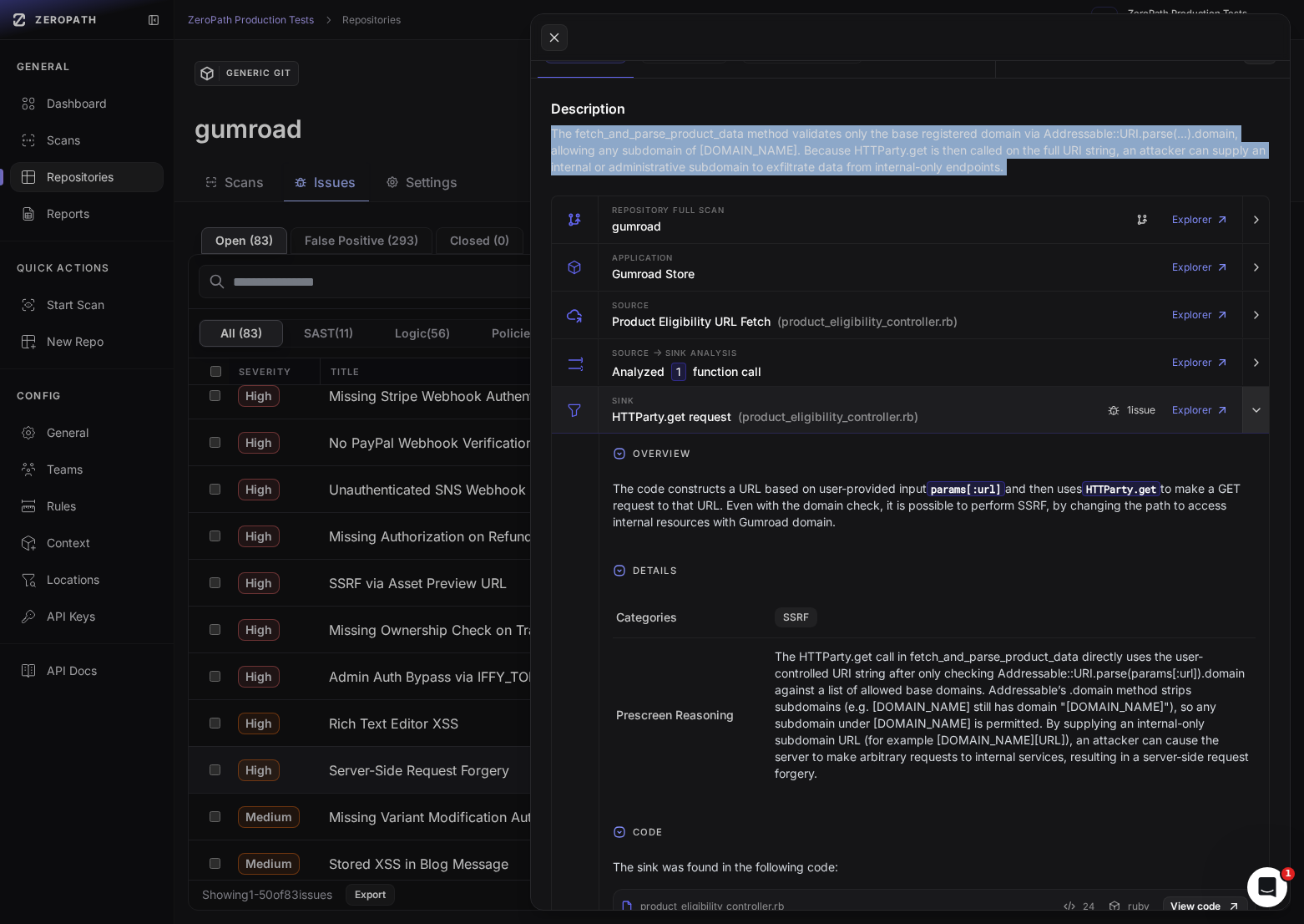
scroll to position [260, 0]
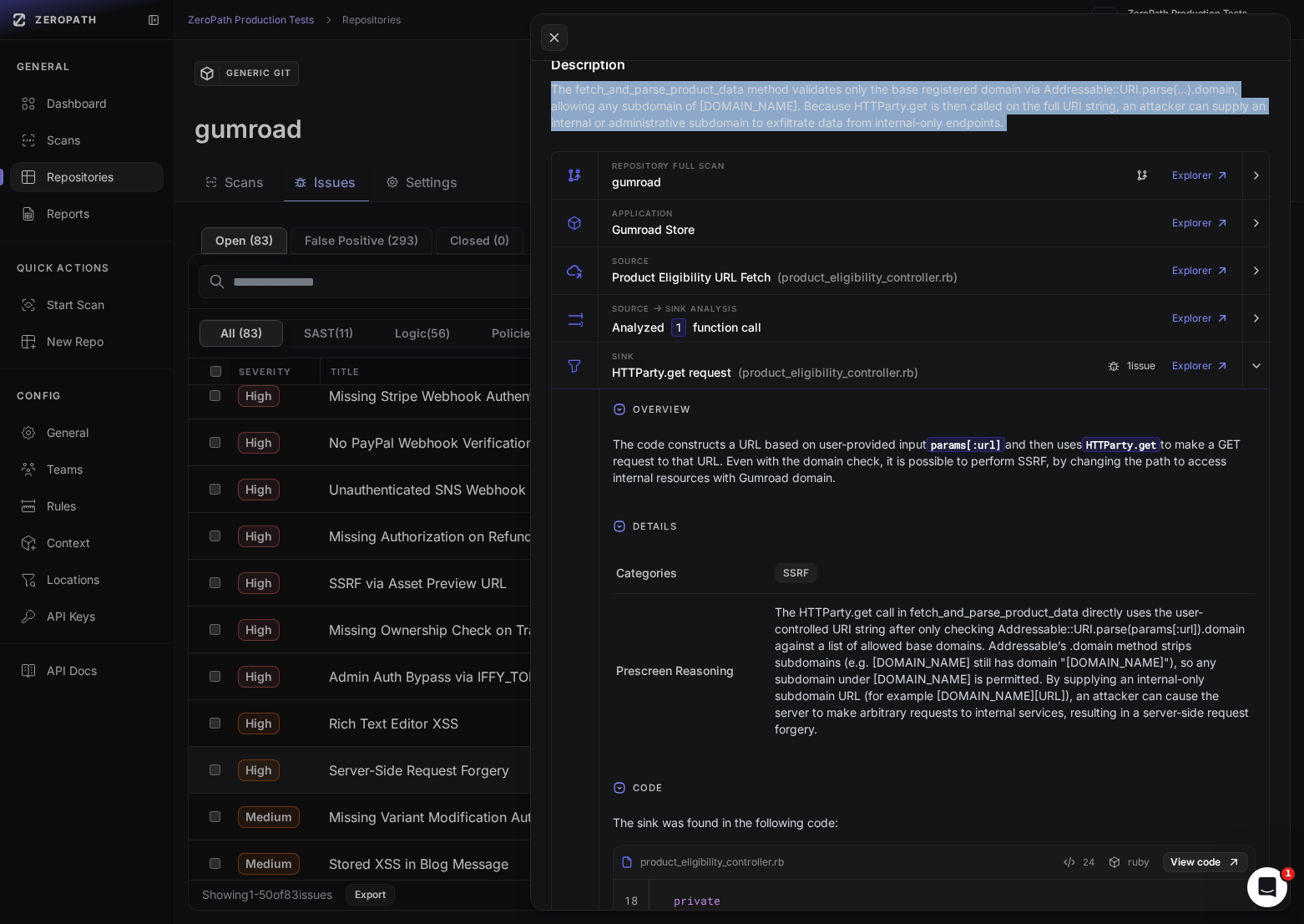
click at [407, 801] on button at bounding box center [652, 462] width 1304 height 924
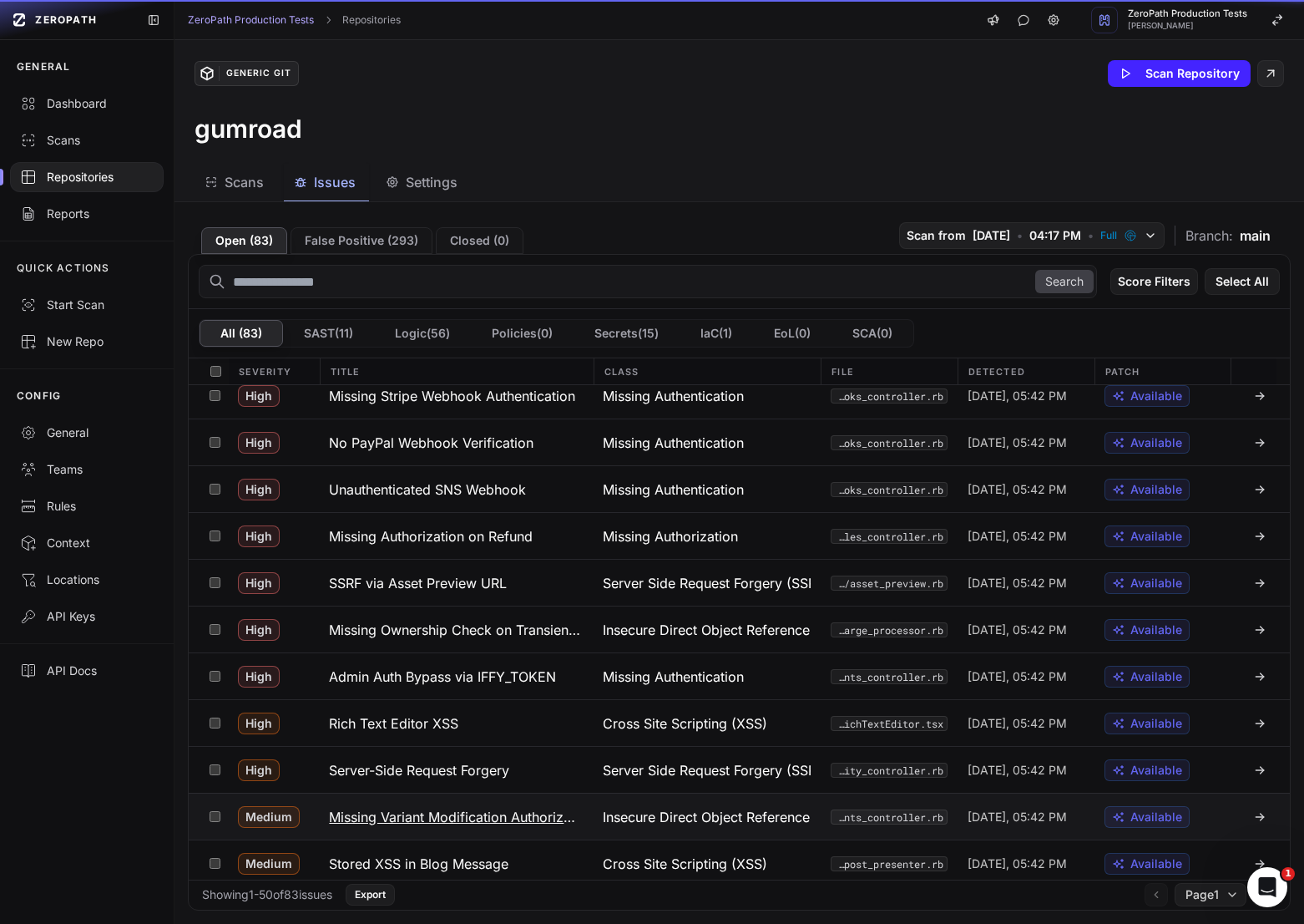
click at [435, 819] on h3 "Missing Variant Modification Authorization" at bounding box center [456, 816] width 253 height 20
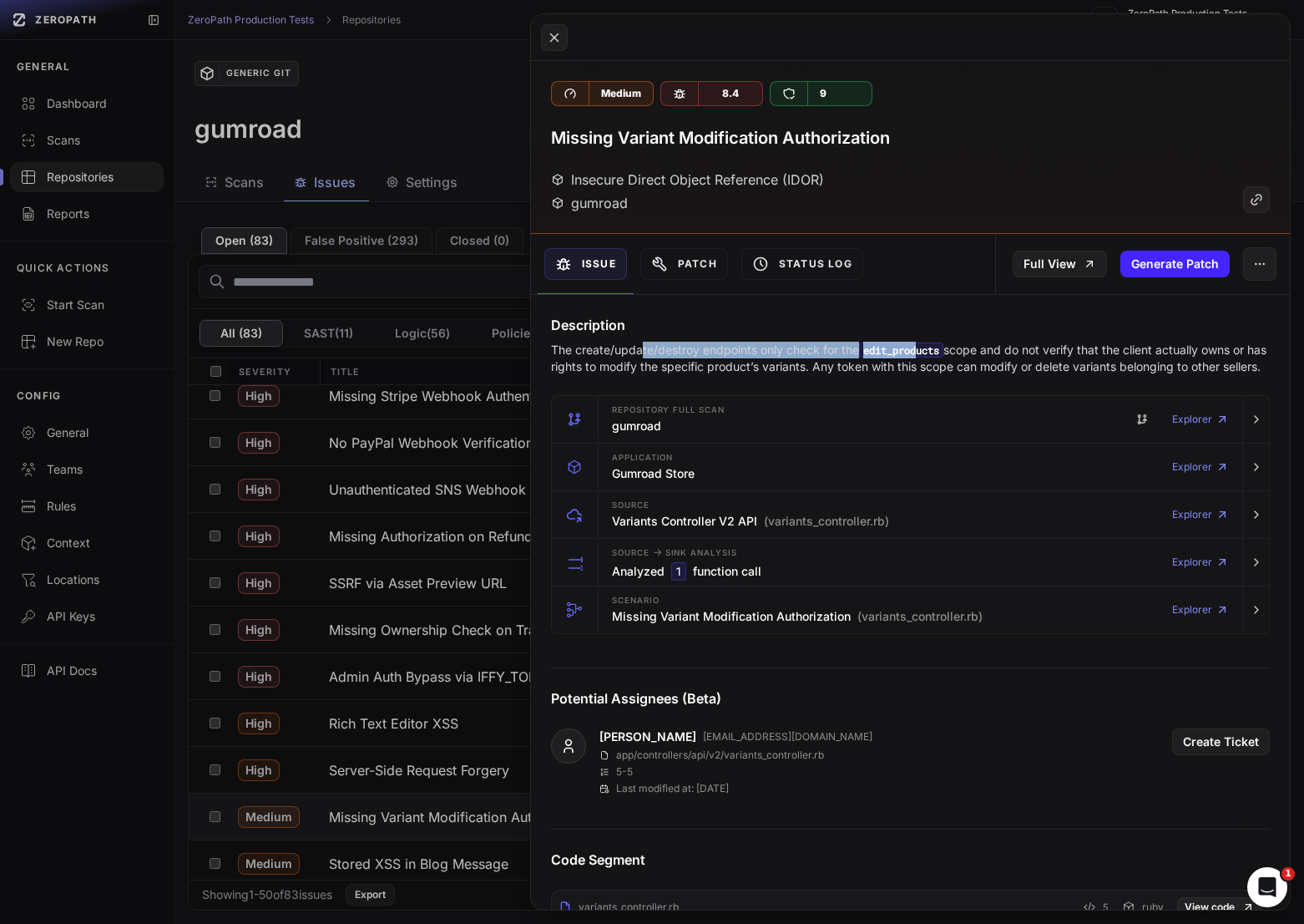
drag, startPoint x: 640, startPoint y: 354, endPoint x: 921, endPoint y: 357, distance: 281.0
click at [924, 357] on p "The create/update/destroy endpoints only check for the edit_products scope and …" at bounding box center [911, 357] width 719 height 33
click at [1039, 349] on p "The create/update/destroy endpoints only check for the edit_products scope and …" at bounding box center [911, 357] width 719 height 33
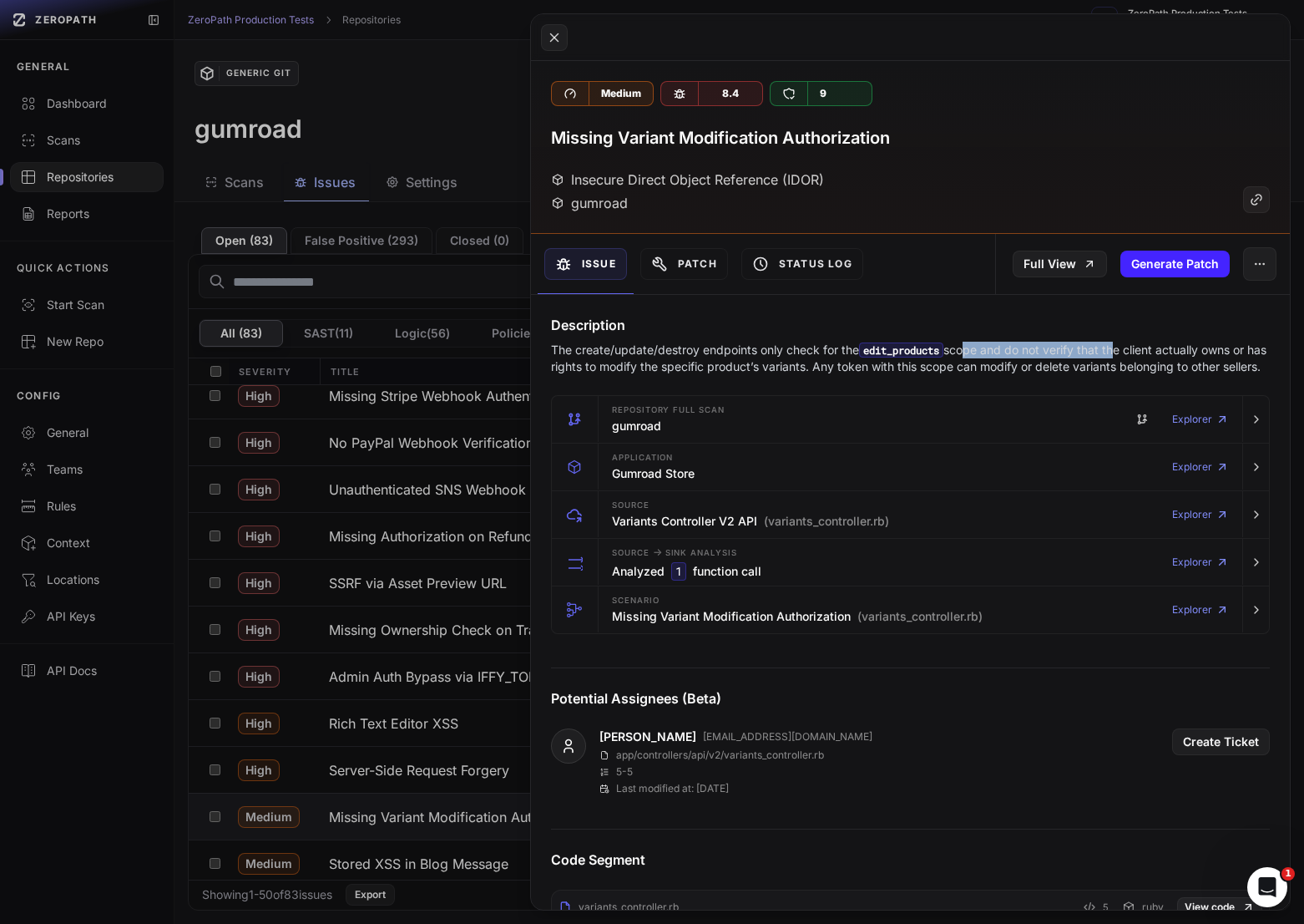
drag, startPoint x: 969, startPoint y: 349, endPoint x: 1116, endPoint y: 349, distance: 147.0
click at [1116, 349] on p "The create/update/destroy endpoints only check for the edit_products scope and …" at bounding box center [911, 357] width 719 height 33
click at [1169, 370] on p "The create/update/destroy endpoints only check for the edit_products scope and …" at bounding box center [911, 357] width 719 height 33
drag, startPoint x: 1224, startPoint y: 370, endPoint x: 1044, endPoint y: 359, distance: 180.3
click at [1044, 359] on p "The create/update/destroy endpoints only check for the edit_products scope and …" at bounding box center [911, 357] width 719 height 33
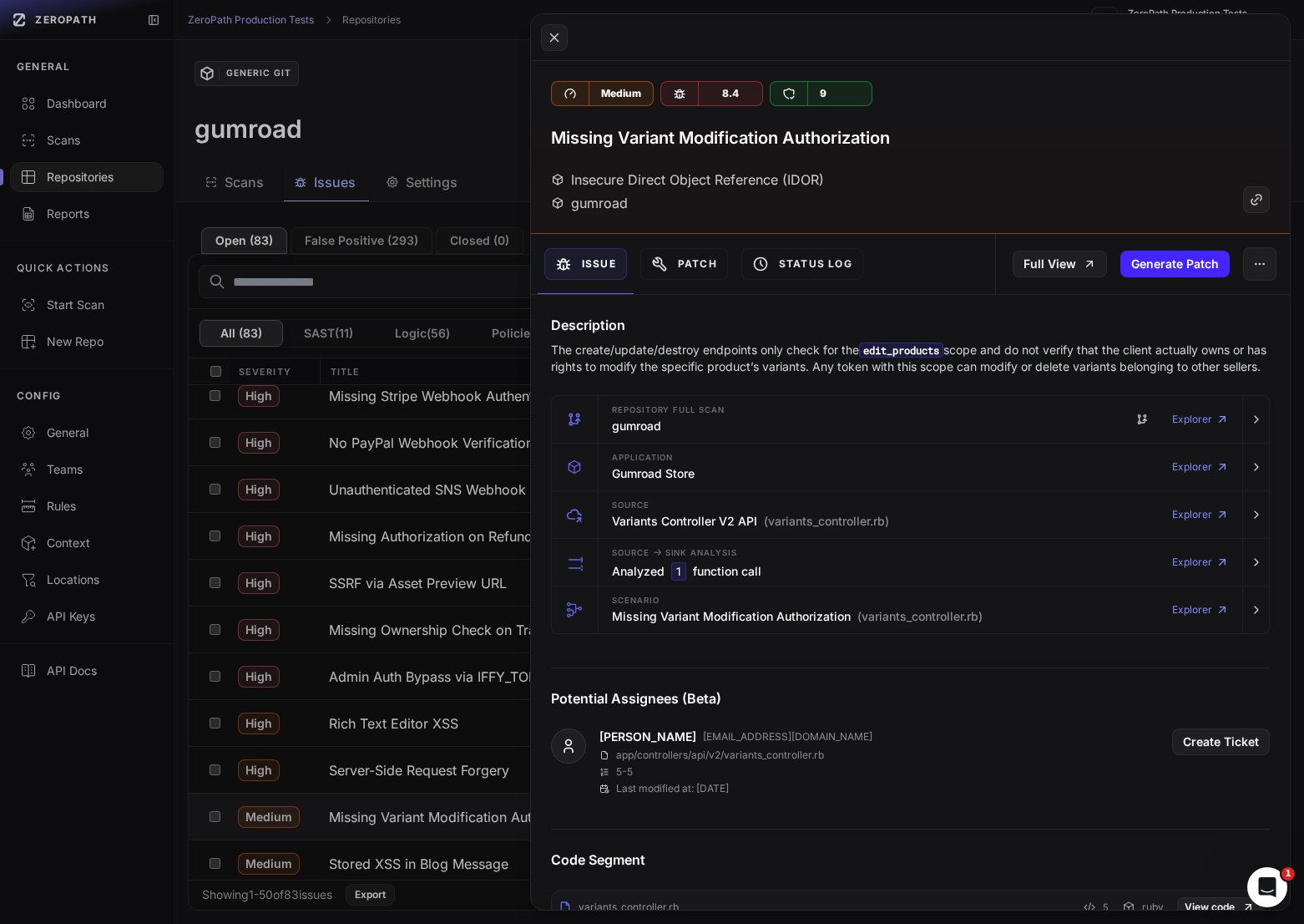
click at [1031, 350] on p "The create/update/destroy endpoints only check for the edit_products scope and …" at bounding box center [911, 357] width 719 height 33
drag, startPoint x: 777, startPoint y: 354, endPoint x: 987, endPoint y: 377, distance: 211.3
click at [987, 375] on p "The create/update/destroy endpoints only check for the edit_products scope and …" at bounding box center [911, 357] width 719 height 33
click at [1024, 374] on p "The create/update/destroy endpoints only check for the edit_products scope and …" at bounding box center [911, 357] width 719 height 33
drag, startPoint x: 1038, startPoint y: 376, endPoint x: 931, endPoint y: 340, distance: 112.9
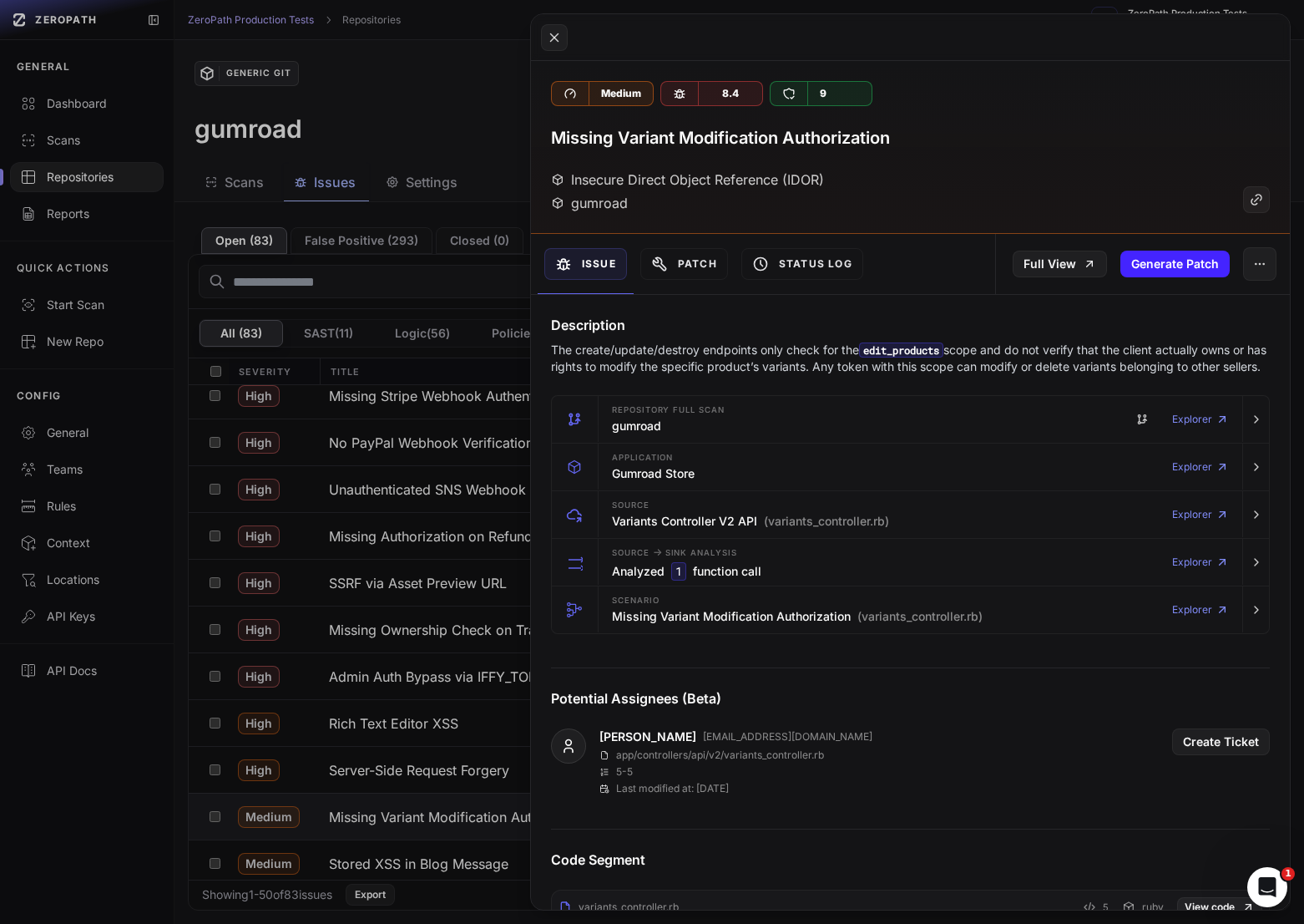
click at [931, 340] on div "Description The create/update/destroy endpoints only check for the edit_product…" at bounding box center [911, 345] width 759 height 61
click at [997, 350] on p "The create/update/destroy endpoints only check for the edit_products scope and …" at bounding box center [911, 357] width 719 height 33
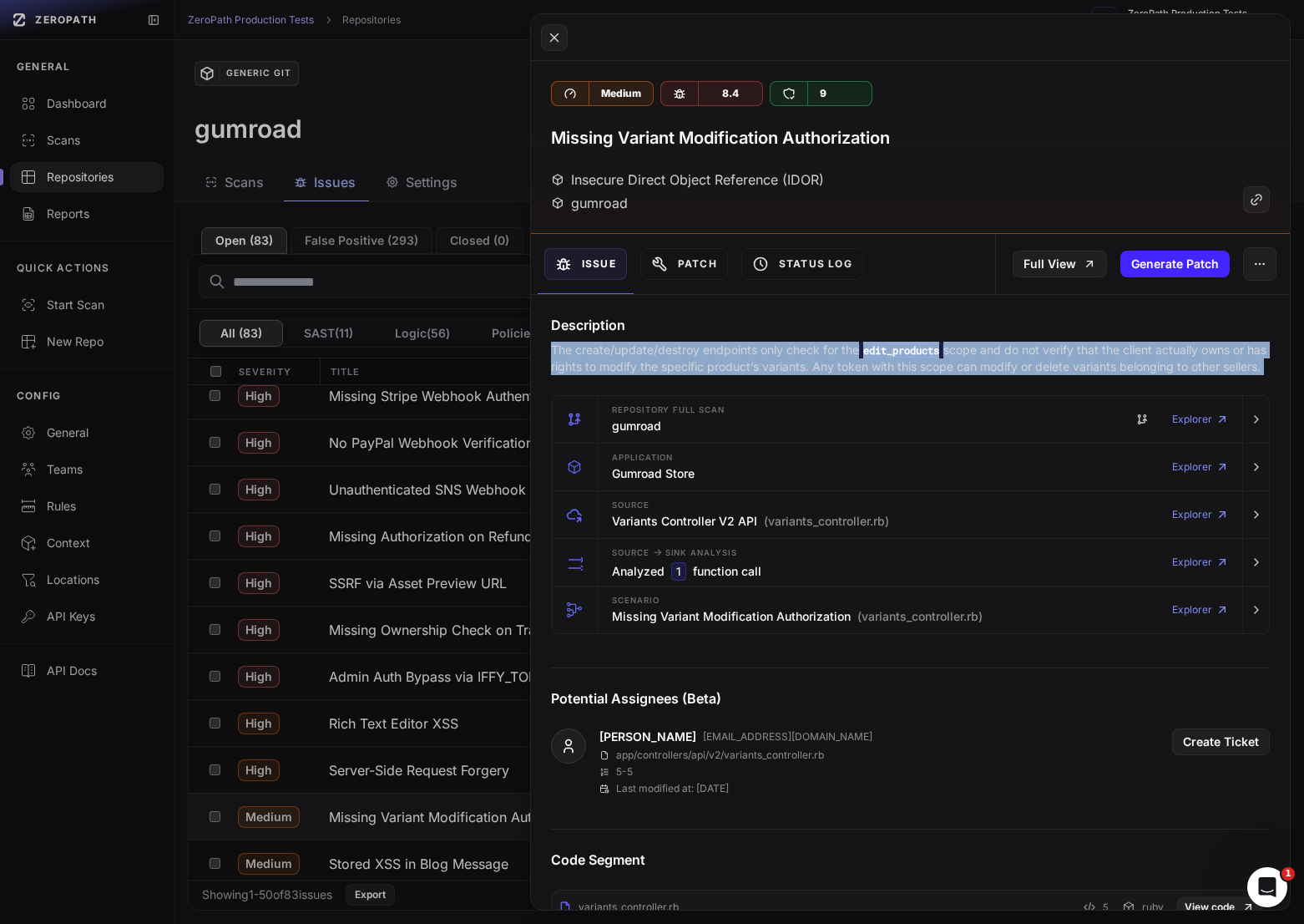
click at [997, 350] on p "The create/update/destroy endpoints only check for the edit_products scope and …" at bounding box center [911, 357] width 719 height 33
click at [982, 351] on p "The create/update/destroy endpoints only check for the edit_products scope and …" at bounding box center [911, 357] width 719 height 33
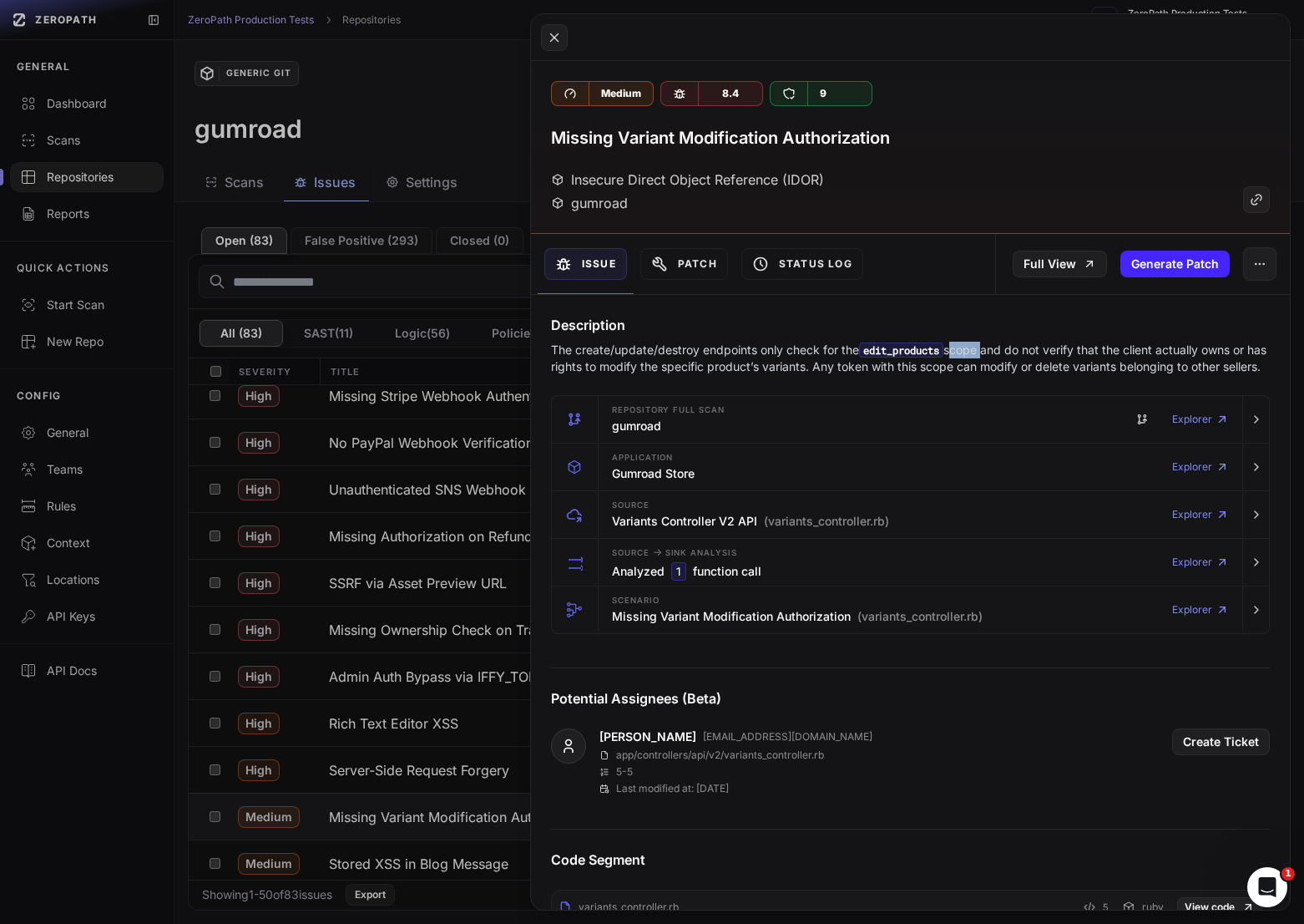
click at [982, 351] on p "The create/update/destroy endpoints only check for the edit_products scope and …" at bounding box center [911, 357] width 719 height 33
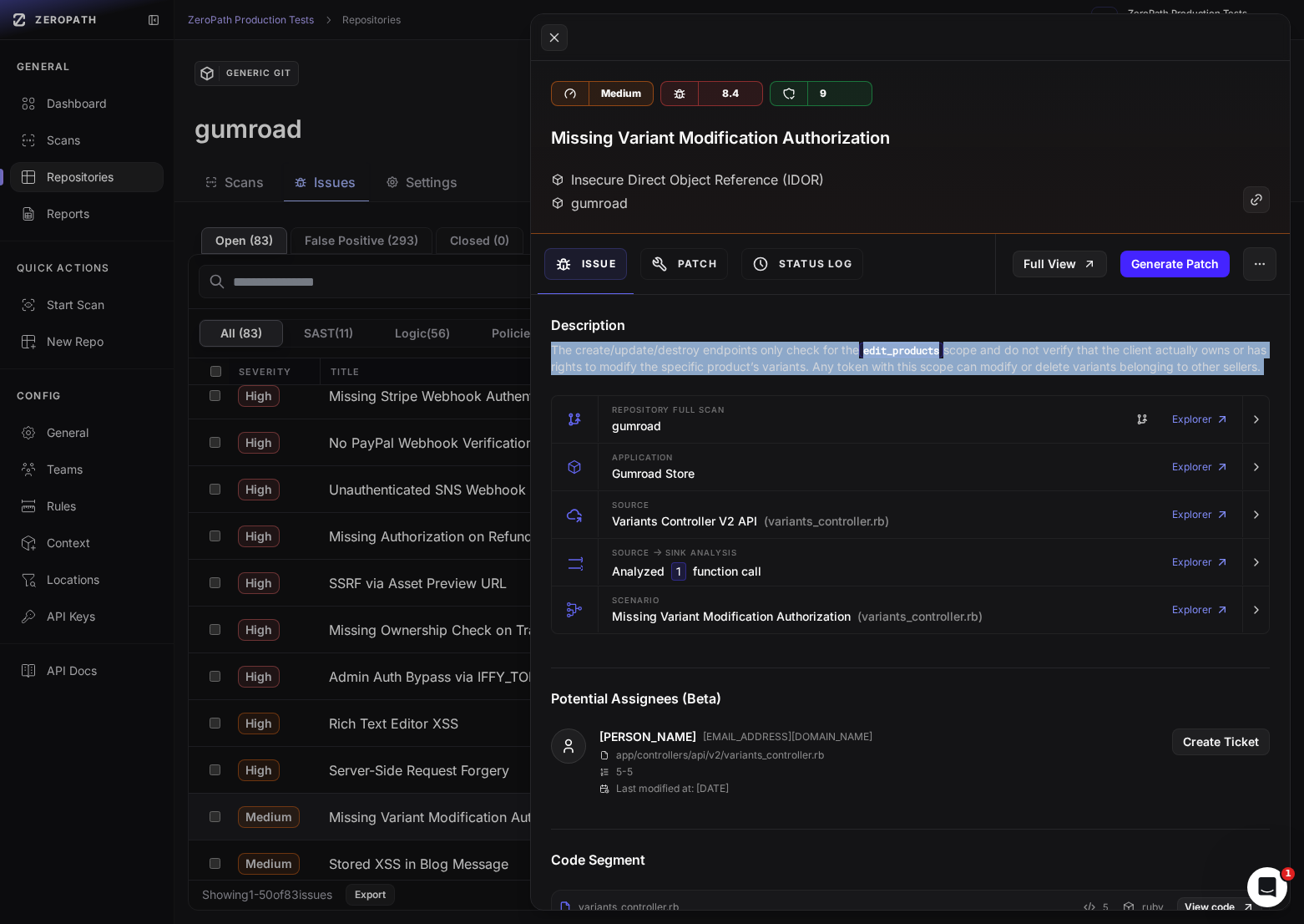
click at [982, 351] on p "The create/update/destroy endpoints only check for the edit_products scope and …" at bounding box center [911, 357] width 719 height 33
click at [903, 359] on p "The create/update/destroy endpoints only check for the edit_products scope and …" at bounding box center [911, 357] width 719 height 33
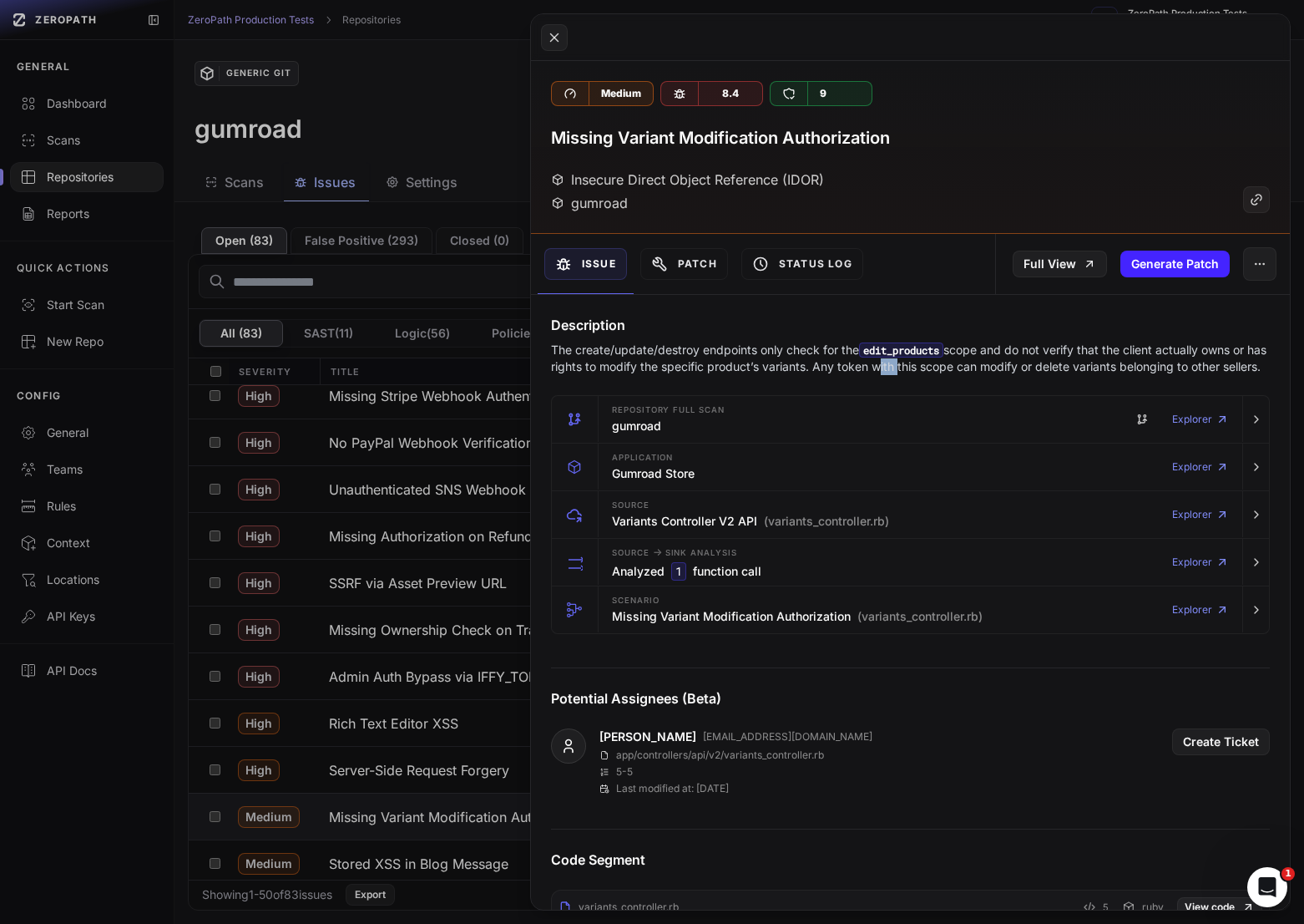
click at [903, 359] on p "The create/update/destroy endpoints only check for the edit_products scope and …" at bounding box center [911, 357] width 719 height 33
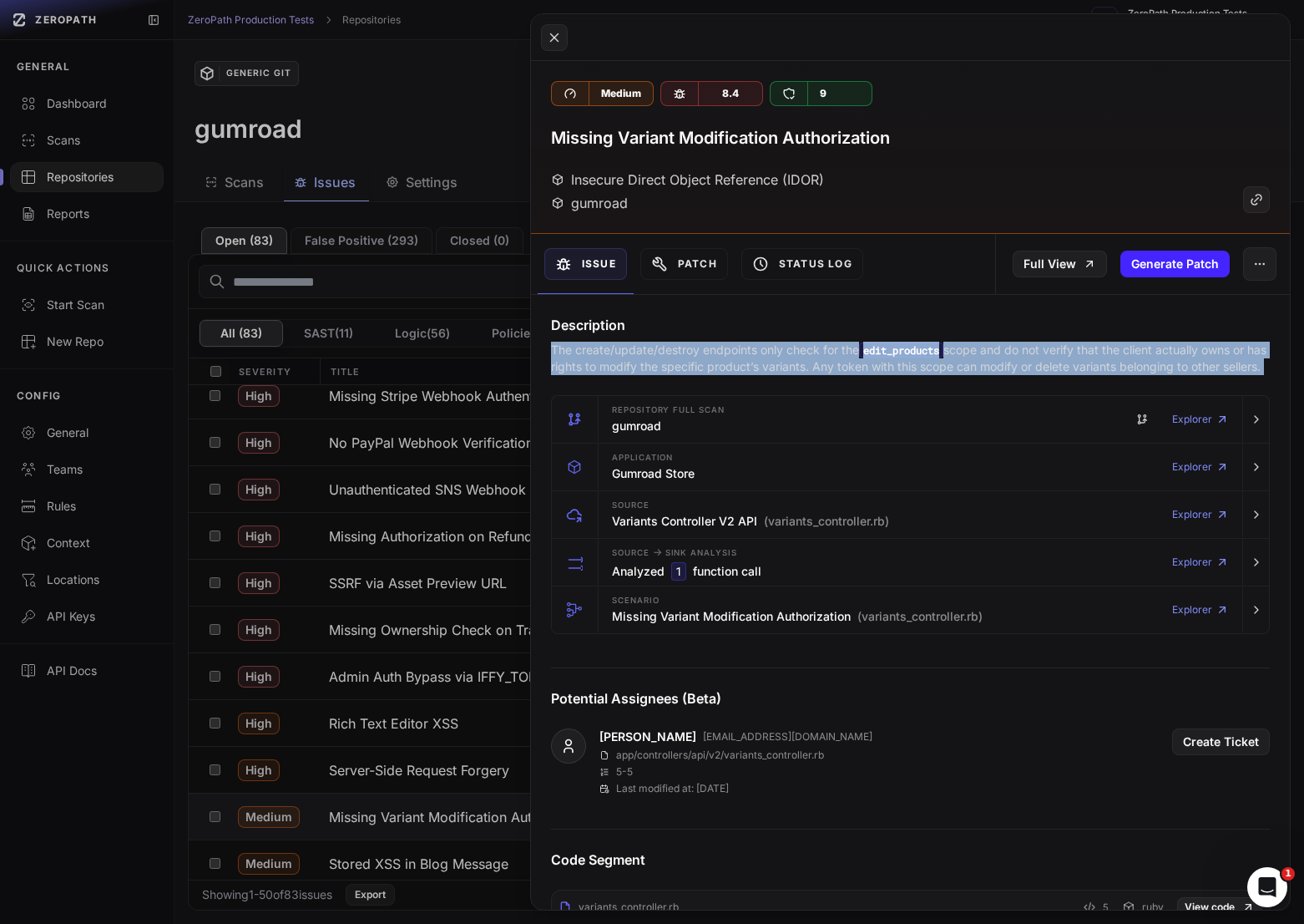
click at [903, 359] on p "The create/update/destroy endpoints only check for the edit_products scope and …" at bounding box center [911, 357] width 719 height 33
click at [938, 359] on p "The create/update/destroy endpoints only check for the edit_products scope and …" at bounding box center [911, 357] width 719 height 33
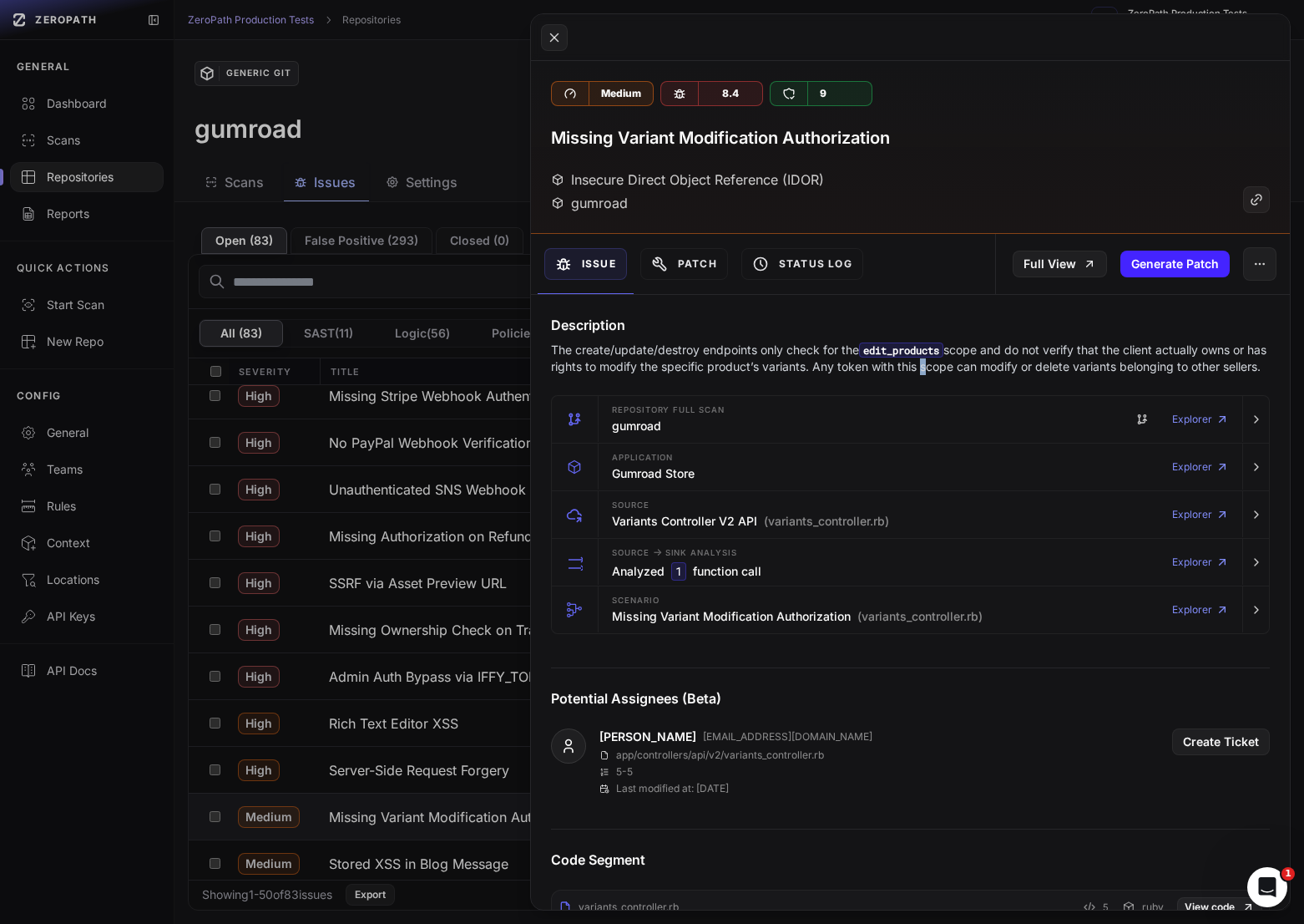
click at [938, 359] on p "The create/update/destroy endpoints only check for the edit_products scope and …" at bounding box center [911, 357] width 719 height 33
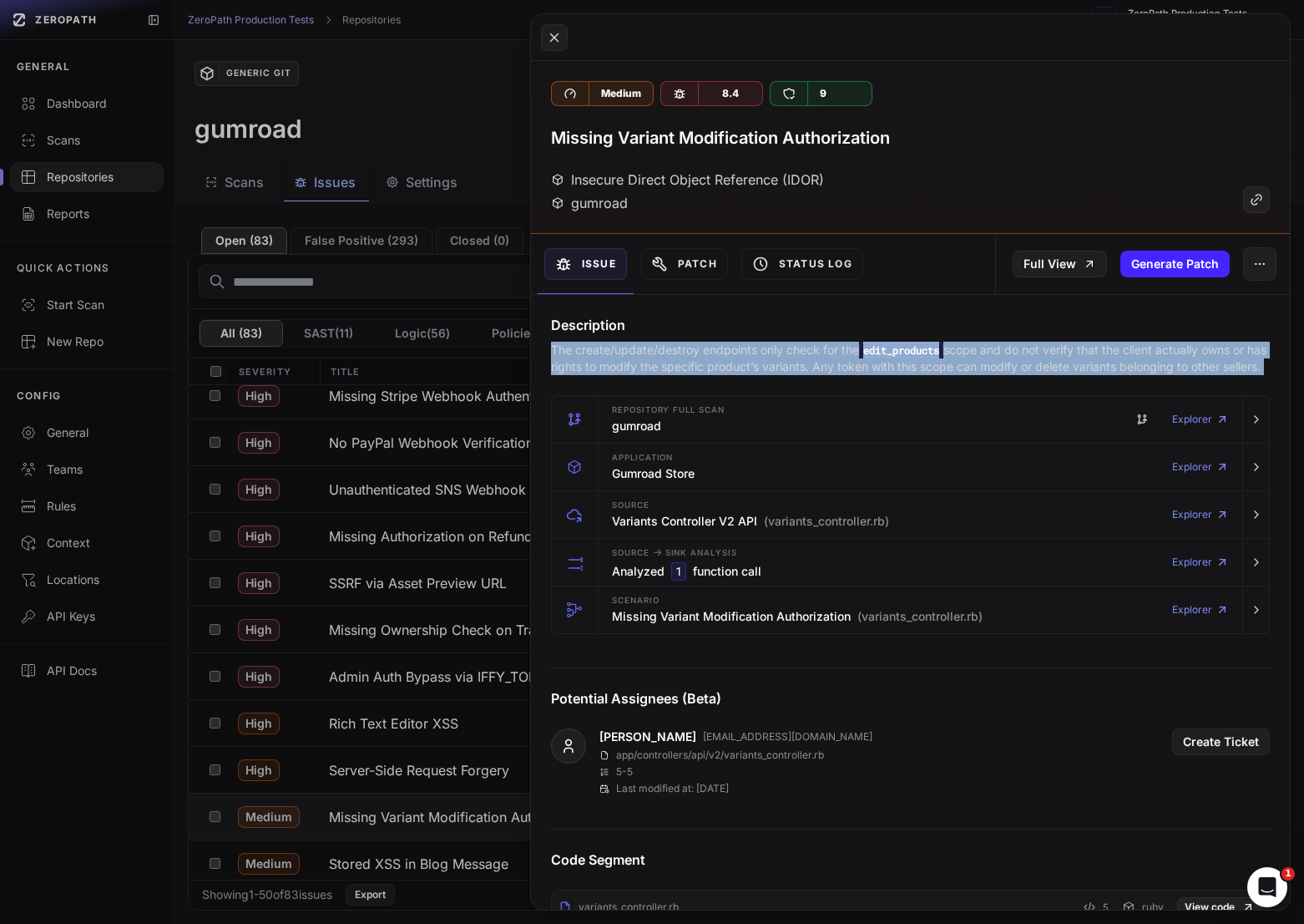
click at [938, 359] on p "The create/update/destroy endpoints only check for the edit_products scope and …" at bounding box center [911, 357] width 719 height 33
click at [978, 359] on p "The create/update/destroy endpoints only check for the edit_products scope and …" at bounding box center [911, 357] width 719 height 33
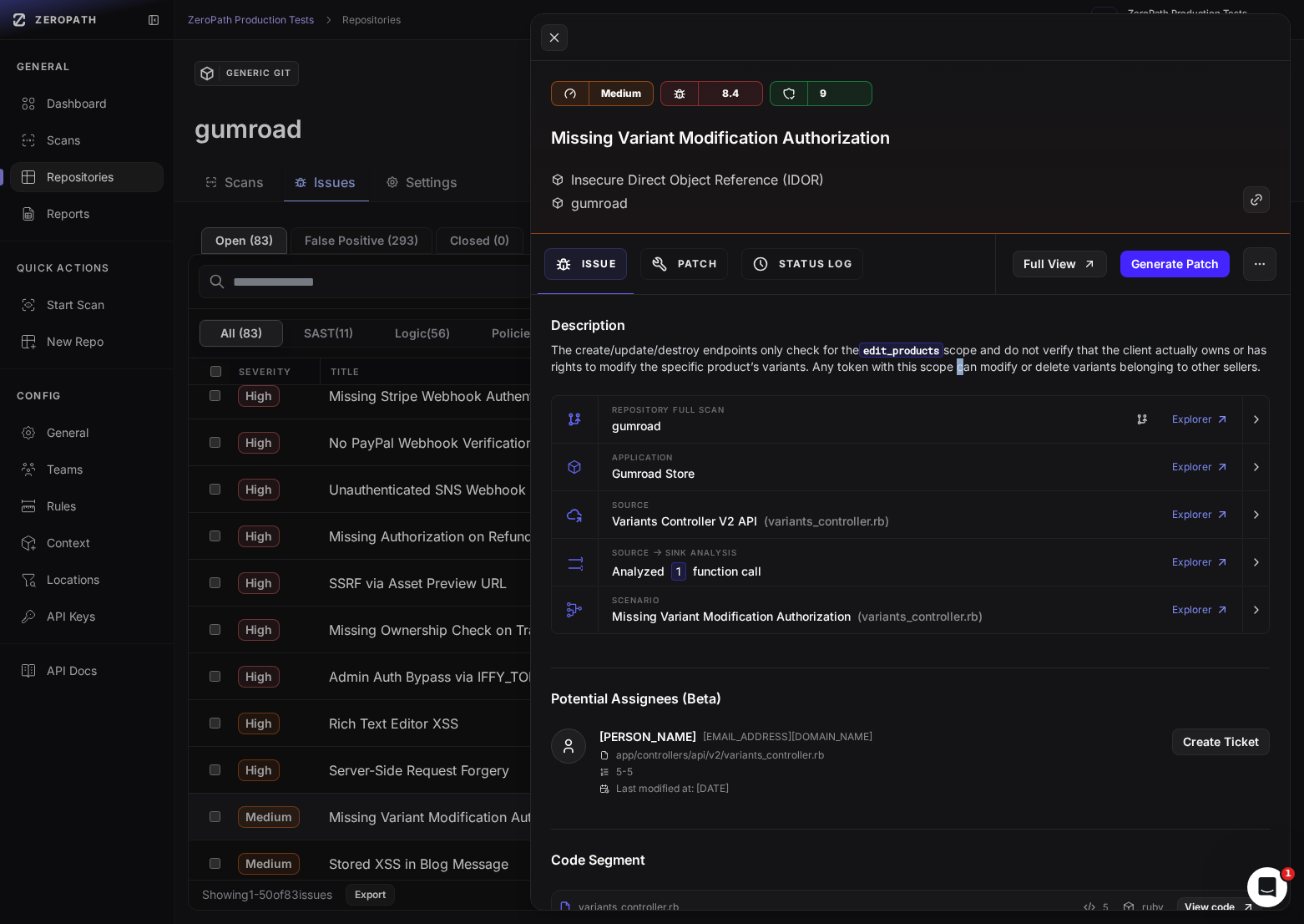
click at [978, 359] on p "The create/update/destroy endpoints only check for the edit_products scope and …" at bounding box center [911, 357] width 719 height 33
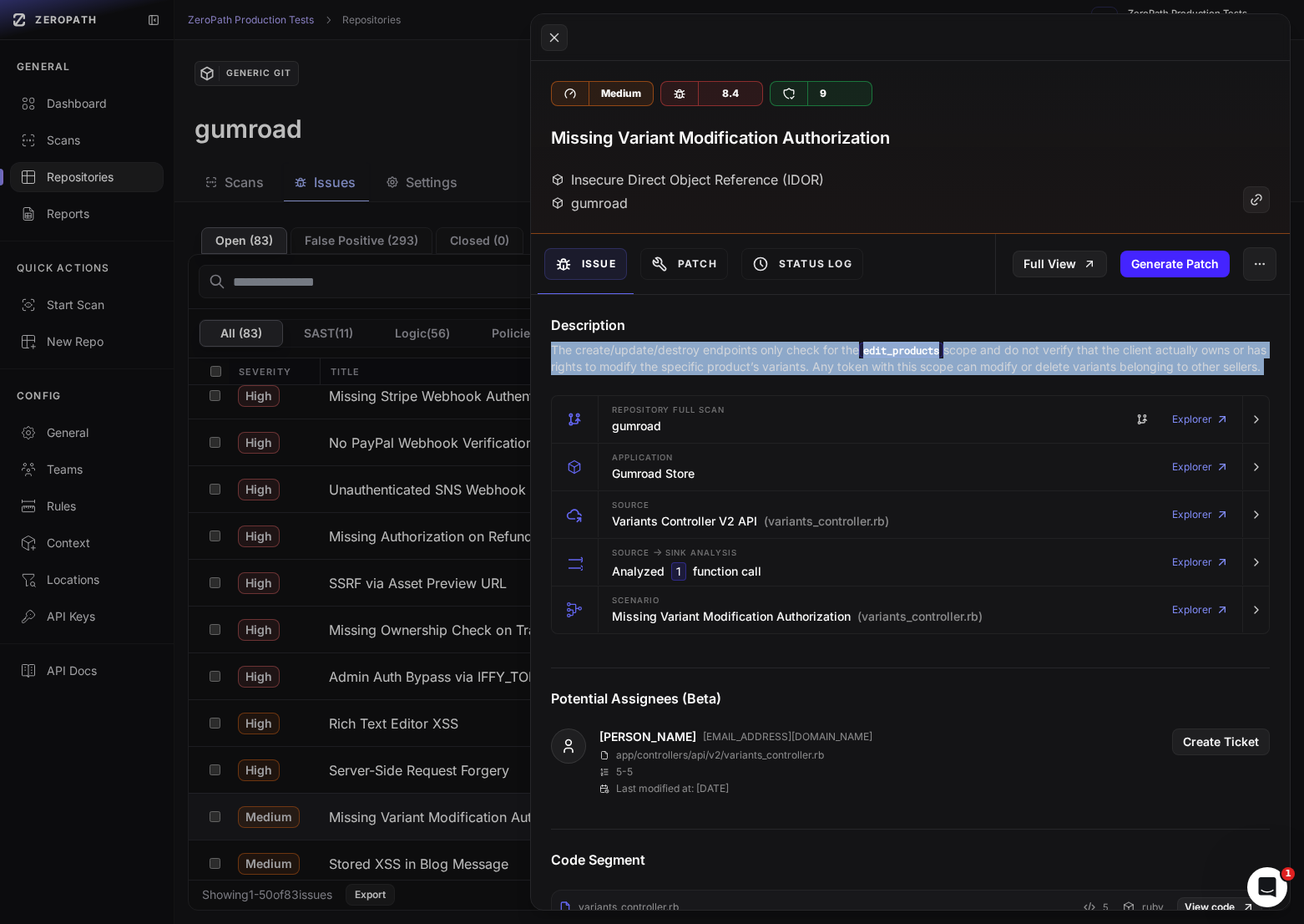
click at [978, 359] on p "The create/update/destroy endpoints only check for the edit_products scope and …" at bounding box center [911, 357] width 719 height 33
click at [1010, 359] on p "The create/update/destroy endpoints only check for the edit_products scope and …" at bounding box center [911, 357] width 719 height 33
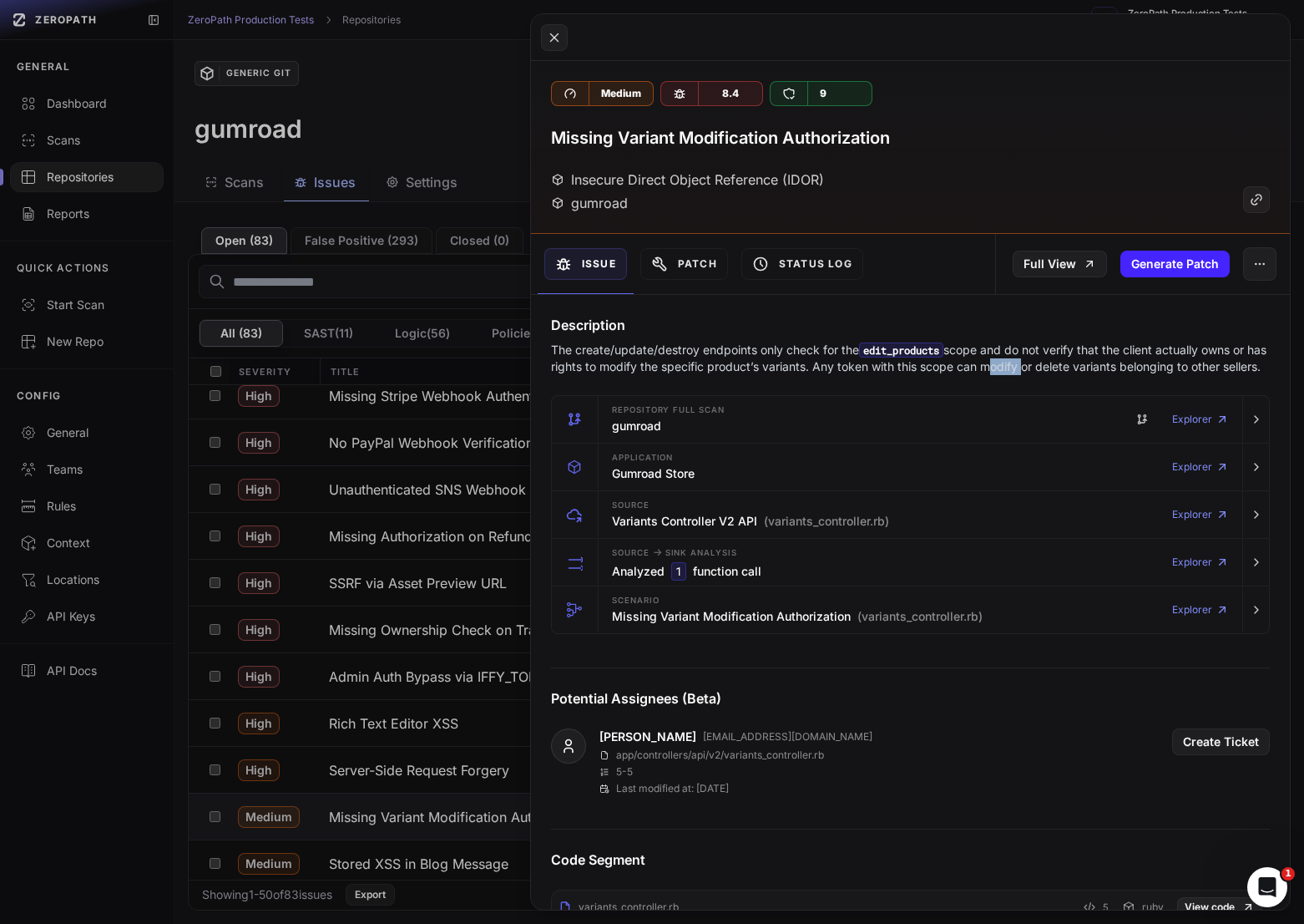
click at [1010, 359] on p "The create/update/destroy endpoints only check for the edit_products scope and …" at bounding box center [911, 357] width 719 height 33
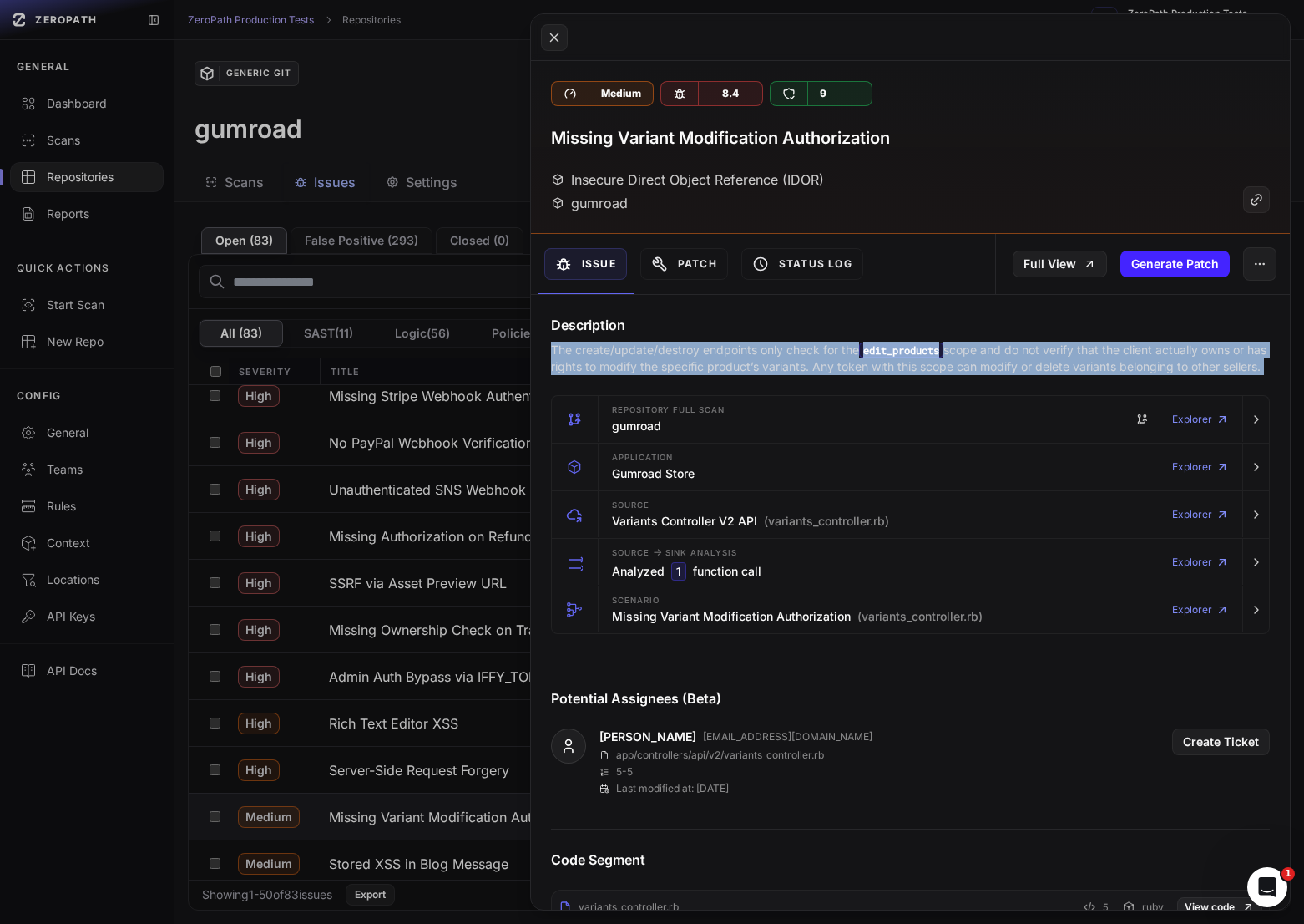
click at [1010, 359] on p "The create/update/destroy endpoints only check for the edit_products scope and …" at bounding box center [911, 357] width 719 height 33
click at [984, 359] on p "The create/update/destroy endpoints only check for the edit_products scope and …" at bounding box center [911, 357] width 719 height 33
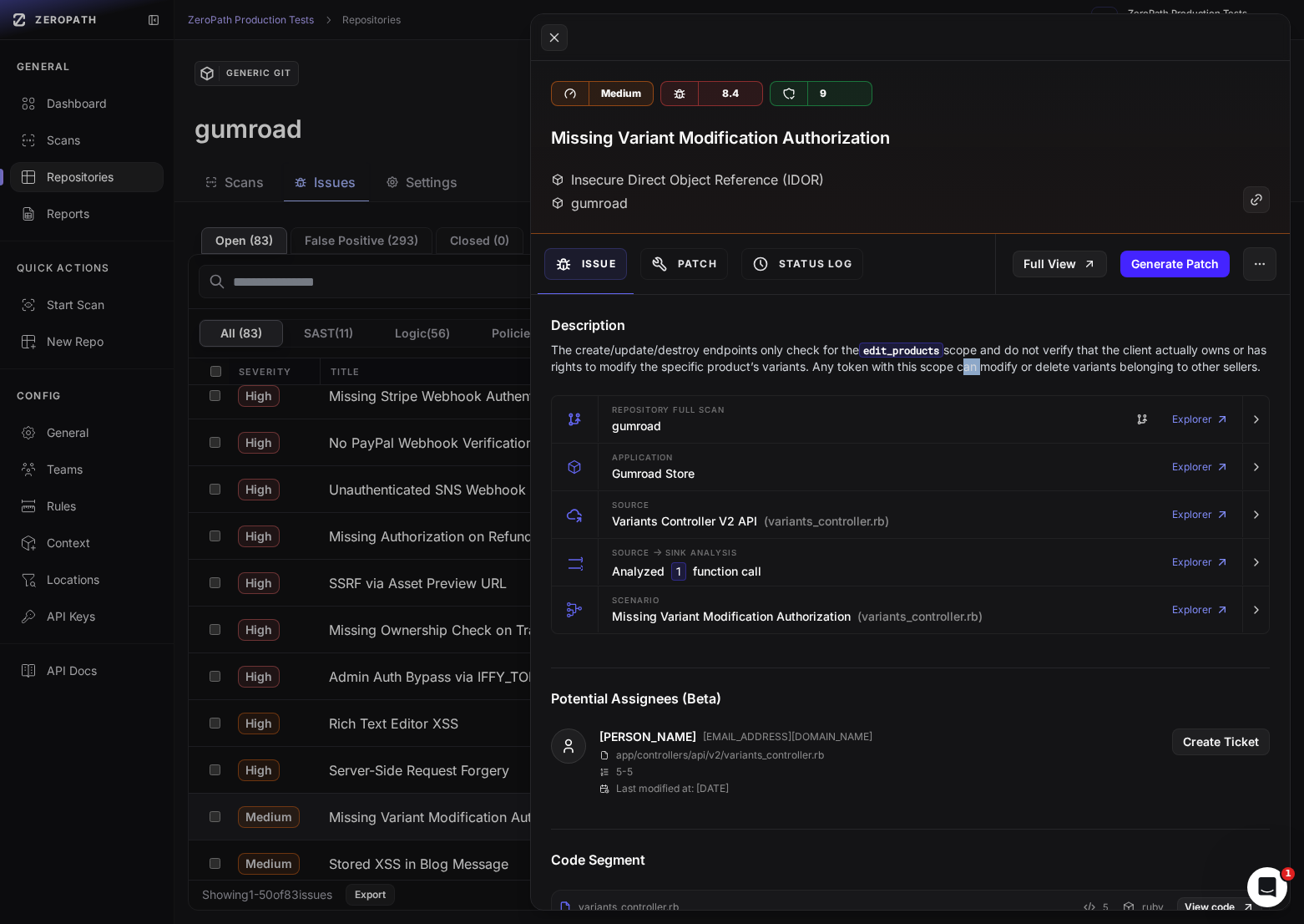
click at [984, 359] on p "The create/update/destroy endpoints only check for the edit_products scope and …" at bounding box center [911, 357] width 719 height 33
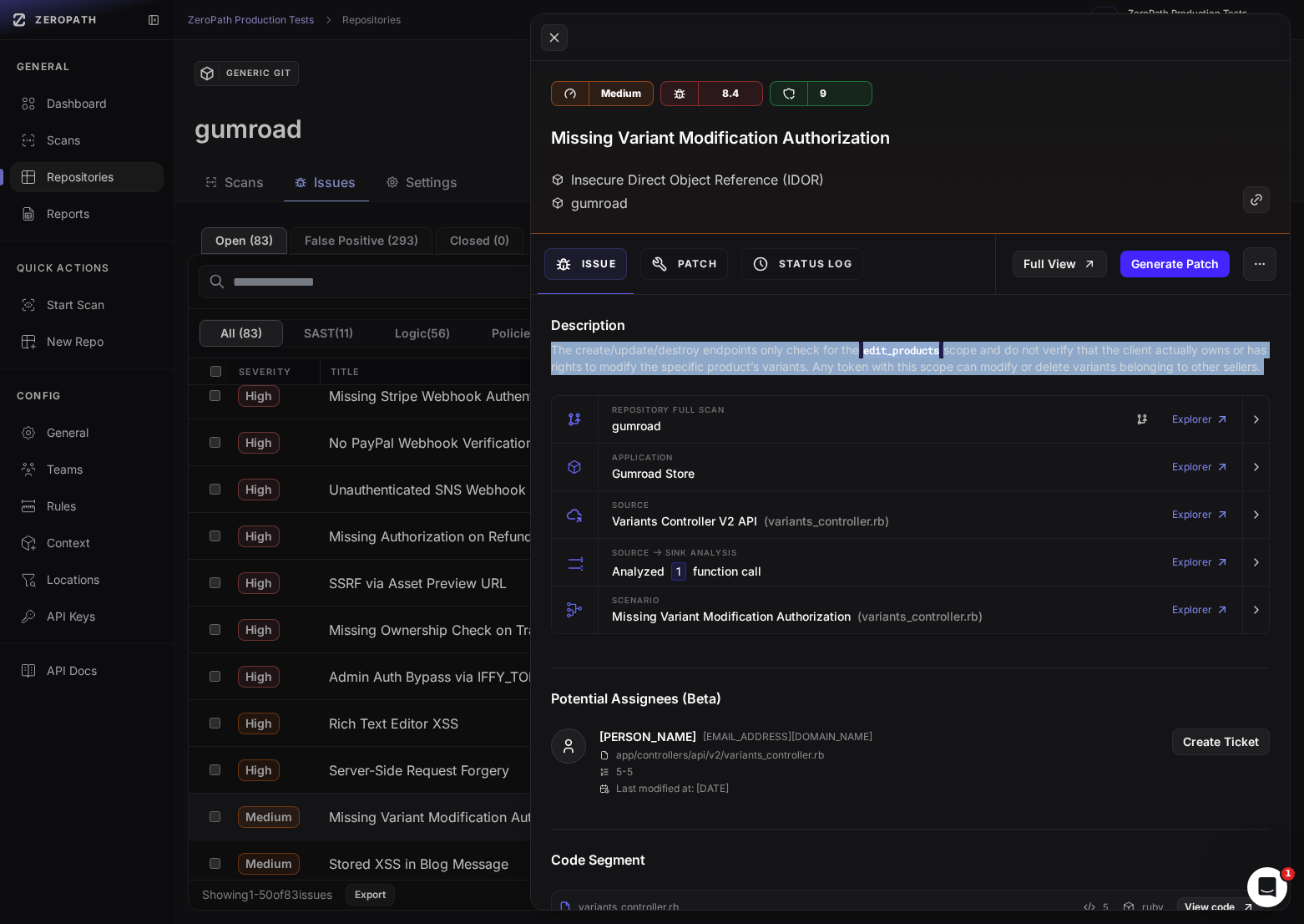
click at [984, 359] on p "The create/update/destroy endpoints only check for the edit_products scope and …" at bounding box center [911, 357] width 719 height 33
click at [1000, 359] on p "The create/update/destroy endpoints only check for the edit_products scope and …" at bounding box center [911, 357] width 719 height 33
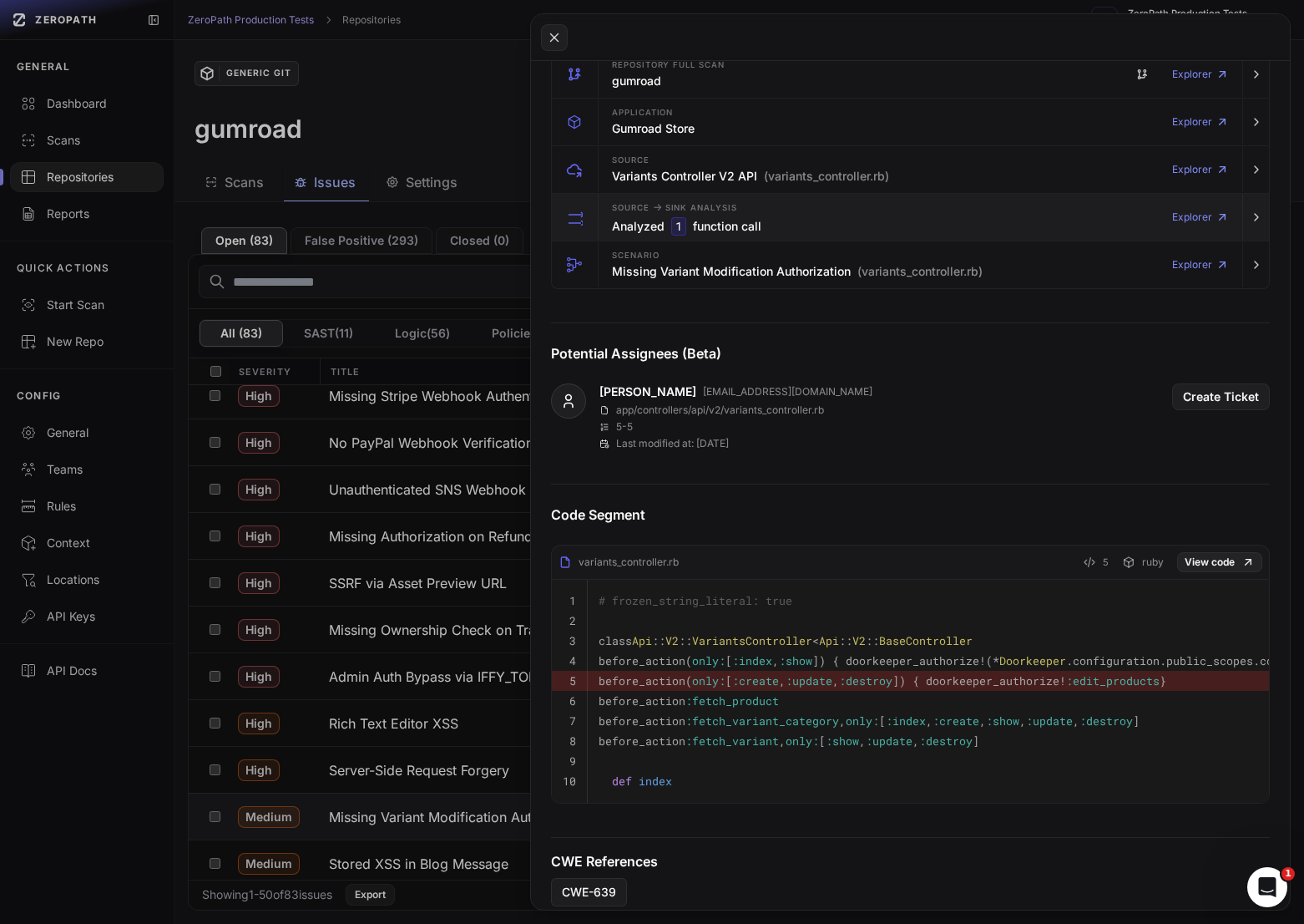
scroll to position [424, 0]
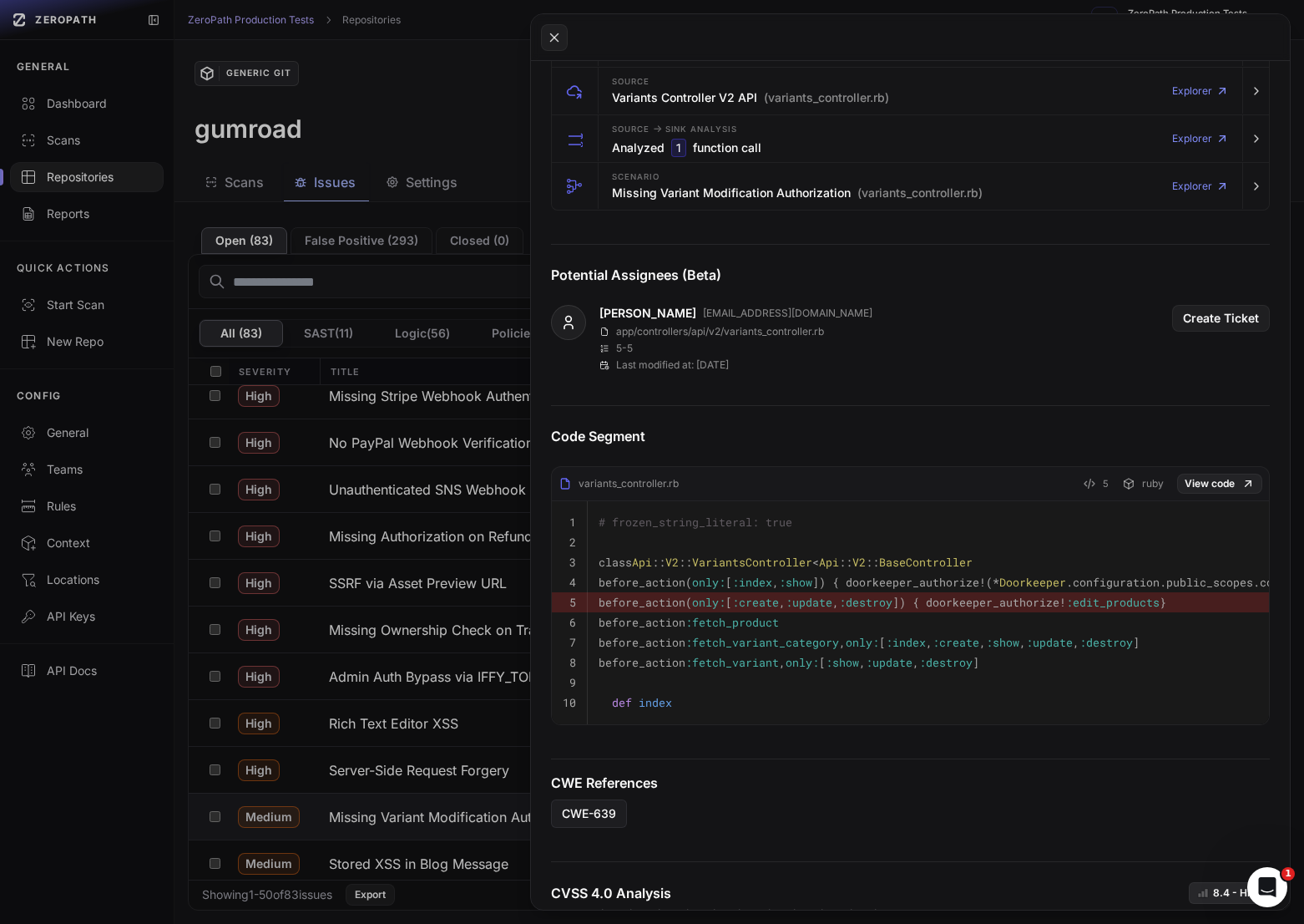
click at [246, 793] on button at bounding box center [652, 462] width 1304 height 924
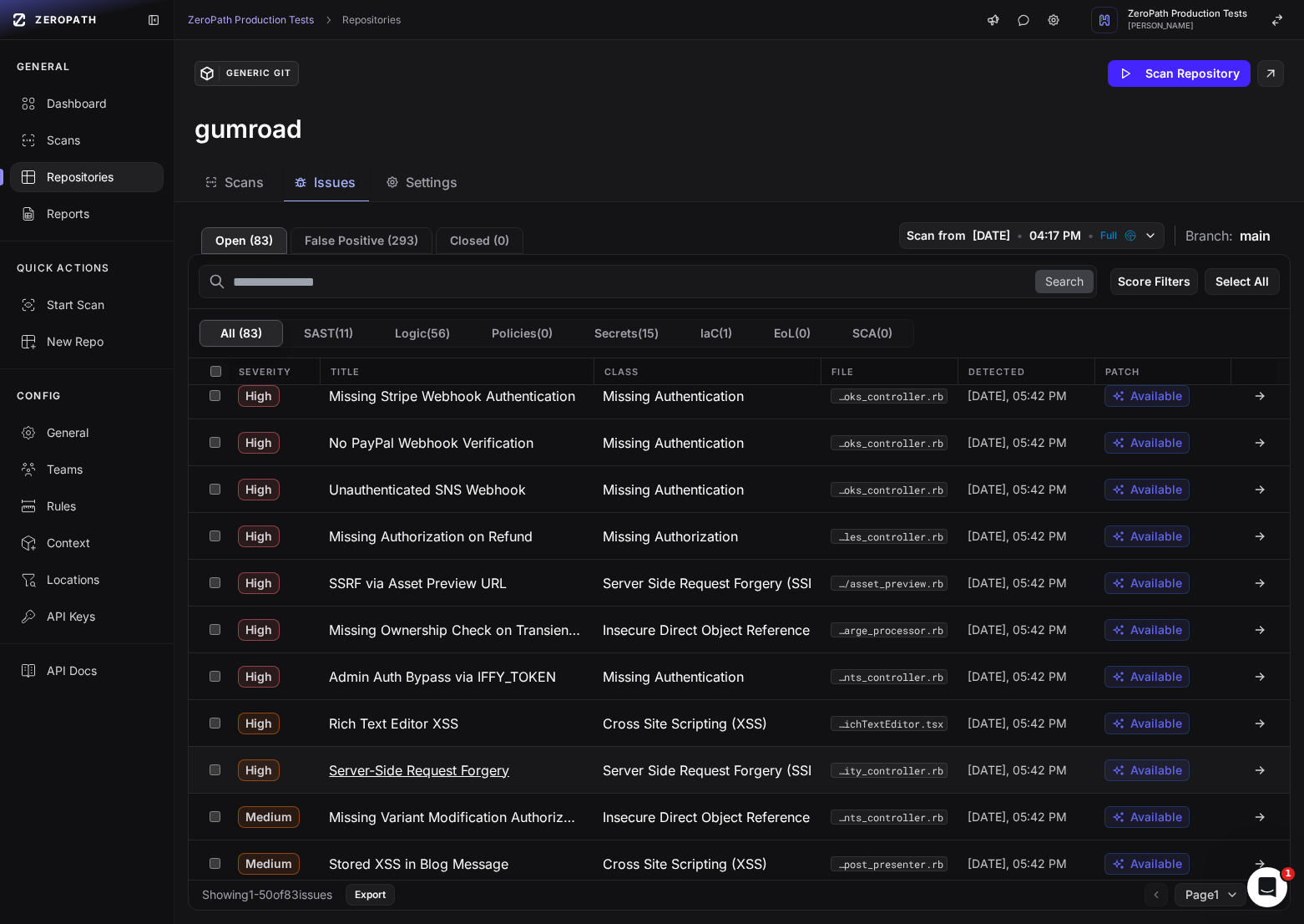
scroll to position [1035, 0]
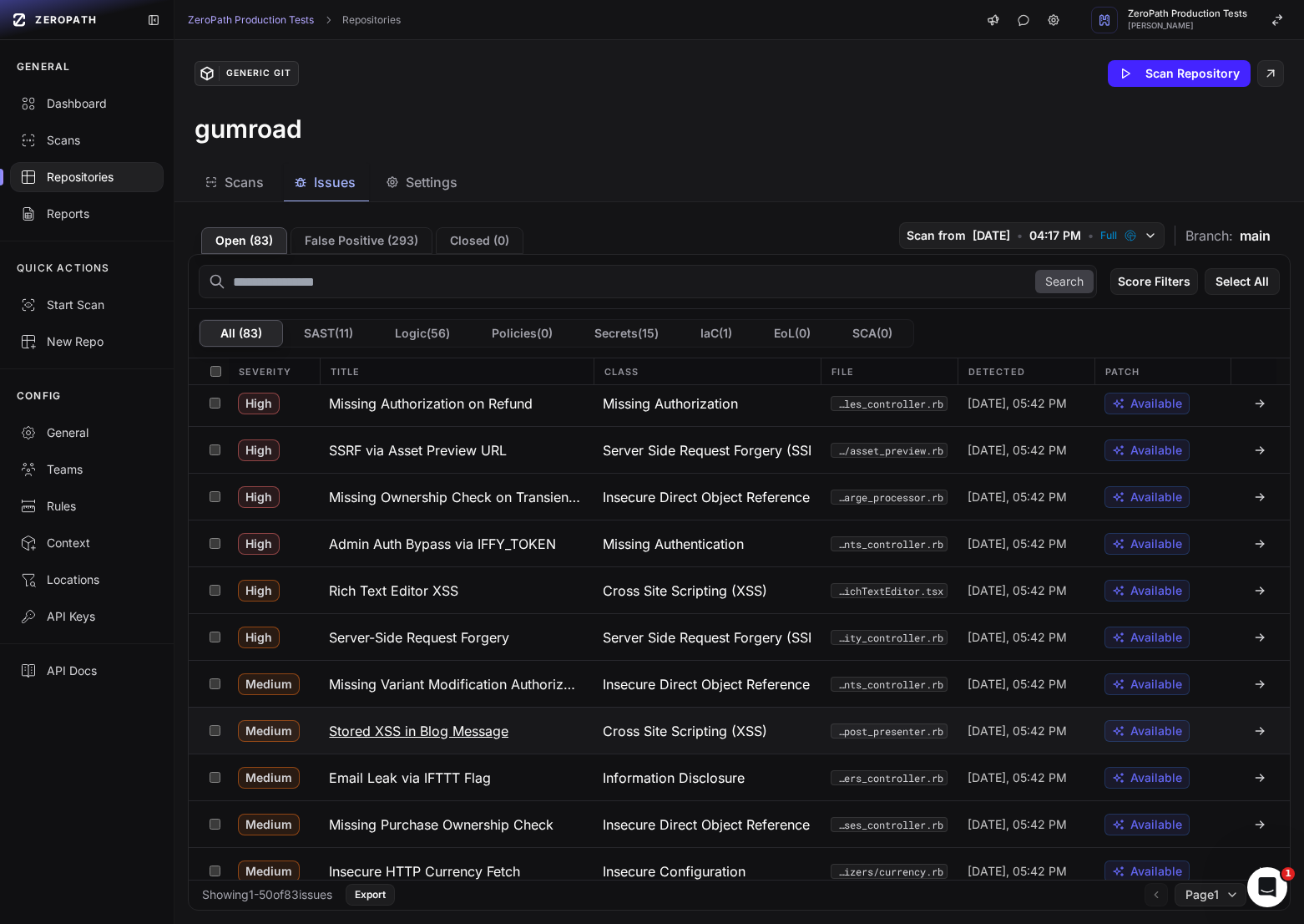
click at [489, 739] on h3 "Stored XSS in Blog Message" at bounding box center [419, 730] width 180 height 20
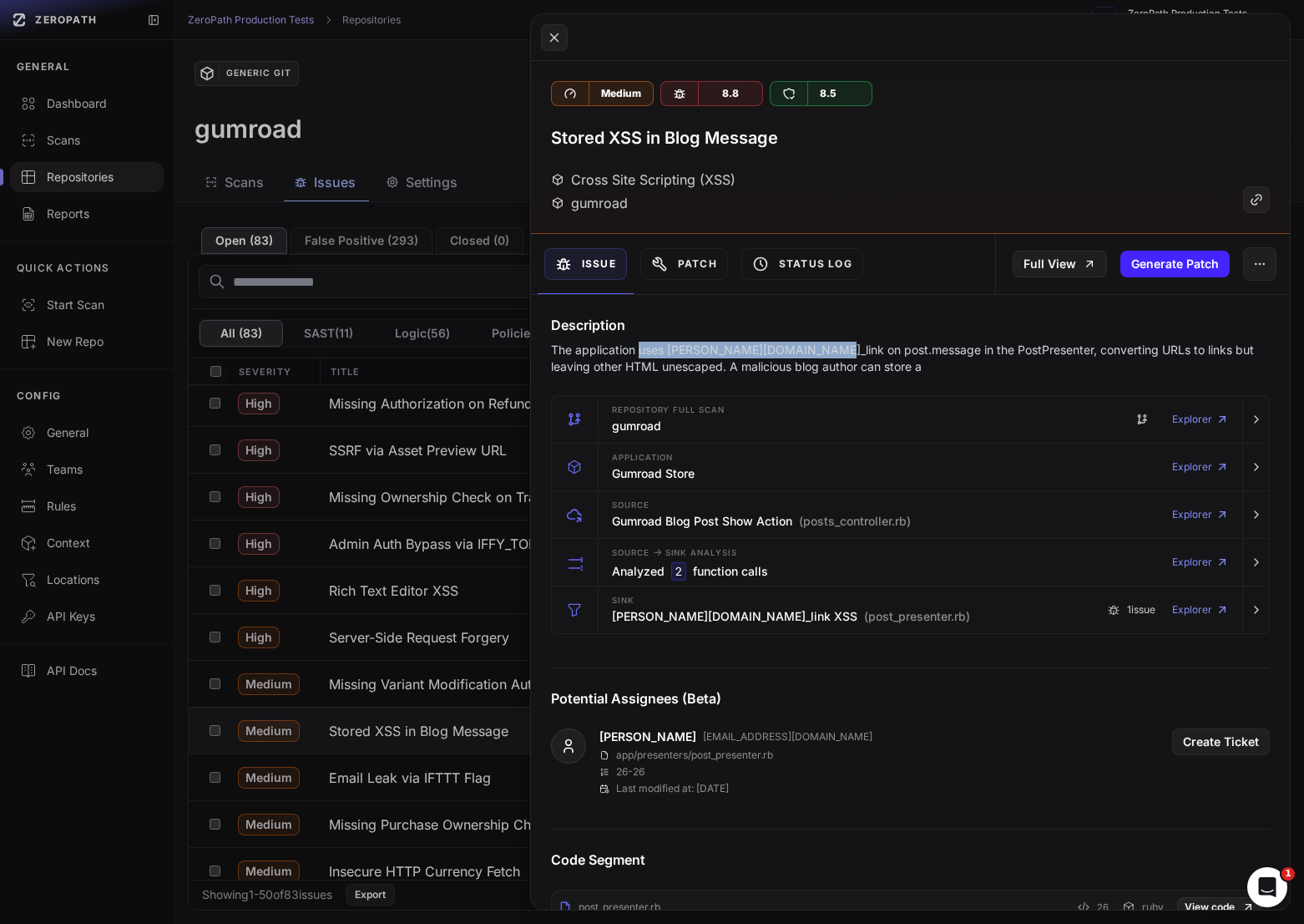
drag, startPoint x: 638, startPoint y: 346, endPoint x: 807, endPoint y: 346, distance: 169.0
click at [807, 346] on p "The application uses [PERSON_NAME][DOMAIN_NAME]_link on post.message in the Pos…" at bounding box center [911, 357] width 719 height 33
click at [881, 342] on p "The application uses [PERSON_NAME][DOMAIN_NAME]_link on post.message in the Pos…" at bounding box center [911, 357] width 719 height 33
click at [996, 356] on p "The application uses [PERSON_NAME][DOMAIN_NAME]_link on post.message in the Pos…" at bounding box center [911, 357] width 719 height 33
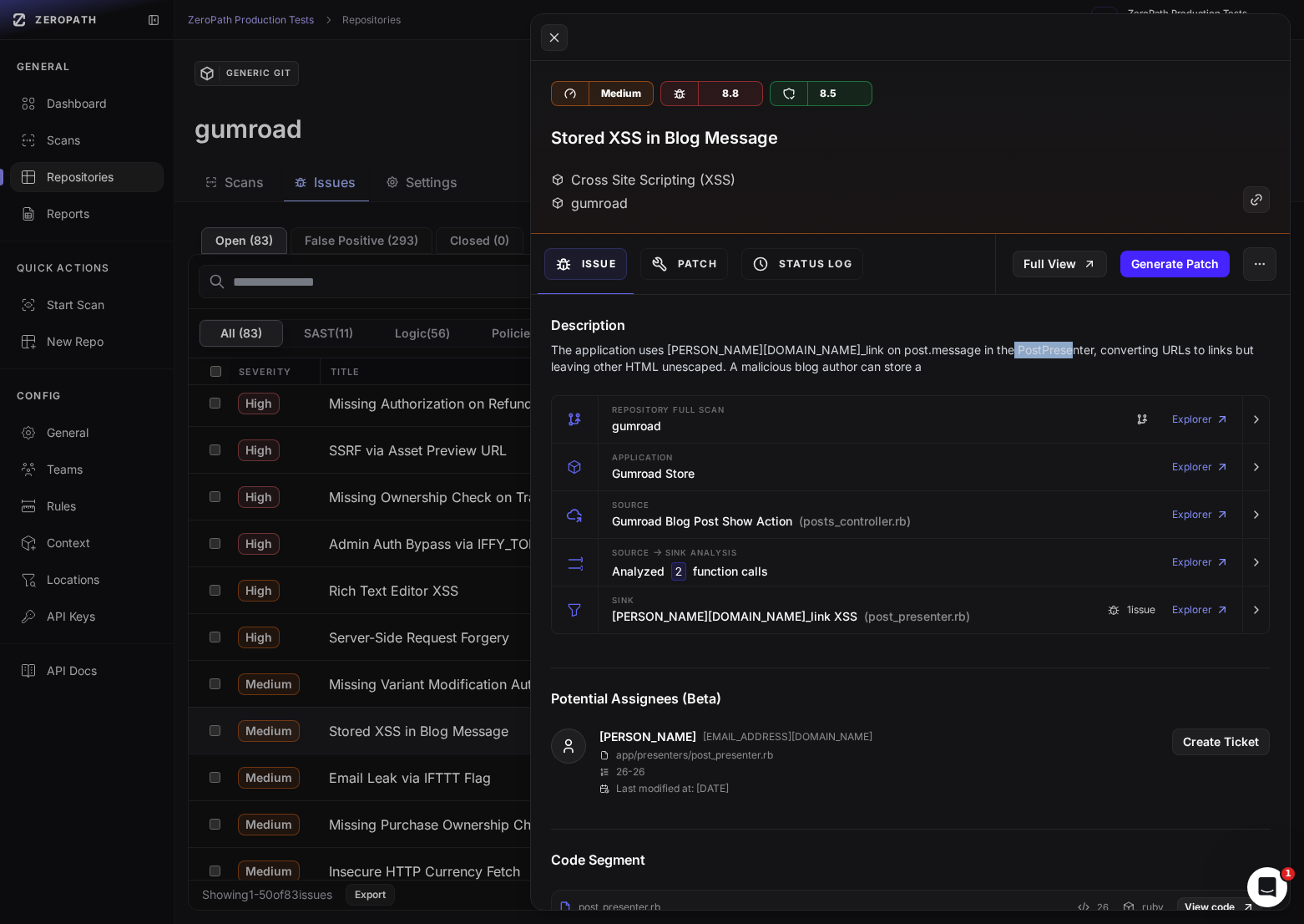
click at [996, 356] on p "The application uses [PERSON_NAME][DOMAIN_NAME]_link on post.message in the Pos…" at bounding box center [911, 357] width 719 height 33
click at [1065, 349] on p "The application uses [PERSON_NAME][DOMAIN_NAME]_link on post.message in the Pos…" at bounding box center [911, 357] width 719 height 33
click at [1112, 349] on p "The application uses [PERSON_NAME][DOMAIN_NAME]_link on post.message in the Pos…" at bounding box center [911, 357] width 719 height 33
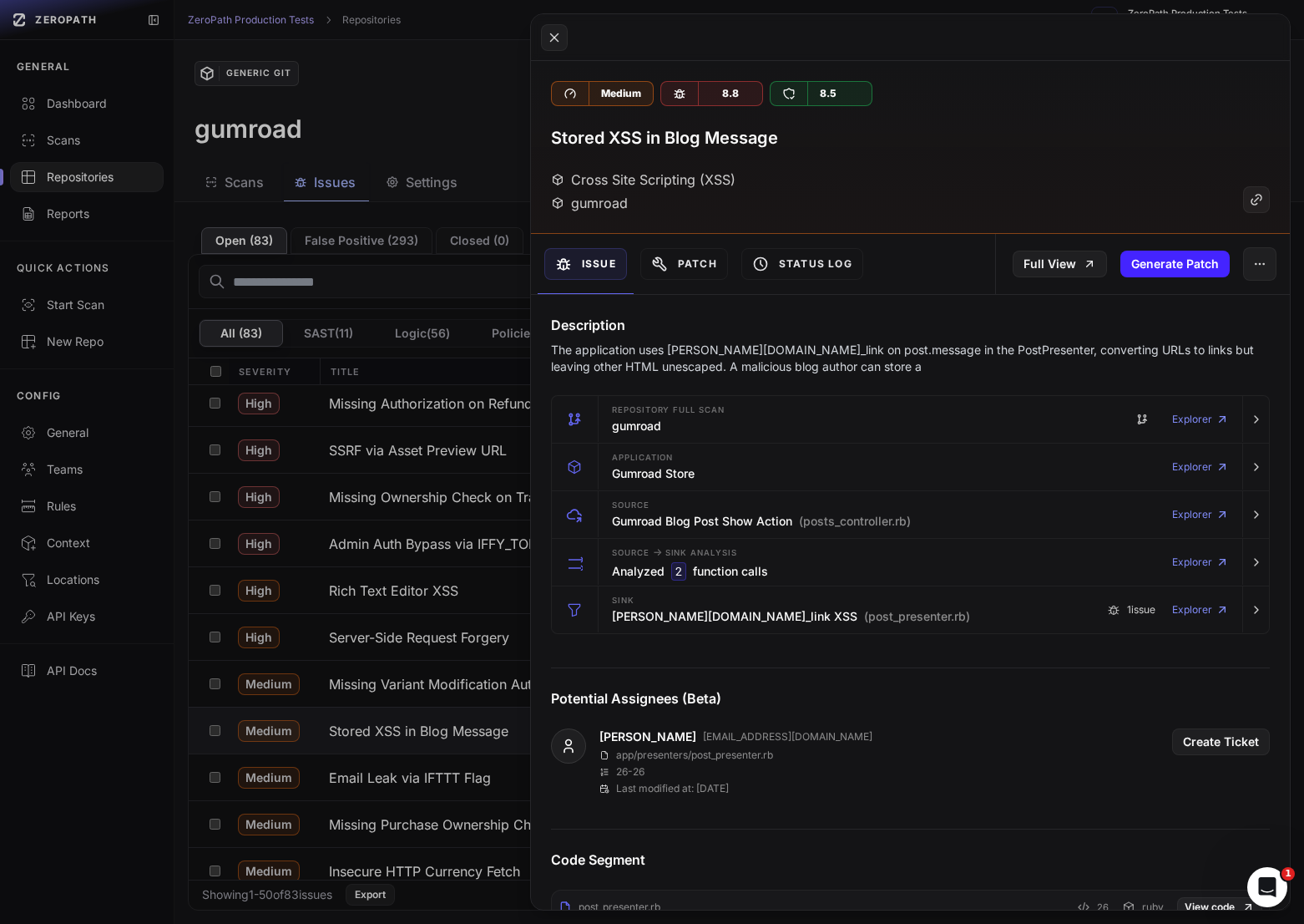
click at [1084, 350] on p "The application uses [PERSON_NAME][DOMAIN_NAME]_link on post.message in the Pos…" at bounding box center [911, 357] width 719 height 33
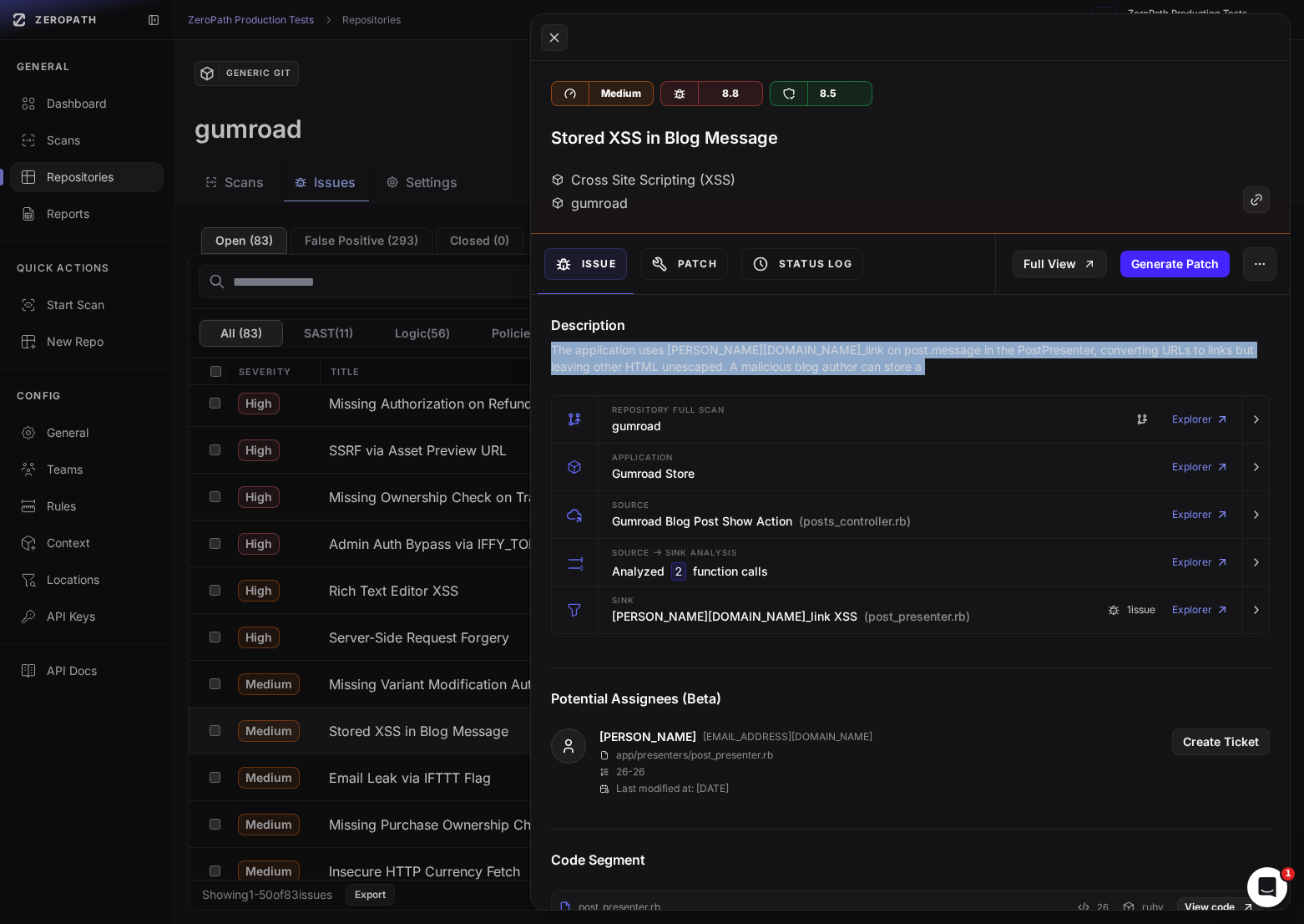
click at [1084, 350] on p "The application uses [PERSON_NAME][DOMAIN_NAME]_link on post.message in the Pos…" at bounding box center [911, 357] width 719 height 33
click at [1021, 352] on p "The application uses [PERSON_NAME][DOMAIN_NAME]_link on post.message in the Pos…" at bounding box center [911, 357] width 719 height 33
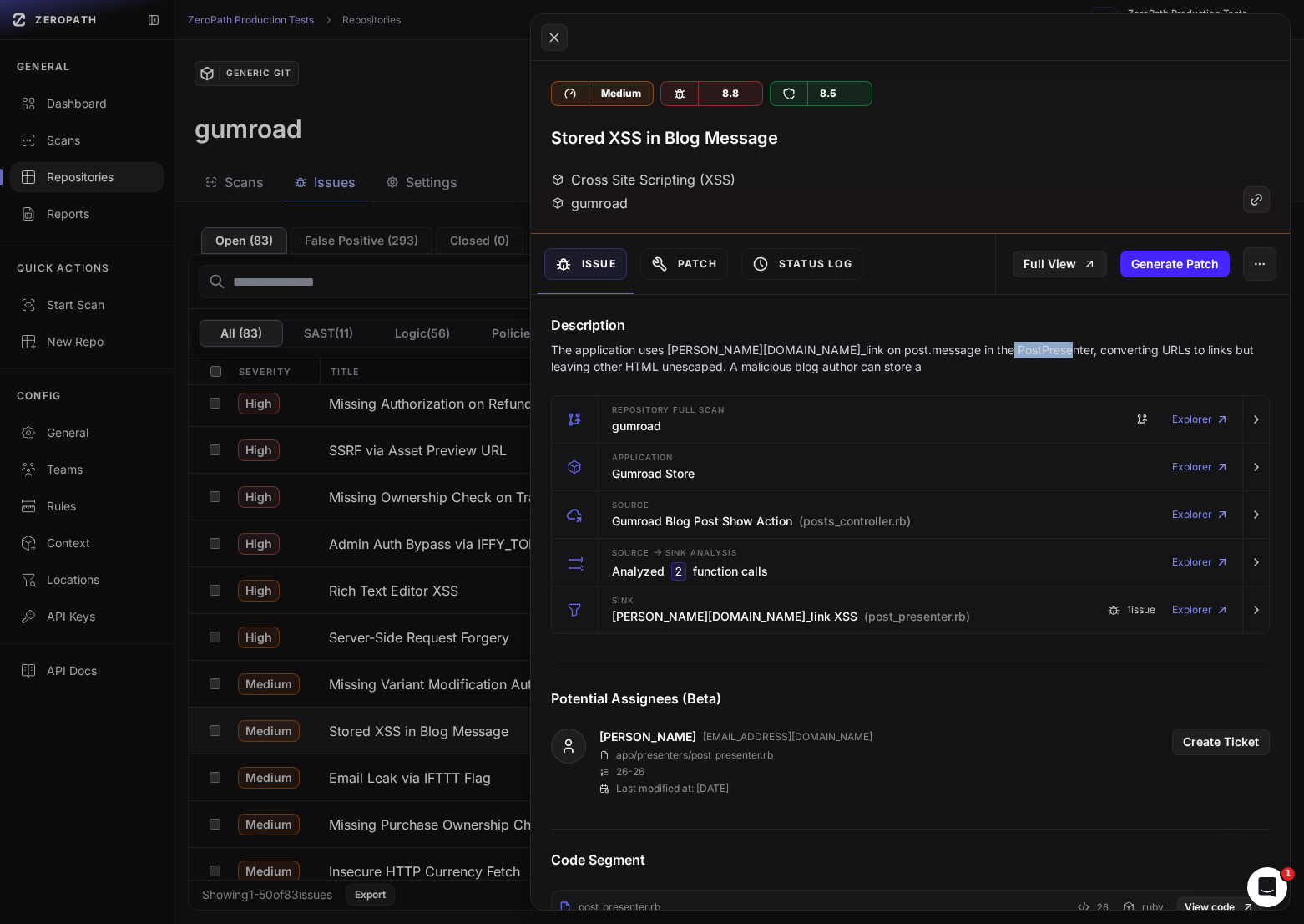
click at [1021, 352] on p "The application uses [PERSON_NAME][DOMAIN_NAME]_link on post.message in the Pos…" at bounding box center [911, 357] width 719 height 33
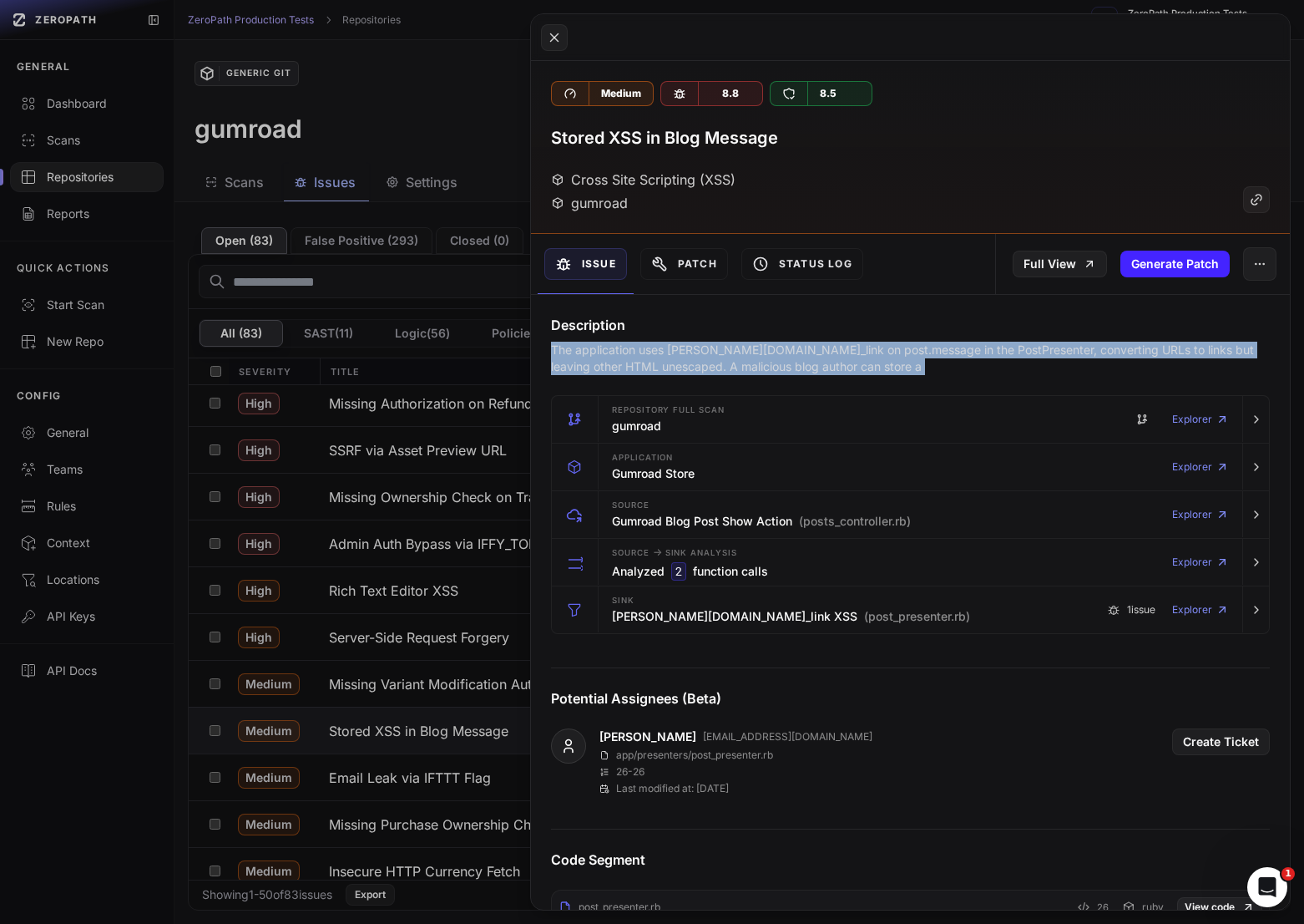
click at [1021, 352] on p "The application uses [PERSON_NAME][DOMAIN_NAME]_link on post.message in the Pos…" at bounding box center [911, 357] width 719 height 33
click at [976, 353] on p "The application uses [PERSON_NAME][DOMAIN_NAME]_link on post.message in the Pos…" at bounding box center [911, 357] width 719 height 33
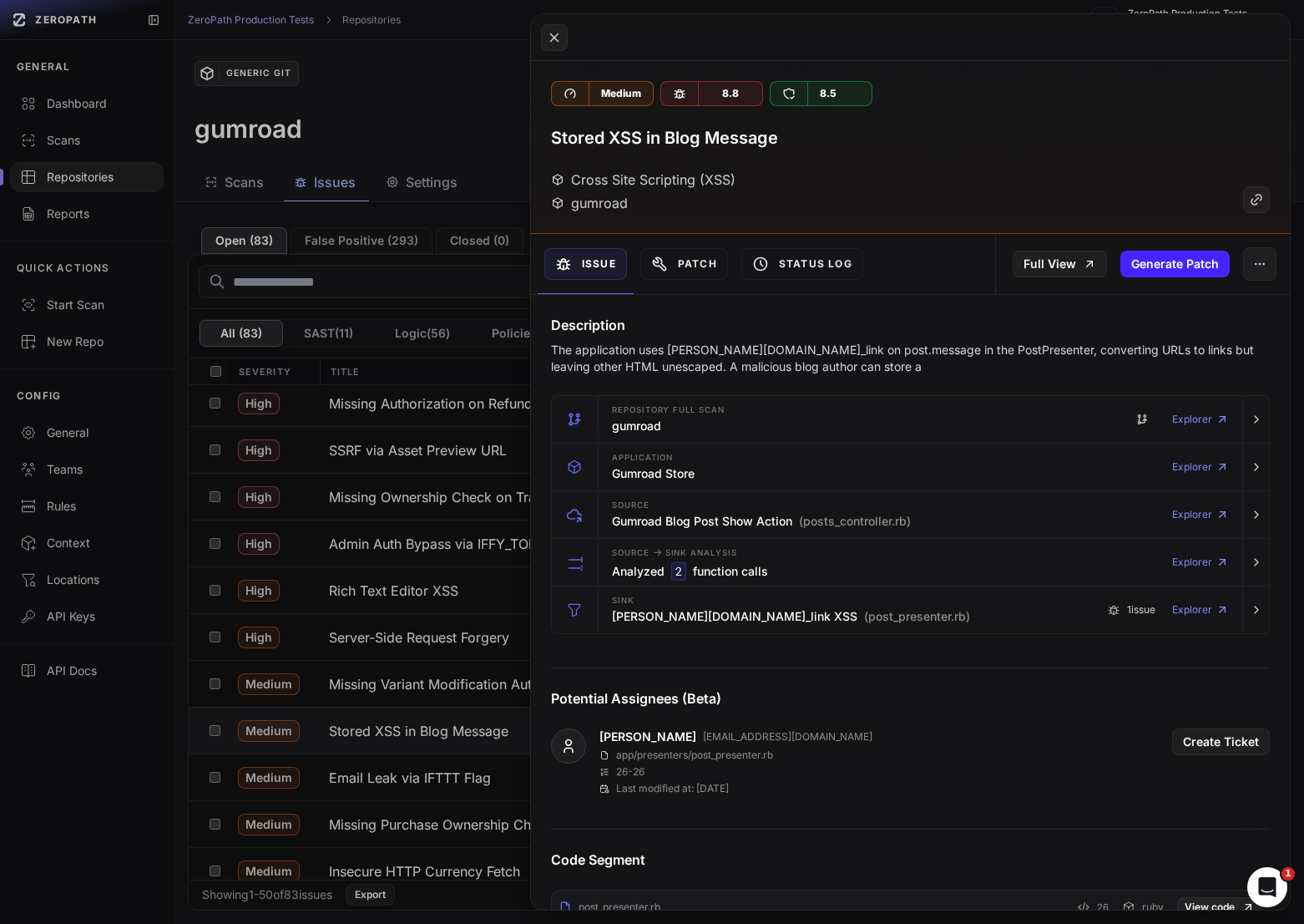
scroll to position [35, 0]
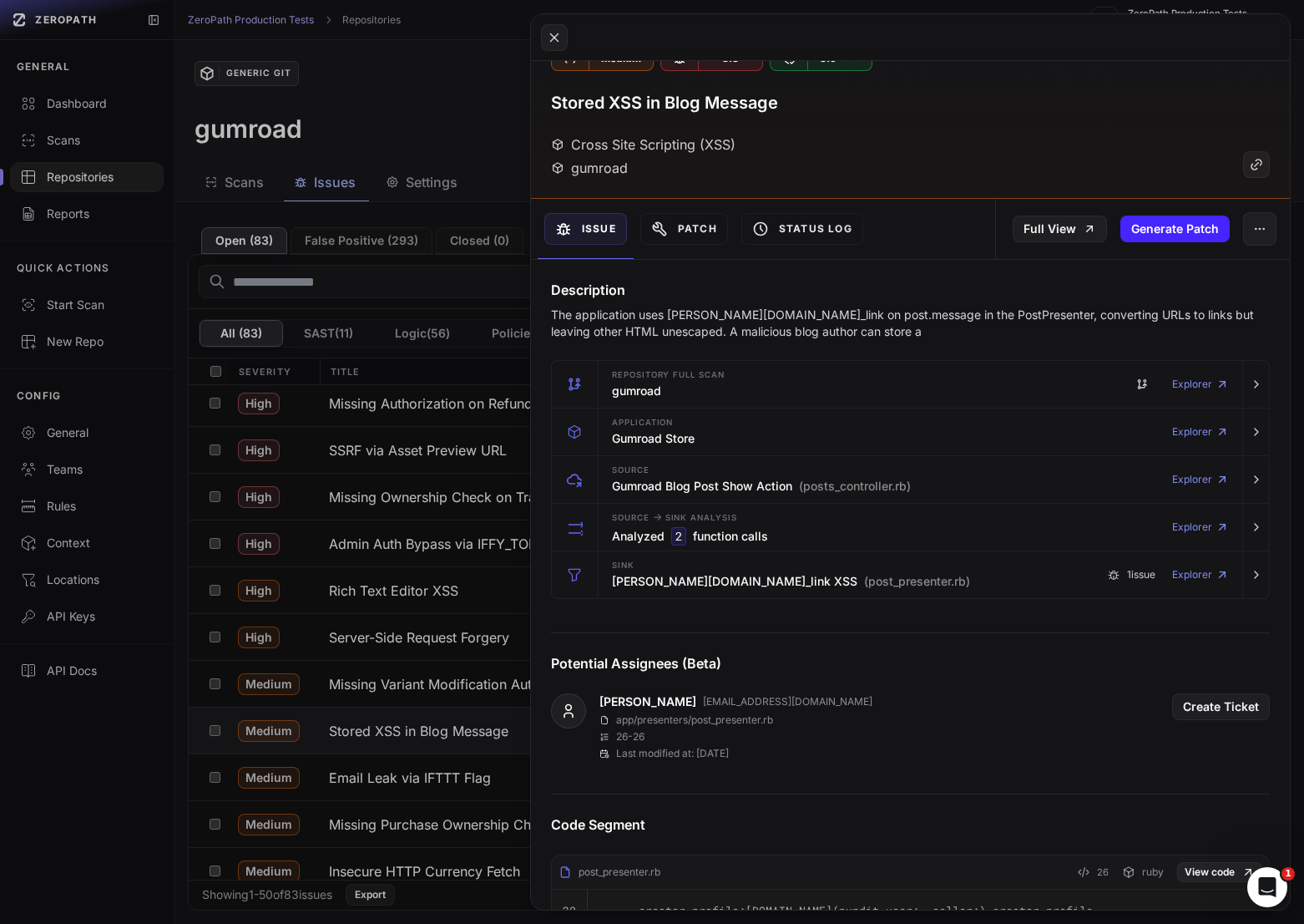
click at [888, 318] on p "The application uses [PERSON_NAME][DOMAIN_NAME]_link on post.message in the Pos…" at bounding box center [911, 323] width 719 height 33
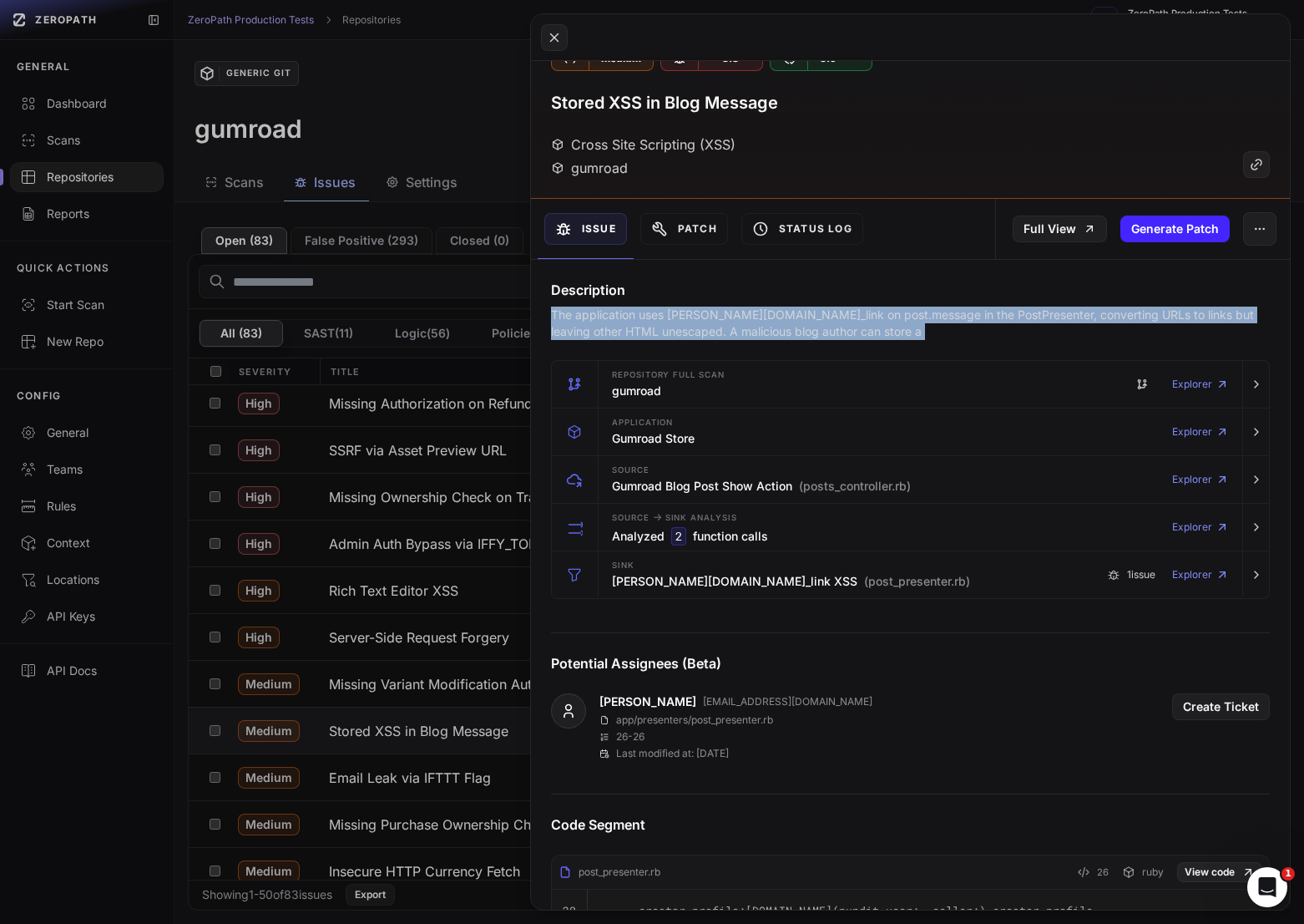
click at [888, 318] on p "The application uses [PERSON_NAME][DOMAIN_NAME]_link on post.message in the Pos…" at bounding box center [911, 323] width 719 height 33
click at [941, 318] on p "The application uses [PERSON_NAME][DOMAIN_NAME]_link on post.message in the Pos…" at bounding box center [911, 323] width 719 height 33
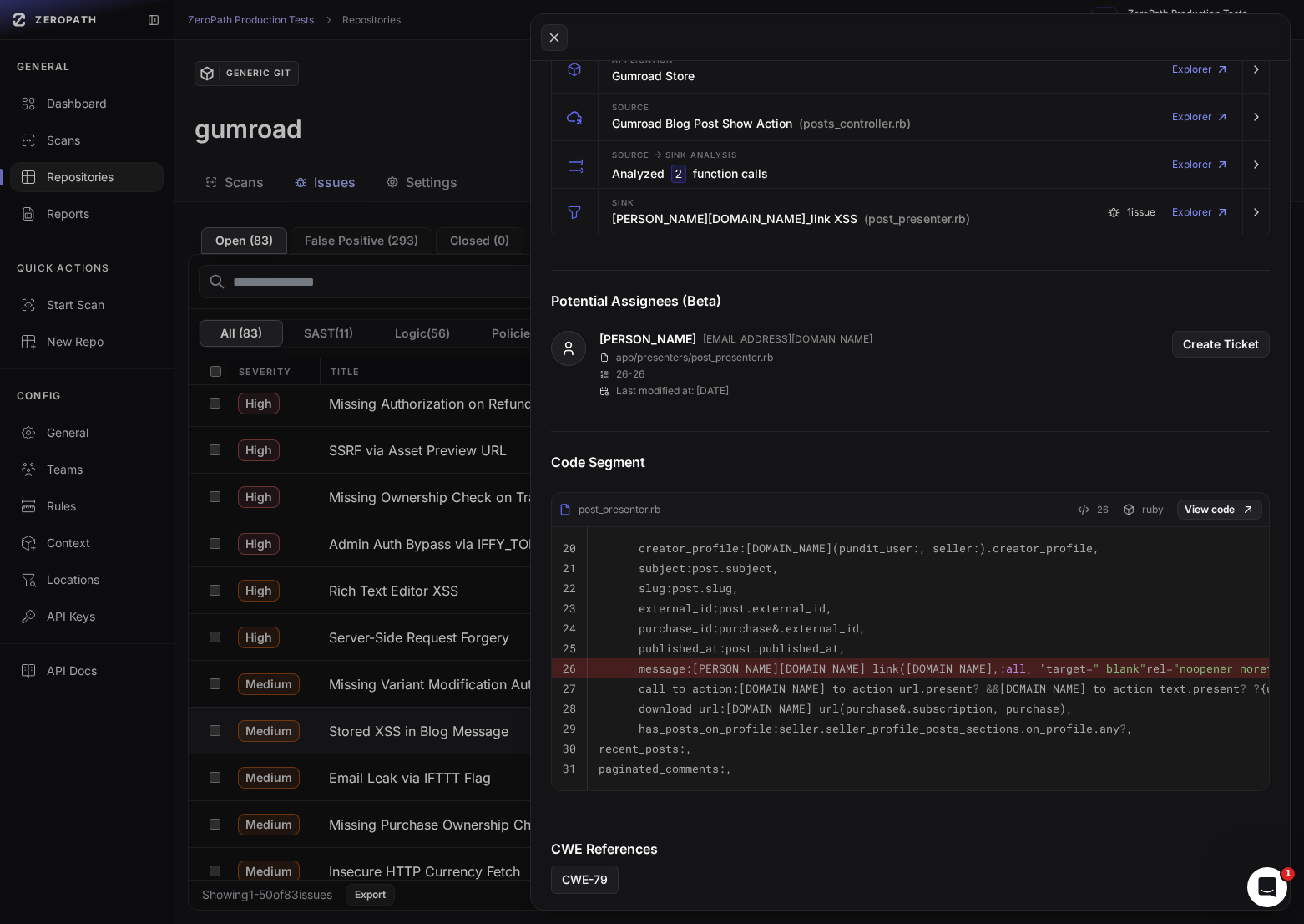
scroll to position [0, 0]
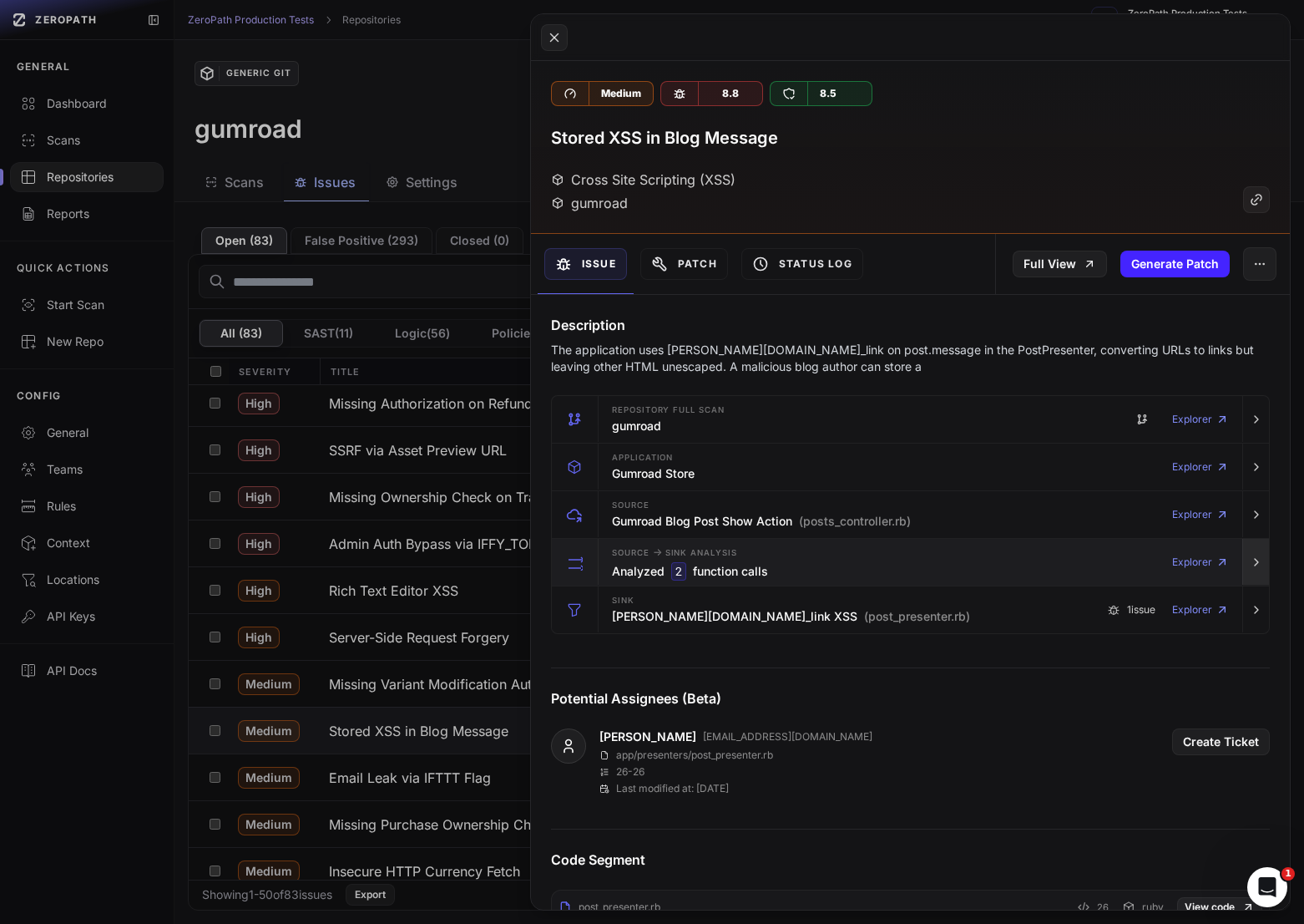
click at [1261, 567] on icon "button" at bounding box center [1257, 562] width 13 height 13
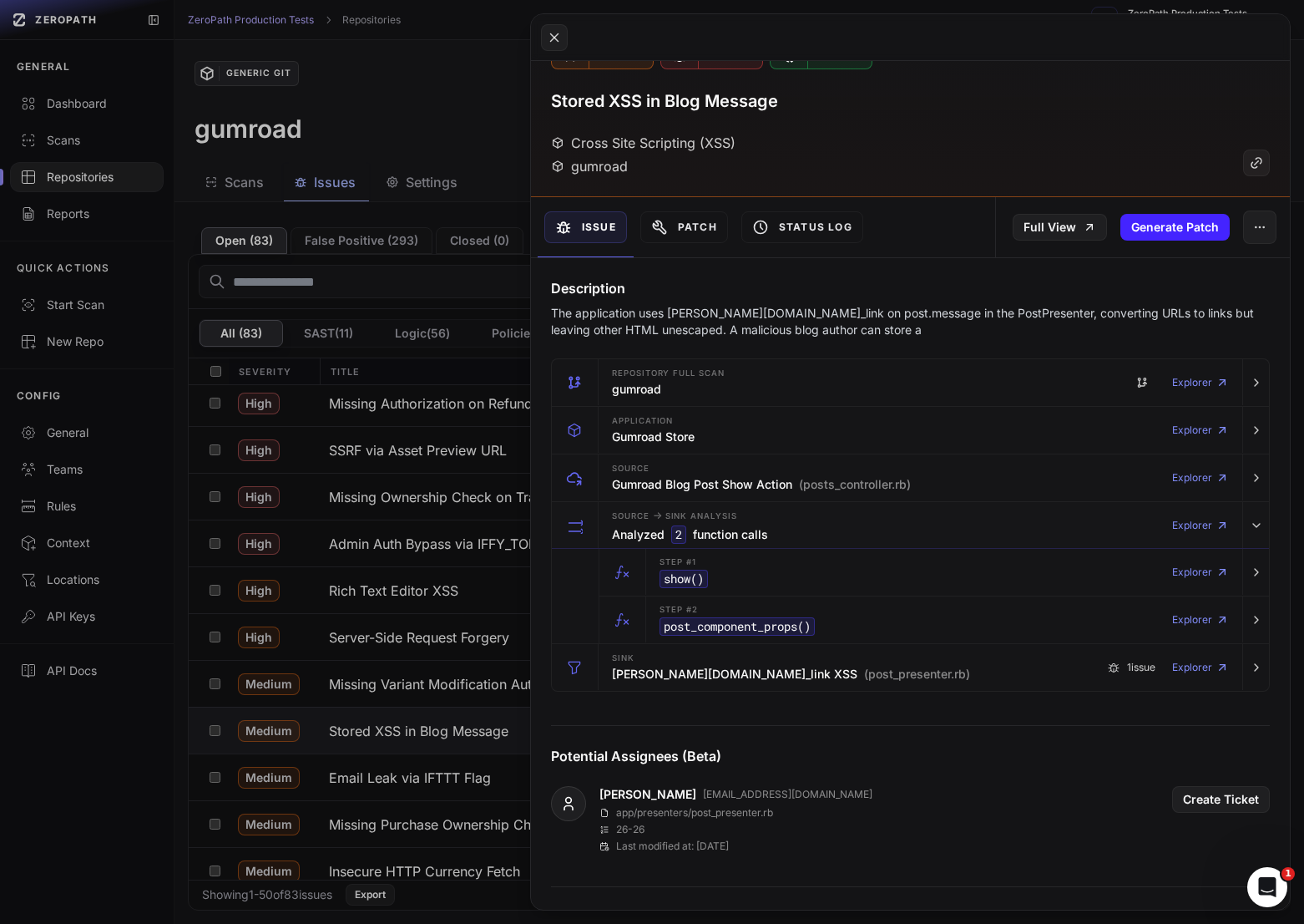
scroll to position [43, 0]
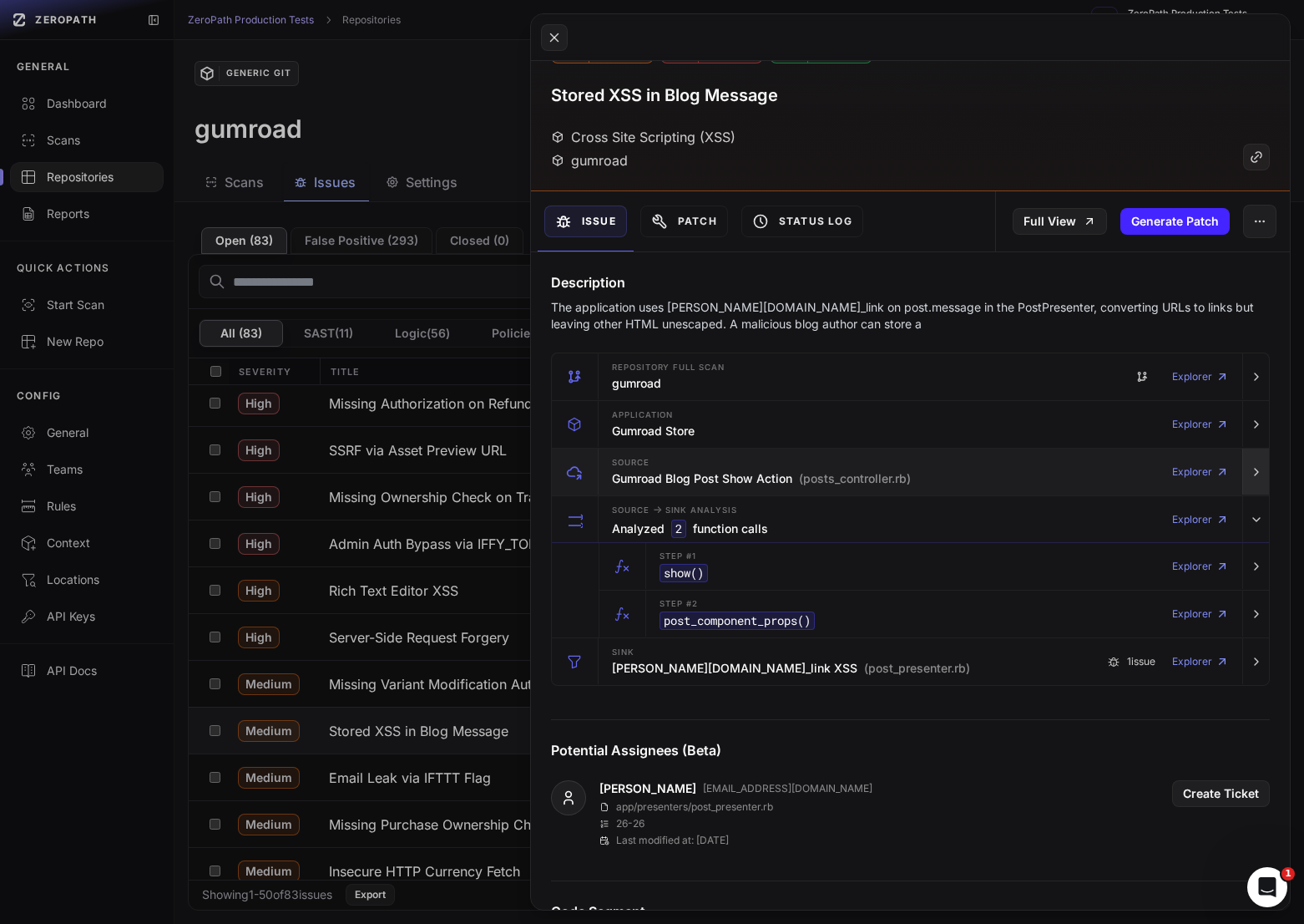
click at [1254, 477] on icon "button" at bounding box center [1257, 472] width 13 height 13
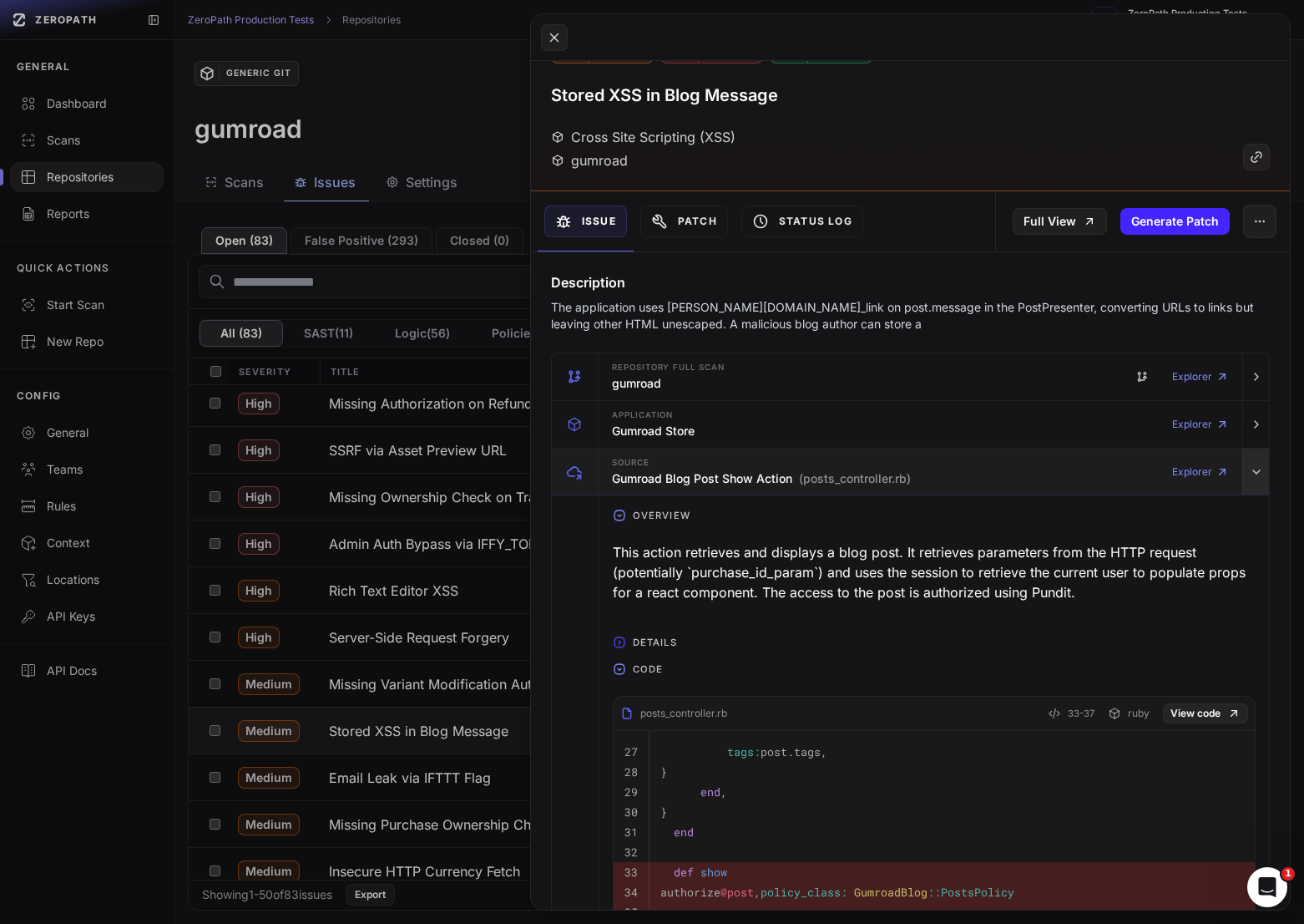
click at [1251, 477] on icon "button" at bounding box center [1257, 472] width 13 height 13
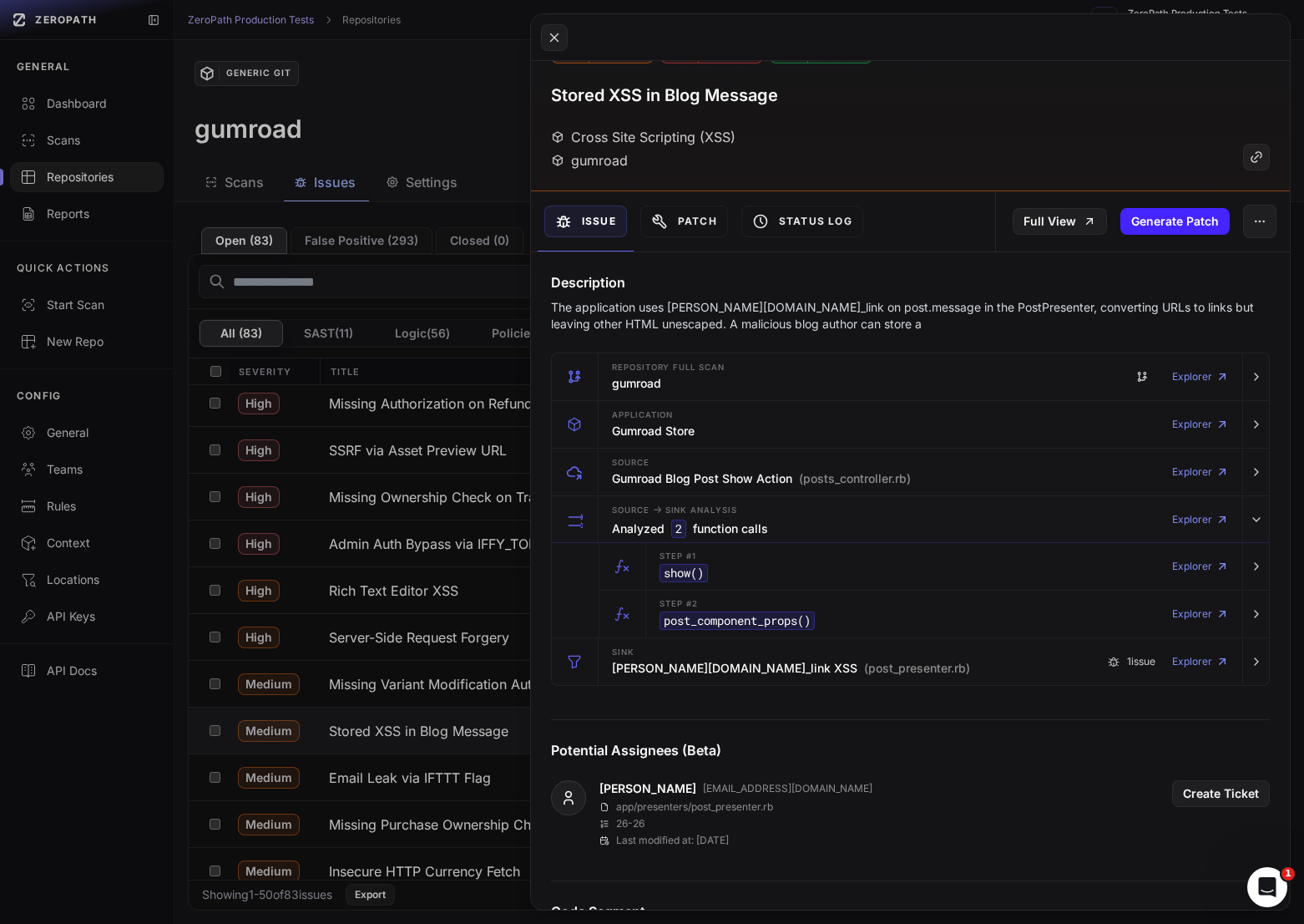
scroll to position [0, 0]
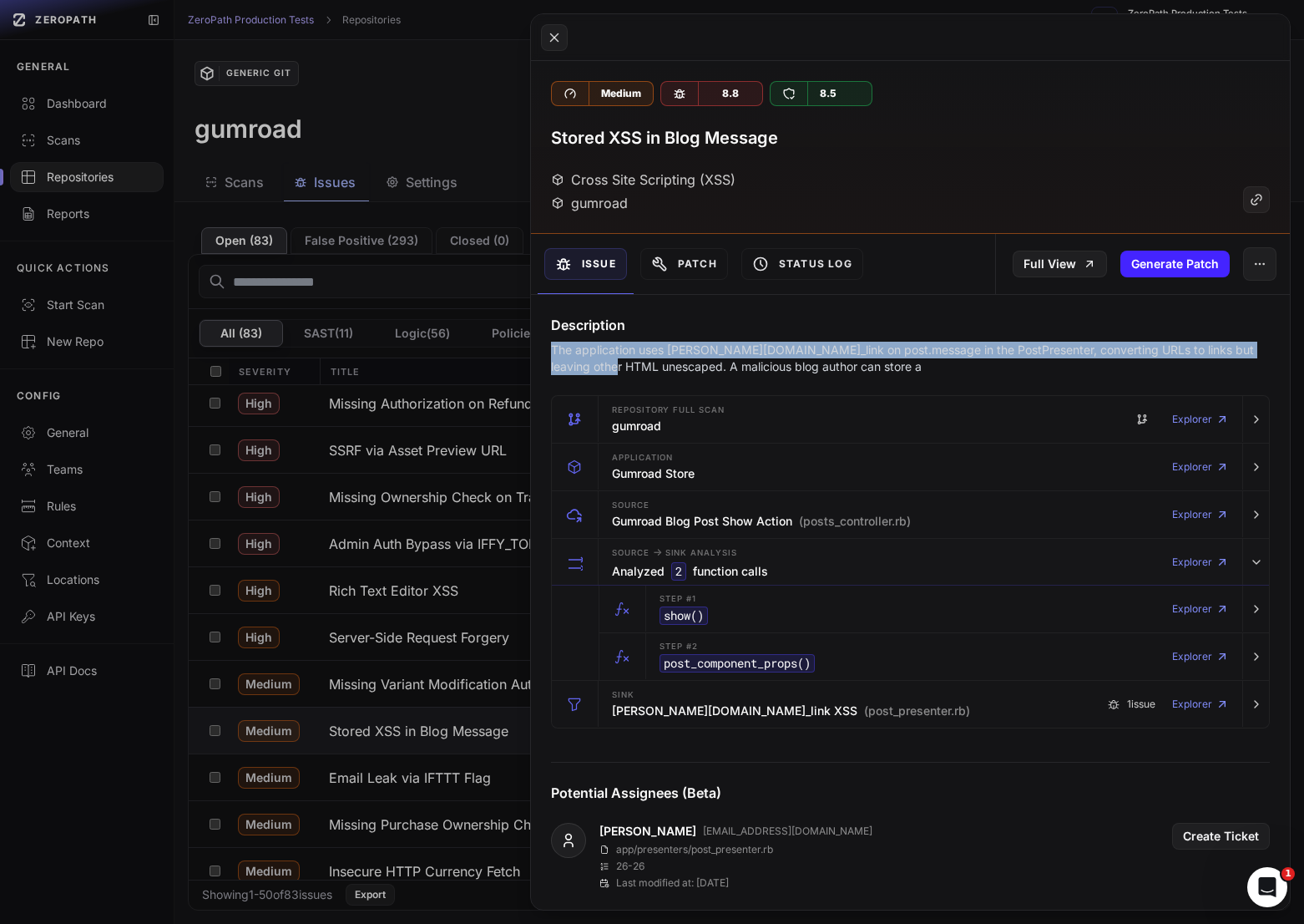
drag, startPoint x: 611, startPoint y: 369, endPoint x: 548, endPoint y: 354, distance: 64.8
click at [548, 354] on div "Description The application uses [PERSON_NAME][DOMAIN_NAME]_link on post.messag…" at bounding box center [911, 345] width 759 height 61
copy p "The application uses [PERSON_NAME][DOMAIN_NAME]_link on post.message in the Pos…"
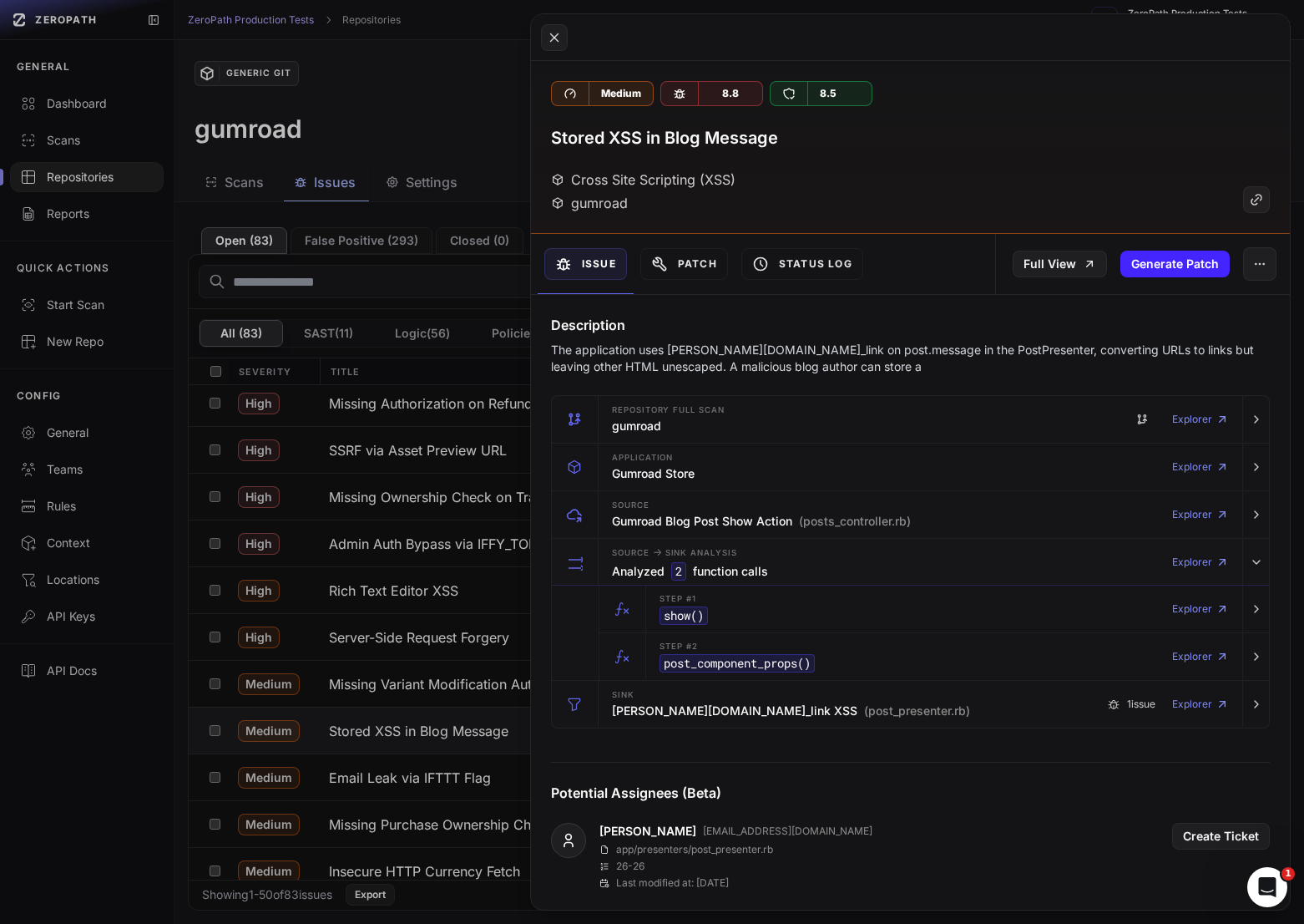
click at [537, 753] on div "Potential Assignees (Beta) [PERSON_NAME] [EMAIL_ADDRESS][DOMAIN_NAME] app/prese…" at bounding box center [911, 818] width 759 height 141
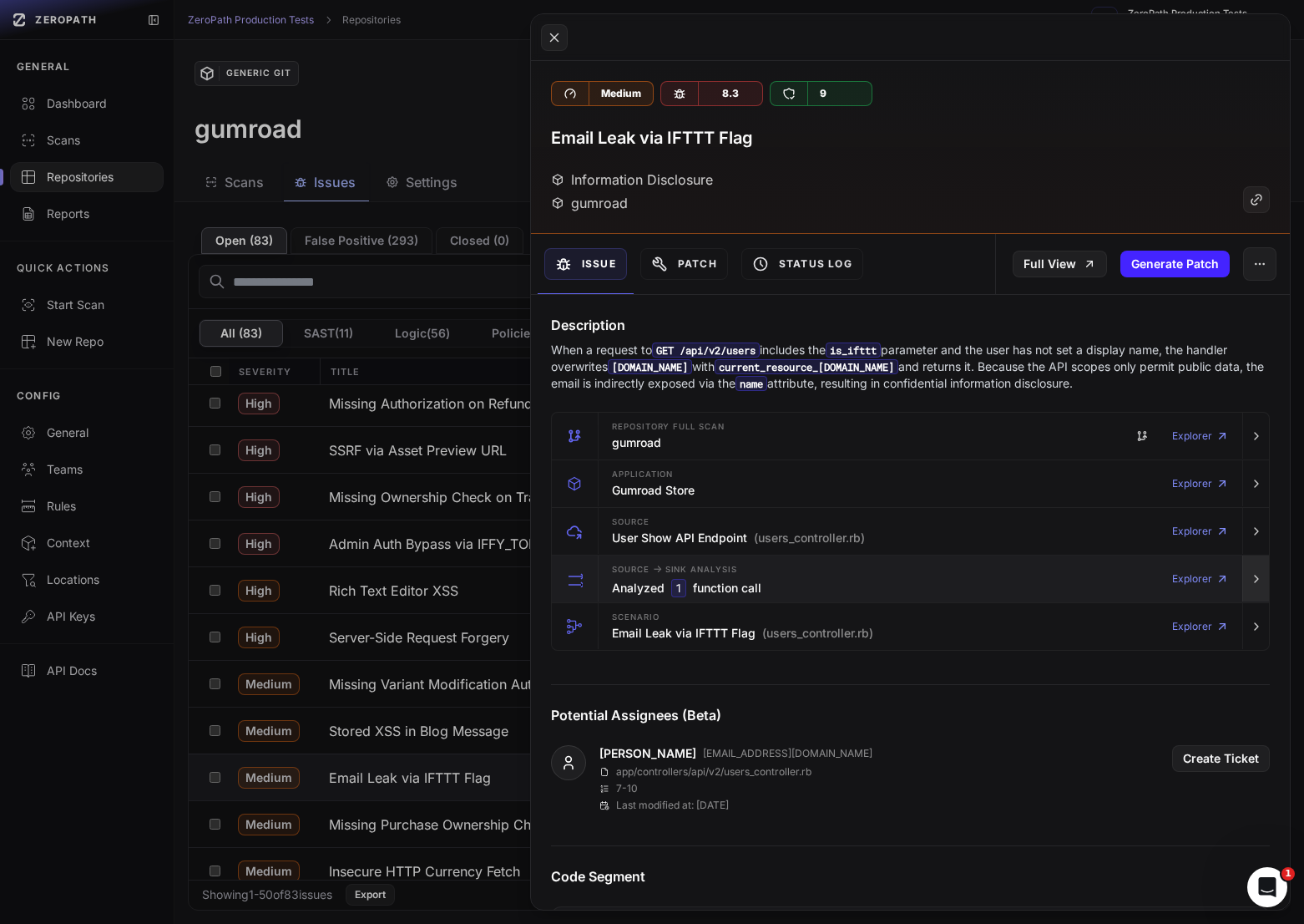
click at [1257, 579] on icon "button" at bounding box center [1257, 578] width 4 height 7
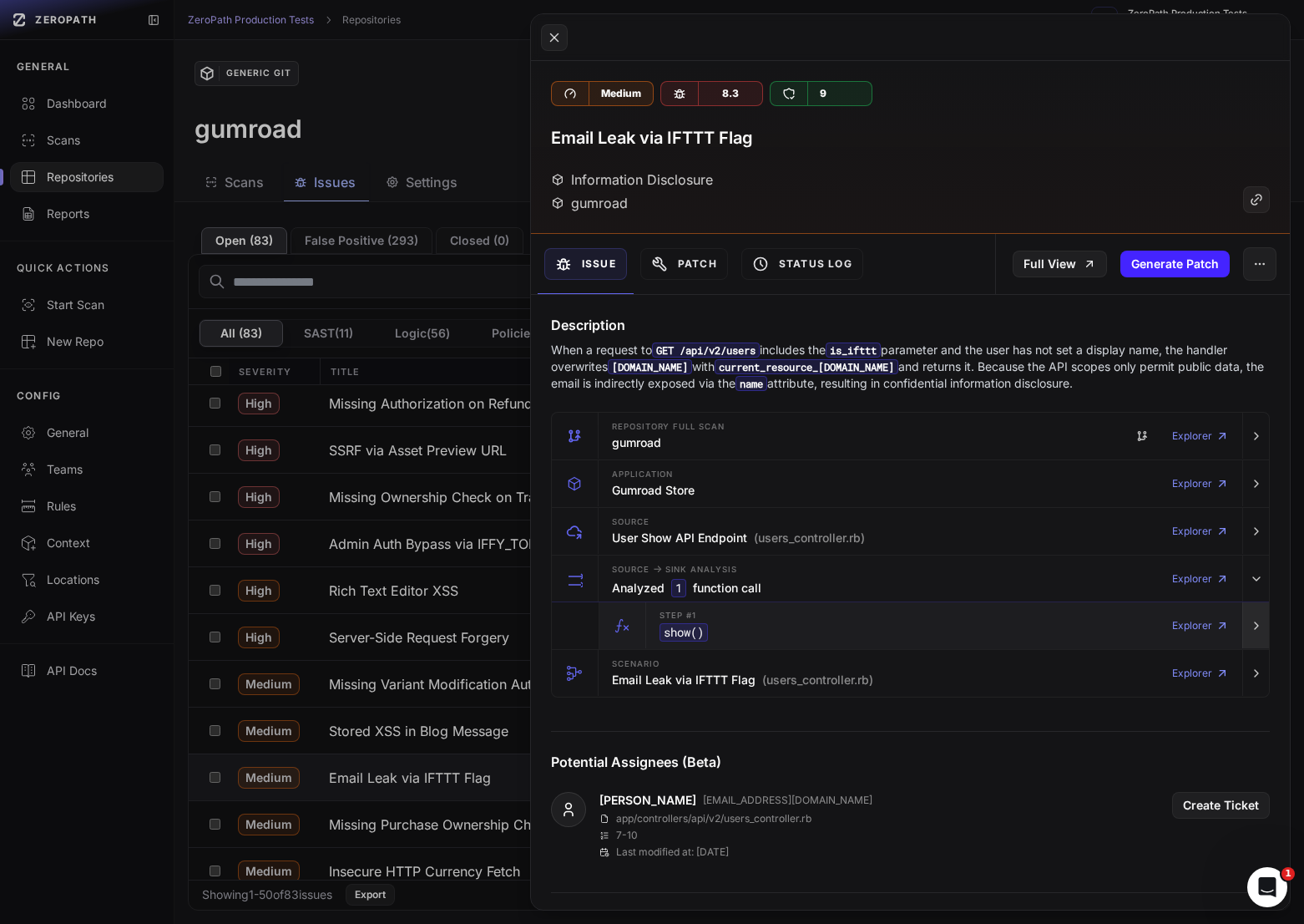
click at [1257, 625] on icon "button" at bounding box center [1257, 625] width 4 height 7
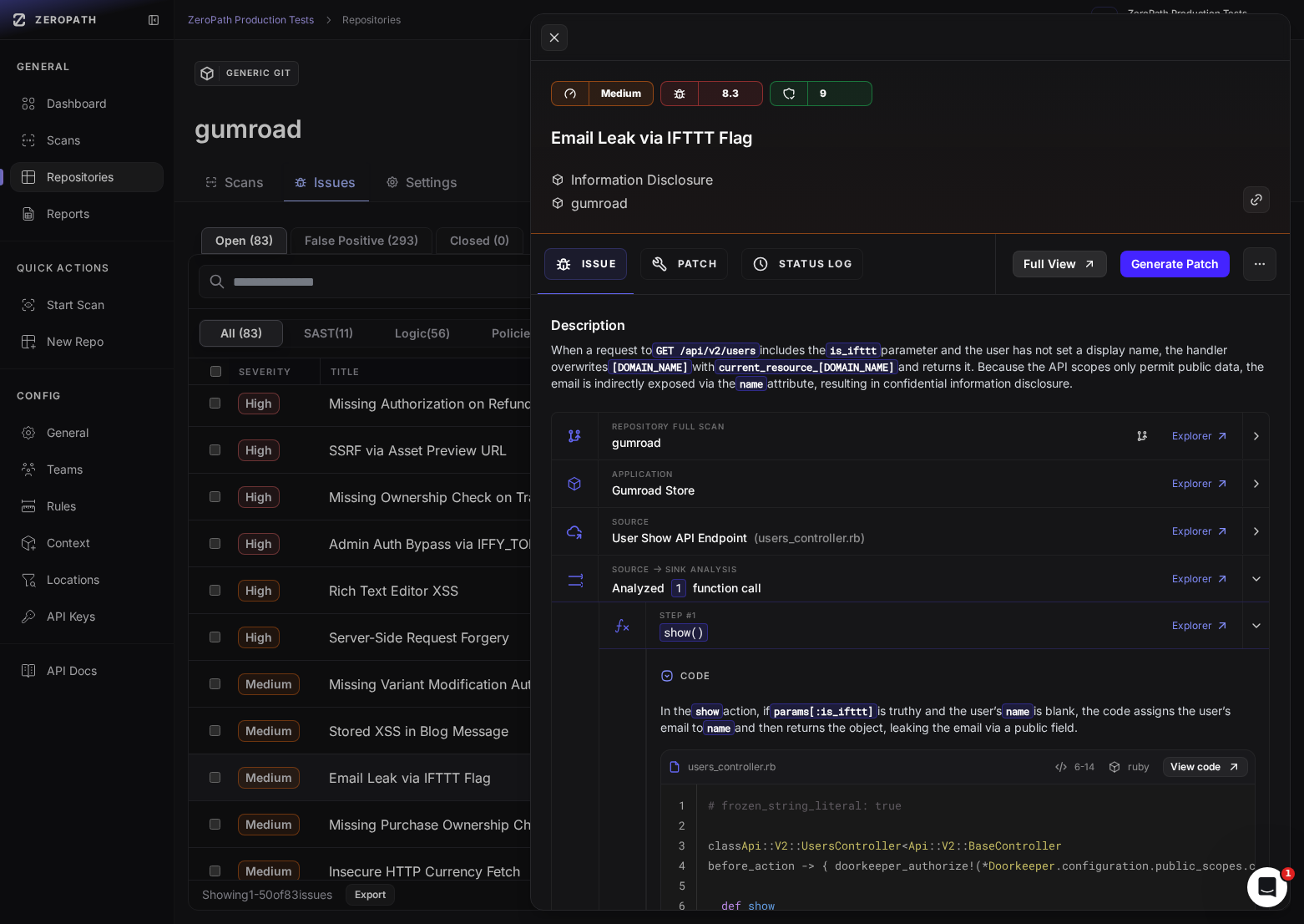
click at [1080, 265] on link "Full View" at bounding box center [1060, 264] width 95 height 26
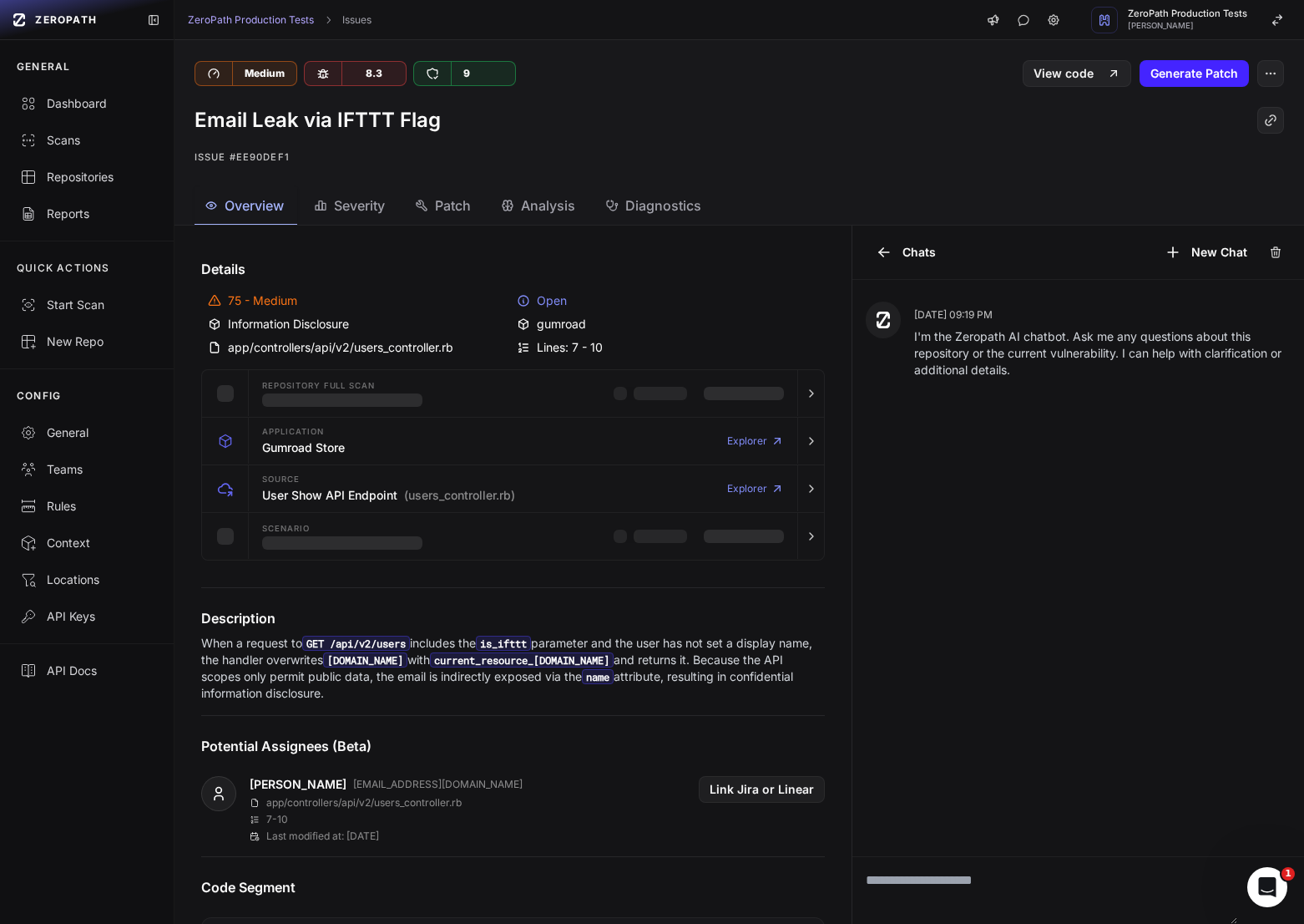
click at [1052, 882] on textarea at bounding box center [1045, 890] width 385 height 67
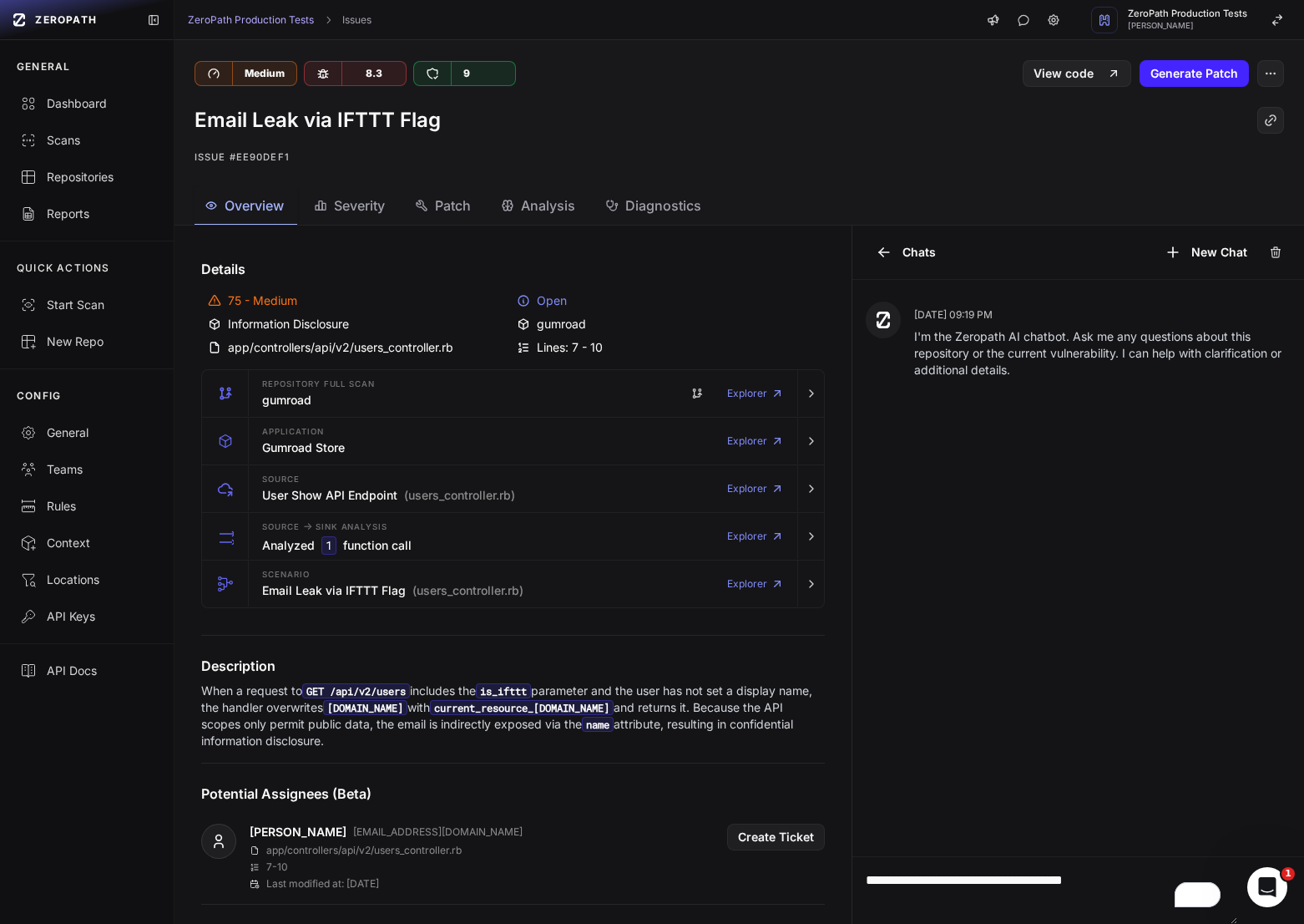
type textarea "**********"
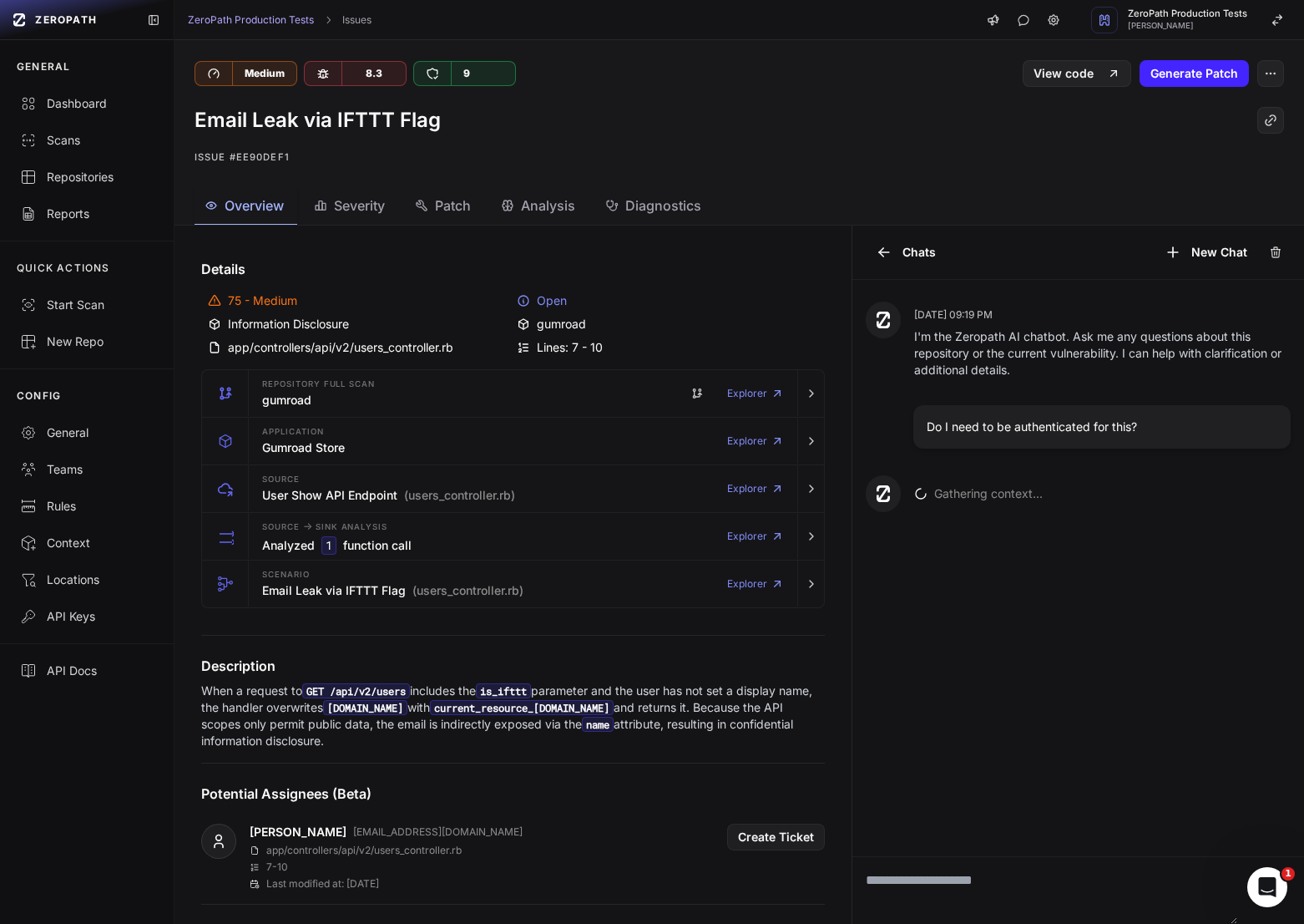
click at [1102, 427] on p "Do I need to be authenticated for this?" at bounding box center [1102, 427] width 351 height 17
copy div "Do I need to be authenticated for this?"
click at [1272, 250] on icon at bounding box center [1276, 253] width 8 height 8
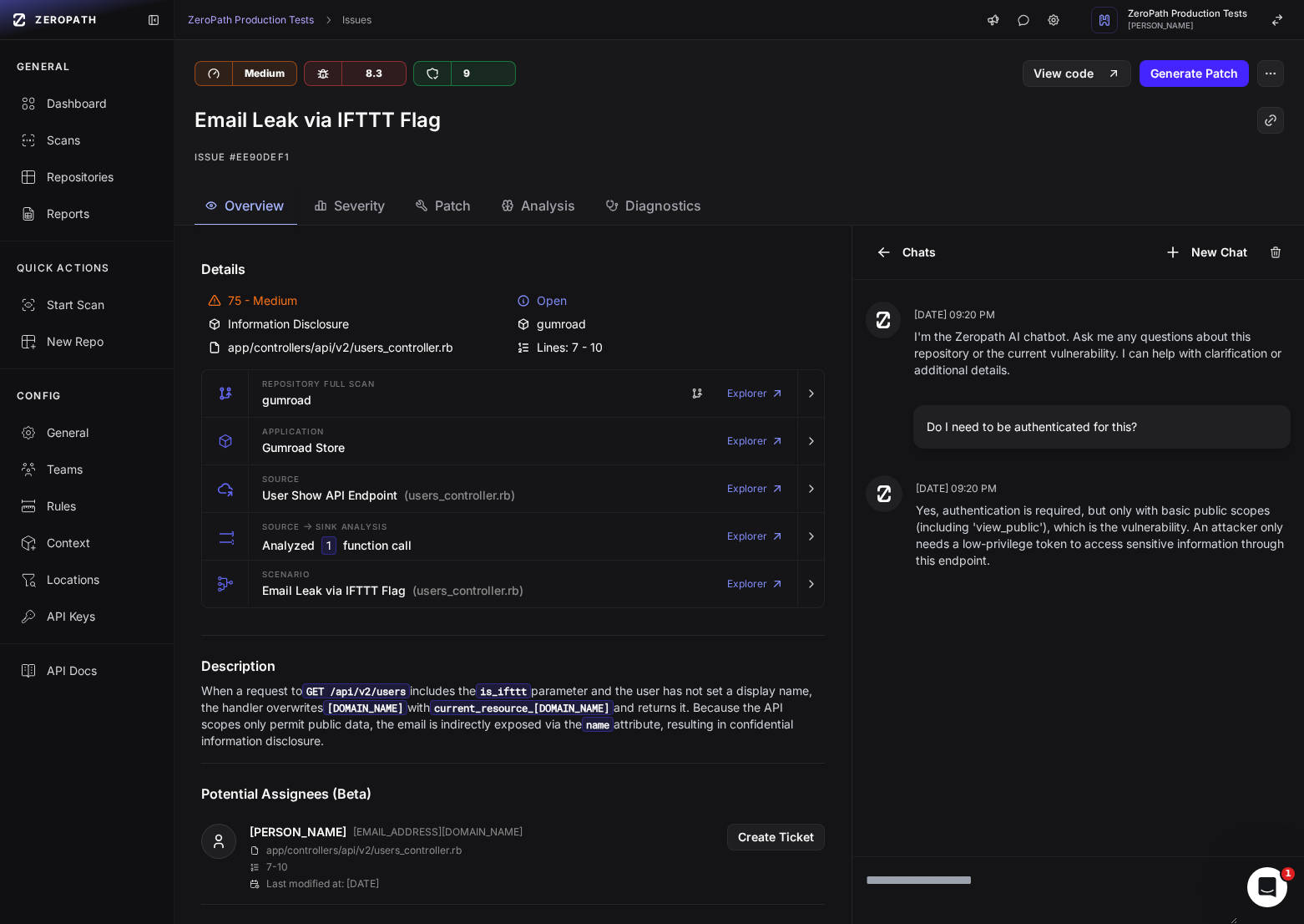
click at [950, 877] on textarea "To enrich screen reader interactions, please activate Accessibility in Grammarl…" at bounding box center [1045, 890] width 385 height 67
type textarea "**********"
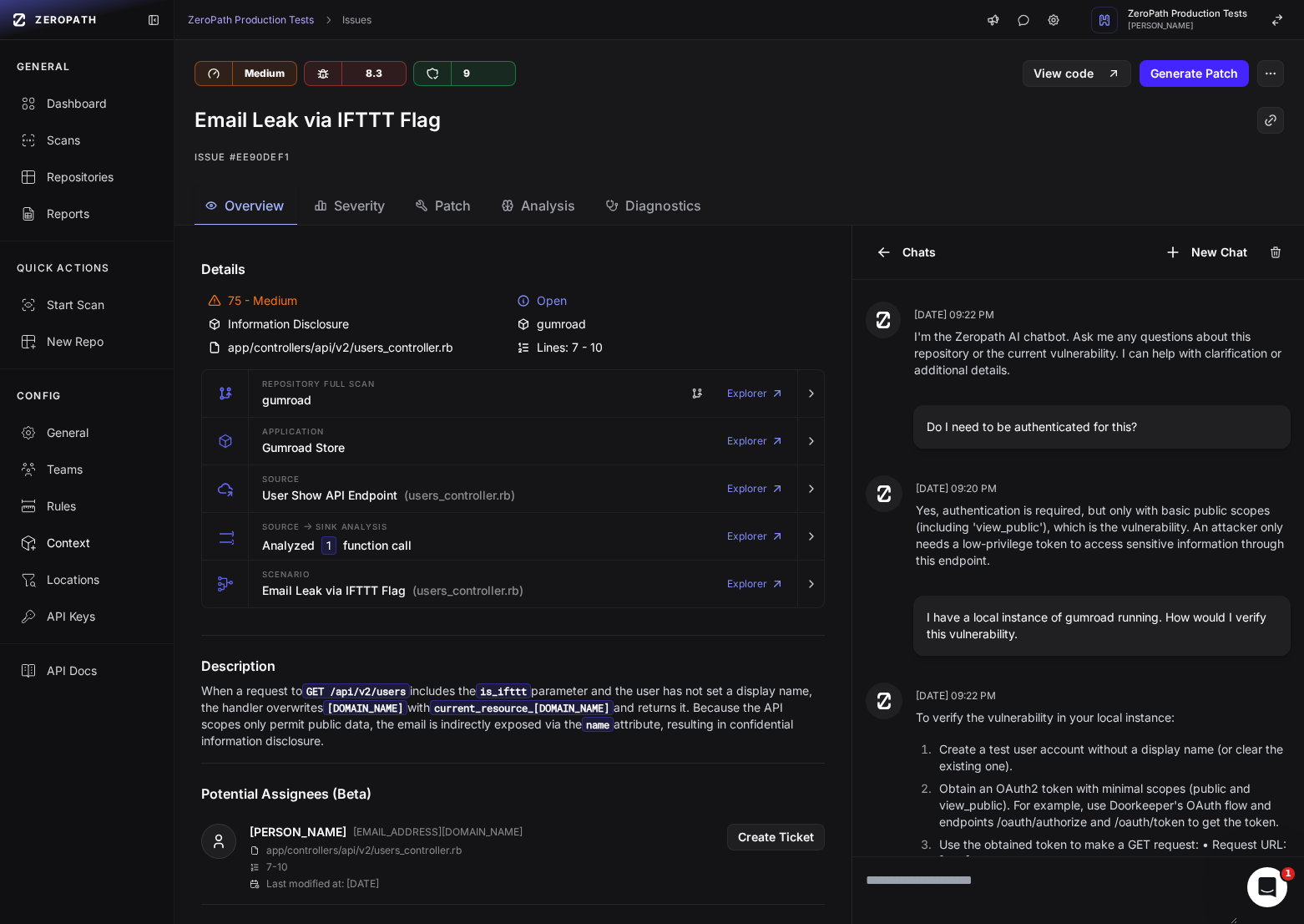
scroll to position [211, 0]
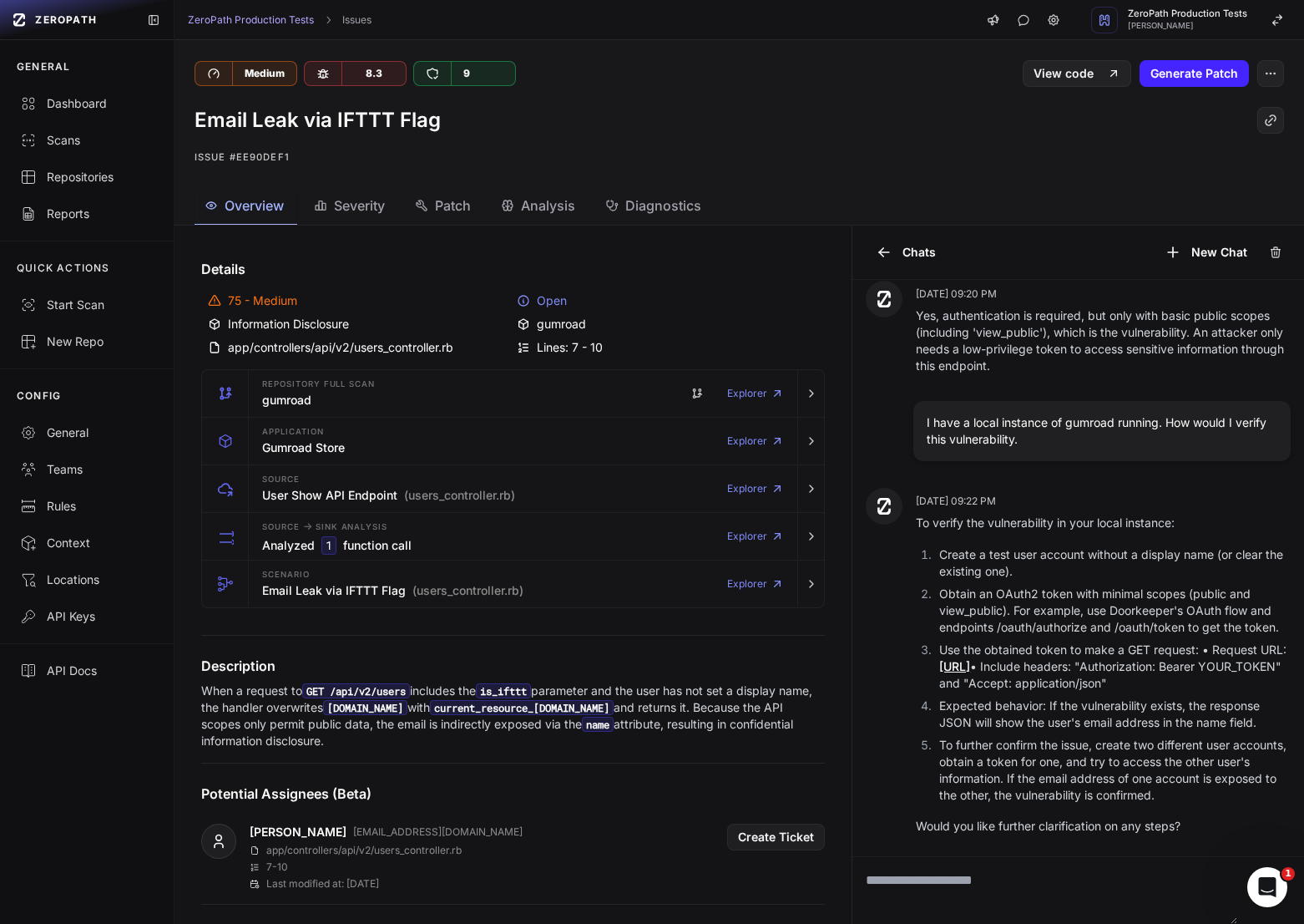
click at [751, 204] on div "Overview Severity Patch Analysis Diagnostics" at bounding box center [720, 206] width 1089 height 38
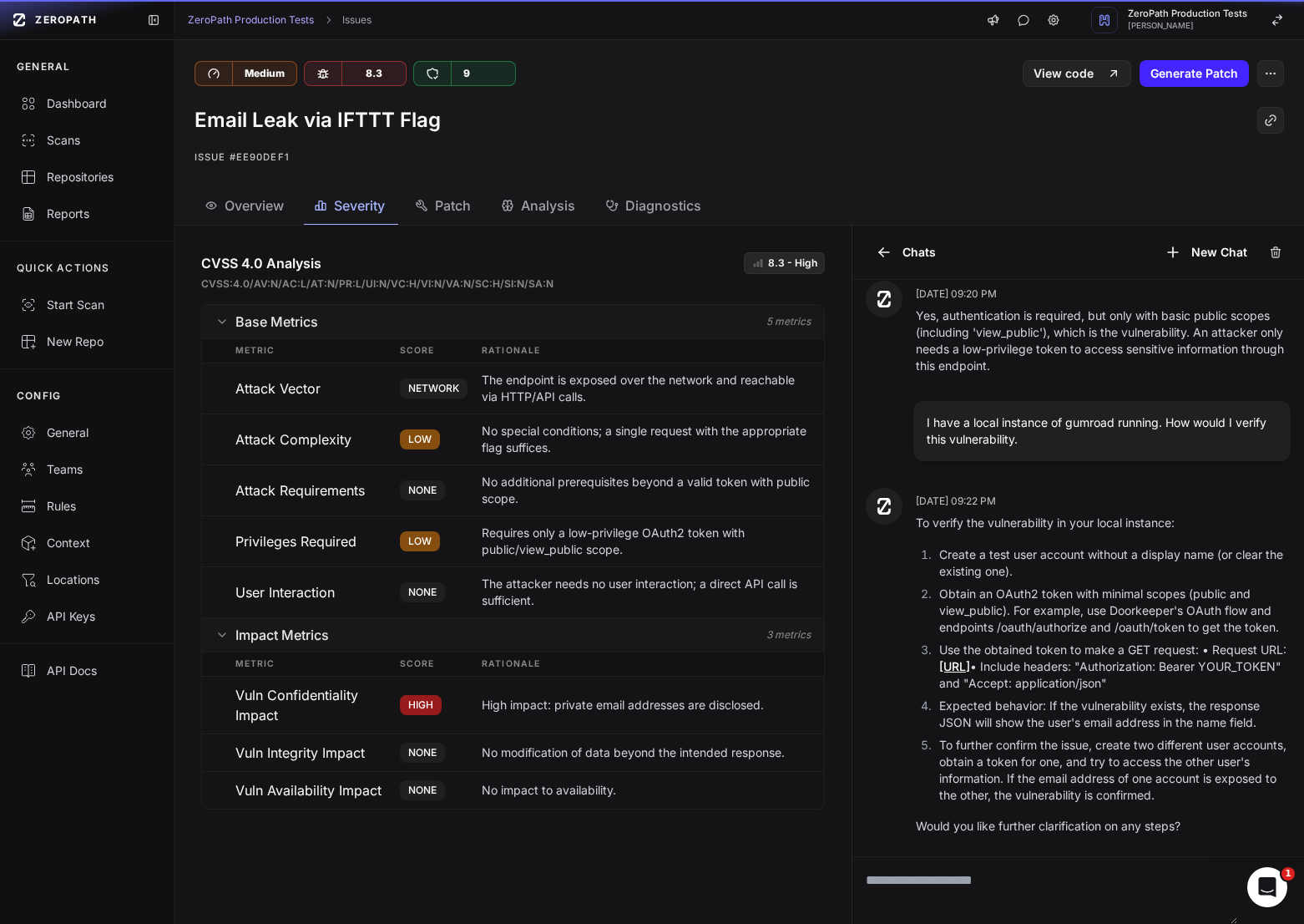
click at [355, 214] on span "Severity" at bounding box center [359, 205] width 51 height 20
click at [254, 214] on span "Overview" at bounding box center [254, 205] width 60 height 20
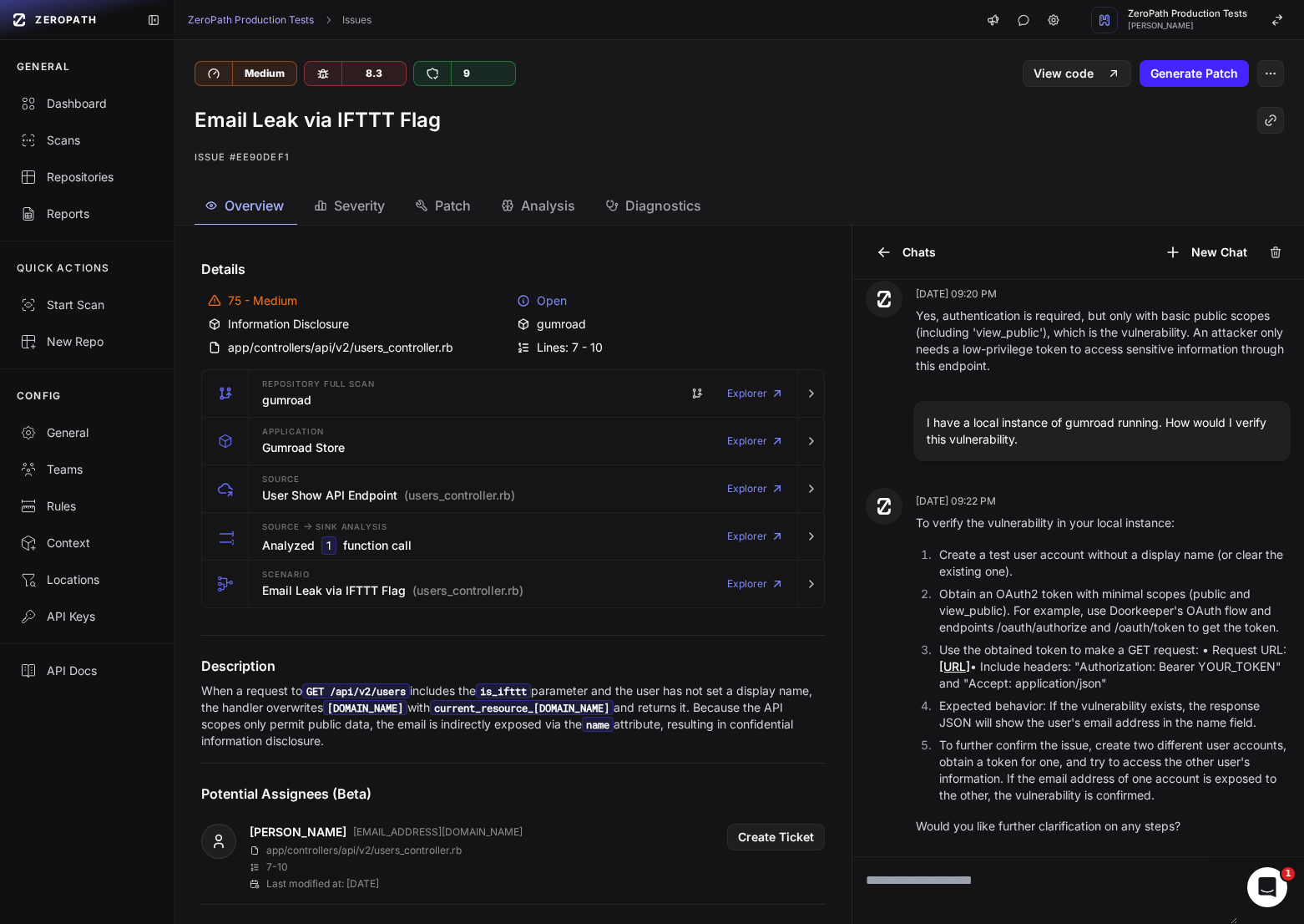
click at [468, 690] on p "When a request to GET /api/v2/users includes the is_ifttt parameter and the use…" at bounding box center [513, 715] width 624 height 67
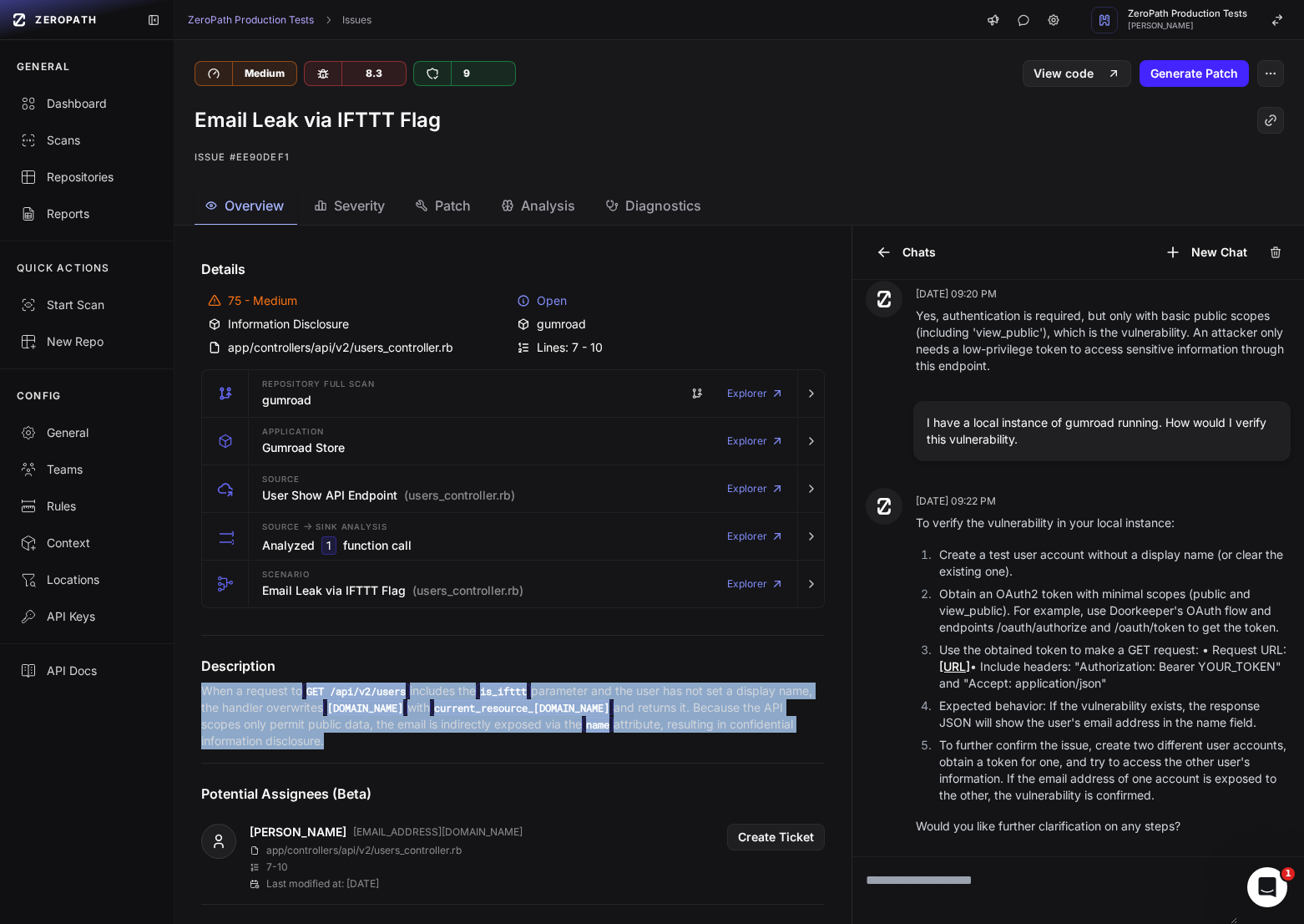
click at [468, 690] on p "When a request to GET /api/v2/users includes the is_ifttt parameter and the use…" at bounding box center [513, 715] width 624 height 67
copy div "When a request to GET /api/v2/users includes the is_ifttt parameter and the use…"
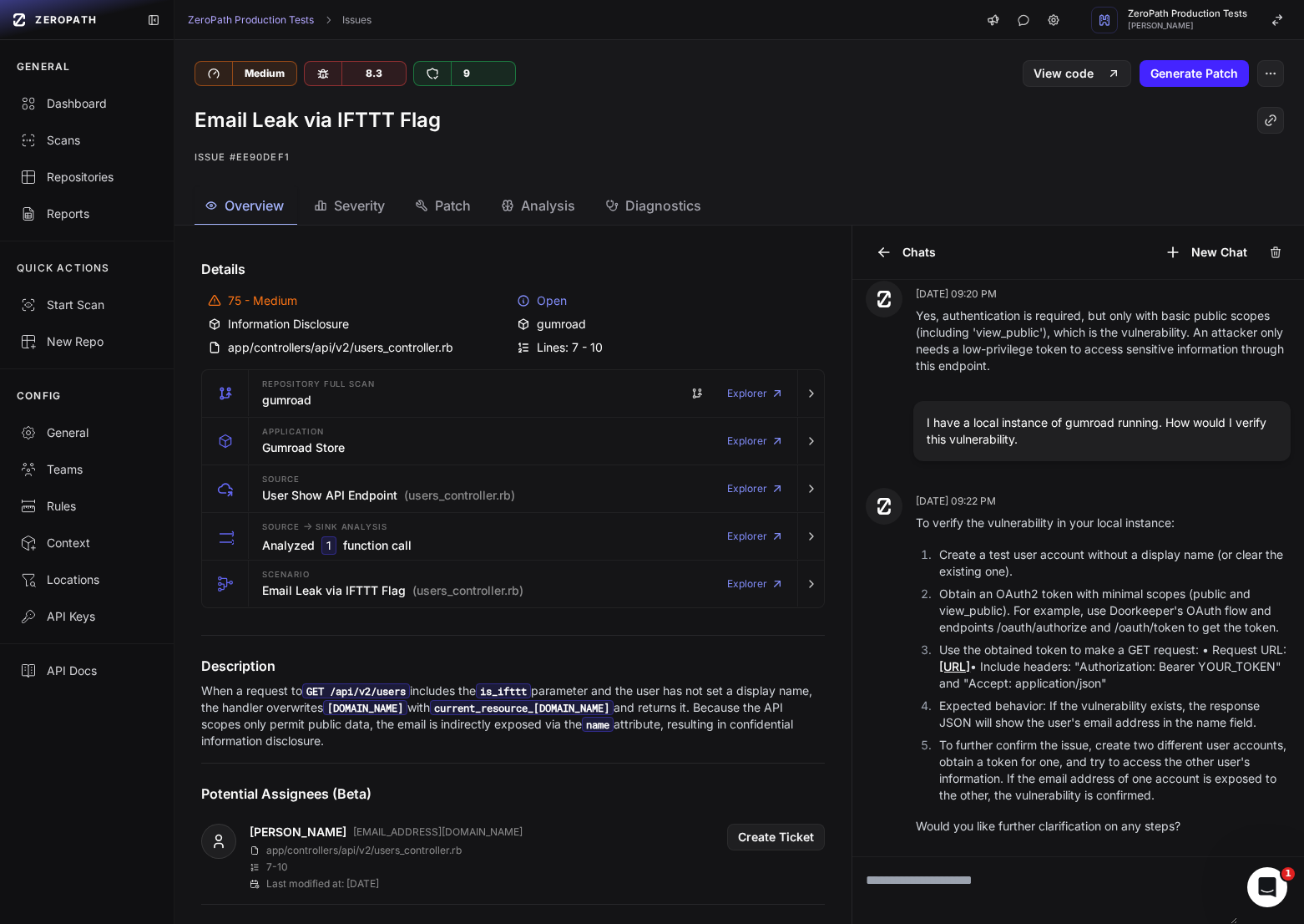
click at [310, 305] on div "75 - Medium" at bounding box center [359, 301] width 303 height 17
